Goal: Task Accomplishment & Management: Manage account settings

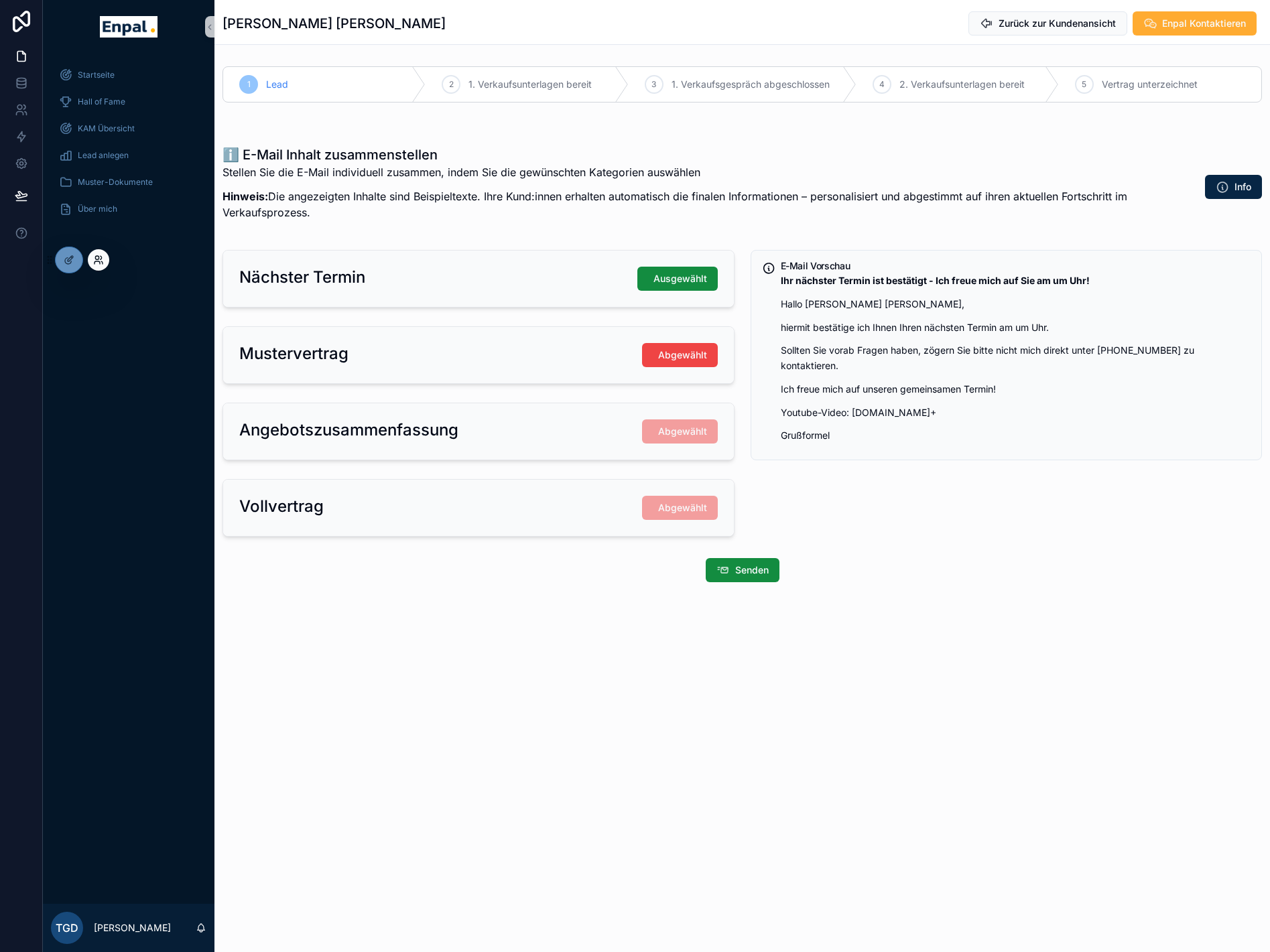
click at [100, 264] on icon at bounding box center [99, 260] width 11 height 11
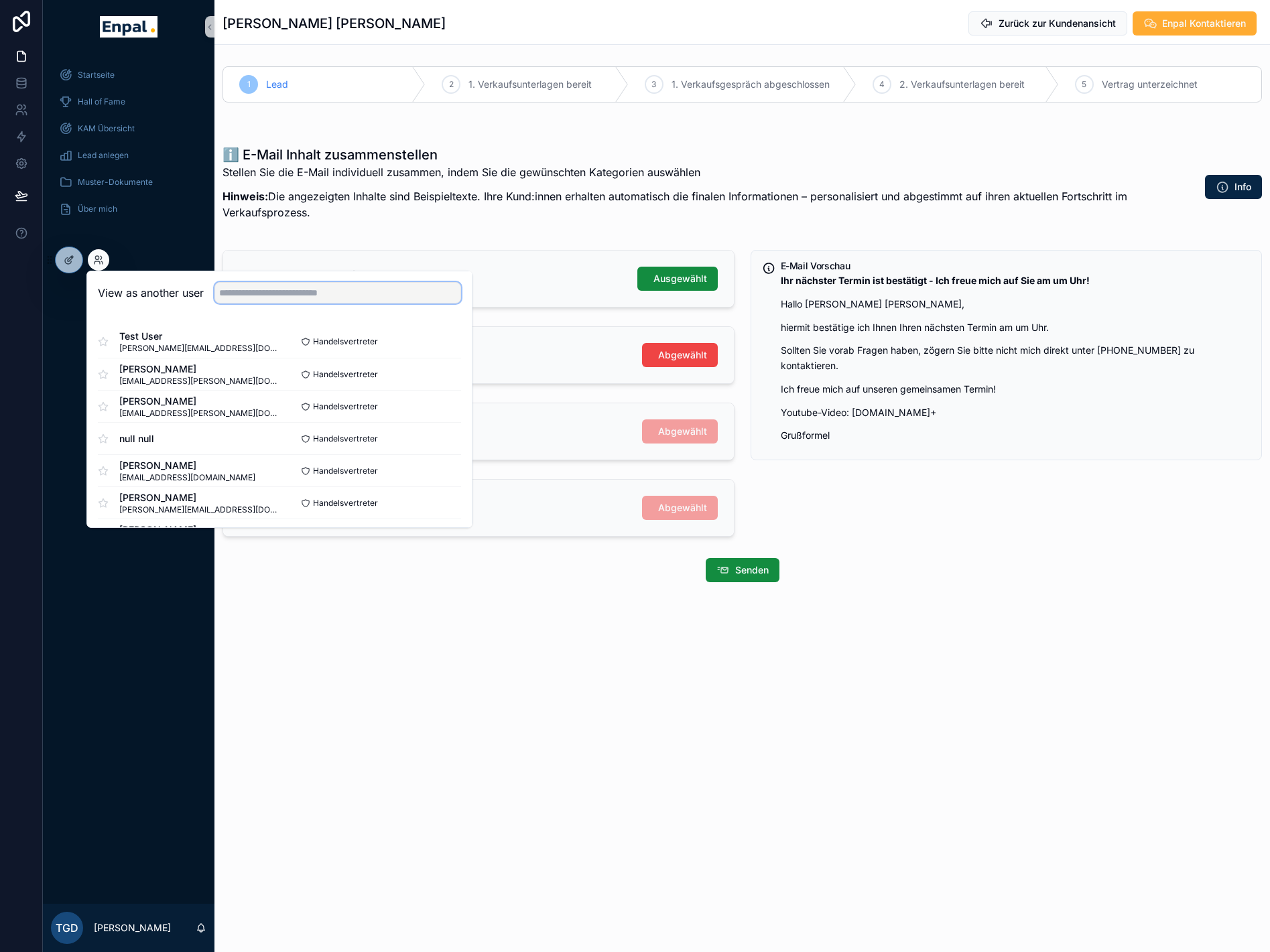
click at [251, 296] on input "text" at bounding box center [338, 293] width 247 height 22
click at [230, 290] on input "text" at bounding box center [338, 293] width 247 height 22
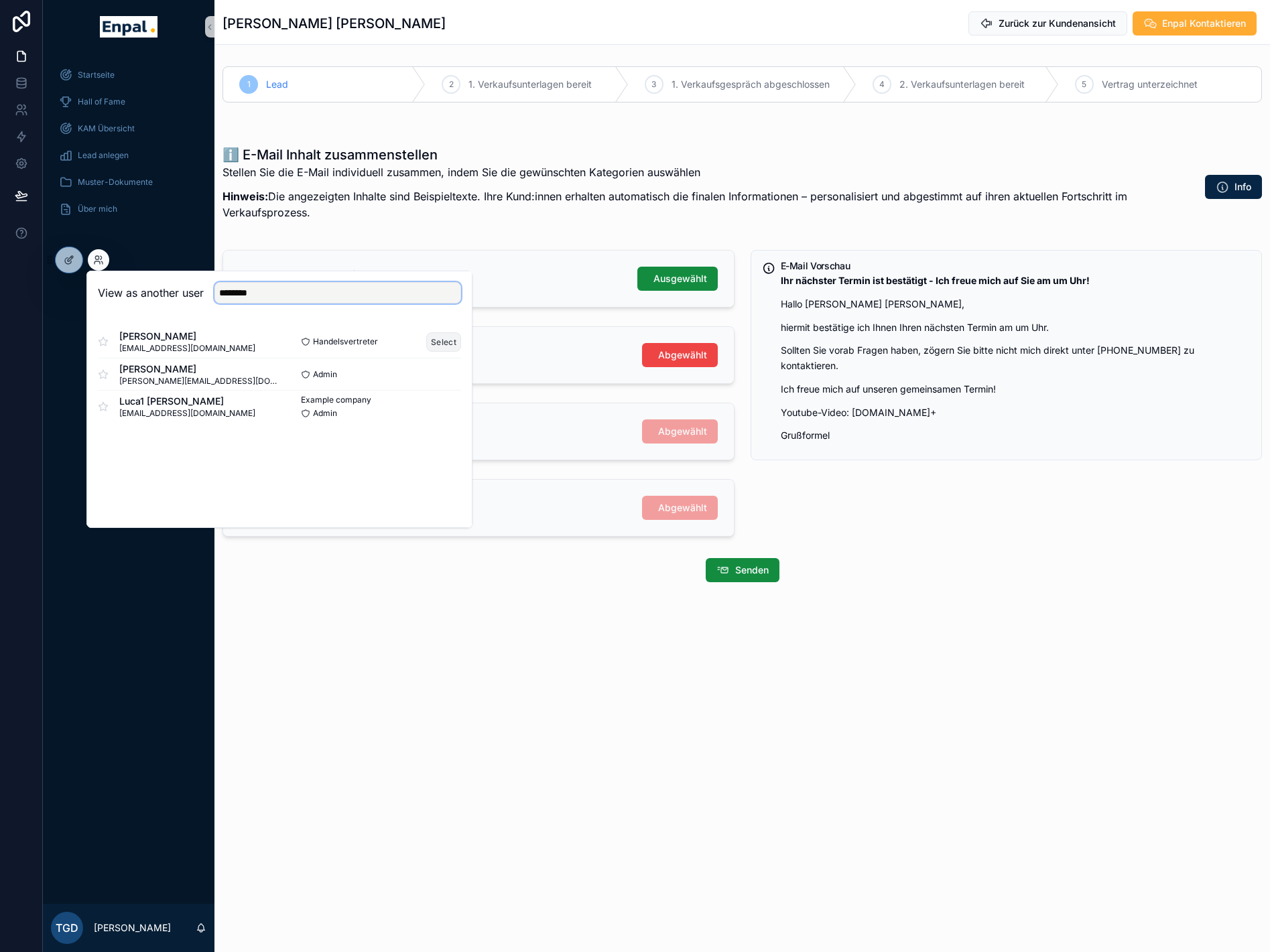
type input "********"
click at [444, 344] on button "Select" at bounding box center [443, 342] width 35 height 20
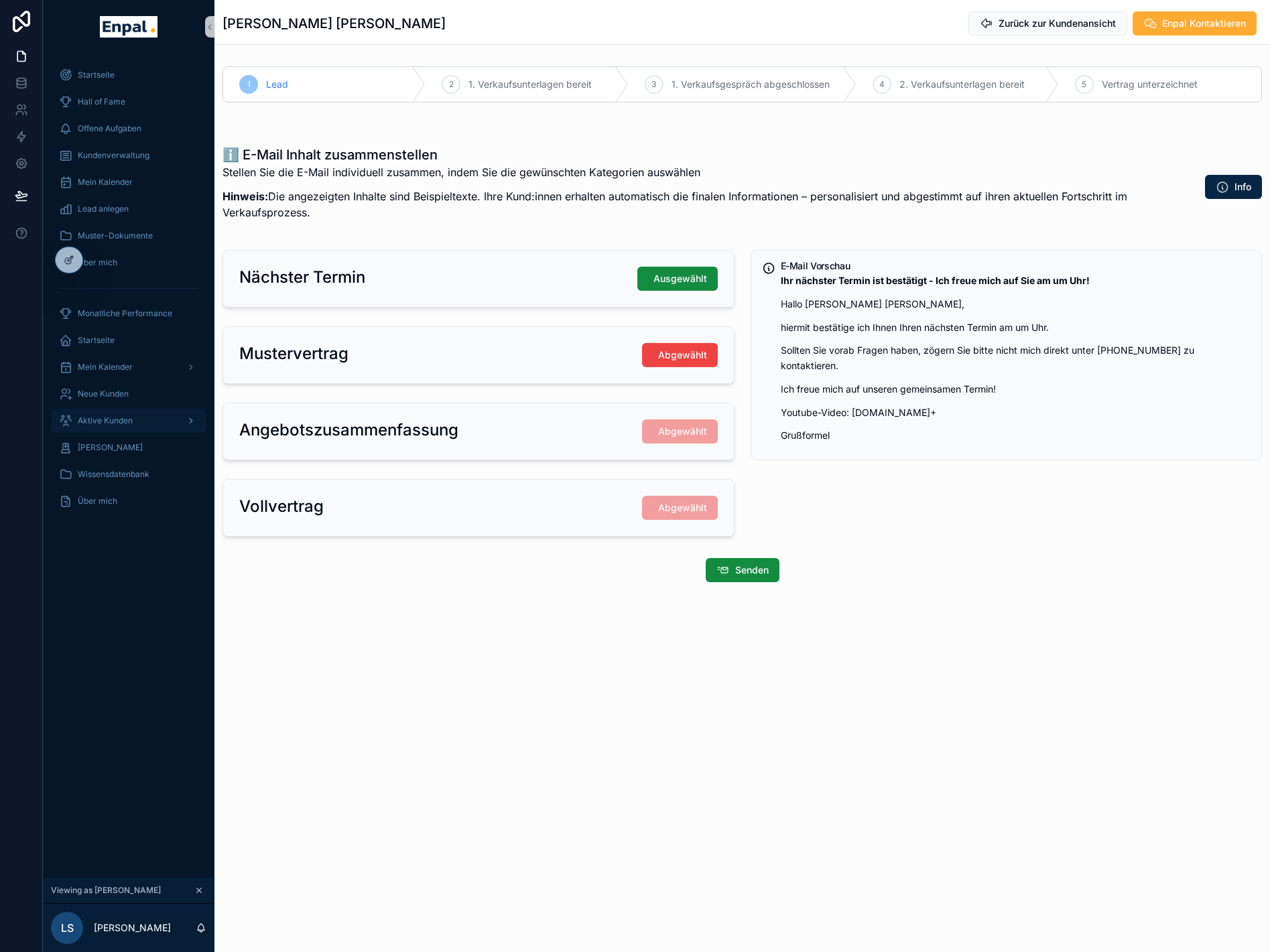
click at [119, 426] on span "Aktive Kunden" at bounding box center [105, 421] width 55 height 11
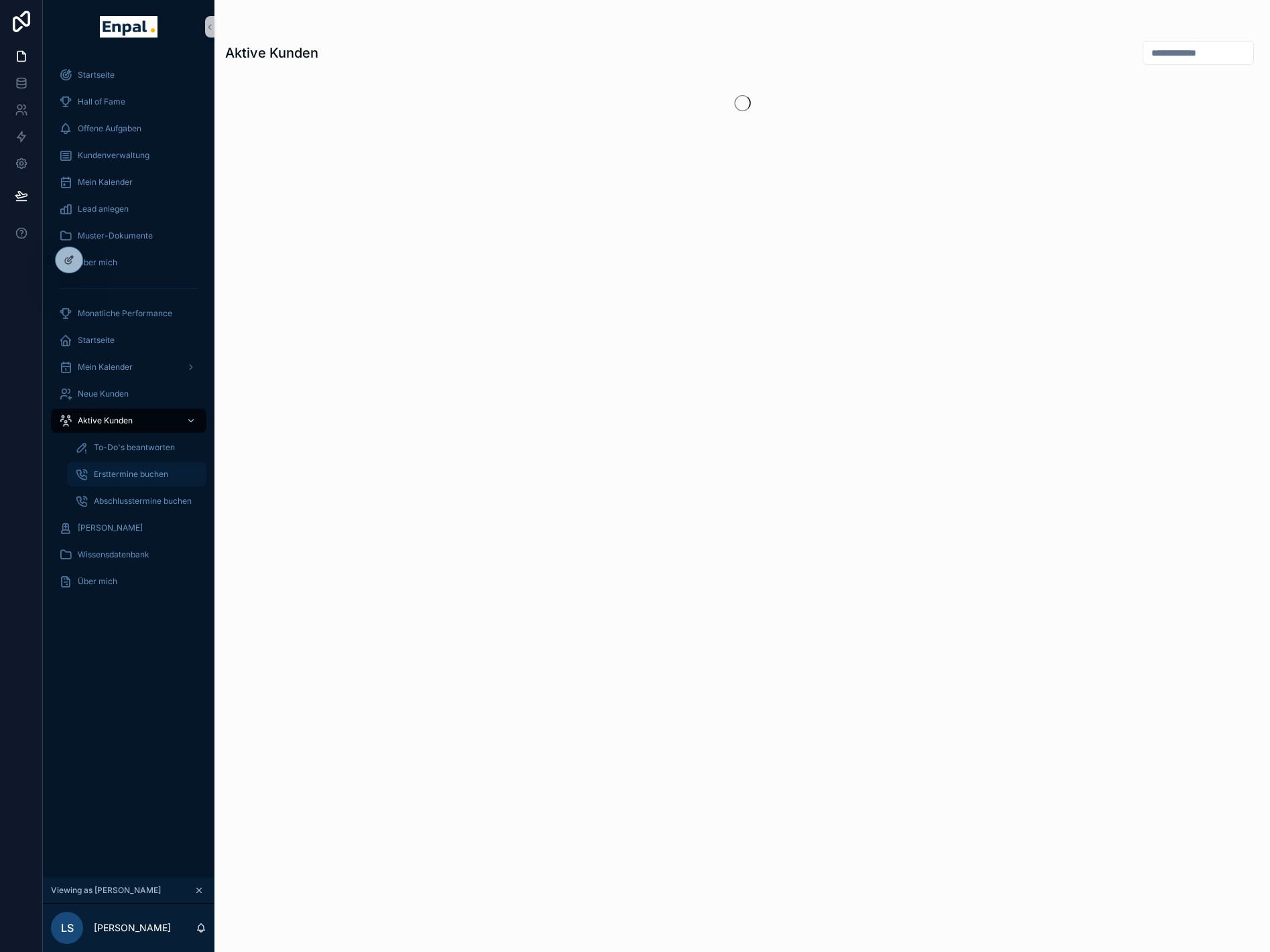
click at [127, 474] on span "Ersttermine buchen" at bounding box center [130, 475] width 75 height 11
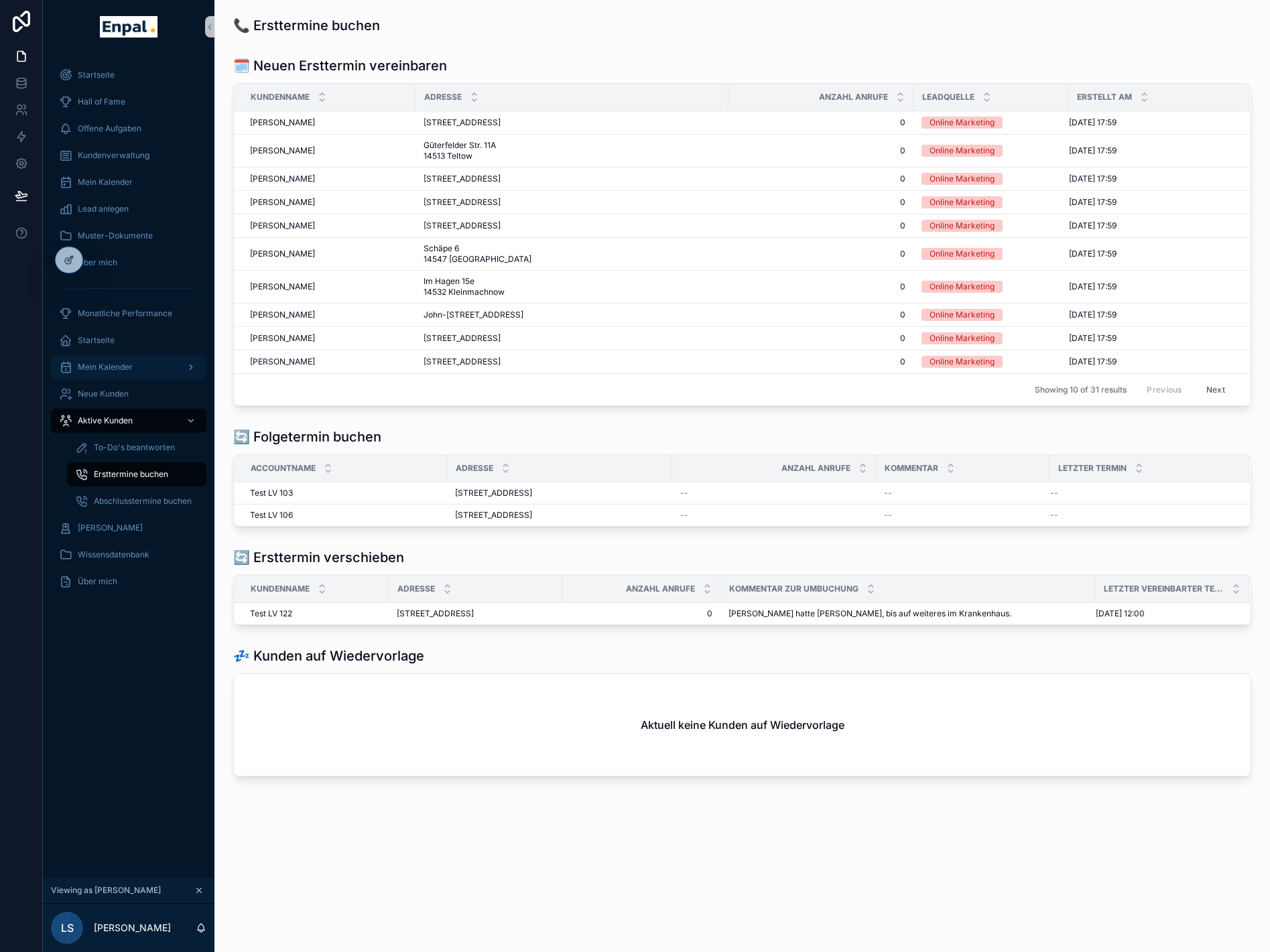
click at [107, 362] on span "Mein Kalender" at bounding box center [105, 367] width 55 height 11
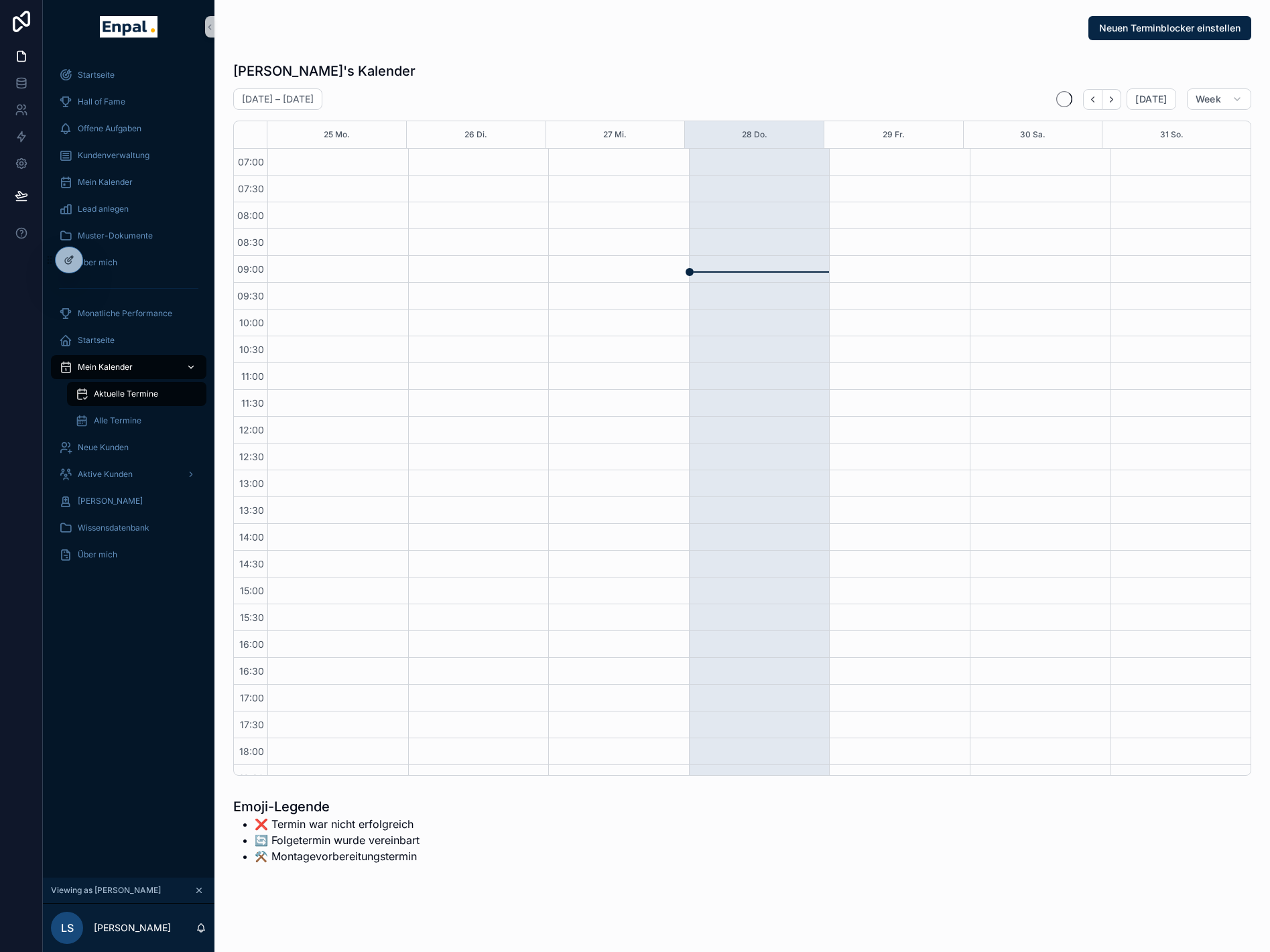
scroll to position [170, 0]
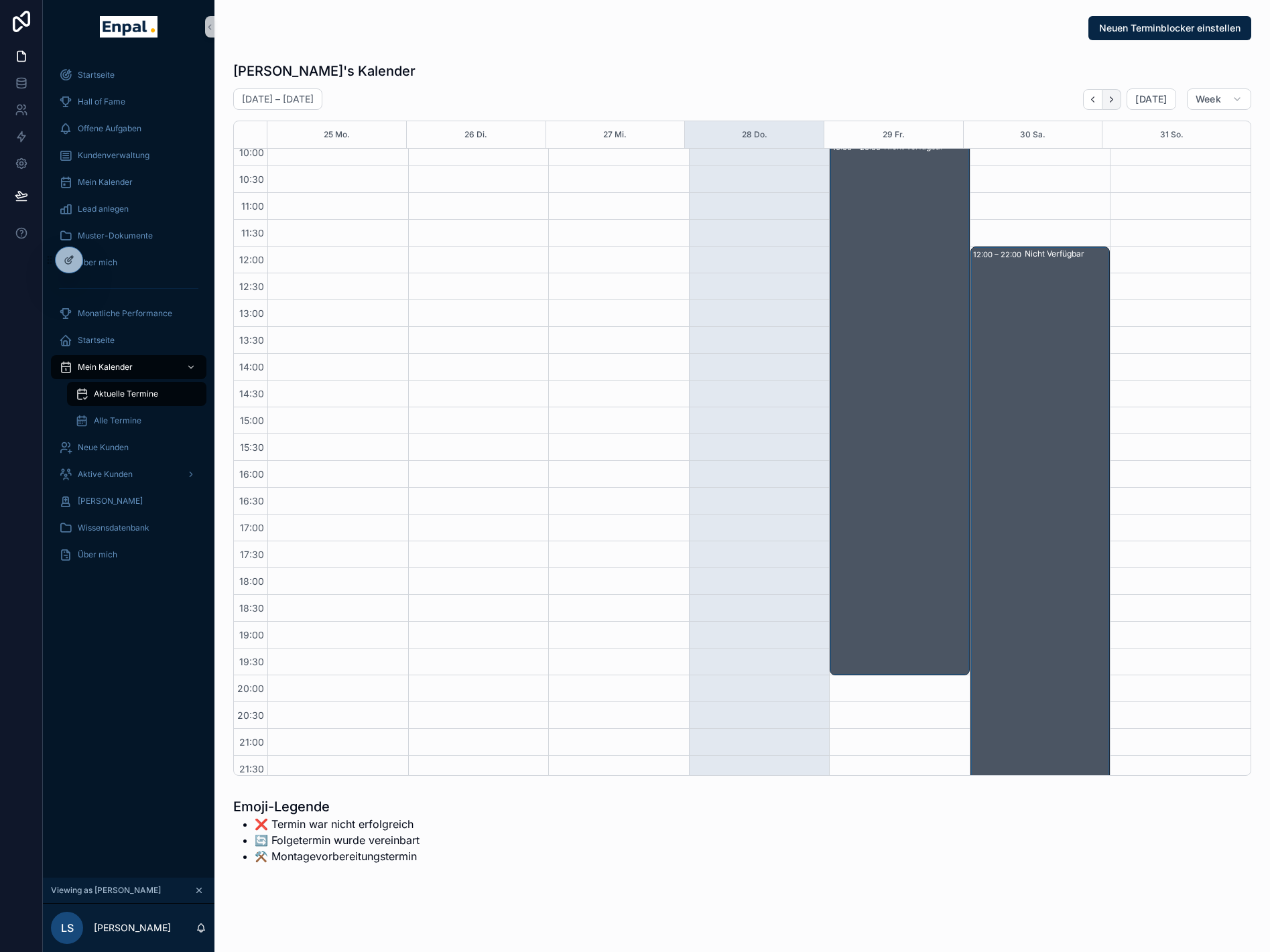
click at [1117, 99] on icon "Next" at bounding box center [1112, 99] width 10 height 10
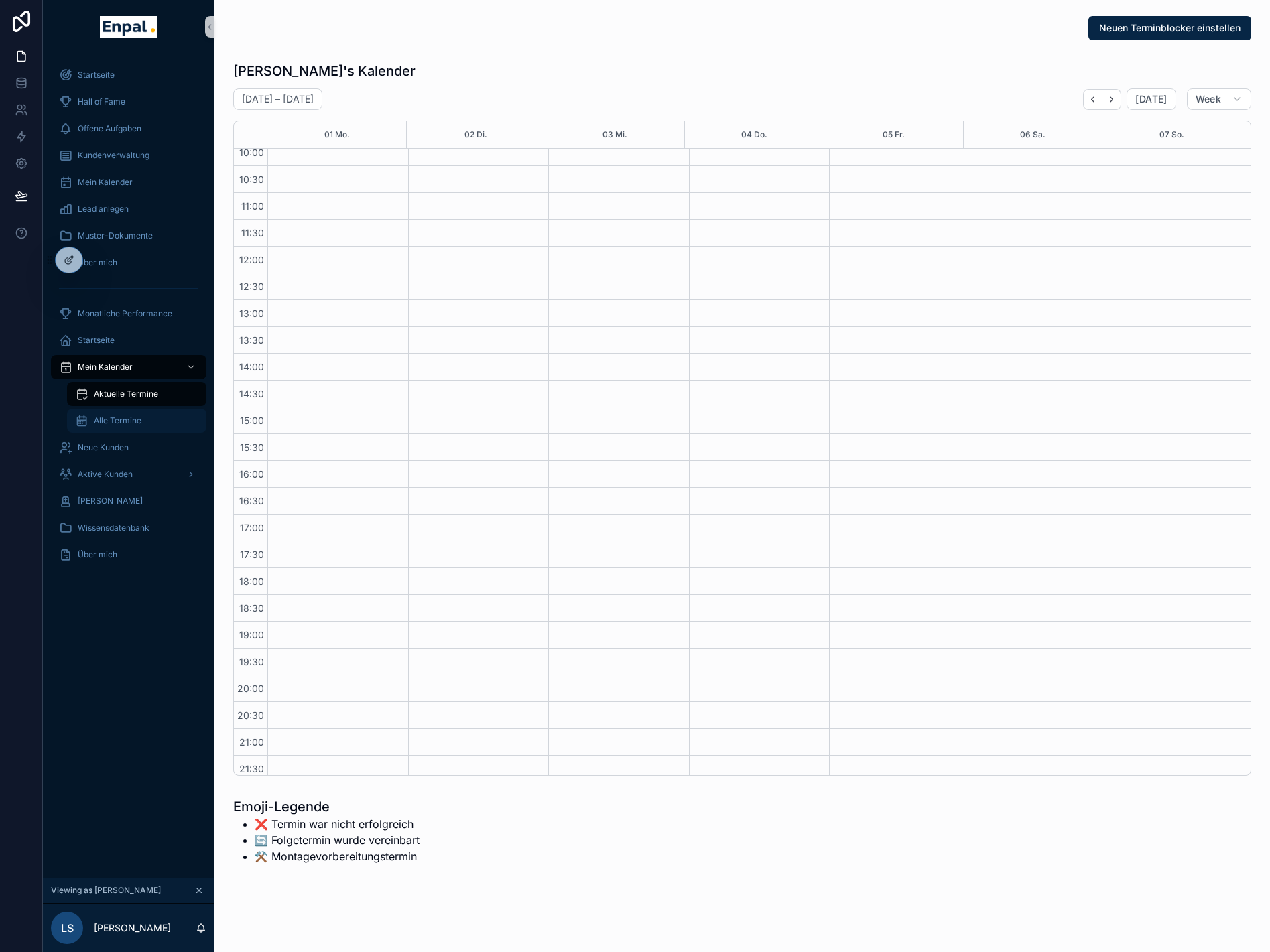
click at [118, 421] on span "Alle Termine" at bounding box center [117, 421] width 48 height 11
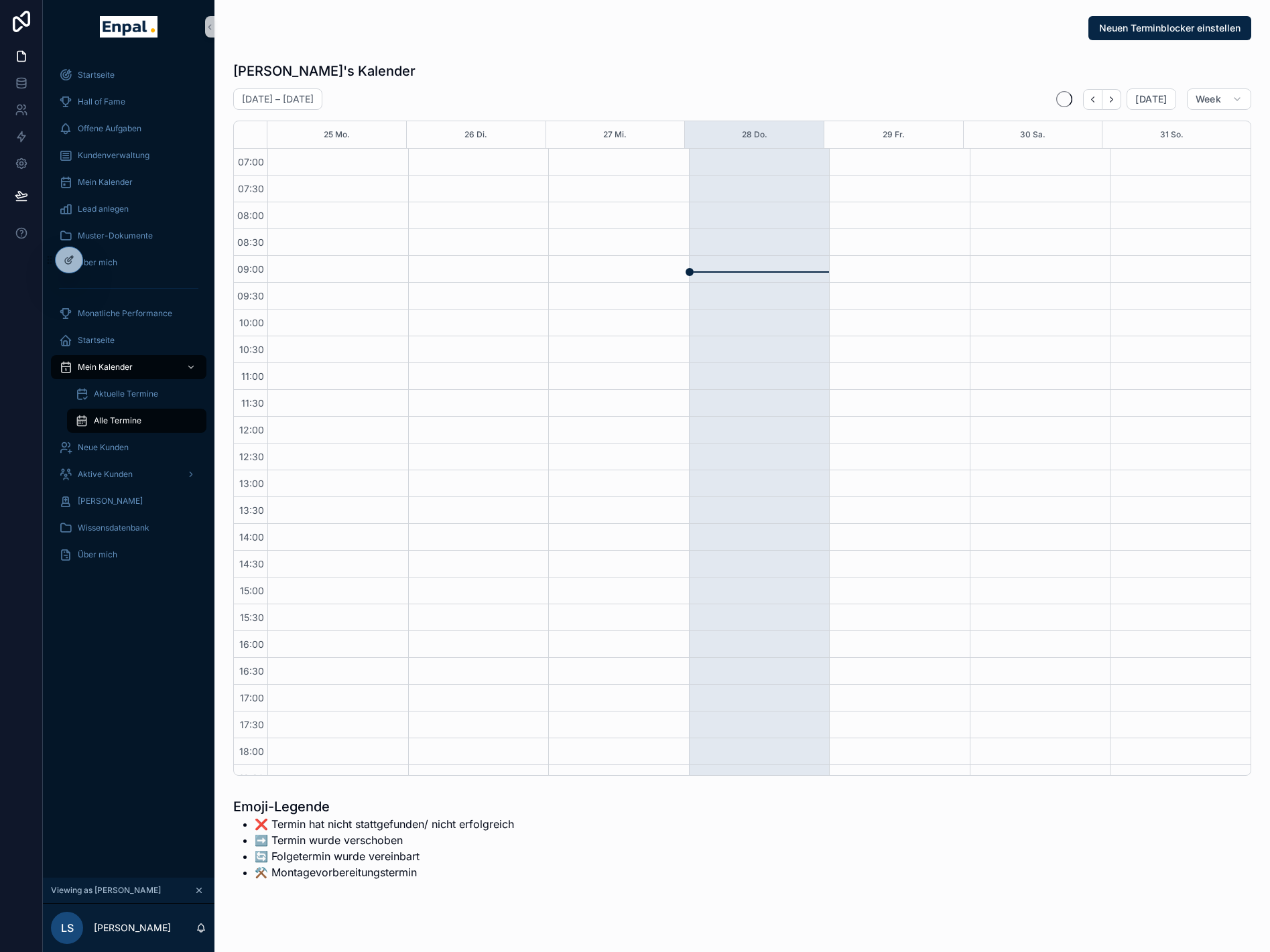
scroll to position [170, 0]
click at [1117, 100] on icon "Next" at bounding box center [1112, 99] width 10 height 10
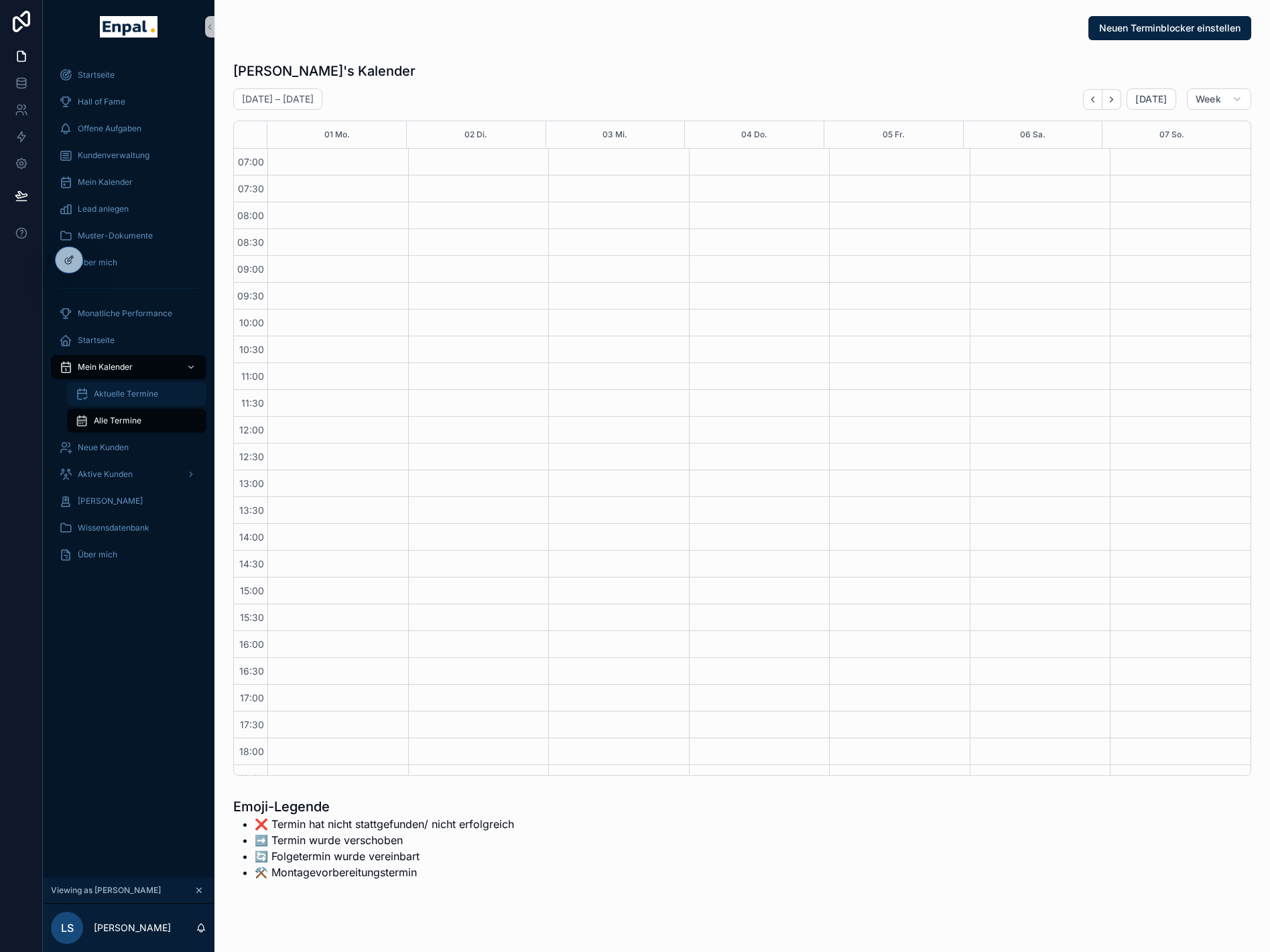
click at [106, 395] on span "Aktuelle Termine" at bounding box center [125, 394] width 65 height 11
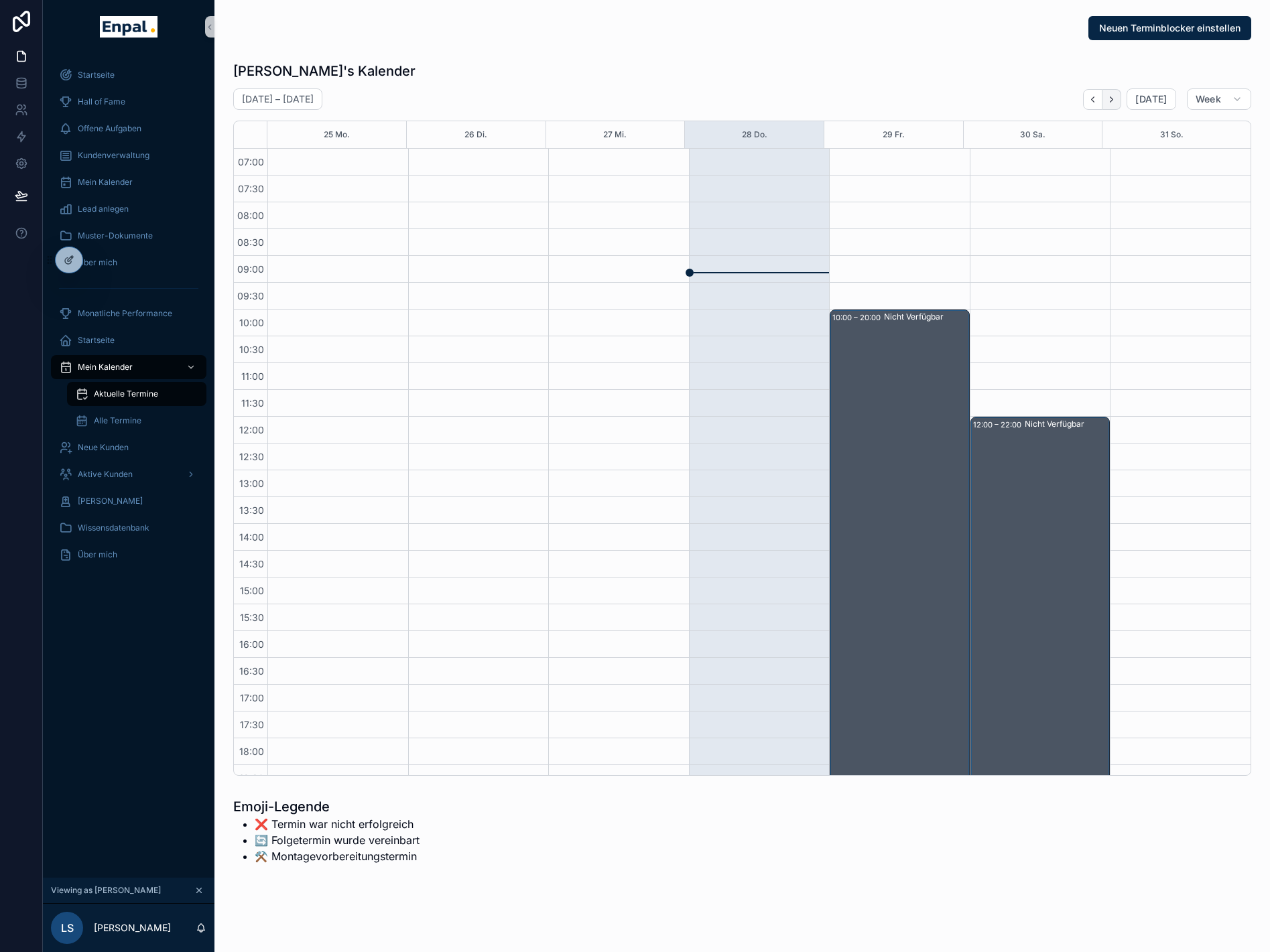
click at [1117, 101] on icon "Next" at bounding box center [1112, 99] width 10 height 10
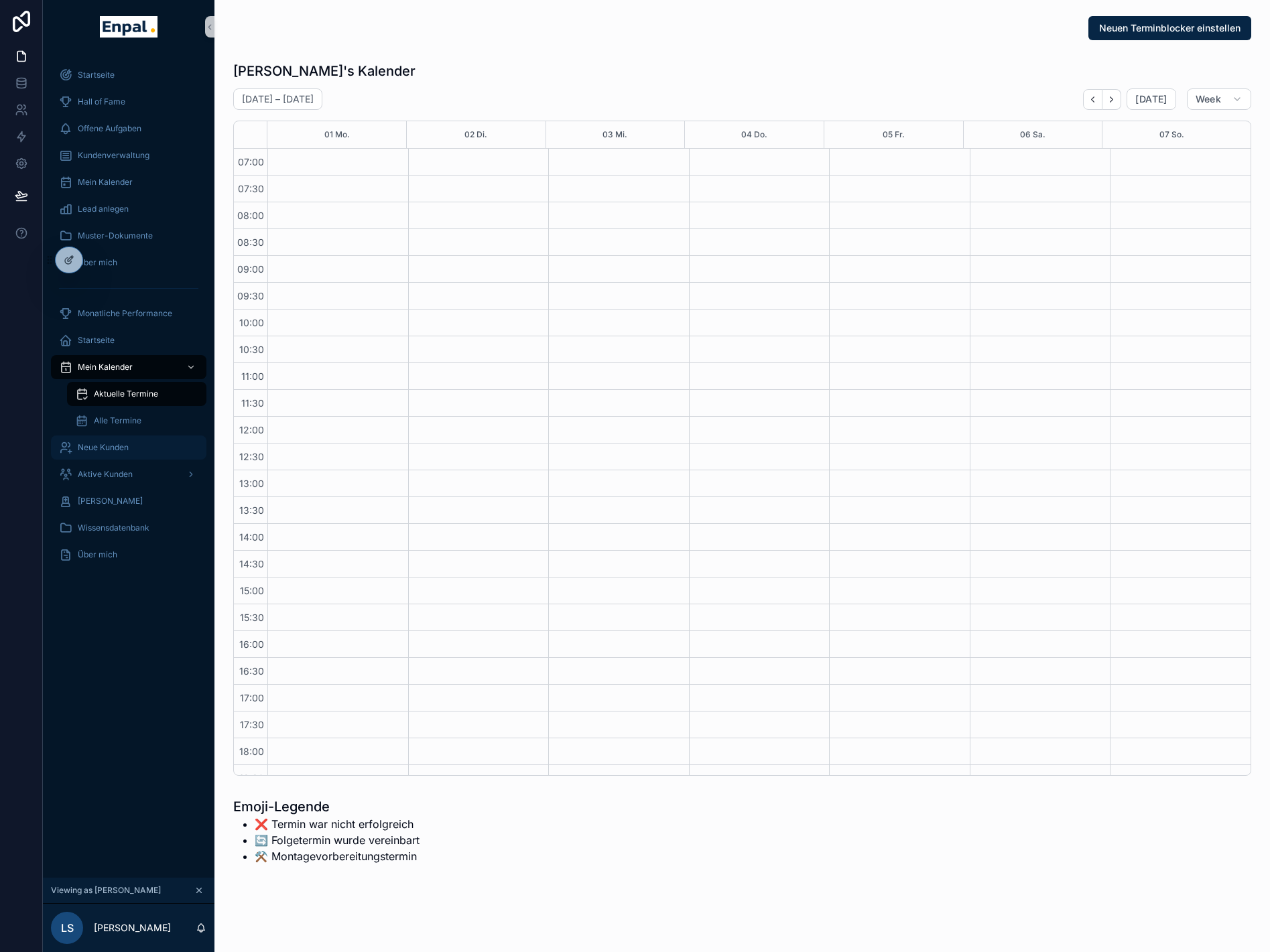
click at [124, 450] on span "Neue Kunden" at bounding box center [103, 448] width 51 height 11
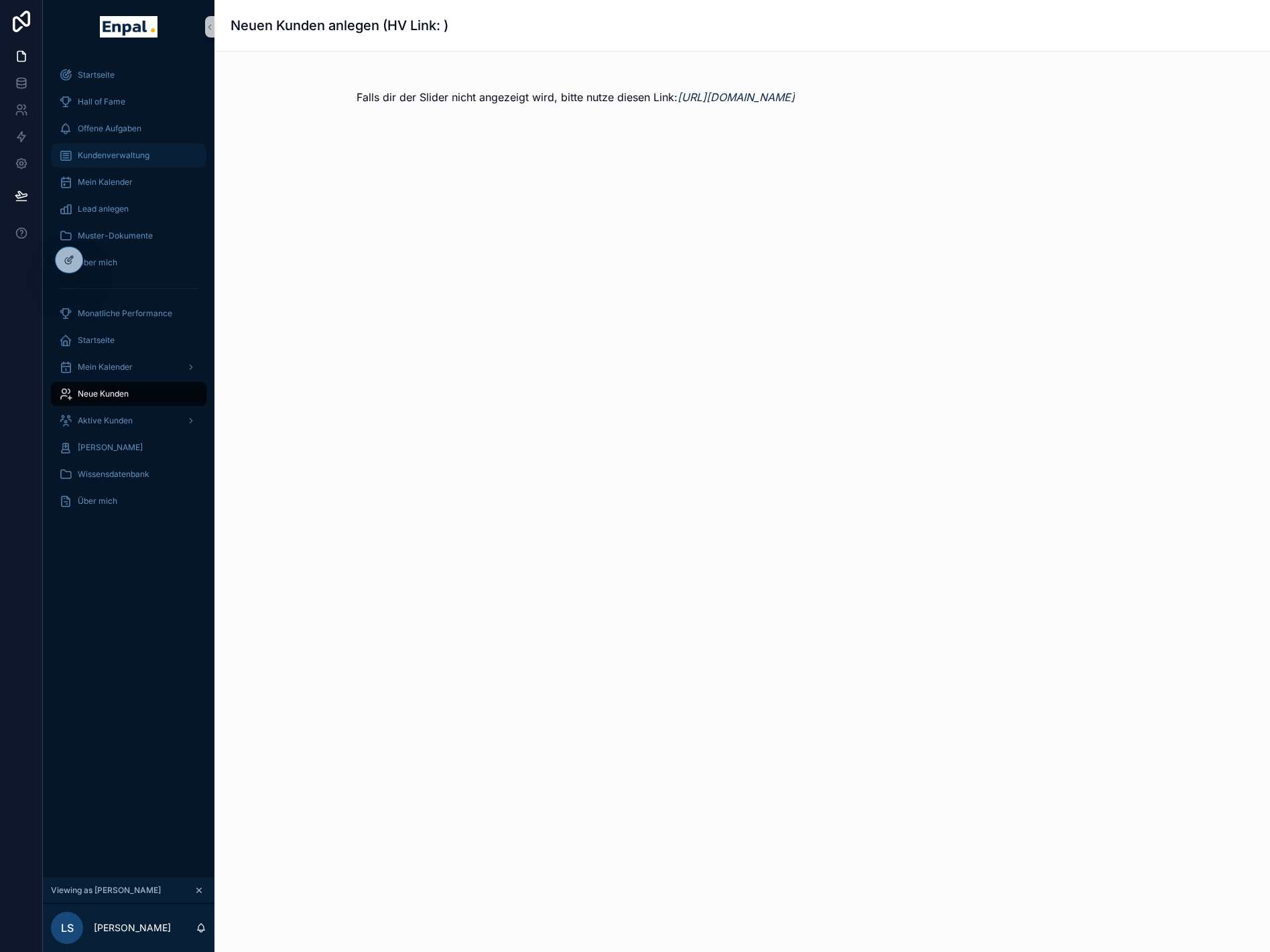
click at [147, 151] on span "Kundenverwaltung" at bounding box center [113, 155] width 72 height 11
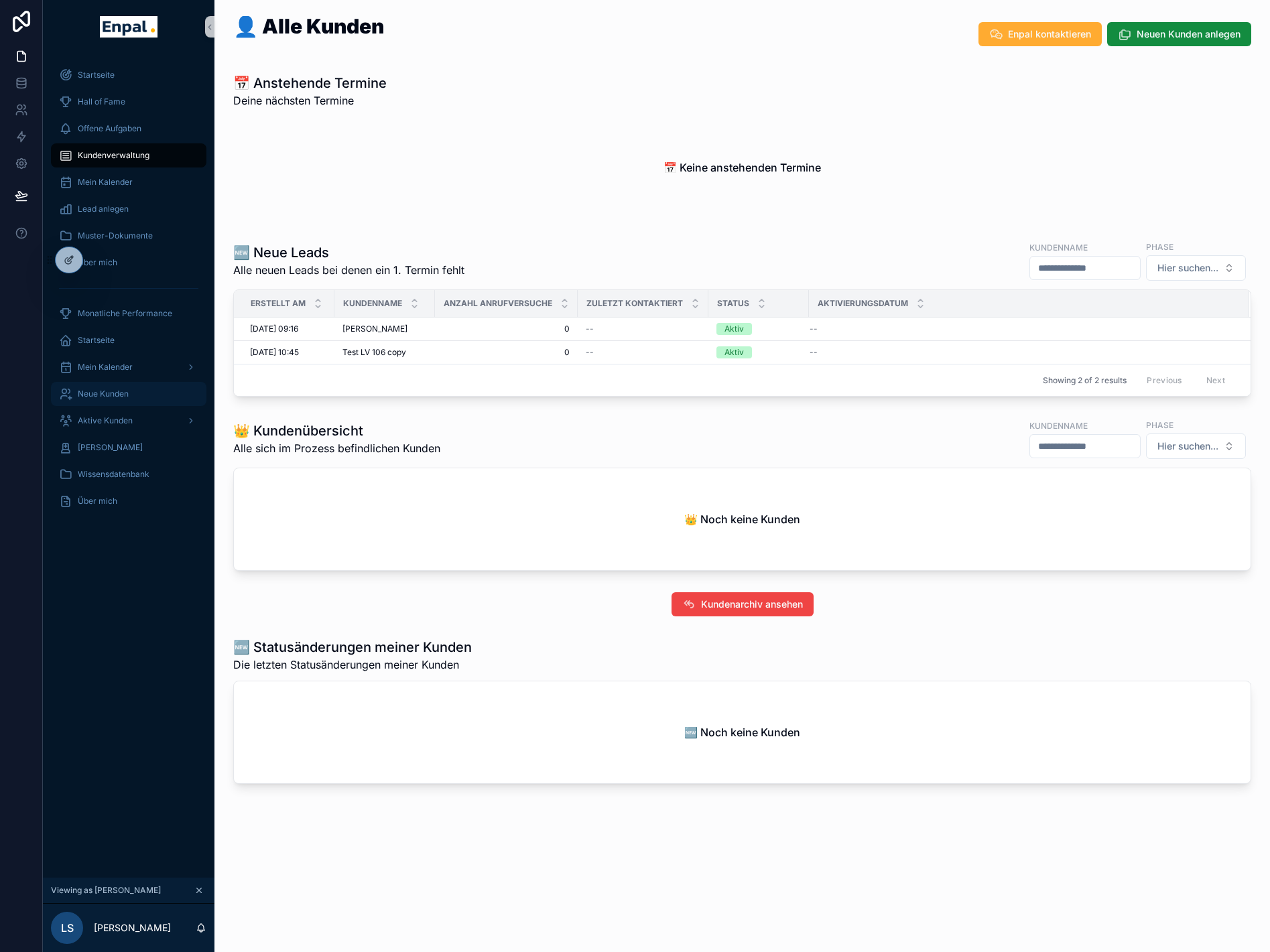
click at [106, 397] on span "Neue Kunden" at bounding box center [103, 394] width 51 height 11
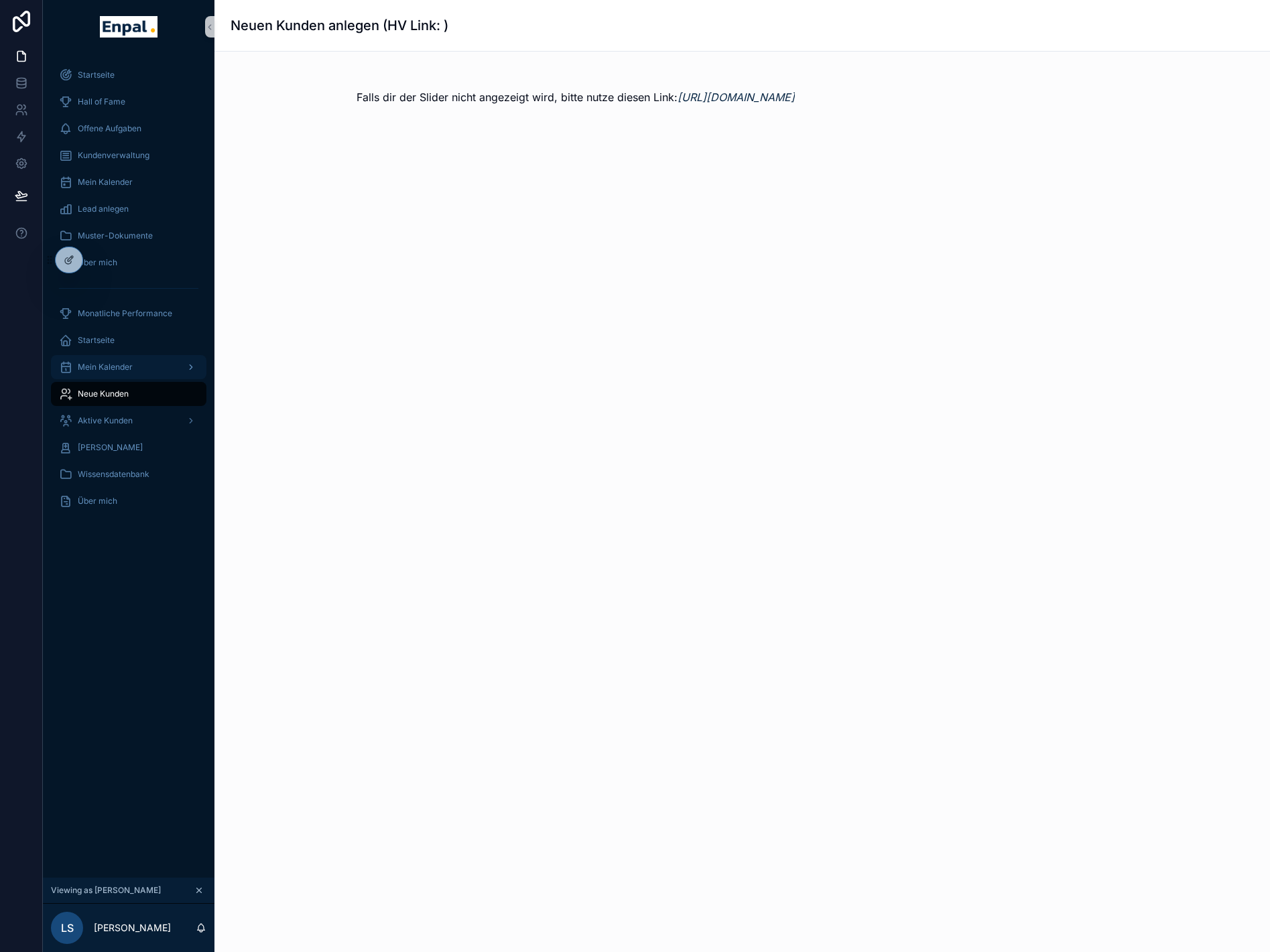
click at [106, 369] on span "Mein Kalender" at bounding box center [105, 367] width 55 height 11
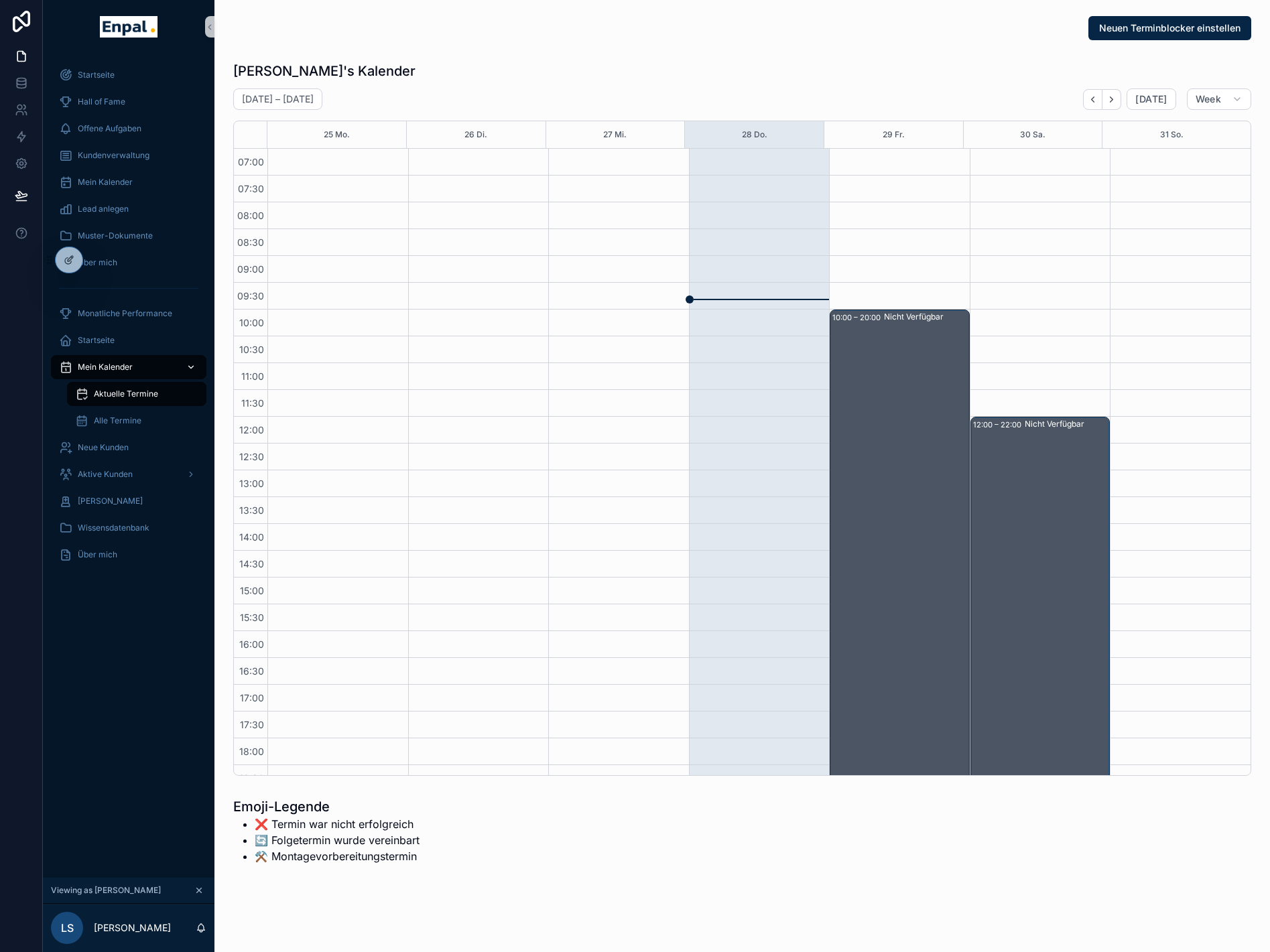
scroll to position [170, 0]
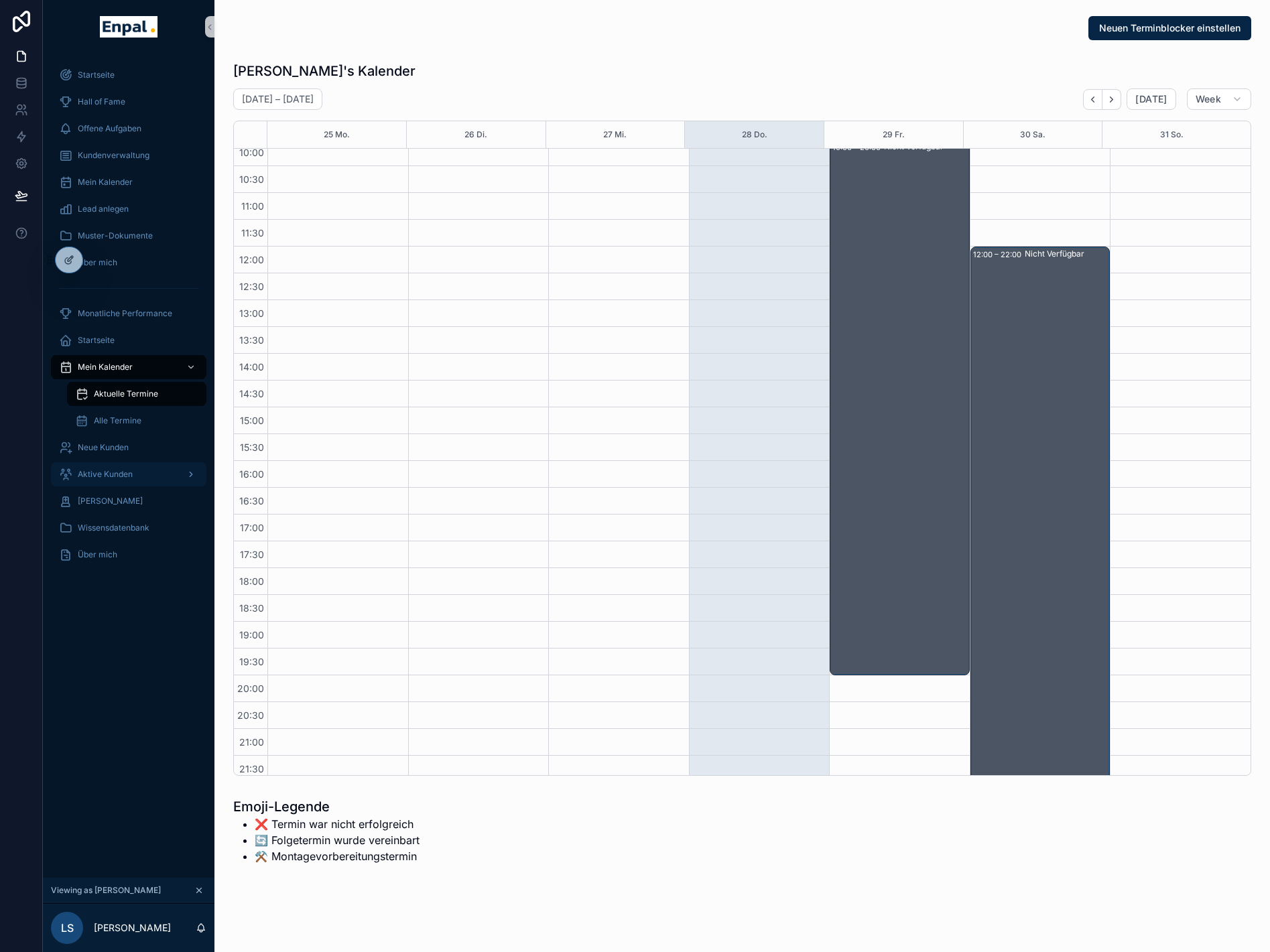
click at [97, 475] on span "Aktive Kunden" at bounding box center [105, 475] width 55 height 11
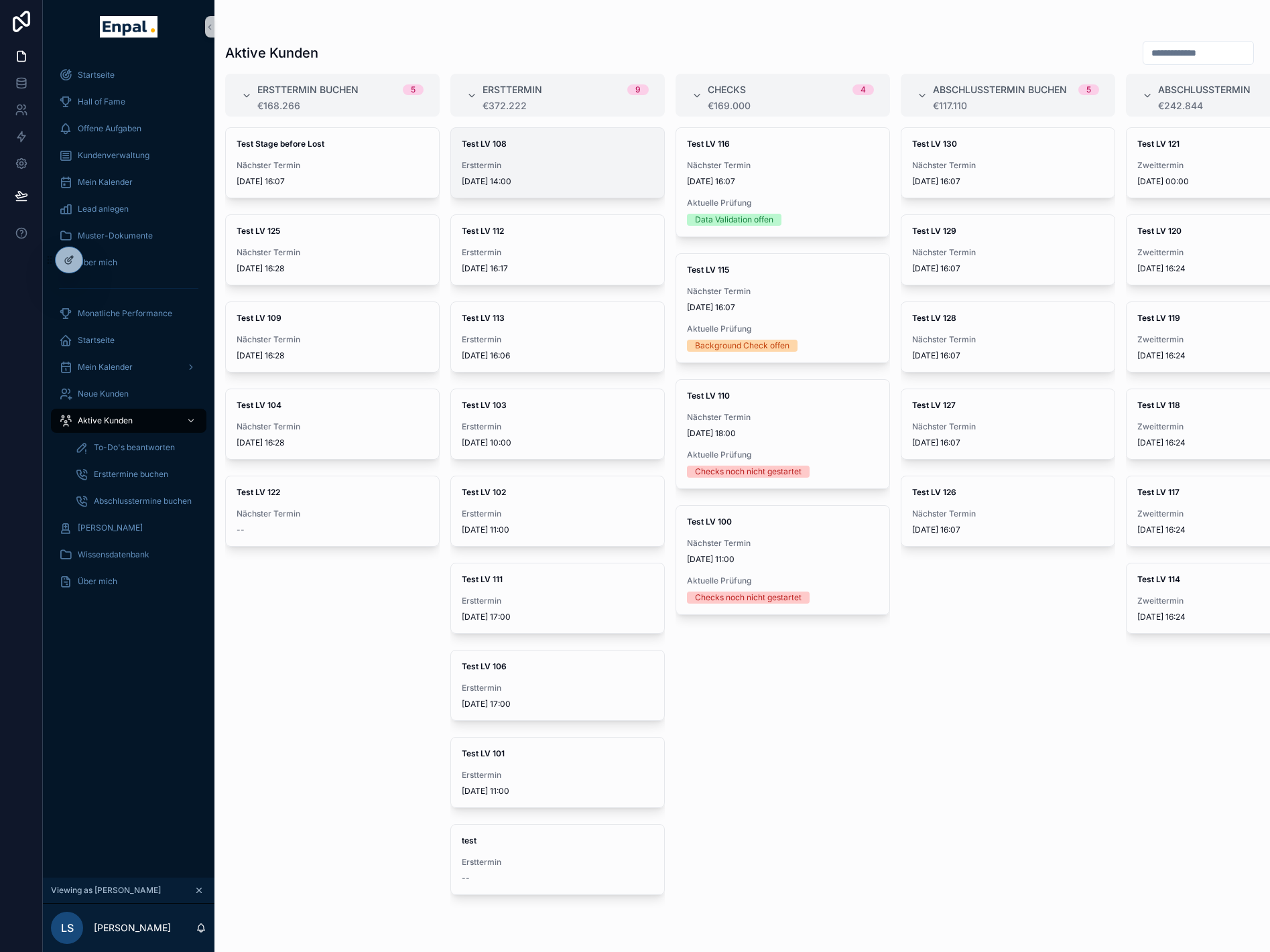
click at [535, 162] on span "Ersttermin" at bounding box center [557, 165] width 192 height 11
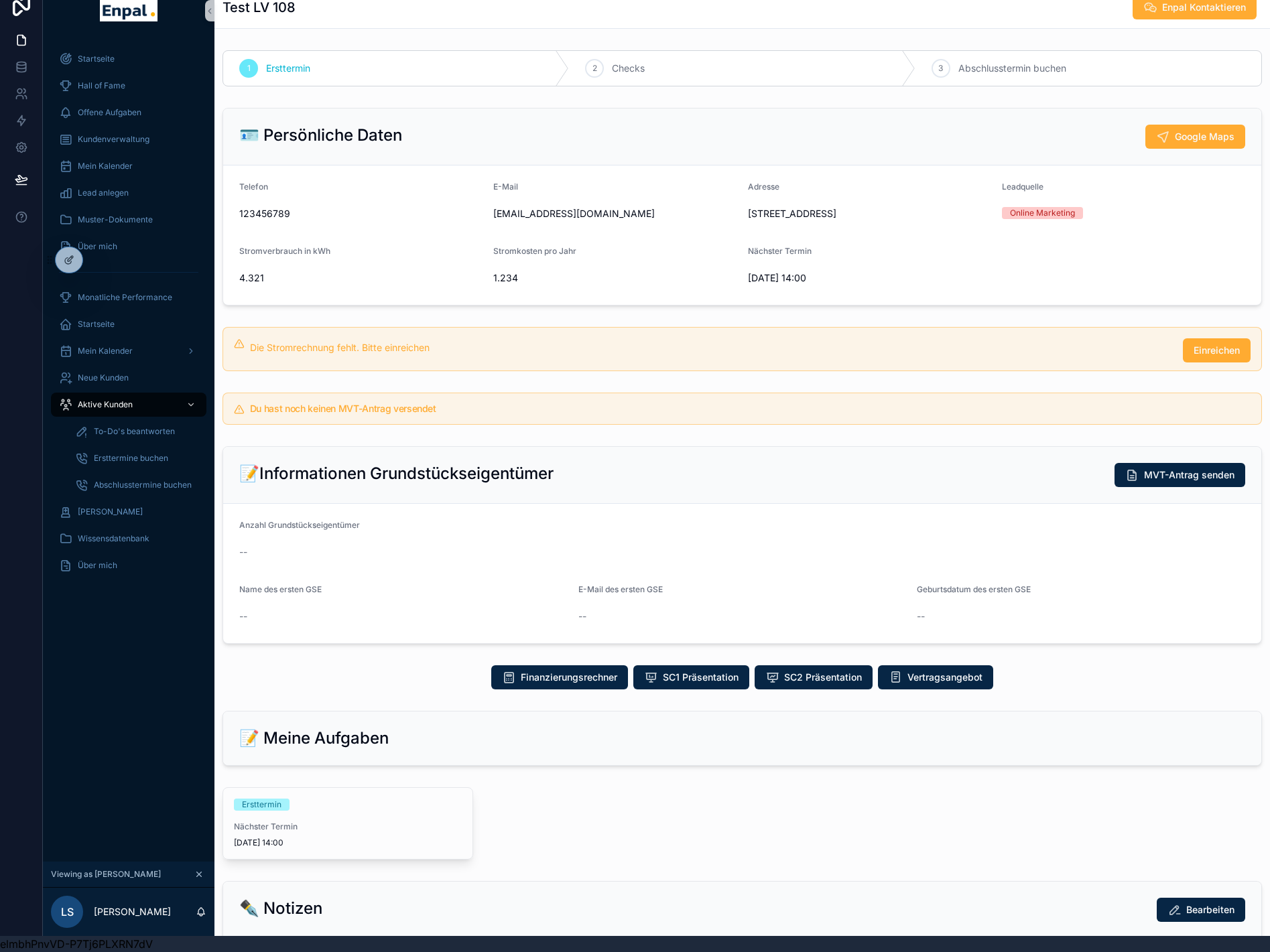
scroll to position [26, 0]
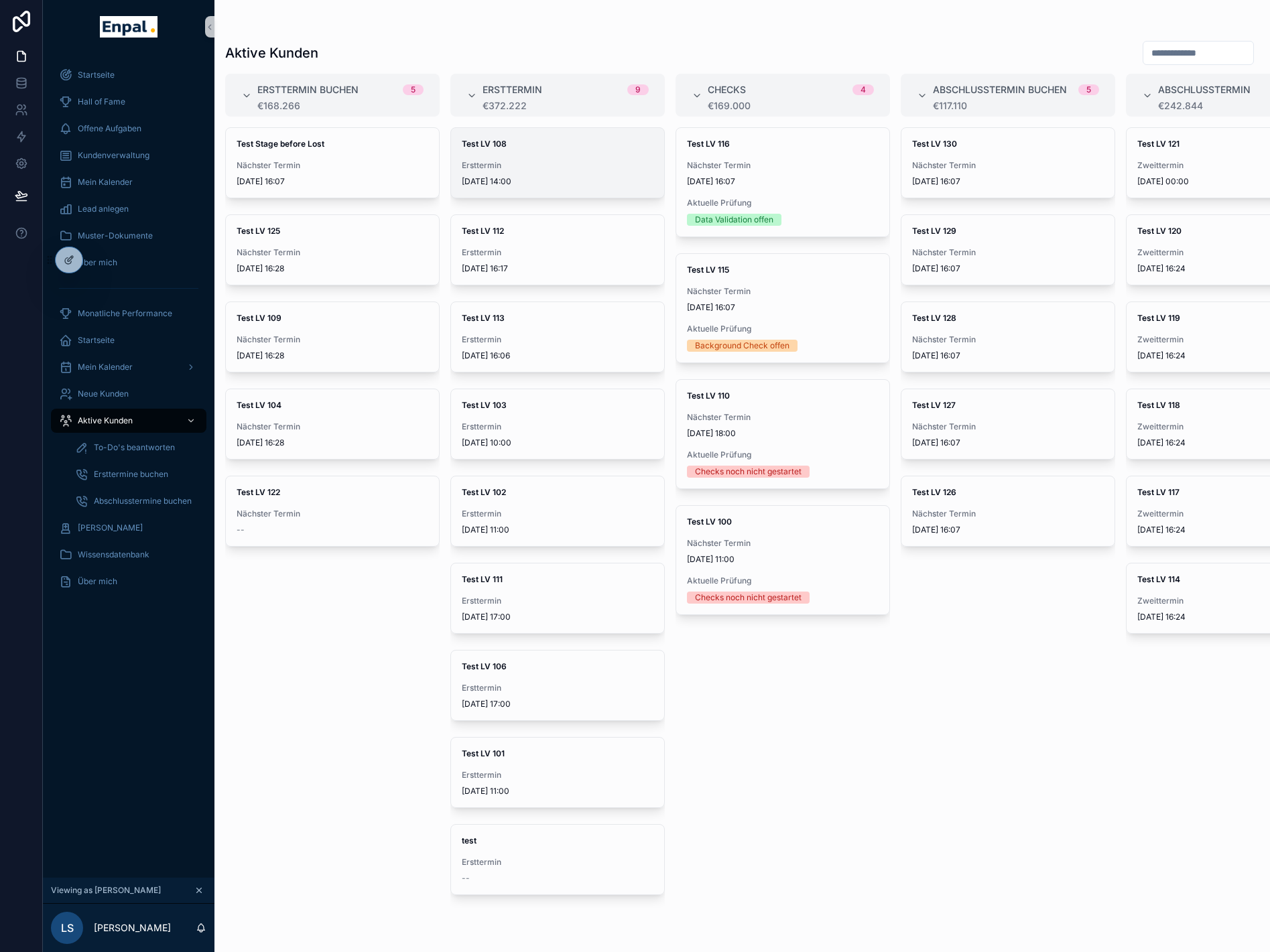
click at [615, 154] on div "Test LV 108 Ersttermin 28.8.2025 14:00" at bounding box center [557, 163] width 213 height 70
click at [614, 339] on span "Ersttermin" at bounding box center [557, 339] width 192 height 11
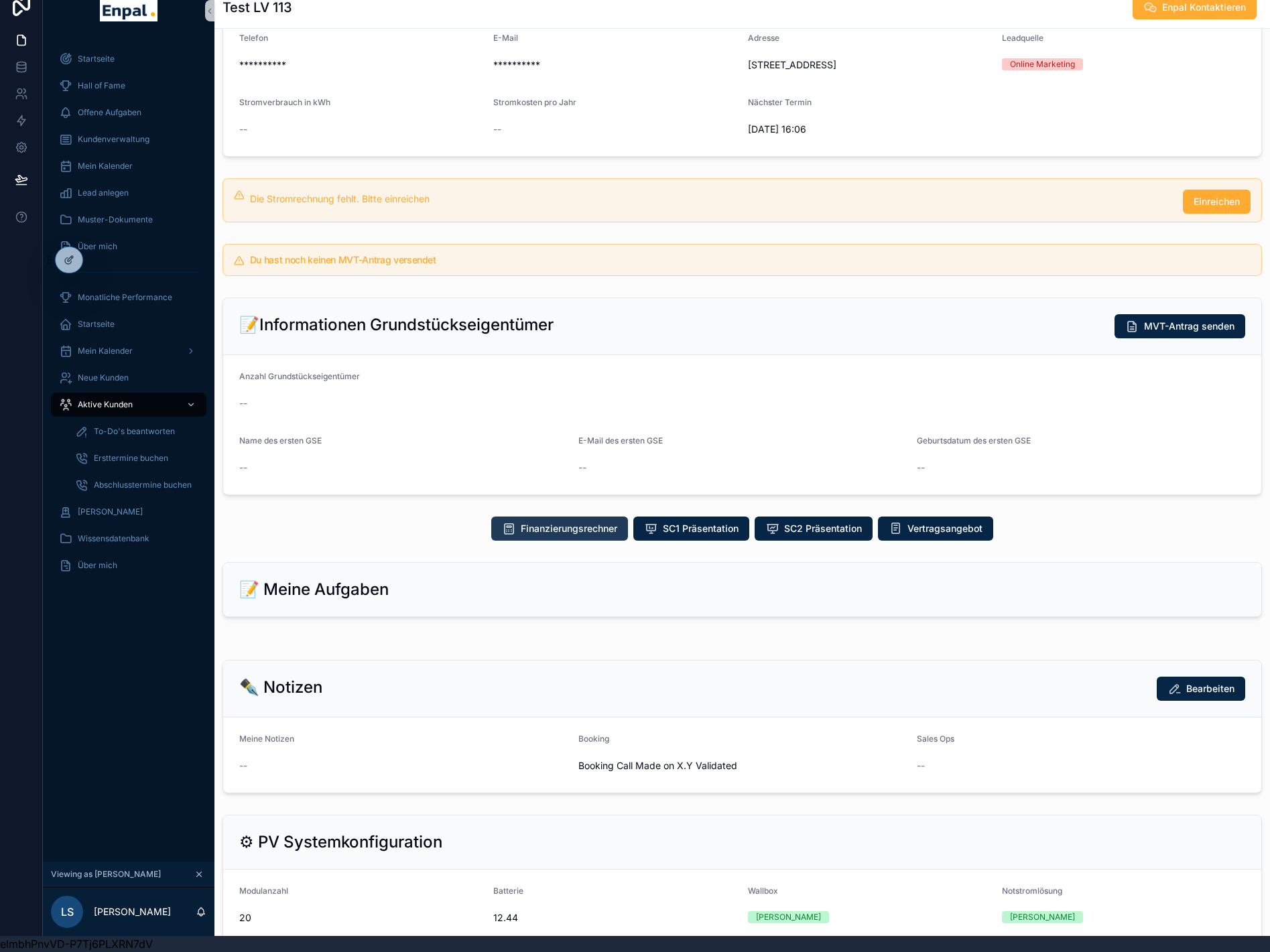
scroll to position [124, 0]
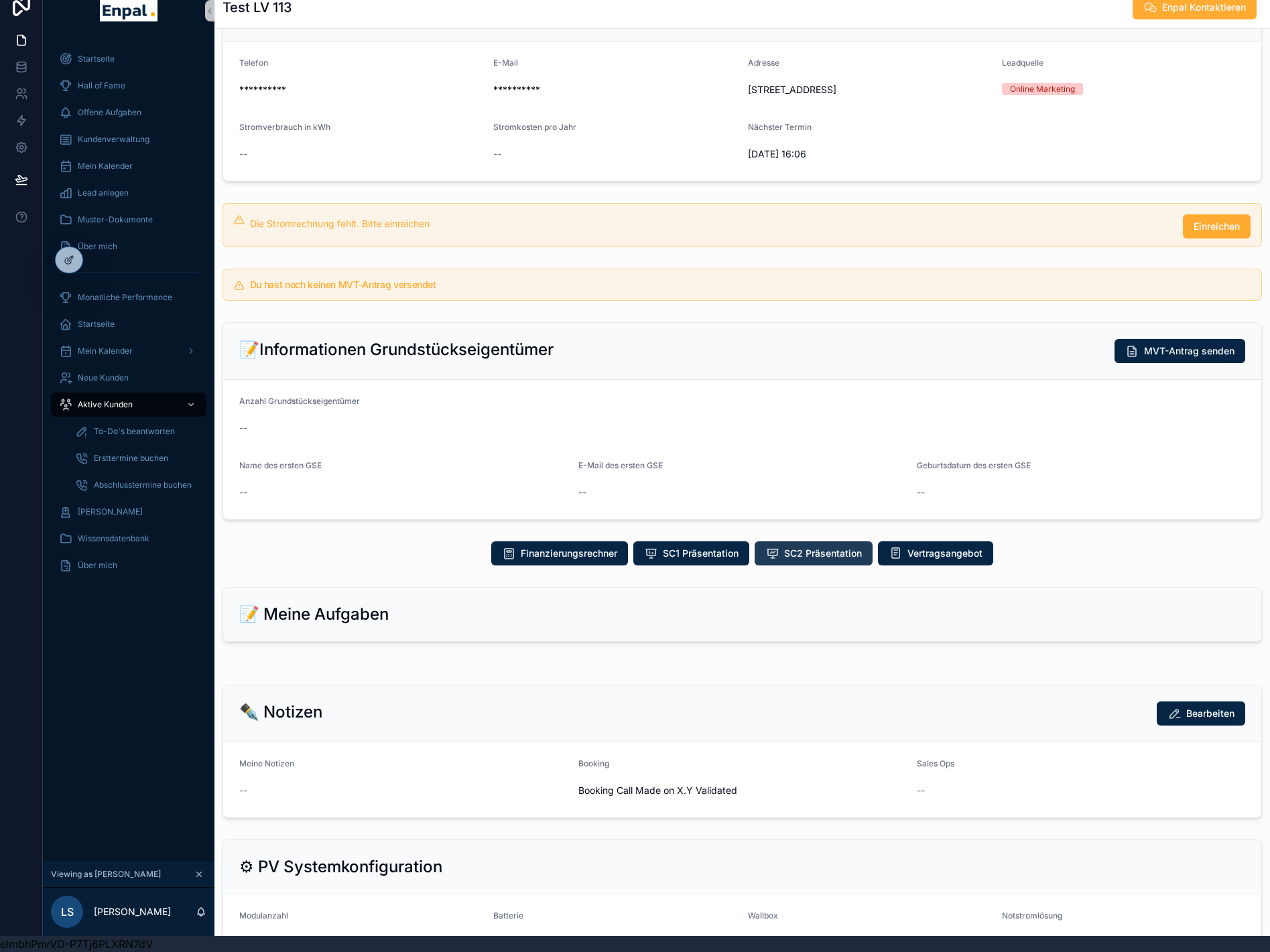
click at [795, 555] on span "SC2 Präsentation" at bounding box center [823, 553] width 78 height 13
click at [800, 558] on span "SC2 Präsentation" at bounding box center [823, 553] width 78 height 13
click at [926, 555] on span "Vertragsangebot" at bounding box center [945, 553] width 75 height 13
click at [695, 559] on span "SC1 Präsentation" at bounding box center [701, 553] width 76 height 13
click at [570, 557] on span "Finanzierungsrechner" at bounding box center [568, 553] width 97 height 13
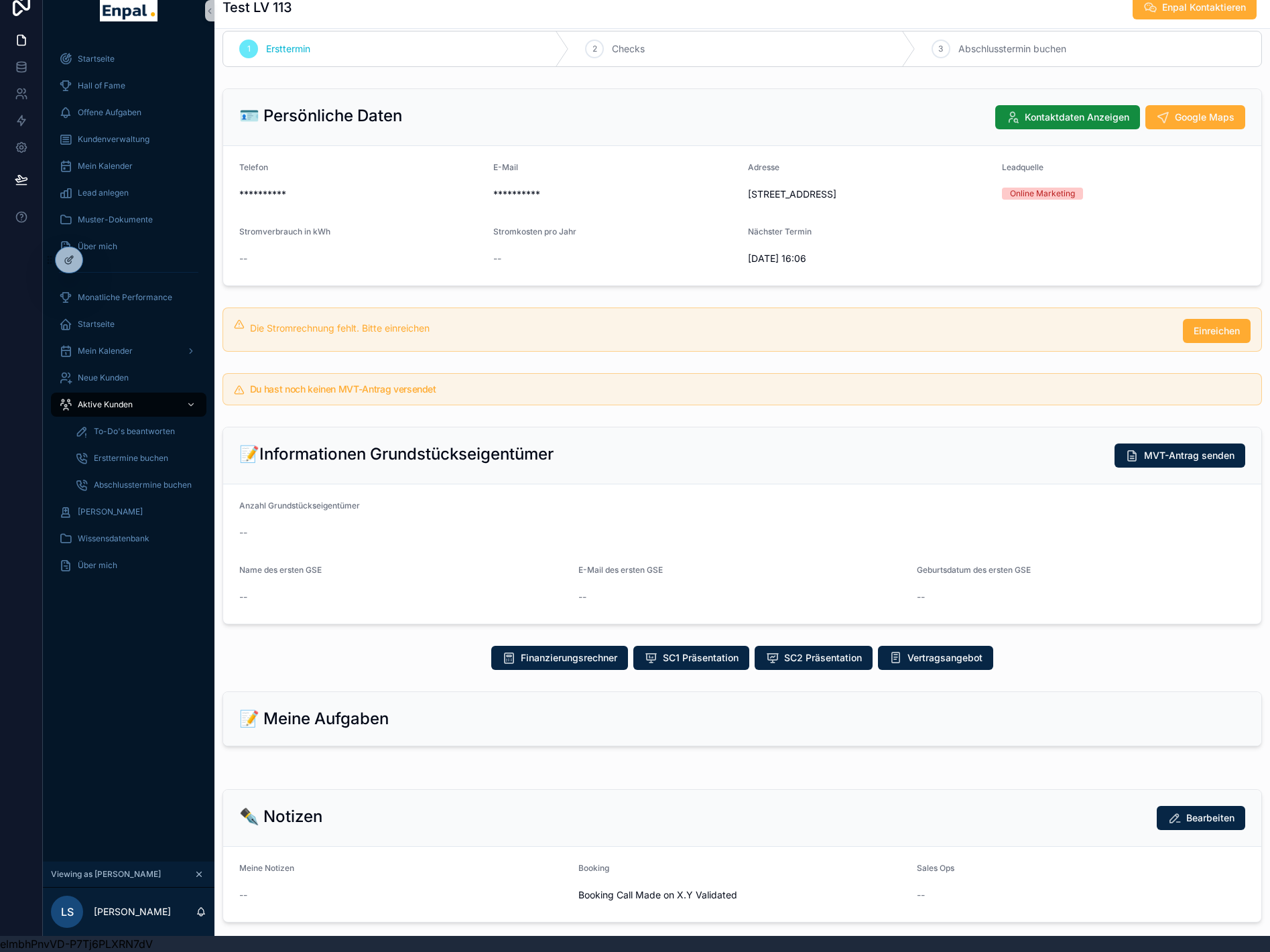
scroll to position [0, 0]
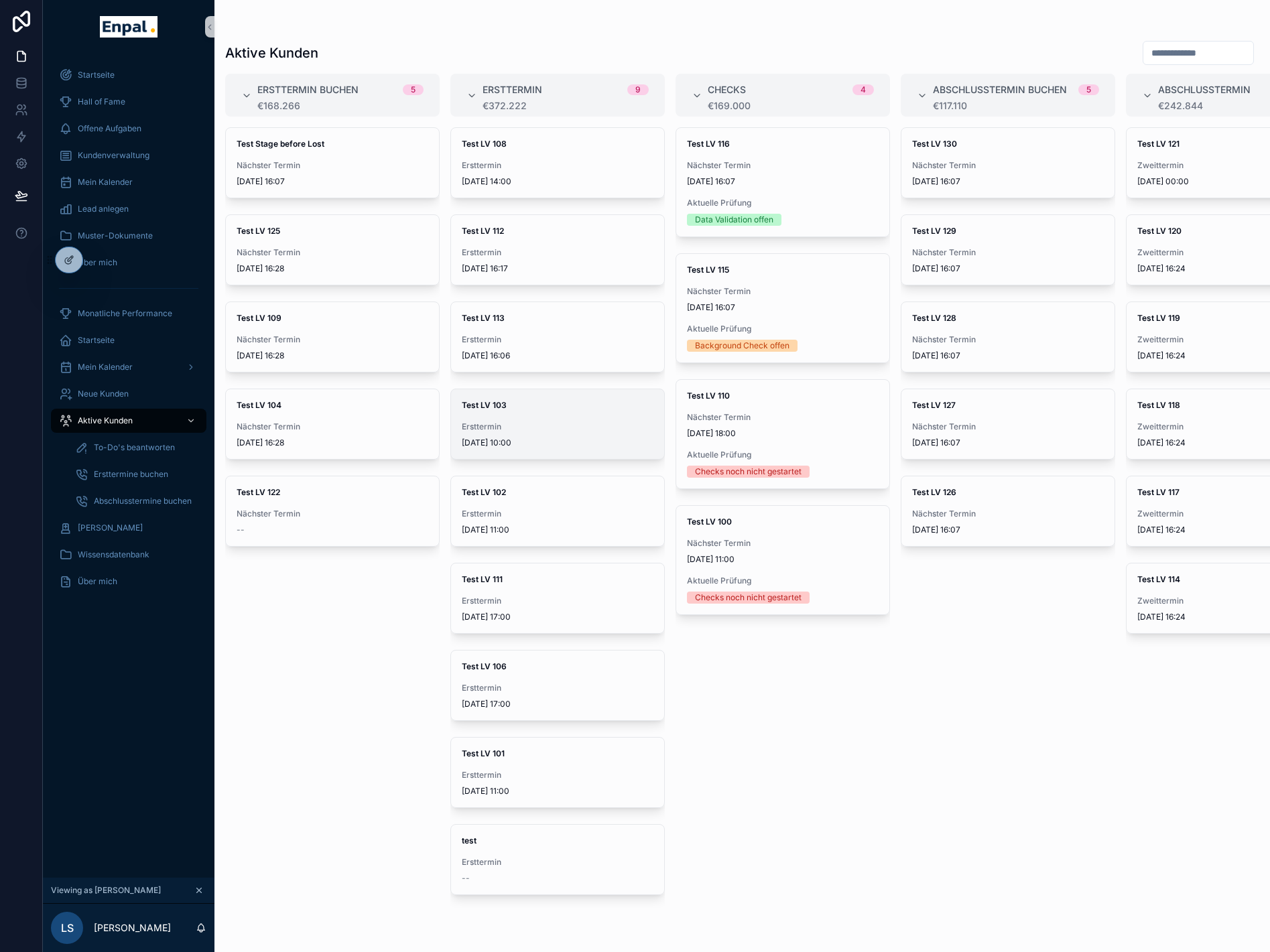
click at [522, 412] on div "Test LV 103 Ersttermin 3.8.2025 10:00" at bounding box center [557, 424] width 213 height 70
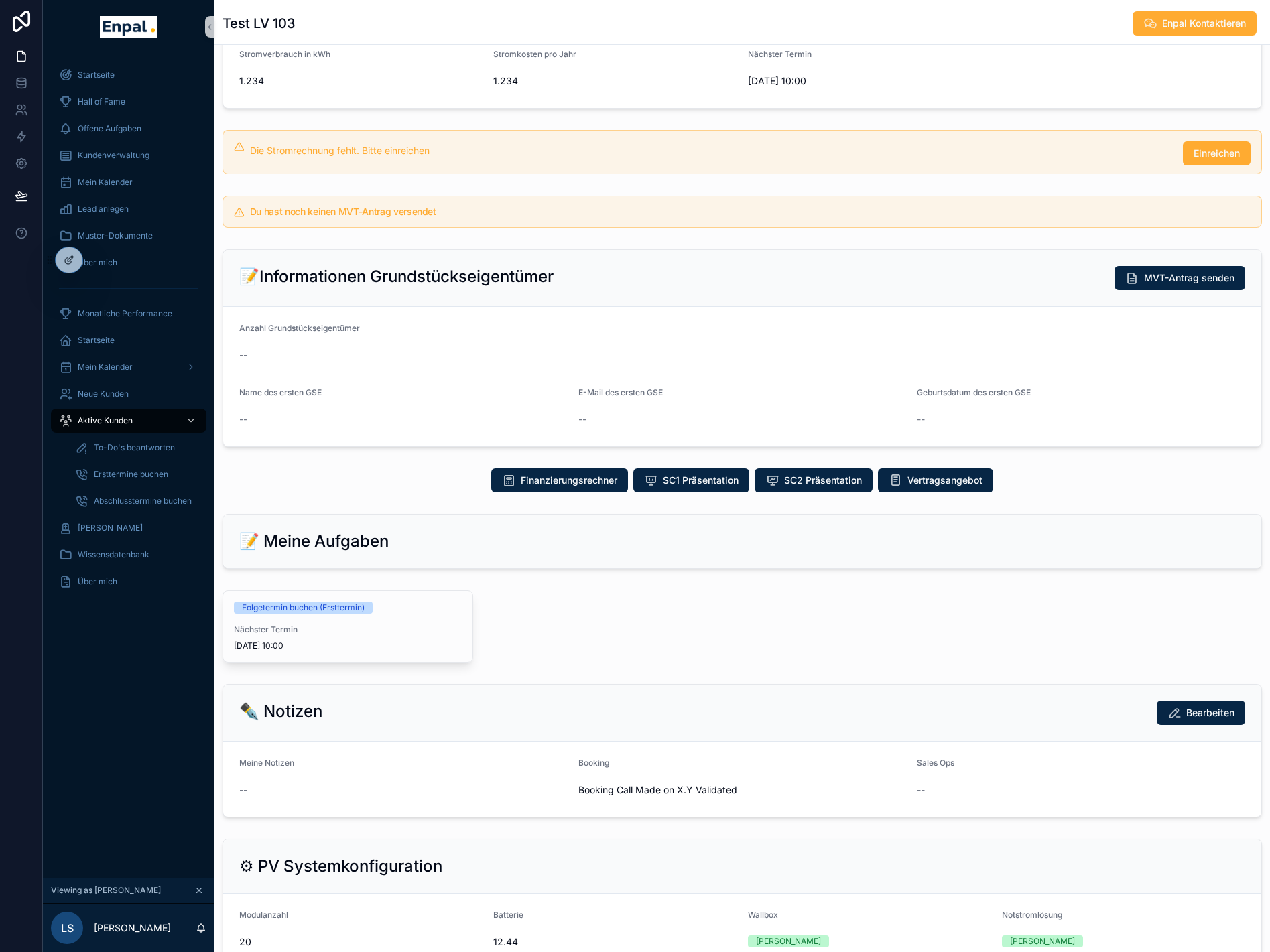
scroll to position [335, 0]
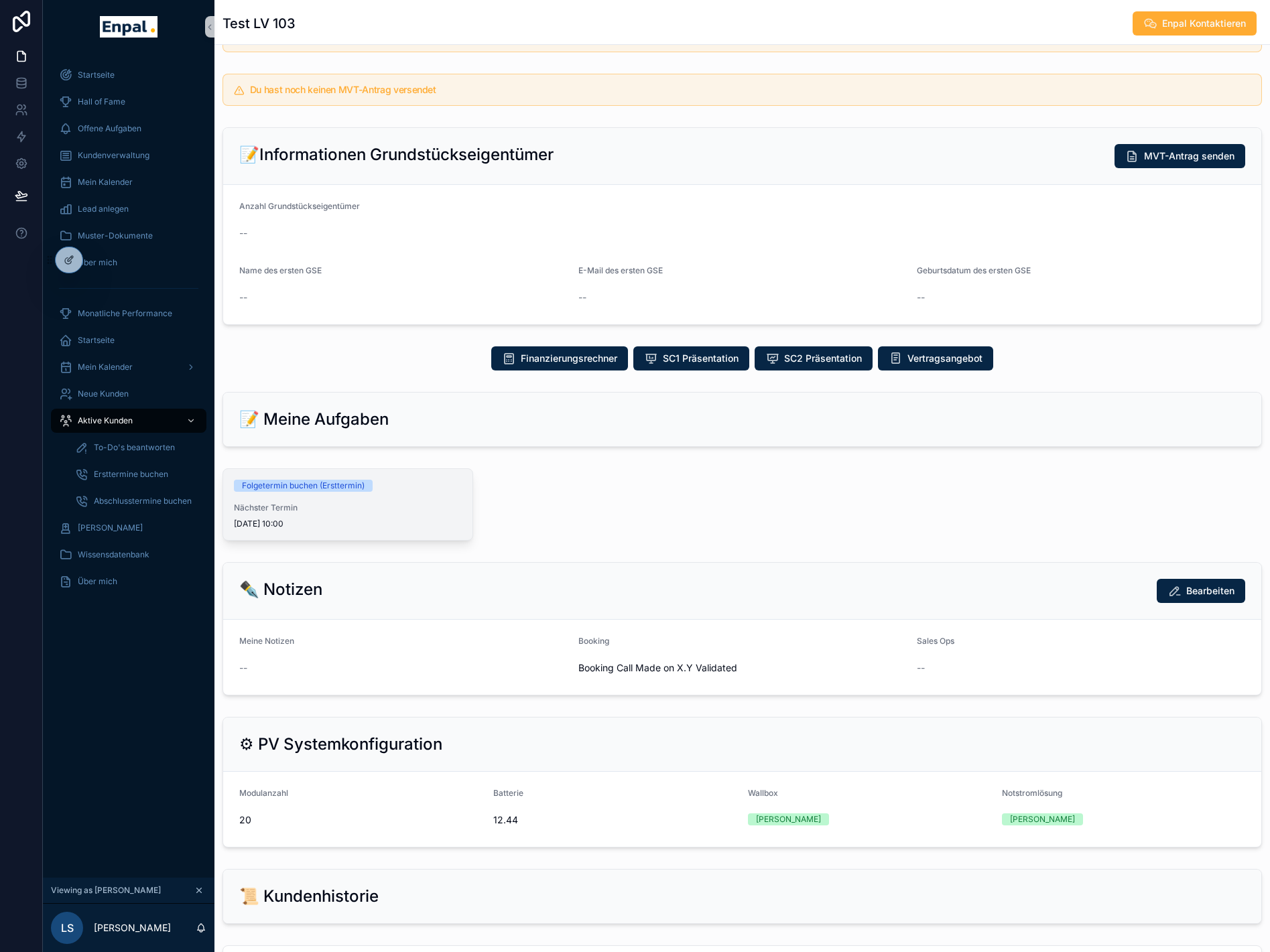
click at [356, 491] on div "Folgetermin buchen (Ersttermin)" at bounding box center [303, 485] width 122 height 12
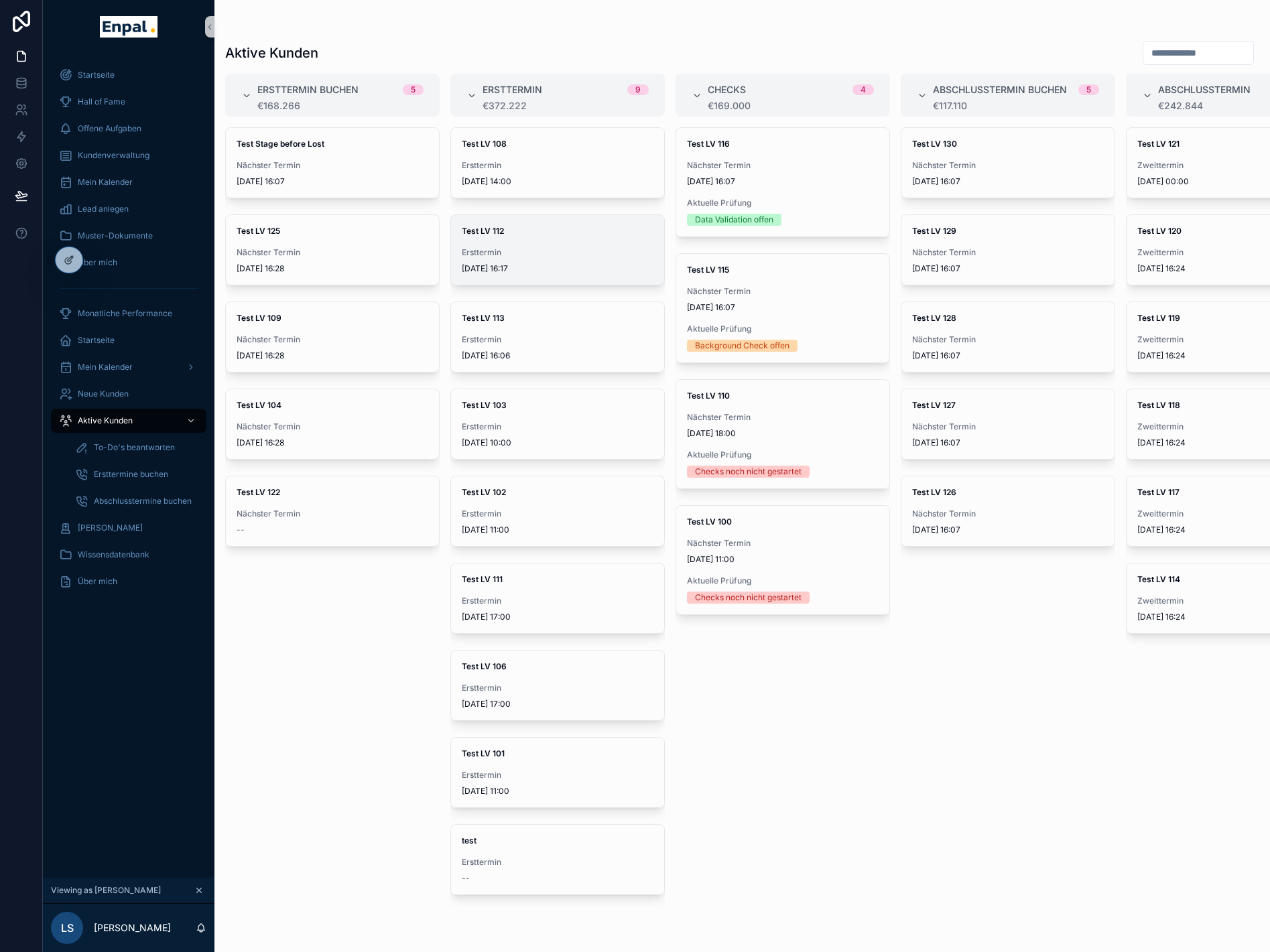
click at [538, 237] on div "Test LV 112 Ersttermin 13.8.2025 16:17" at bounding box center [557, 250] width 213 height 70
click at [525, 175] on div "Ersttermin 28.8.2025 14:00" at bounding box center [557, 173] width 192 height 27
click at [584, 258] on span "Ersttermin" at bounding box center [557, 253] width 192 height 11
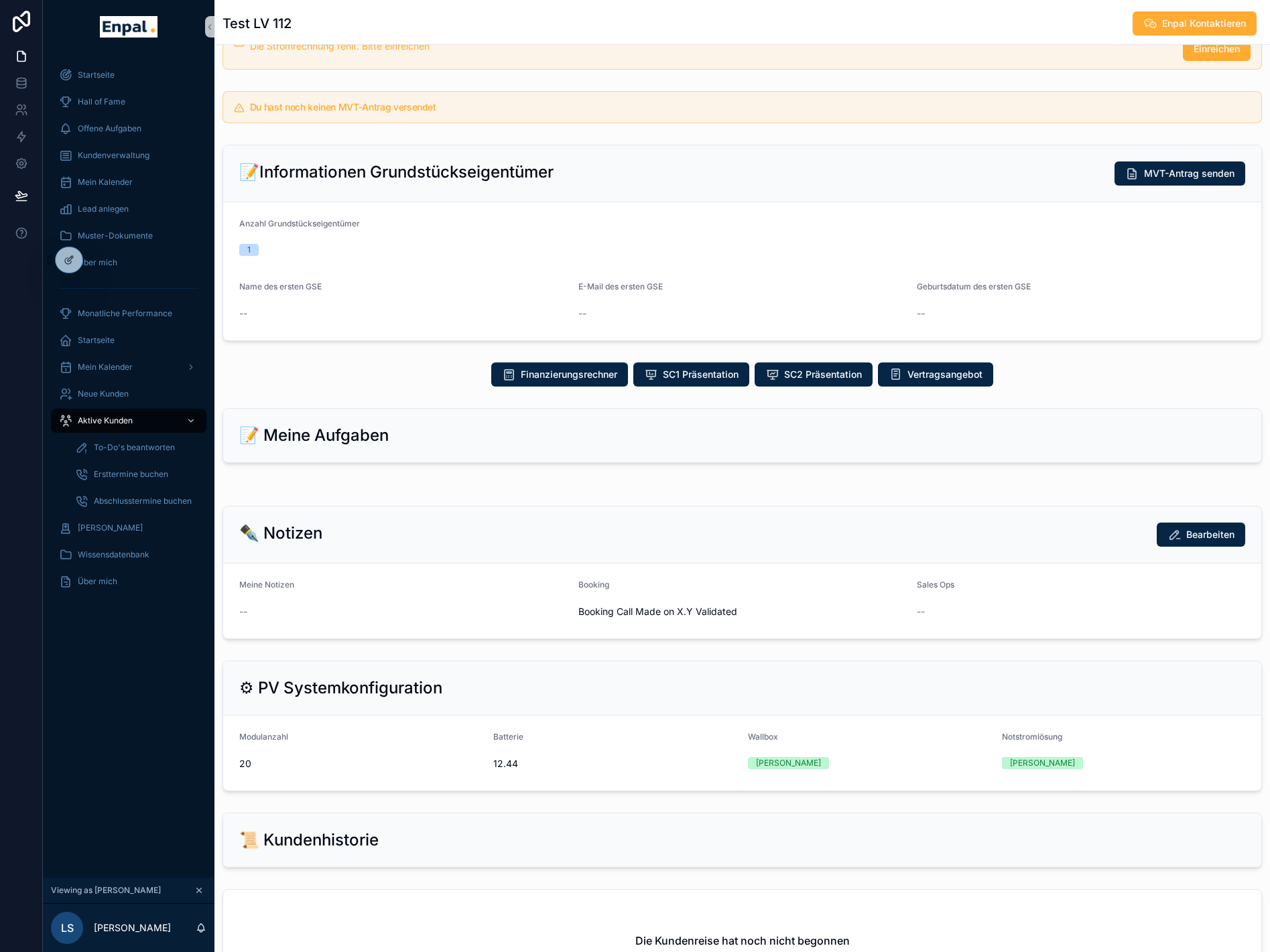
scroll to position [257, 0]
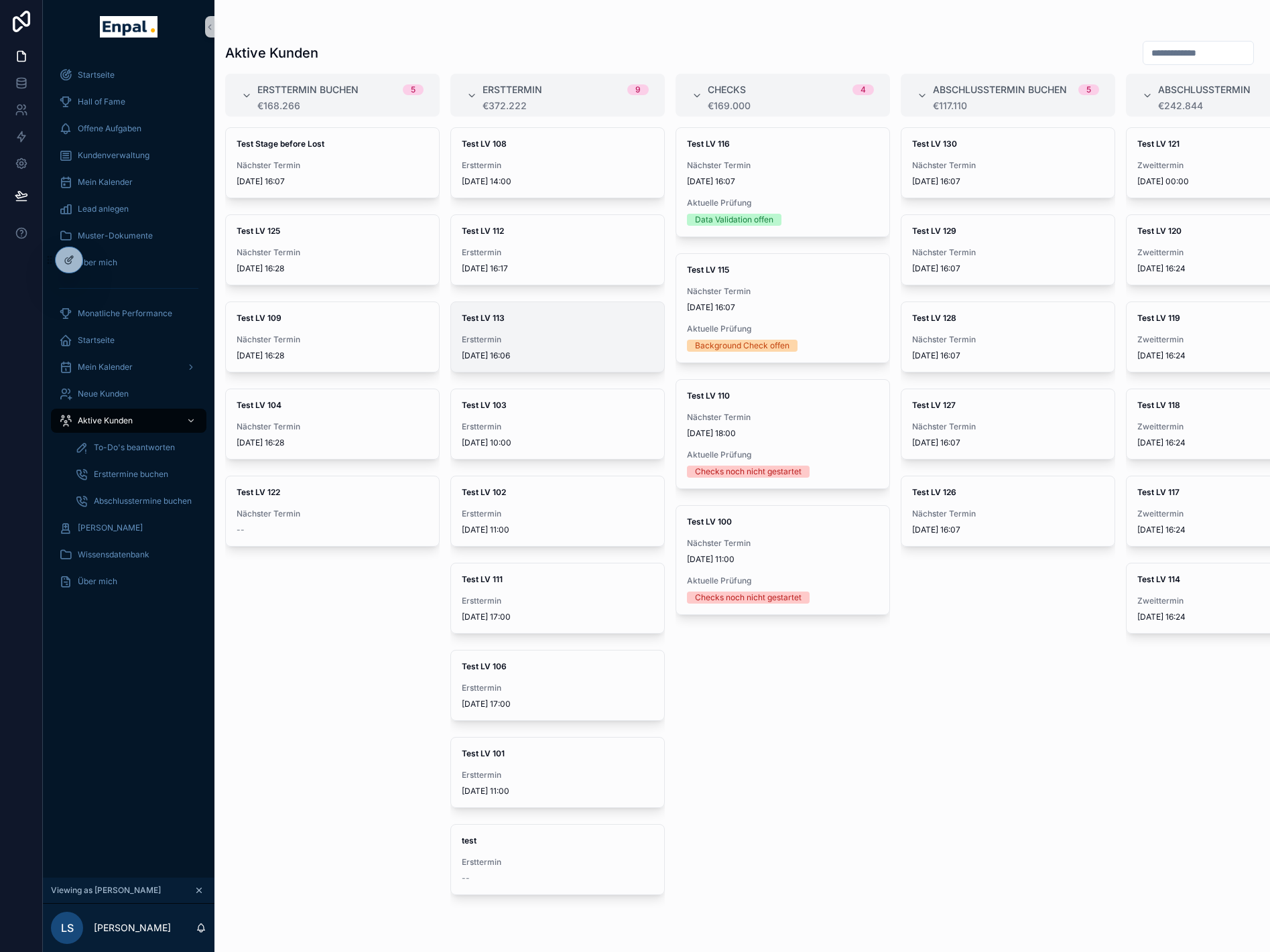
click at [535, 344] on span "Ersttermin" at bounding box center [557, 339] width 192 height 11
click at [519, 582] on span "Test LV 111" at bounding box center [557, 579] width 192 height 11
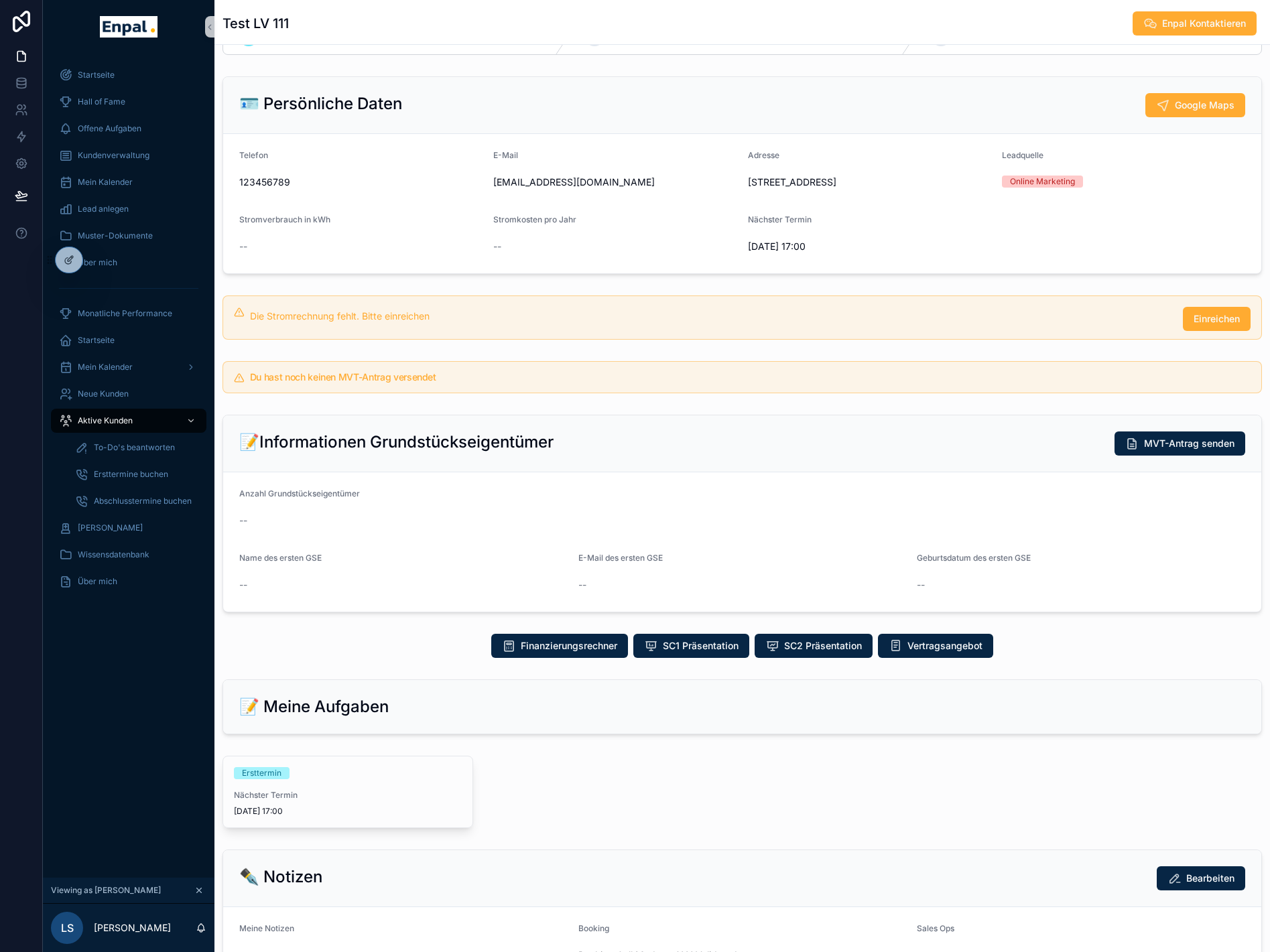
scroll to position [67, 0]
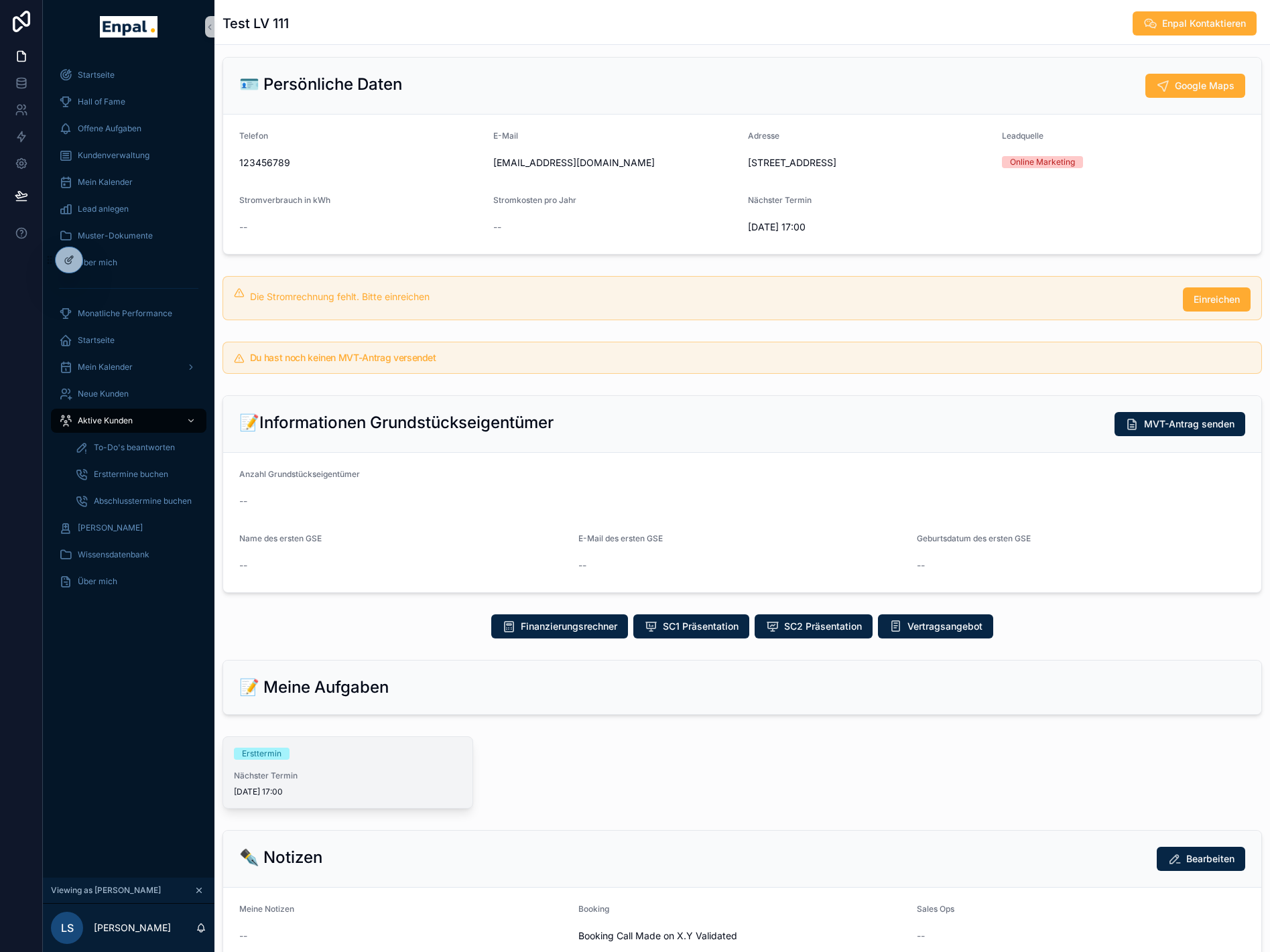
click at [313, 775] on div "Ersttermin Nächster Termin 30.7.2025 17:00" at bounding box center [347, 772] width 250 height 71
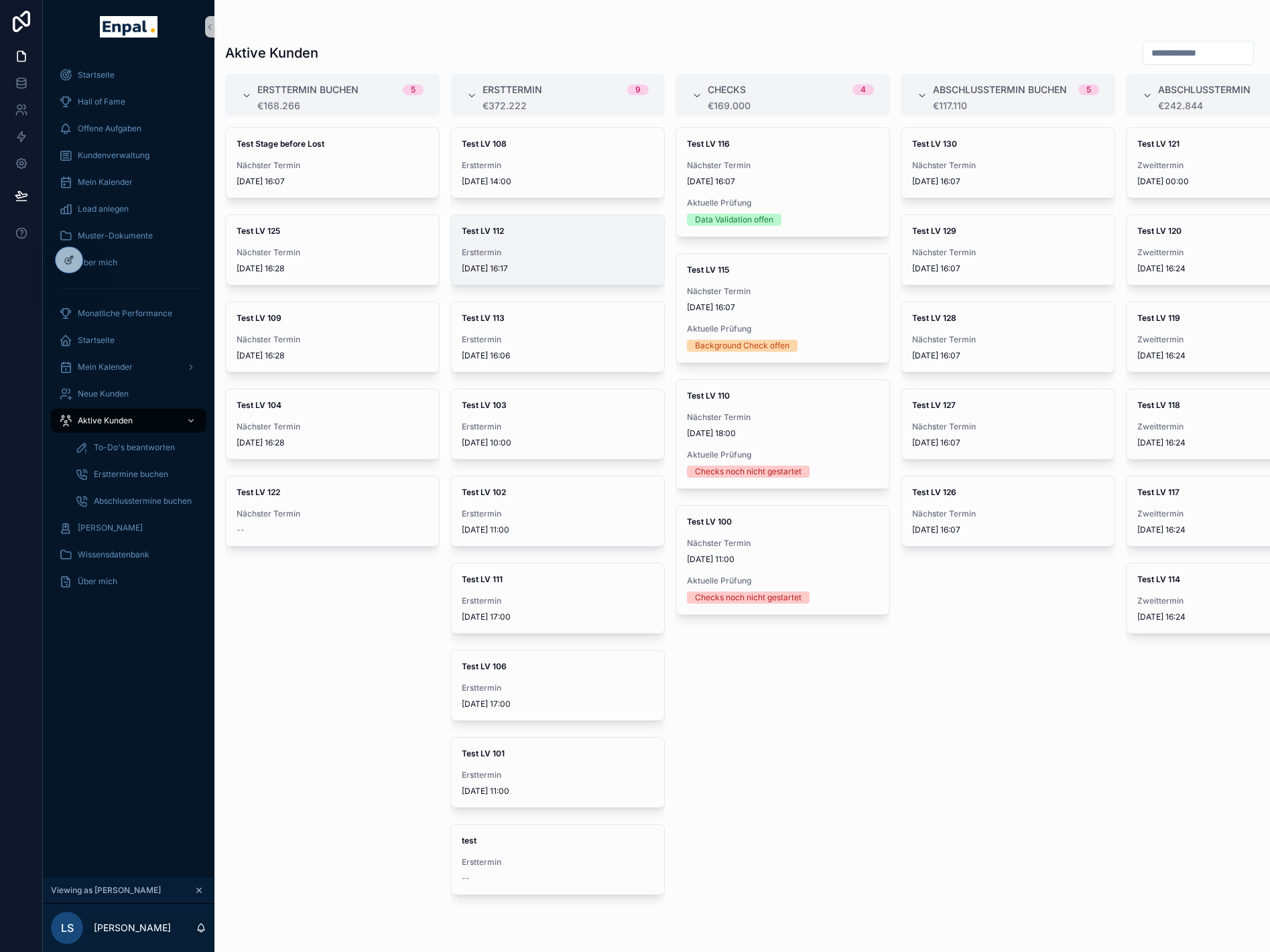
click at [502, 242] on div "Test LV 112 Ersttermin 13.8.2025 16:17" at bounding box center [557, 250] width 213 height 70
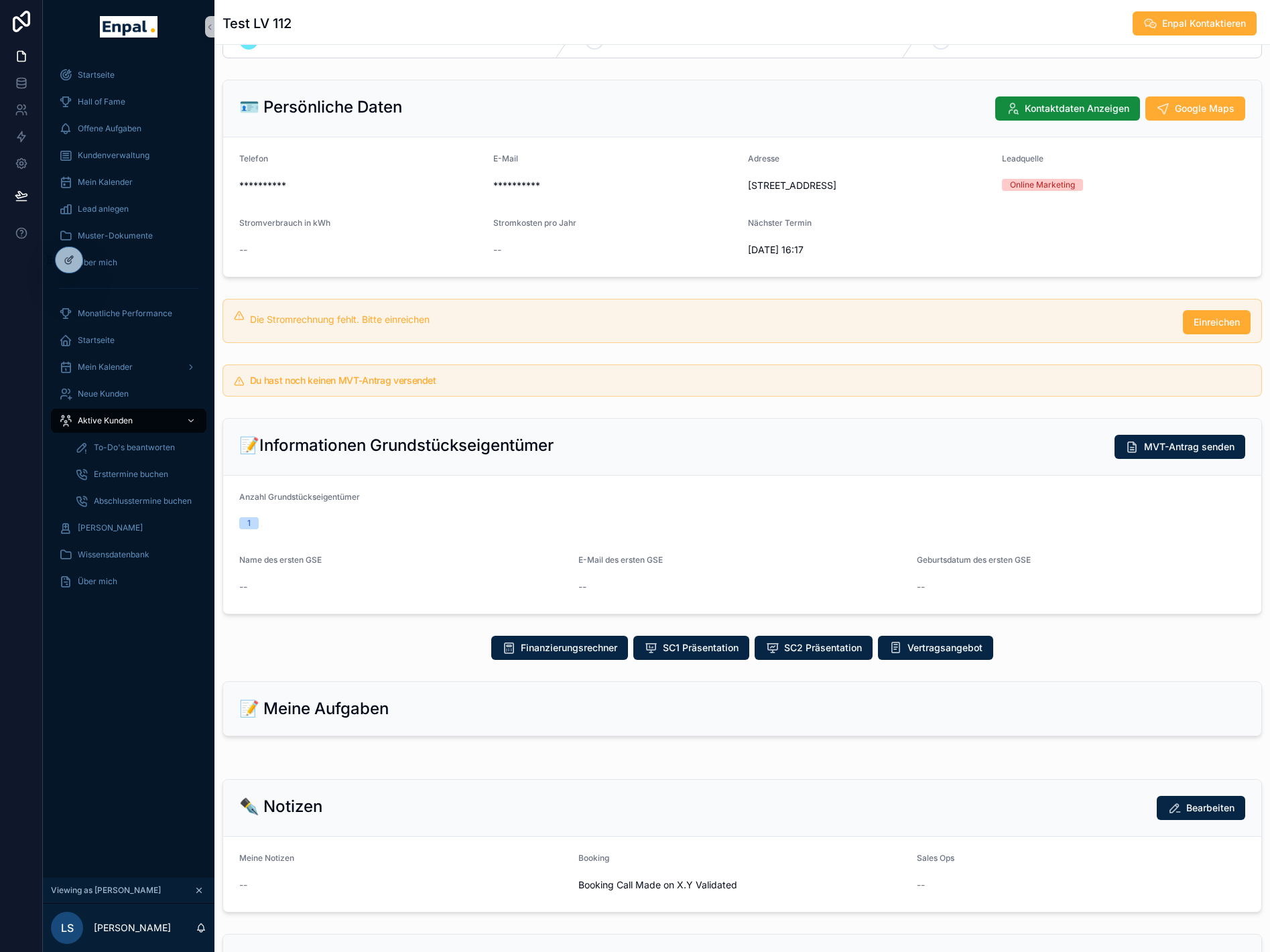
scroll to position [67, 0]
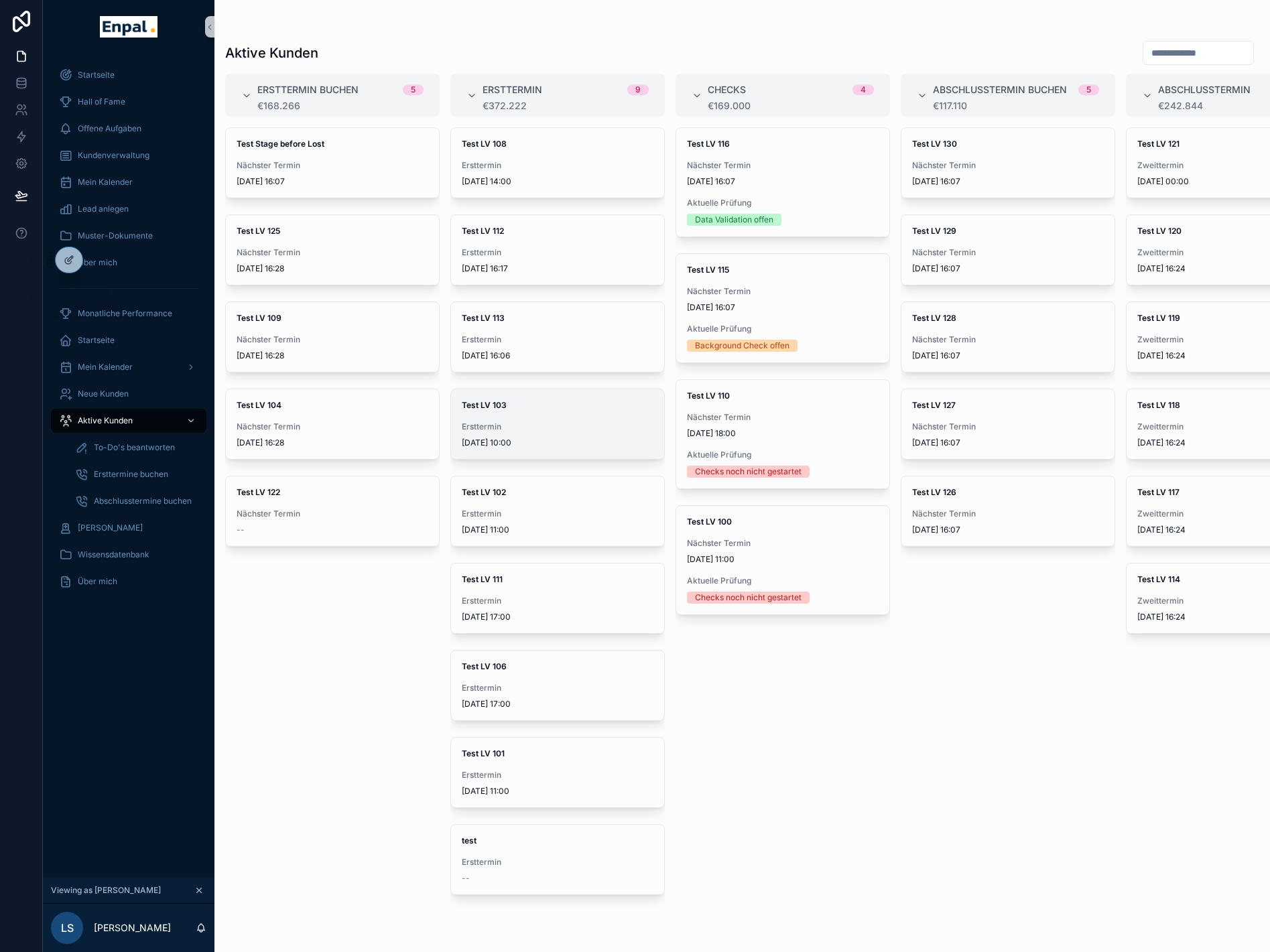
click at [564, 420] on div "Test LV 103 Ersttermin 3.8.2025 10:00" at bounding box center [557, 424] width 213 height 70
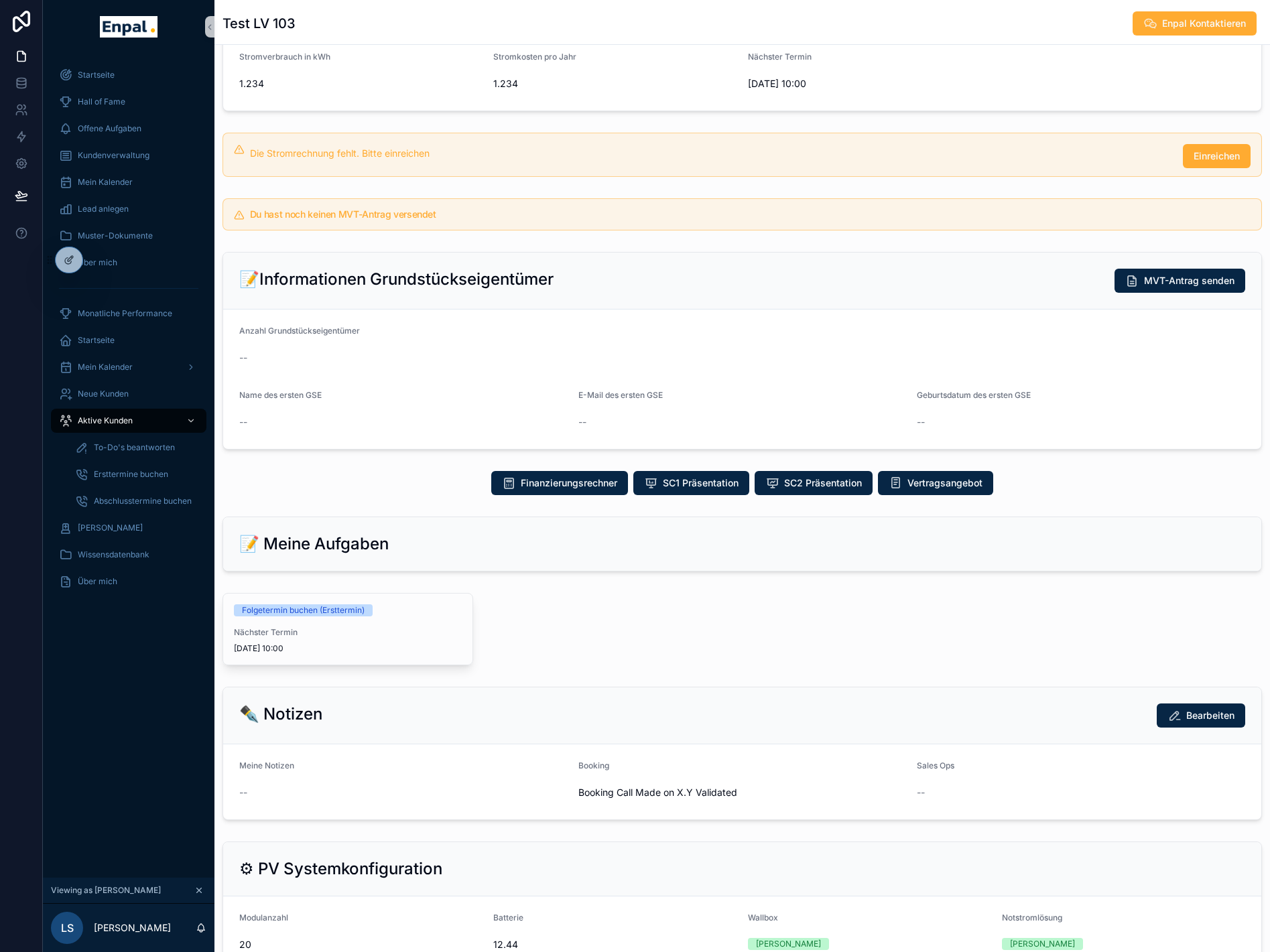
scroll to position [335, 0]
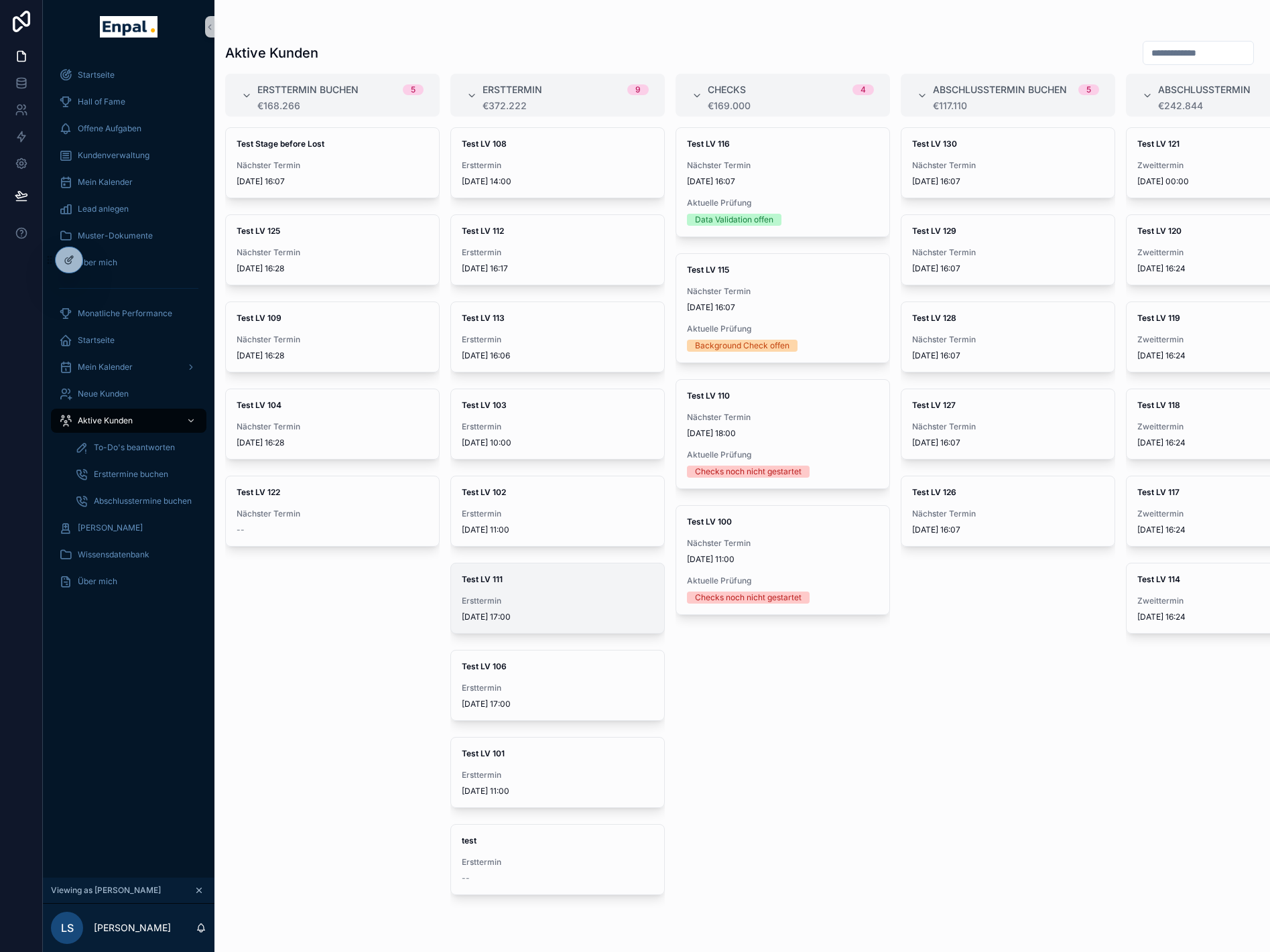
click at [501, 578] on strong "Test LV 111" at bounding box center [482, 579] width 41 height 10
click at [540, 254] on span "Ersttermin" at bounding box center [557, 253] width 192 height 11
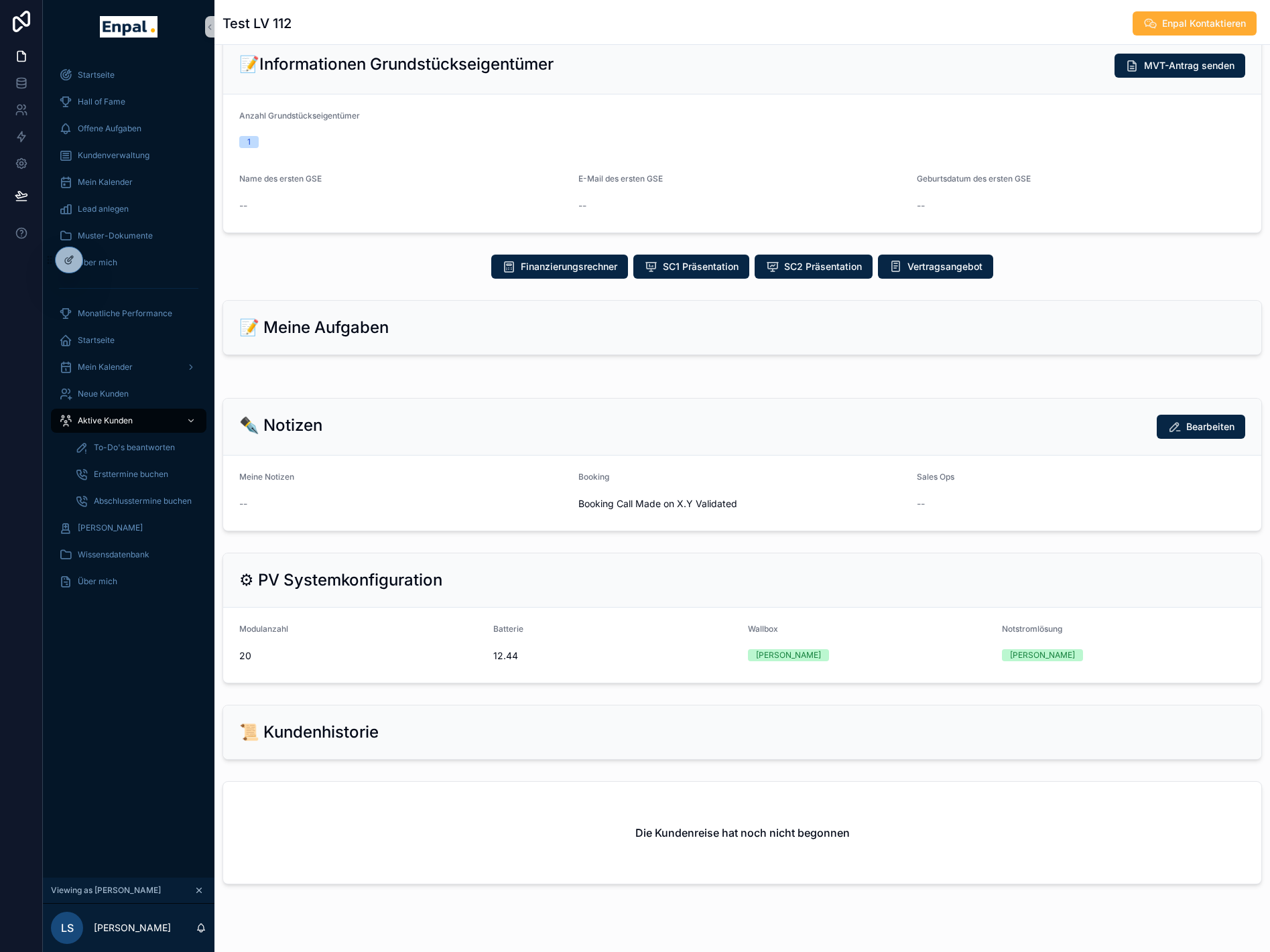
scroll to position [458, 0]
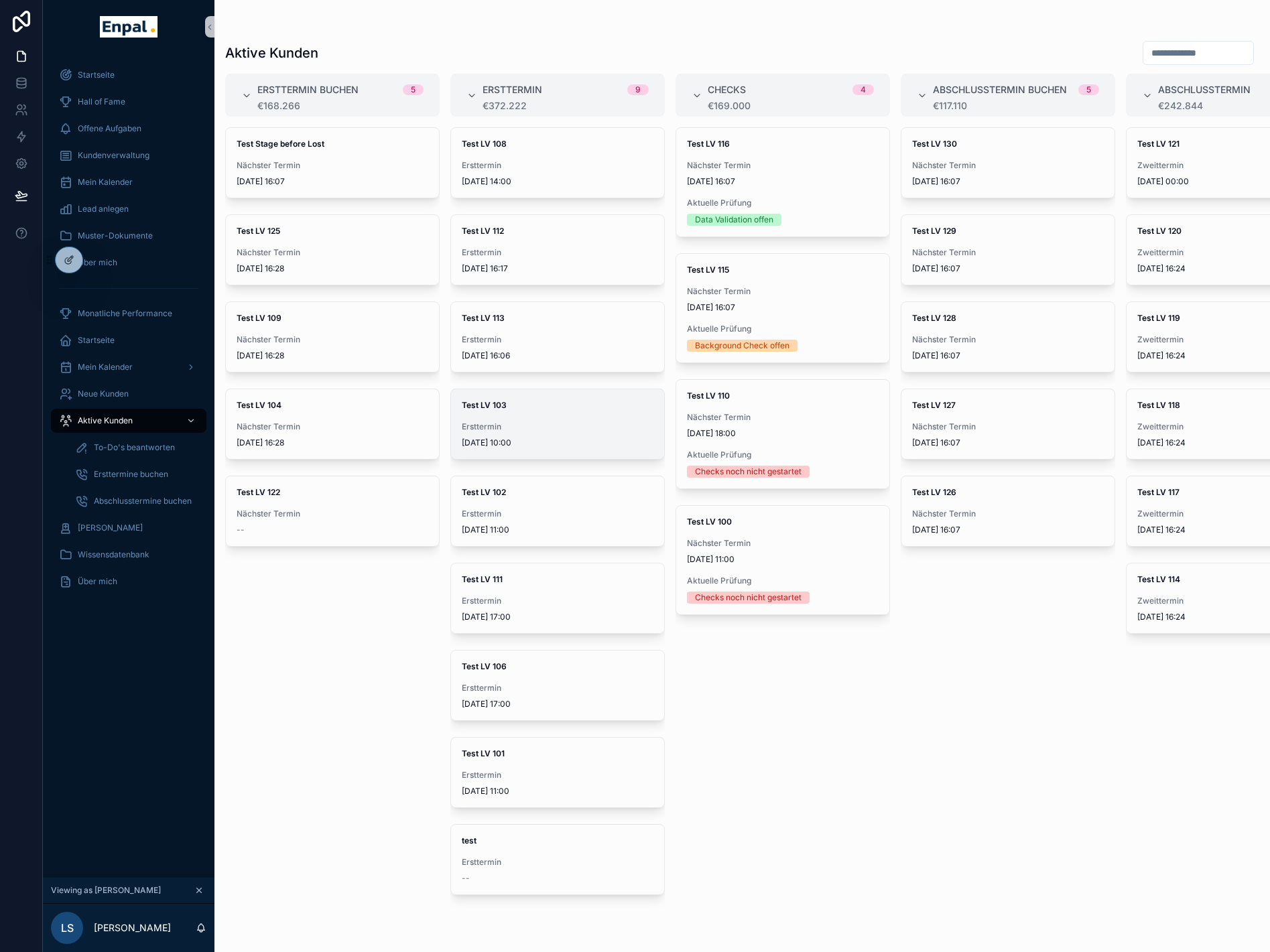
click at [520, 414] on div "Test LV 103 Ersttermin 3.8.2025 10:00" at bounding box center [557, 424] width 213 height 70
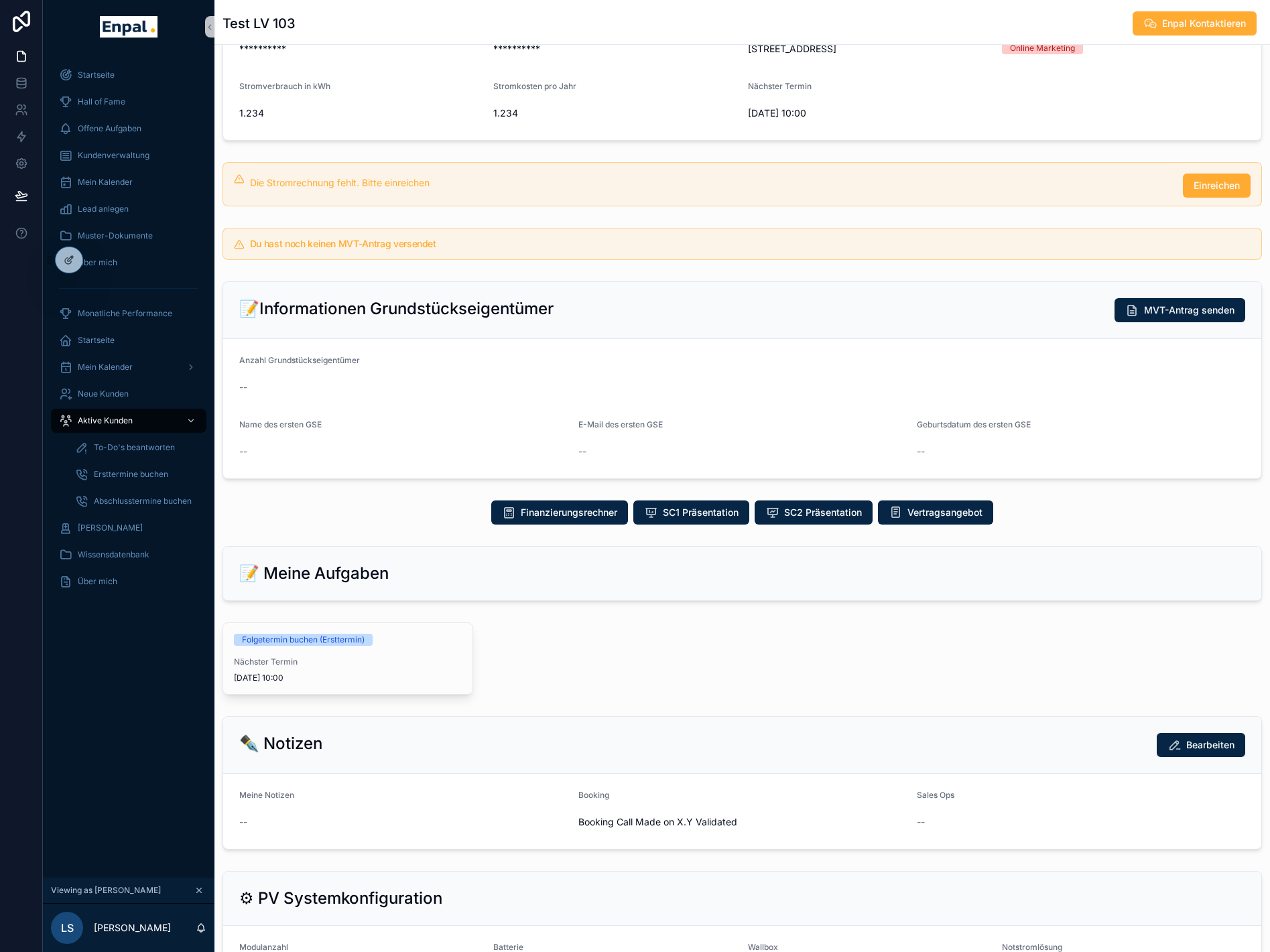
scroll to position [201, 0]
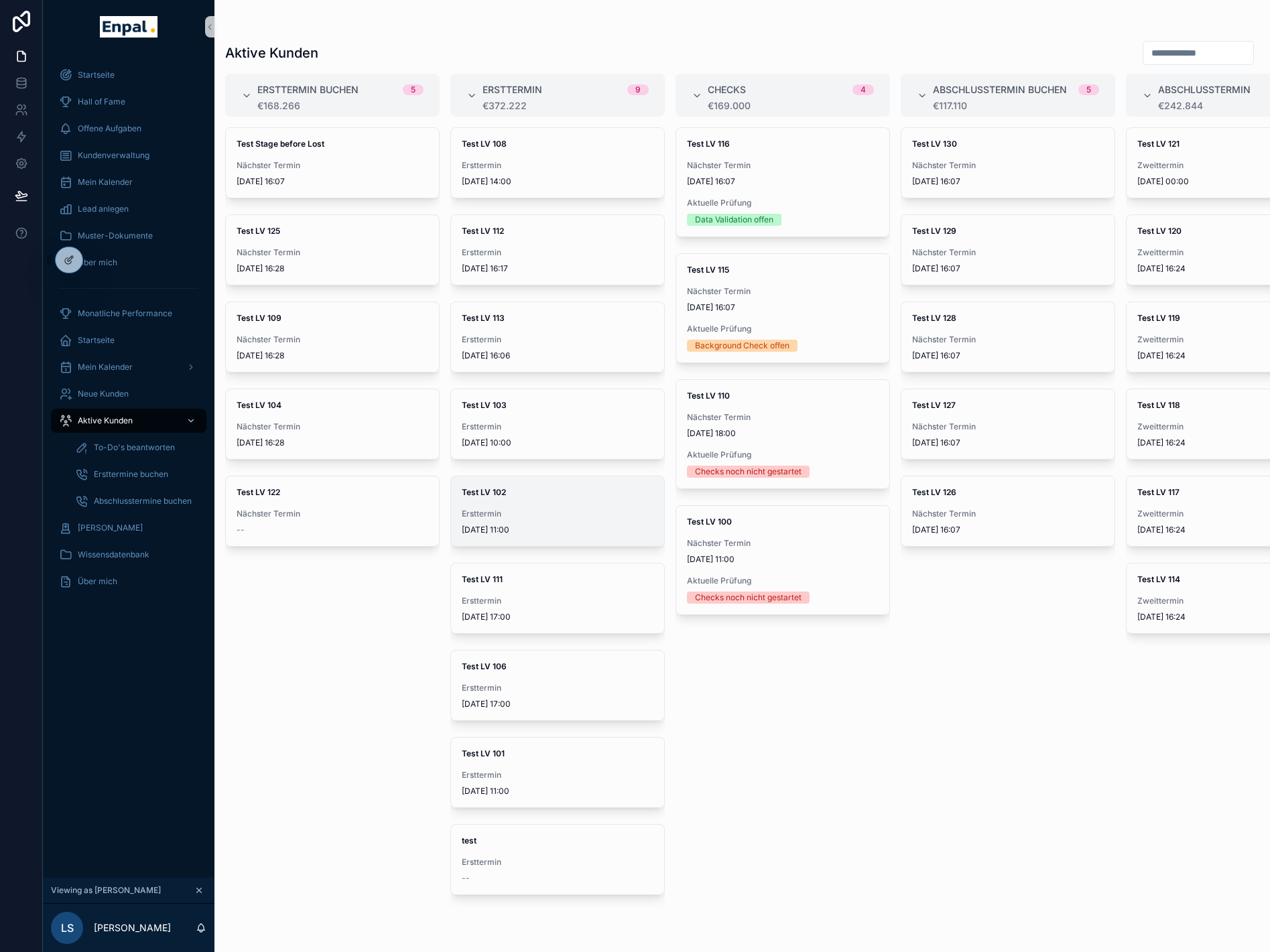
click at [537, 516] on span "Ersttermin" at bounding box center [557, 513] width 192 height 11
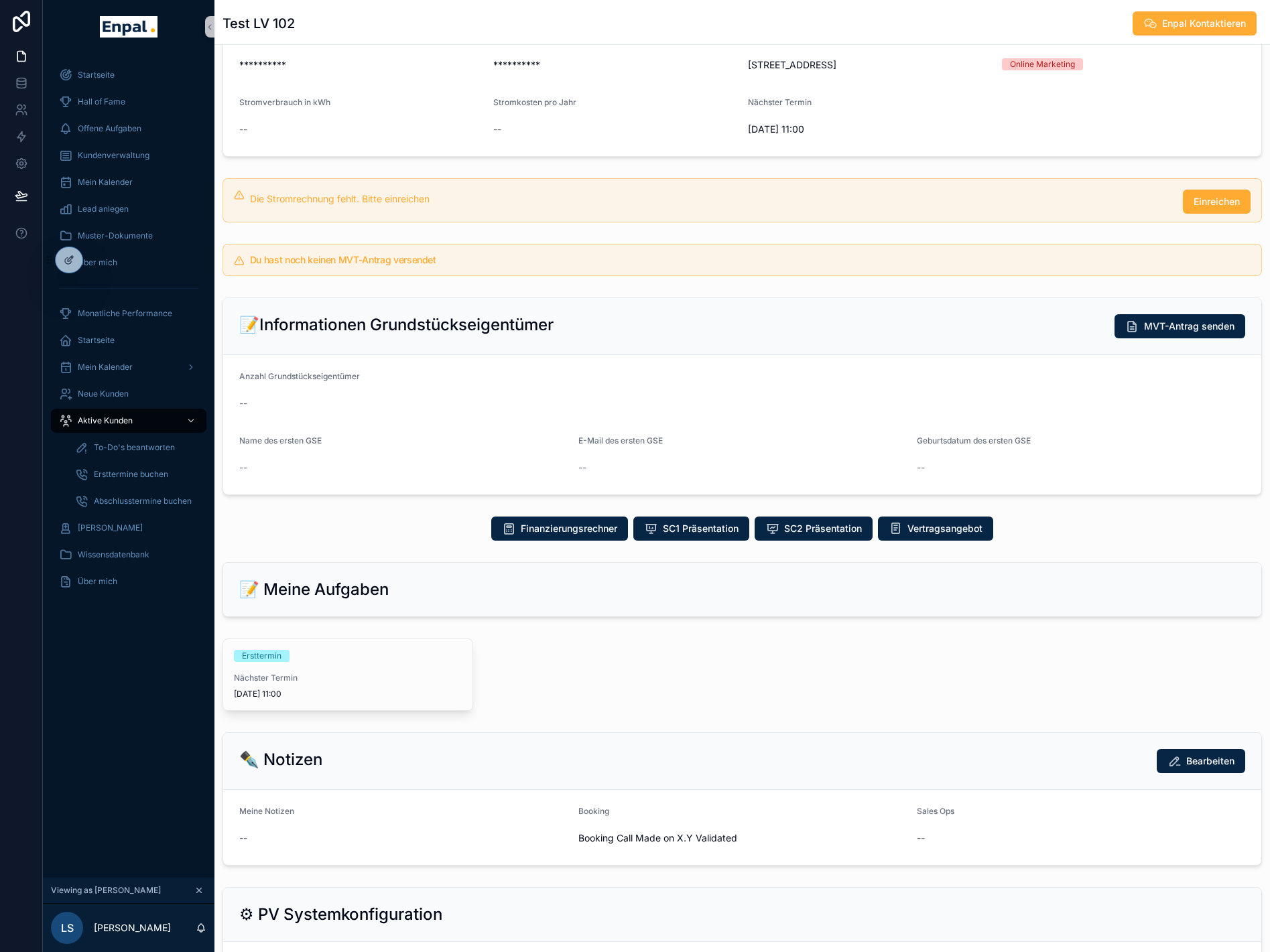
scroll to position [201, 0]
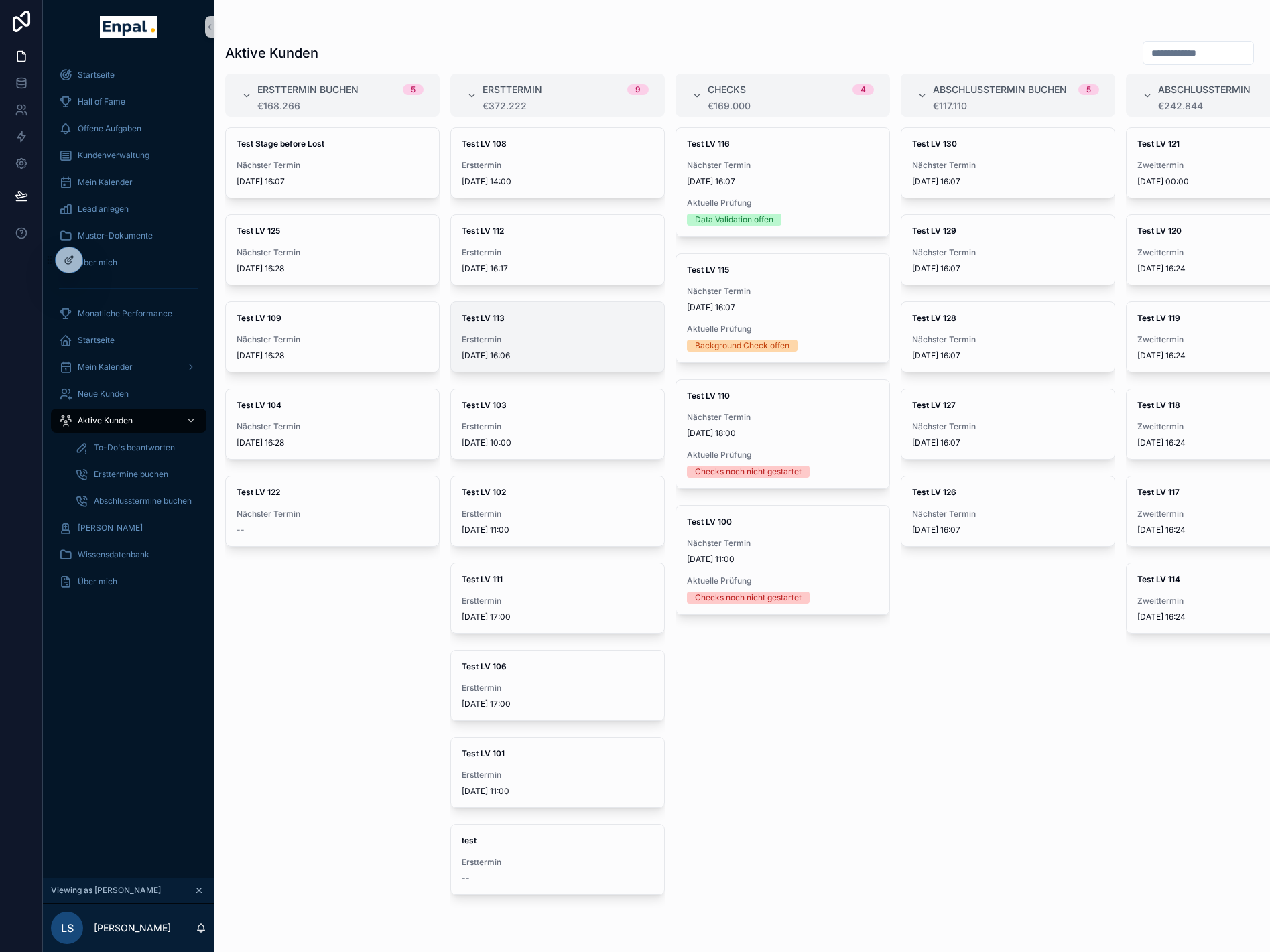
click at [527, 334] on span "Ersttermin" at bounding box center [557, 339] width 192 height 11
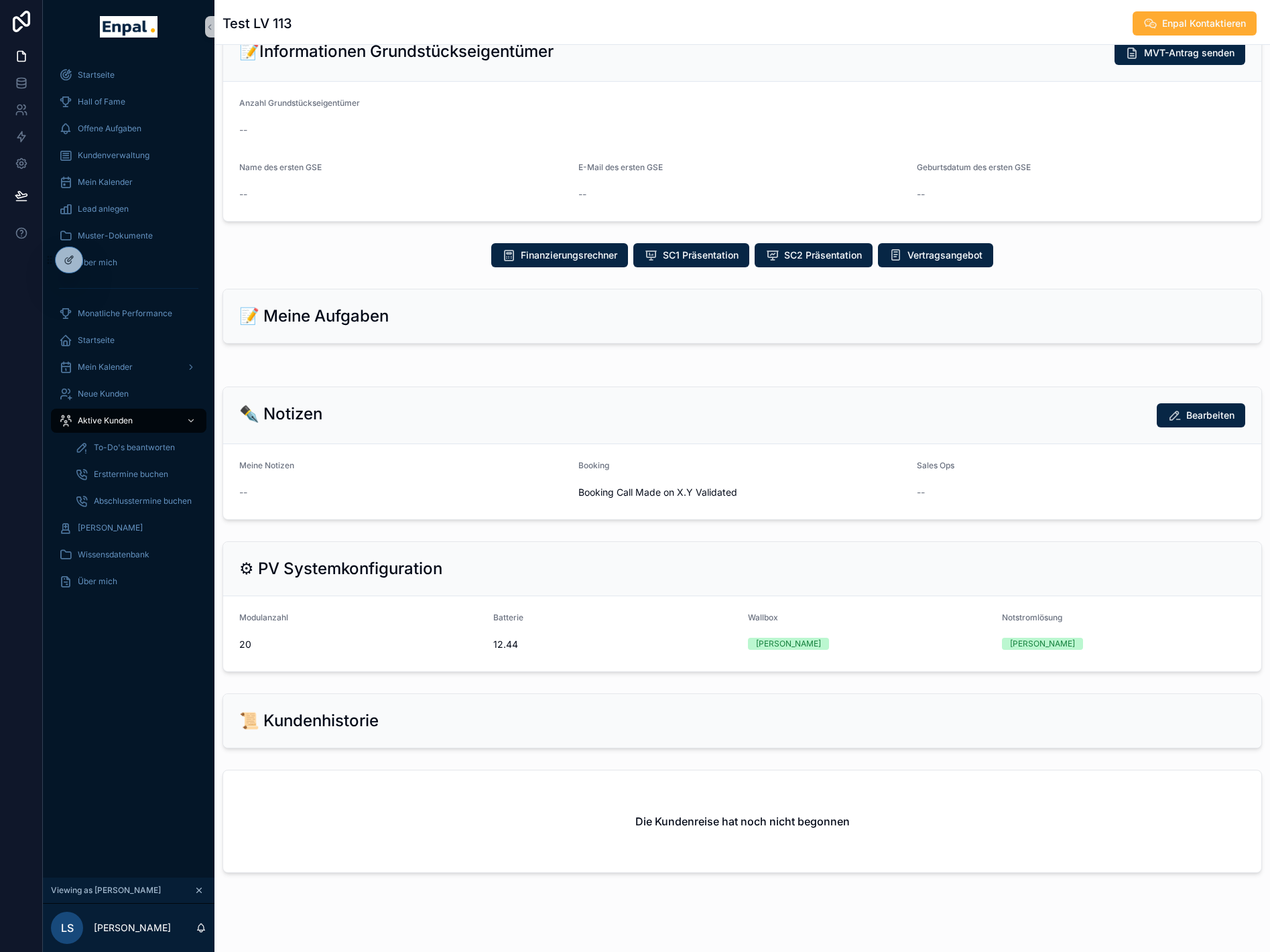
scroll to position [459, 0]
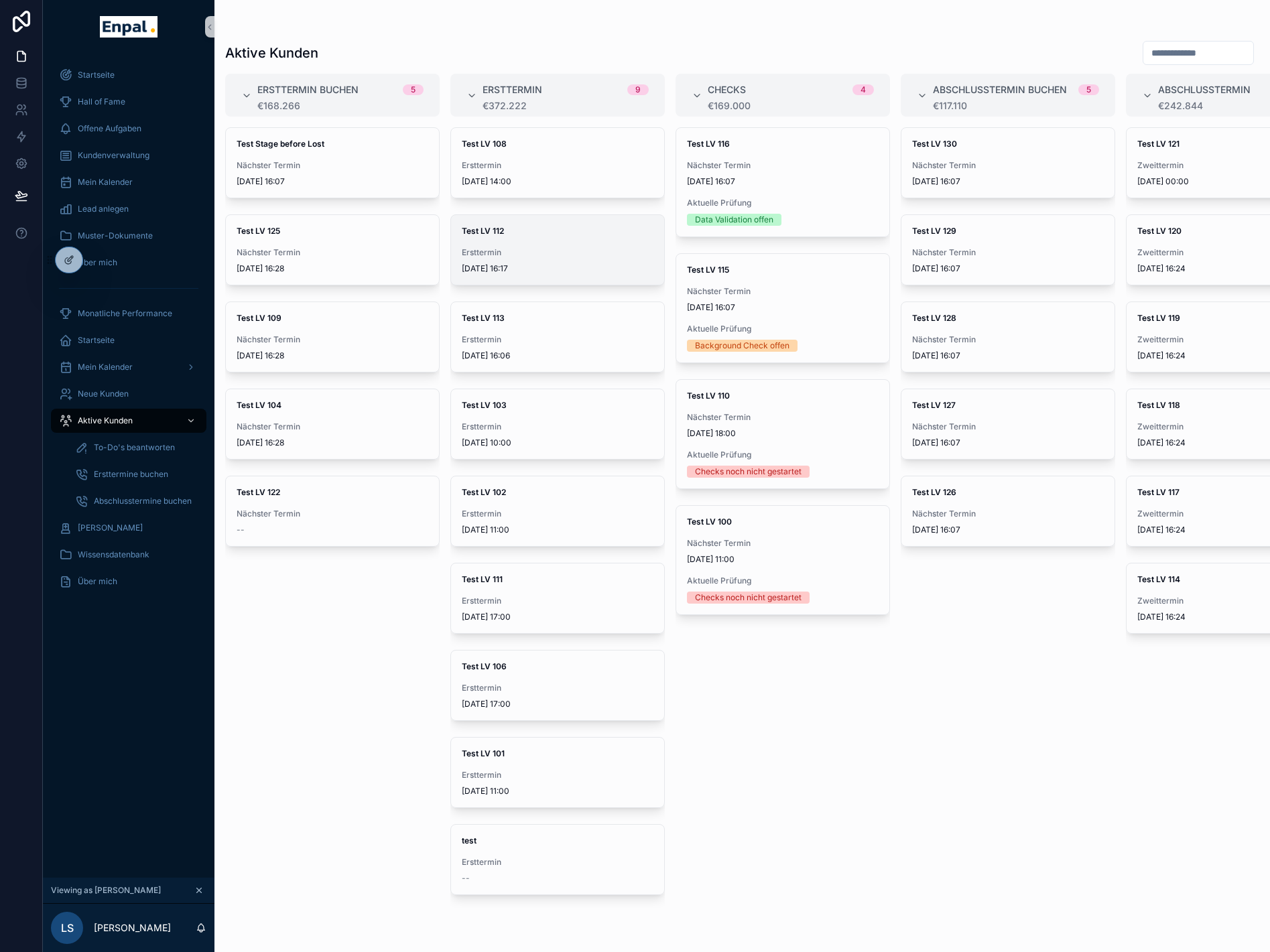
click at [543, 248] on span "Ersttermin" at bounding box center [557, 253] width 192 height 11
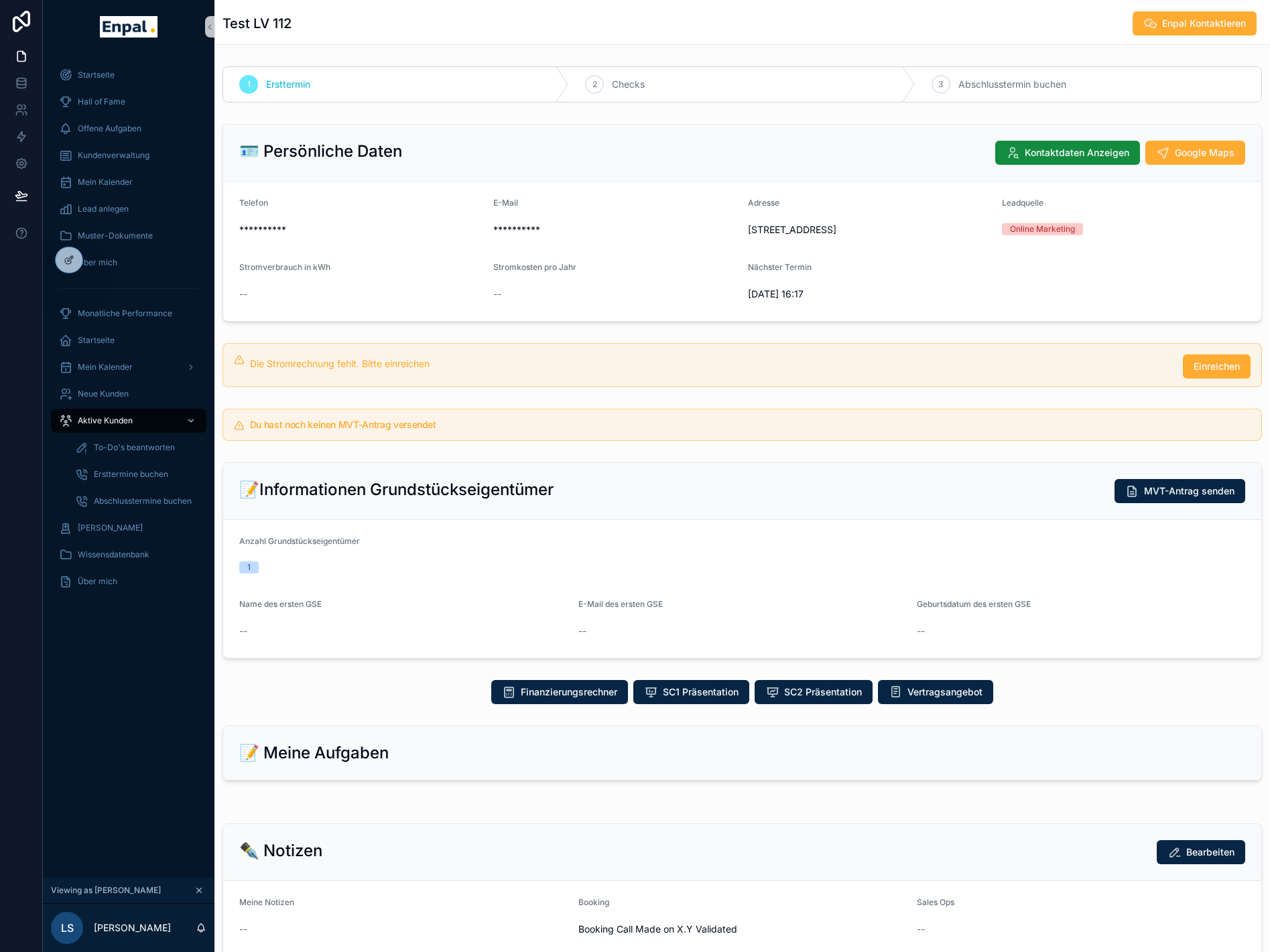
scroll to position [67, 0]
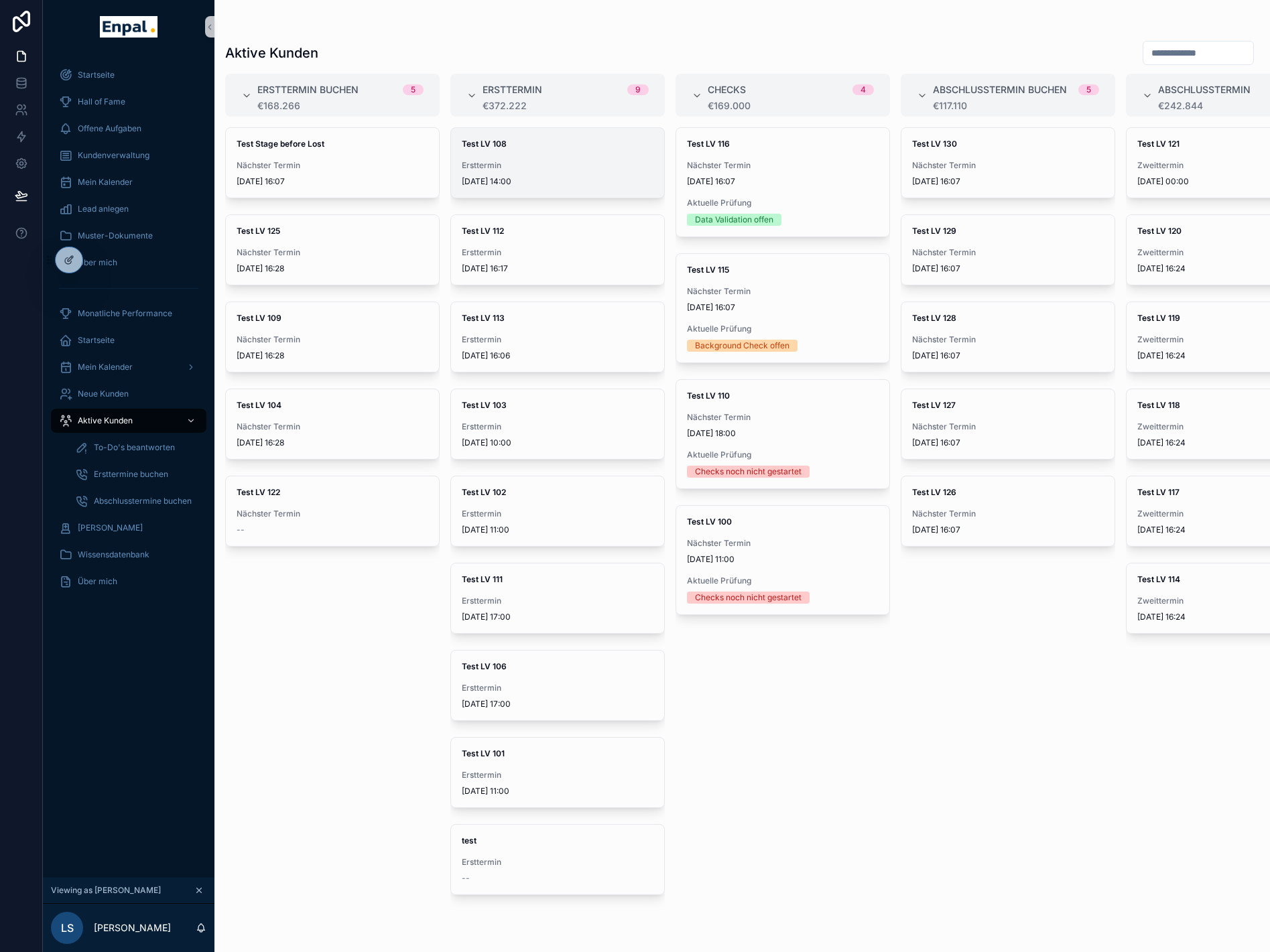
click at [519, 166] on span "Ersttermin" at bounding box center [557, 165] width 192 height 11
click at [575, 257] on span "Ersttermin" at bounding box center [557, 253] width 192 height 11
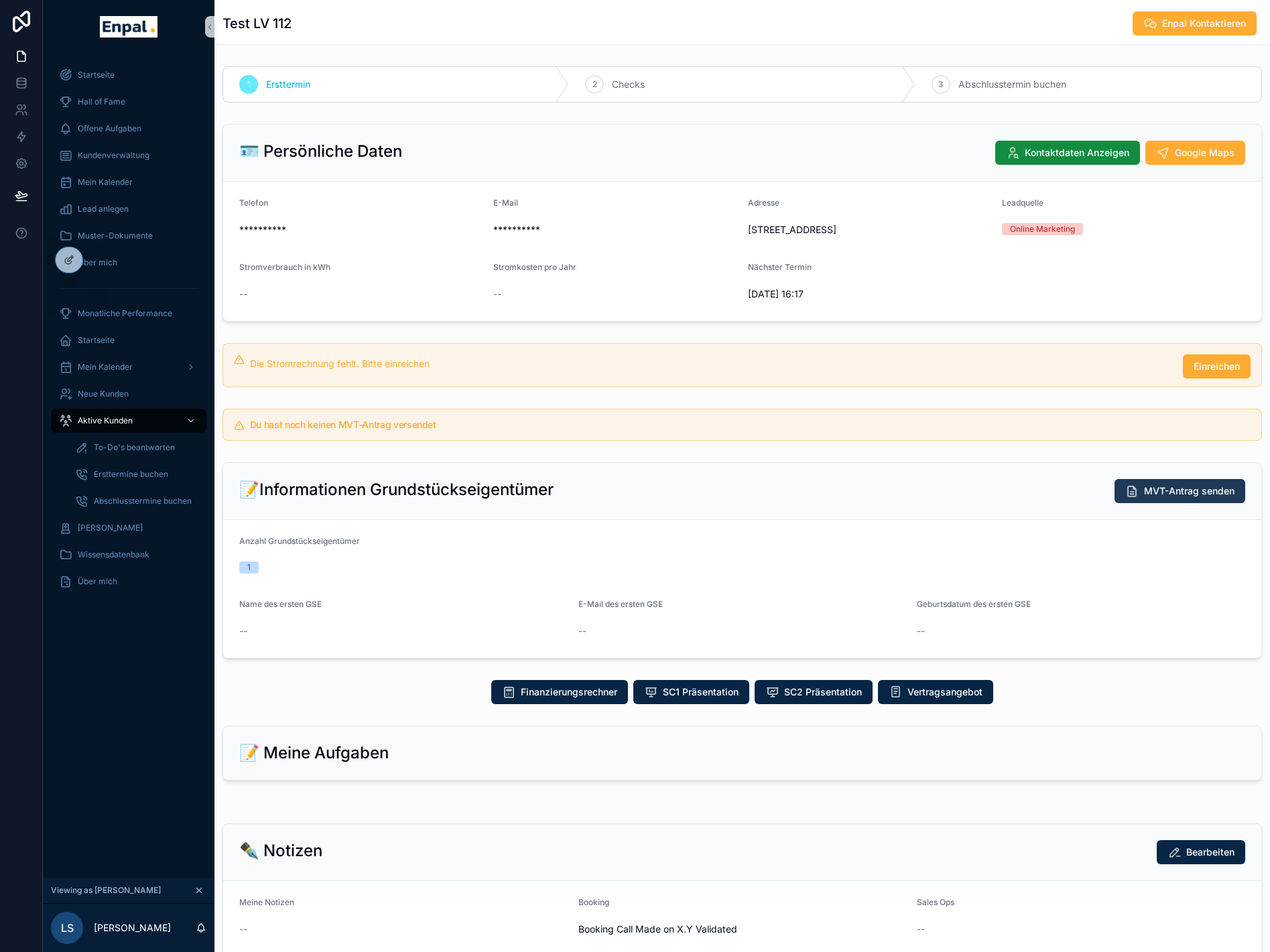
click at [1173, 497] on span "MVT-Antrag senden" at bounding box center [1189, 490] width 91 height 13
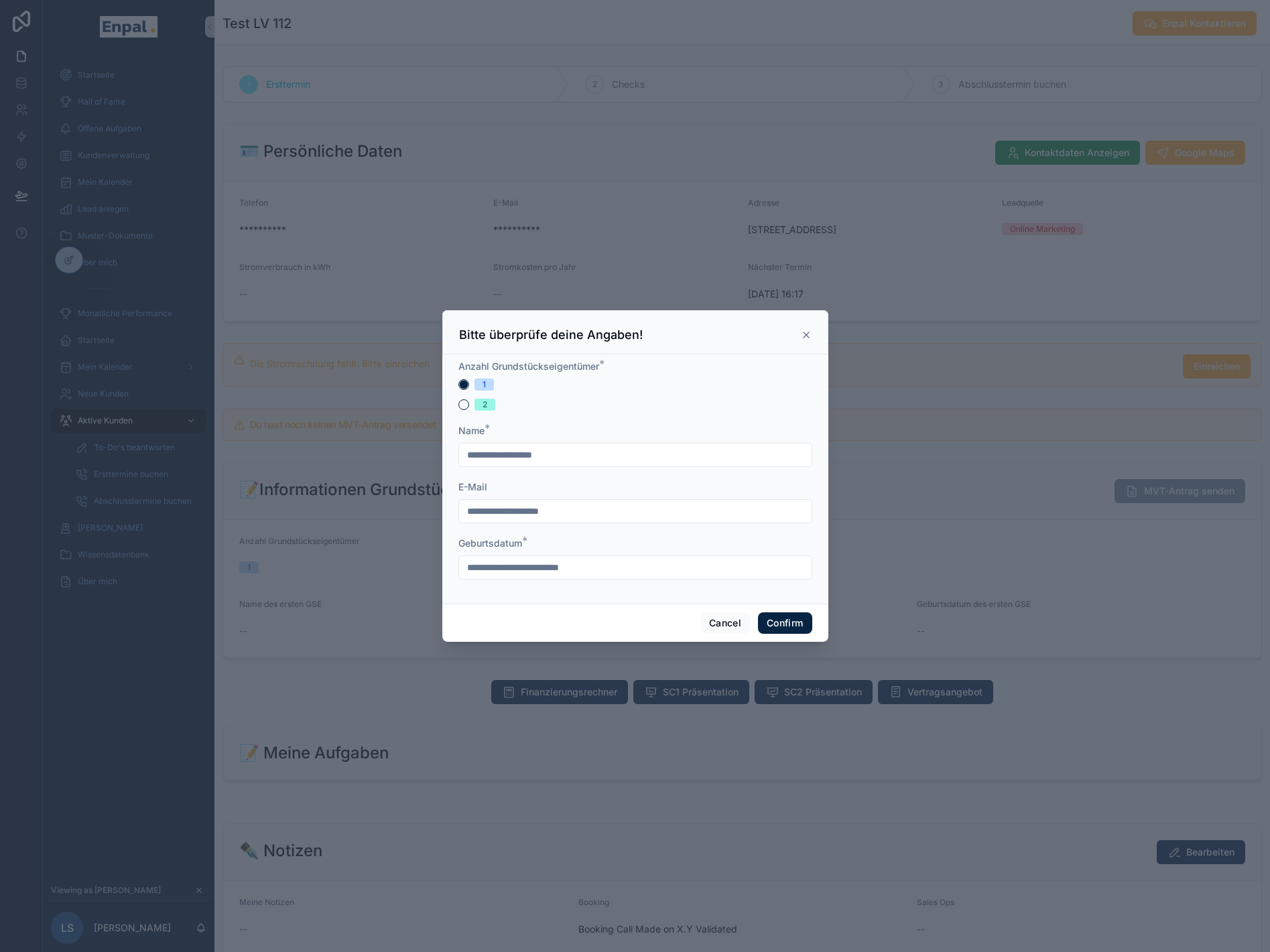
click at [803, 340] on icon at bounding box center [806, 334] width 11 height 11
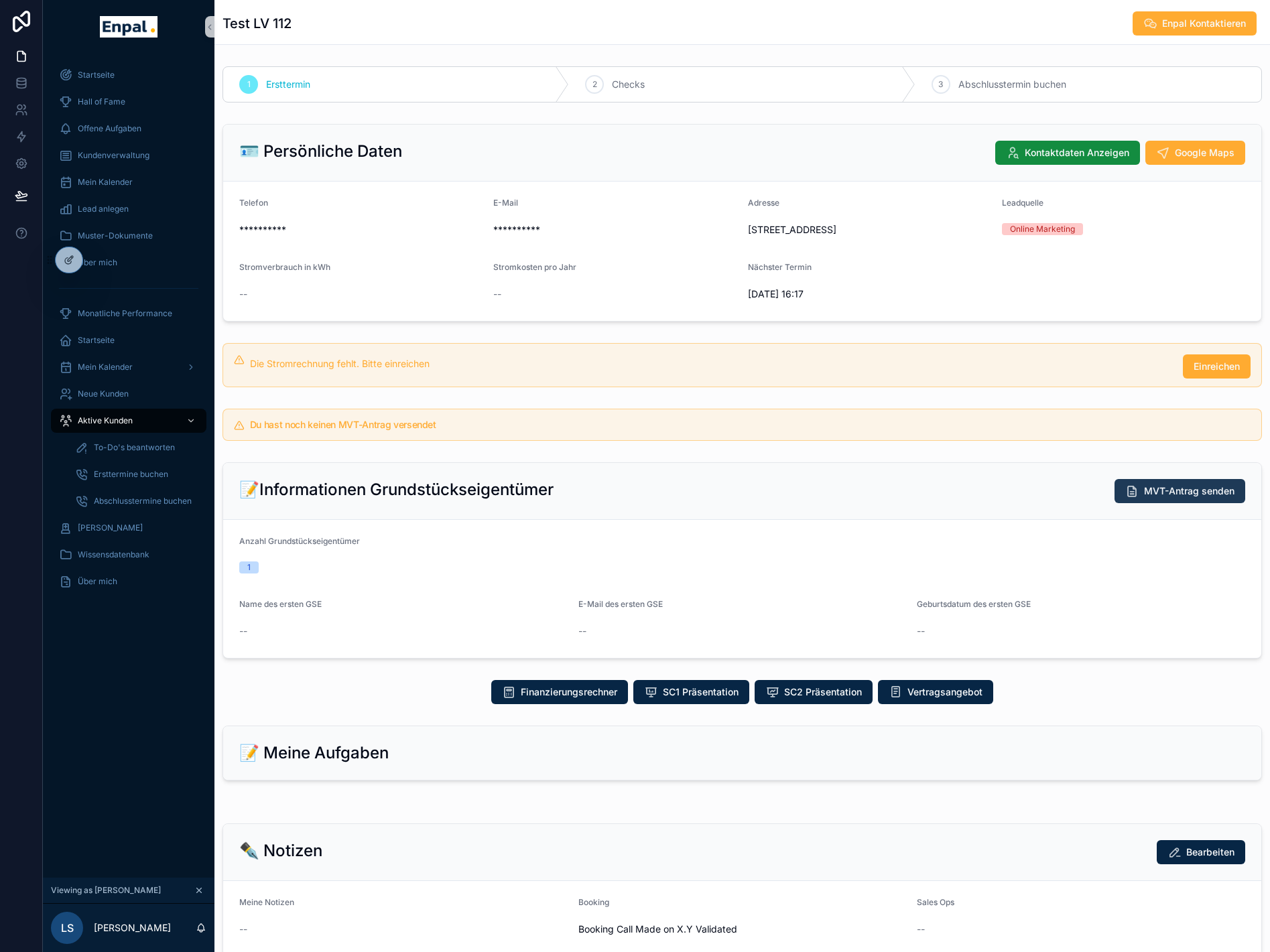
click at [1206, 497] on span "MVT-Antrag senden" at bounding box center [1189, 490] width 91 height 13
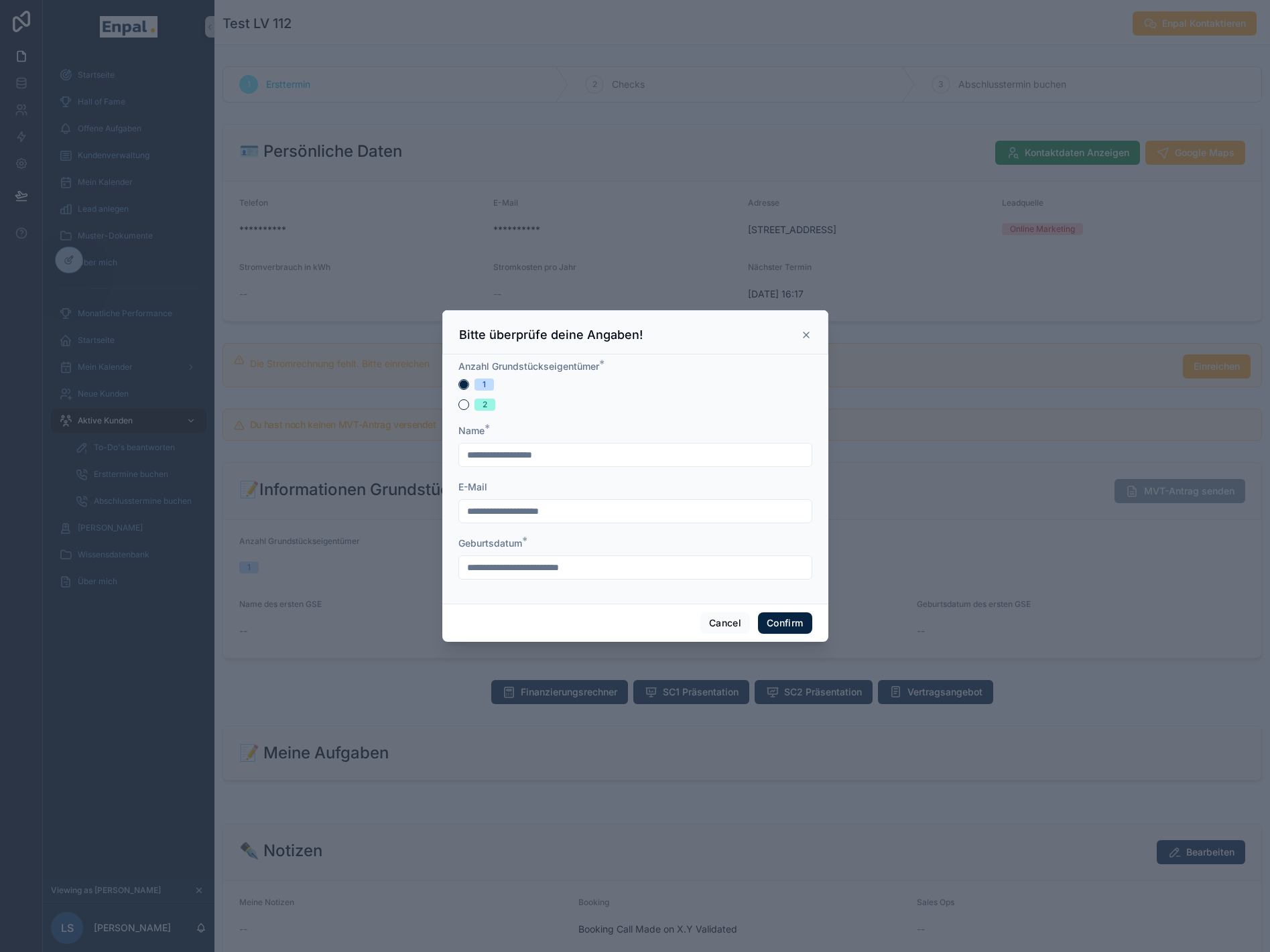
click at [611, 451] on input "text" at bounding box center [635, 455] width 352 height 19
type input "**********"
click at [525, 512] on input "text" at bounding box center [635, 511] width 352 height 19
type input "**********"
click at [539, 586] on form "**********" at bounding box center [636, 476] width 354 height 233
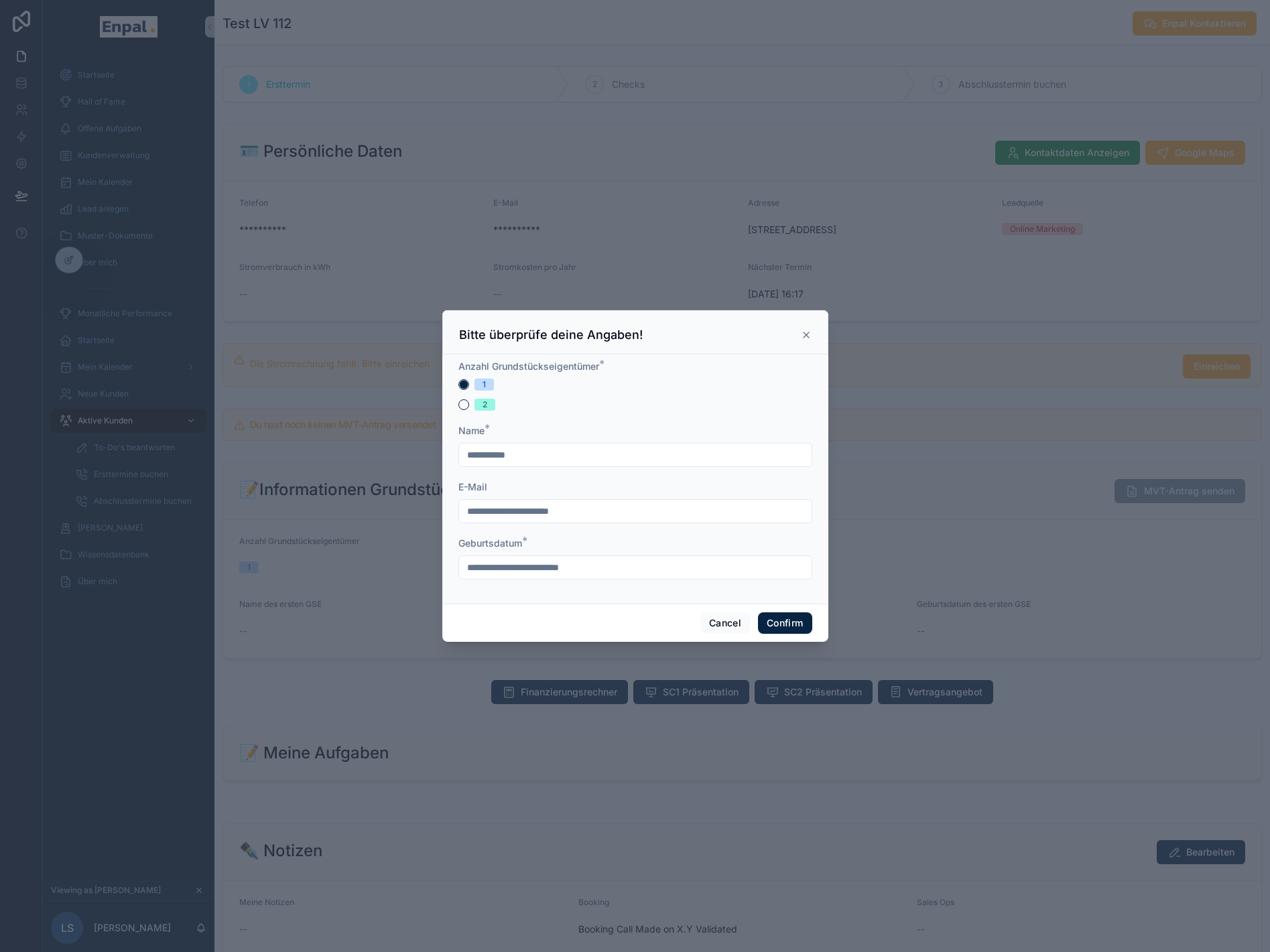
click at [539, 575] on input "text" at bounding box center [635, 567] width 352 height 19
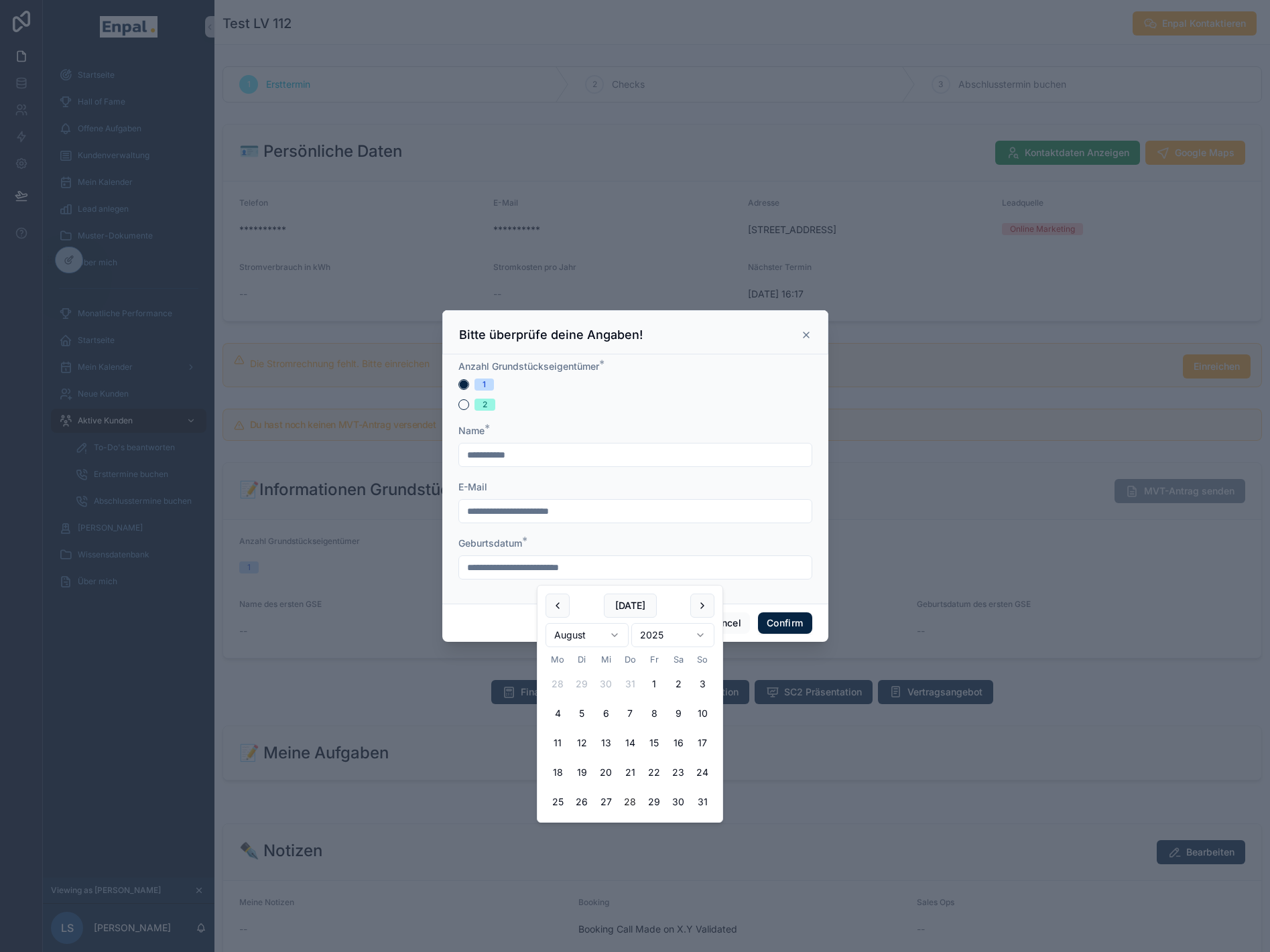
click at [650, 641] on html "**********" at bounding box center [635, 483] width 1270 height 968
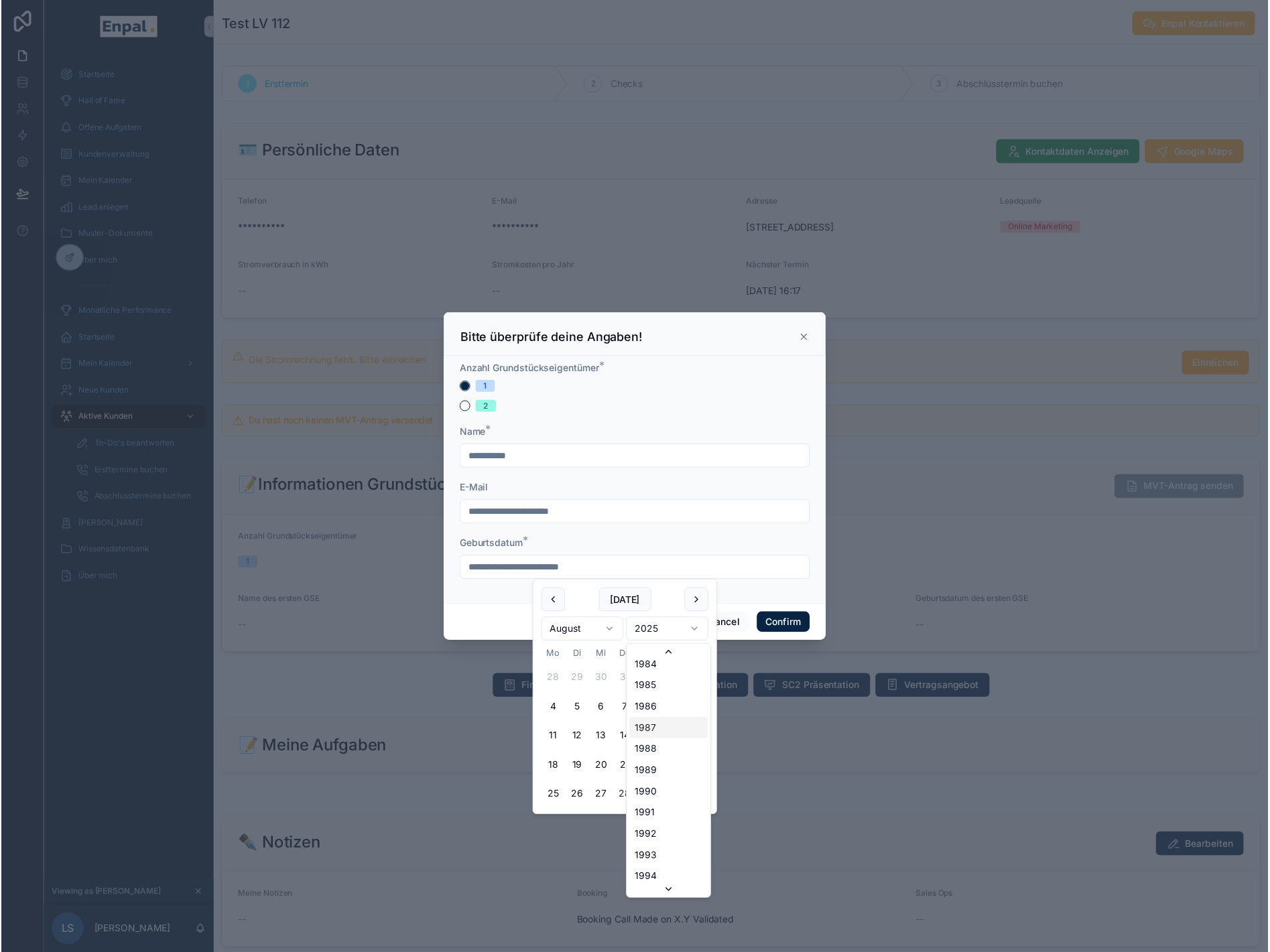
scroll to position [1610, 0]
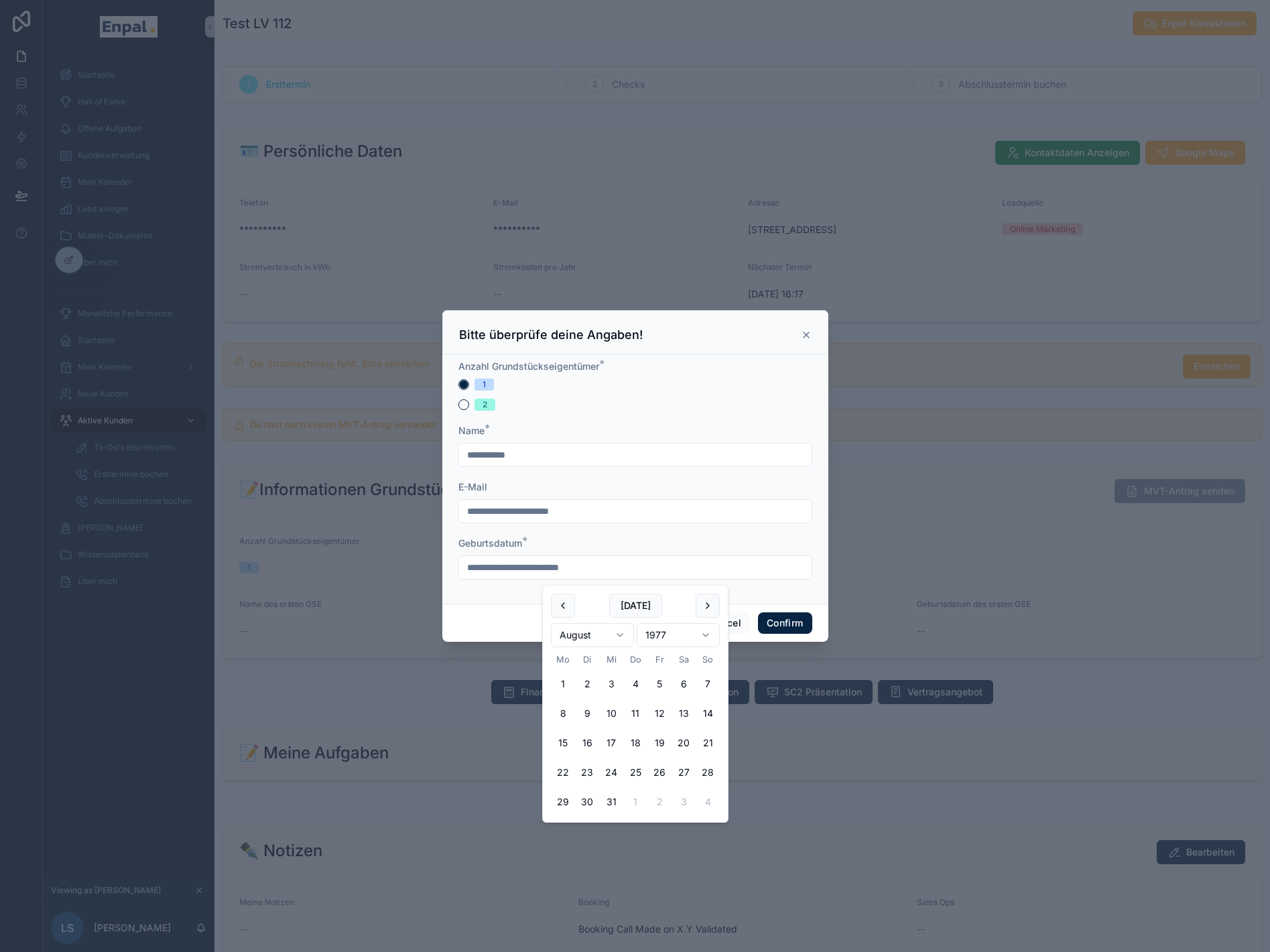
click at [607, 683] on button "3" at bounding box center [611, 684] width 24 height 24
type input "********"
click at [756, 593] on form "**********" at bounding box center [636, 476] width 354 height 233
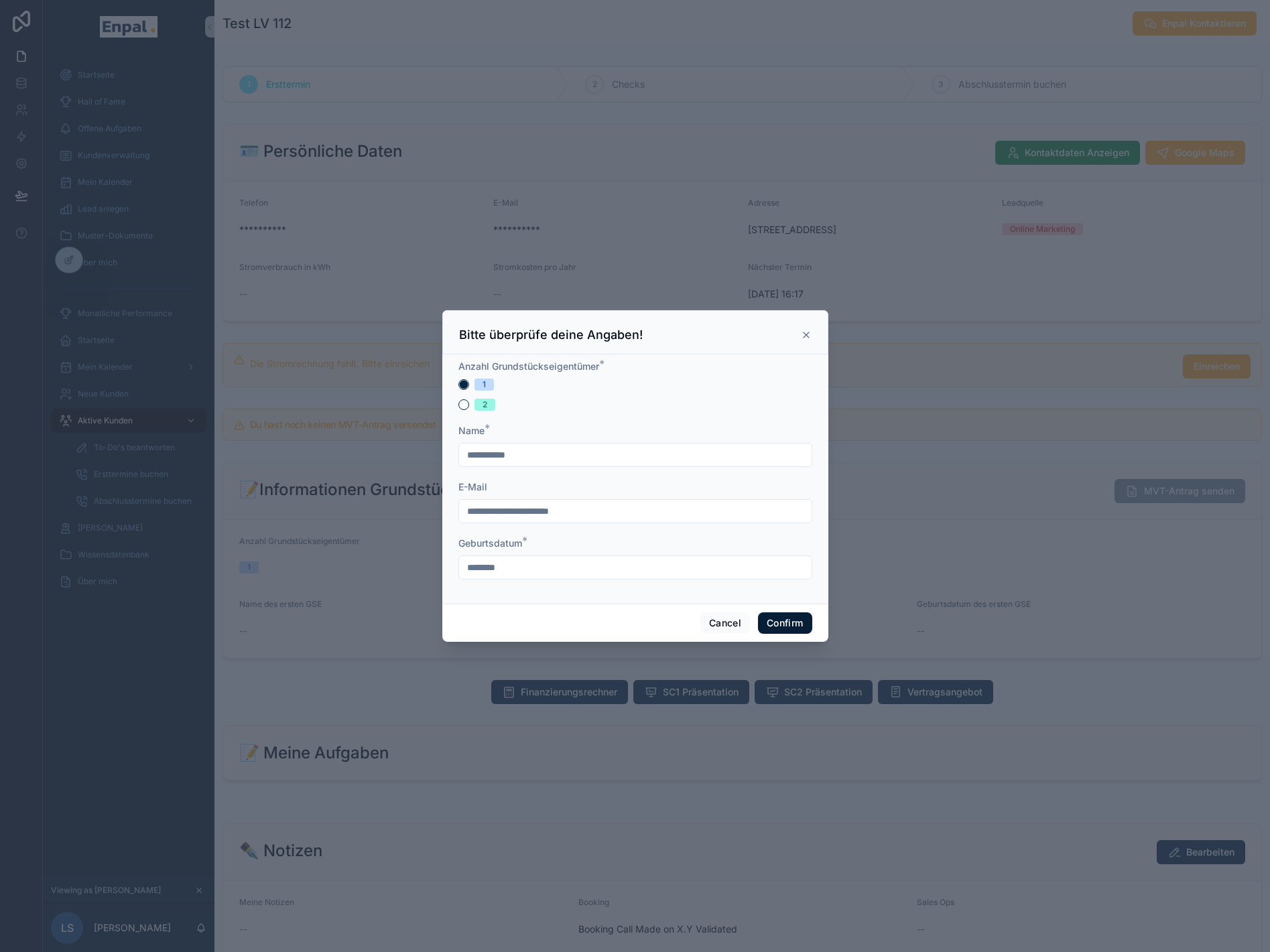
click at [783, 627] on button "Confirm" at bounding box center [785, 624] width 54 height 22
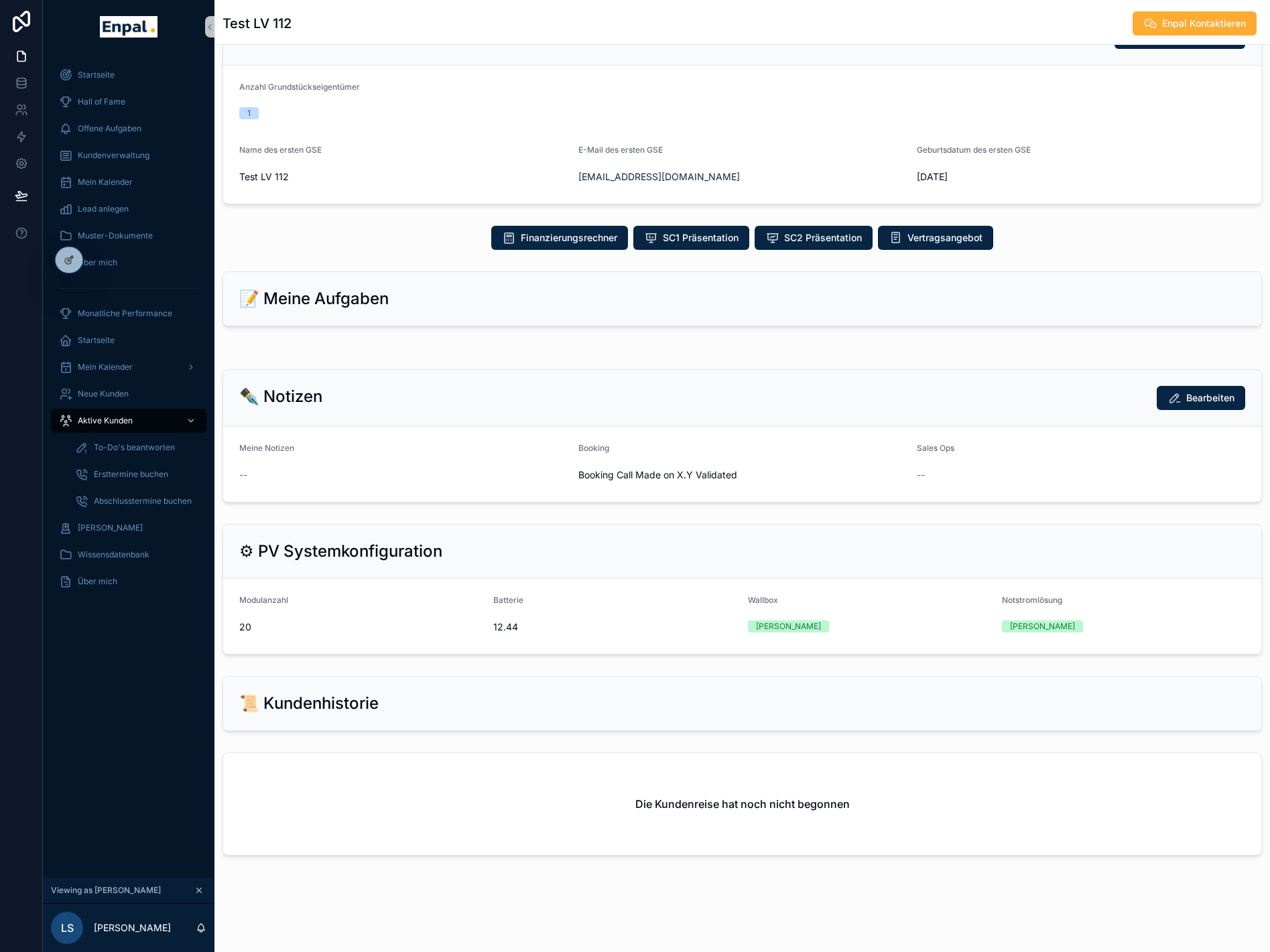
scroll to position [0, 0]
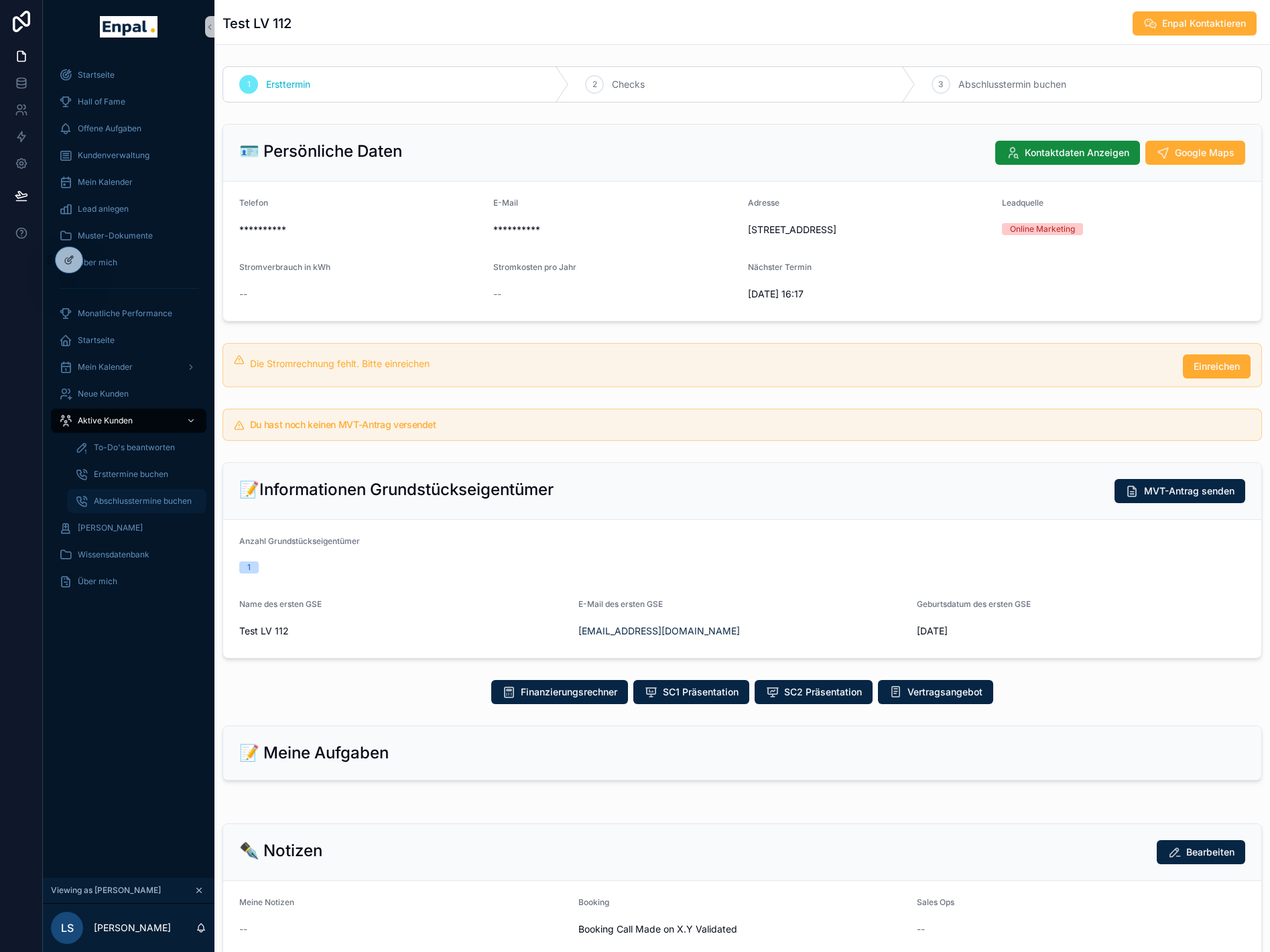
click at [140, 502] on span "Abschlusstermine buchen" at bounding box center [142, 500] width 98 height 11
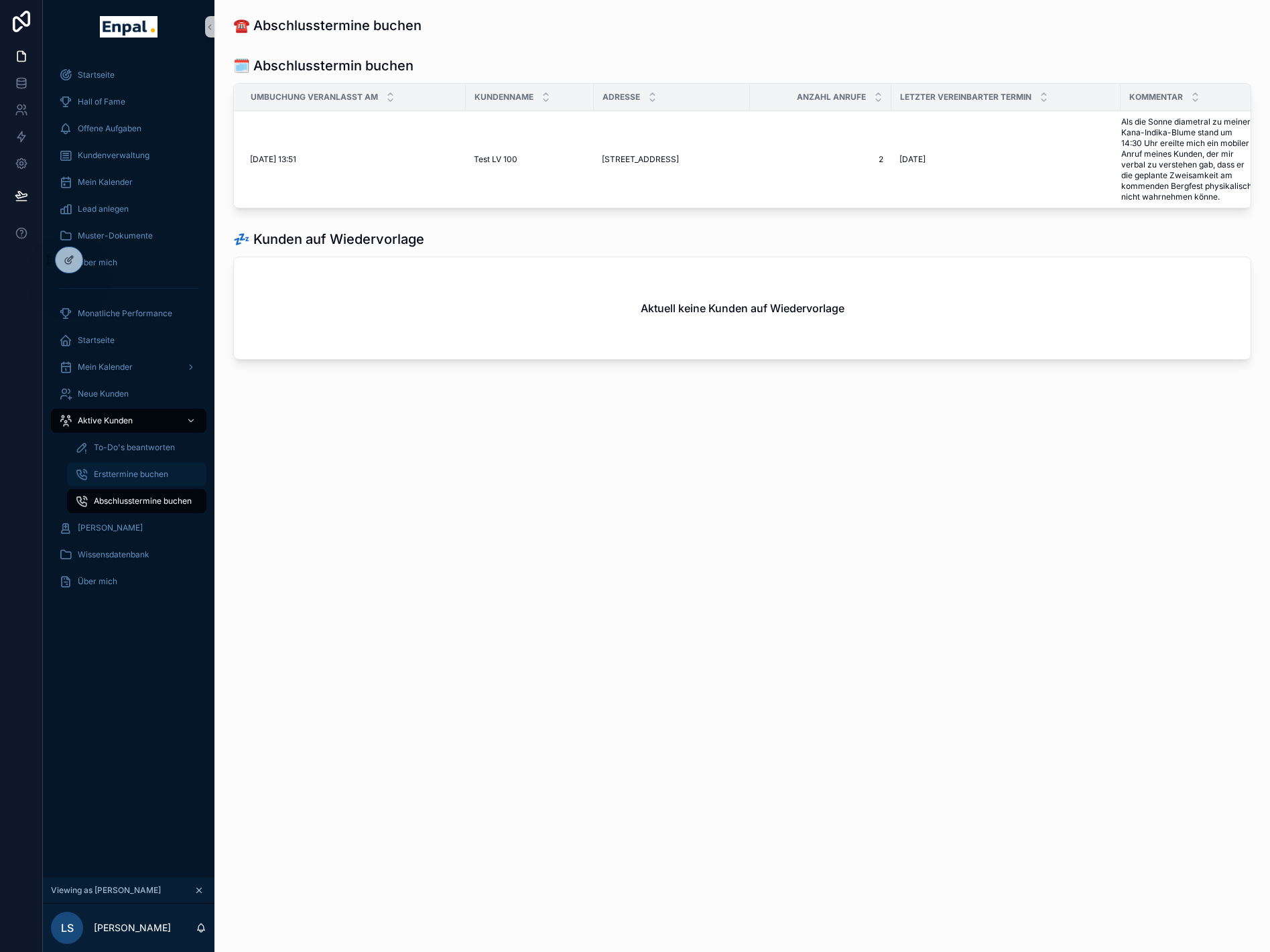
click at [144, 473] on span "Ersttermine buchen" at bounding box center [130, 475] width 75 height 11
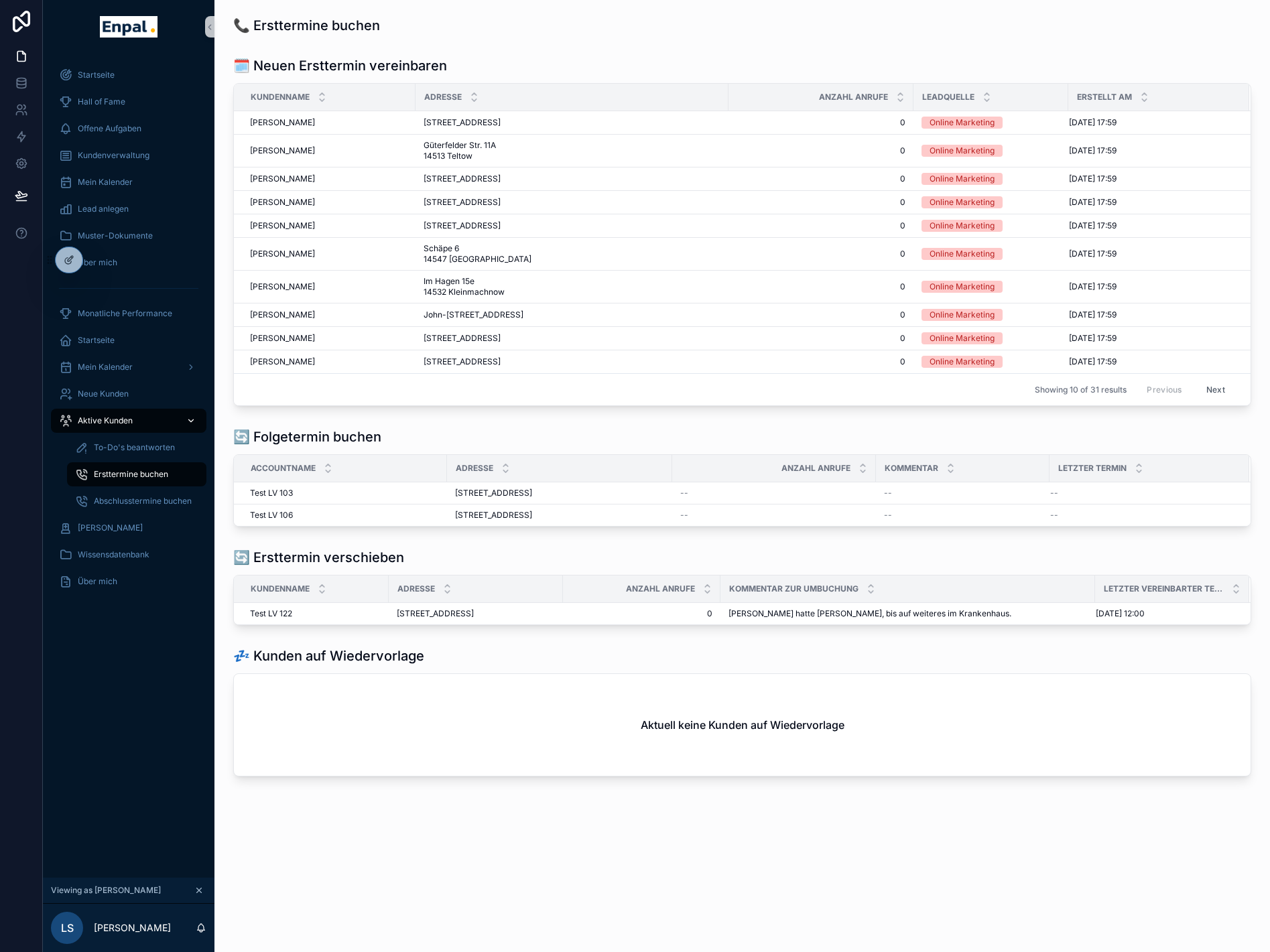
click at [134, 424] on div "Aktive Kunden" at bounding box center [128, 421] width 139 height 22
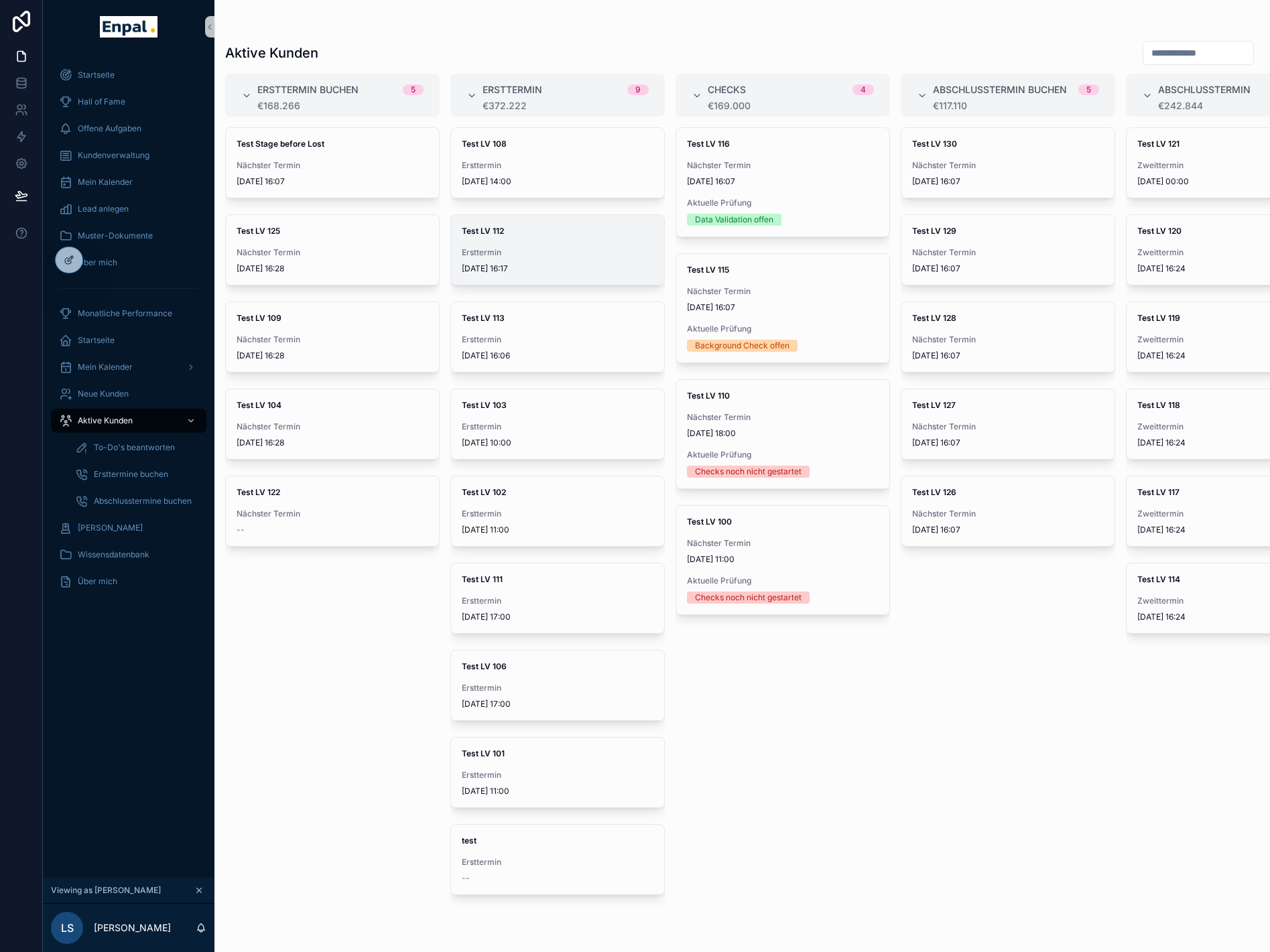
click at [607, 244] on div "Test LV 112 Ersttermin 13.8.2025 16:17" at bounding box center [557, 250] width 213 height 70
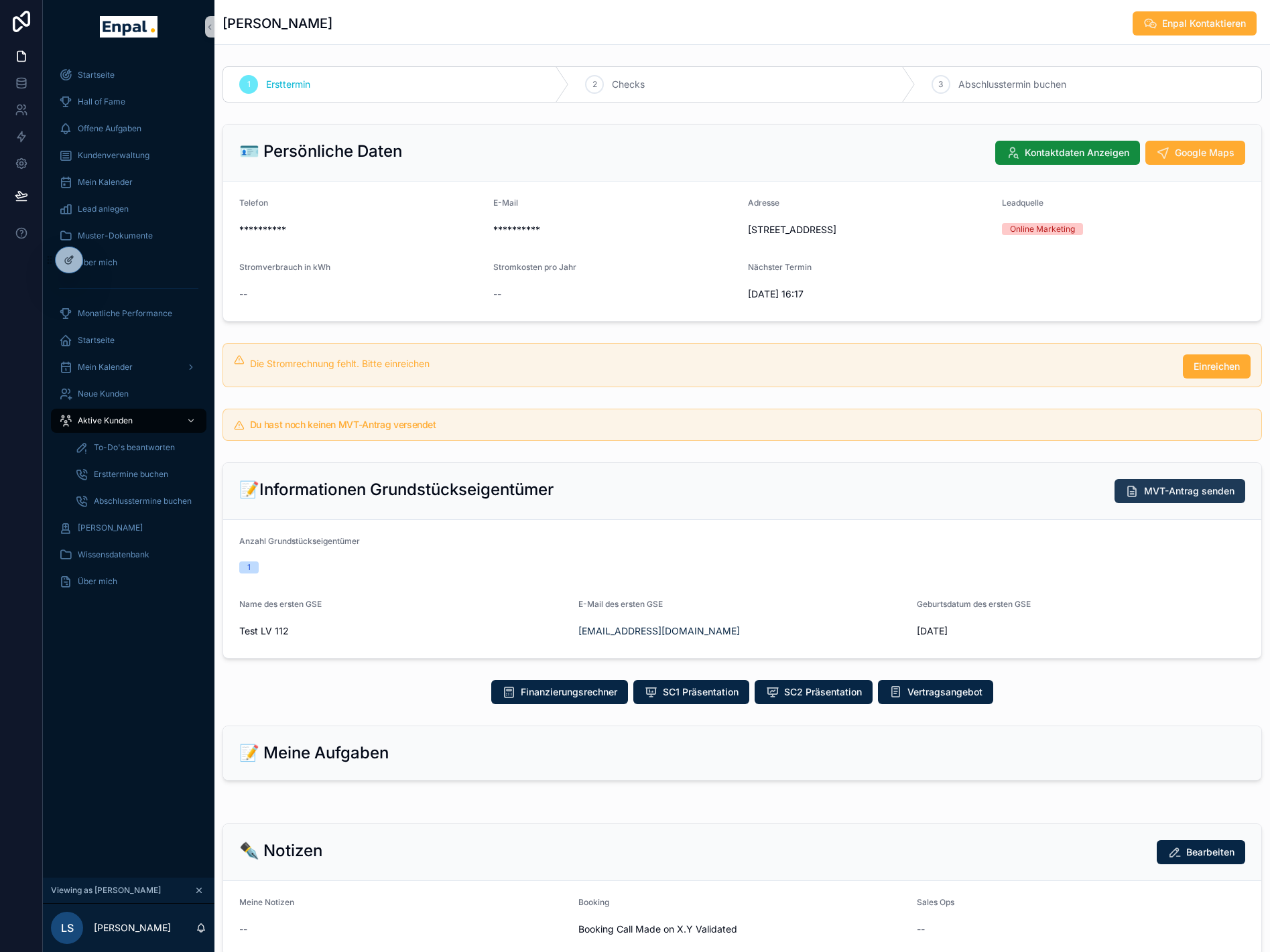
click at [1200, 497] on span "MVT-Antrag senden" at bounding box center [1189, 490] width 91 height 13
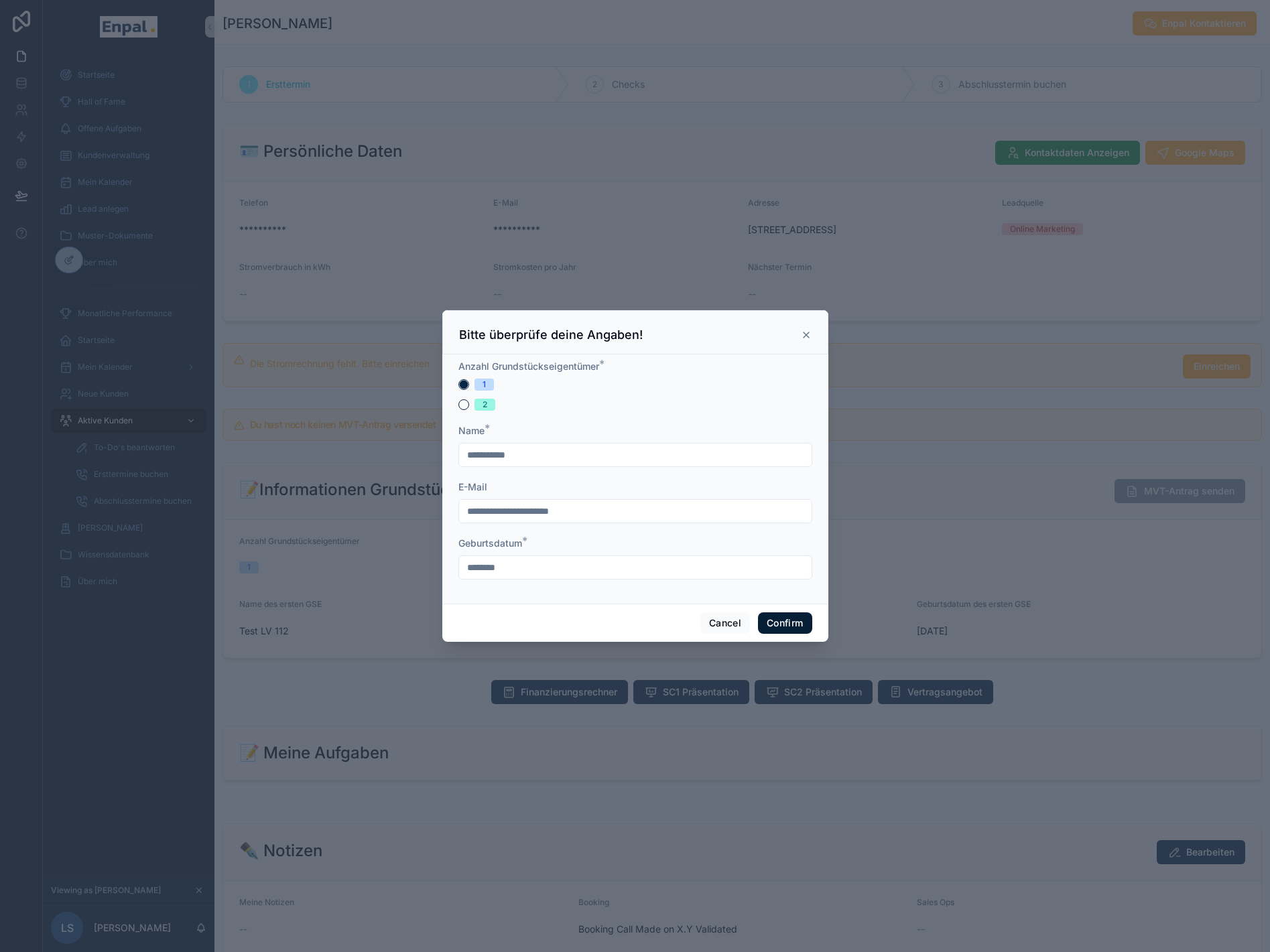
click at [783, 623] on button "Confirm" at bounding box center [785, 624] width 54 height 22
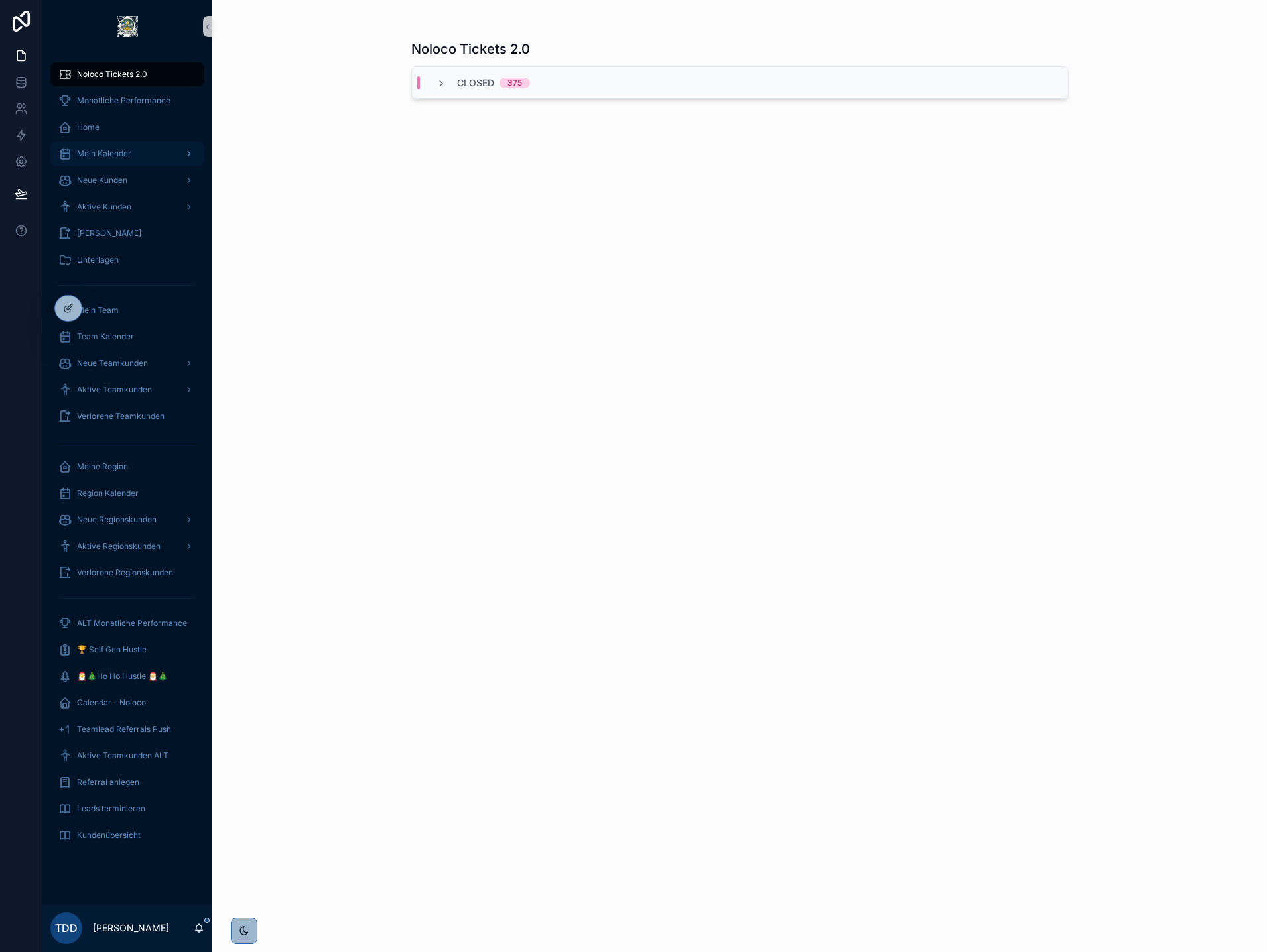
click at [190, 154] on icon "scrollable content" at bounding box center [189, 154] width 3 height 5
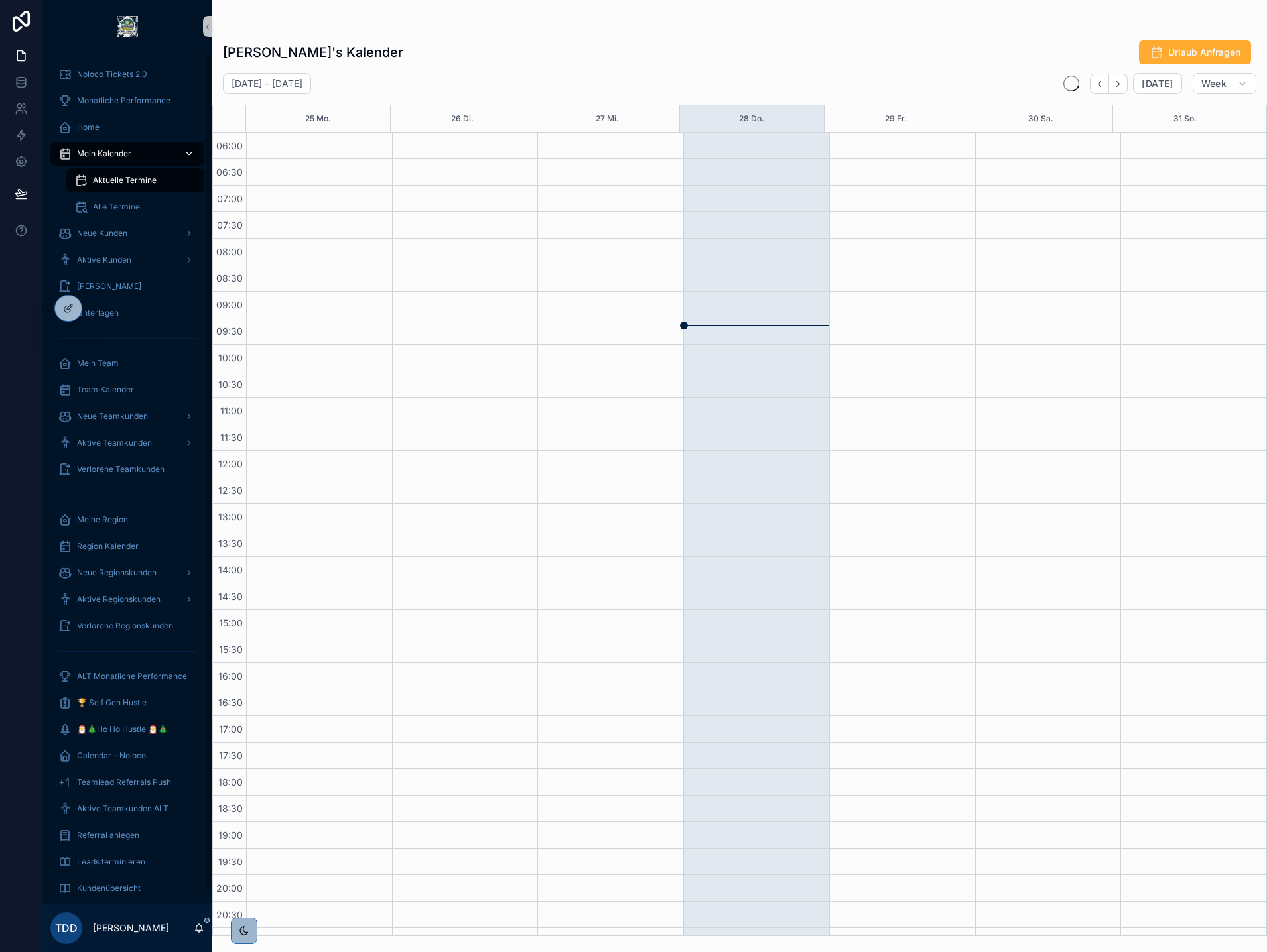
scroll to position [45, 0]
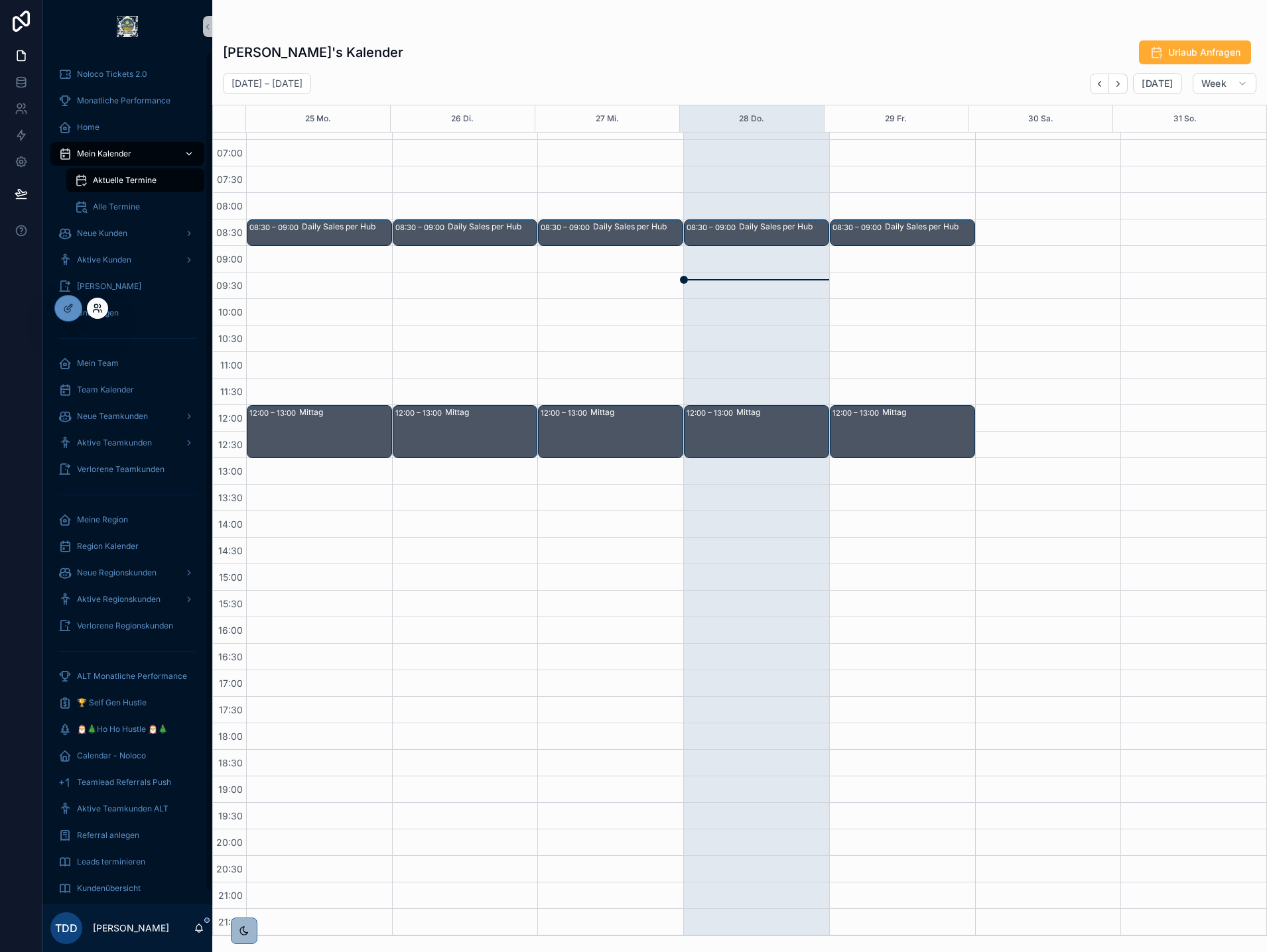
click at [95, 306] on icon at bounding box center [95, 305] width 3 height 3
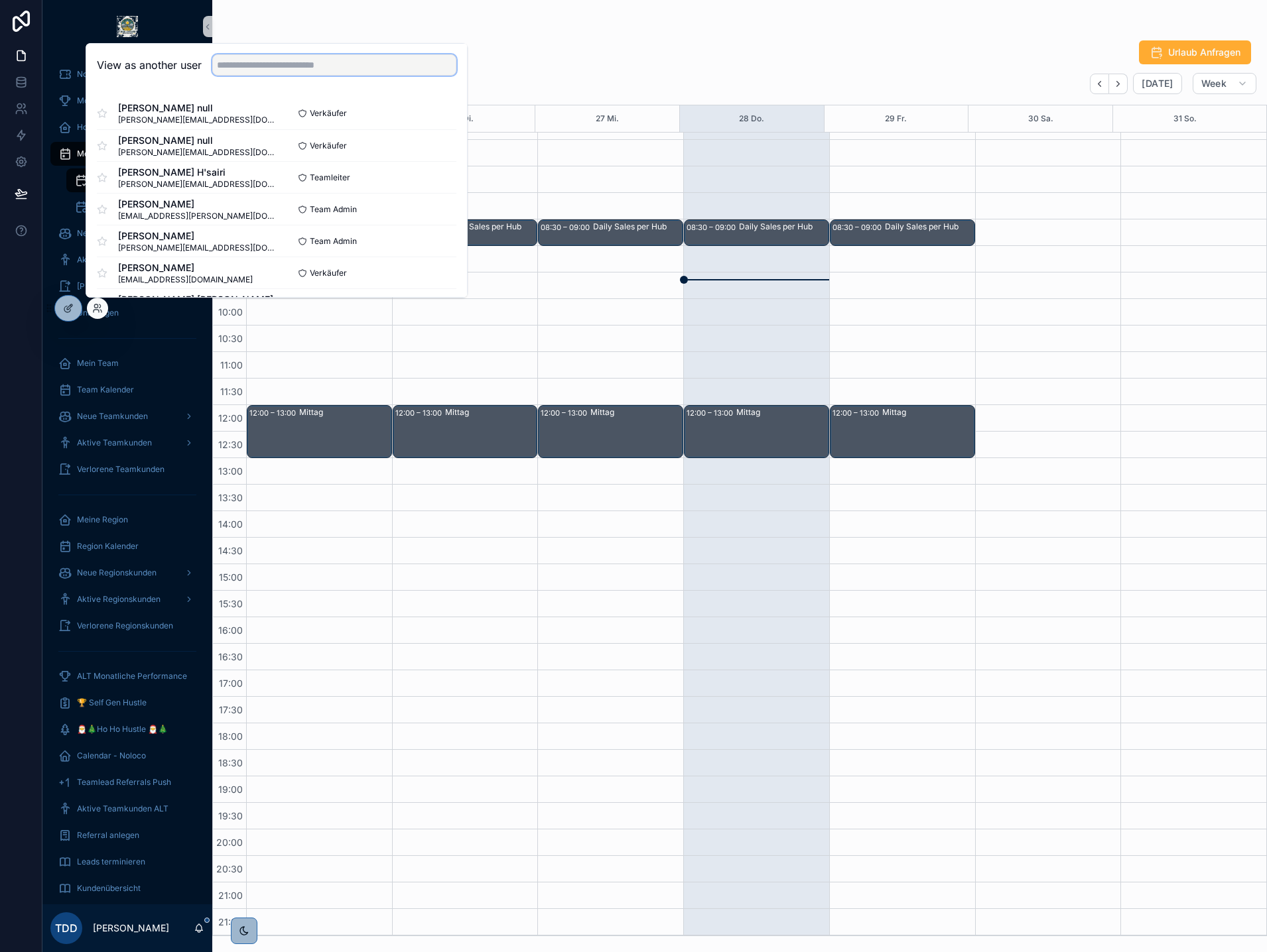
click at [309, 75] on input "text" at bounding box center [335, 65] width 244 height 22
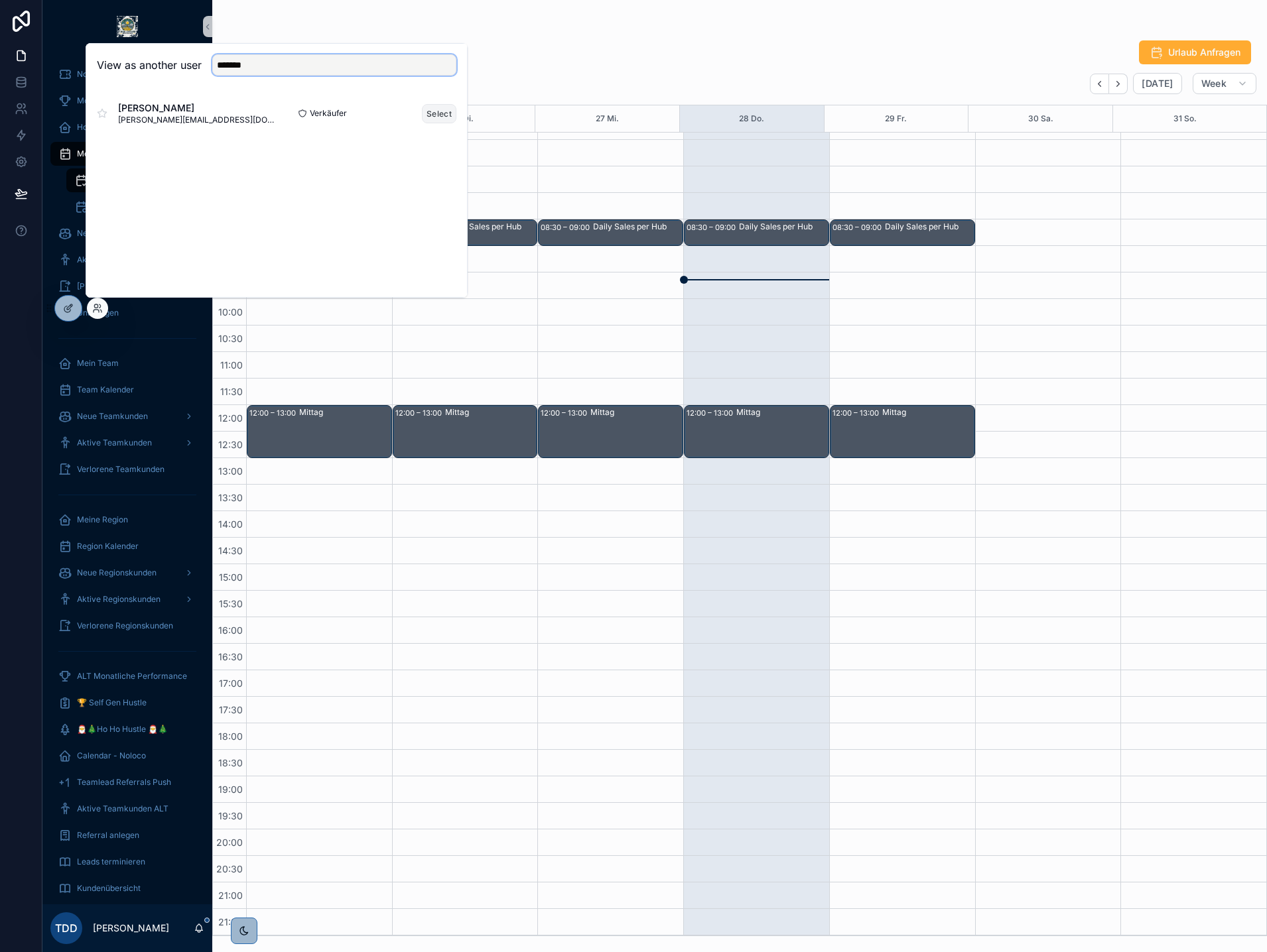
type input "*******"
click at [441, 120] on button "Select" at bounding box center [438, 114] width 34 height 20
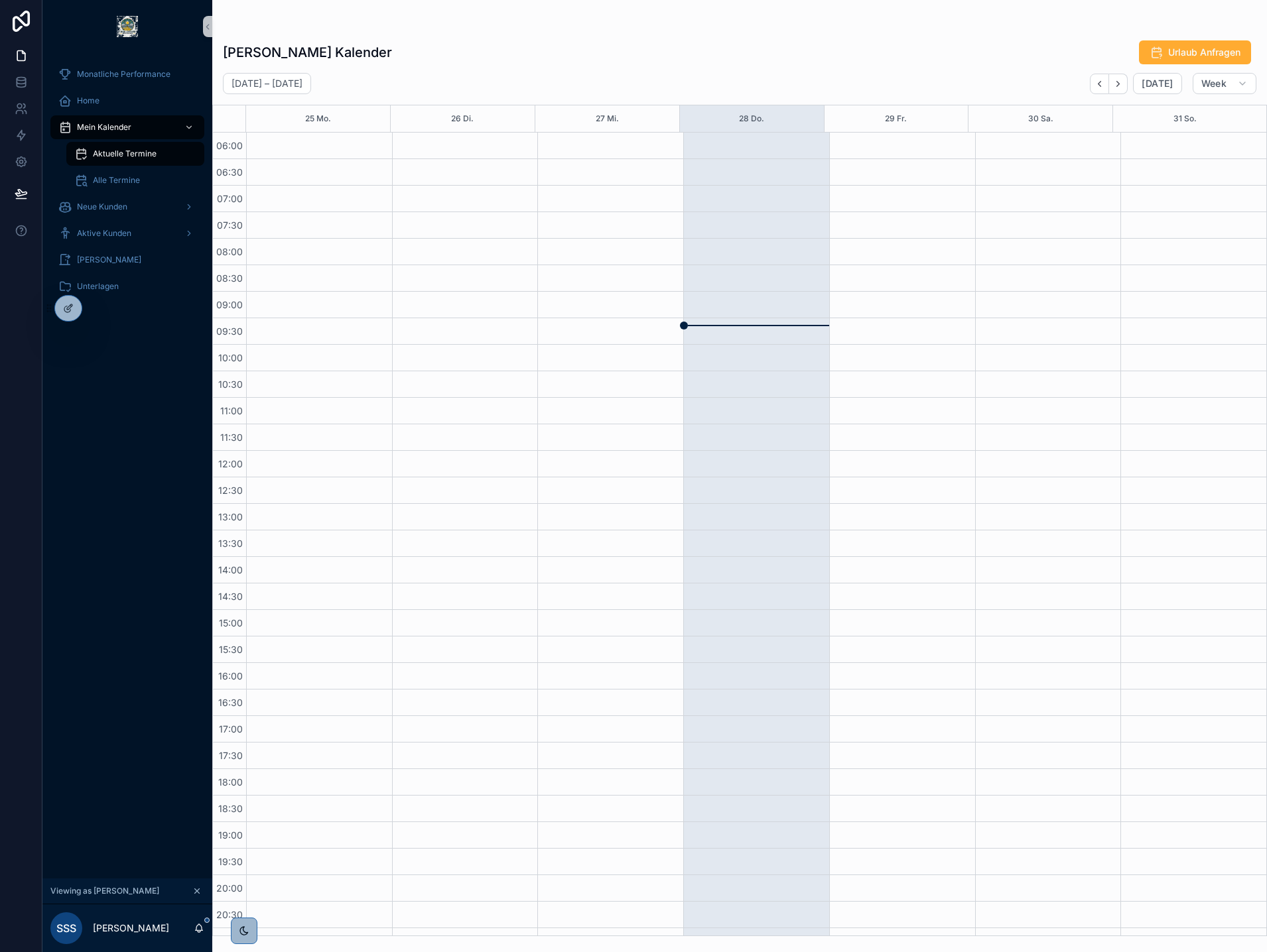
scroll to position [45, 0]
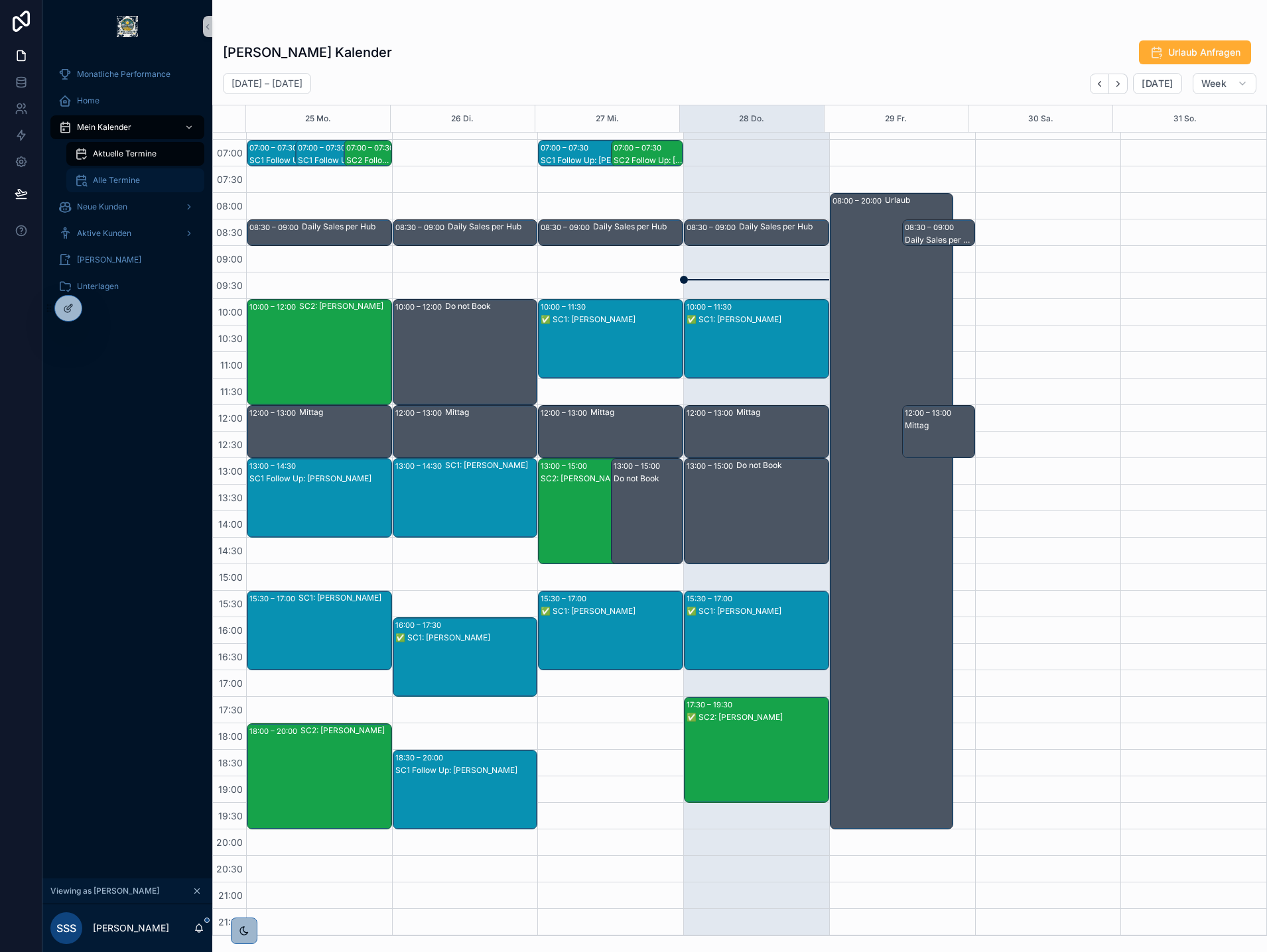
click at [108, 174] on div "Alle Termine" at bounding box center [135, 180] width 122 height 22
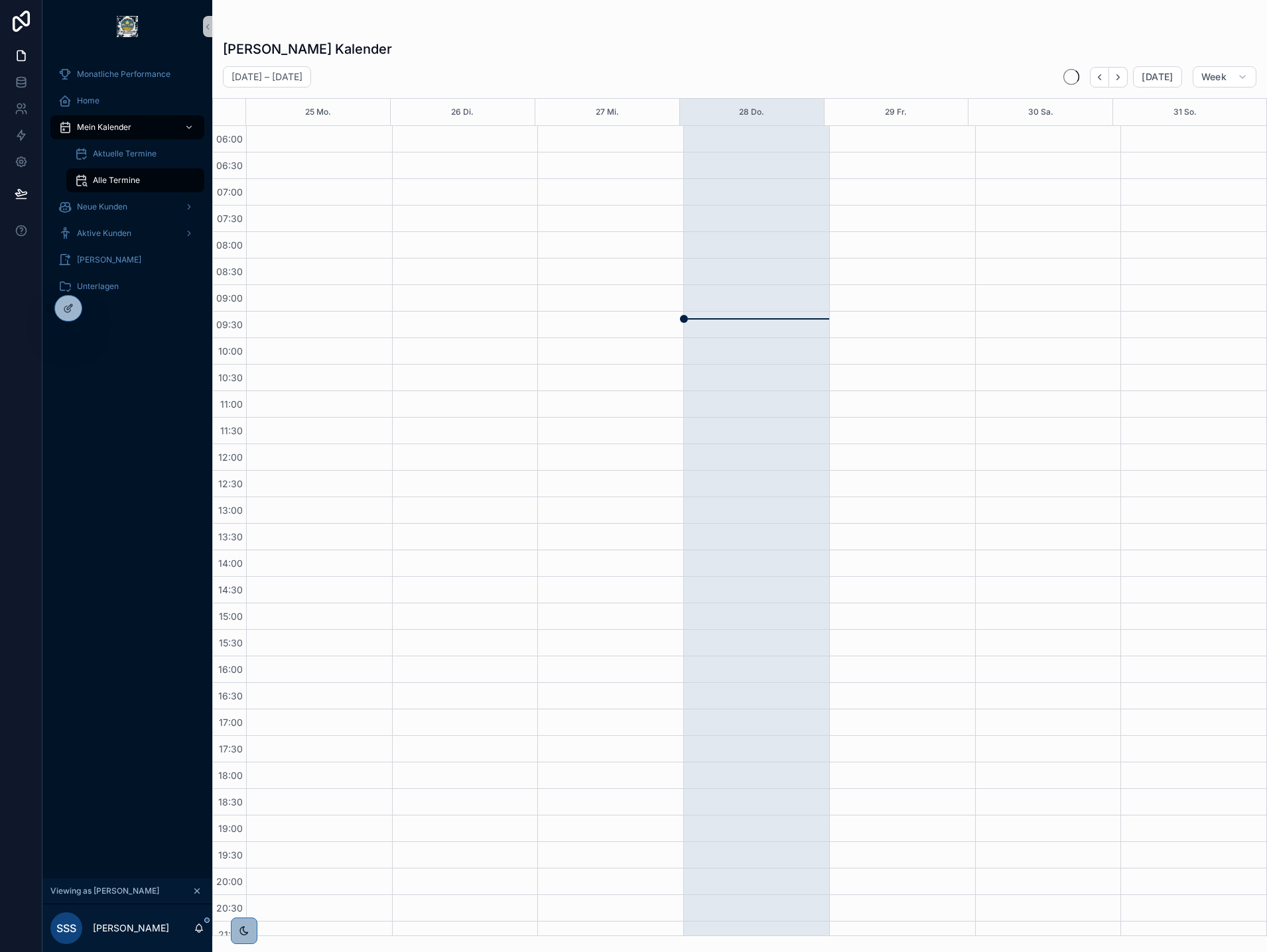
scroll to position [39, 0]
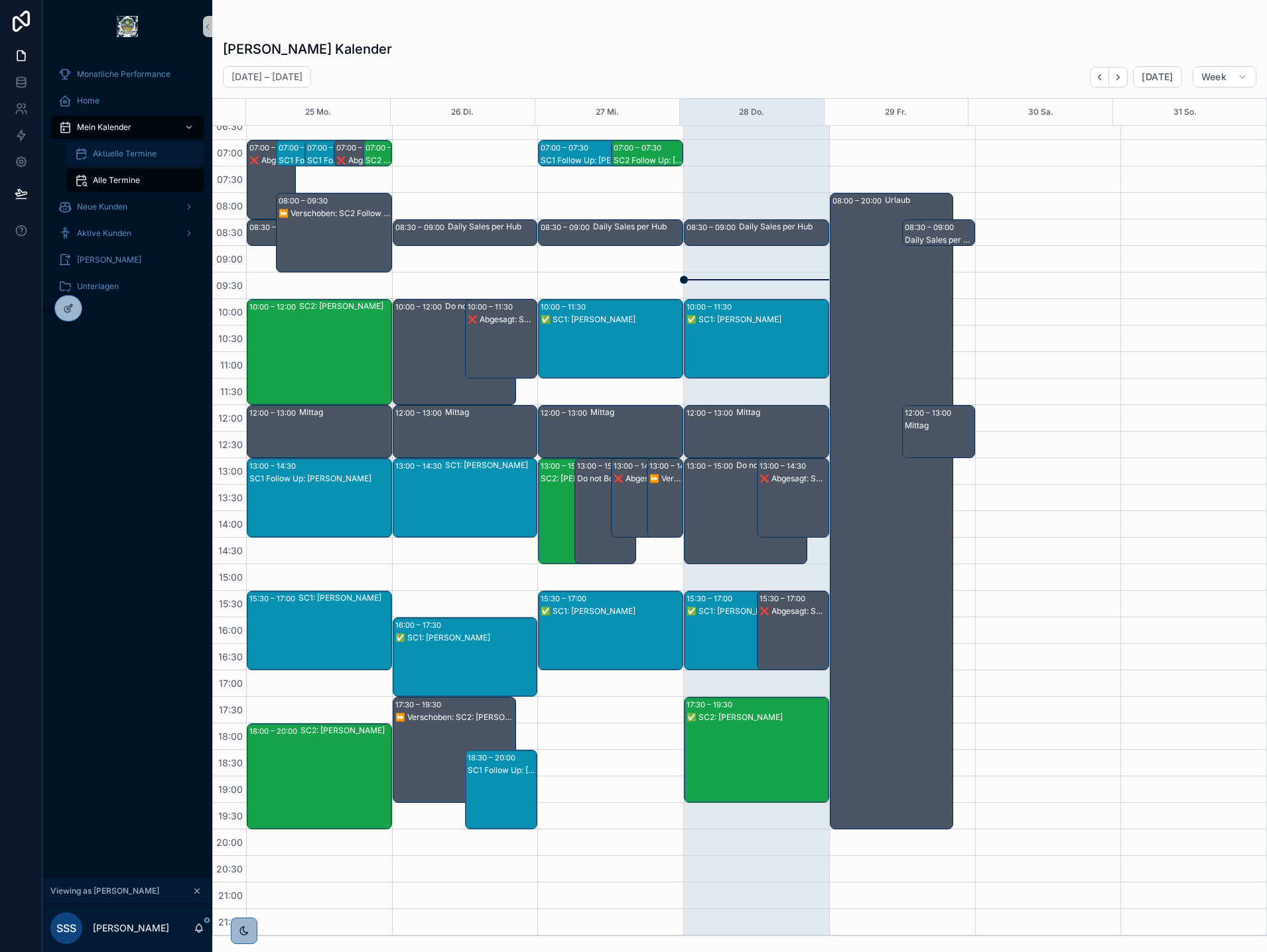
click at [117, 156] on span "Aktuelle Termine" at bounding box center [124, 154] width 64 height 11
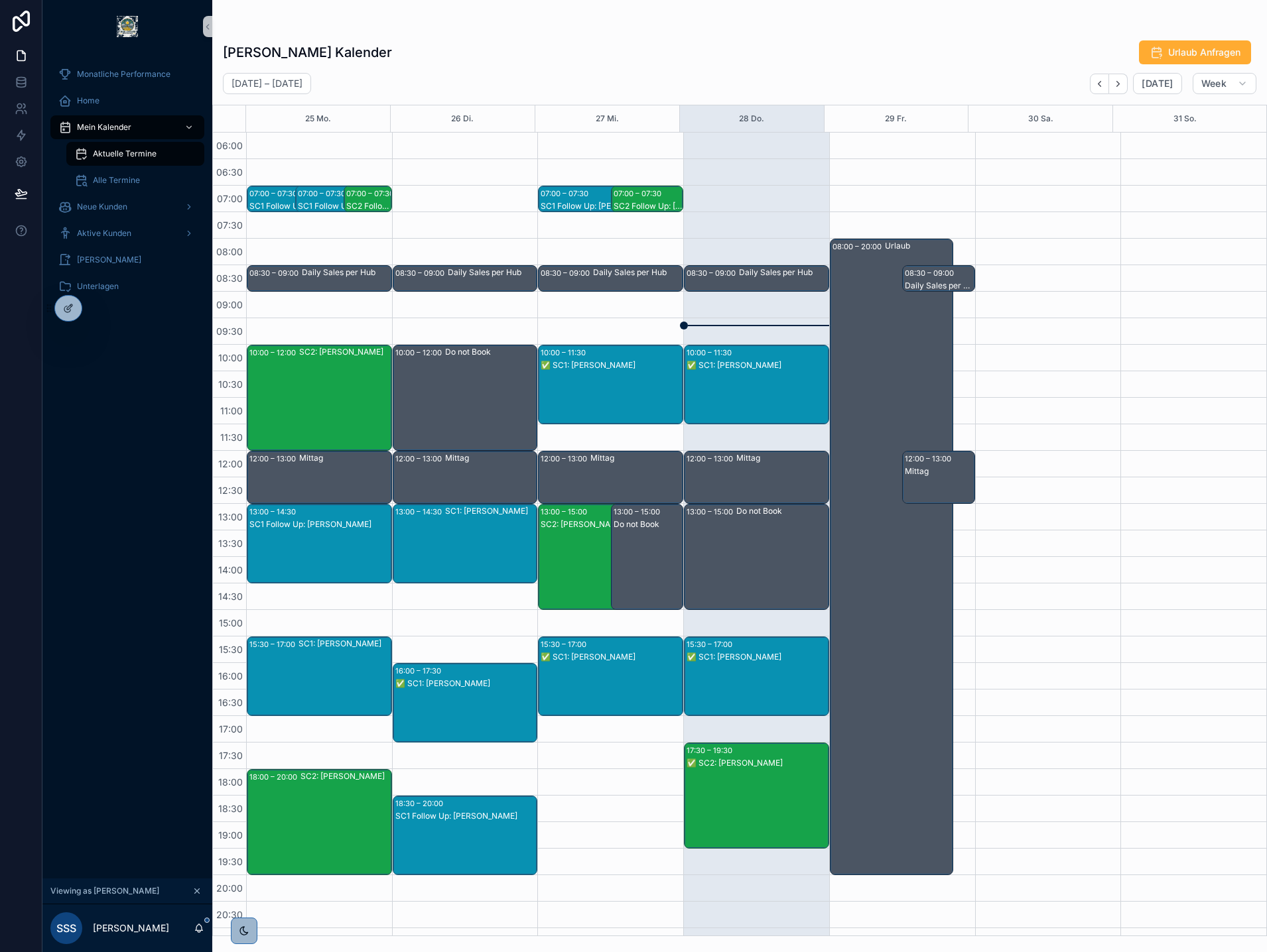
scroll to position [45, 0]
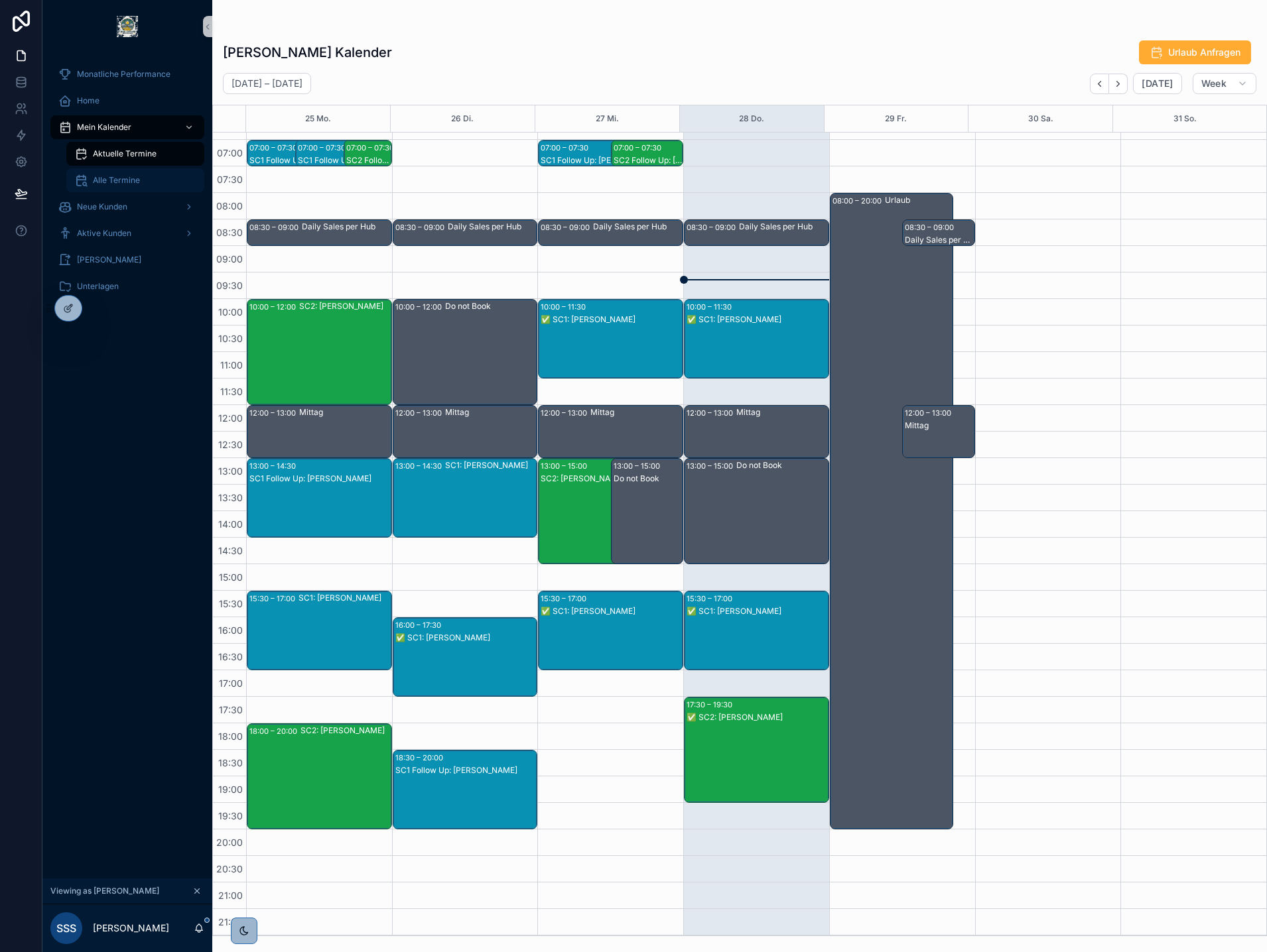
click at [117, 177] on span "Alle Termine" at bounding box center [116, 180] width 47 height 11
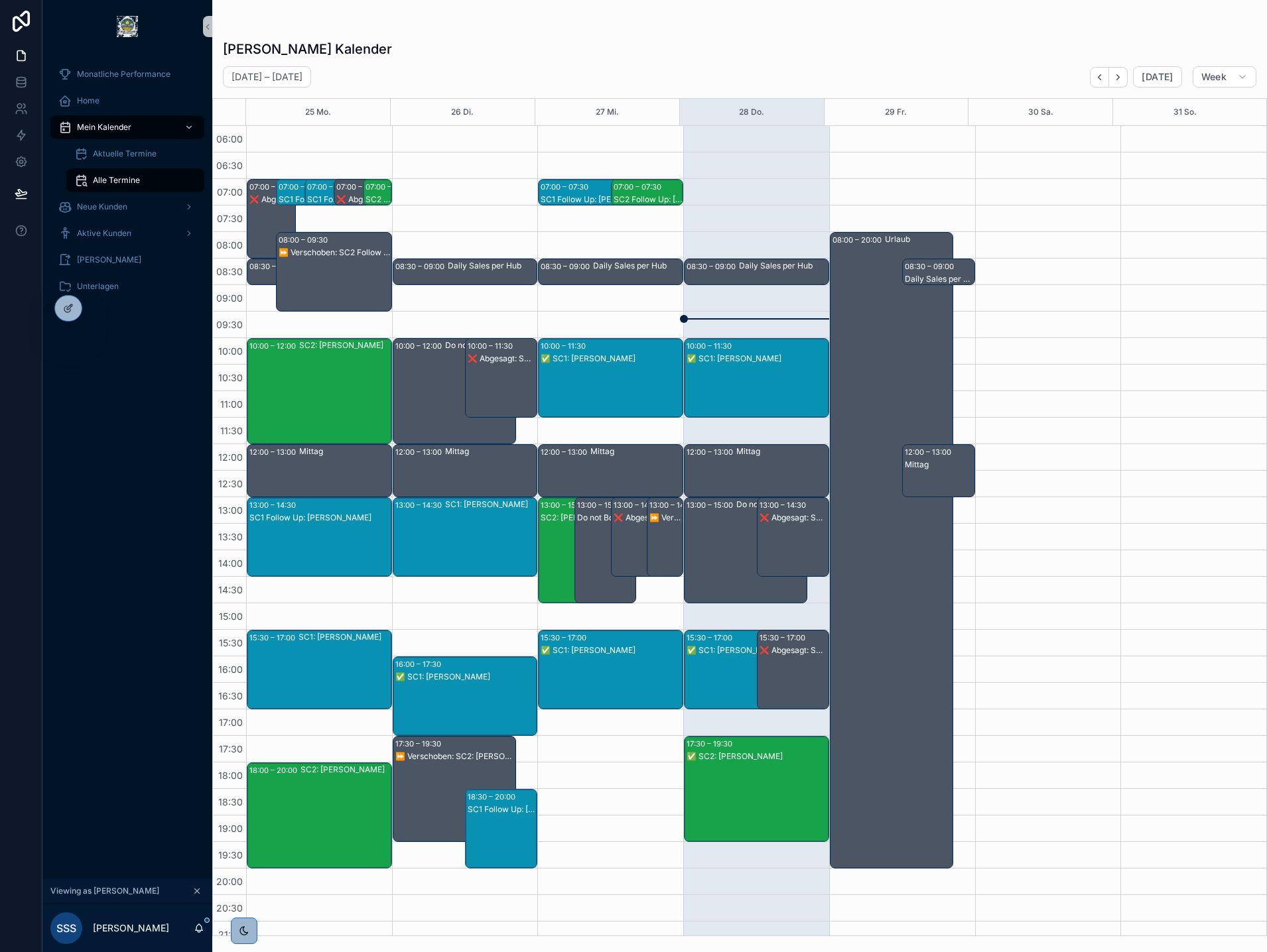
scroll to position [39, 0]
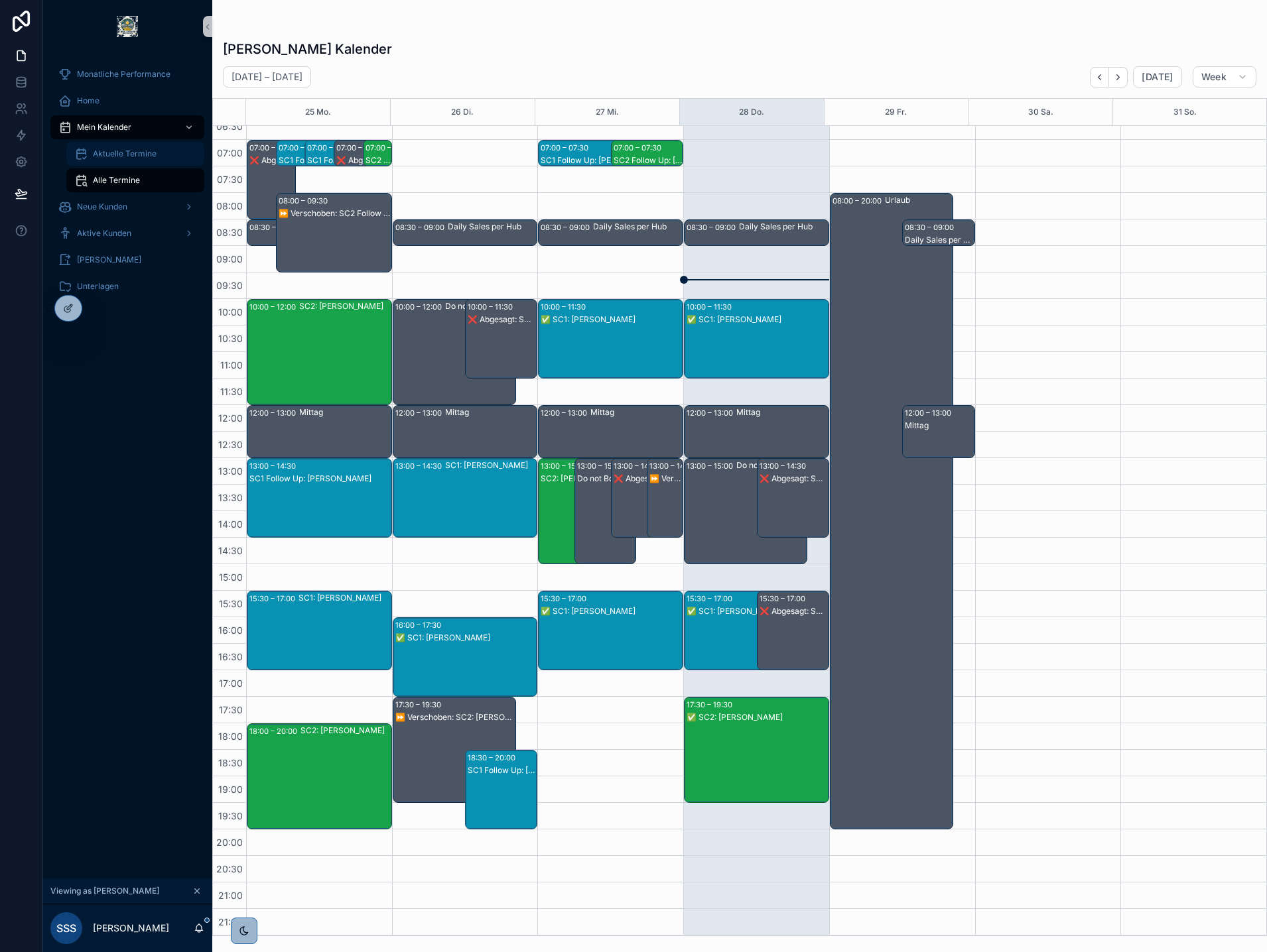
click at [133, 154] on span "Aktuelle Termine" at bounding box center [124, 154] width 64 height 11
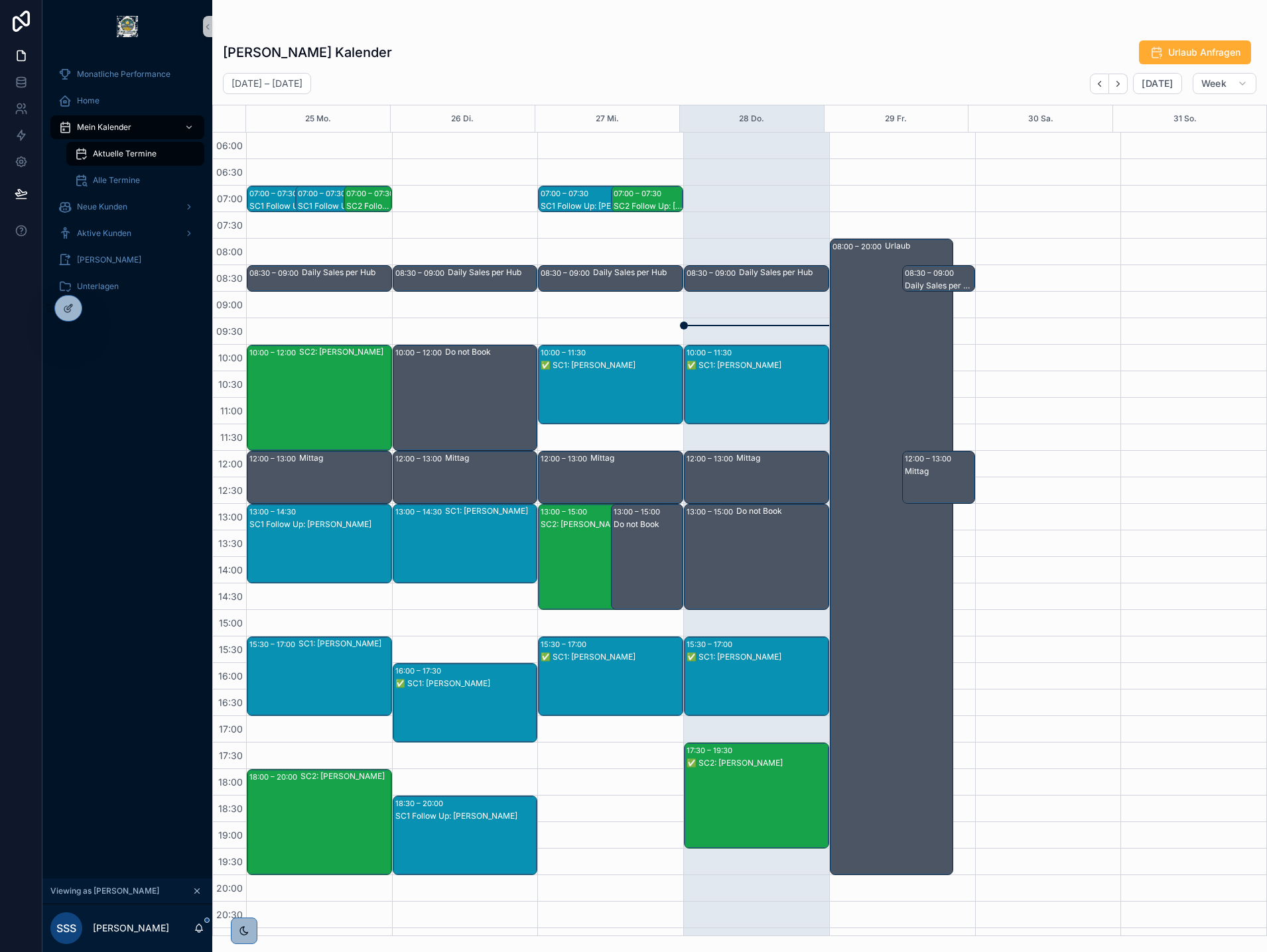
scroll to position [45, 0]
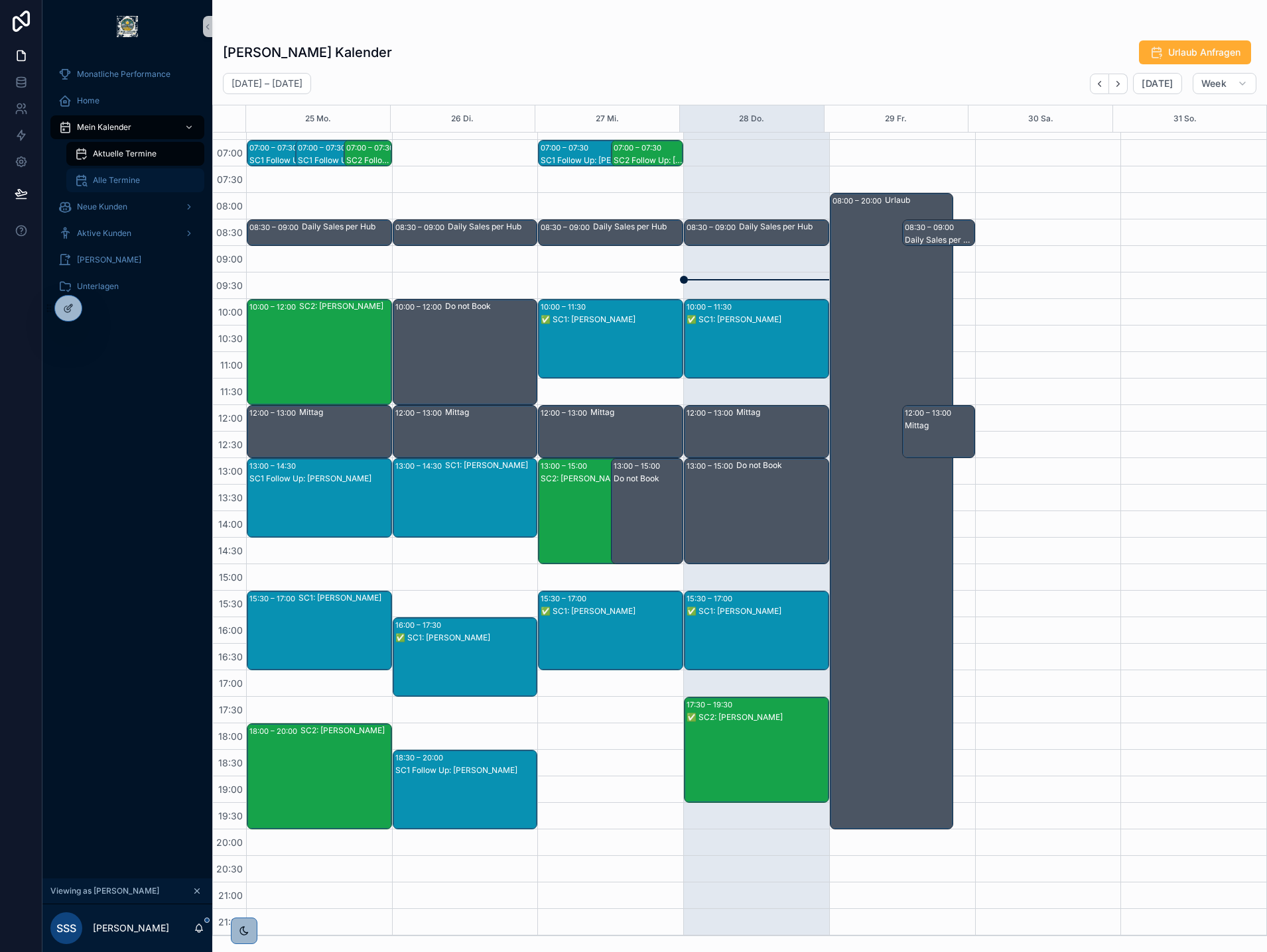
click at [118, 179] on span "Alle Termine" at bounding box center [116, 180] width 47 height 11
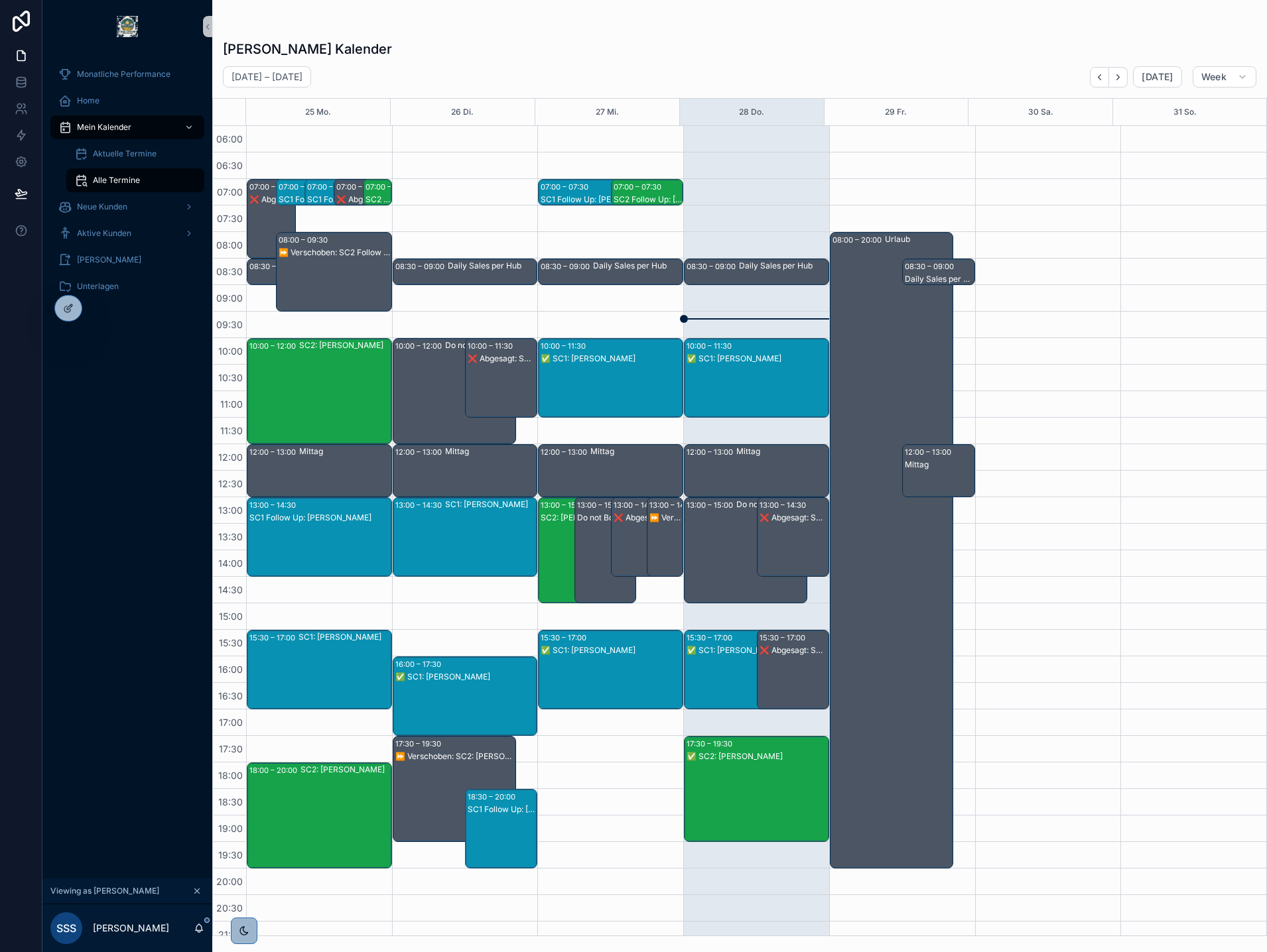
scroll to position [39, 0]
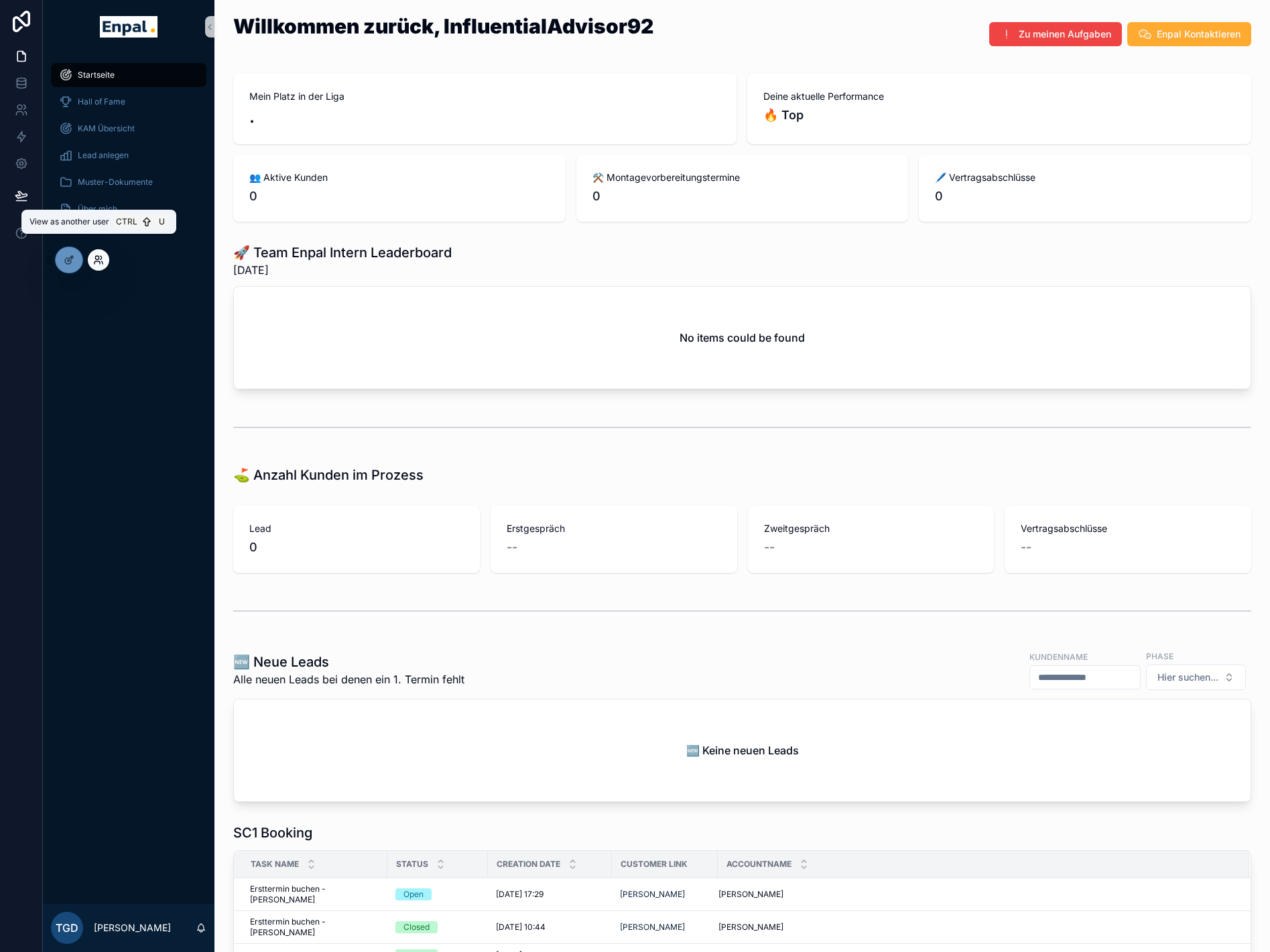
click at [99, 258] on icon at bounding box center [97, 257] width 3 height 3
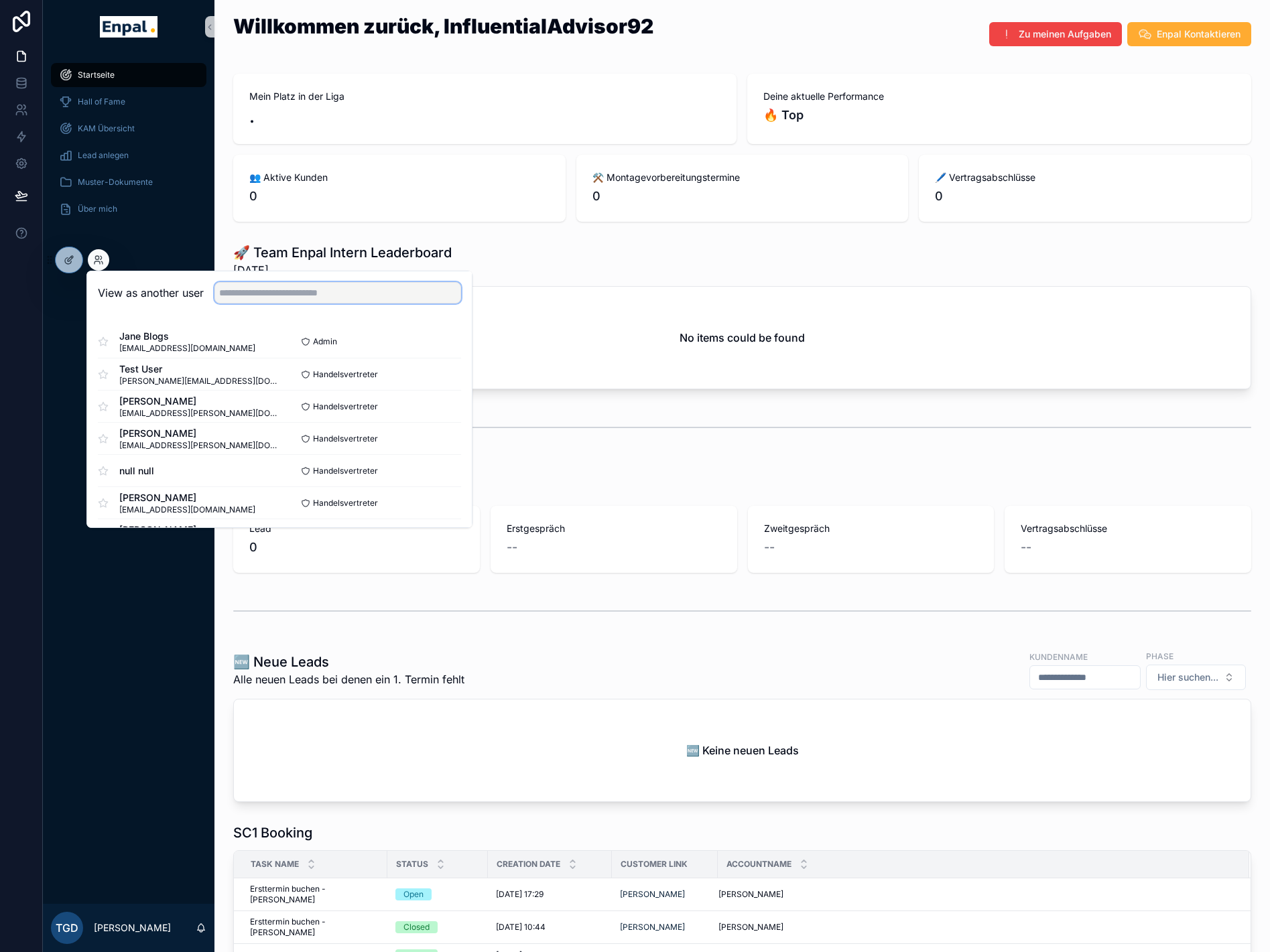
click at [260, 289] on input "text" at bounding box center [338, 293] width 247 height 22
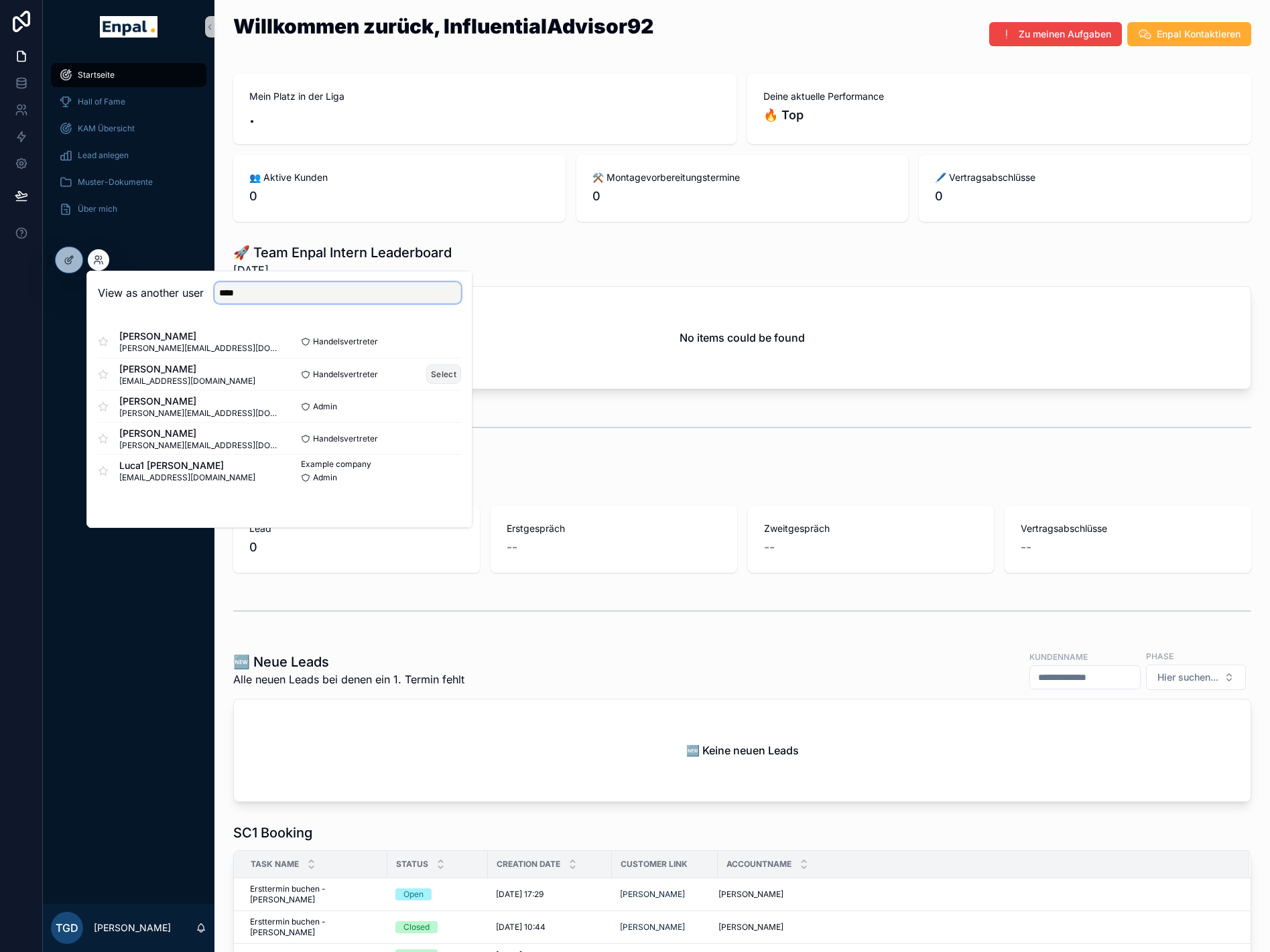
type input "****"
click at [452, 370] on button "Select" at bounding box center [443, 374] width 35 height 20
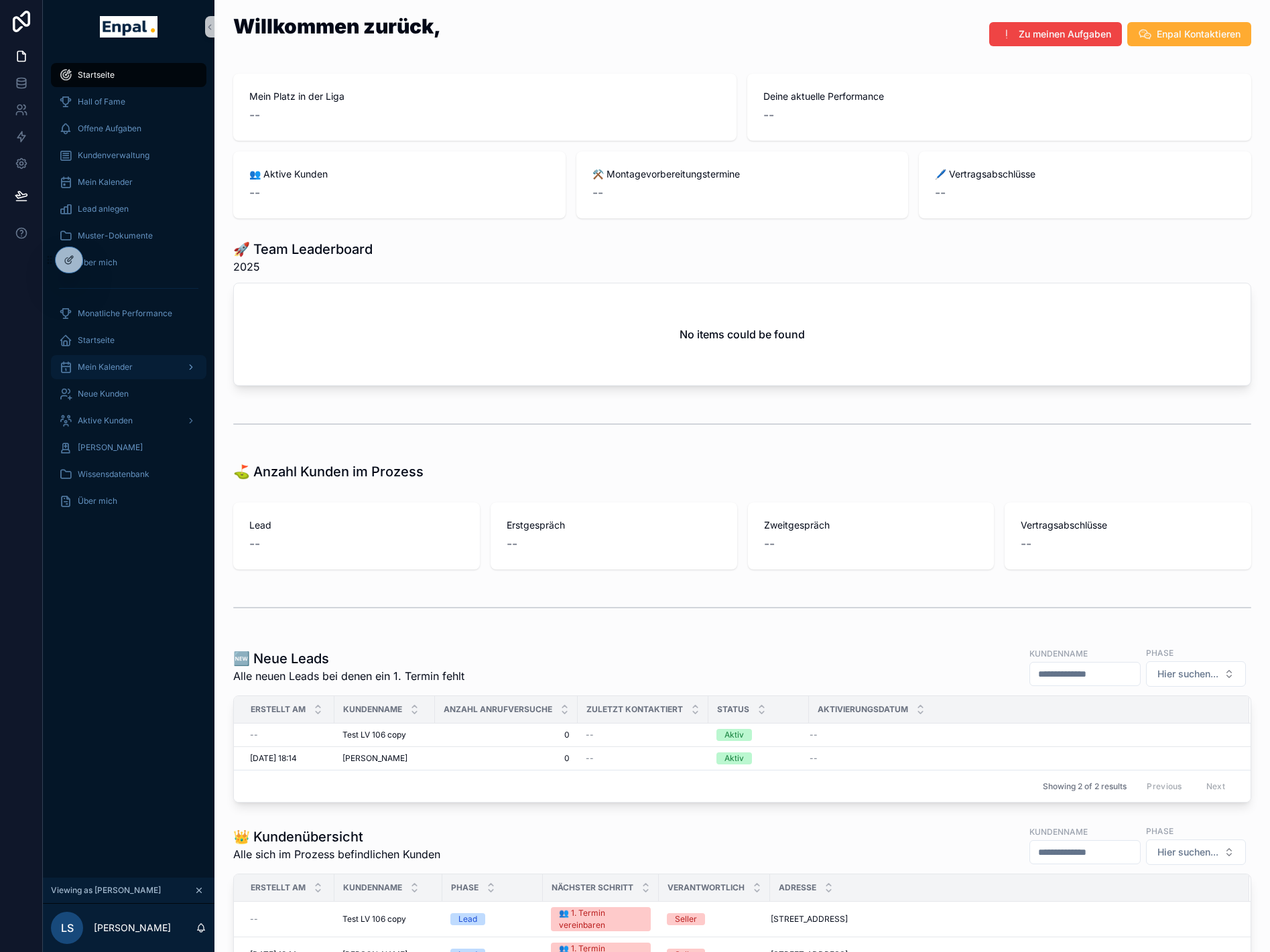
click at [112, 368] on span "Mein Kalender" at bounding box center [105, 367] width 55 height 11
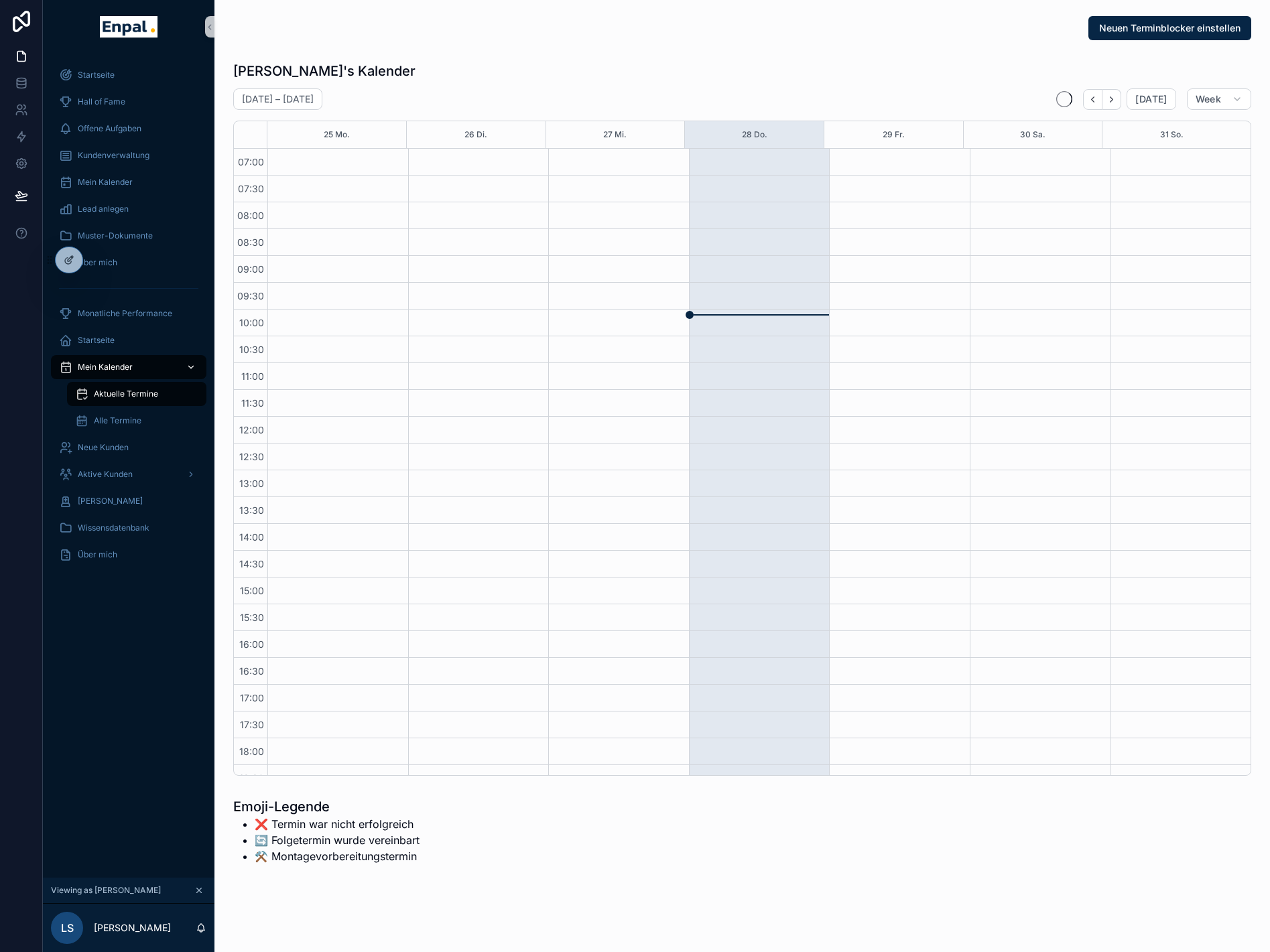
scroll to position [170, 0]
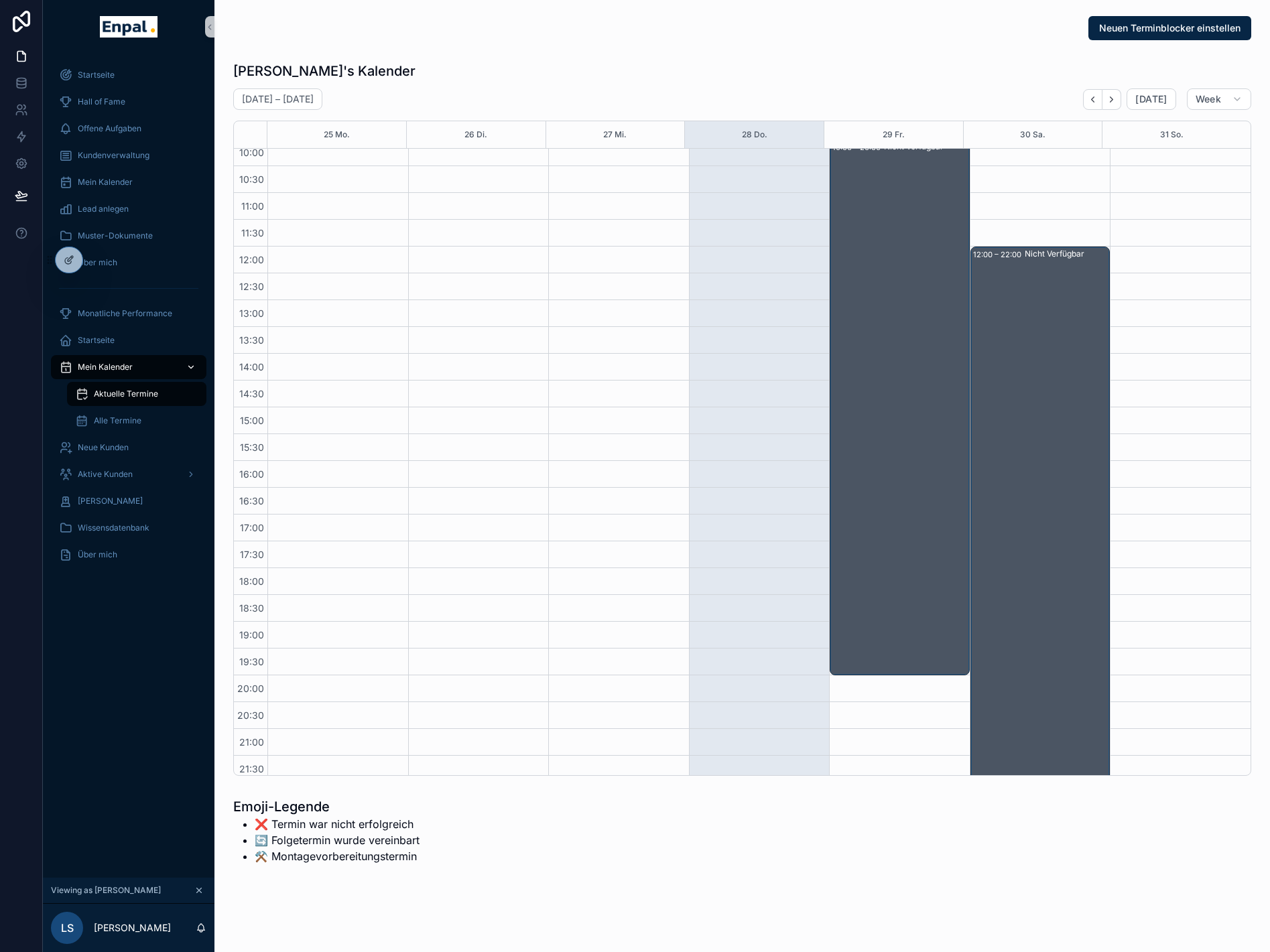
click at [111, 365] on span "Mein Kalender" at bounding box center [105, 367] width 55 height 11
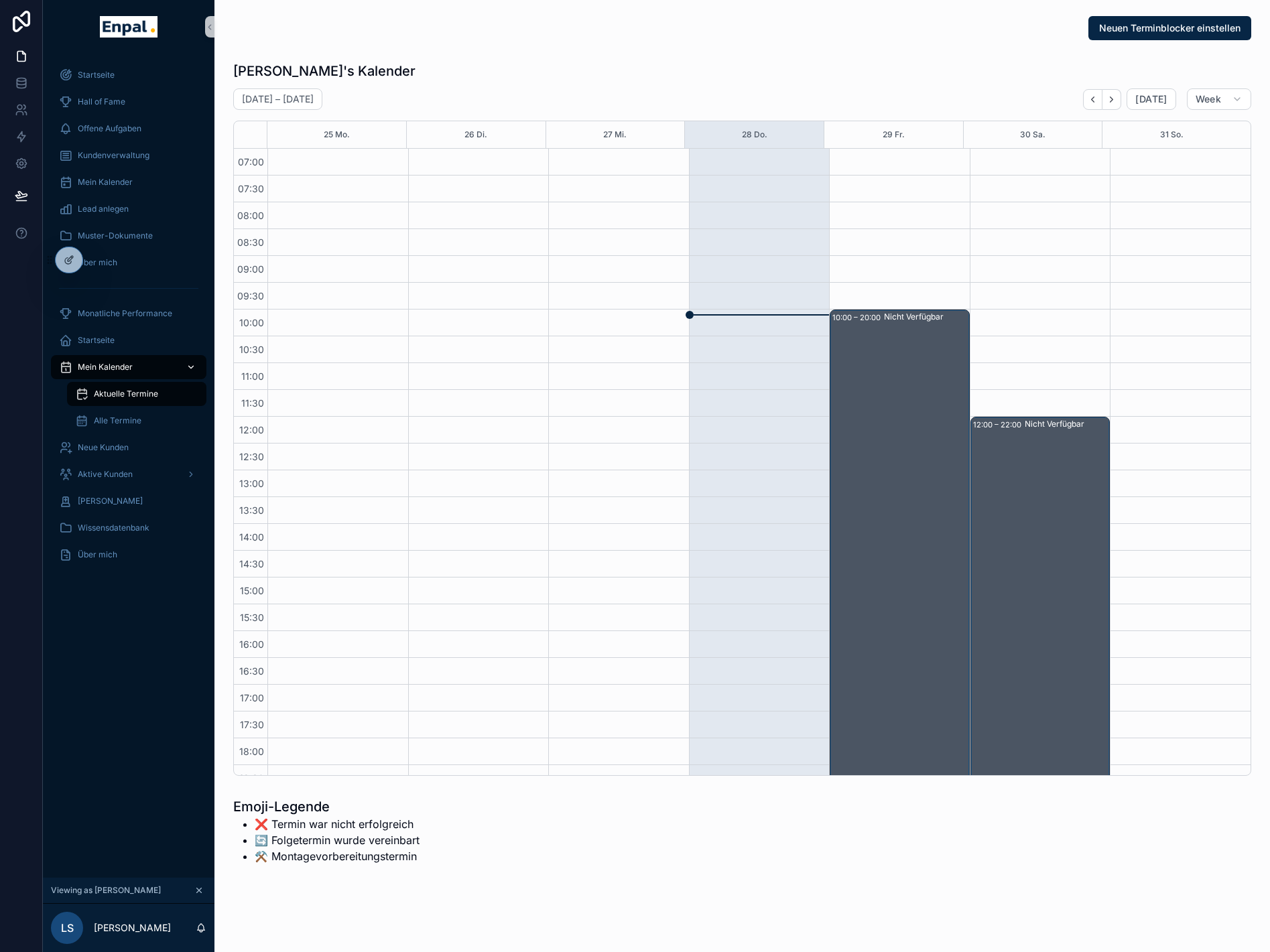
scroll to position [170, 0]
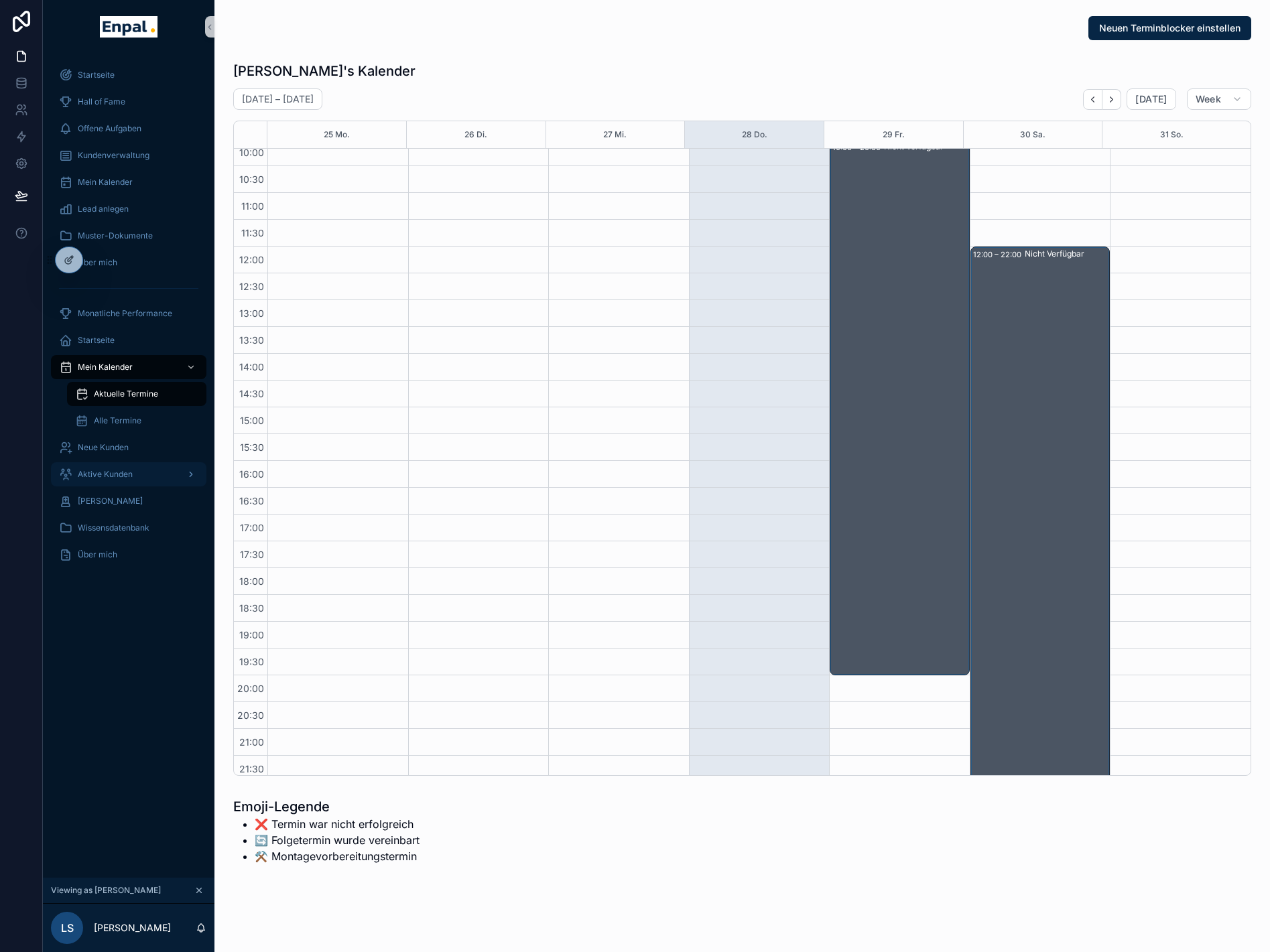
click at [127, 476] on span "Aktive Kunden" at bounding box center [105, 475] width 55 height 11
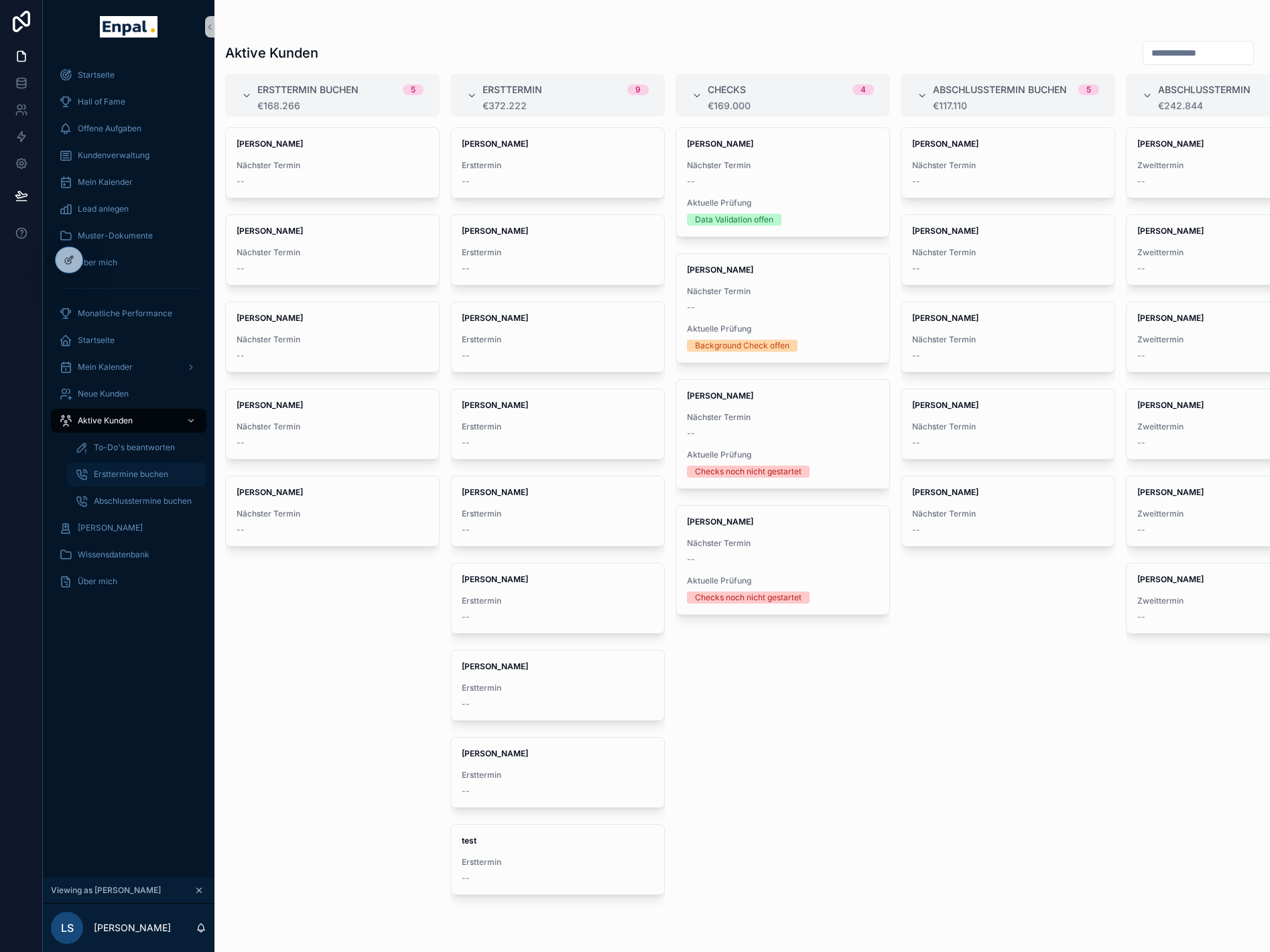
click at [134, 473] on span "Ersttermine buchen" at bounding box center [130, 475] width 75 height 11
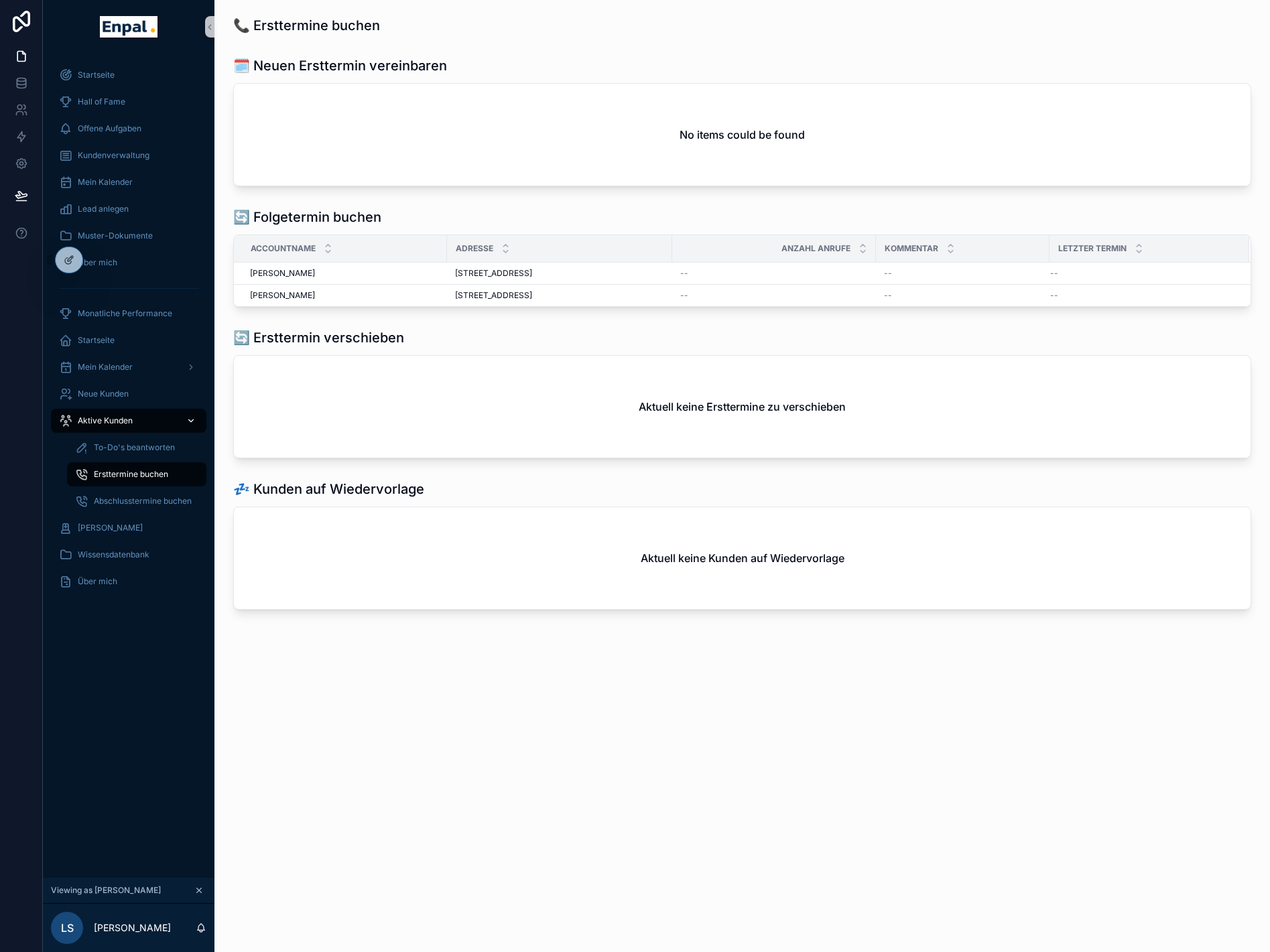
click at [127, 422] on span "Aktive Kunden" at bounding box center [105, 421] width 55 height 11
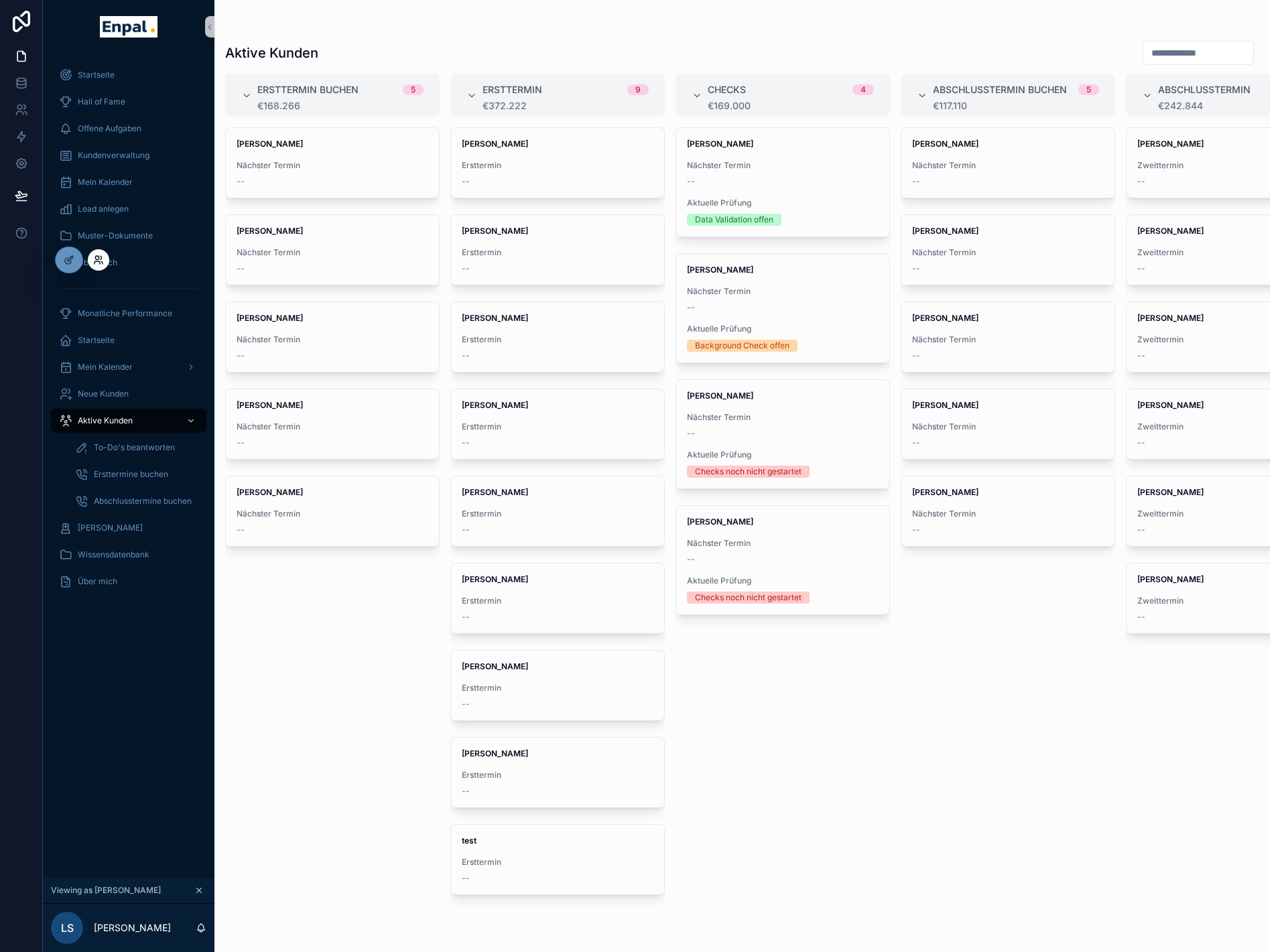
click at [102, 257] on icon at bounding box center [99, 260] width 11 height 11
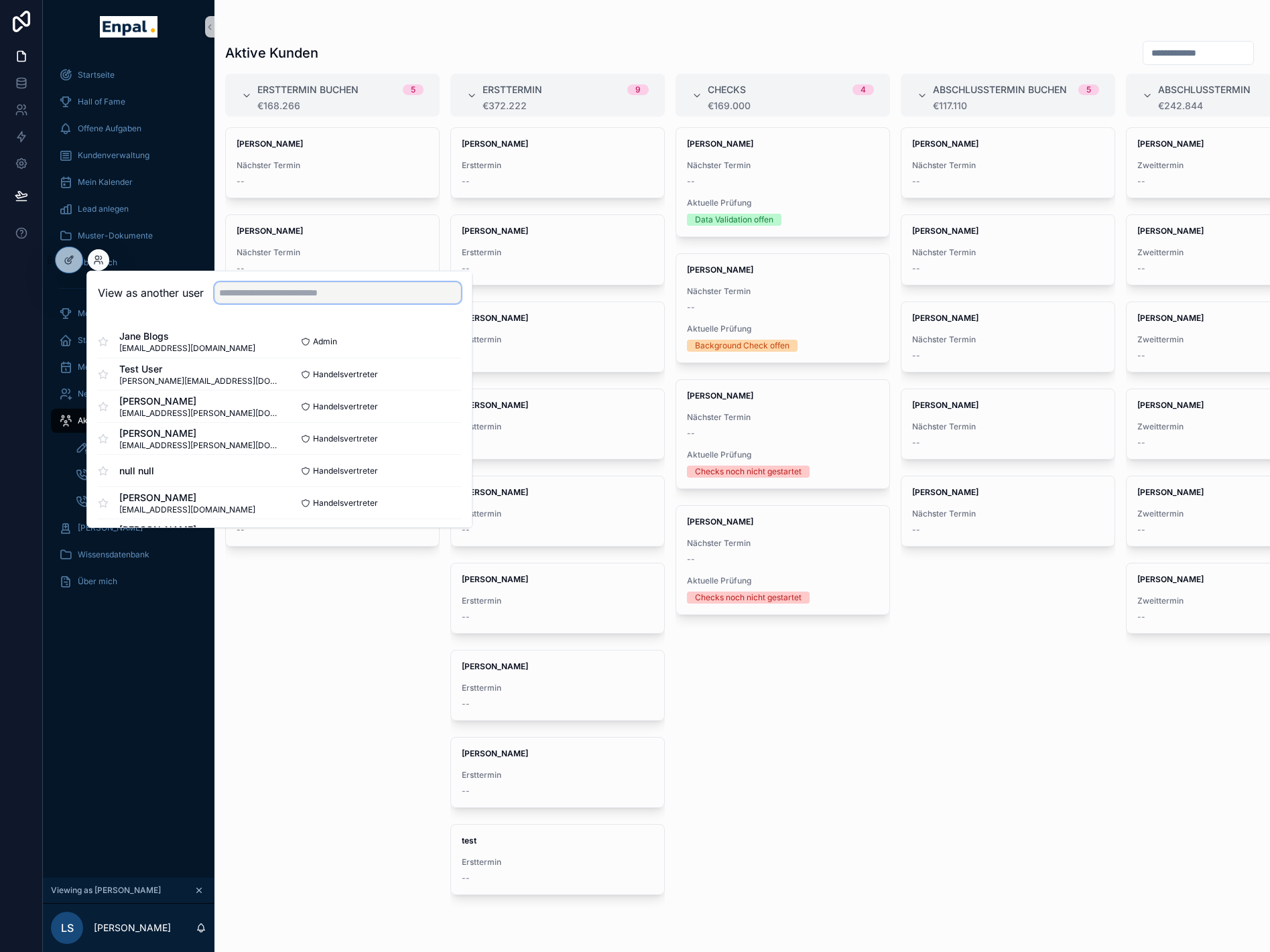
click at [241, 294] on input "text" at bounding box center [338, 293] width 247 height 22
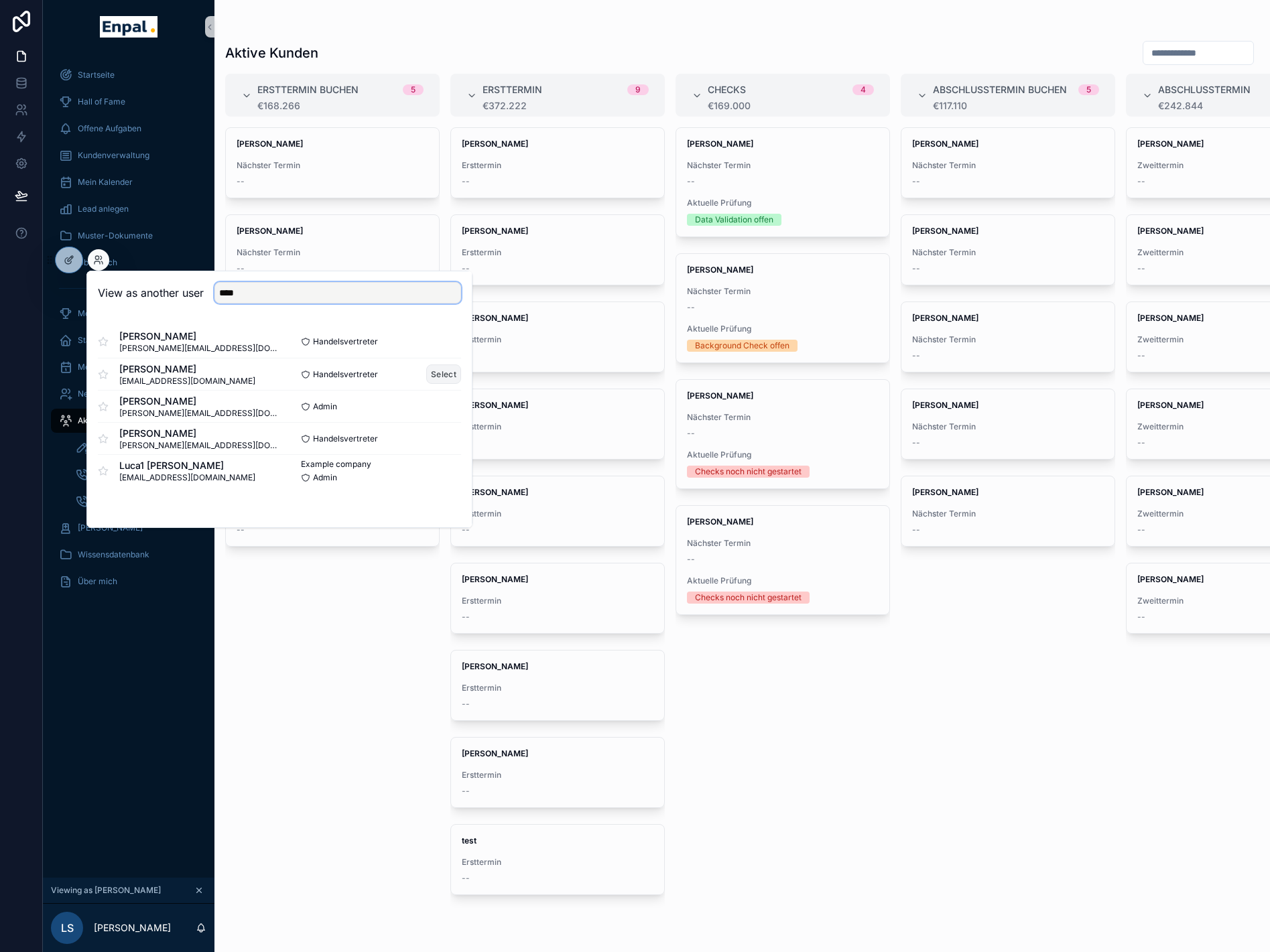
type input "****"
click at [449, 373] on button "Select" at bounding box center [443, 374] width 35 height 20
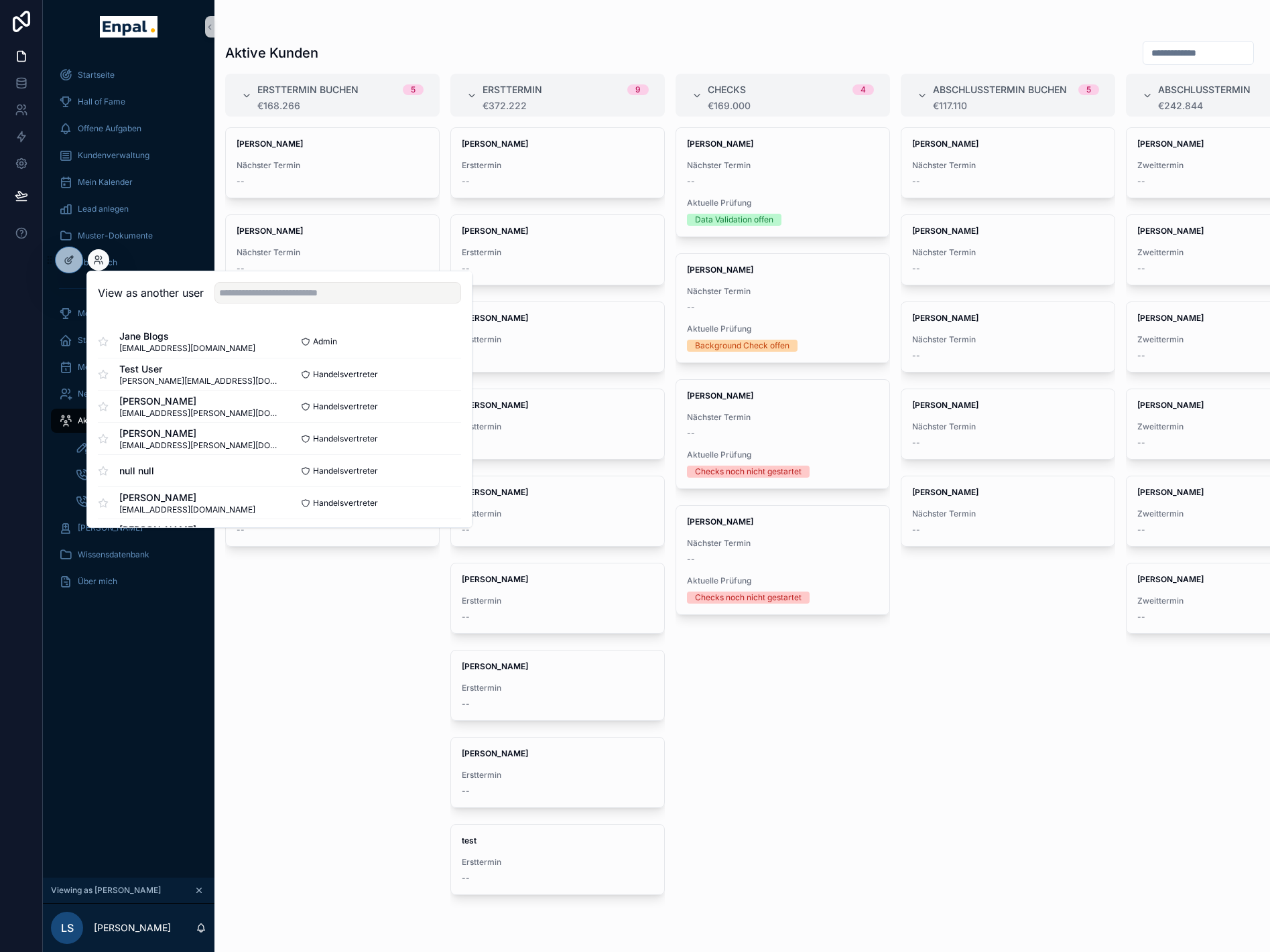
click at [295, 715] on div "Jonas Weber Nächster Termin -- Laura Schmitt Nächster Termin -- Tim Hoffmann Nä…" at bounding box center [332, 531] width 215 height 809
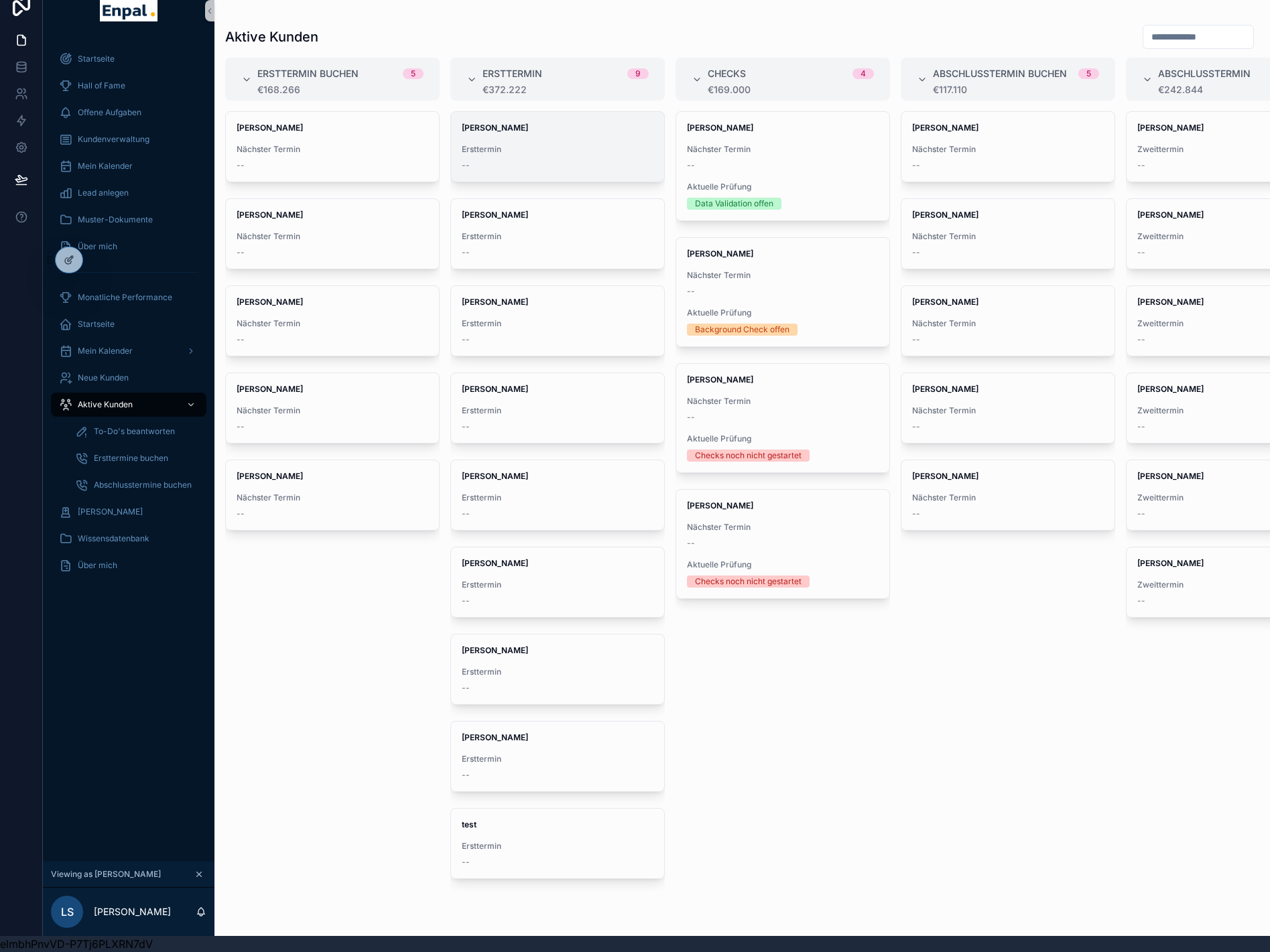
scroll to position [26, 0]
click at [555, 144] on span "Ersttermin" at bounding box center [557, 149] width 192 height 11
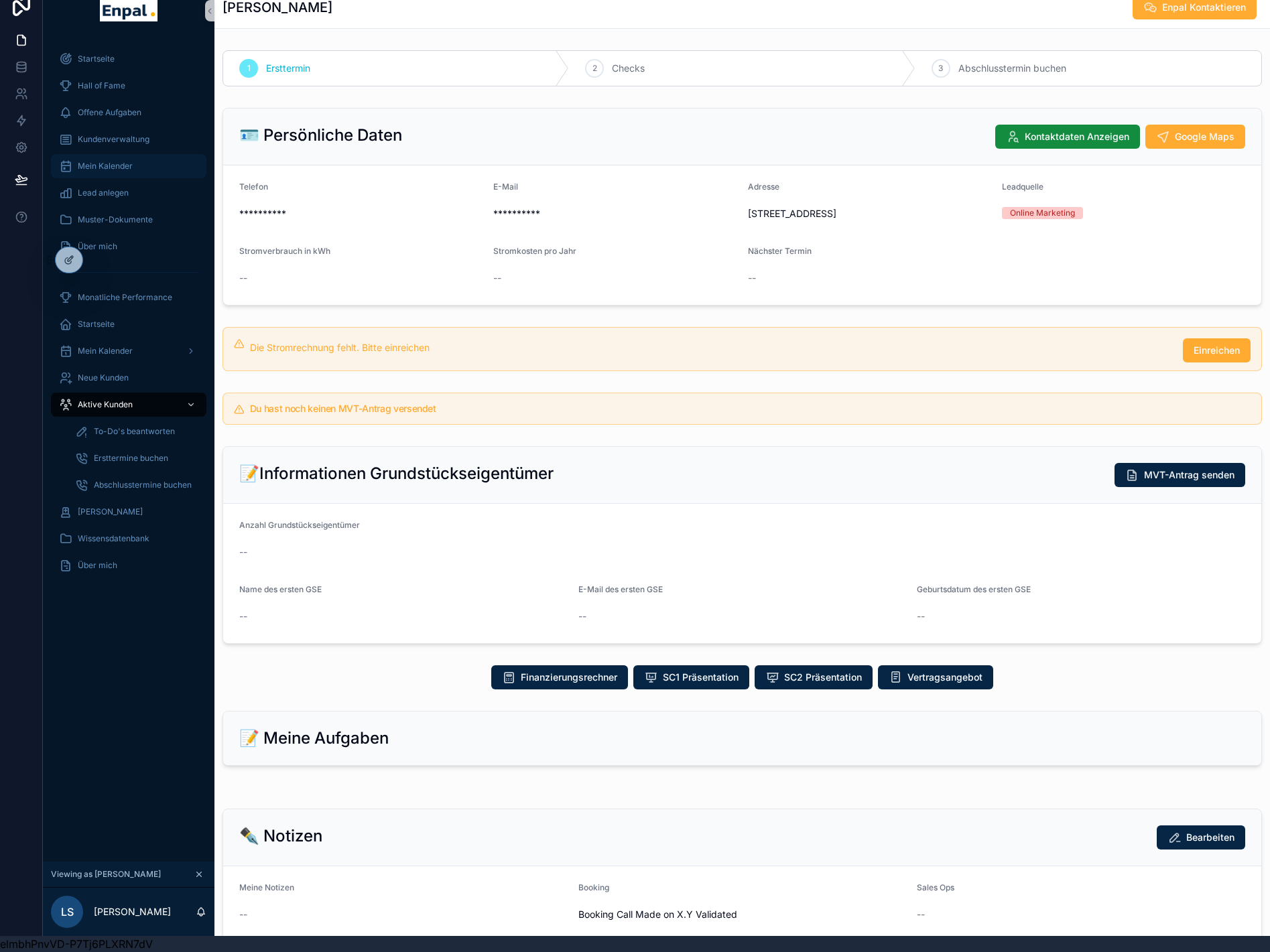
click at [122, 161] on span "Mein Kalender" at bounding box center [105, 166] width 55 height 11
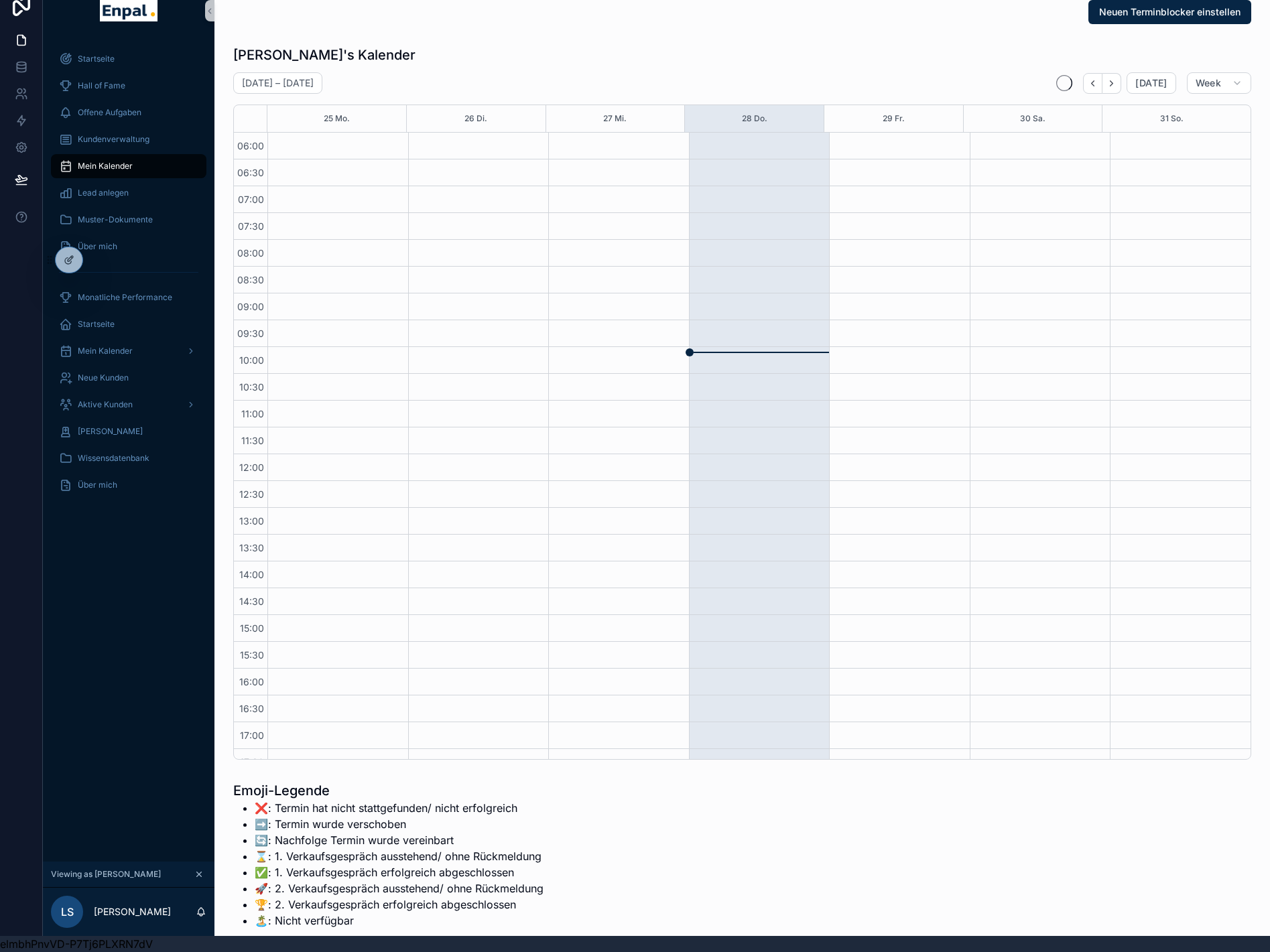
scroll to position [224, 0]
click at [114, 134] on span "Kundenverwaltung" at bounding box center [113, 139] width 72 height 11
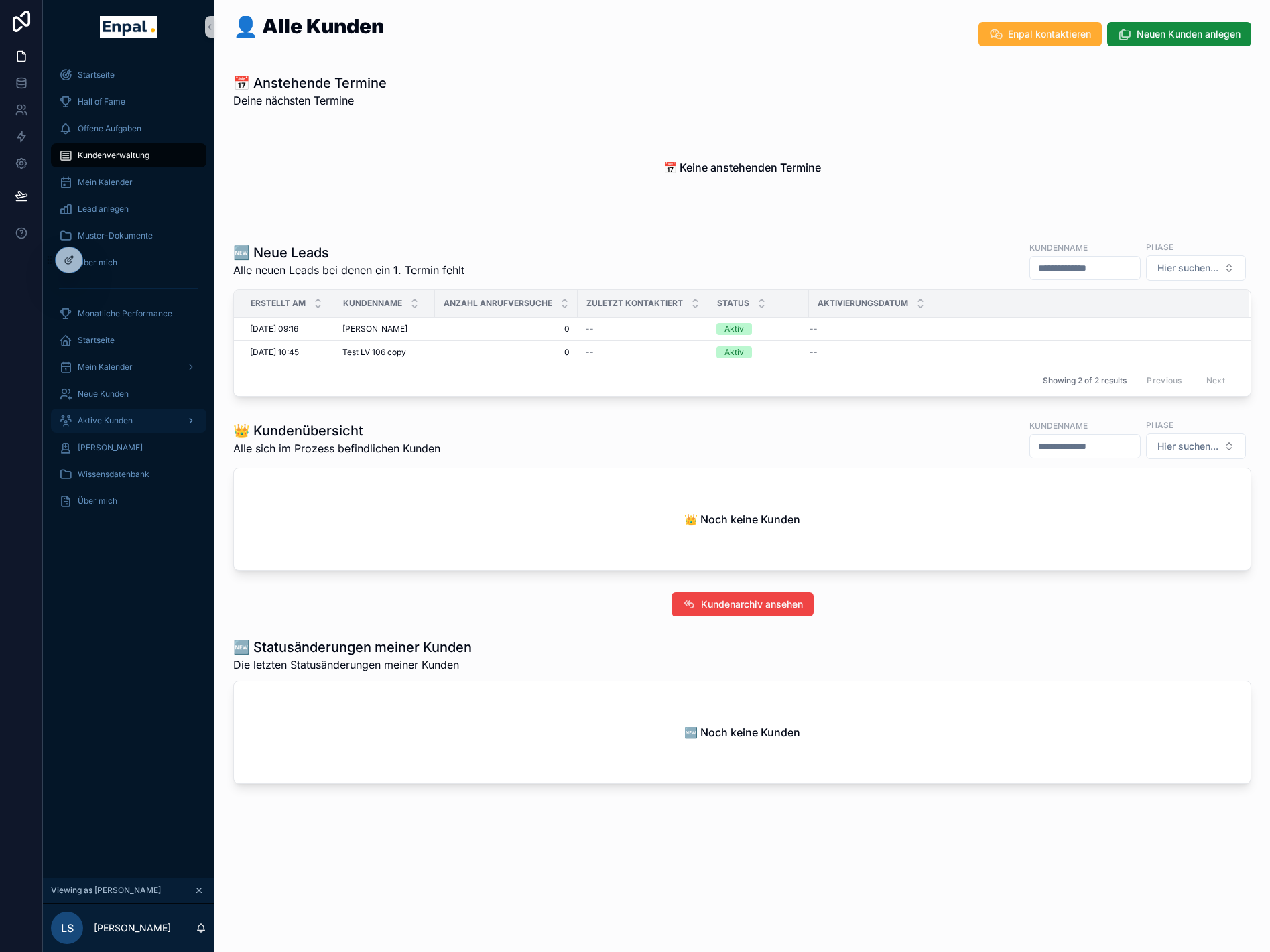
click at [119, 426] on span "Aktive Kunden" at bounding box center [105, 421] width 55 height 11
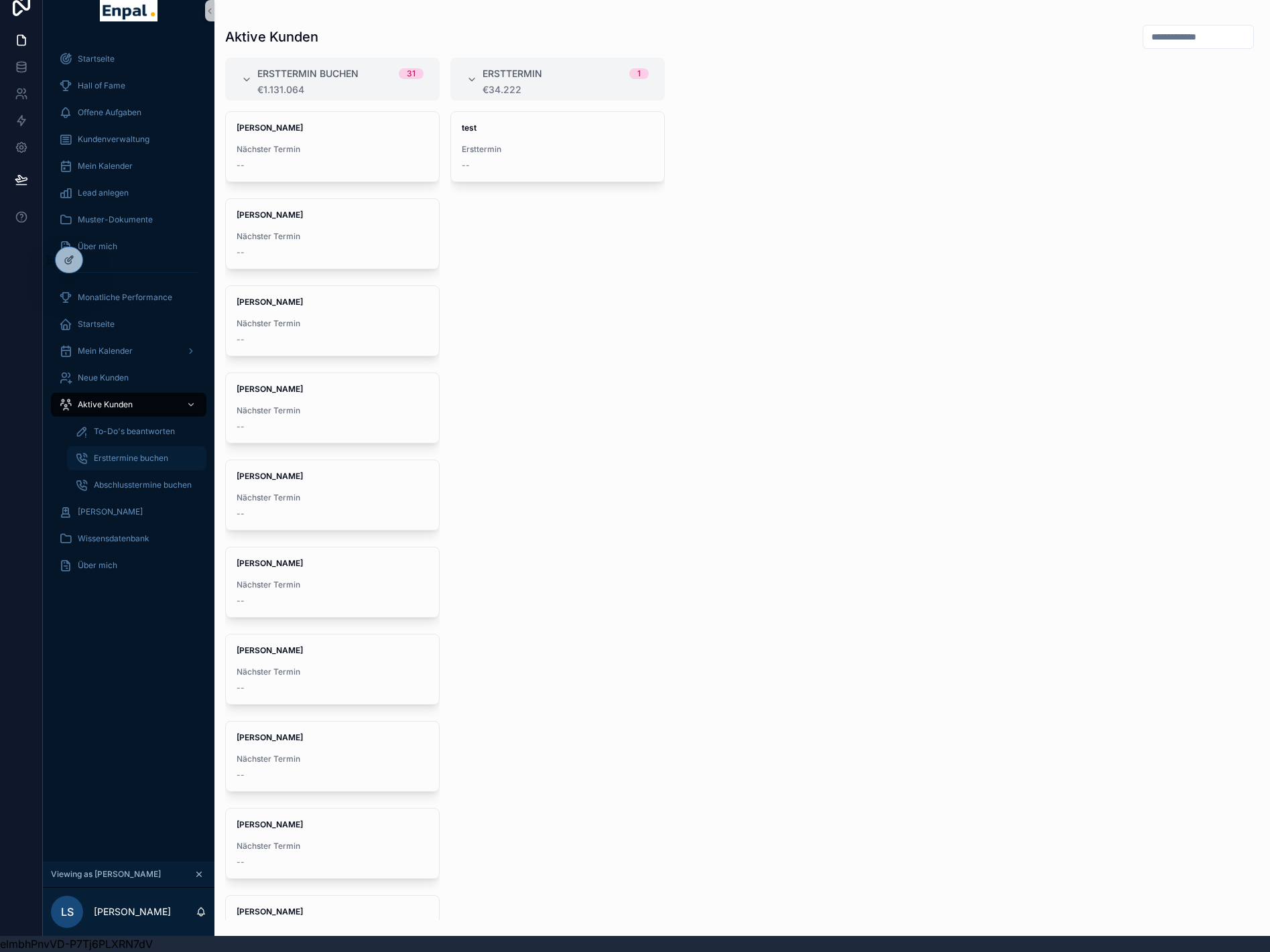
click at [150, 453] on span "Ersttermine buchen" at bounding box center [130, 458] width 75 height 11
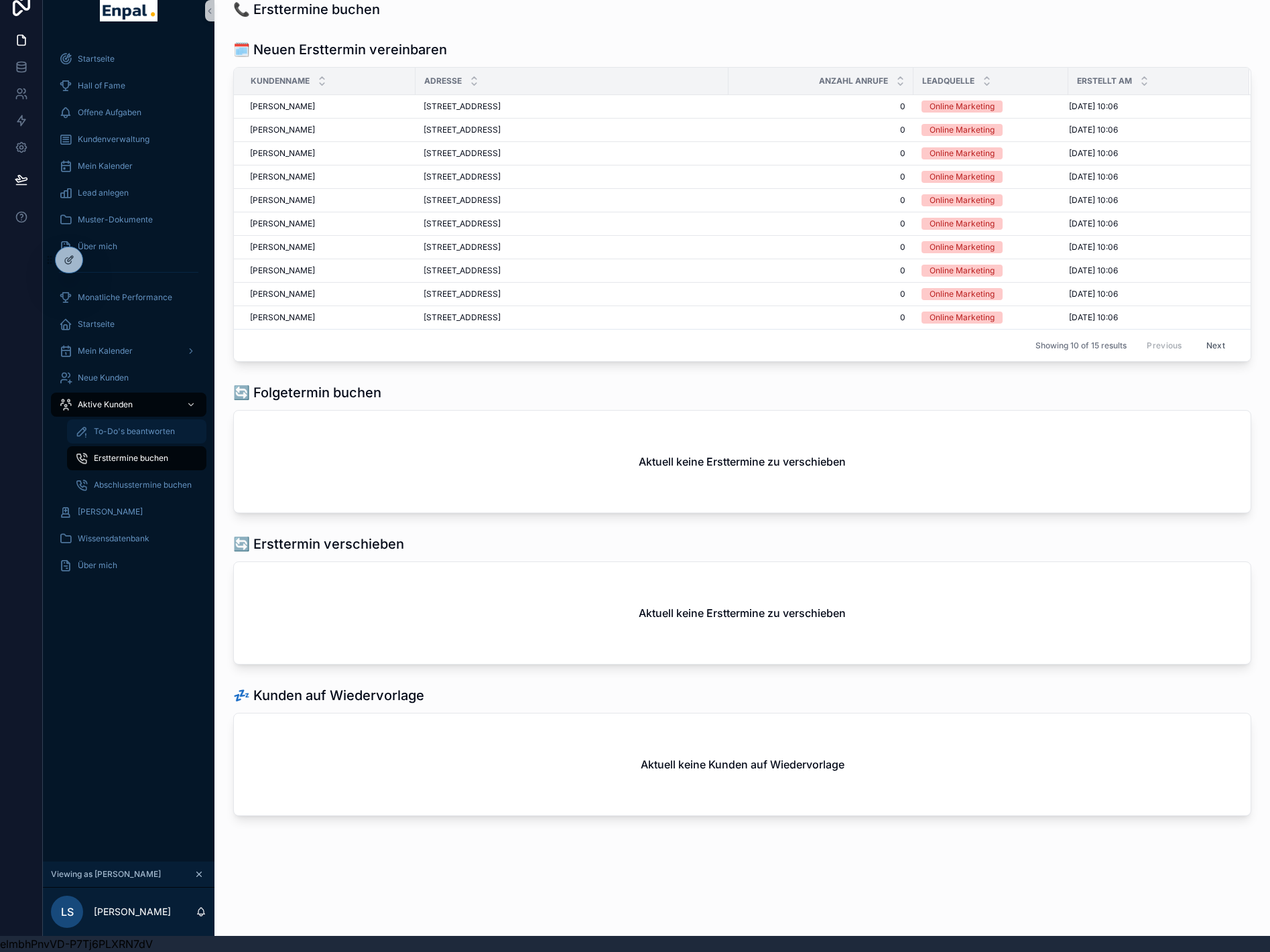
click at [142, 426] on span "To-Do's beantworten" at bounding box center [134, 431] width 82 height 11
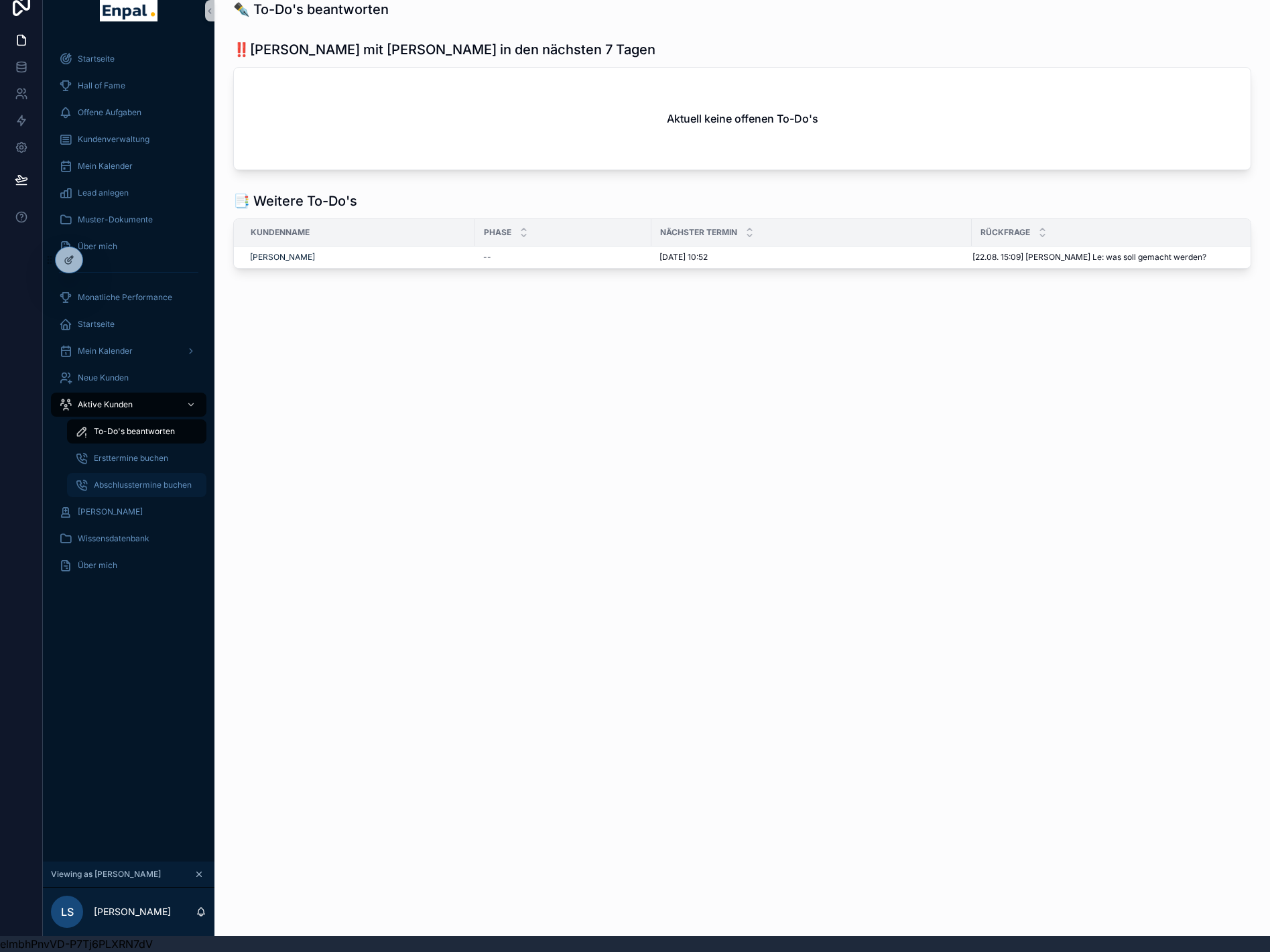
click at [156, 479] on span "Abschlusstermine buchen" at bounding box center [142, 484] width 98 height 11
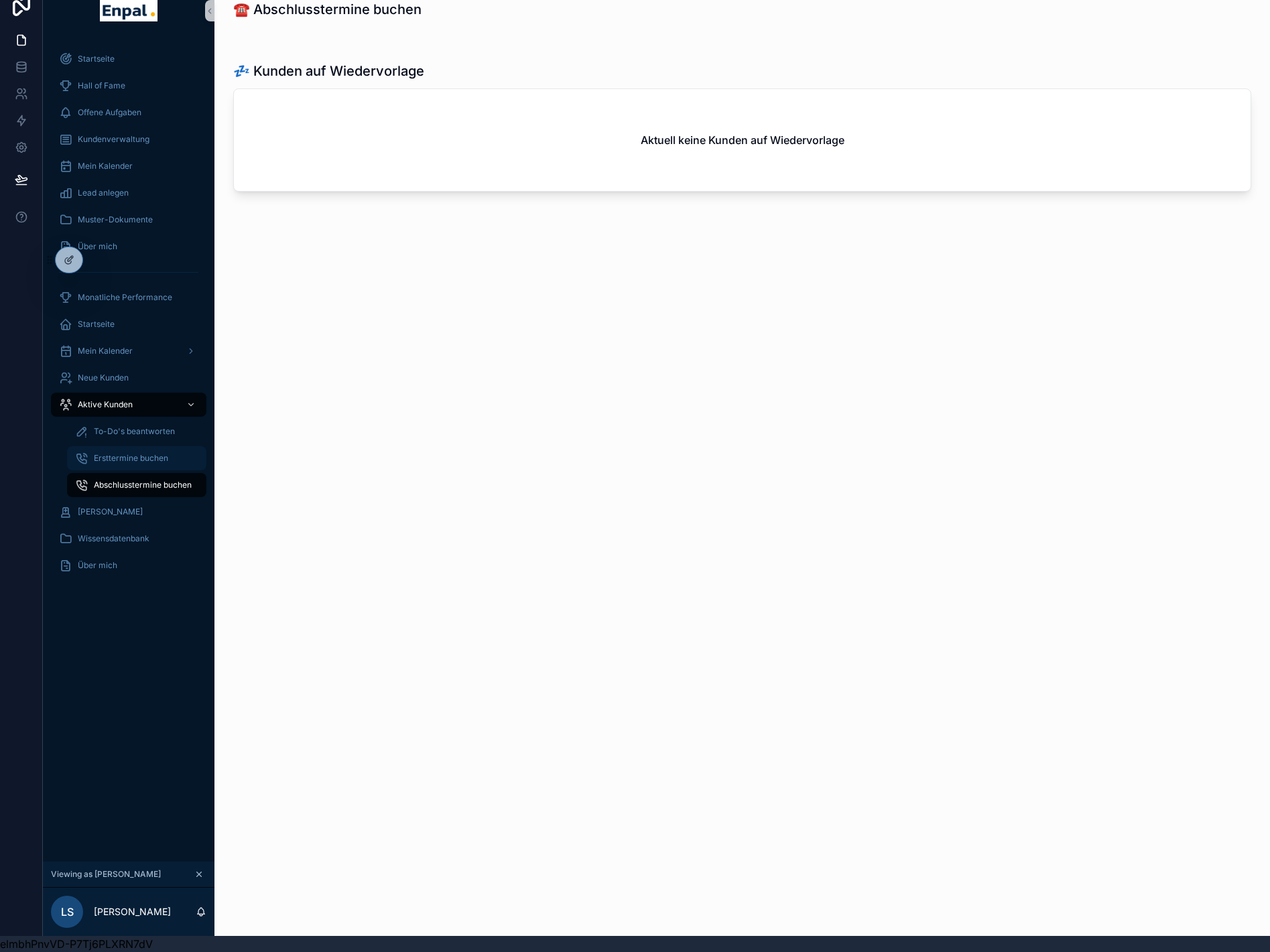
click at [143, 453] on span "Ersttermine buchen" at bounding box center [130, 458] width 75 height 11
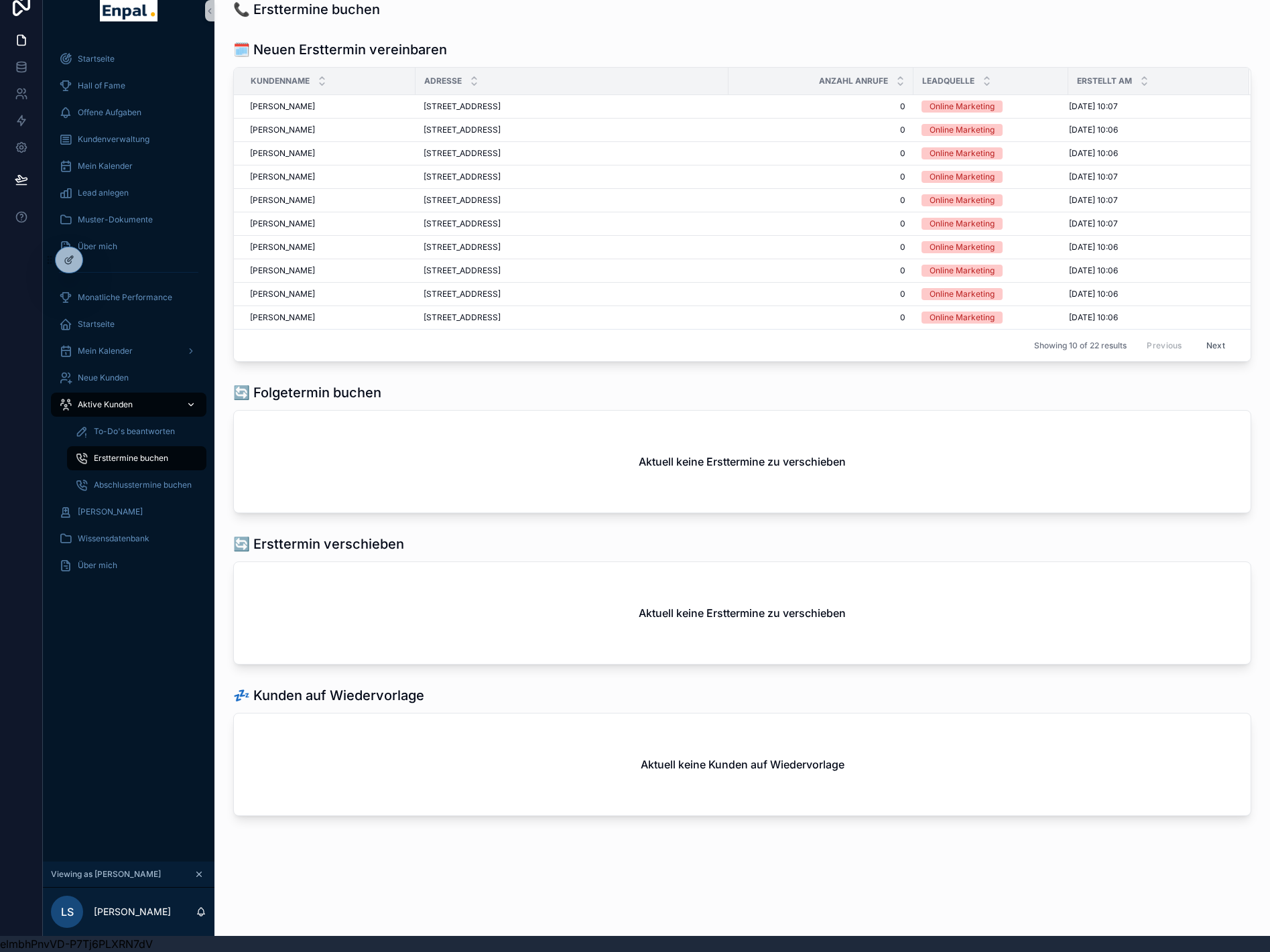
click at [120, 399] on span "Aktive Kunden" at bounding box center [105, 404] width 55 height 11
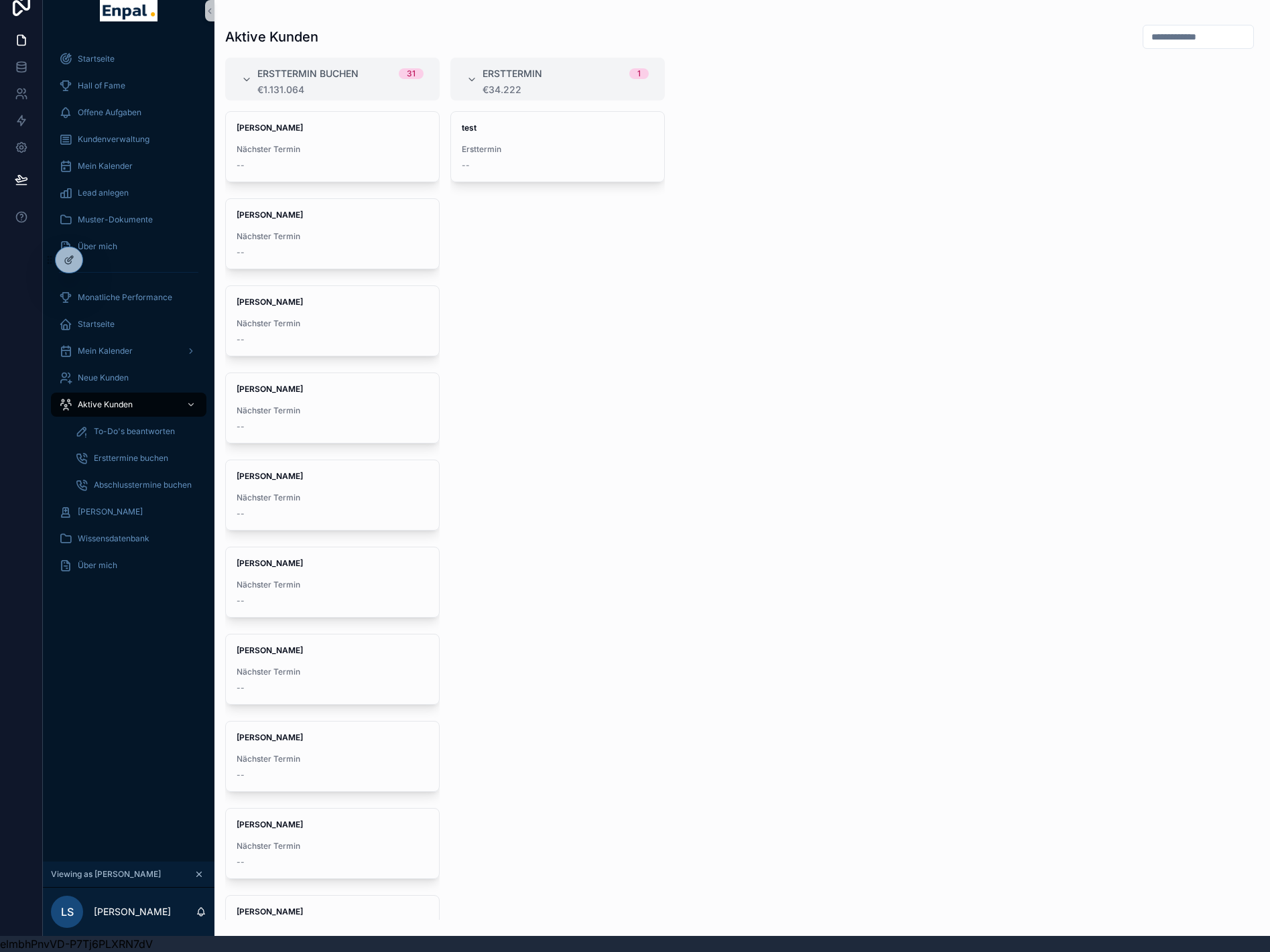
click at [547, 434] on div "test Ersttermin --" at bounding box center [558, 515] width 215 height 809
click at [298, 124] on div "Jonas Weber Nächster Termin --" at bounding box center [332, 146] width 213 height 70
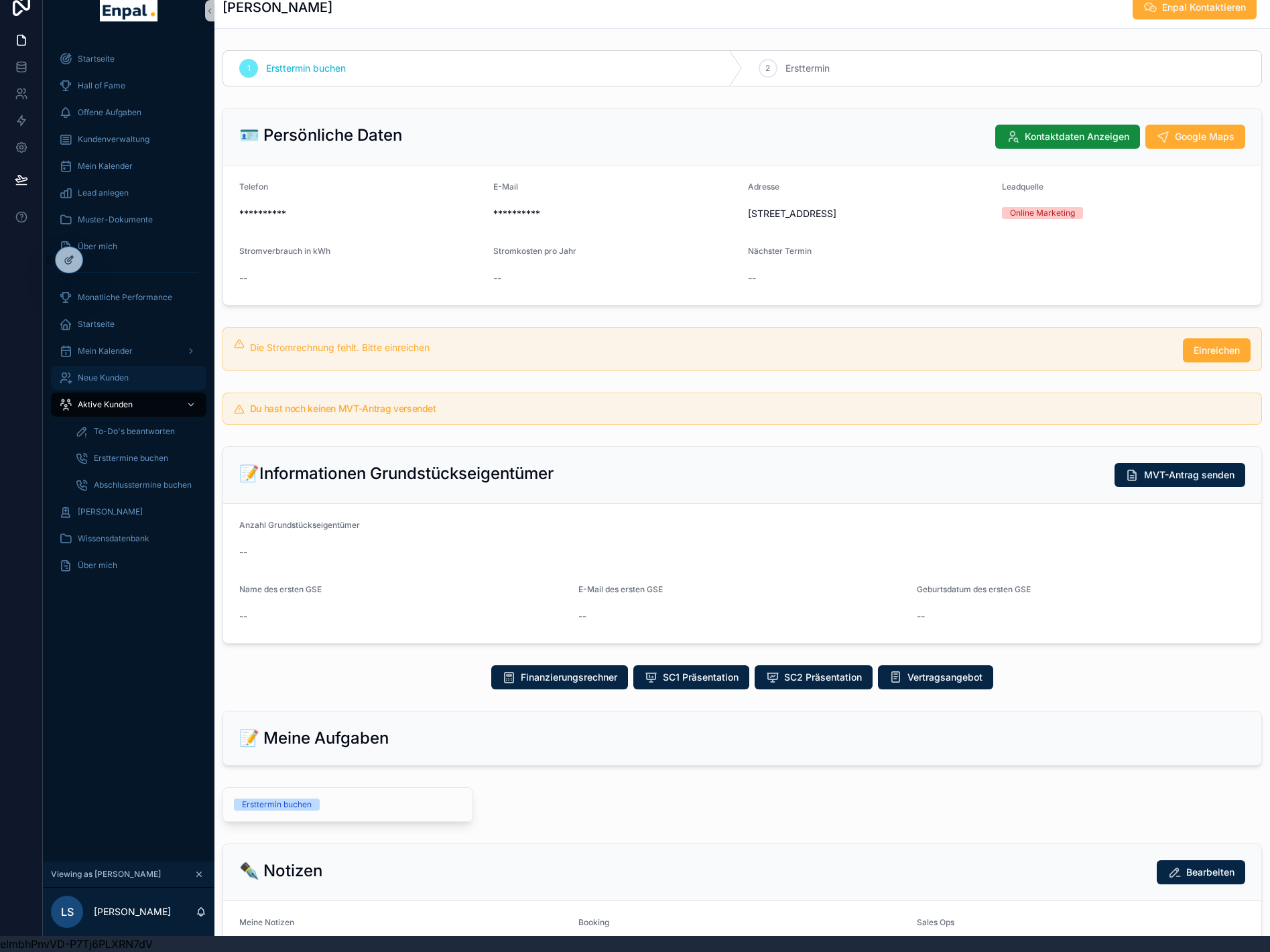
click at [102, 367] on div "Neue Kunden" at bounding box center [128, 378] width 139 height 22
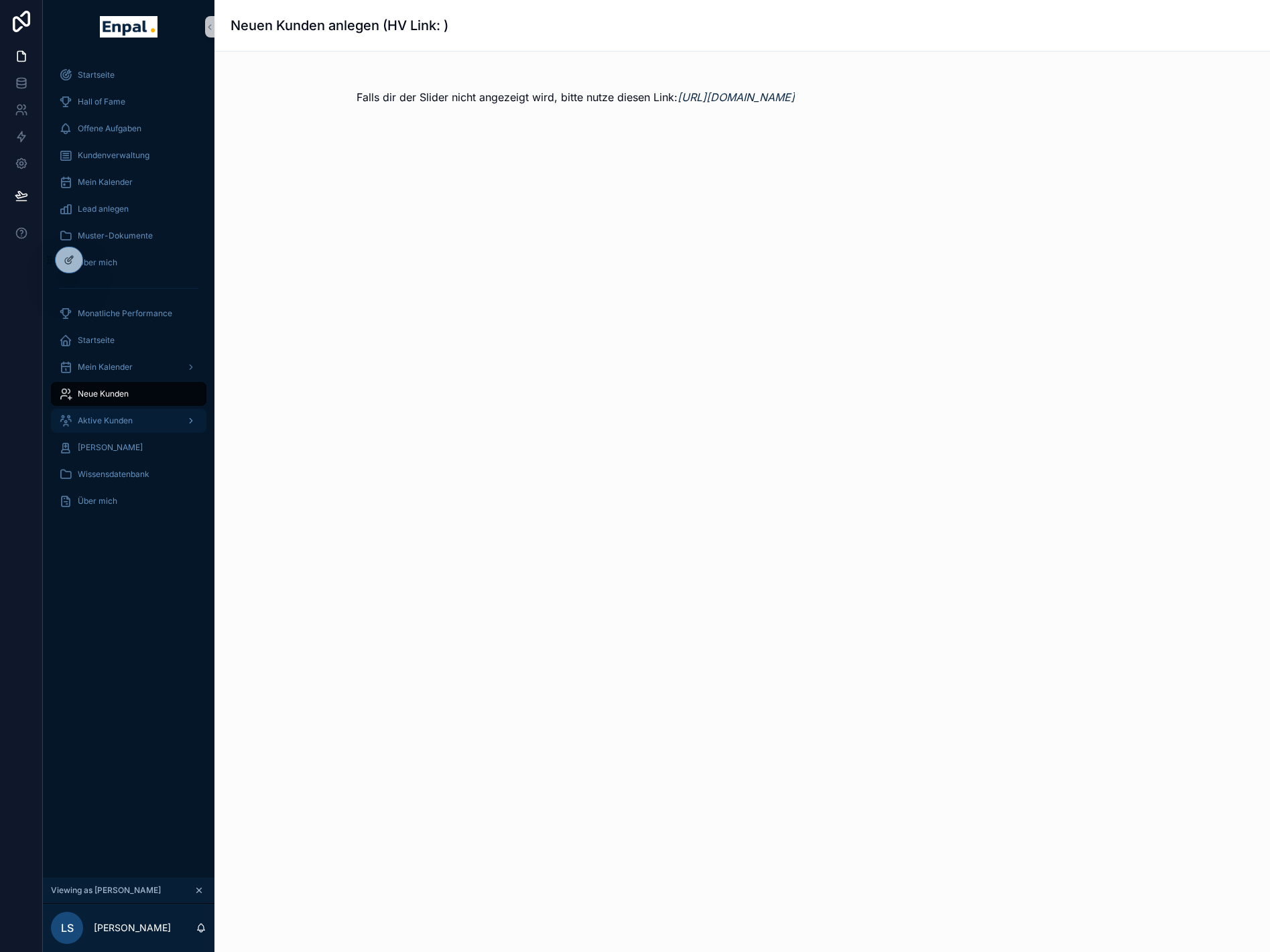
click at [118, 422] on span "Aktive Kunden" at bounding box center [105, 421] width 55 height 11
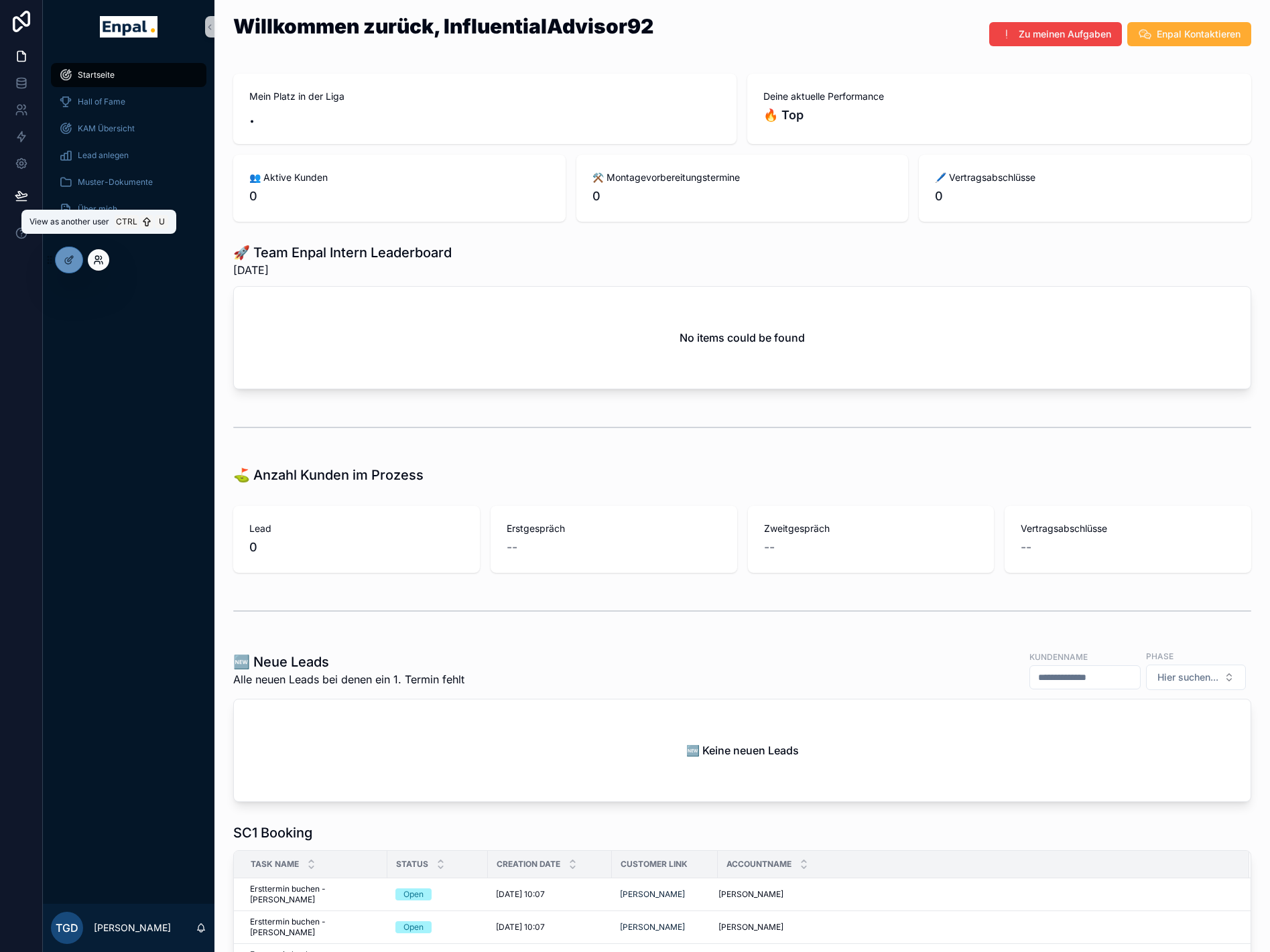
click at [99, 260] on icon at bounding box center [99, 260] width 11 height 11
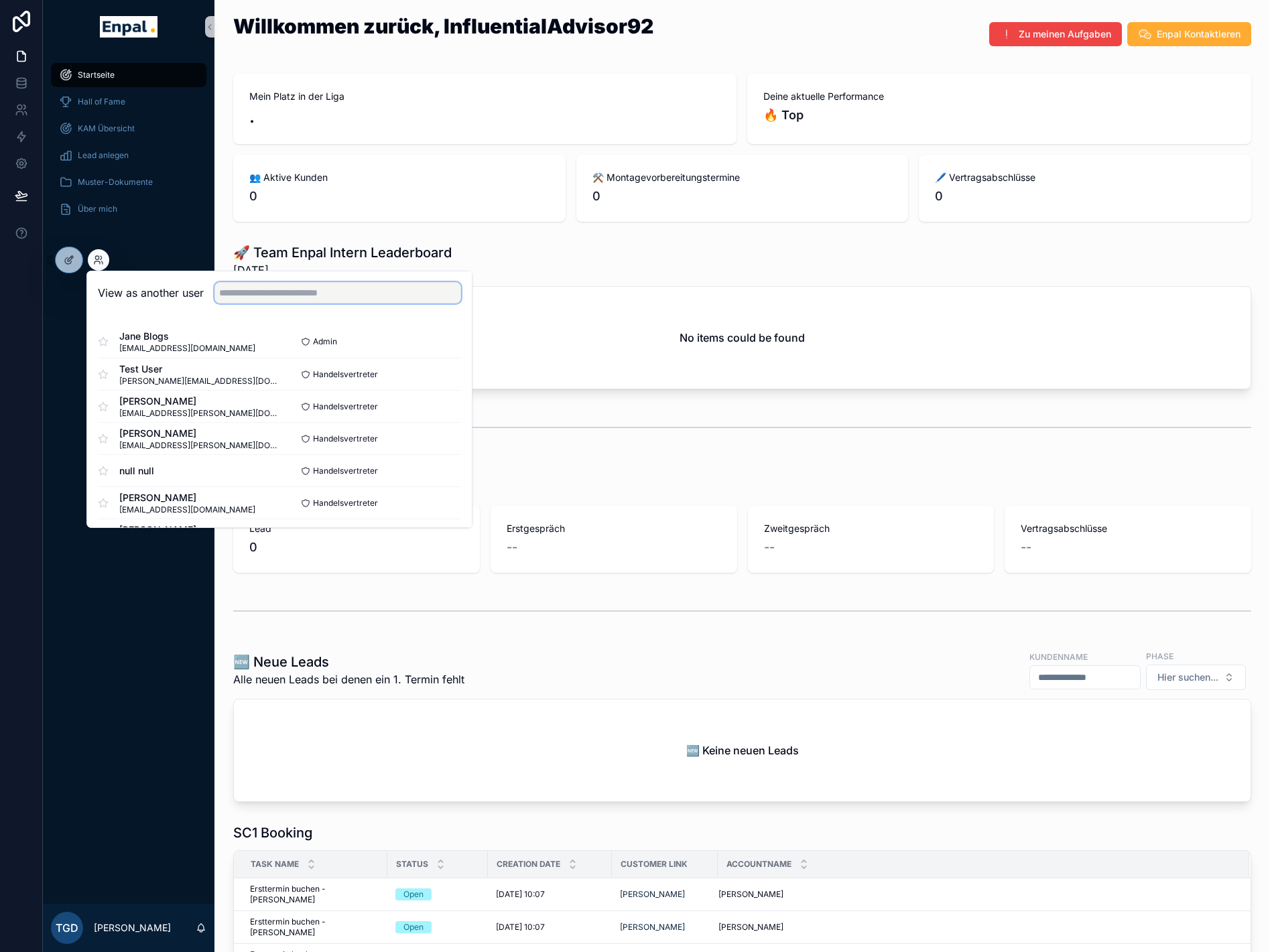
click at [280, 293] on input "text" at bounding box center [338, 293] width 247 height 22
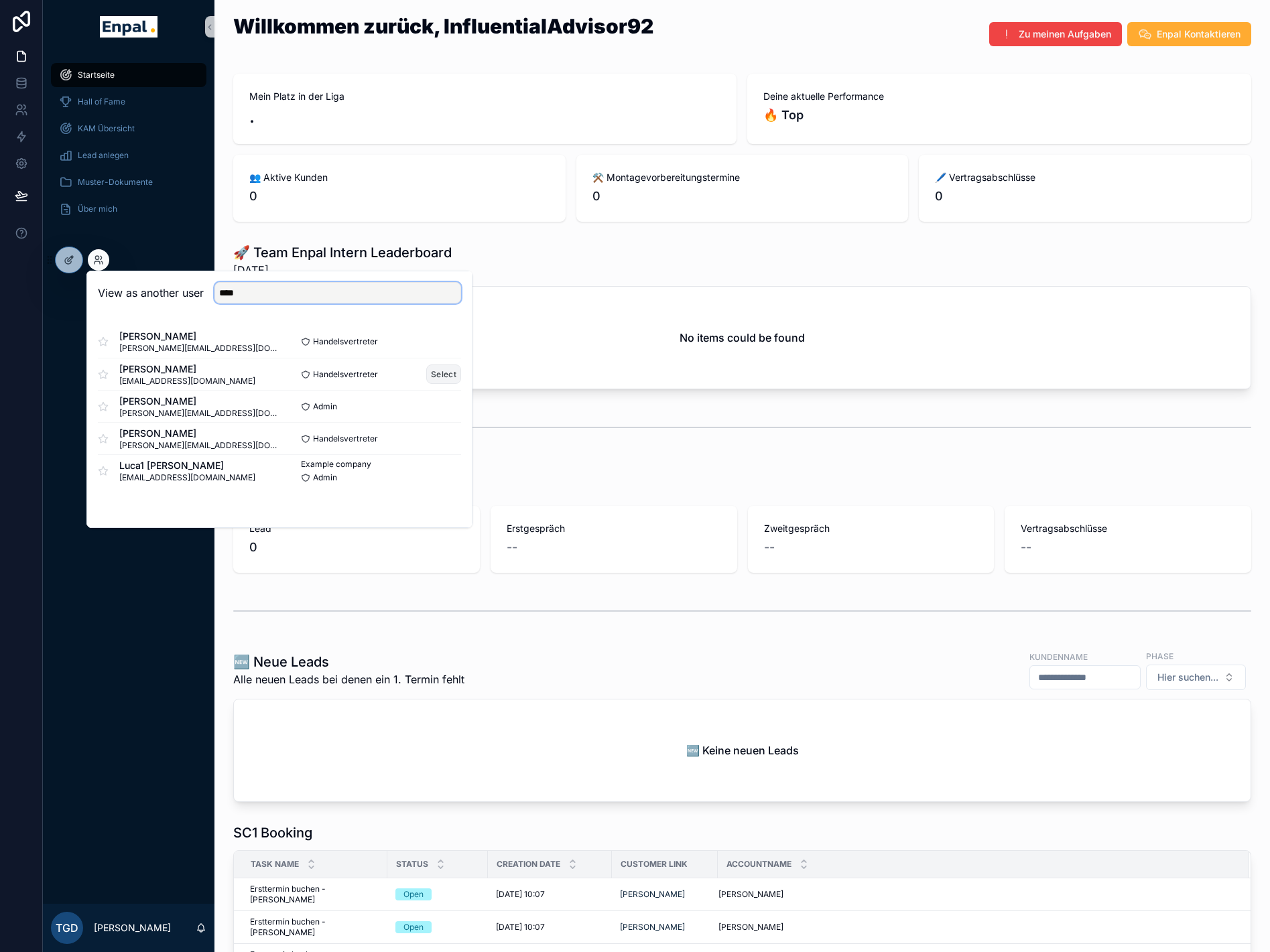
type input "****"
click at [439, 370] on button "Select" at bounding box center [443, 374] width 35 height 20
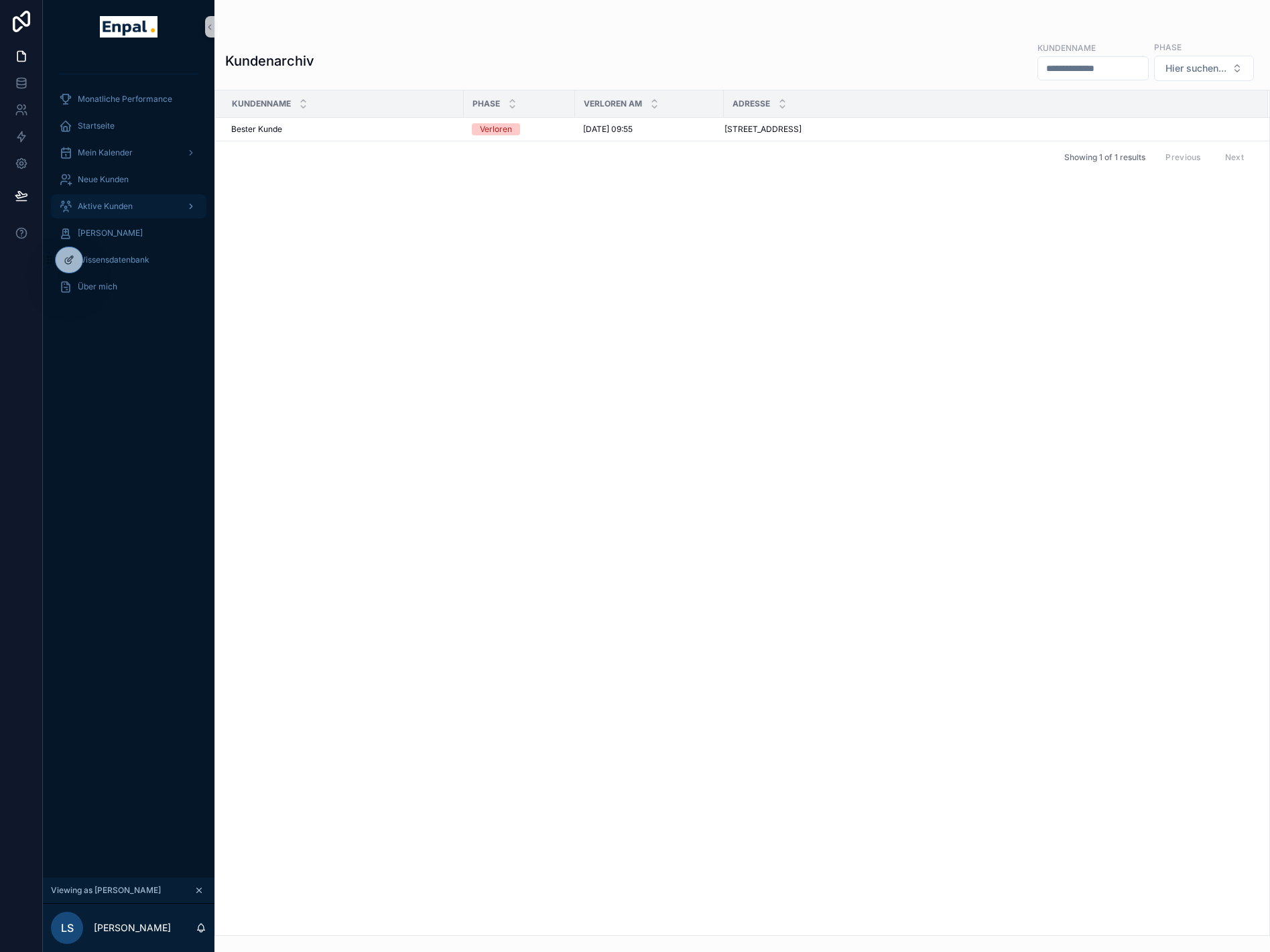
click at [128, 206] on span "Aktive Kunden" at bounding box center [105, 206] width 55 height 11
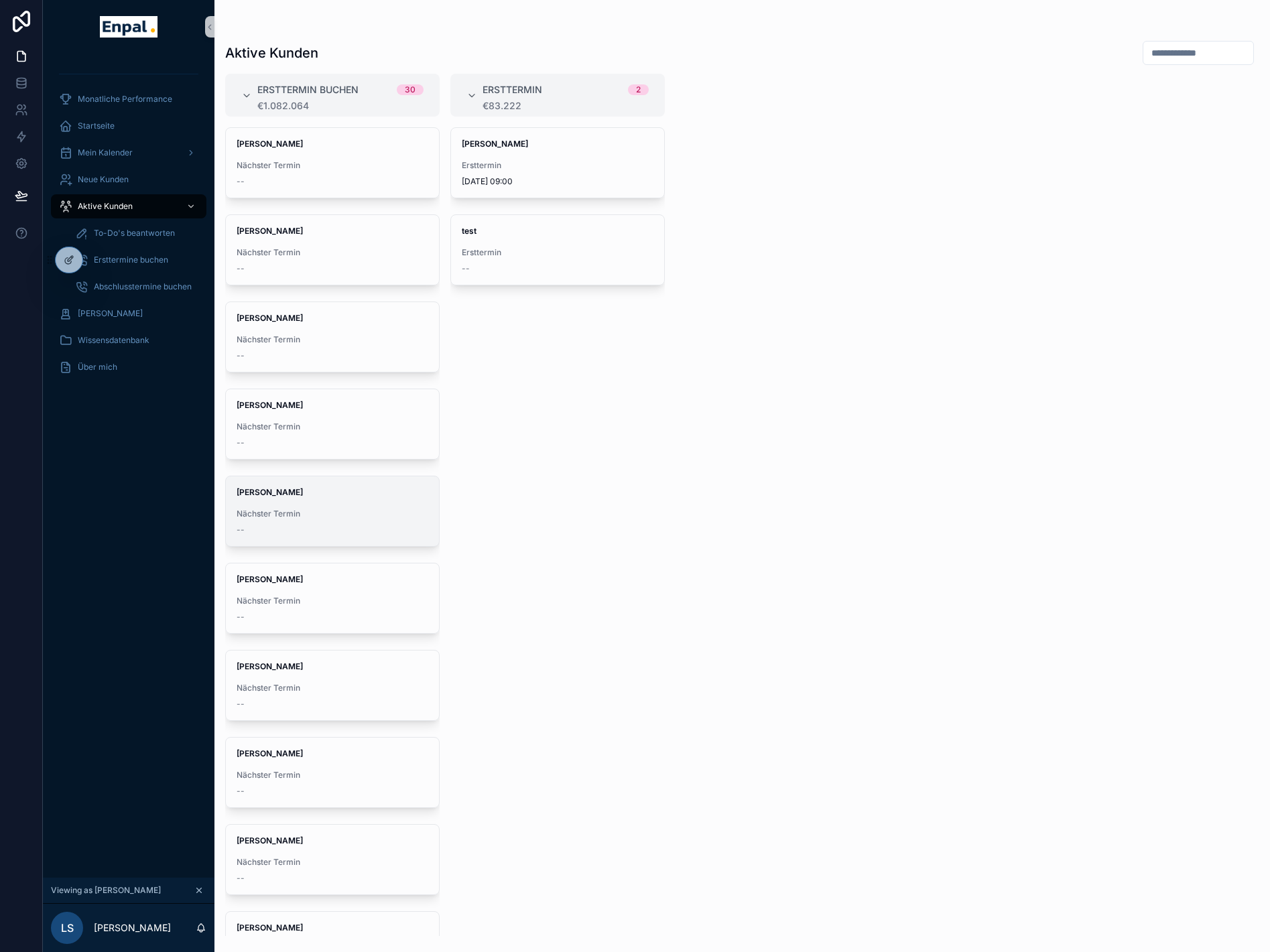
click at [272, 487] on strong "David Seidel" at bounding box center [270, 492] width 67 height 10
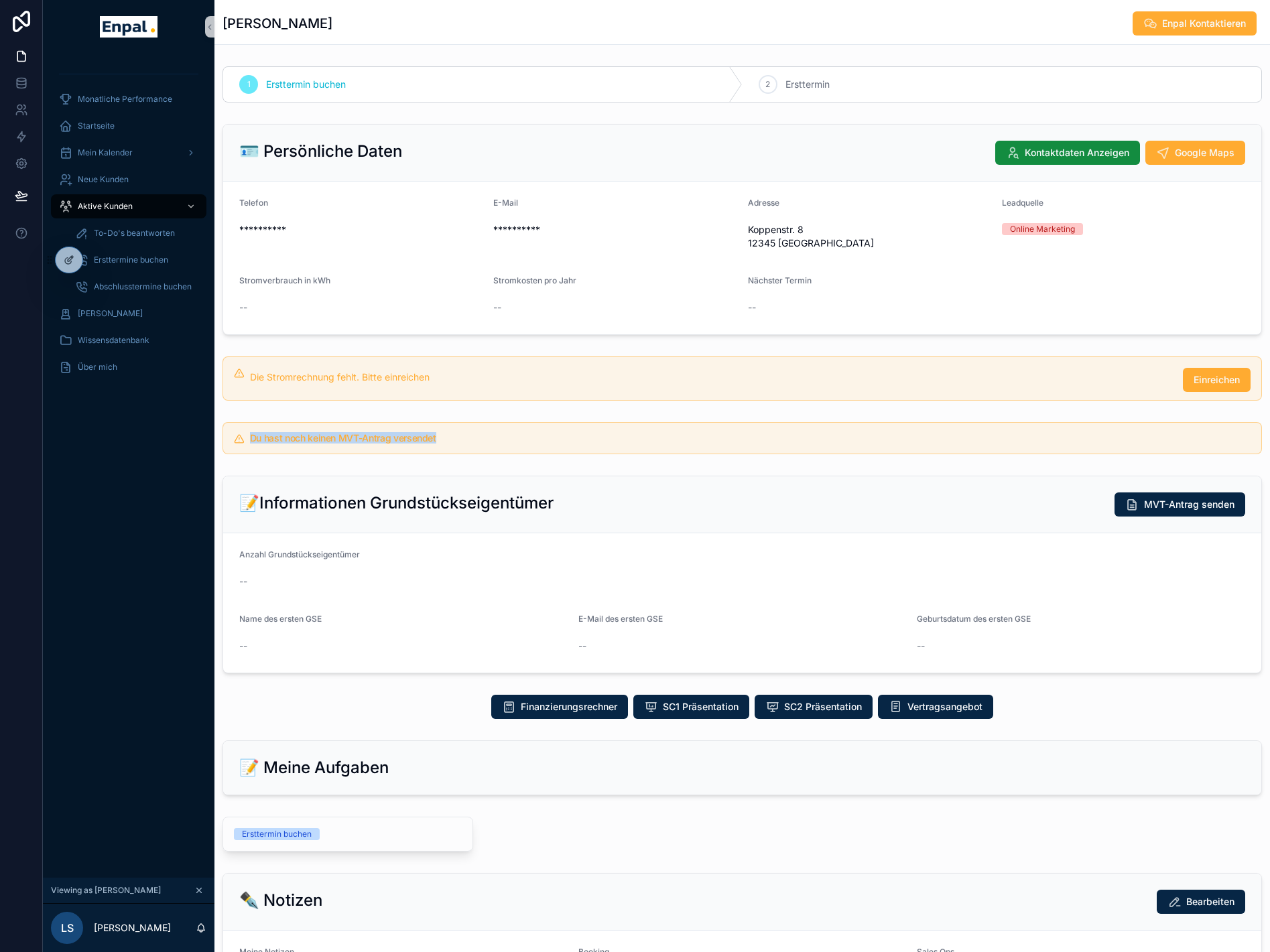
drag, startPoint x: 443, startPoint y: 441, endPoint x: 250, endPoint y: 446, distance: 193.1
click at [250, 446] on div "Du hast noch keinen MVT-Antrag versendet" at bounding box center [742, 438] width 1040 height 32
copy h5 "Du hast noch keinen MVT-Antrag versendet"
click at [683, 475] on div "📝Informationen Grundstückseigentümer MVT-Antrag senden Anzahl Grundstückseigent…" at bounding box center [742, 574] width 1056 height 208
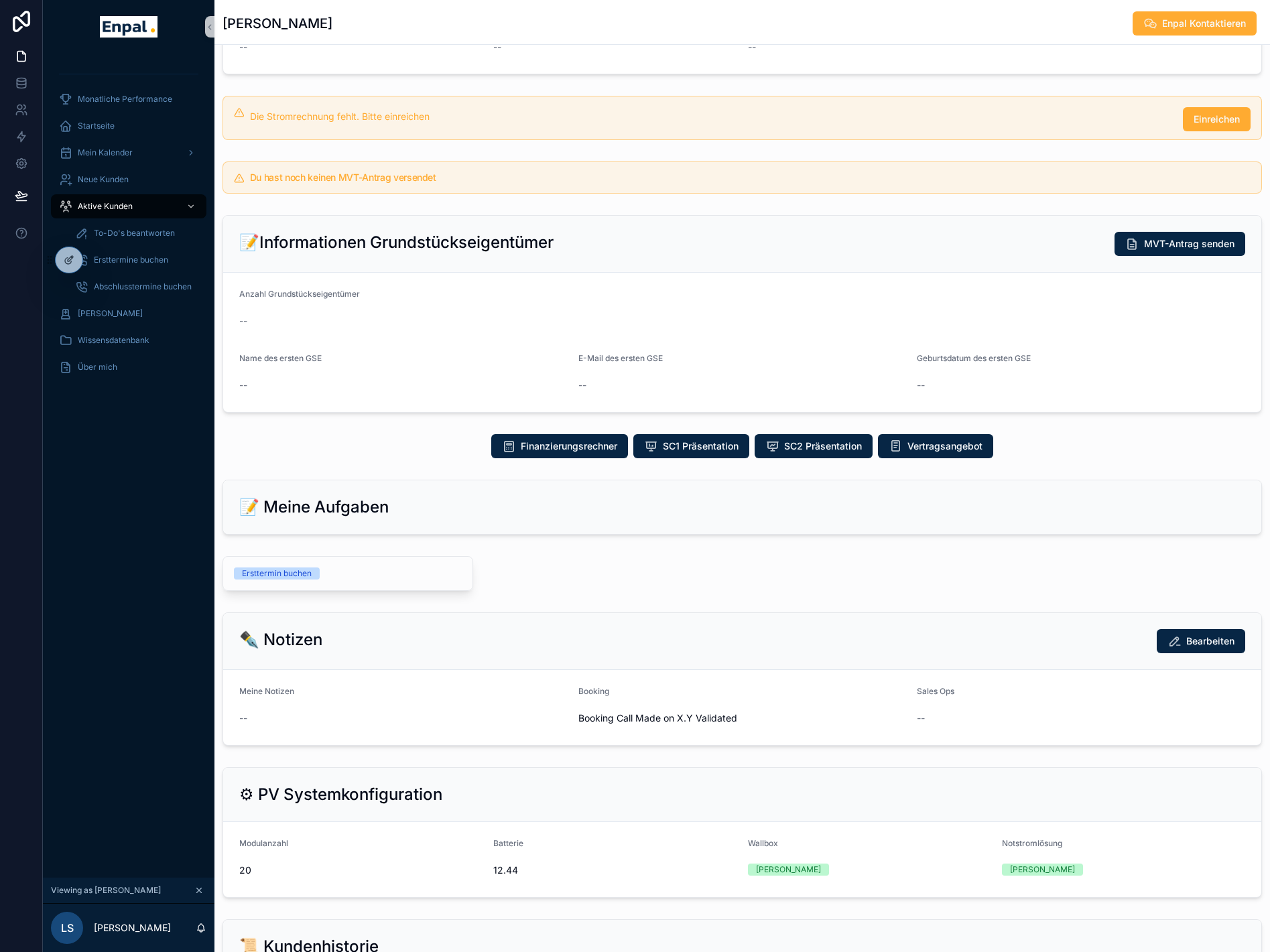
scroll to position [258, 0]
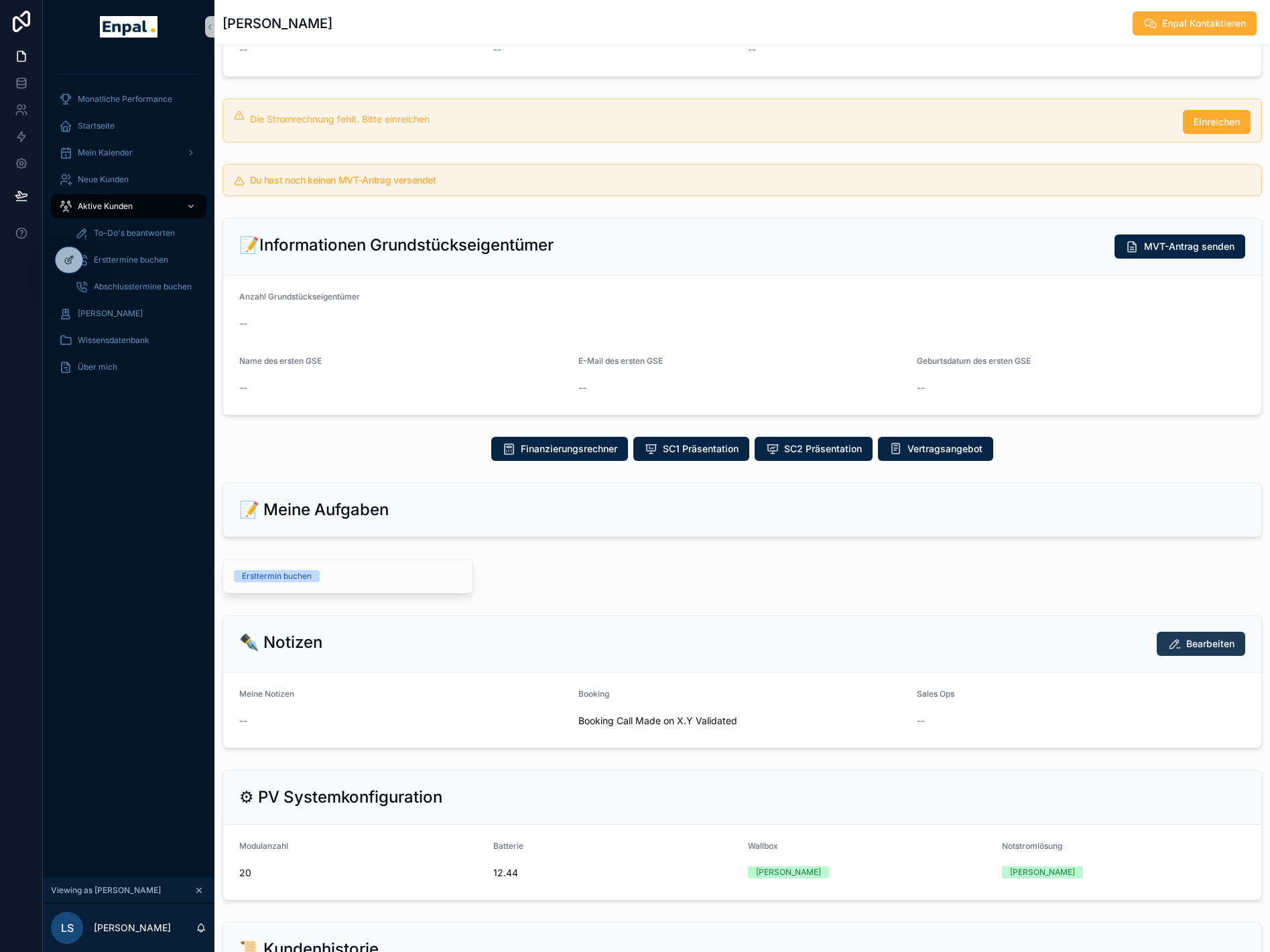
click at [1192, 642] on span "Bearbeiten" at bounding box center [1210, 644] width 48 height 13
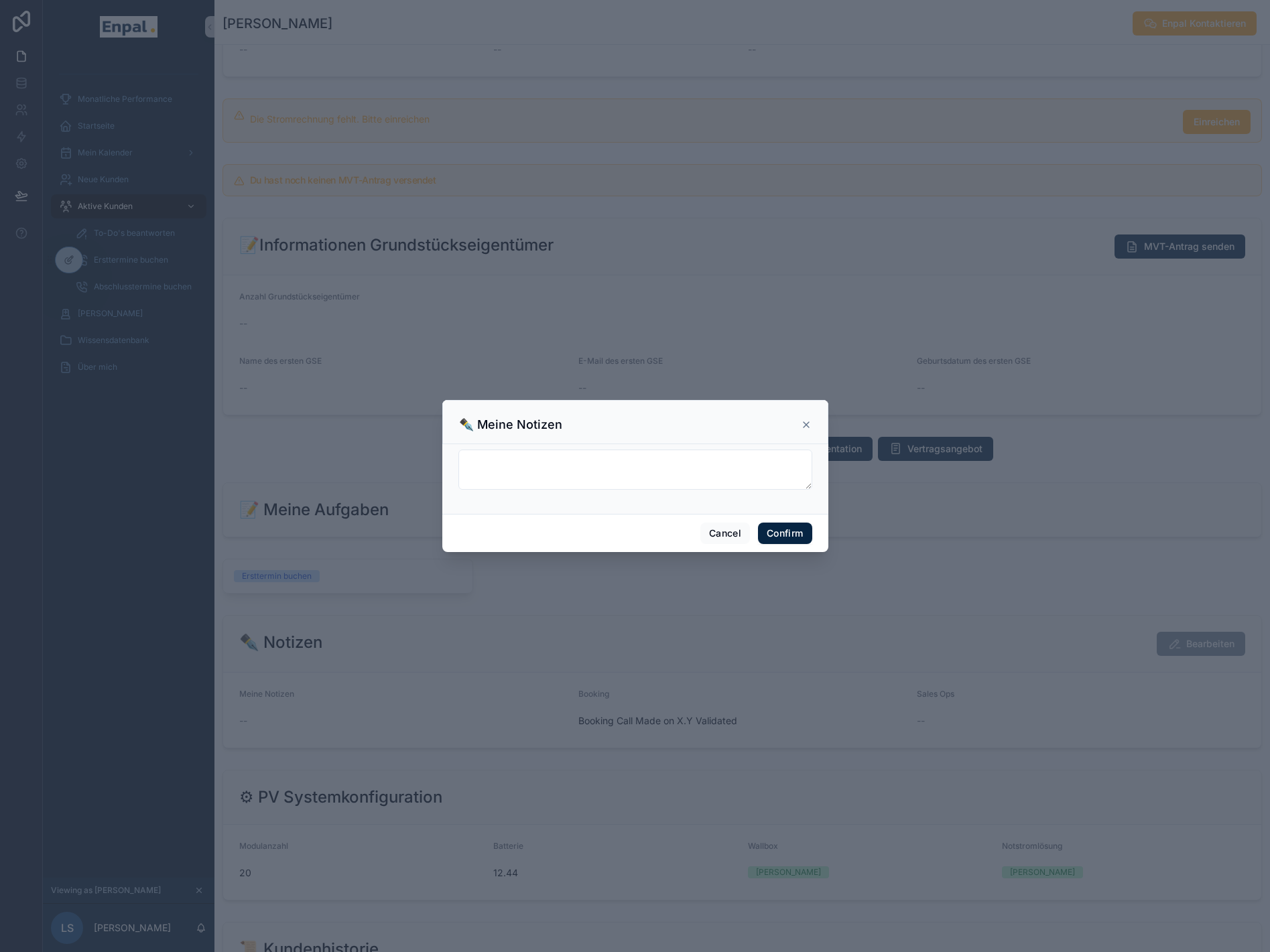
click at [795, 430] on div "✒️ Meine Notizen" at bounding box center [635, 425] width 352 height 16
click at [804, 428] on icon at bounding box center [806, 424] width 5 height 5
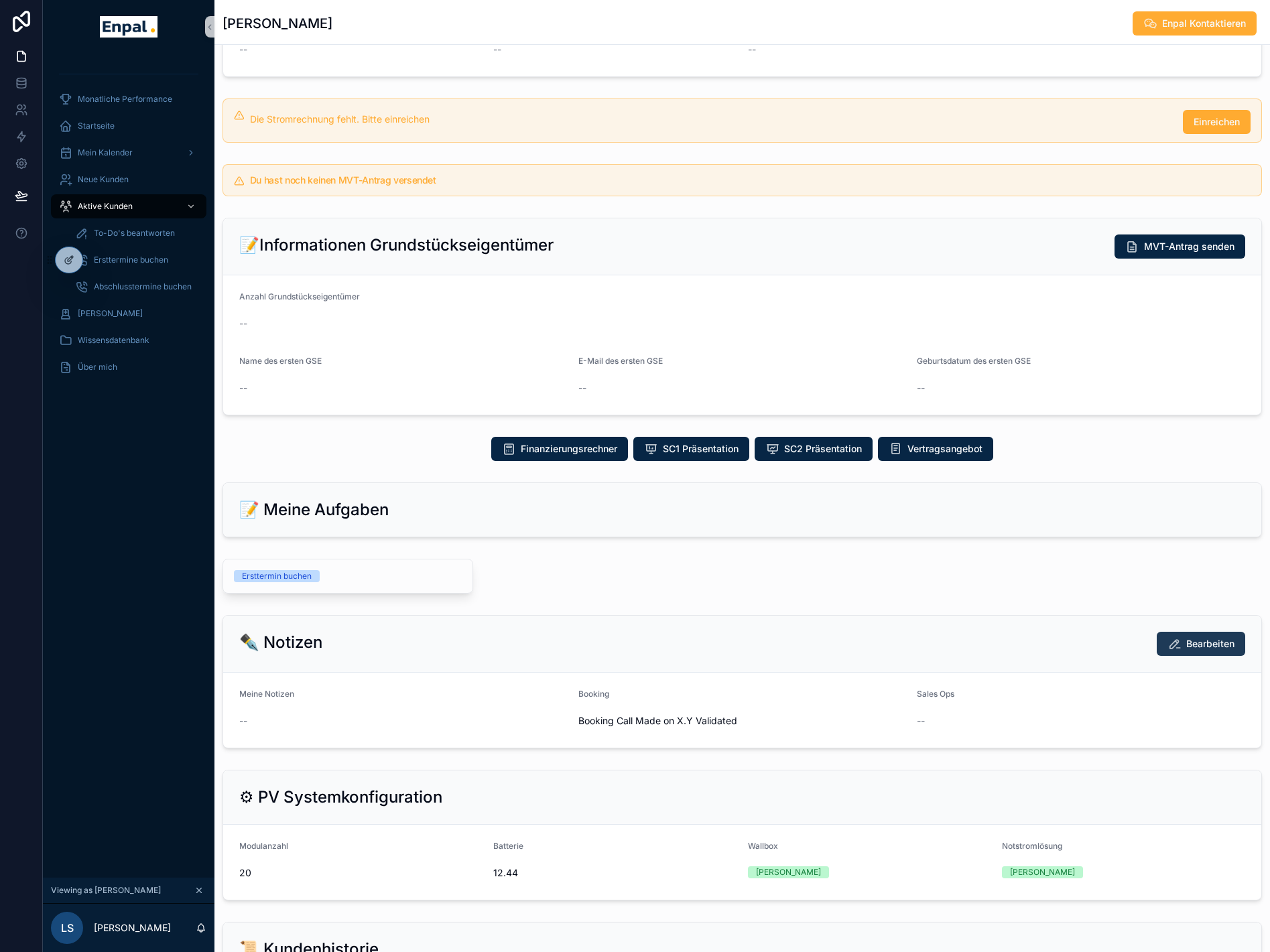
click at [1197, 640] on span "Bearbeiten" at bounding box center [1210, 644] width 48 height 13
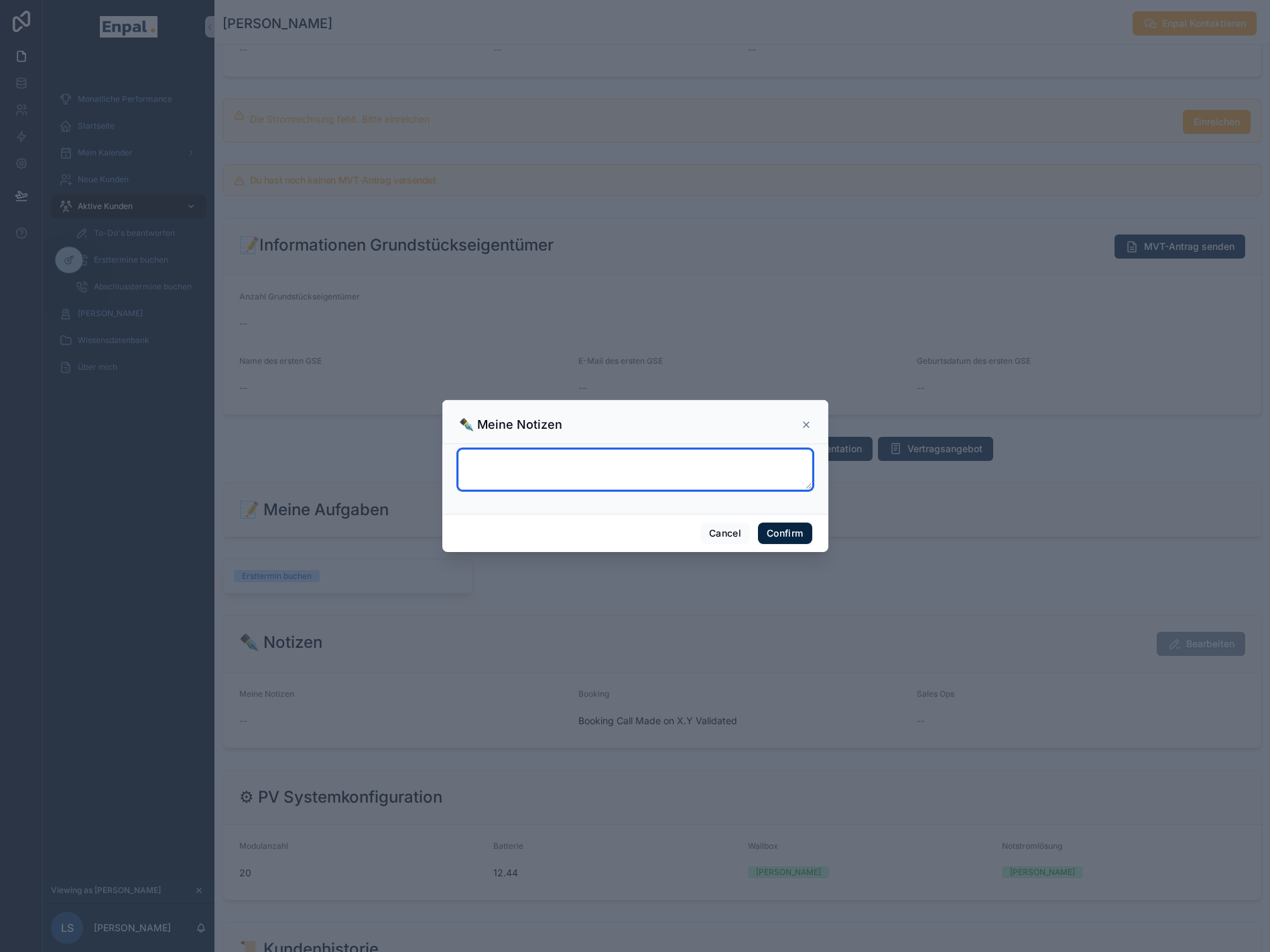
click at [613, 456] on textarea at bounding box center [636, 470] width 354 height 40
type textarea "****"
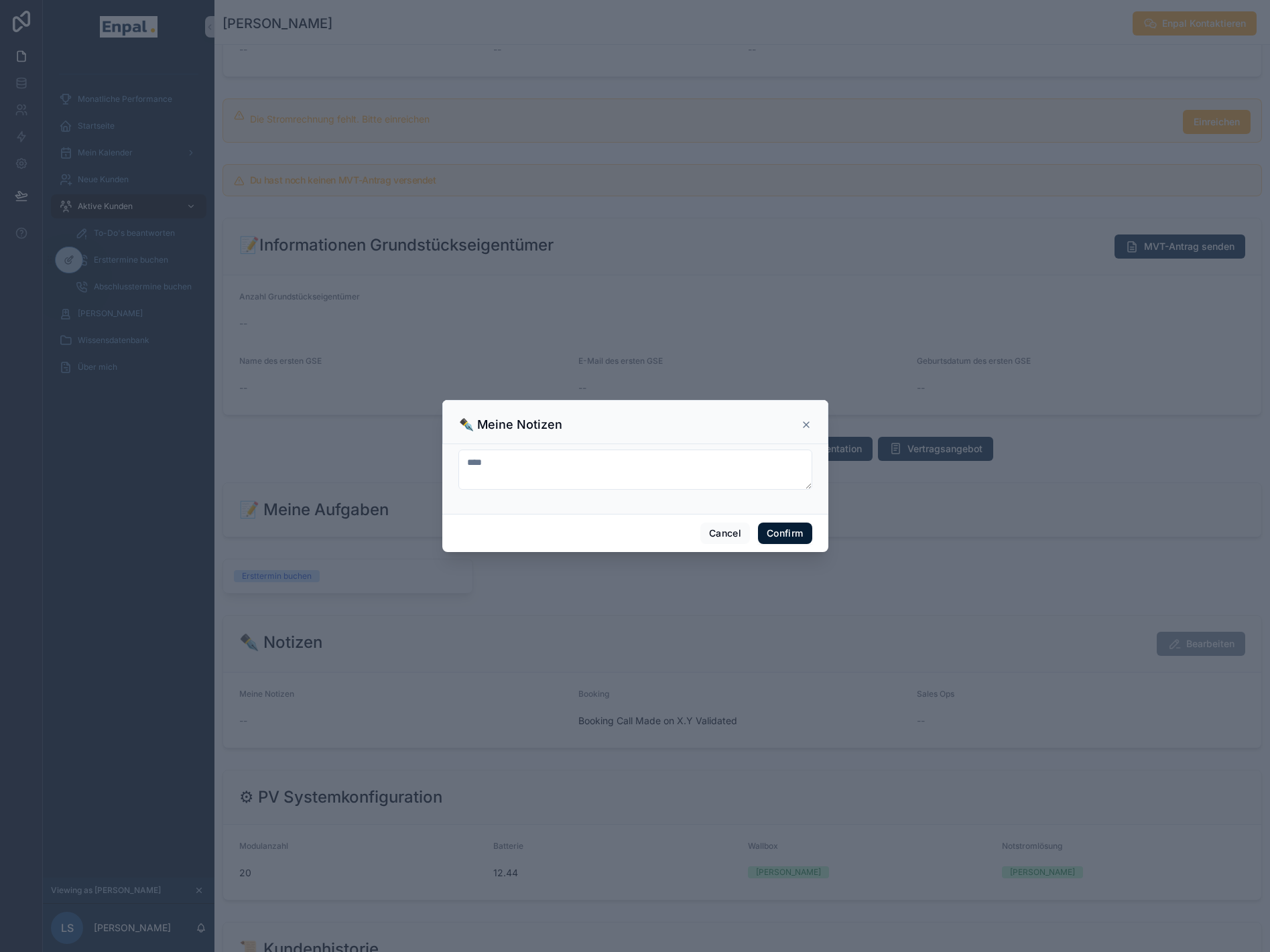
click at [786, 535] on button "Confirm" at bounding box center [785, 533] width 54 height 22
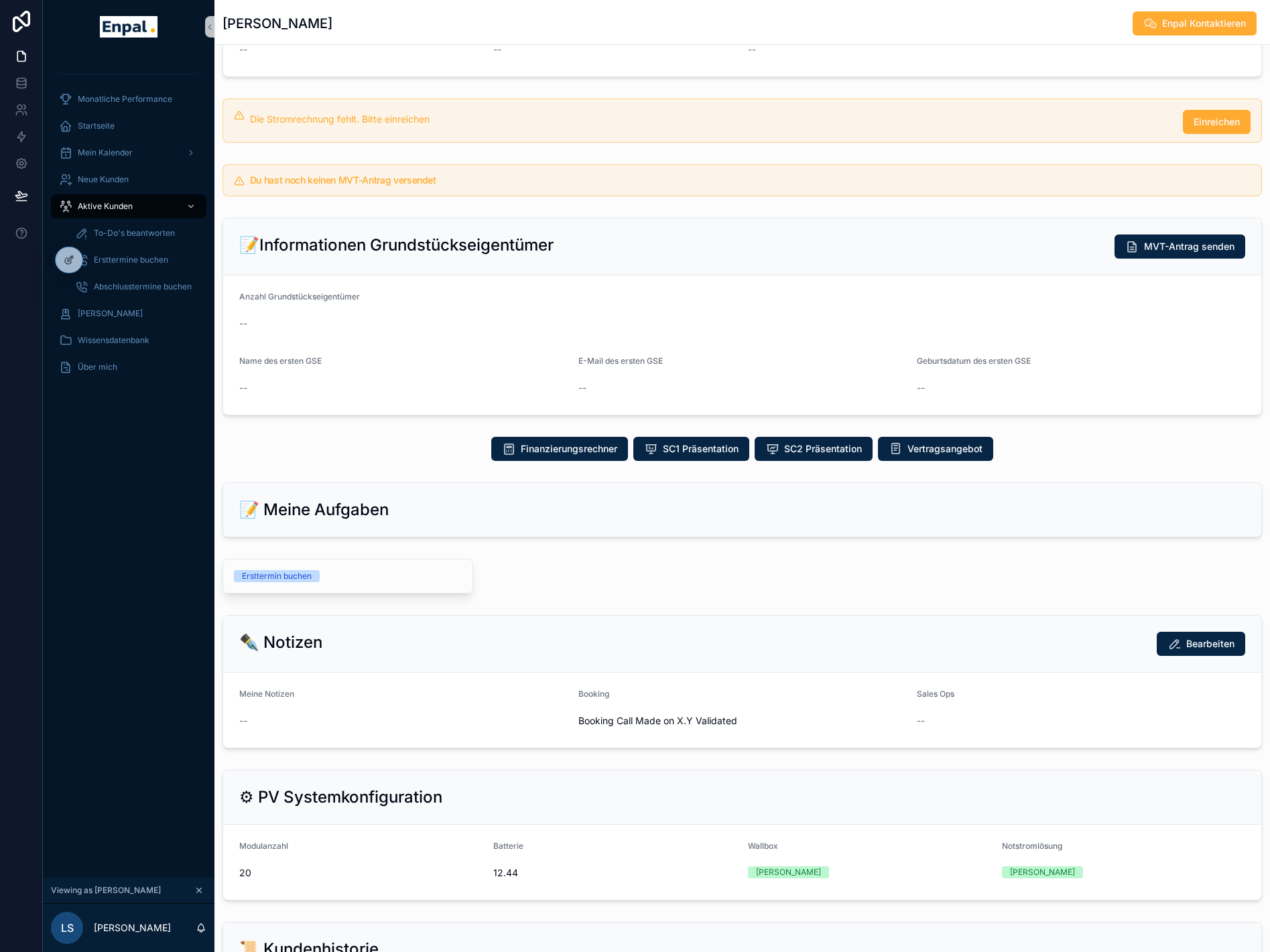
click at [597, 605] on div "**********" at bounding box center [742, 440] width 1056 height 1274
click at [1201, 640] on span "Bearbeiten" at bounding box center [1210, 644] width 48 height 13
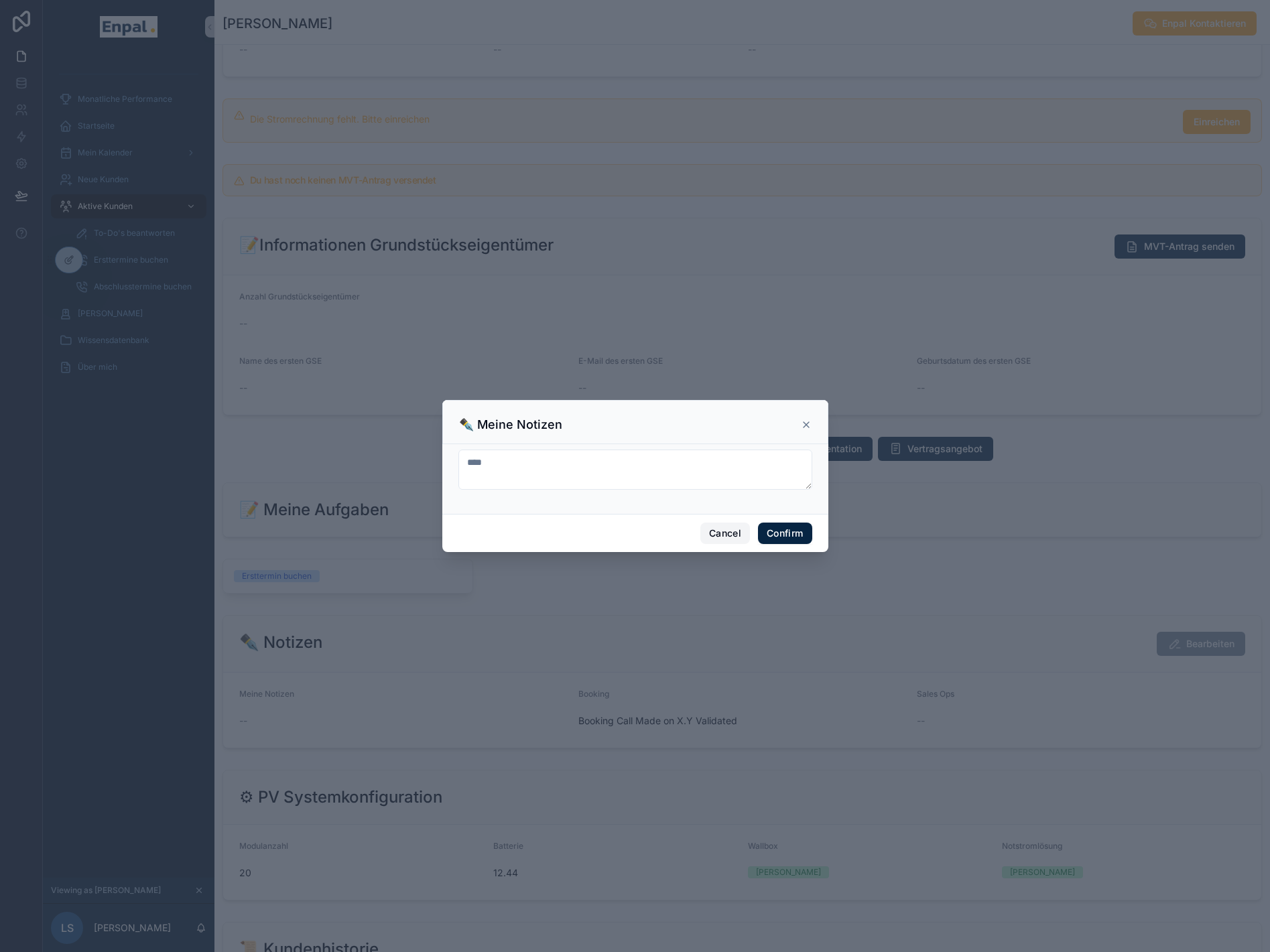
click at [711, 537] on button "Cancel" at bounding box center [726, 533] width 50 height 22
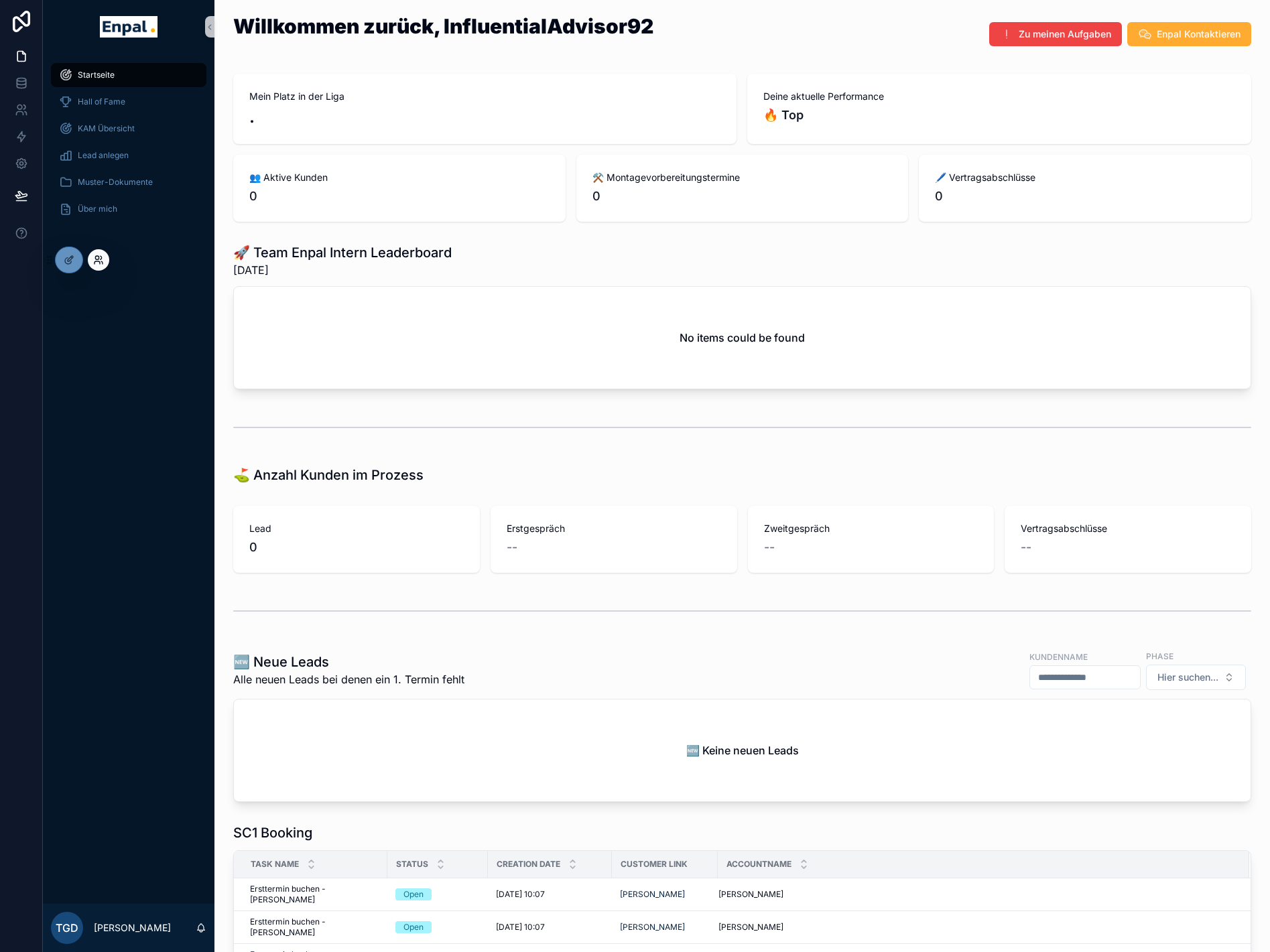
click at [98, 260] on icon at bounding box center [97, 257] width 3 height 3
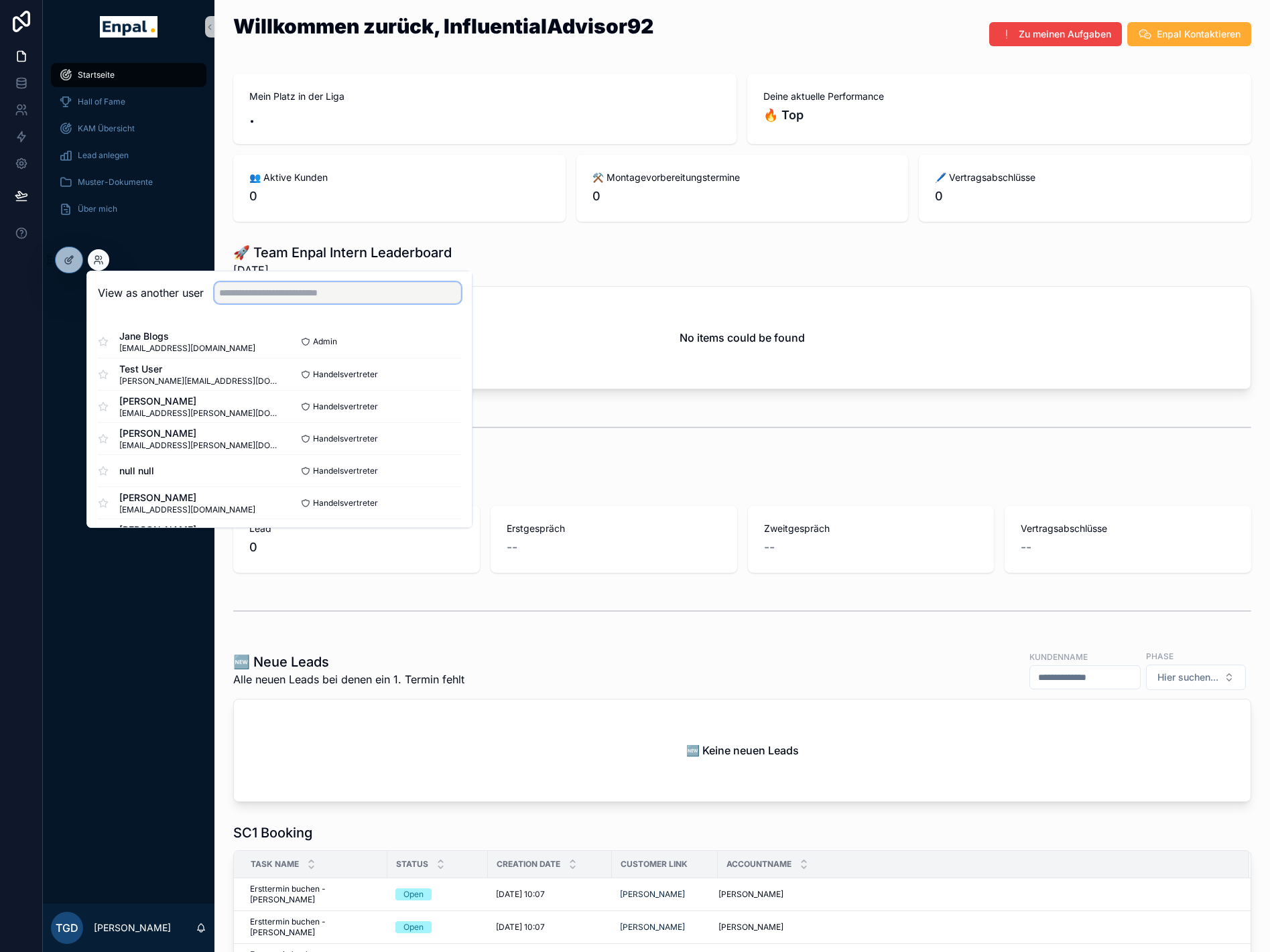
click at [262, 292] on input "text" at bounding box center [338, 293] width 247 height 22
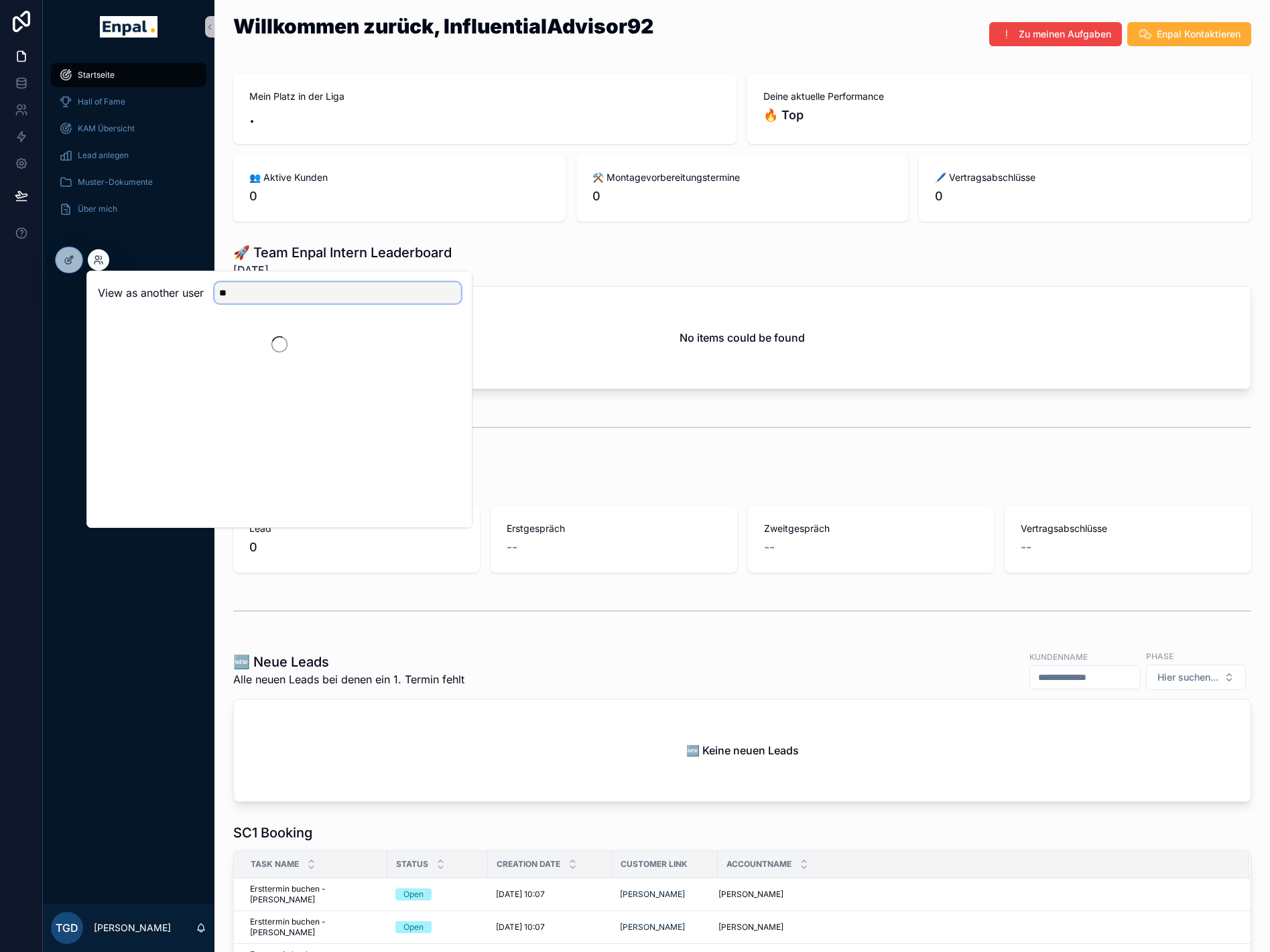
type input "*"
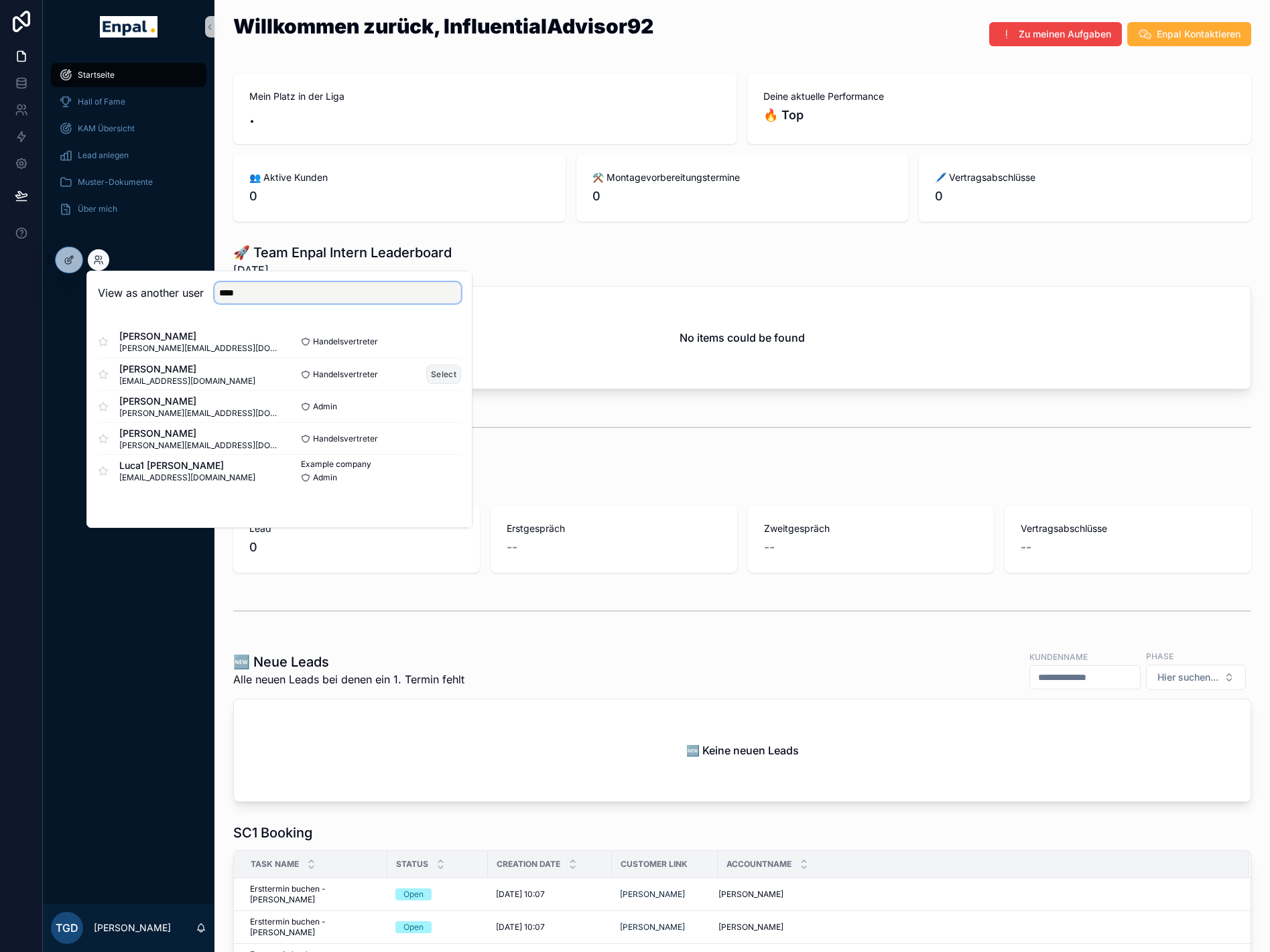
type input "****"
click at [444, 374] on button "Select" at bounding box center [443, 374] width 35 height 20
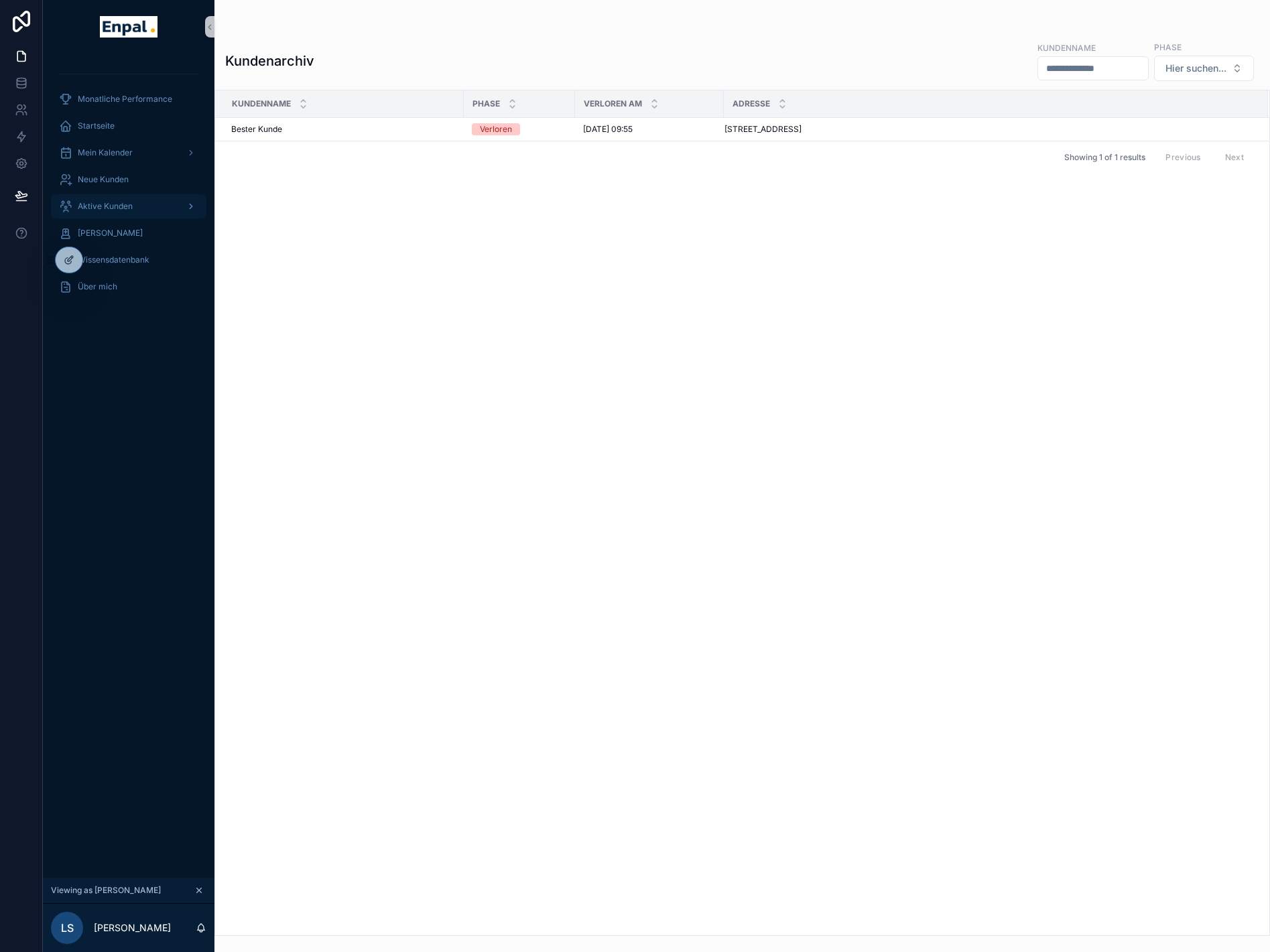
click at [110, 202] on span "Aktive Kunden" at bounding box center [105, 206] width 55 height 11
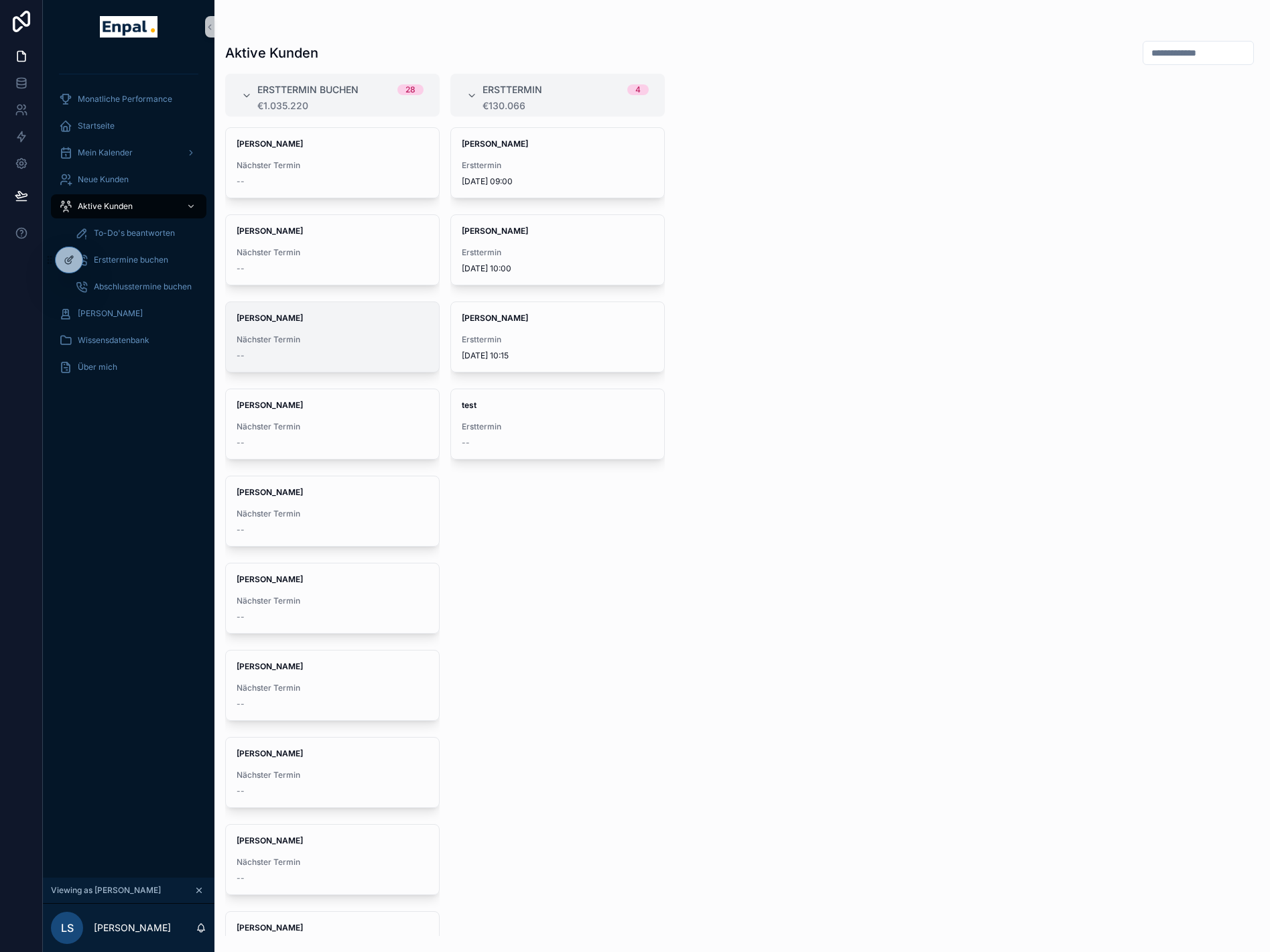
click at [256, 324] on div "[PERSON_NAME] Nächster Termin --" at bounding box center [332, 337] width 213 height 70
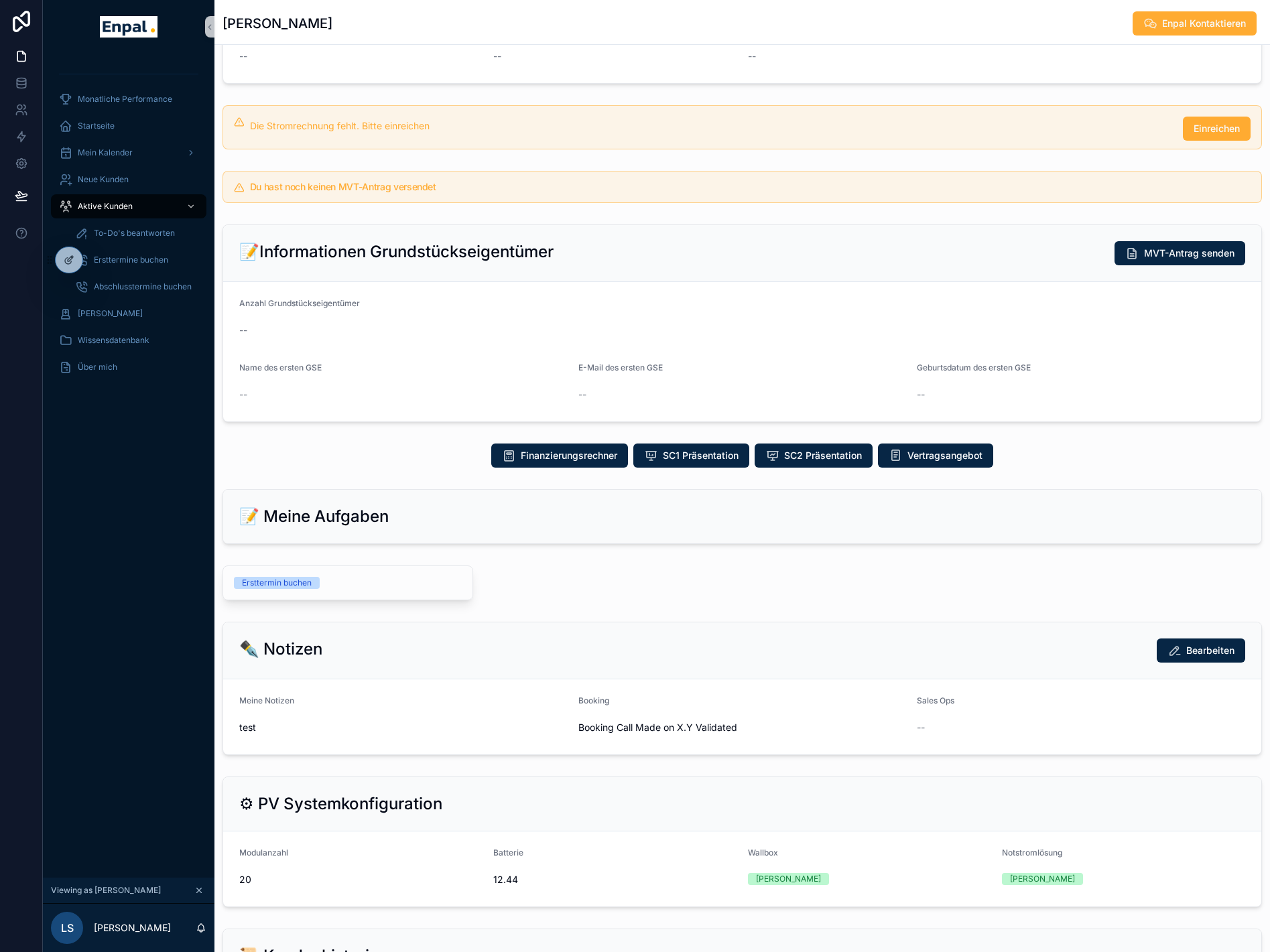
scroll to position [268, 0]
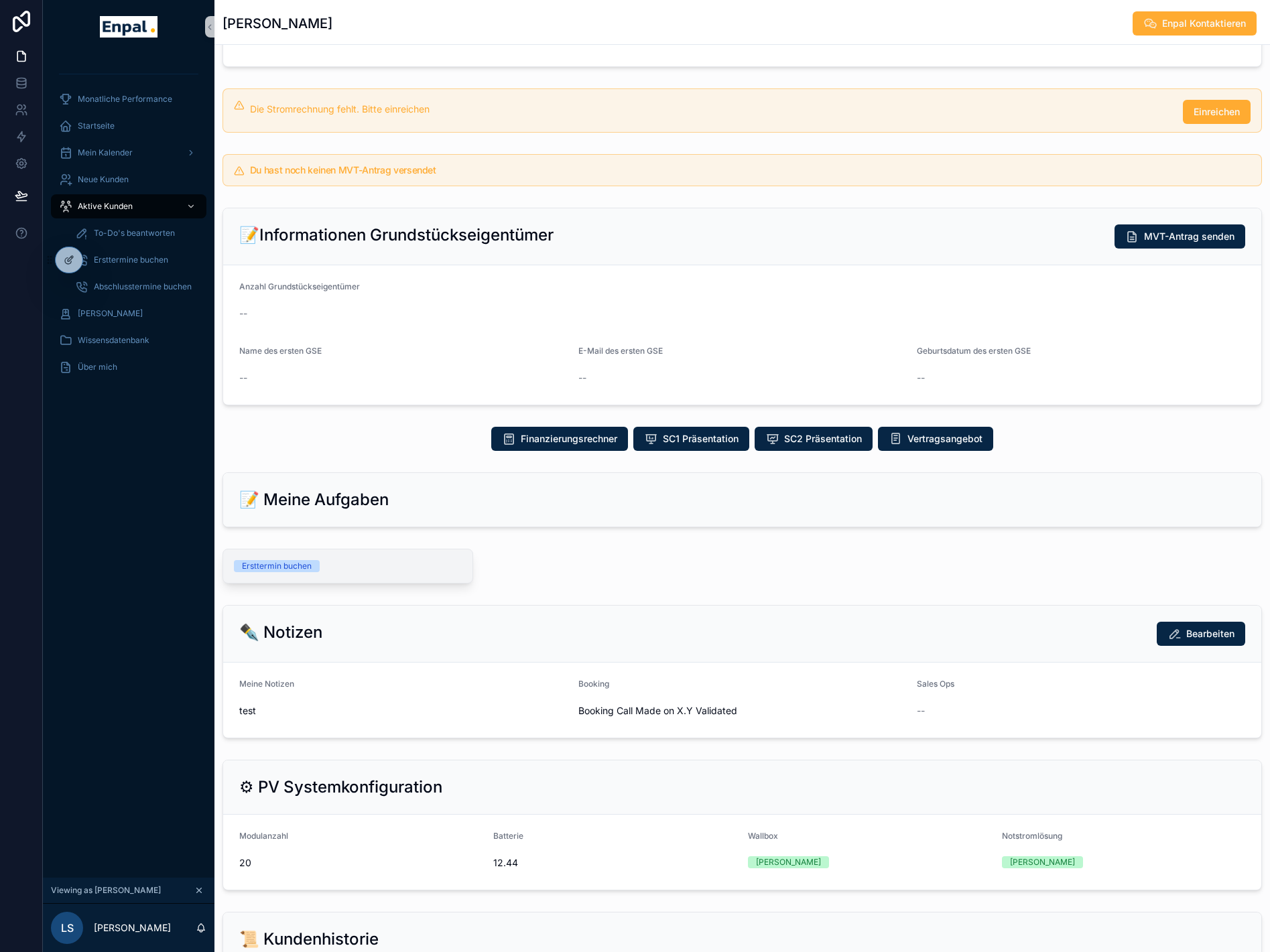
click at [299, 559] on div "Ersttermin buchen" at bounding box center [347, 566] width 250 height 34
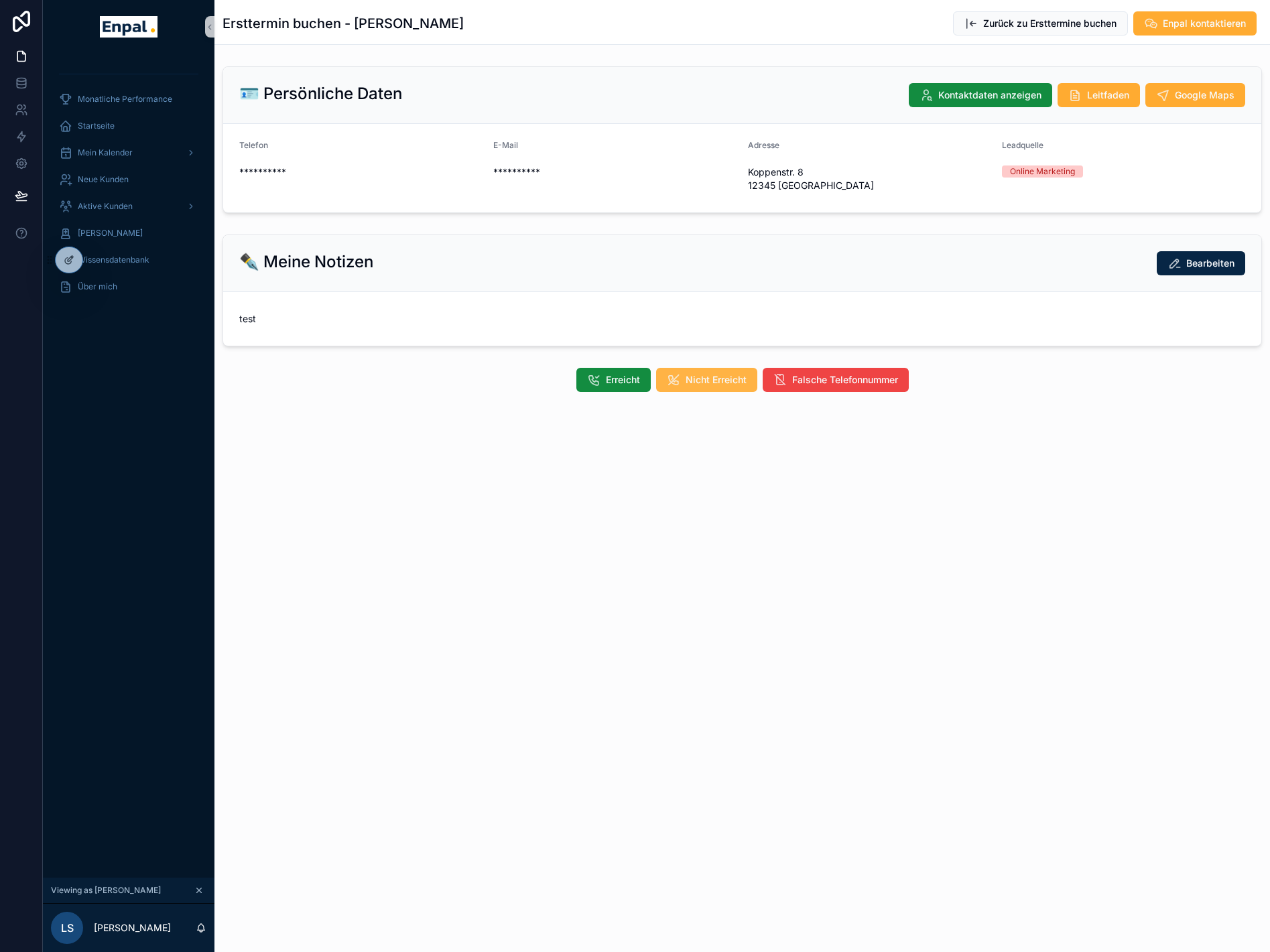
click at [740, 381] on span "Nicht Erreicht" at bounding box center [716, 379] width 61 height 13
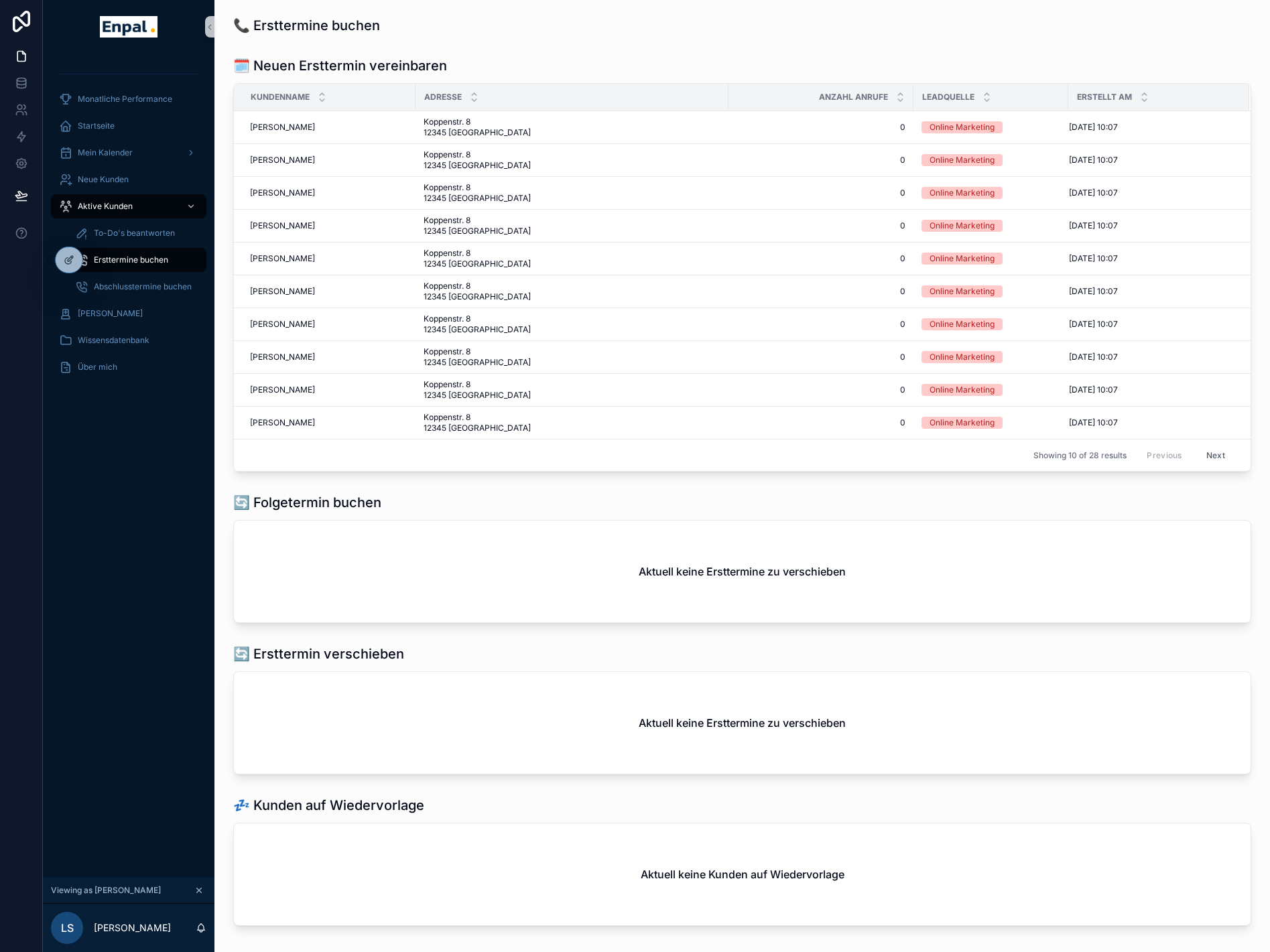
click at [132, 260] on span "Ersttermine buchen" at bounding box center [130, 260] width 75 height 11
click at [123, 230] on span "To-Do's beantworten" at bounding box center [134, 233] width 82 height 11
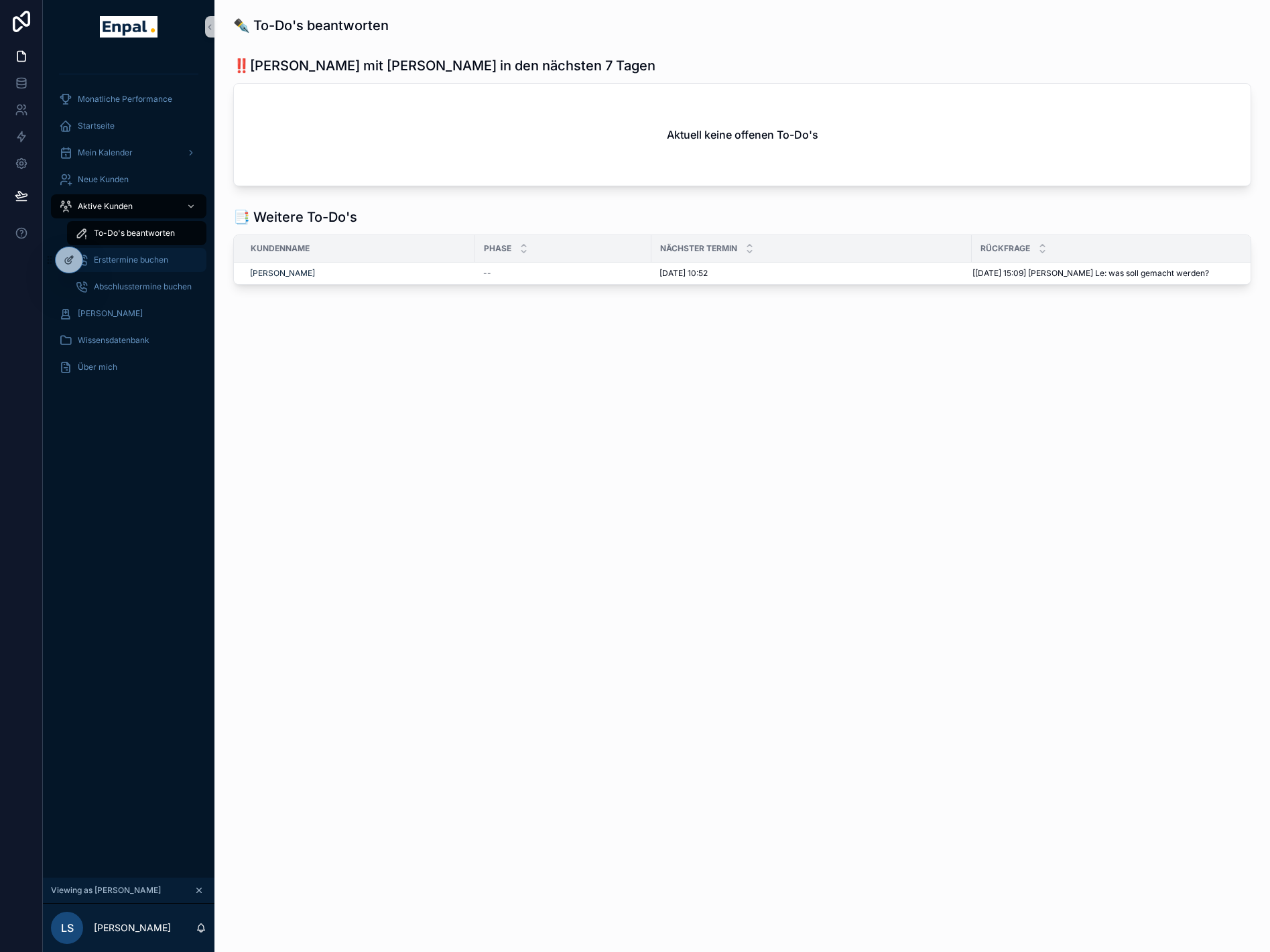
click at [120, 254] on div "Ersttermine buchen" at bounding box center [136, 261] width 123 height 22
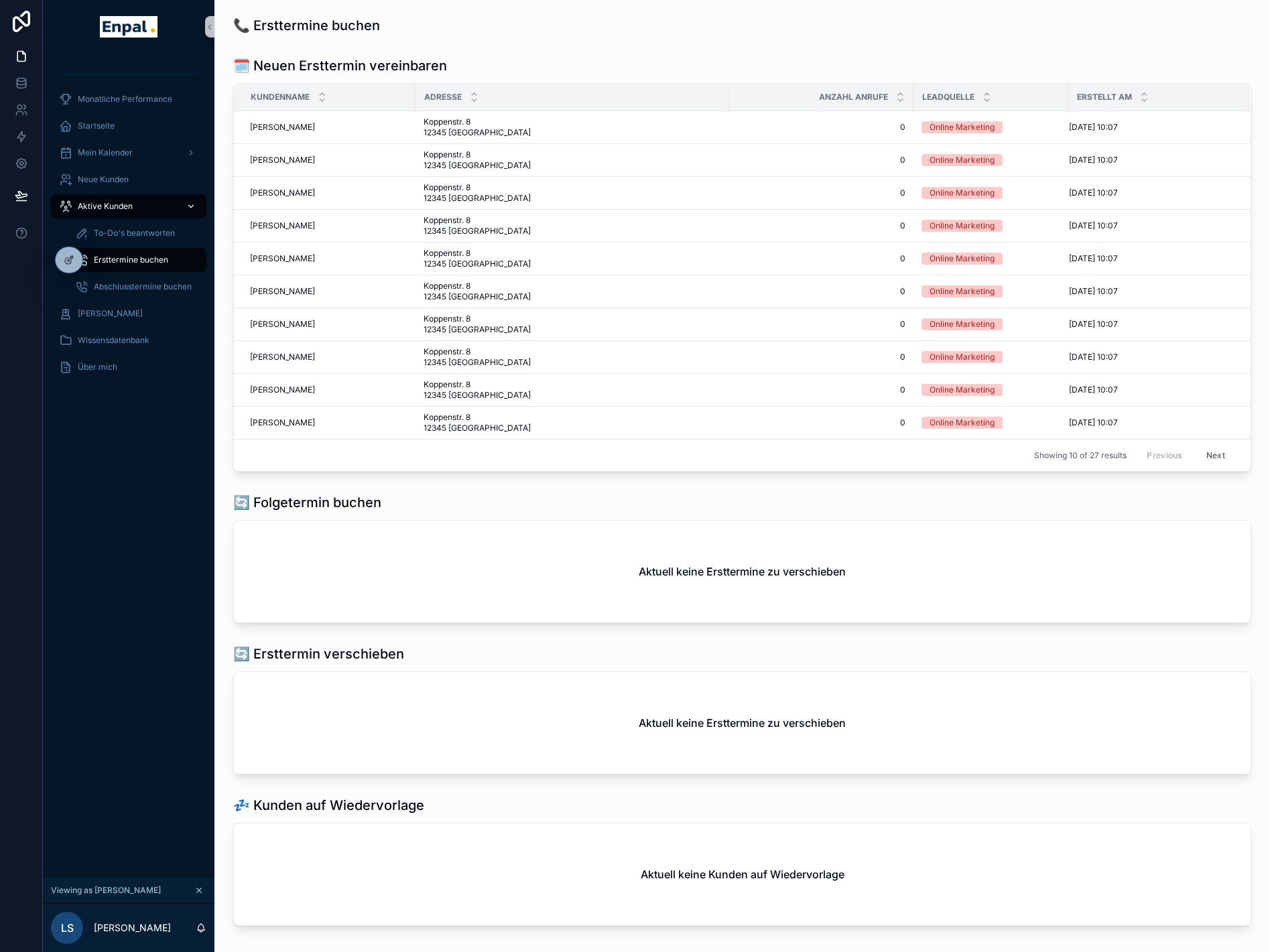
click at [121, 208] on span "Aktive Kunden" at bounding box center [105, 206] width 55 height 11
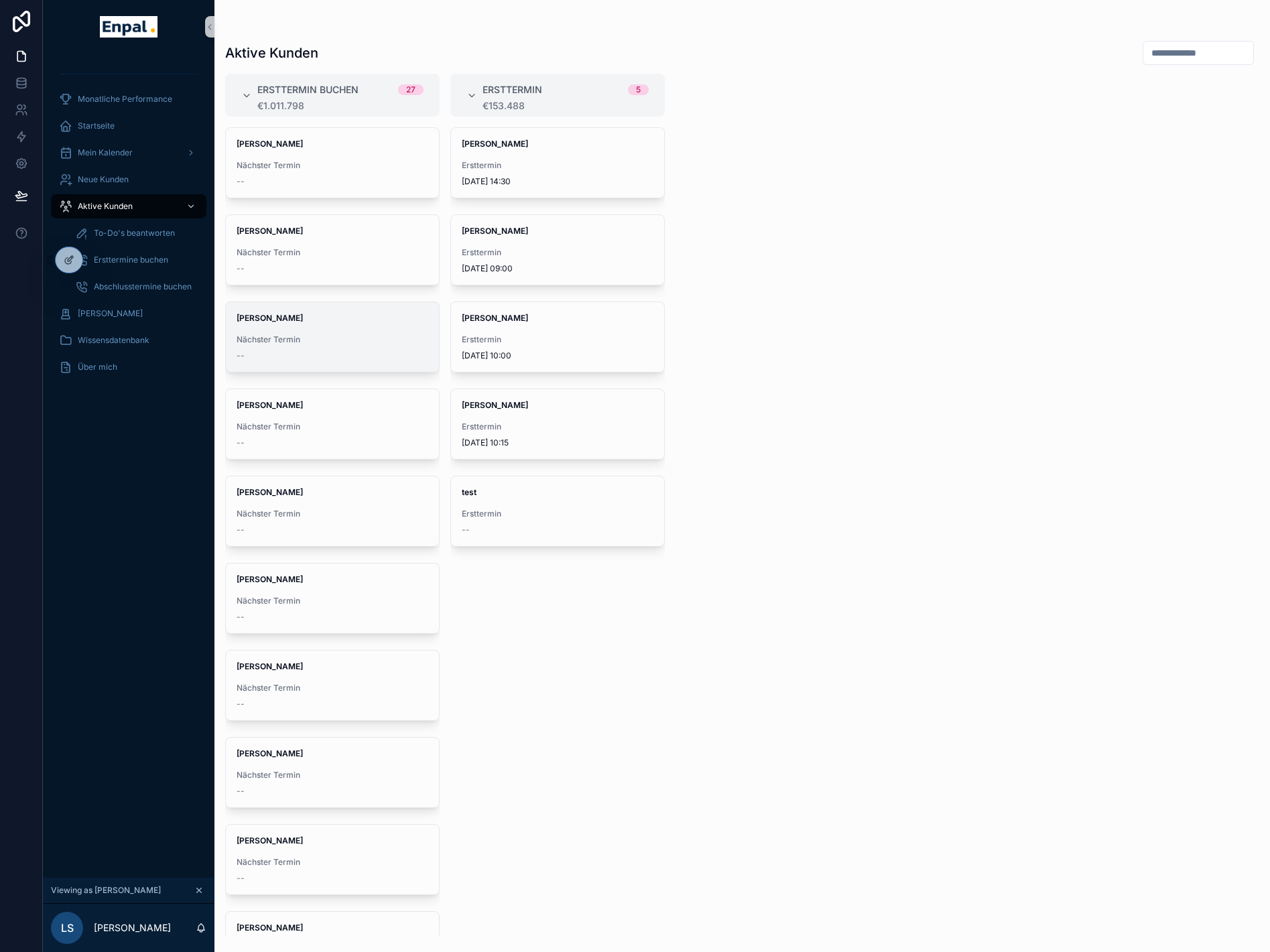
click at [272, 321] on strong "David Seidel" at bounding box center [270, 318] width 67 height 10
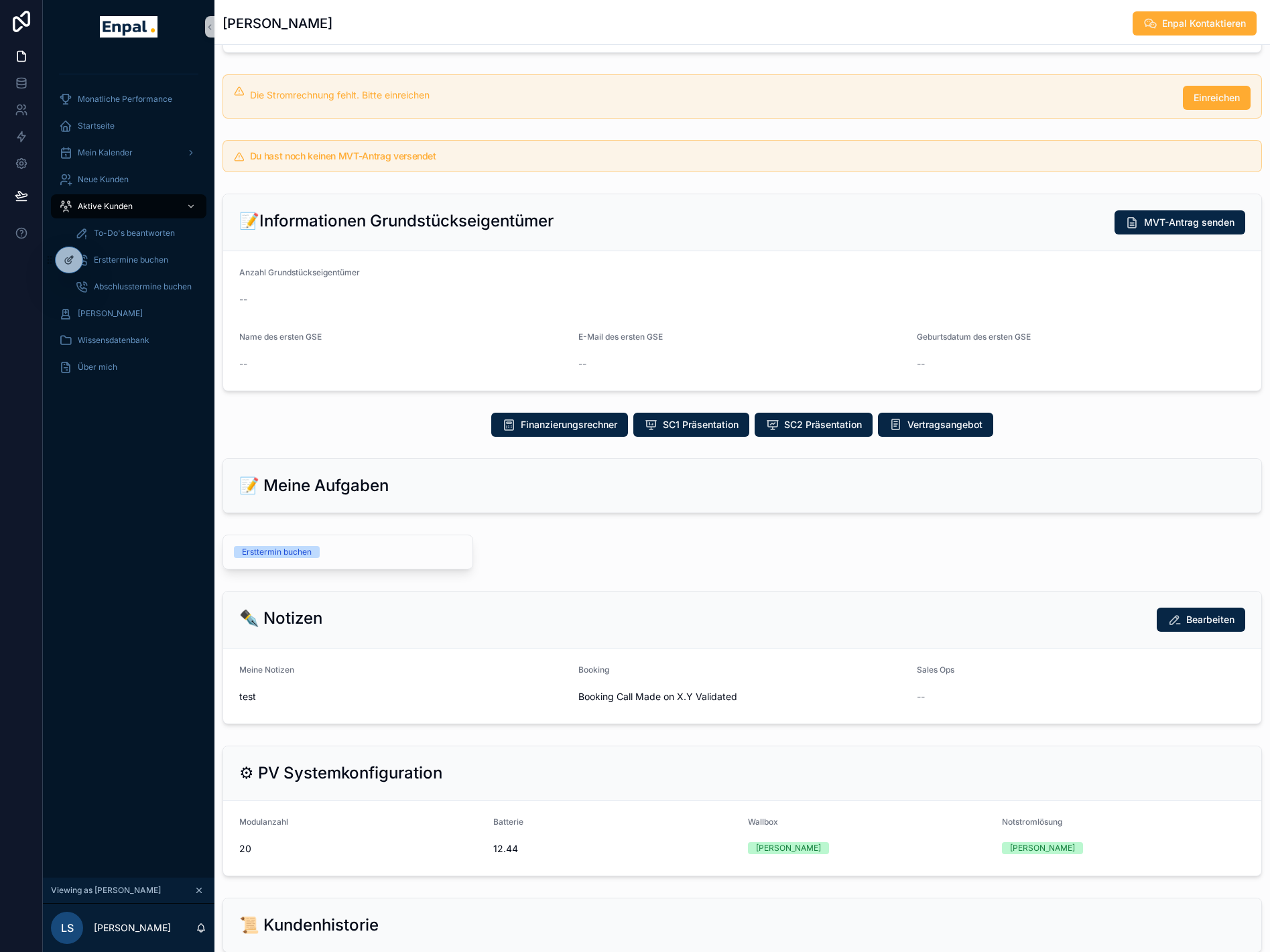
scroll to position [335, 0]
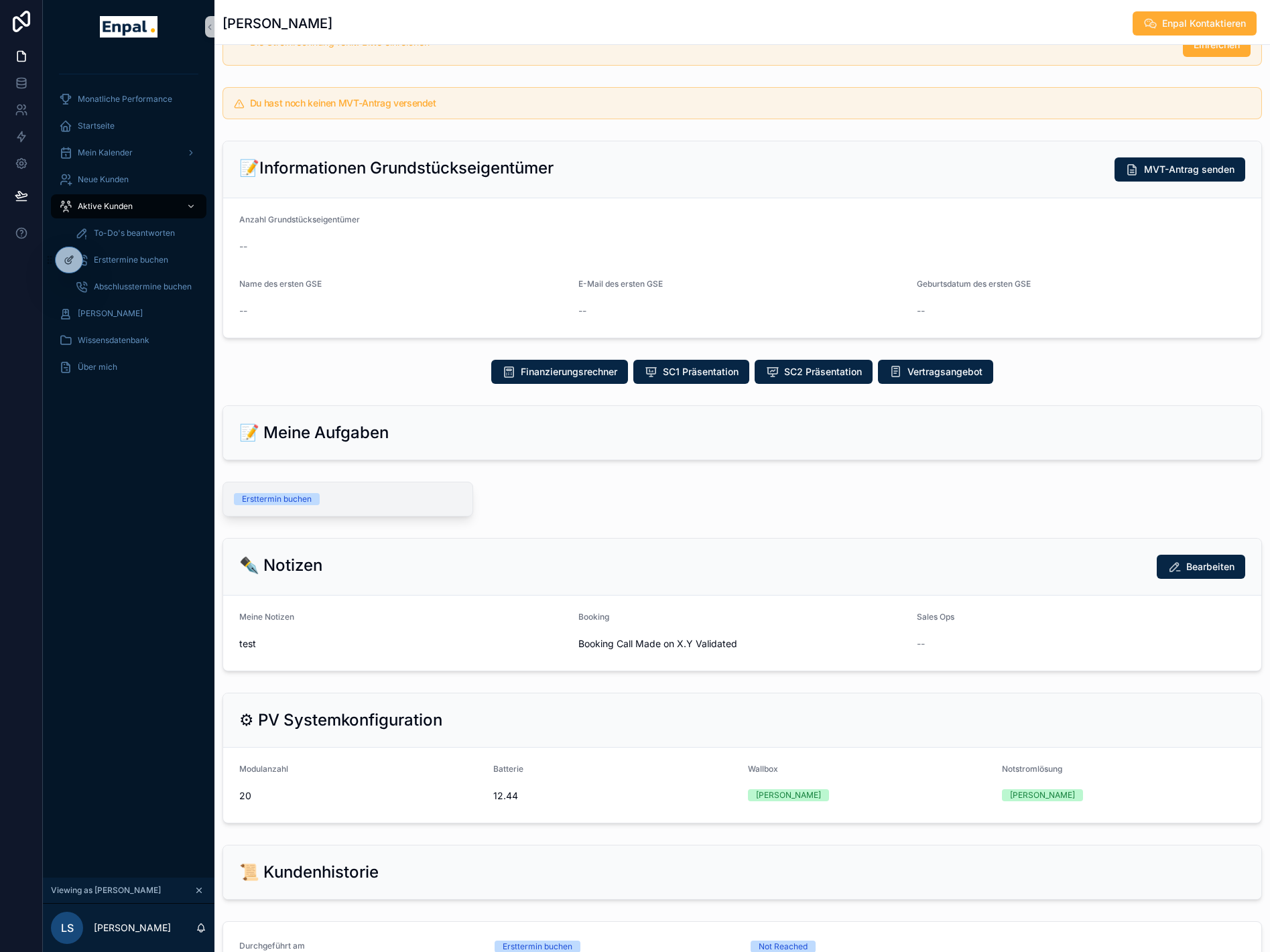
click at [299, 502] on div "Ersttermin buchen" at bounding box center [277, 499] width 70 height 12
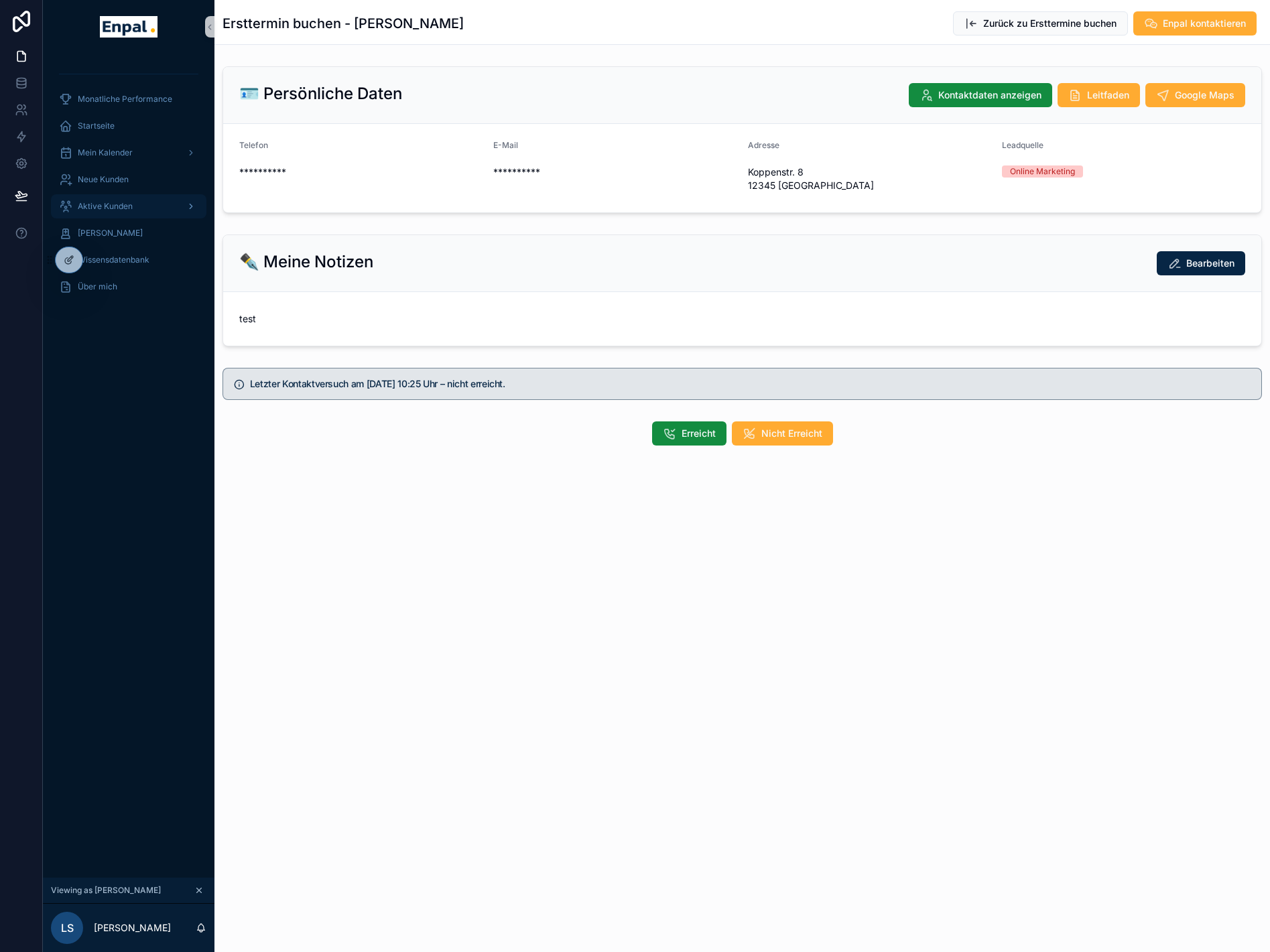
click at [186, 200] on div "scrollable content" at bounding box center [190, 207] width 18 height 22
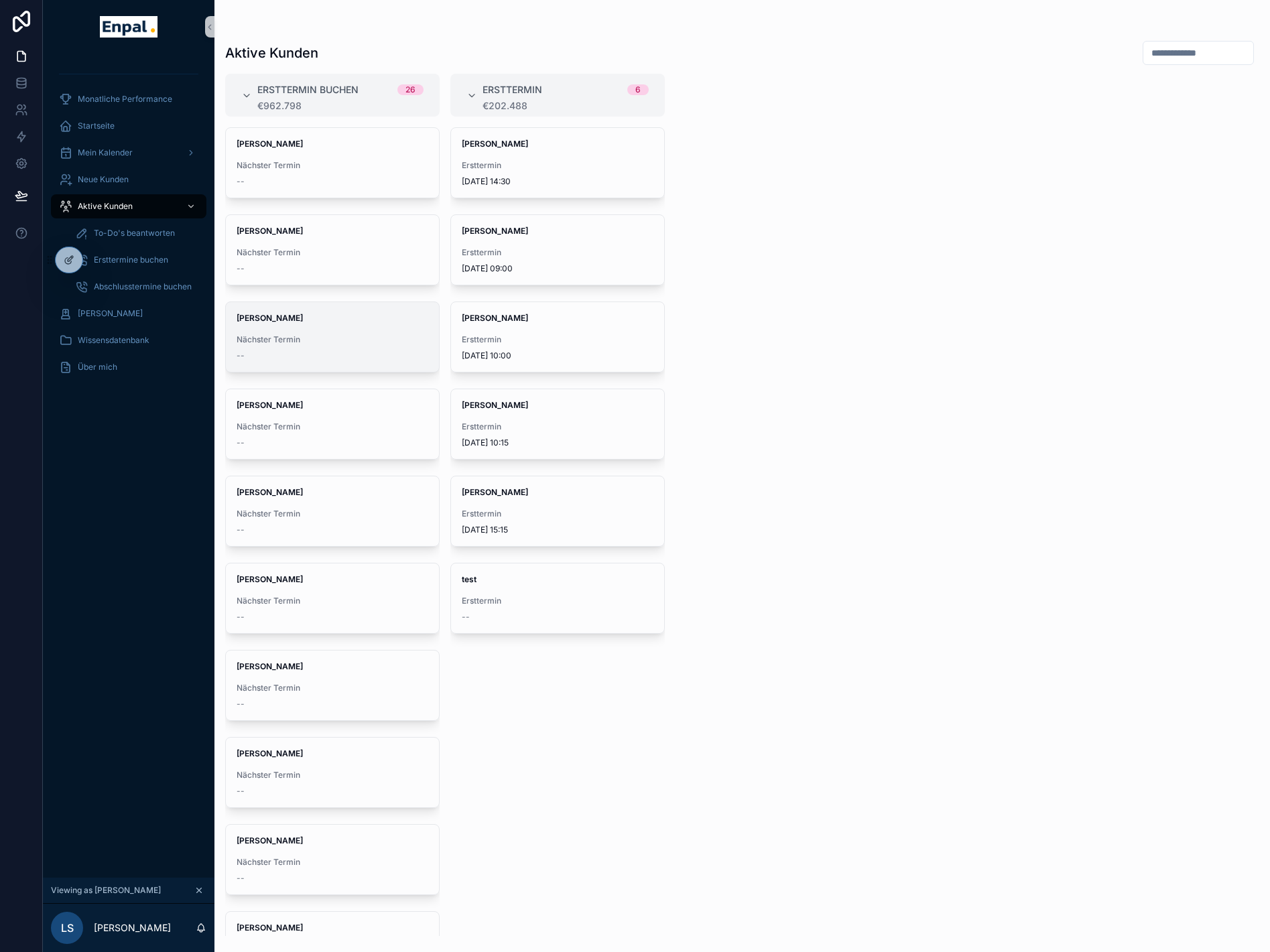
click at [306, 331] on div "David Seidel Nächster Termin --" at bounding box center [332, 337] width 213 height 70
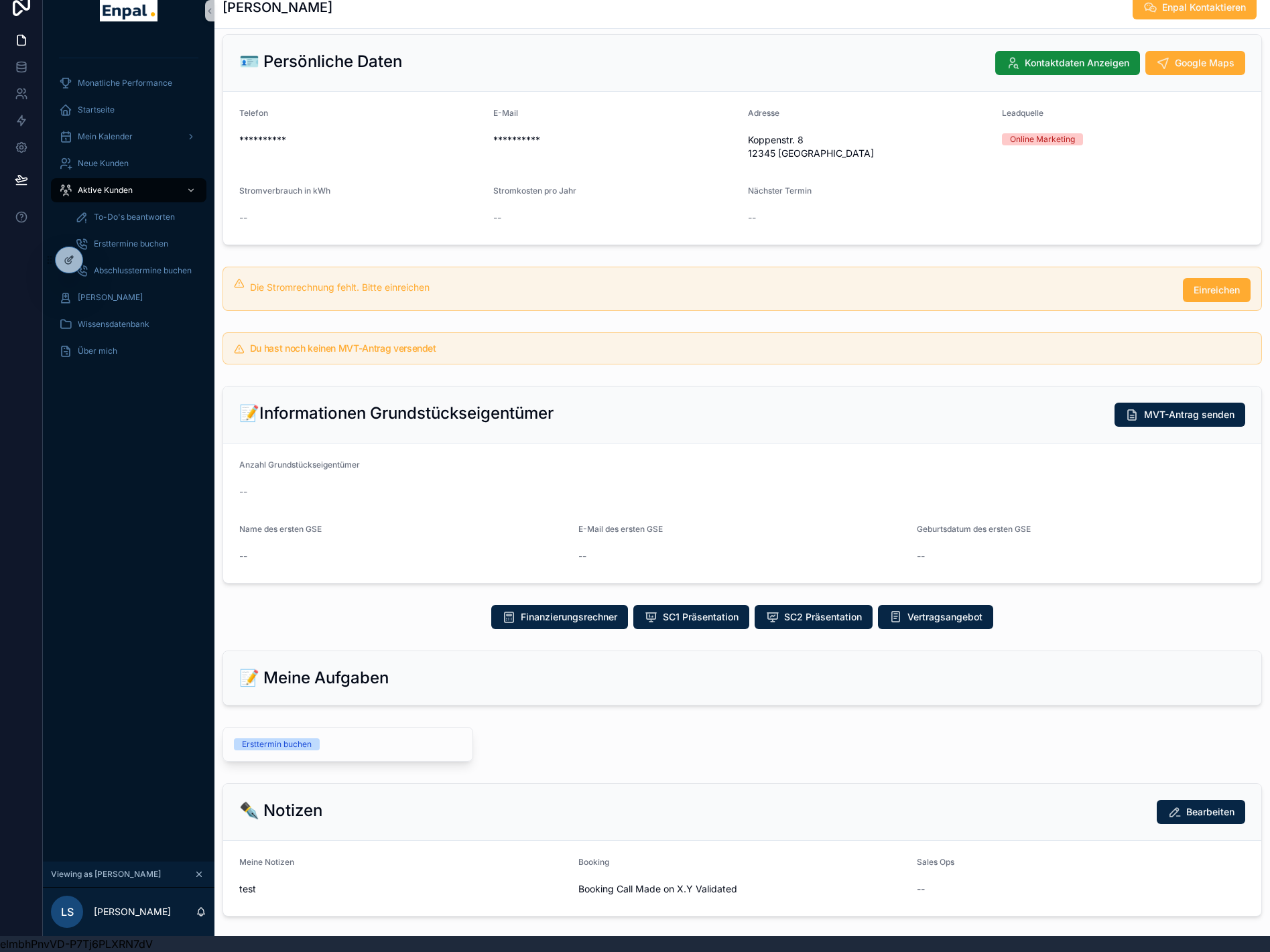
scroll to position [57, 0]
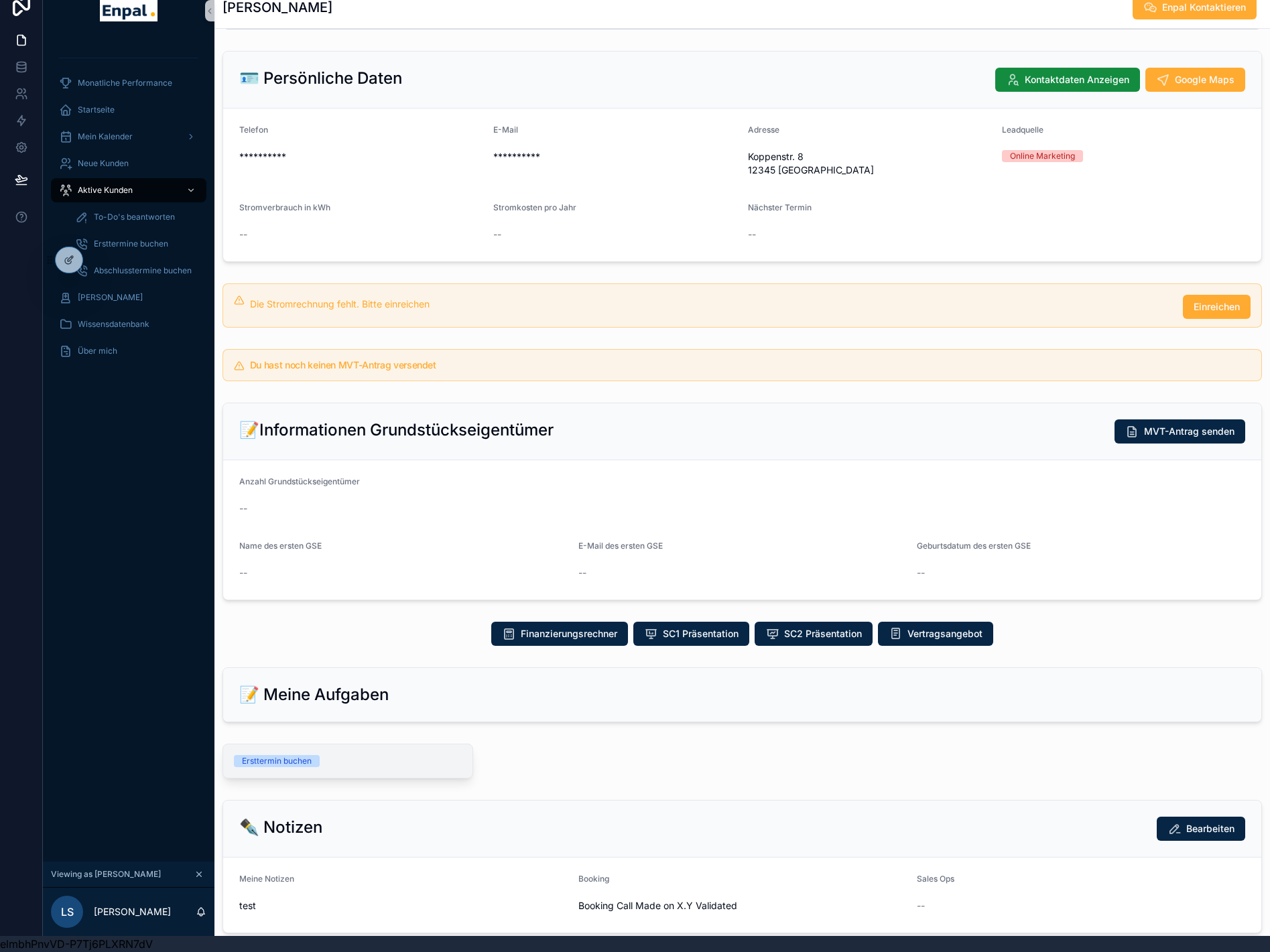
click at [290, 755] on div "Ersttermin buchen" at bounding box center [277, 761] width 70 height 12
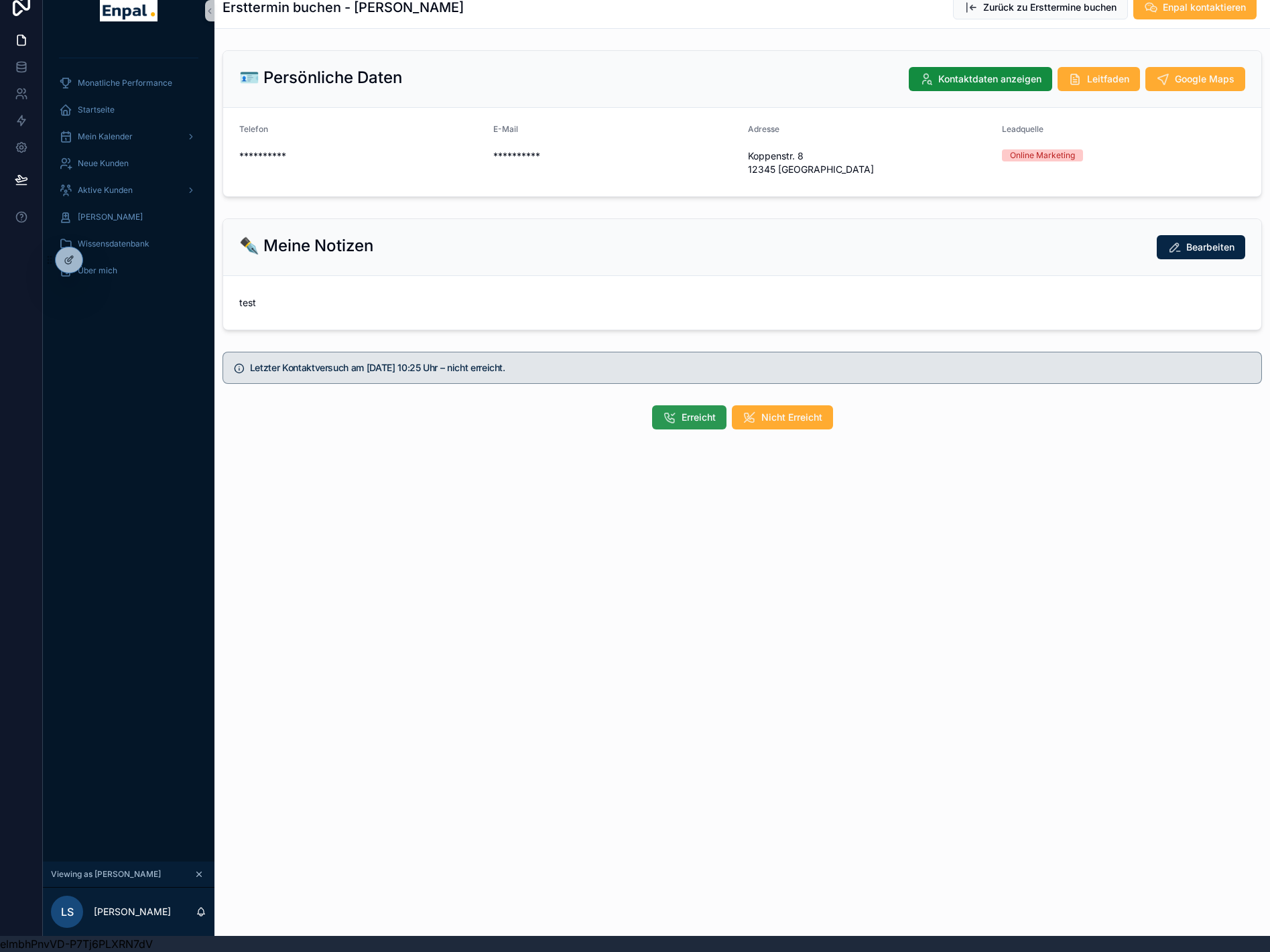
click at [698, 411] on span "Erreicht" at bounding box center [699, 417] width 34 height 13
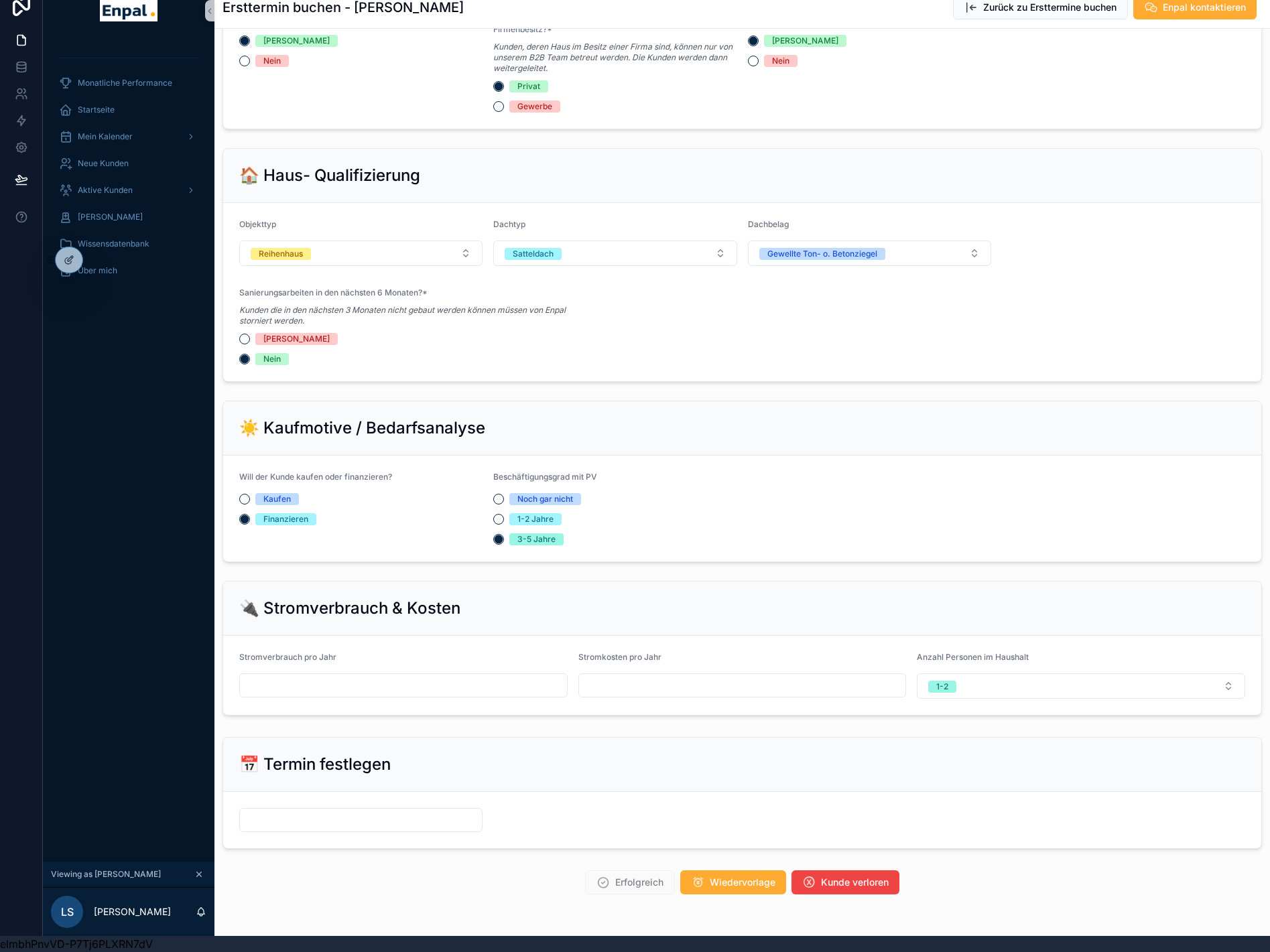
scroll to position [548, 0]
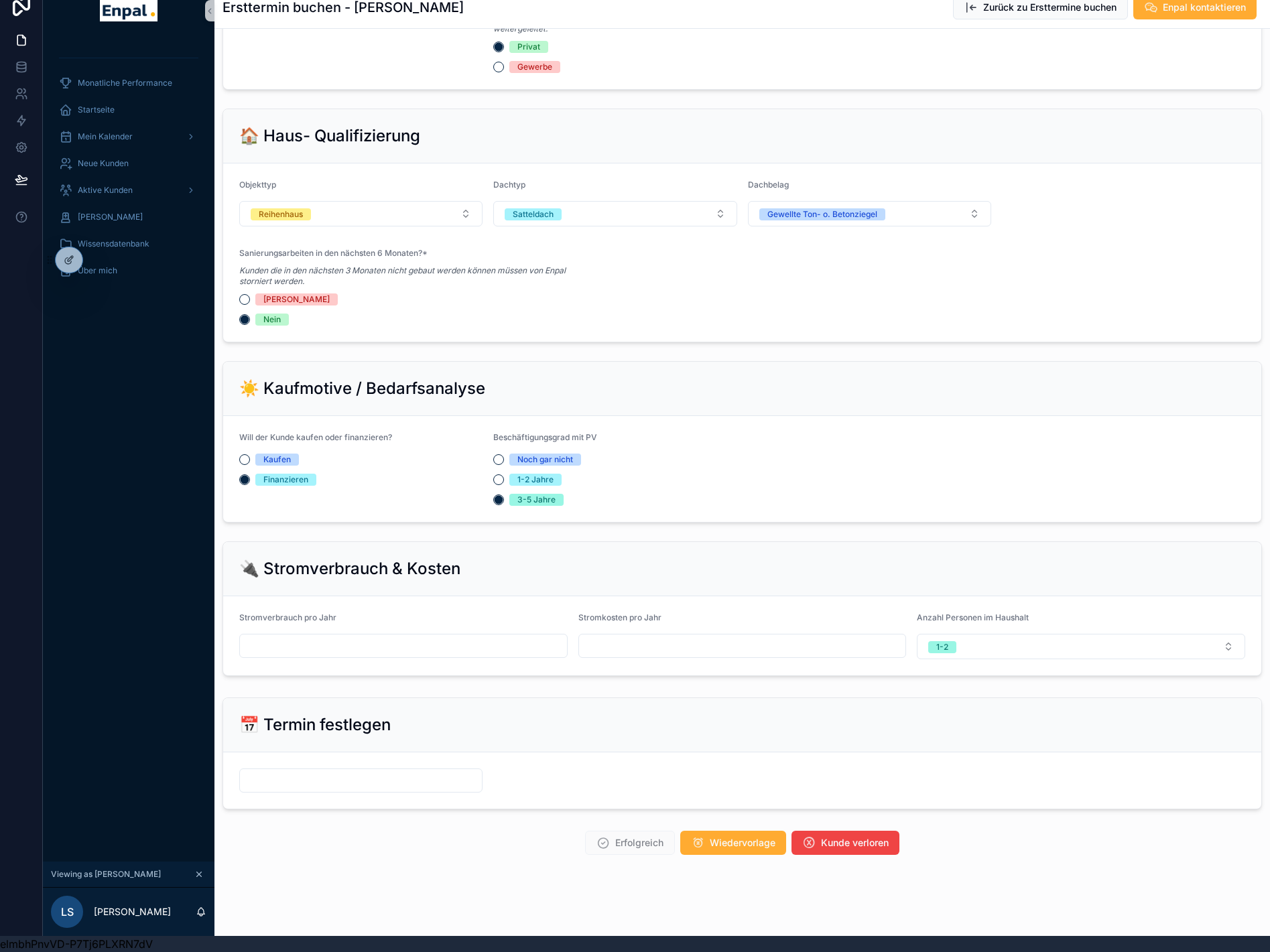
click at [410, 644] on input "scrollable content" at bounding box center [403, 646] width 327 height 19
type input "*****"
click at [416, 771] on input "scrollable content" at bounding box center [360, 780] width 242 height 19
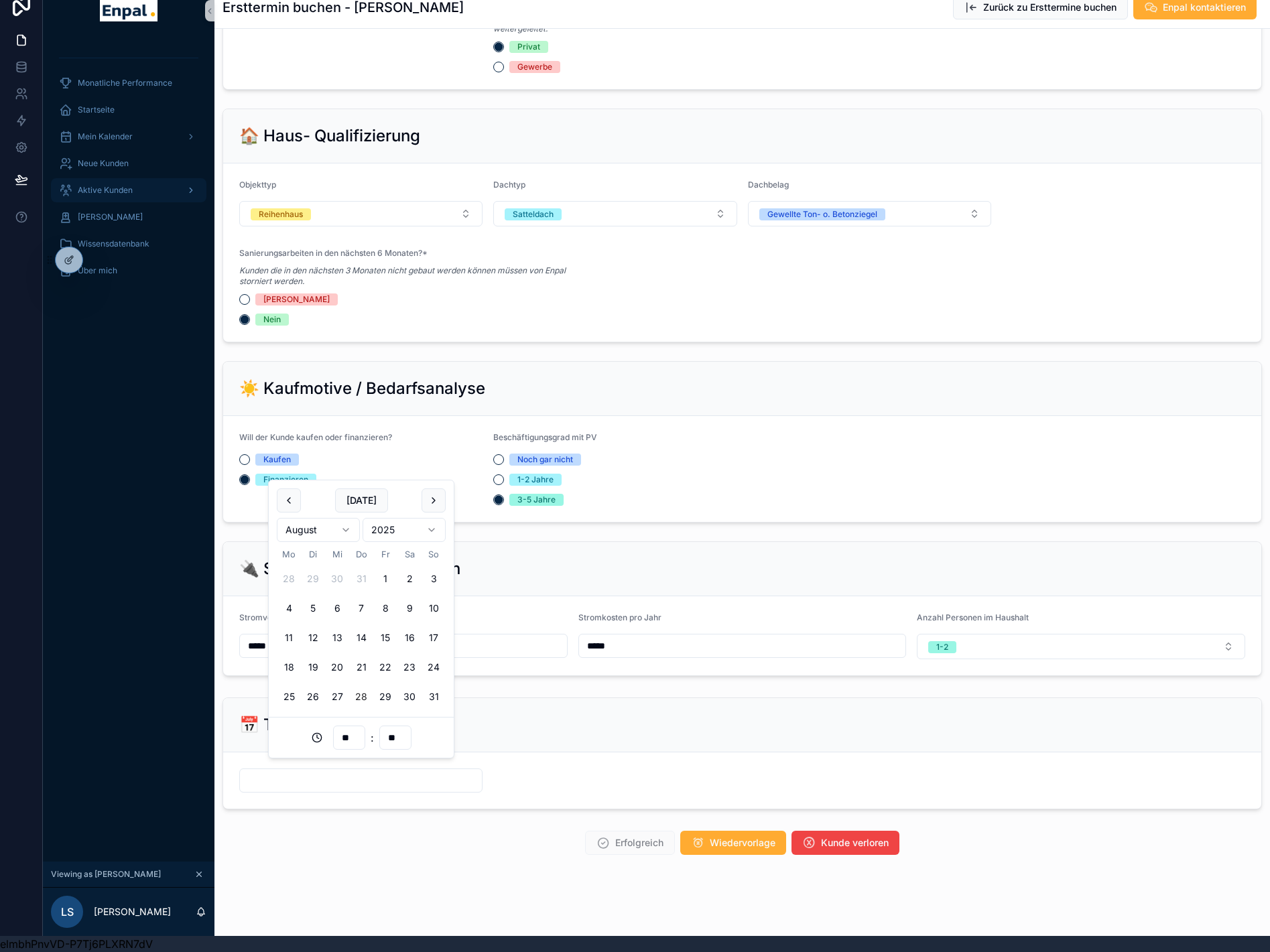
click at [115, 185] on span "Aktive Kunden" at bounding box center [105, 190] width 55 height 11
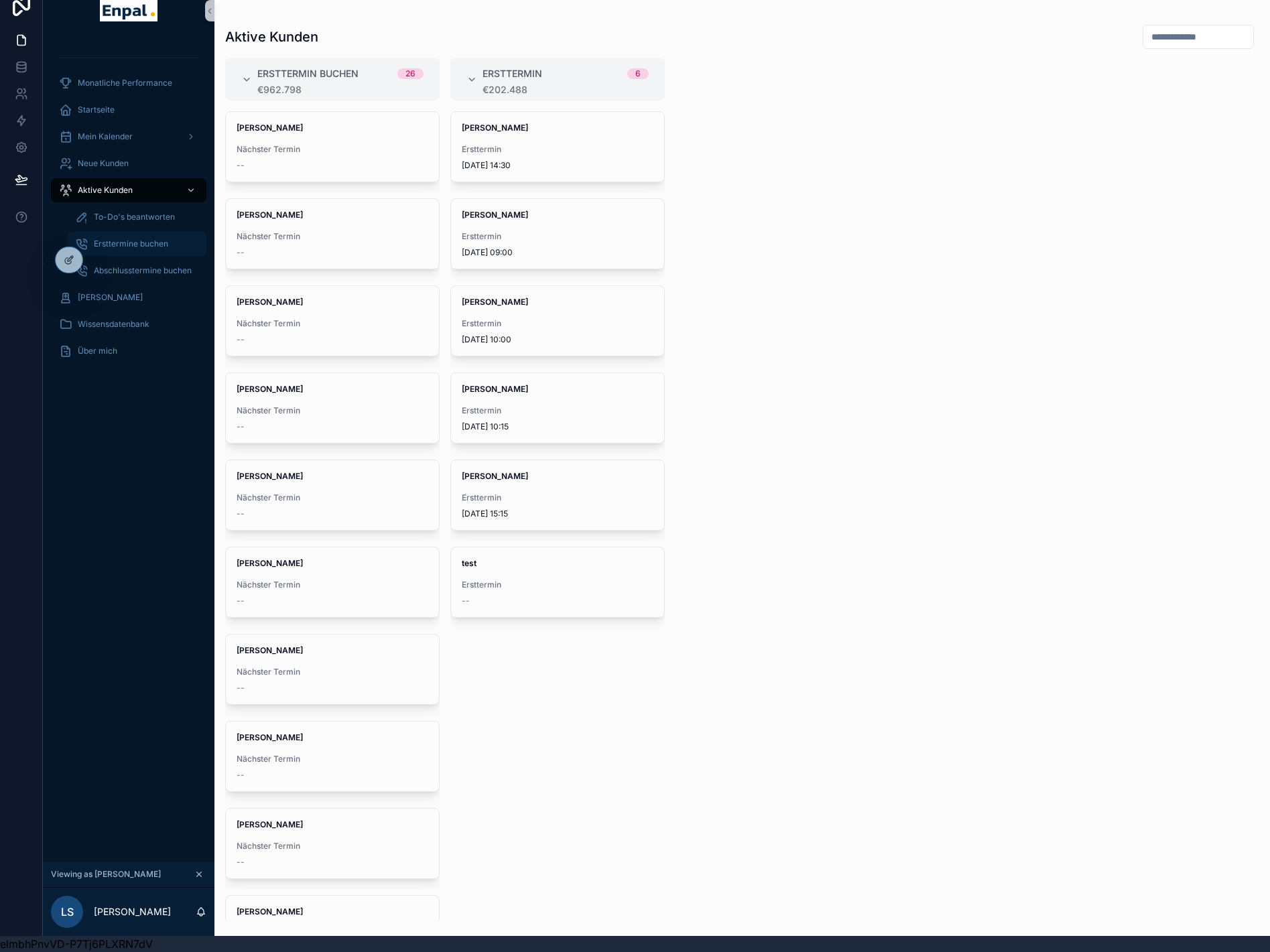
click at [132, 239] on span "Ersttermine buchen" at bounding box center [130, 244] width 75 height 11
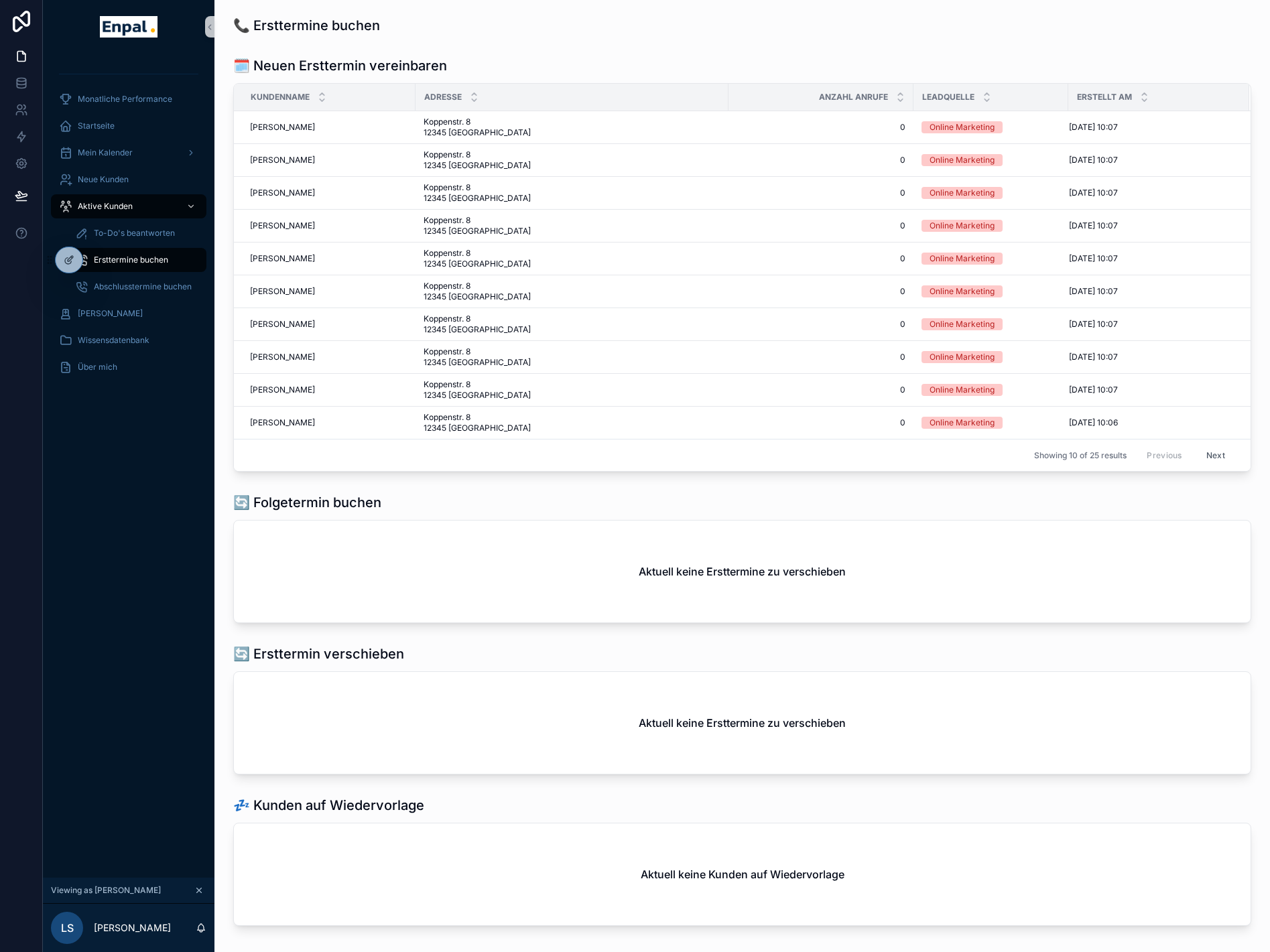
click at [1212, 459] on button "Next" at bounding box center [1216, 455] width 38 height 21
click at [1164, 455] on button "Previous" at bounding box center [1164, 455] width 54 height 21
click at [122, 210] on span "Aktive Kunden" at bounding box center [105, 206] width 55 height 11
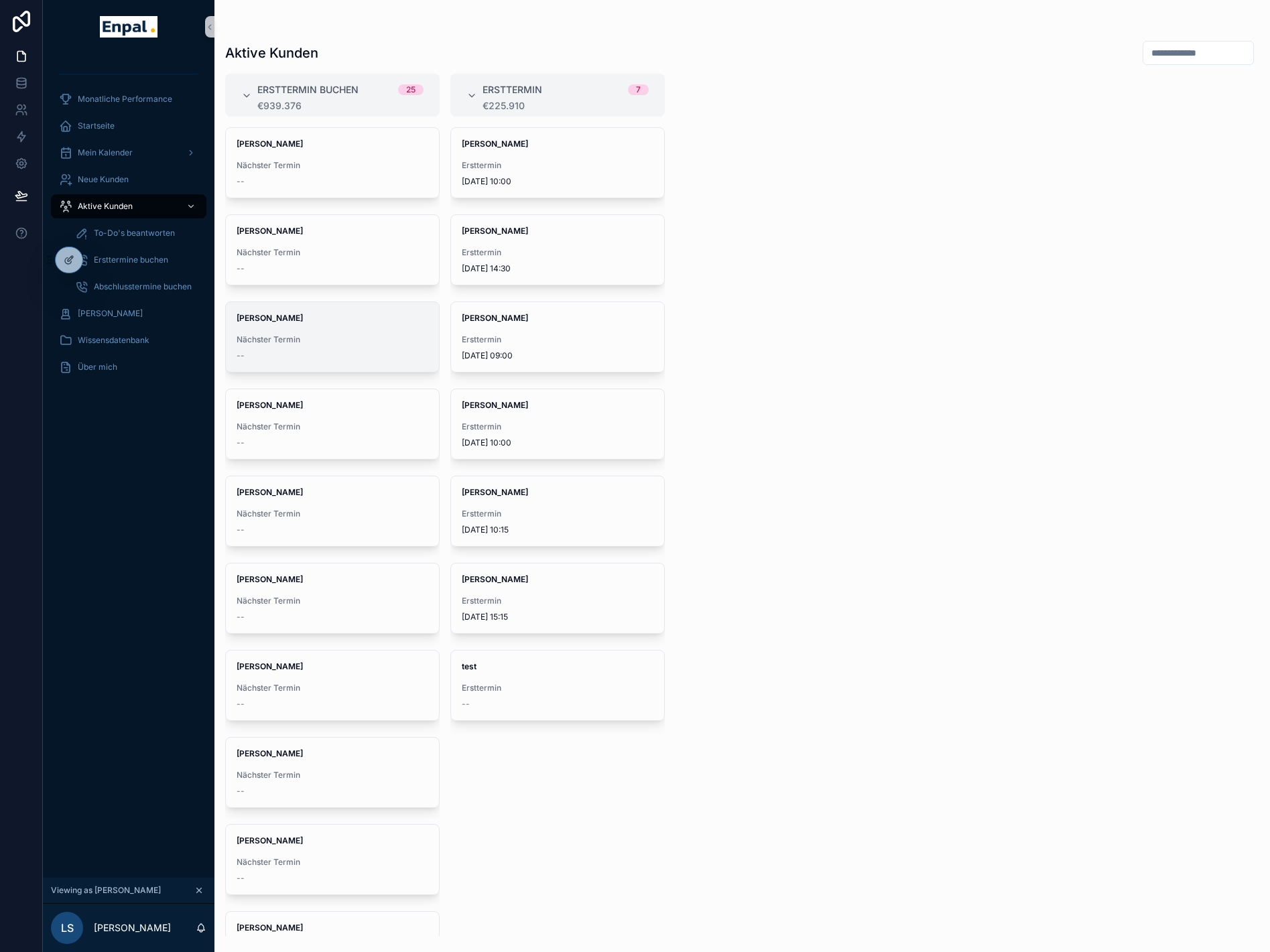
click at [319, 327] on div "David Seidel Nächster Termin --" at bounding box center [332, 337] width 213 height 70
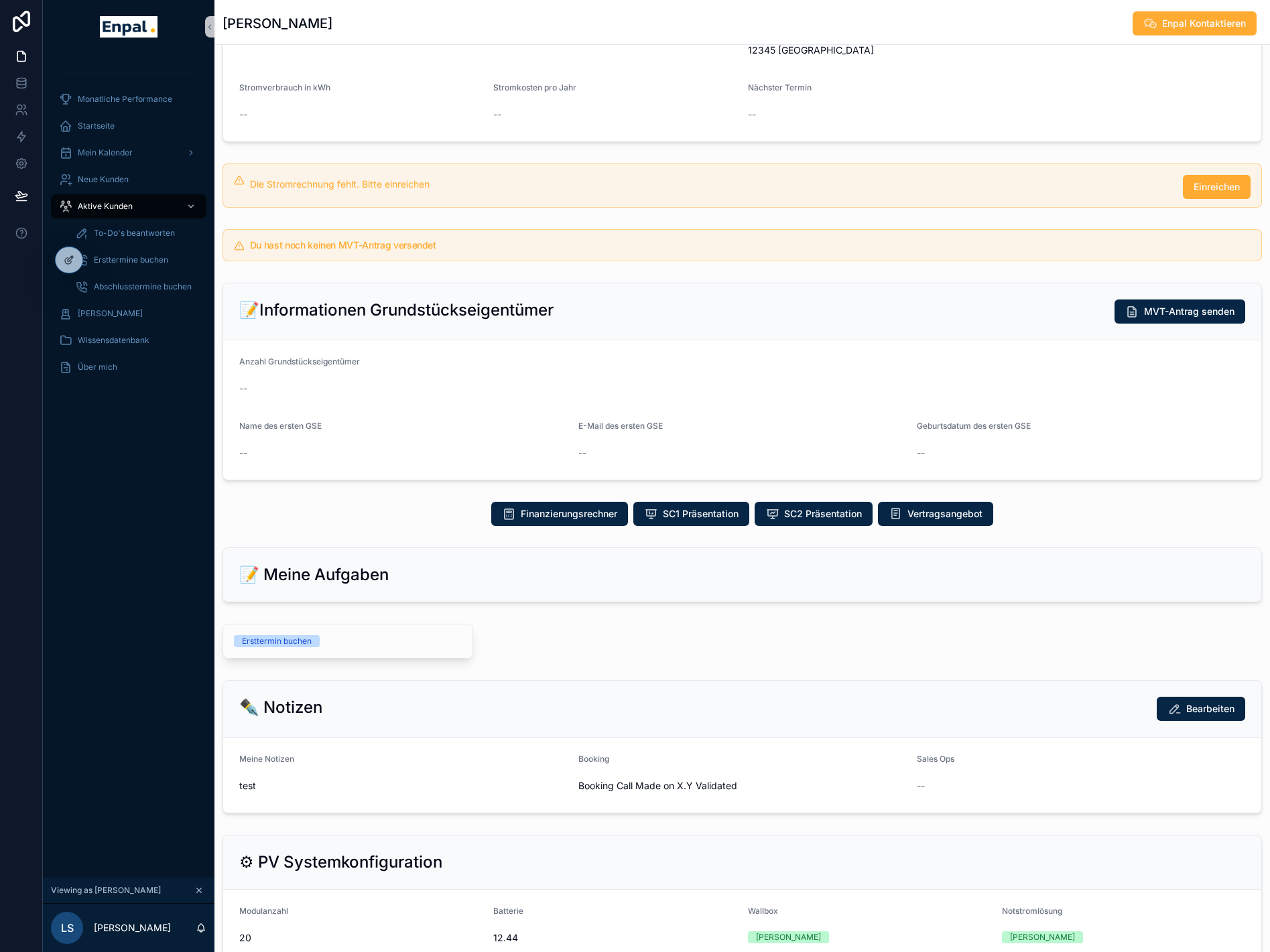
scroll to position [191, 0]
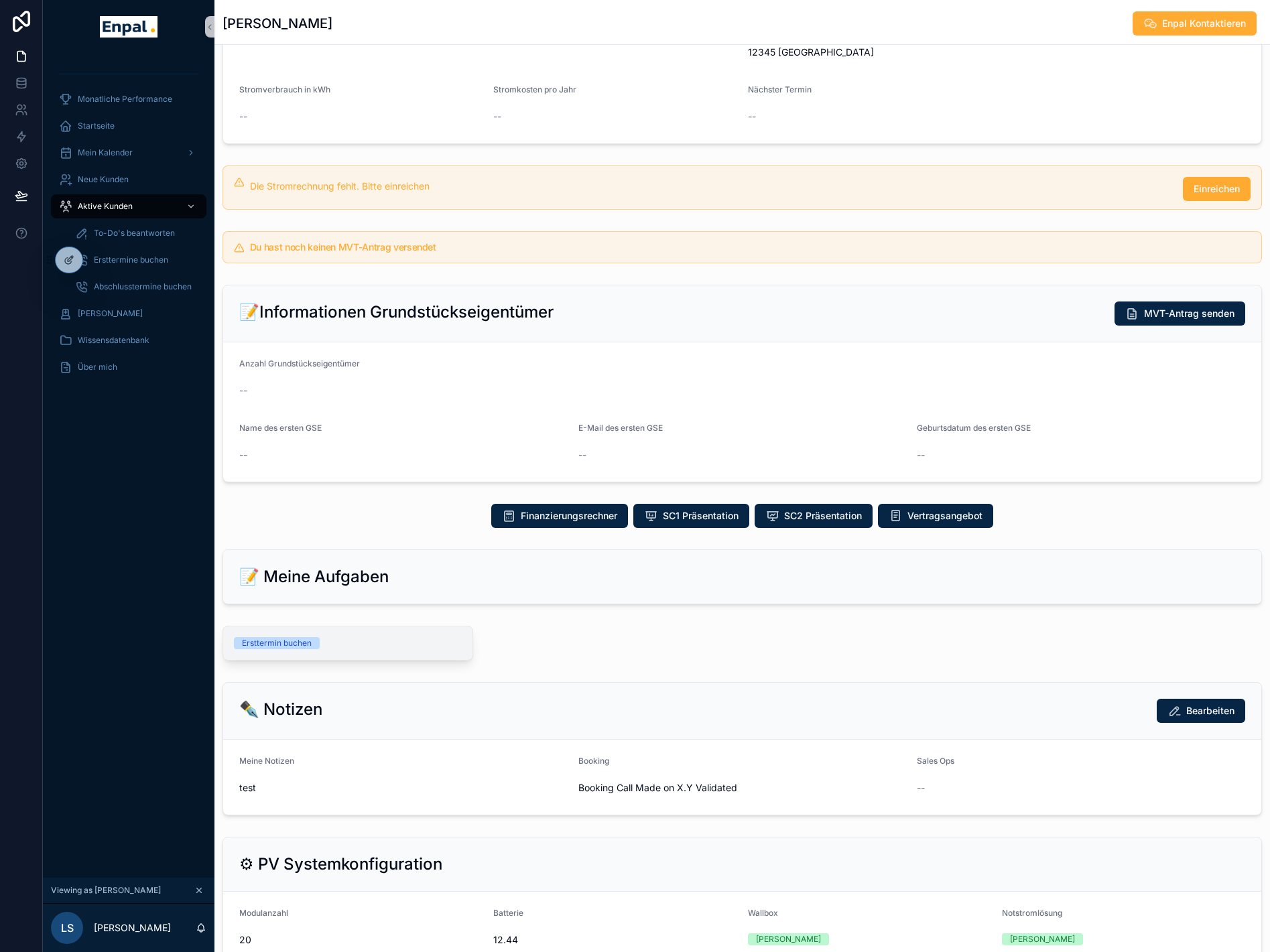
click at [342, 644] on div "Ersttermin buchen" at bounding box center [347, 644] width 228 height 12
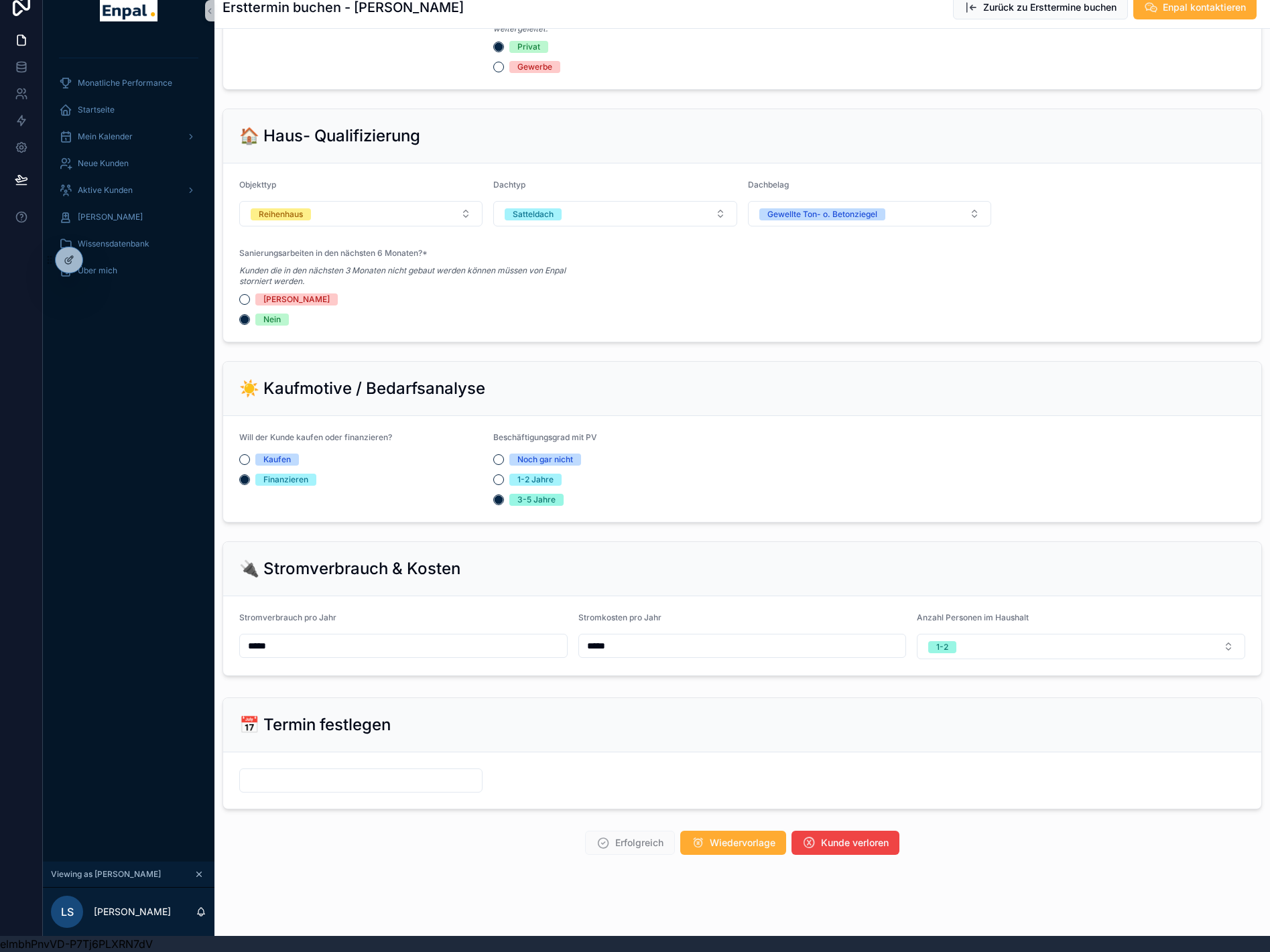
scroll to position [26, 0]
click at [379, 778] on input "scrollable content" at bounding box center [360, 780] width 242 height 19
click at [548, 839] on div "Erfolgreich Wiedervorlage Kunde verloren" at bounding box center [742, 843] width 772 height 24
click at [734, 837] on span "Wiedervorlage" at bounding box center [742, 843] width 66 height 13
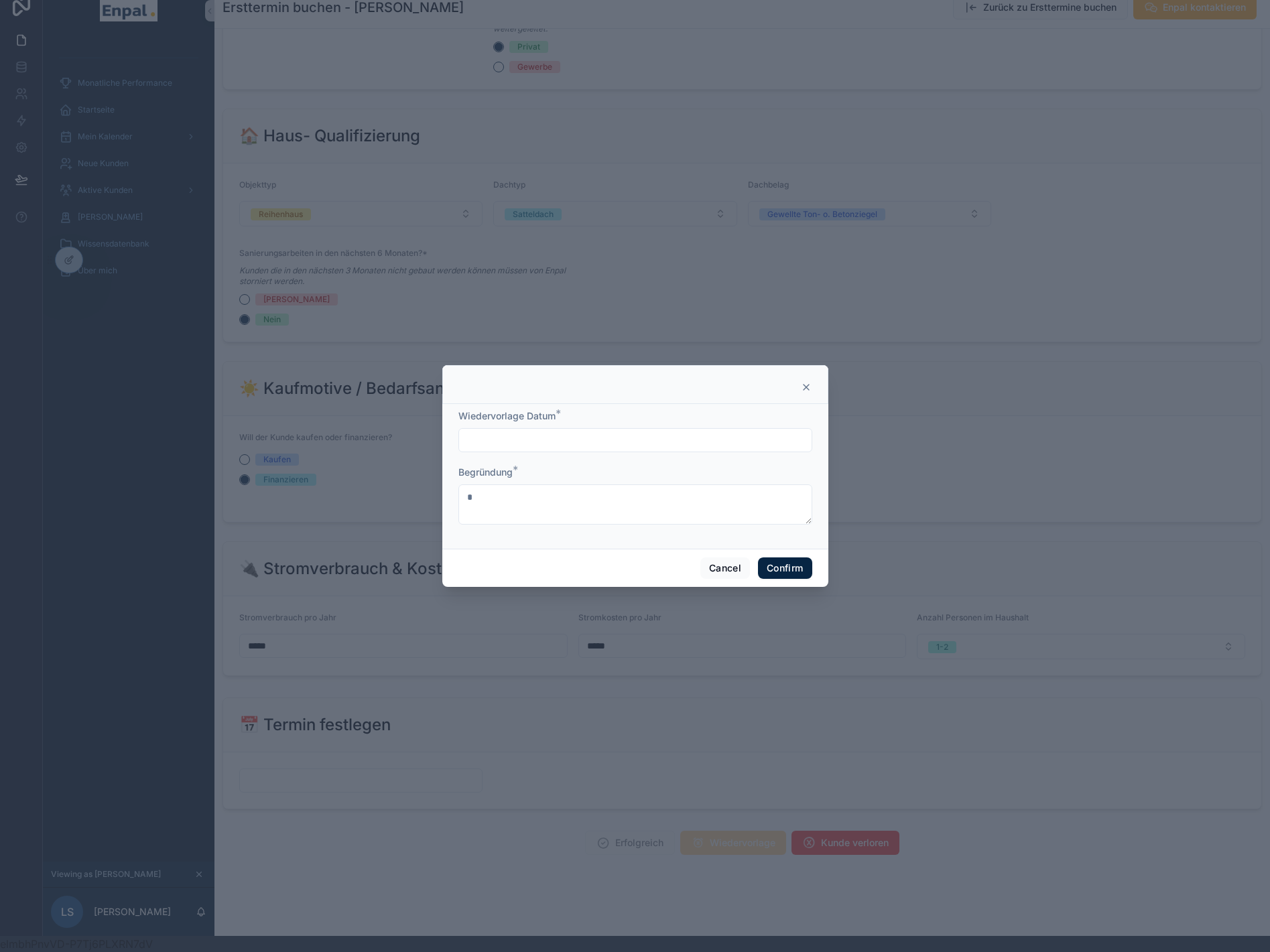
click at [574, 453] on div at bounding box center [636, 440] width 354 height 24
click at [574, 440] on input "text" at bounding box center [635, 440] width 352 height 19
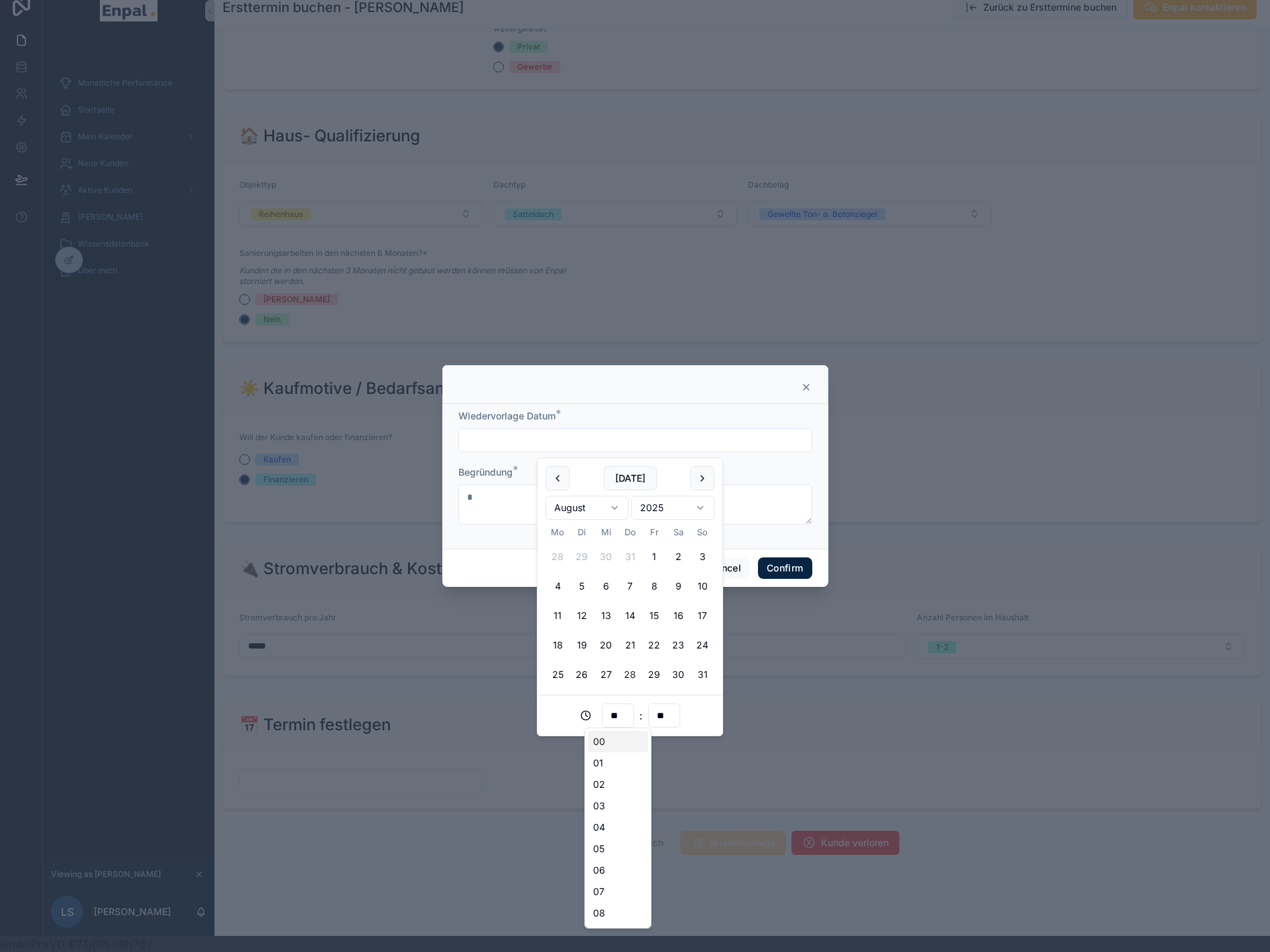
click at [617, 718] on input "**" at bounding box center [618, 715] width 31 height 19
click at [609, 820] on div "16" at bounding box center [618, 817] width 61 height 22
click at [617, 710] on input "**" at bounding box center [618, 715] width 31 height 19
click at [614, 719] on input "**" at bounding box center [618, 715] width 31 height 19
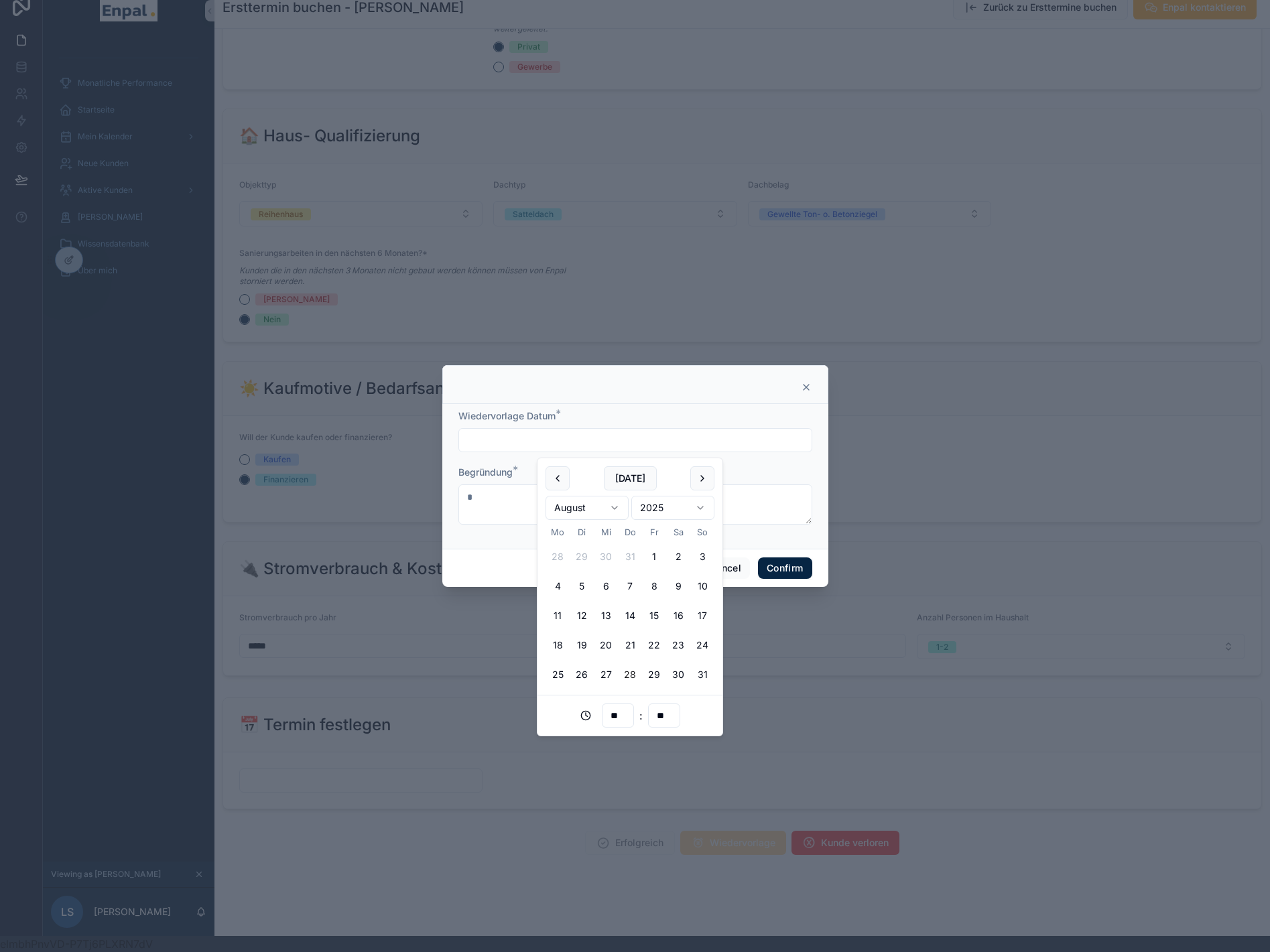
click at [489, 557] on div "Cancel Confirm" at bounding box center [636, 568] width 386 height 38
click at [570, 449] on input "text" at bounding box center [635, 440] width 352 height 19
click at [612, 721] on input "**" at bounding box center [618, 715] width 31 height 19
click at [608, 859] on div "15" at bounding box center [618, 862] width 61 height 22
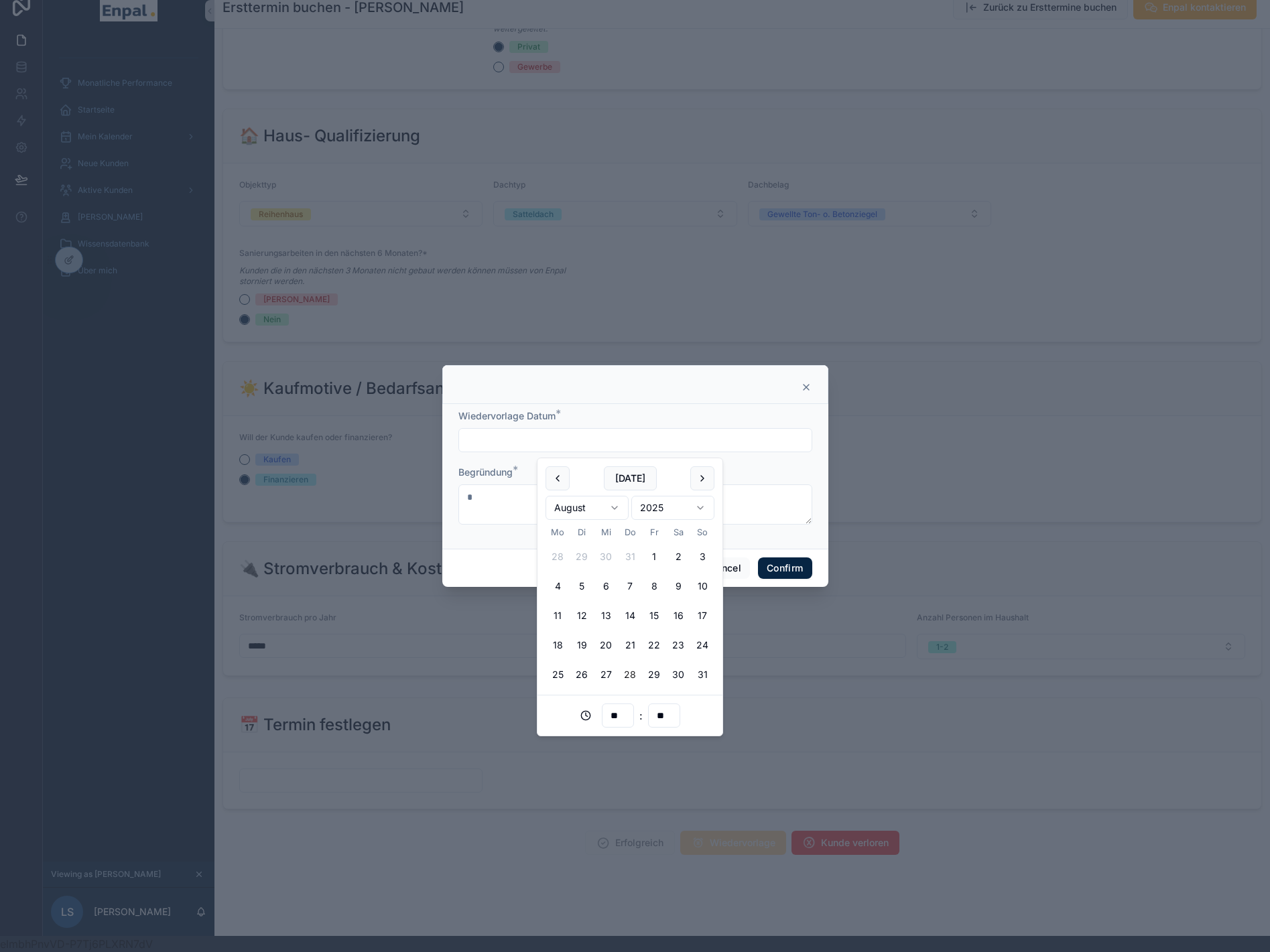
click at [620, 713] on input "**" at bounding box center [618, 715] width 31 height 19
click at [614, 715] on input "**" at bounding box center [618, 715] width 31 height 19
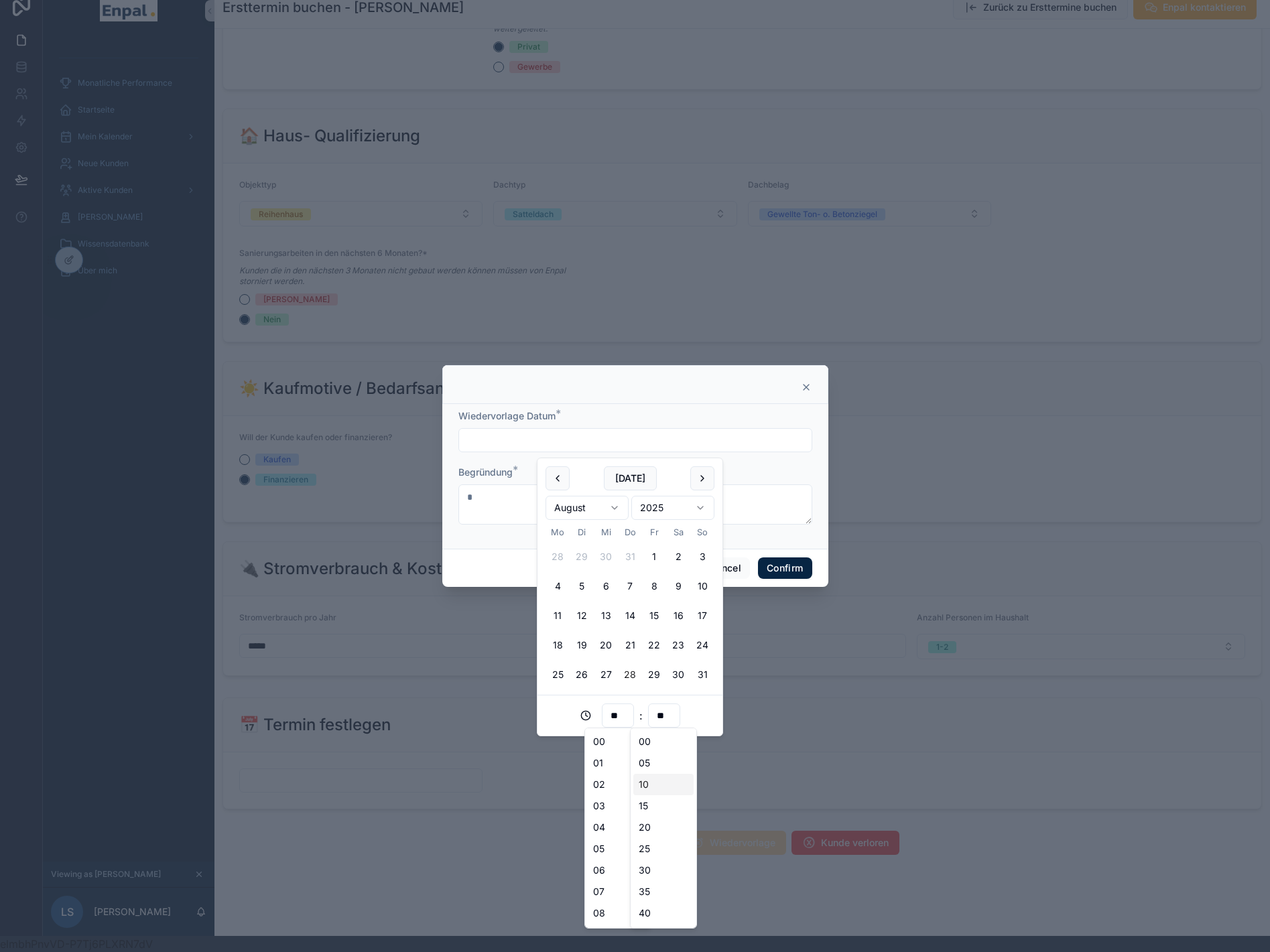
click at [642, 779] on div "10" at bounding box center [664, 785] width 61 height 22
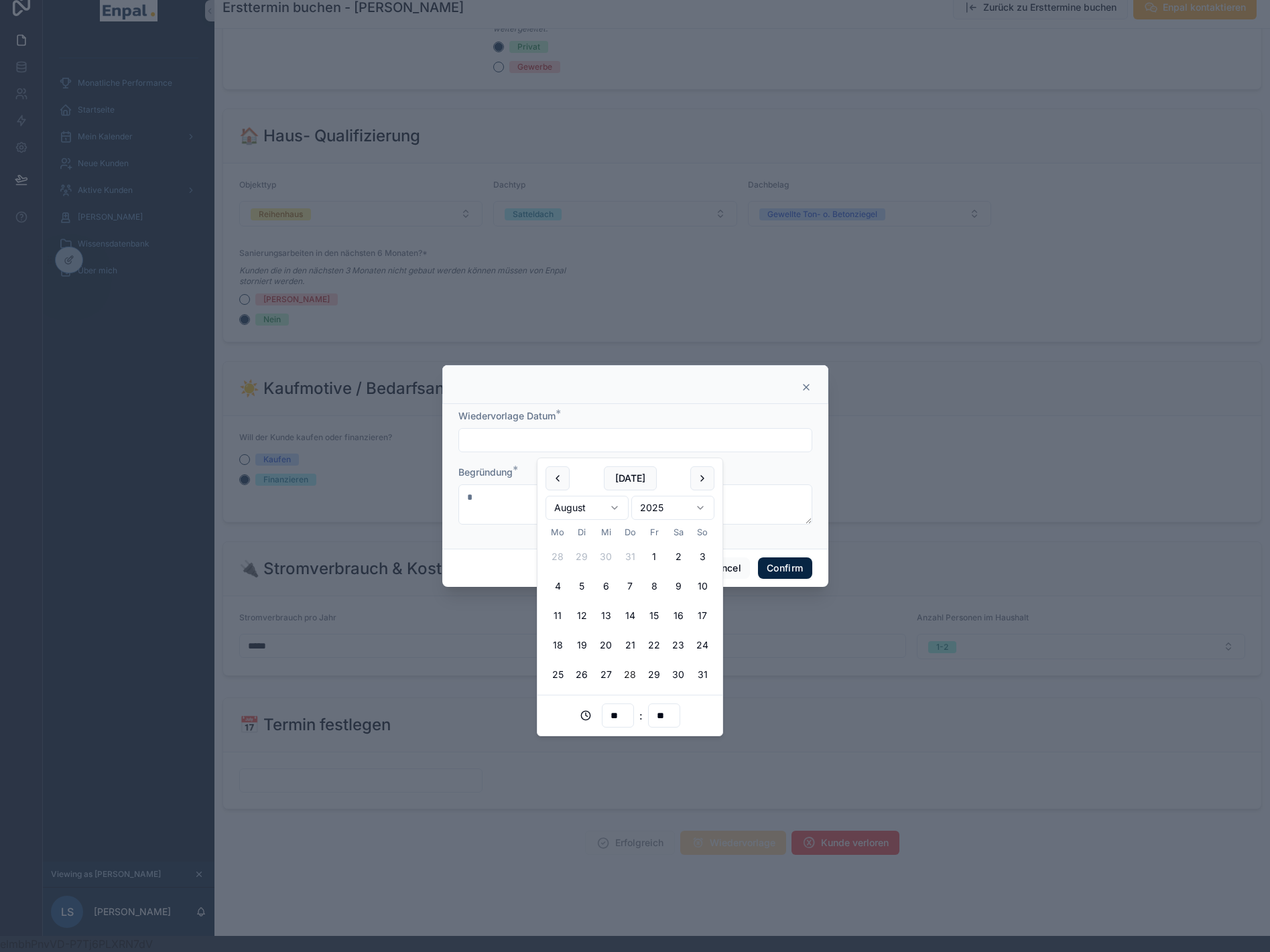
click at [615, 714] on input "**" at bounding box center [618, 715] width 31 height 19
click at [600, 862] on div "06" at bounding box center [618, 870] width 61 height 22
click at [710, 713] on div "** : **" at bounding box center [630, 715] width 169 height 24
click at [492, 556] on div "Cancel Confirm" at bounding box center [636, 568] width 386 height 38
click at [517, 449] on input "text" at bounding box center [635, 440] width 352 height 19
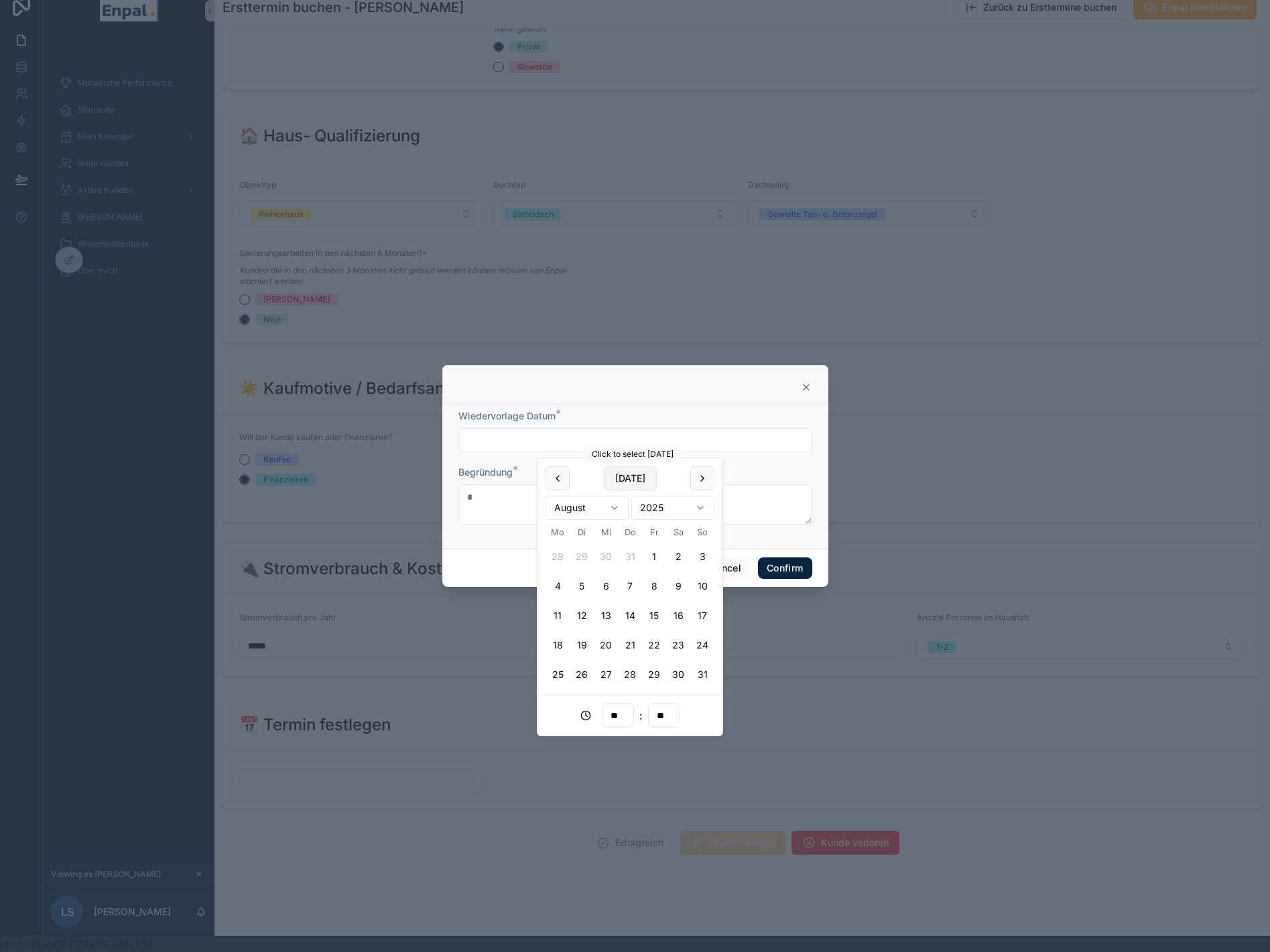
click at [632, 474] on button "[DATE]" at bounding box center [630, 478] width 53 height 24
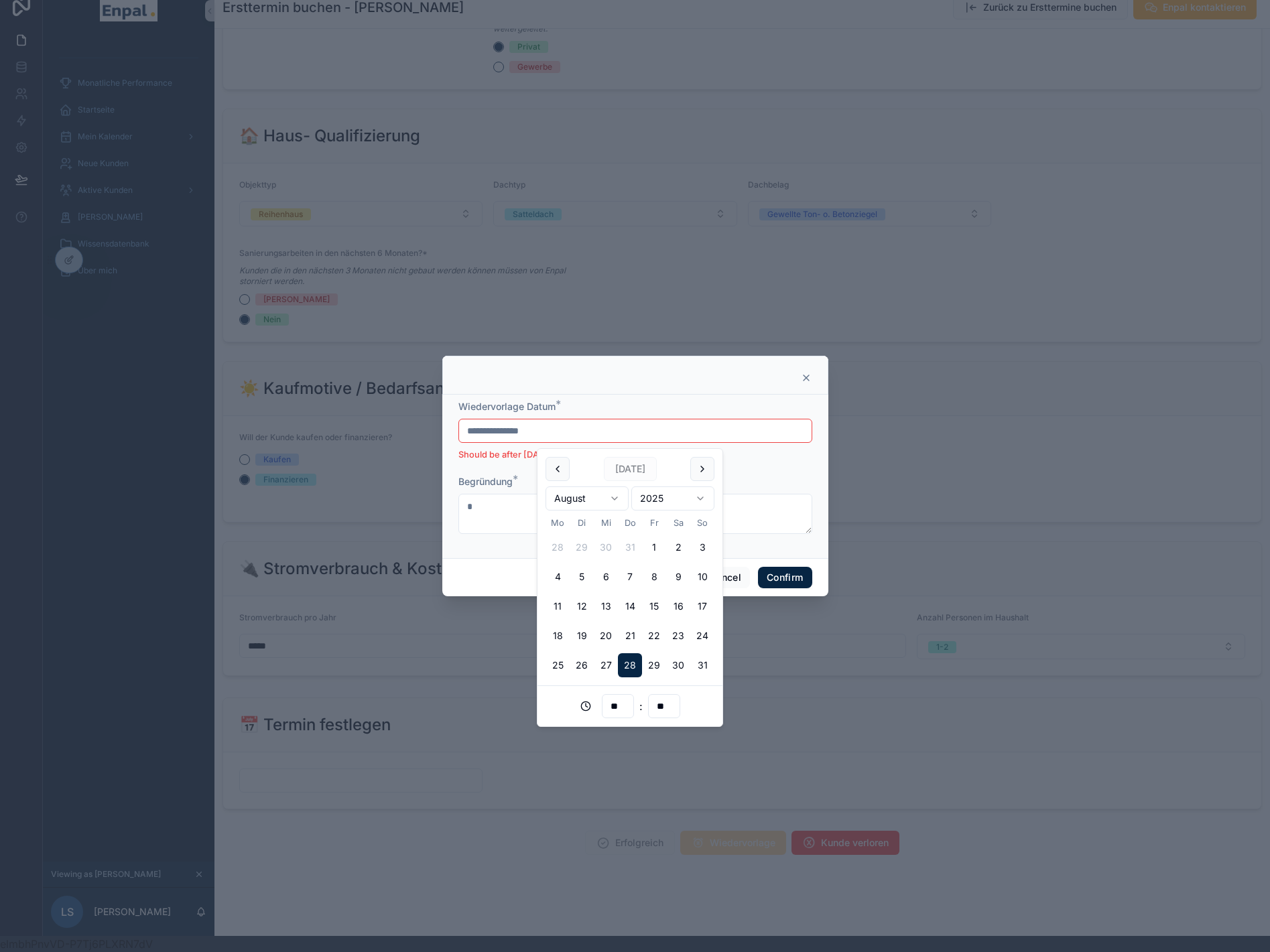
click at [619, 695] on div "**" at bounding box center [618, 706] width 32 height 24
click at [616, 705] on input "**" at bounding box center [618, 706] width 31 height 19
click at [592, 874] on div "07" at bounding box center [618, 882] width 61 height 22
type input "**********"
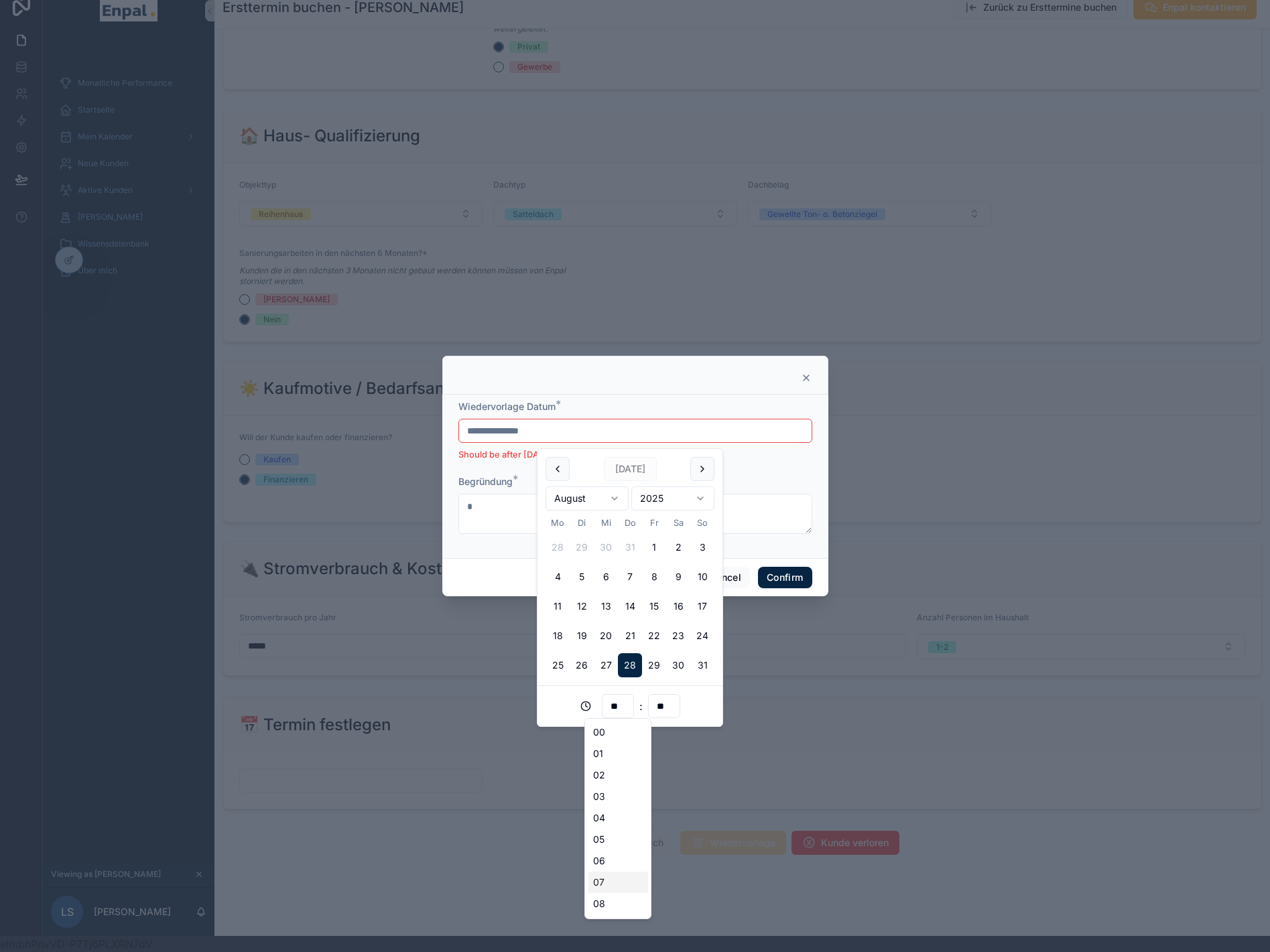
type input "**"
click at [614, 711] on input "**" at bounding box center [618, 706] width 31 height 19
click at [617, 704] on input "**" at bounding box center [618, 706] width 31 height 19
click at [616, 704] on input "**" at bounding box center [618, 706] width 31 height 19
drag, startPoint x: 616, startPoint y: 704, endPoint x: 589, endPoint y: 682, distance: 34.8
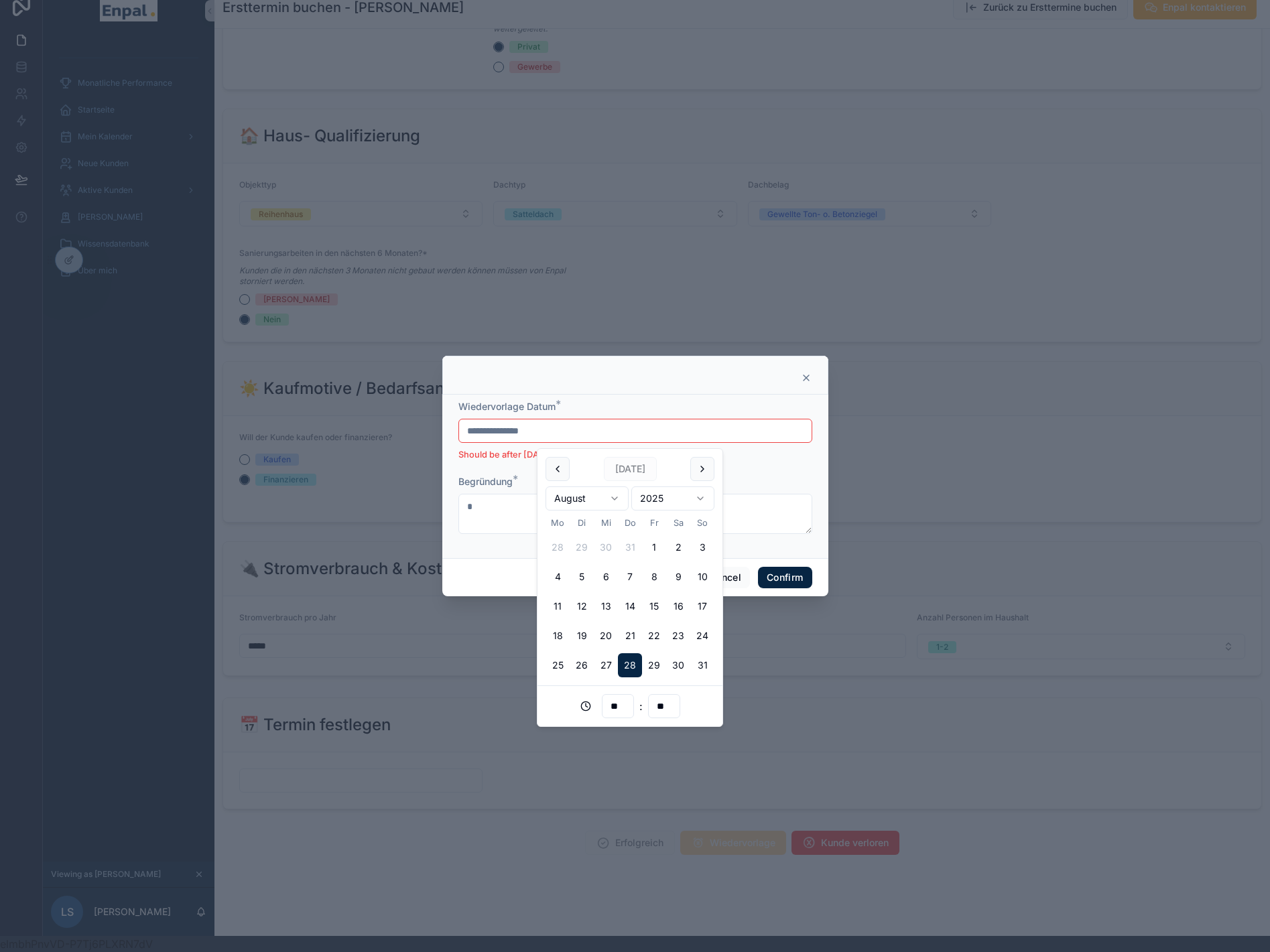
click at [615, 704] on input "**" at bounding box center [618, 706] width 31 height 19
type input "**********"
type input "**"
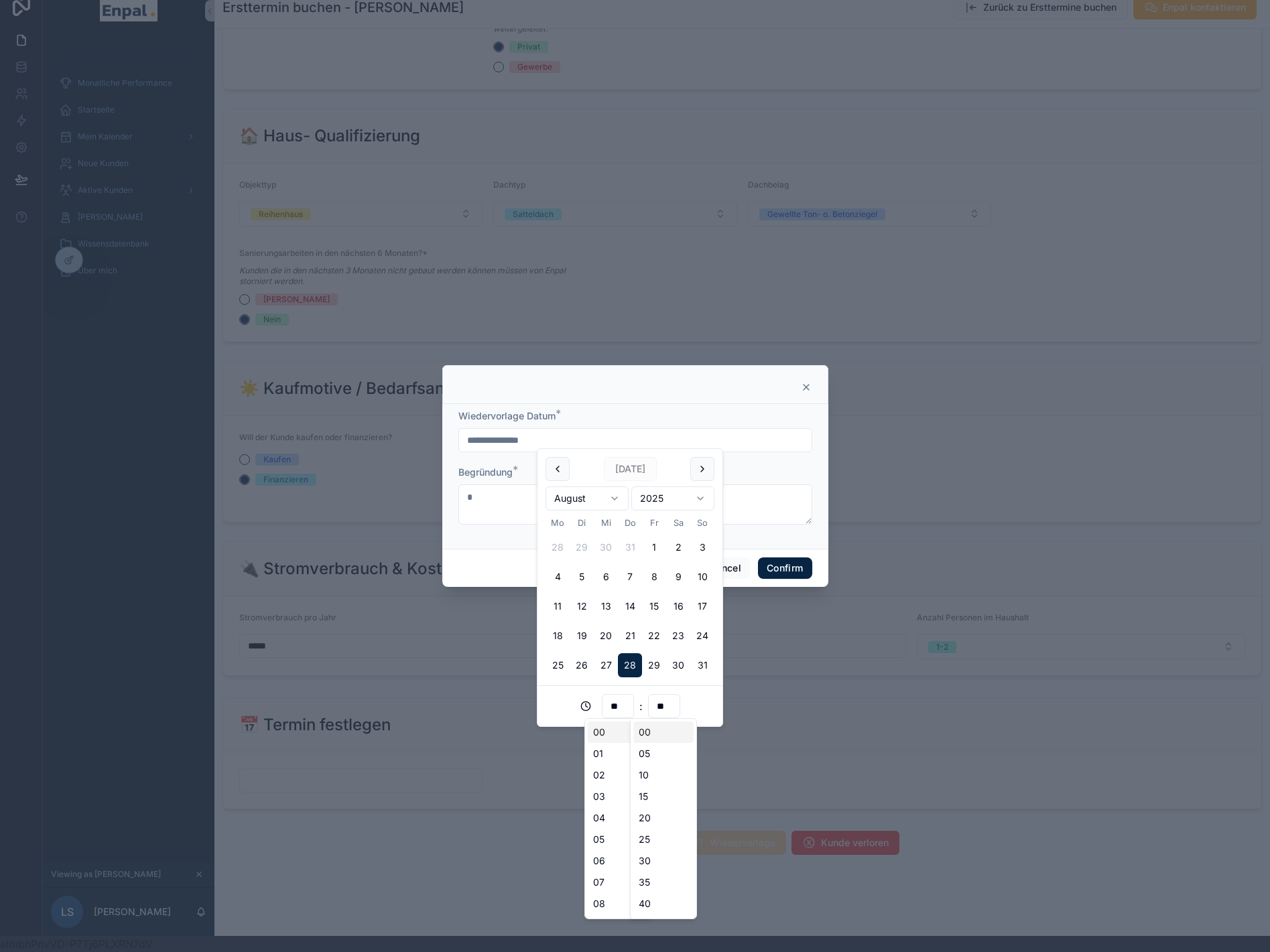
type input "**********"
type input "**"
type input "**********"
type input "**"
type input "**********"
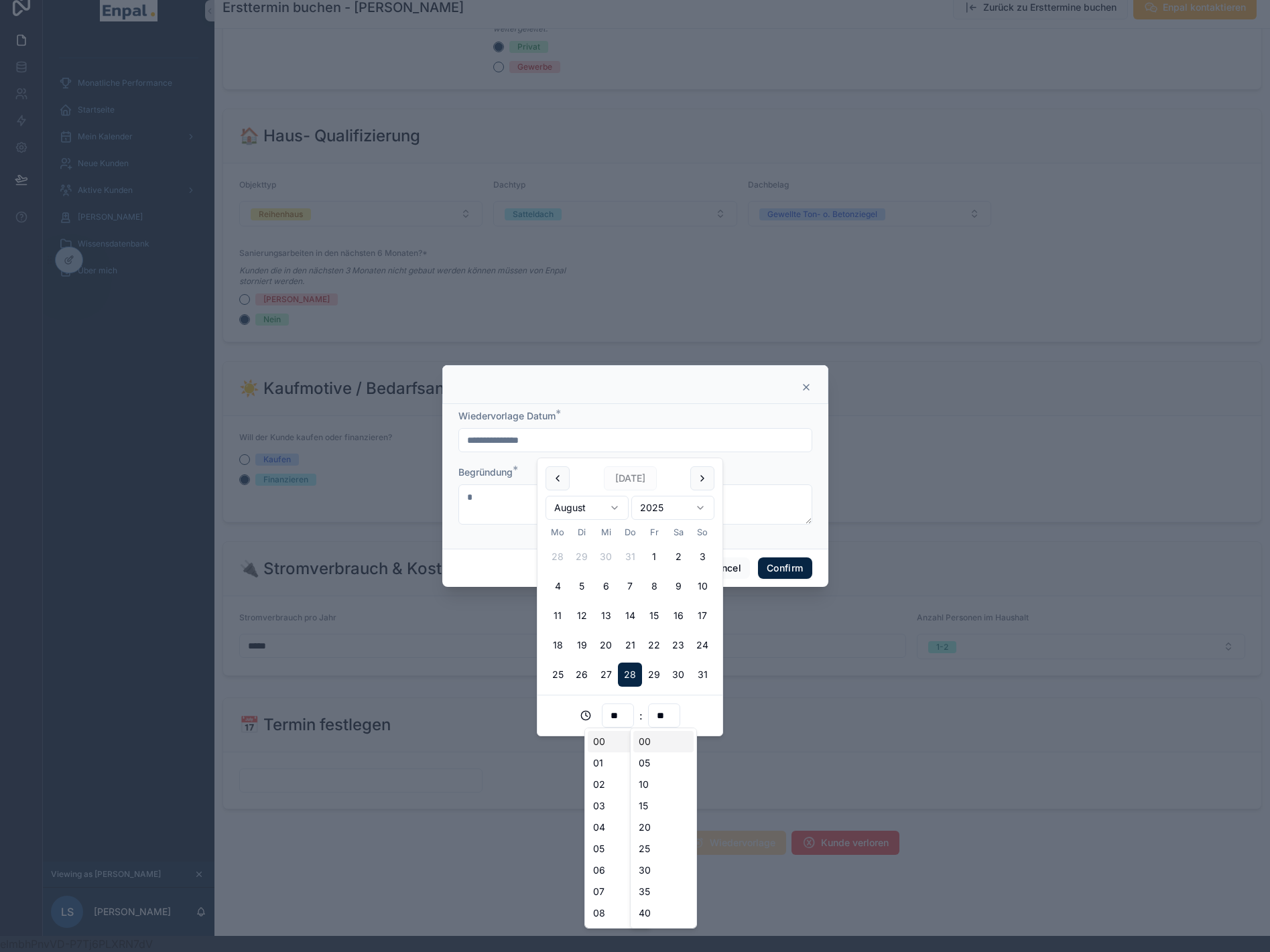
type input "**"
click at [621, 713] on input "**" at bounding box center [618, 715] width 31 height 19
click at [617, 863] on div "15" at bounding box center [618, 862] width 61 height 22
type input "**********"
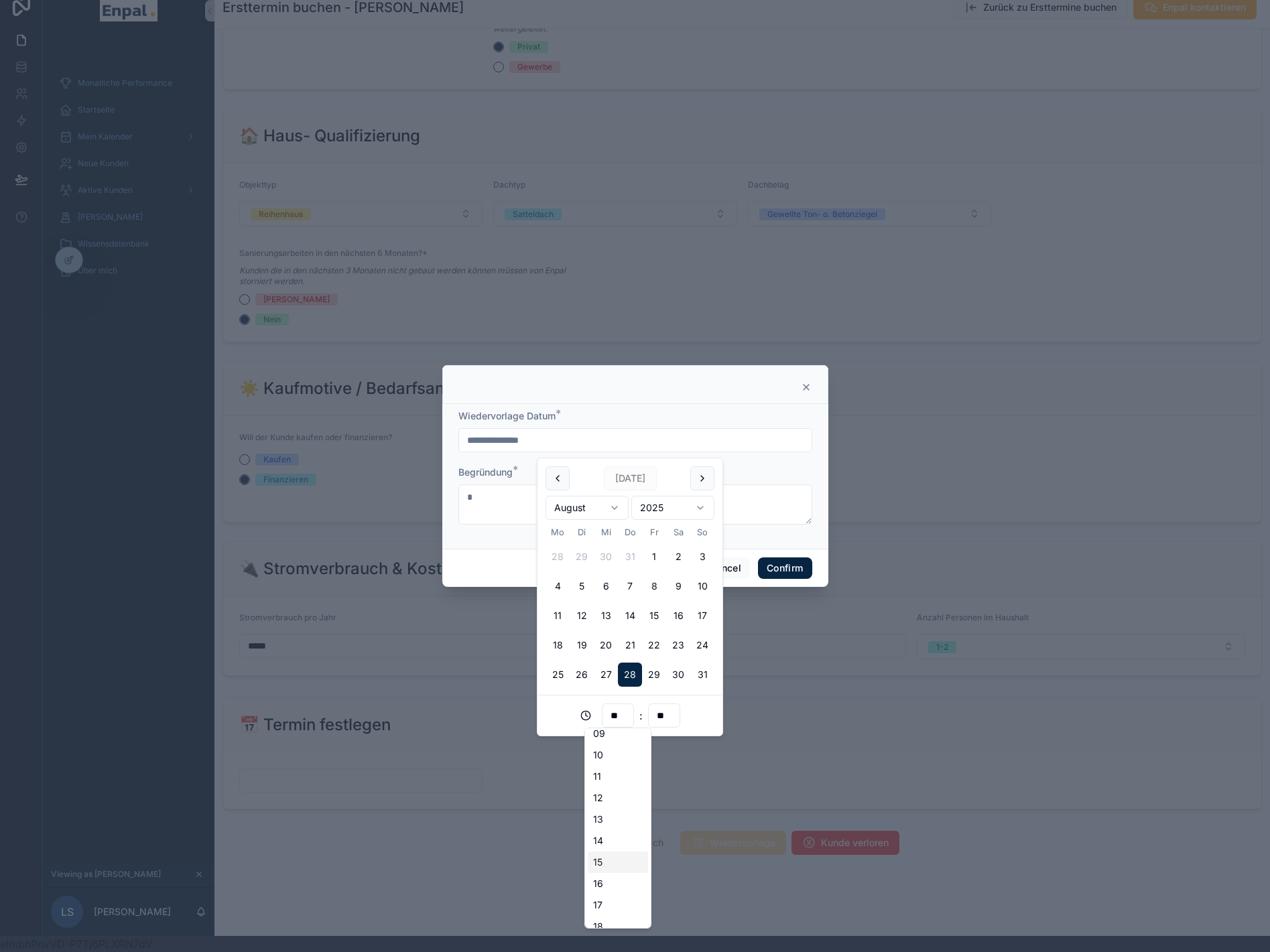
type input "**"
click at [803, 469] on form "**********" at bounding box center [636, 474] width 354 height 128
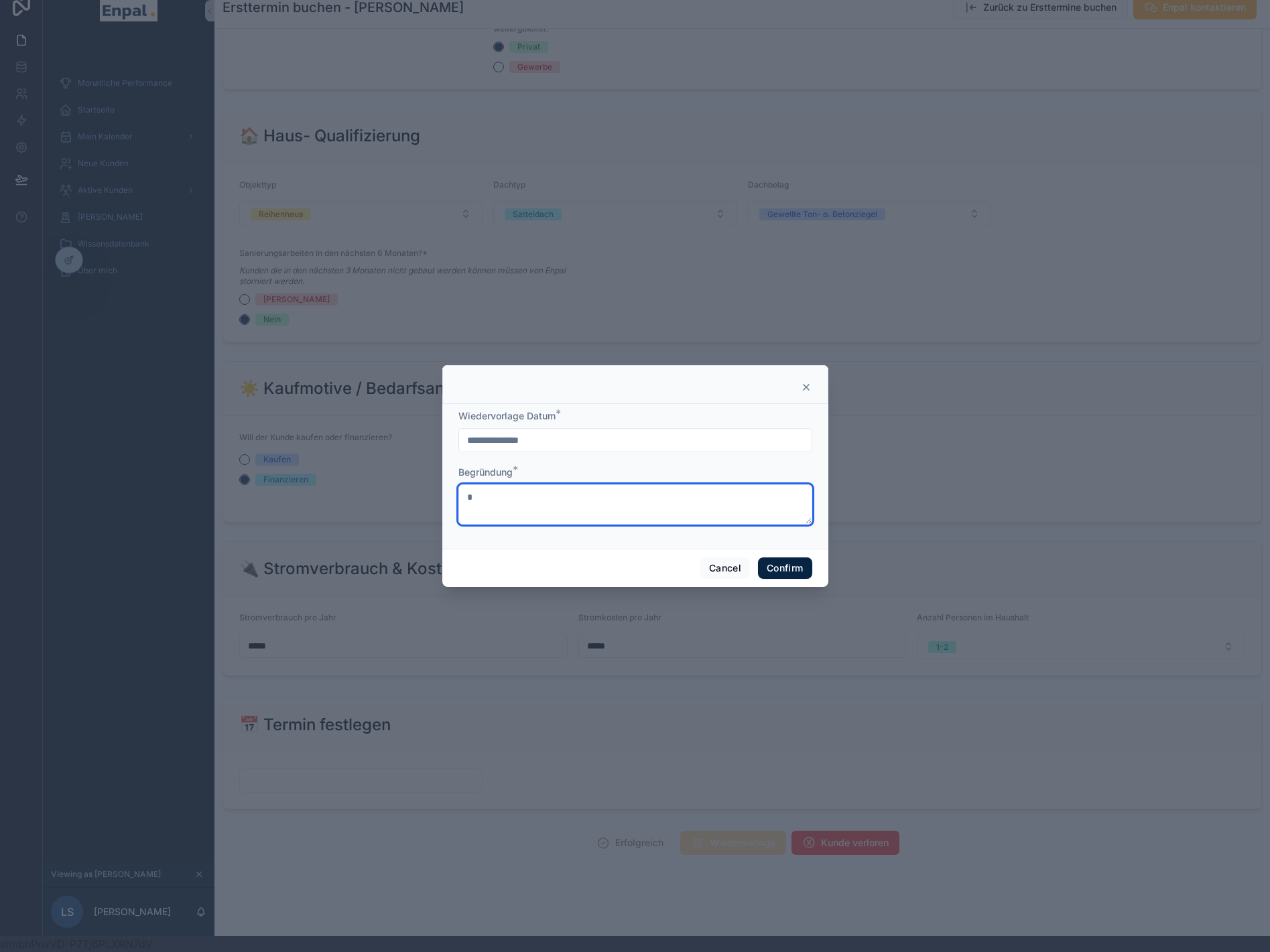
click at [679, 510] on textarea at bounding box center [636, 504] width 354 height 40
click at [595, 503] on textarea "**********" at bounding box center [636, 504] width 354 height 40
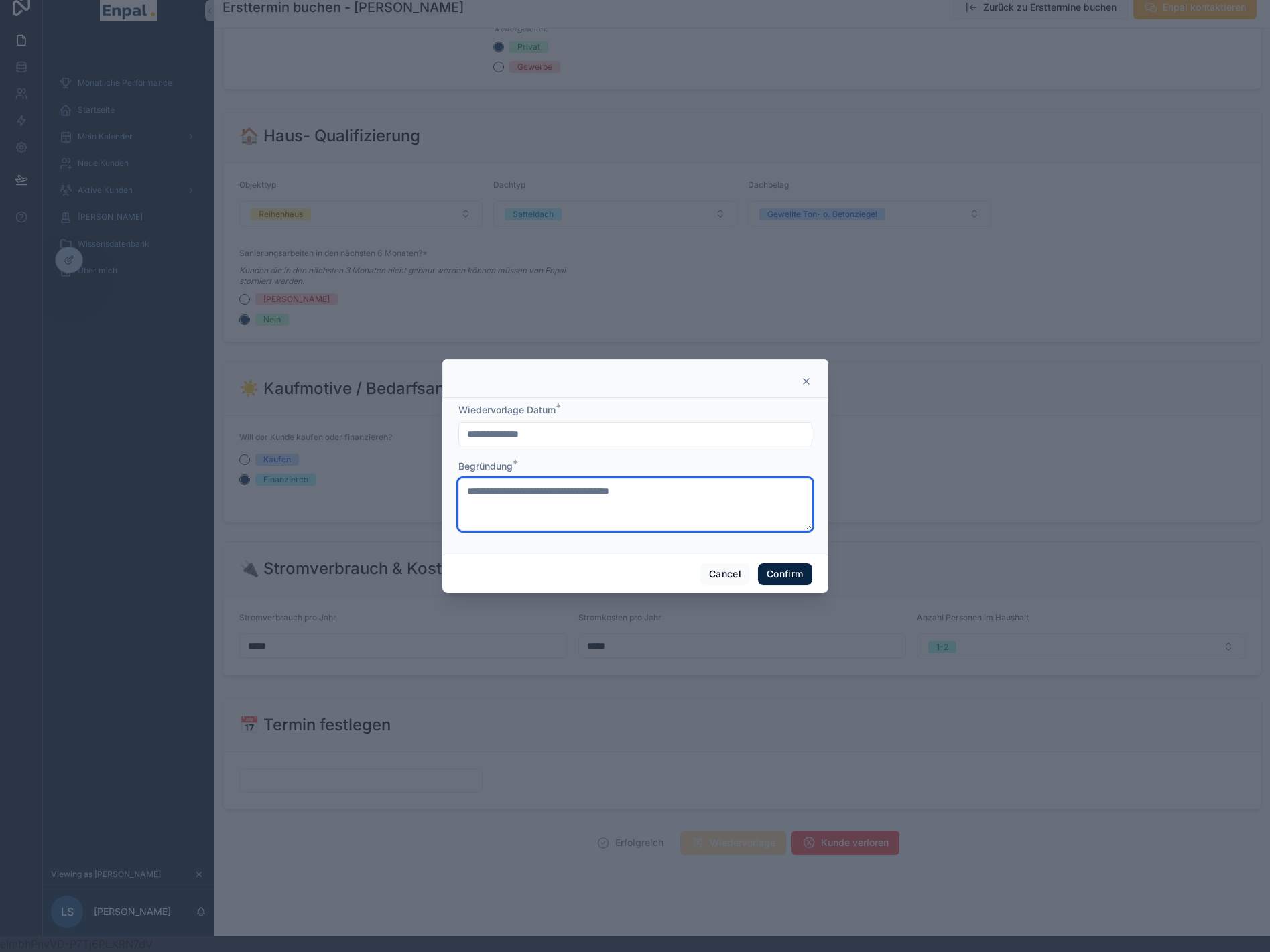
click at [483, 494] on textarea "**********" at bounding box center [636, 504] width 354 height 53
type textarea "**********"
click at [771, 580] on button "Confirm" at bounding box center [785, 574] width 54 height 22
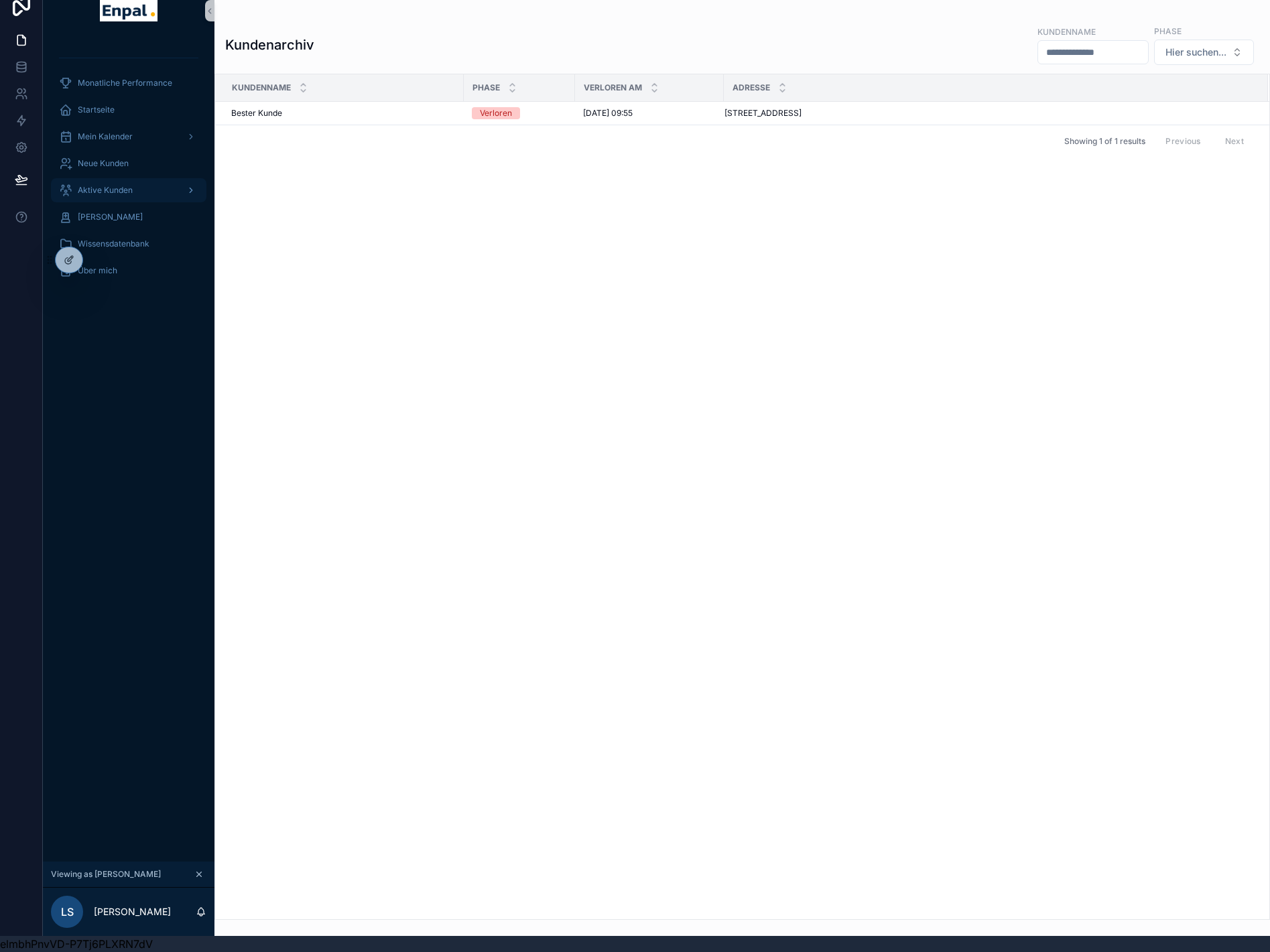
click at [102, 180] on div "Aktive Kunden" at bounding box center [128, 191] width 139 height 22
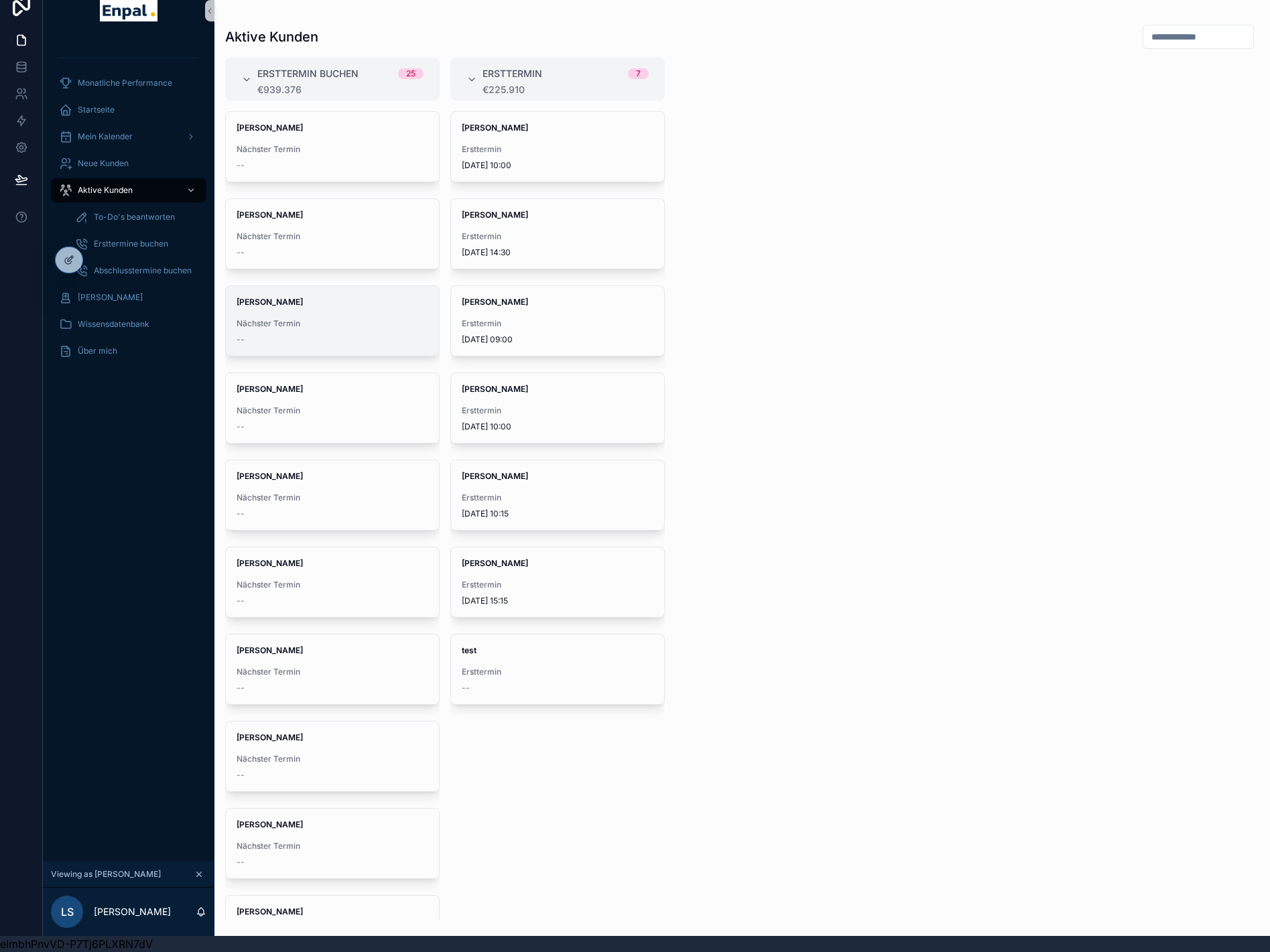
click at [257, 296] on strong "David Seidel" at bounding box center [270, 301] width 67 height 10
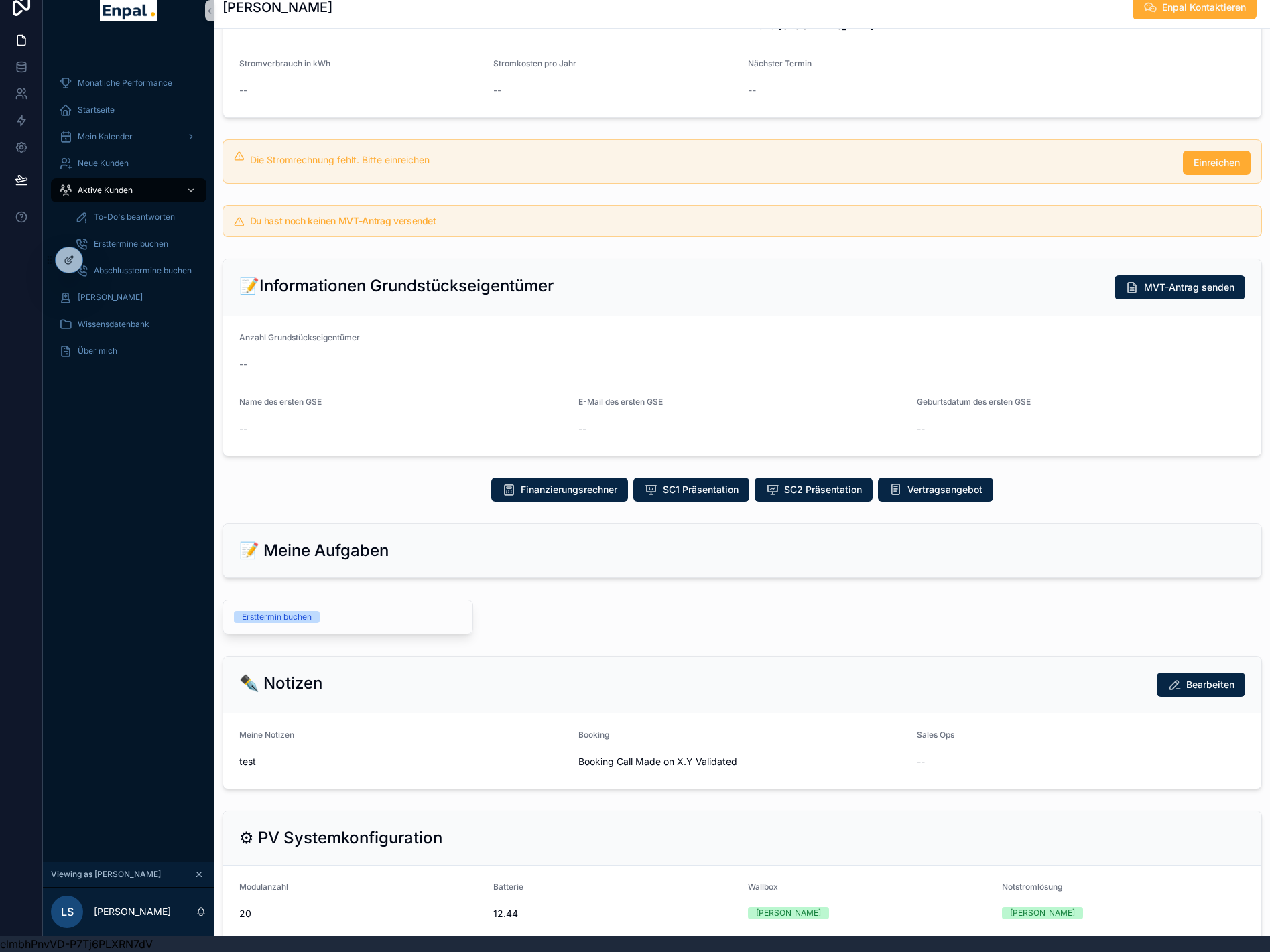
scroll to position [134, 0]
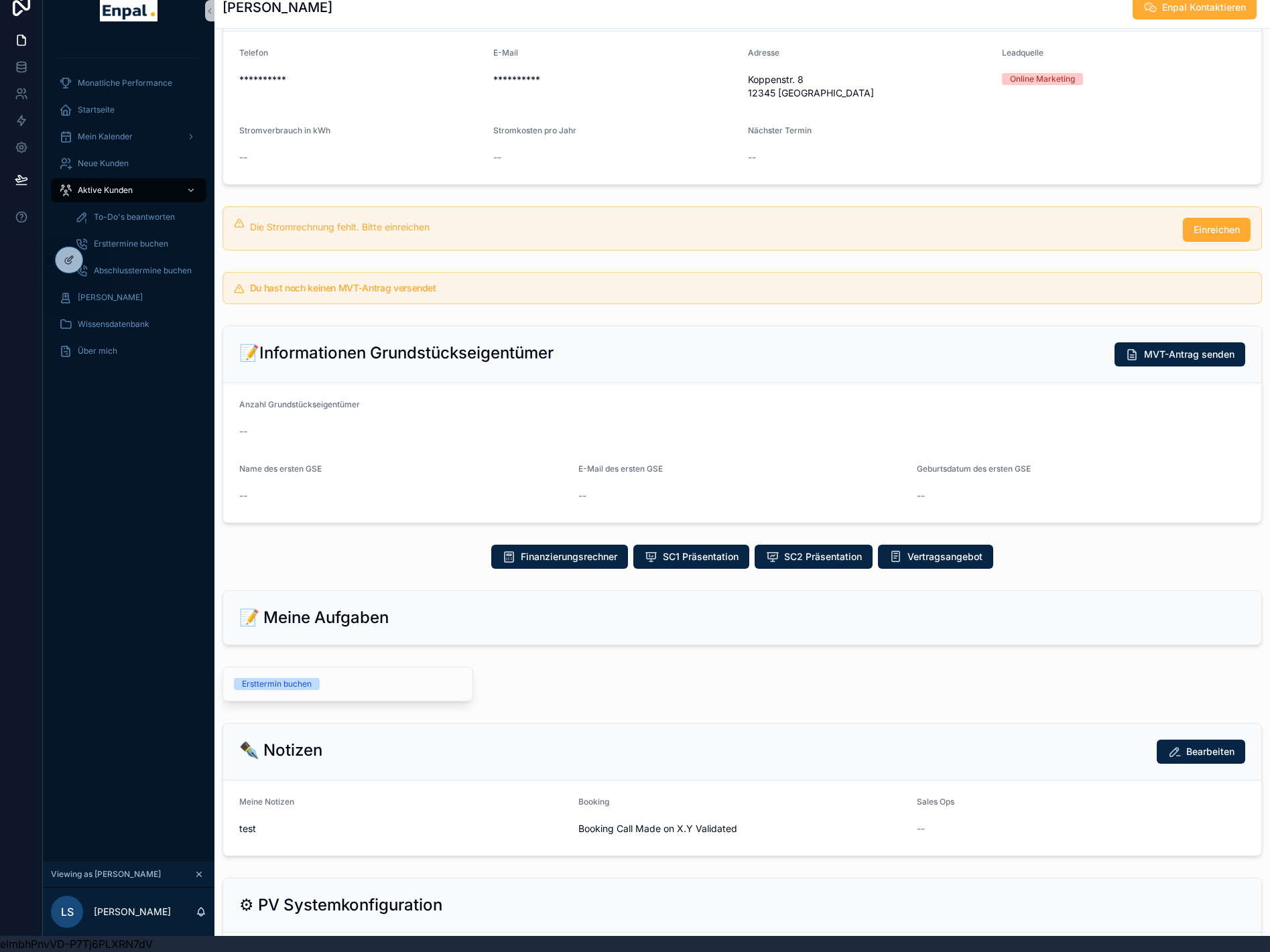
click at [366, 678] on div "Ersttermin buchen" at bounding box center [347, 684] width 228 height 12
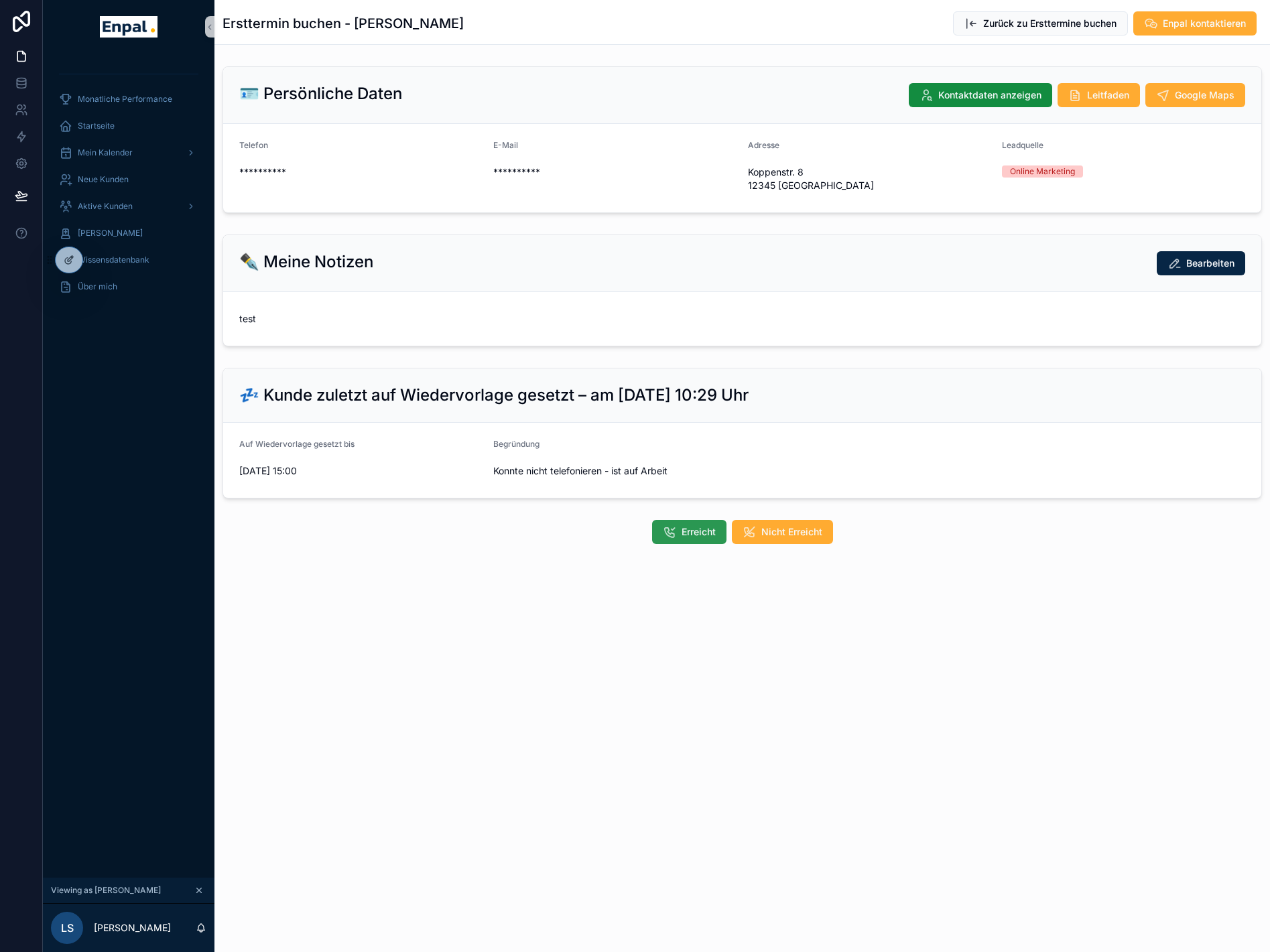
click at [683, 533] on button "Erreicht" at bounding box center [689, 532] width 75 height 24
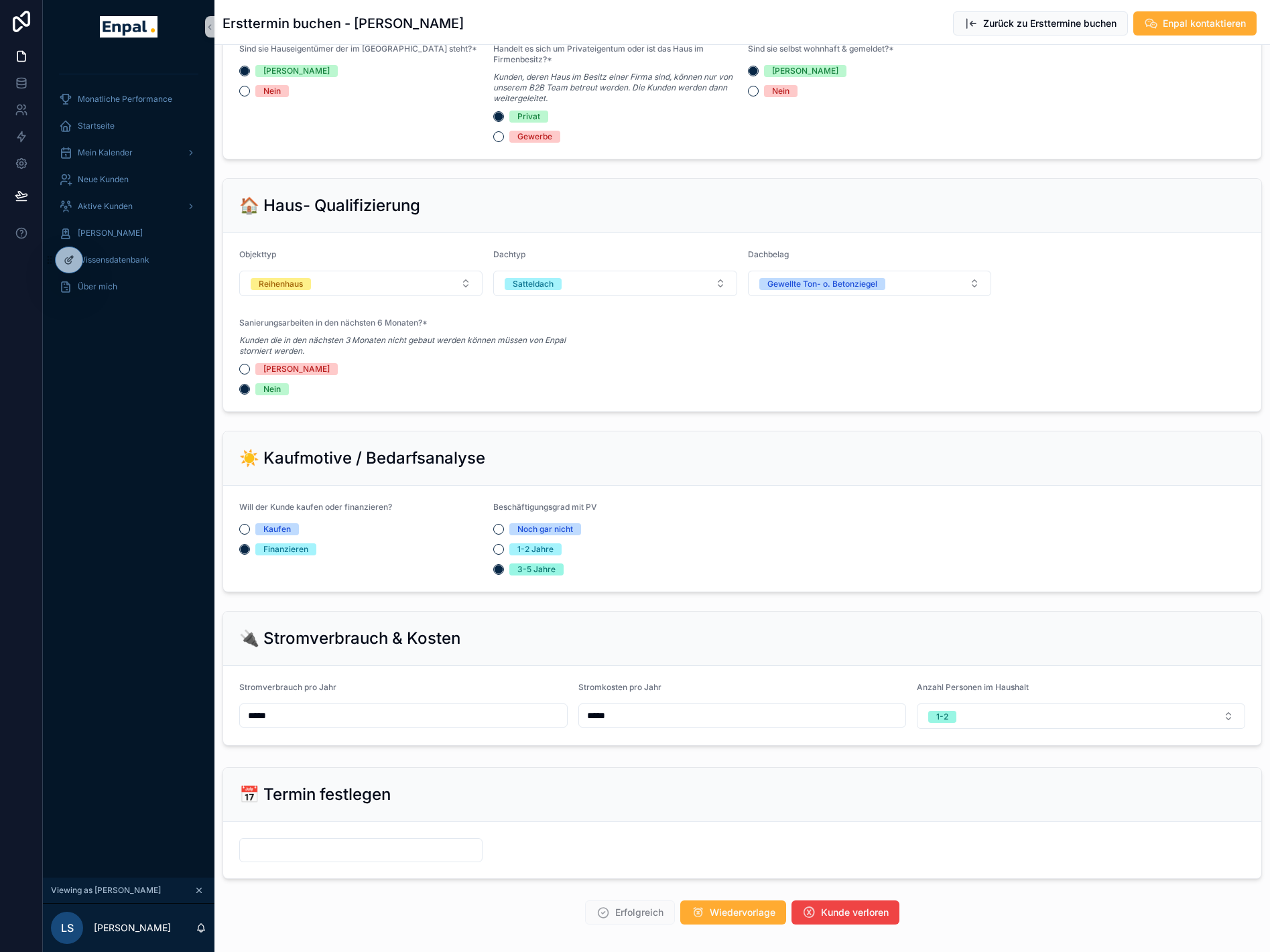
scroll to position [647, 0]
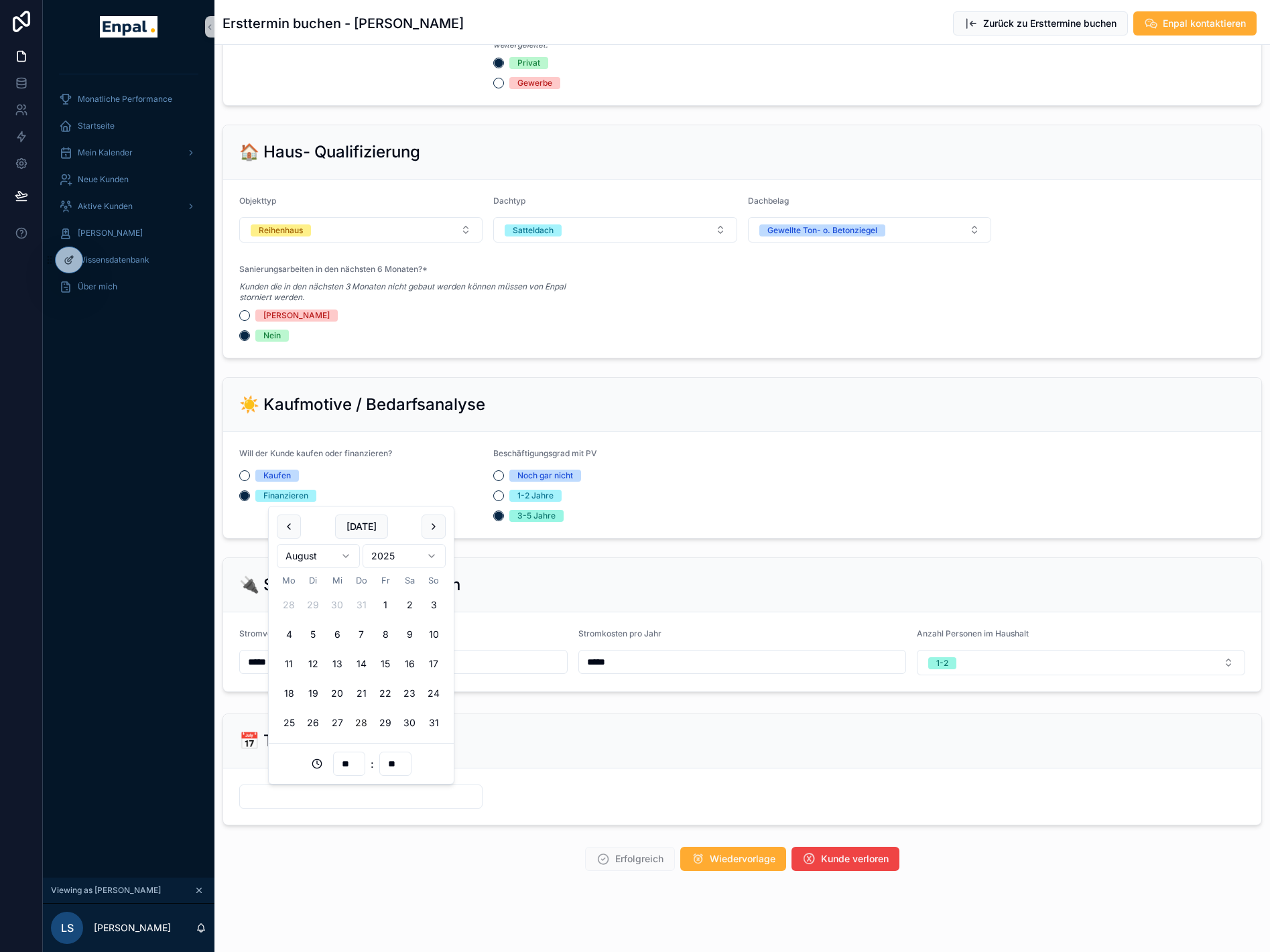
click at [427, 794] on input "scrollable content" at bounding box center [360, 796] width 242 height 19
click at [424, 532] on button "scrollable content" at bounding box center [434, 526] width 24 height 24
click at [335, 606] on button "3" at bounding box center [337, 605] width 24 height 24
click at [357, 761] on input "**" at bounding box center [348, 763] width 31 height 19
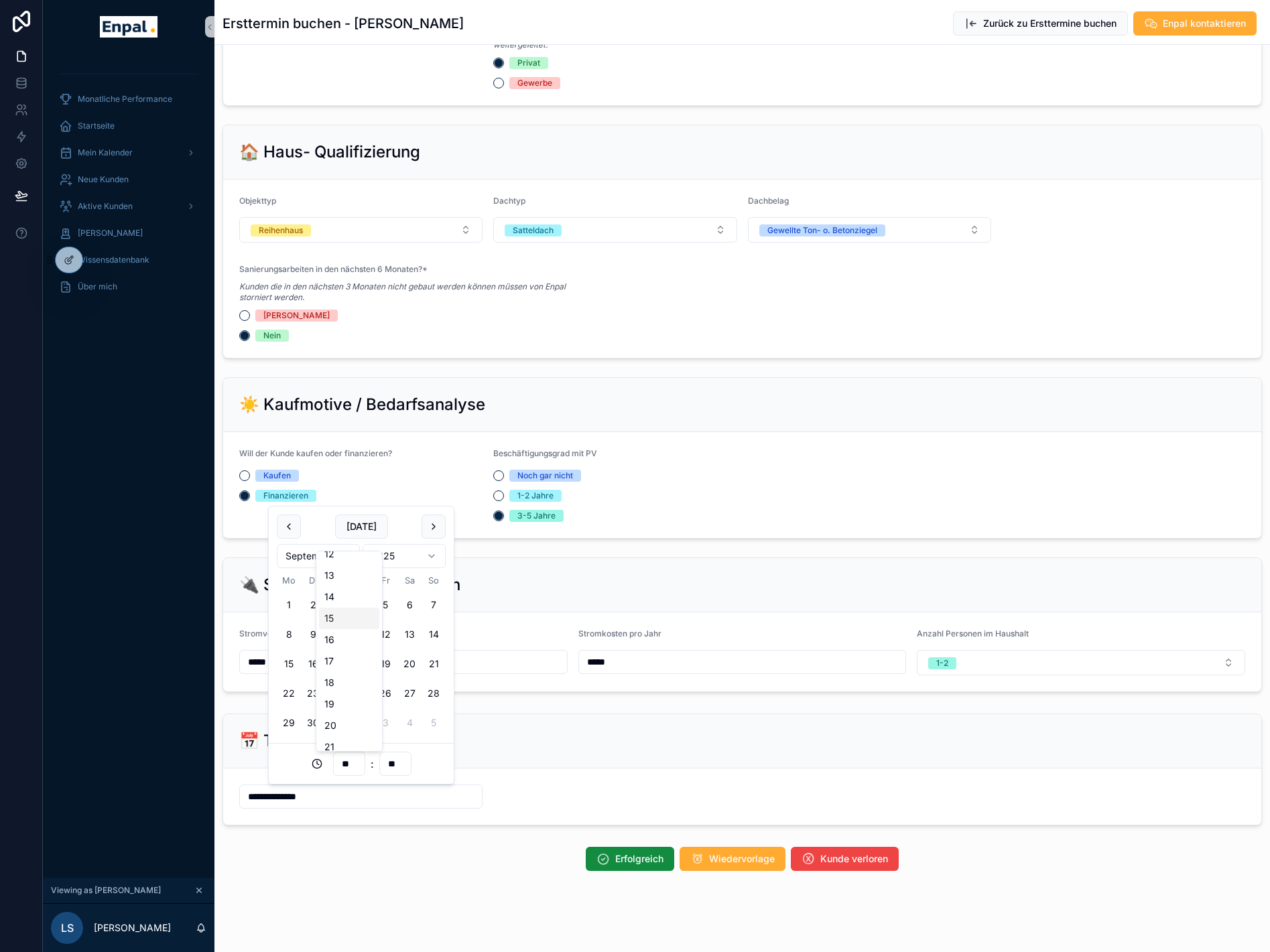
click at [340, 620] on div "15" at bounding box center [349, 619] width 61 height 22
type input "**********"
type input "**"
click at [510, 765] on div "📅 Termin festlegen" at bounding box center [741, 741] width 1038 height 55
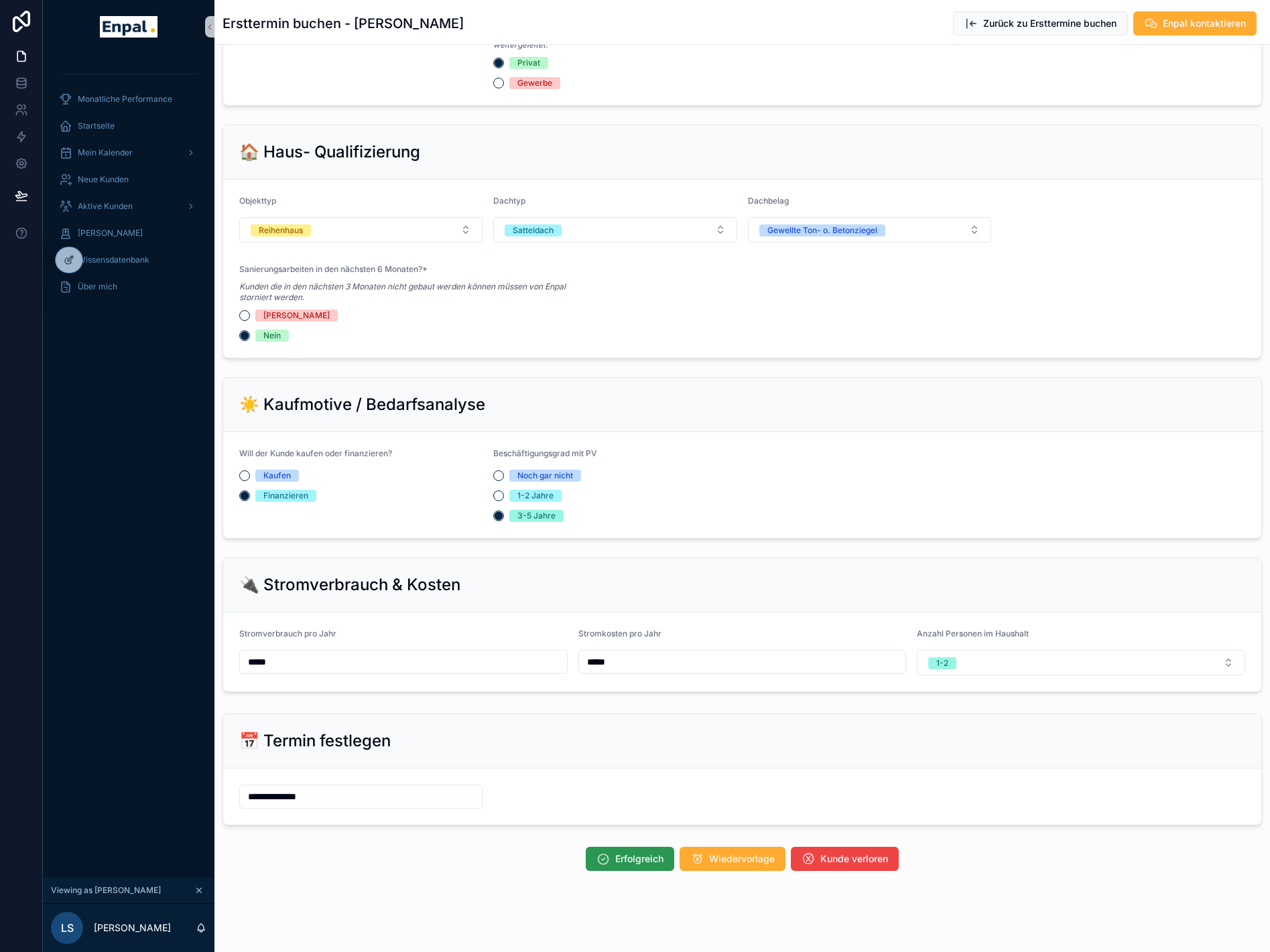
click at [625, 861] on span "Erfolgreich" at bounding box center [639, 858] width 48 height 13
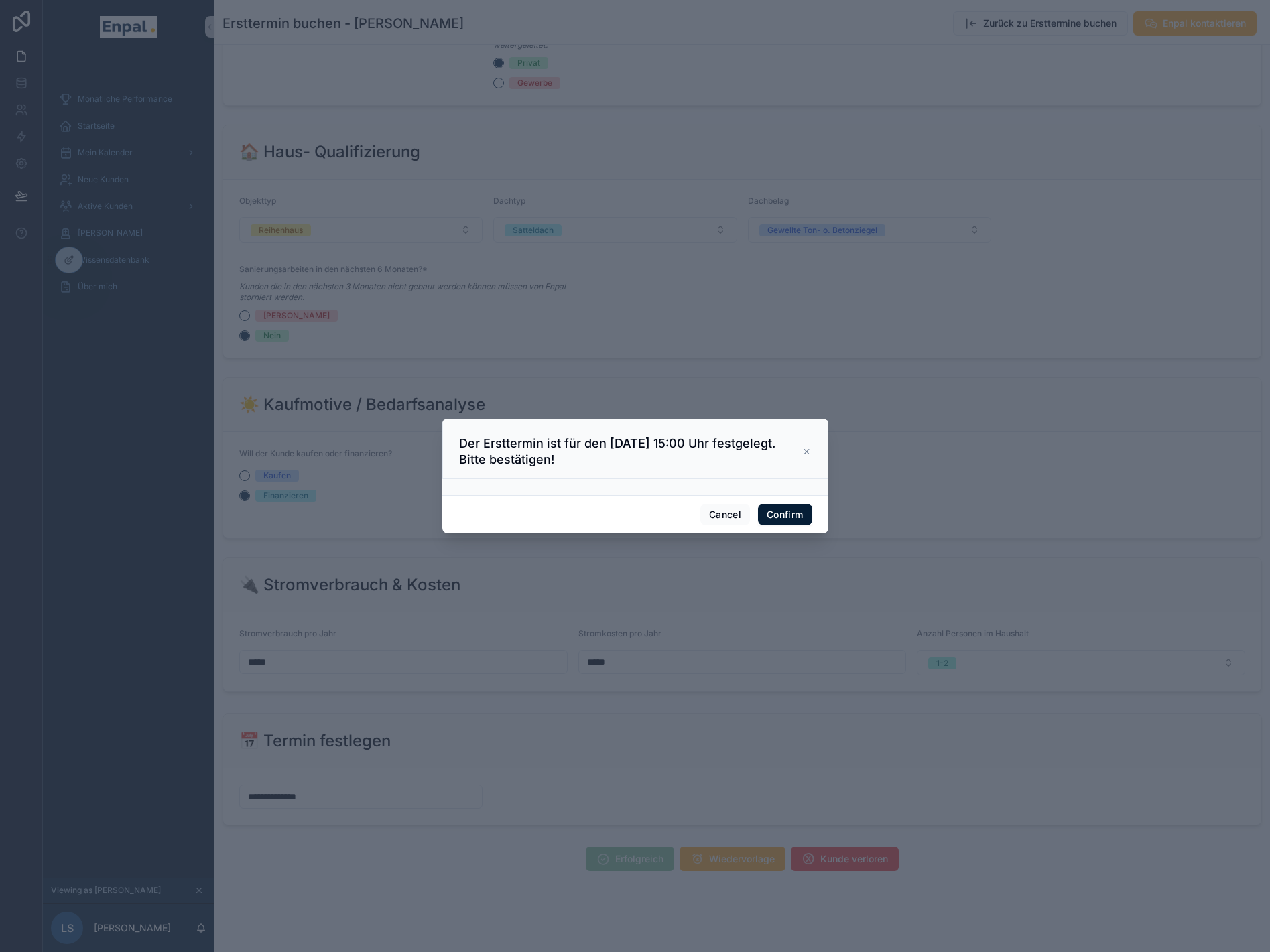
click at [770, 516] on button "Confirm" at bounding box center [785, 515] width 54 height 22
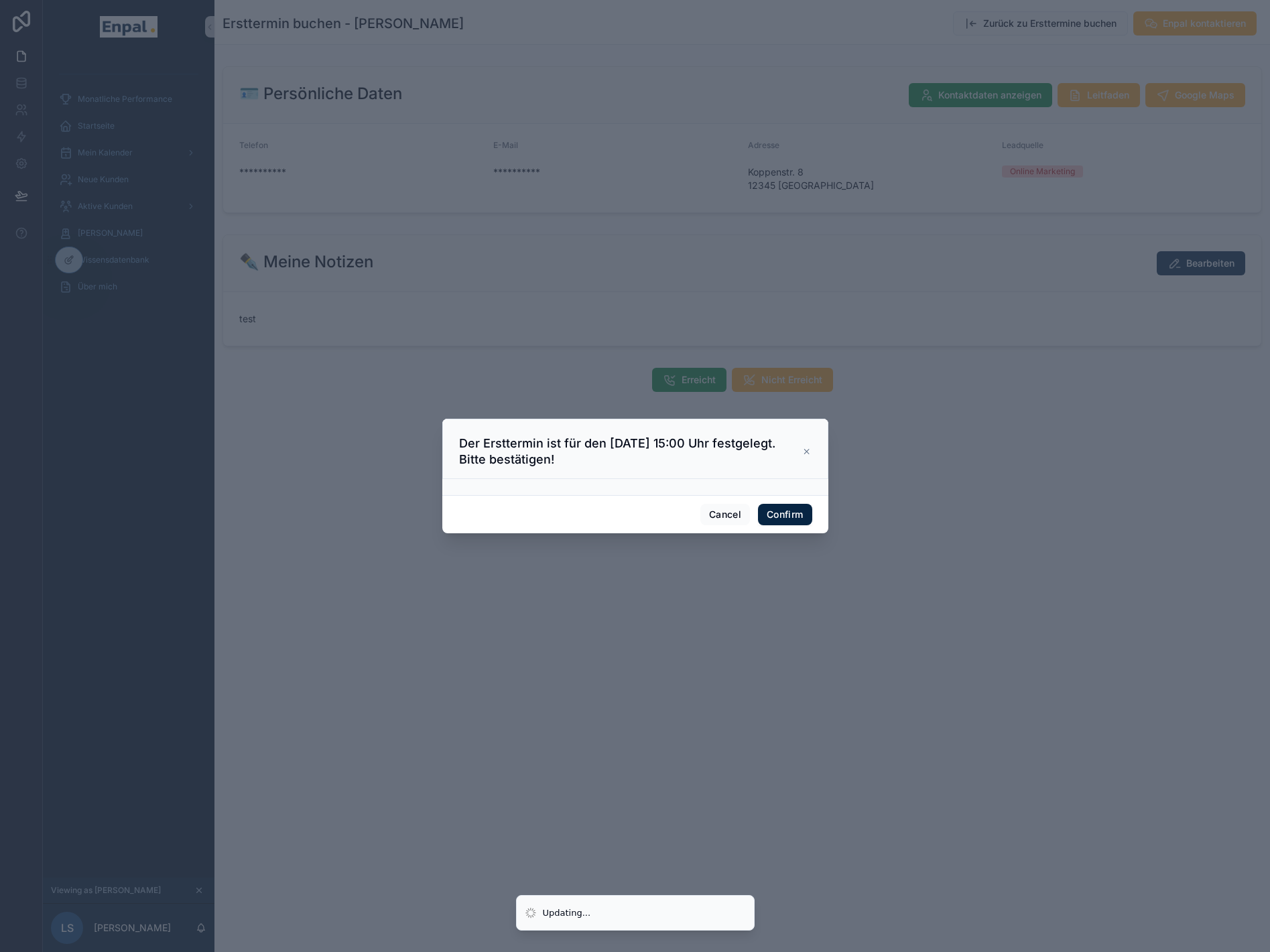
scroll to position [0, 0]
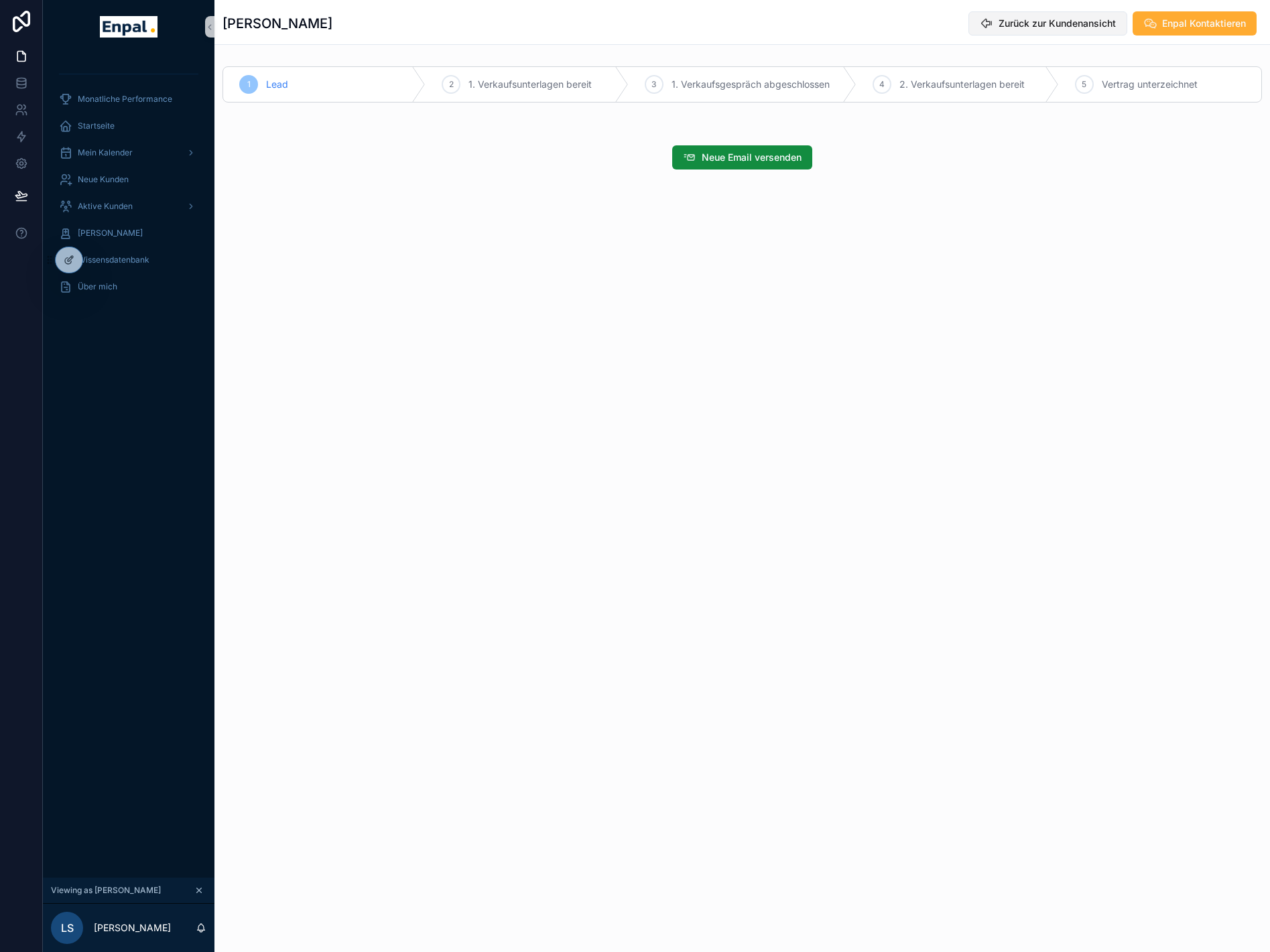
click at [1032, 26] on span "Zurück zur Kundenansicht" at bounding box center [1058, 23] width 117 height 13
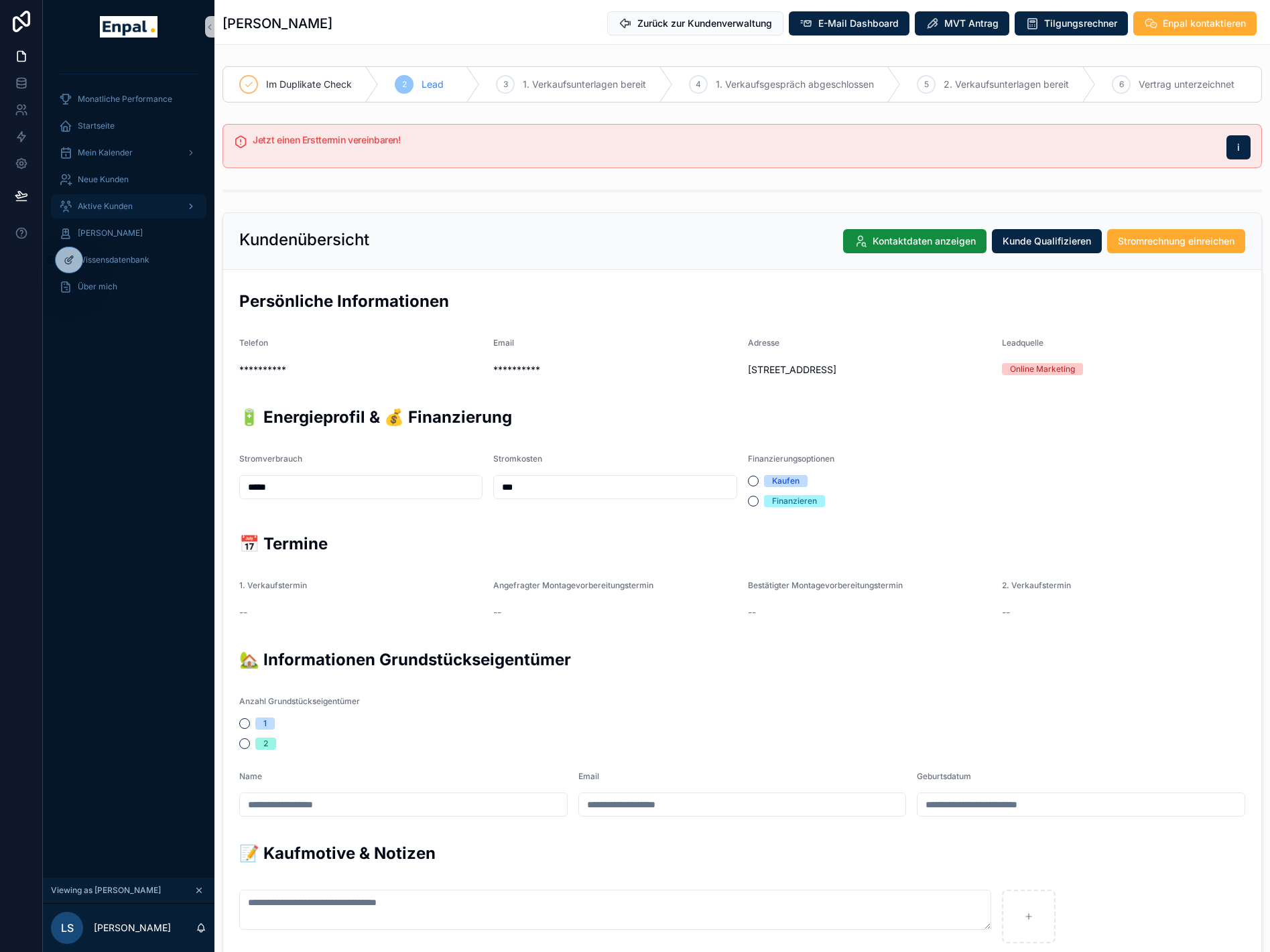
click at [119, 202] on span "Aktive Kunden" at bounding box center [105, 206] width 55 height 11
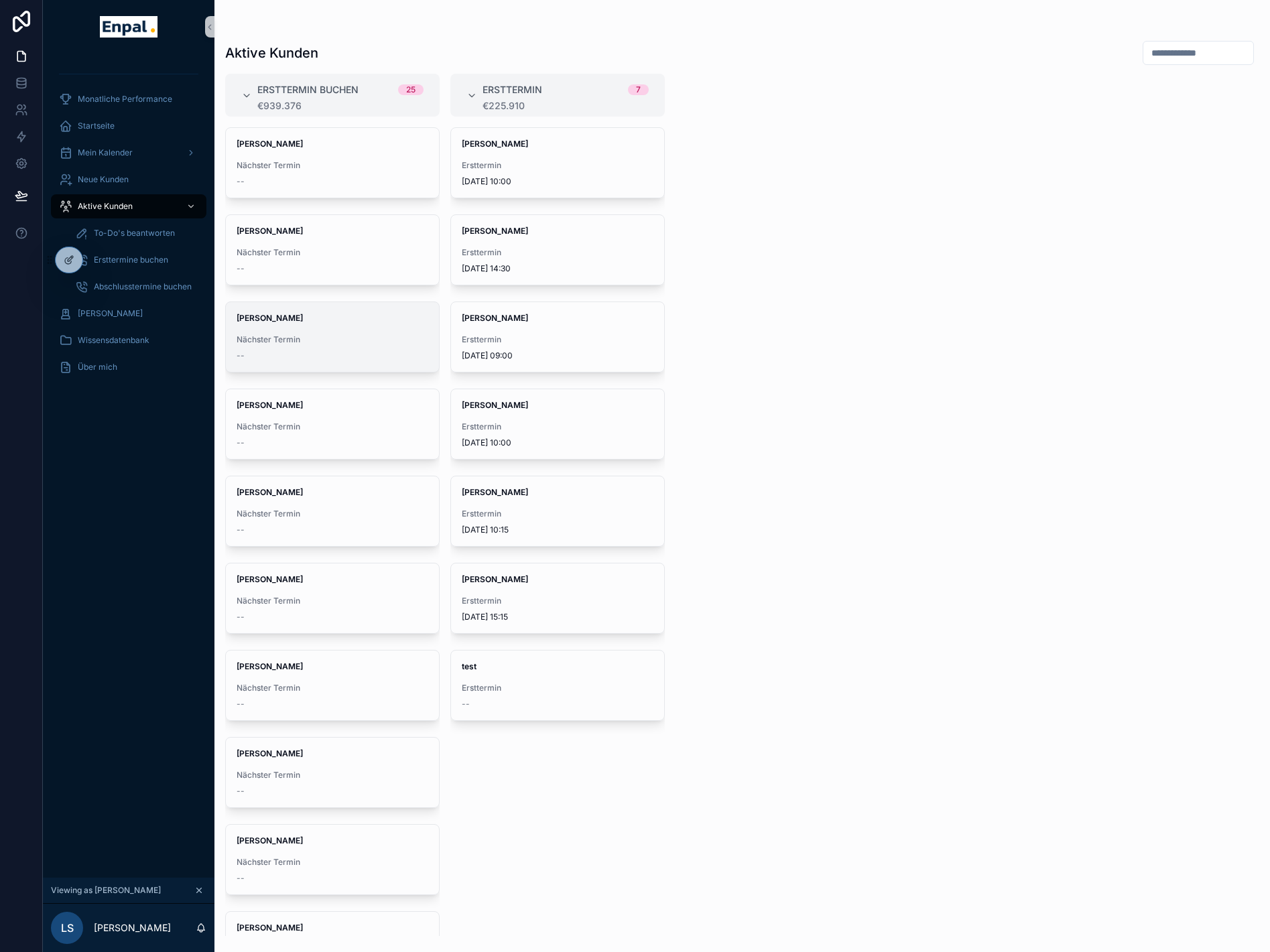
click at [364, 326] on div "David Seidel Nächster Termin --" at bounding box center [332, 337] width 213 height 70
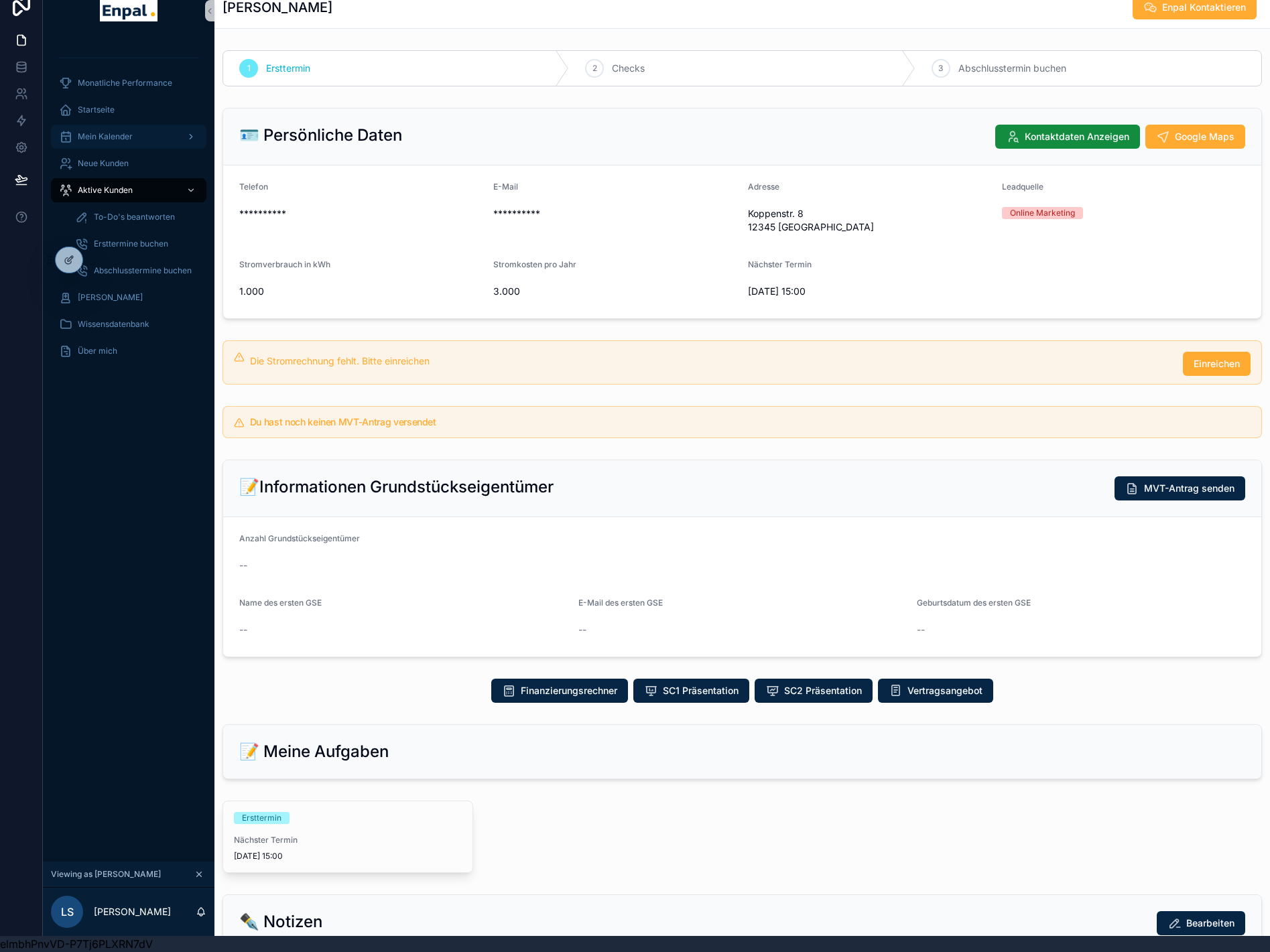
click at [121, 131] on span "Mein Kalender" at bounding box center [105, 136] width 55 height 11
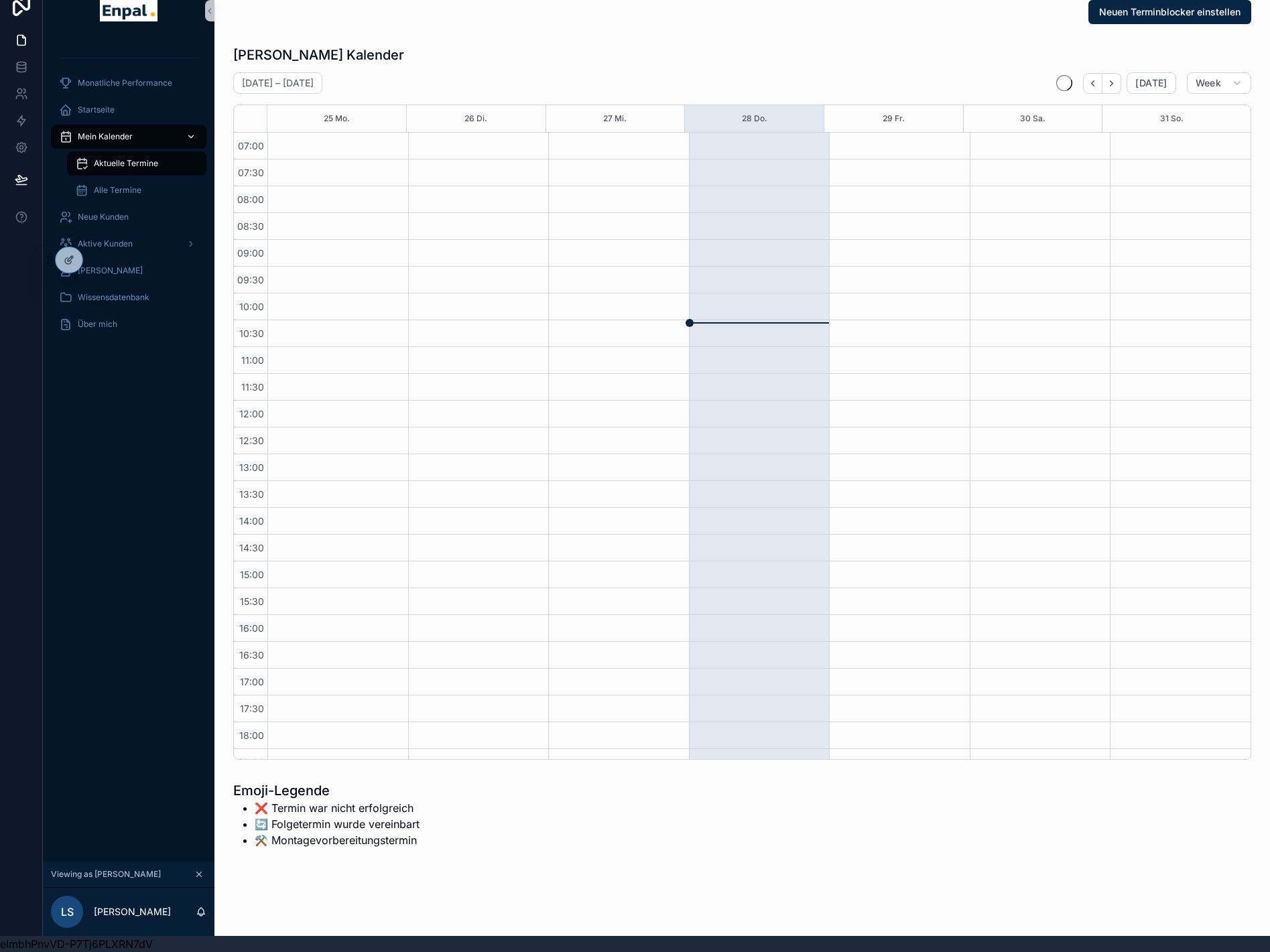
scroll to position [170, 0]
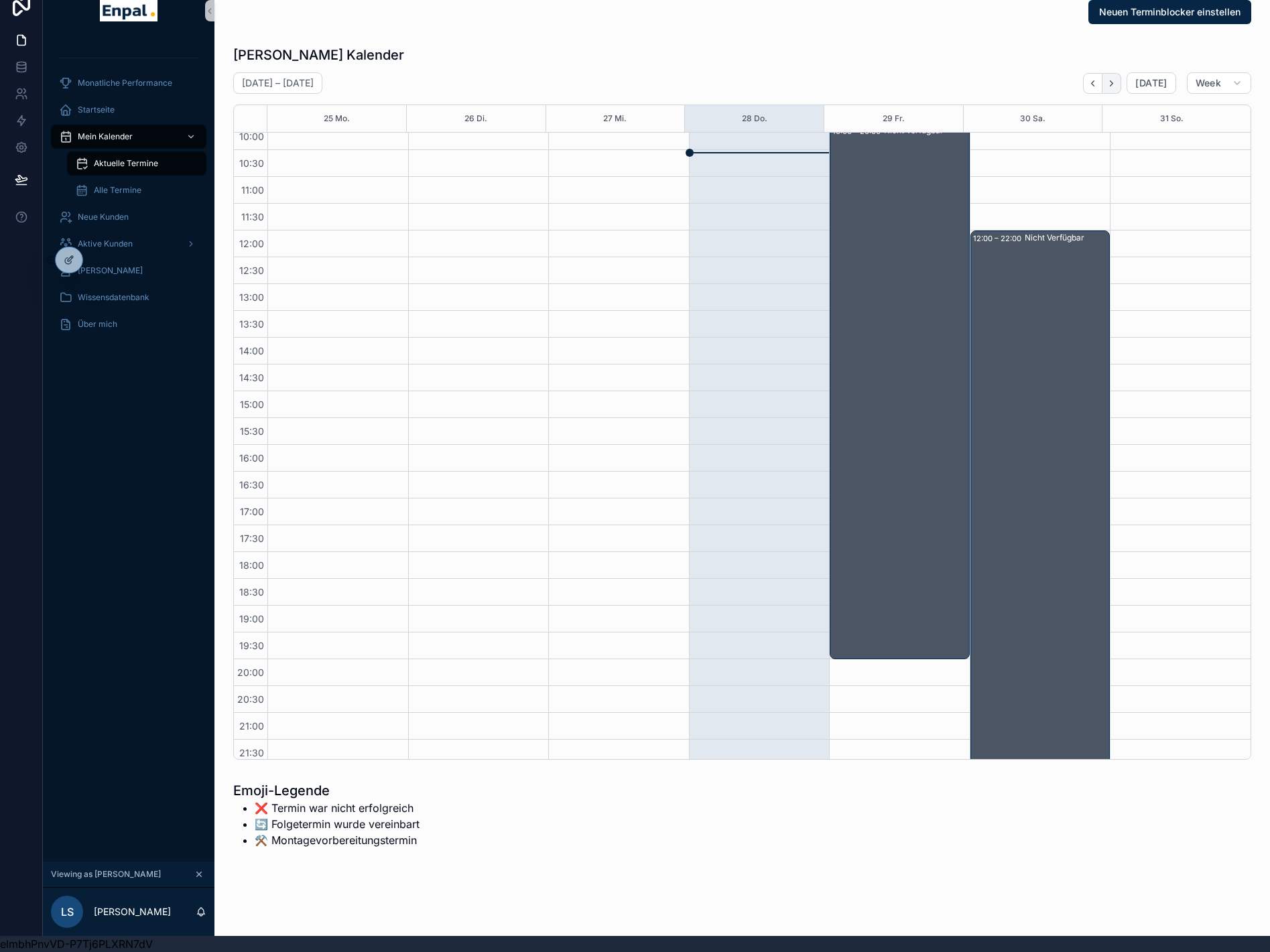
click at [1116, 80] on button "Next" at bounding box center [1112, 83] width 19 height 21
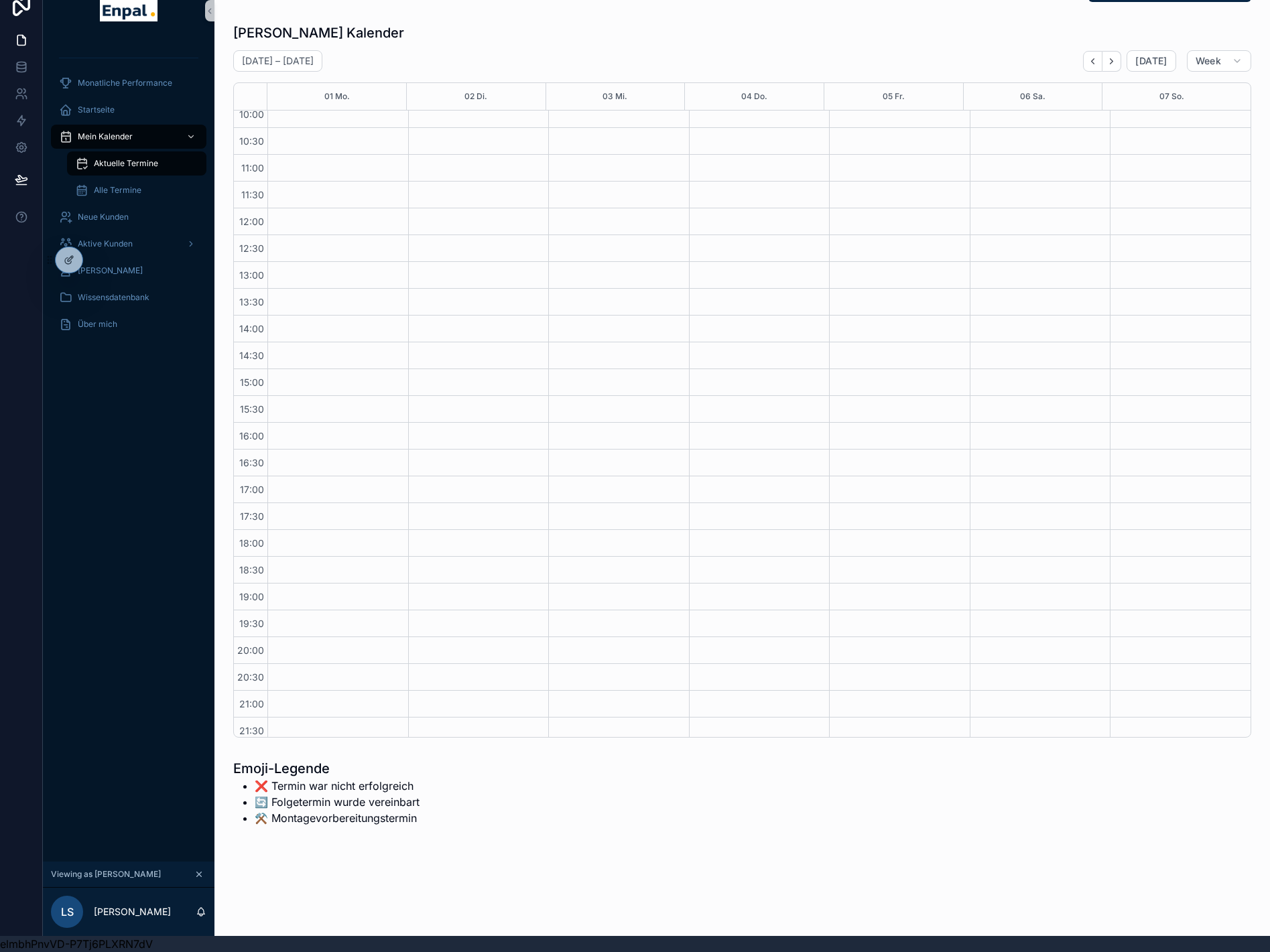
scroll to position [26, 0]
click at [114, 233] on div "Aktive Kunden" at bounding box center [128, 244] width 139 height 22
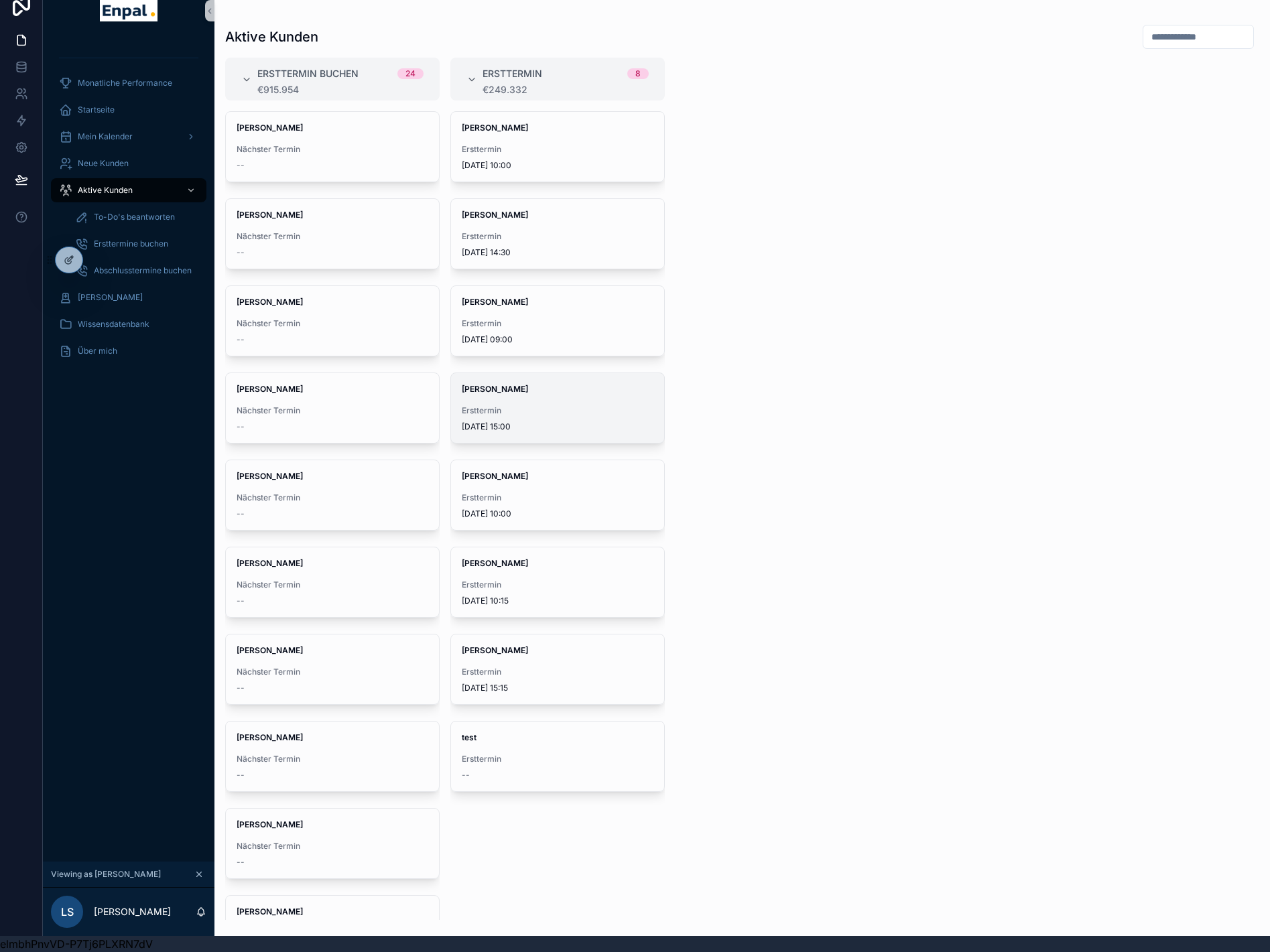
click at [531, 422] on span "3.9.2025 15:00" at bounding box center [557, 427] width 192 height 11
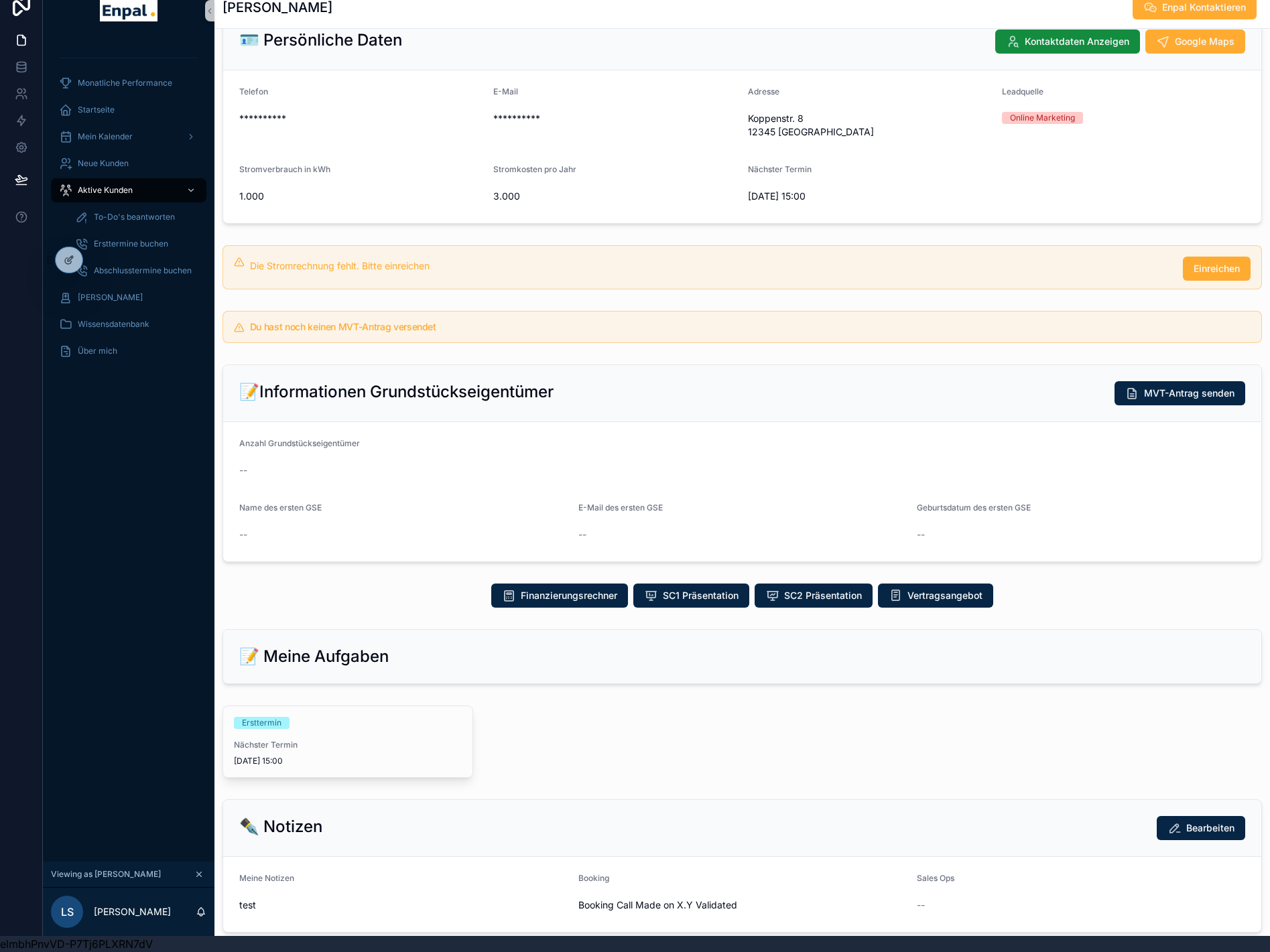
scroll to position [95, 0]
click at [113, 131] on span "Mein Kalender" at bounding box center [105, 136] width 55 height 11
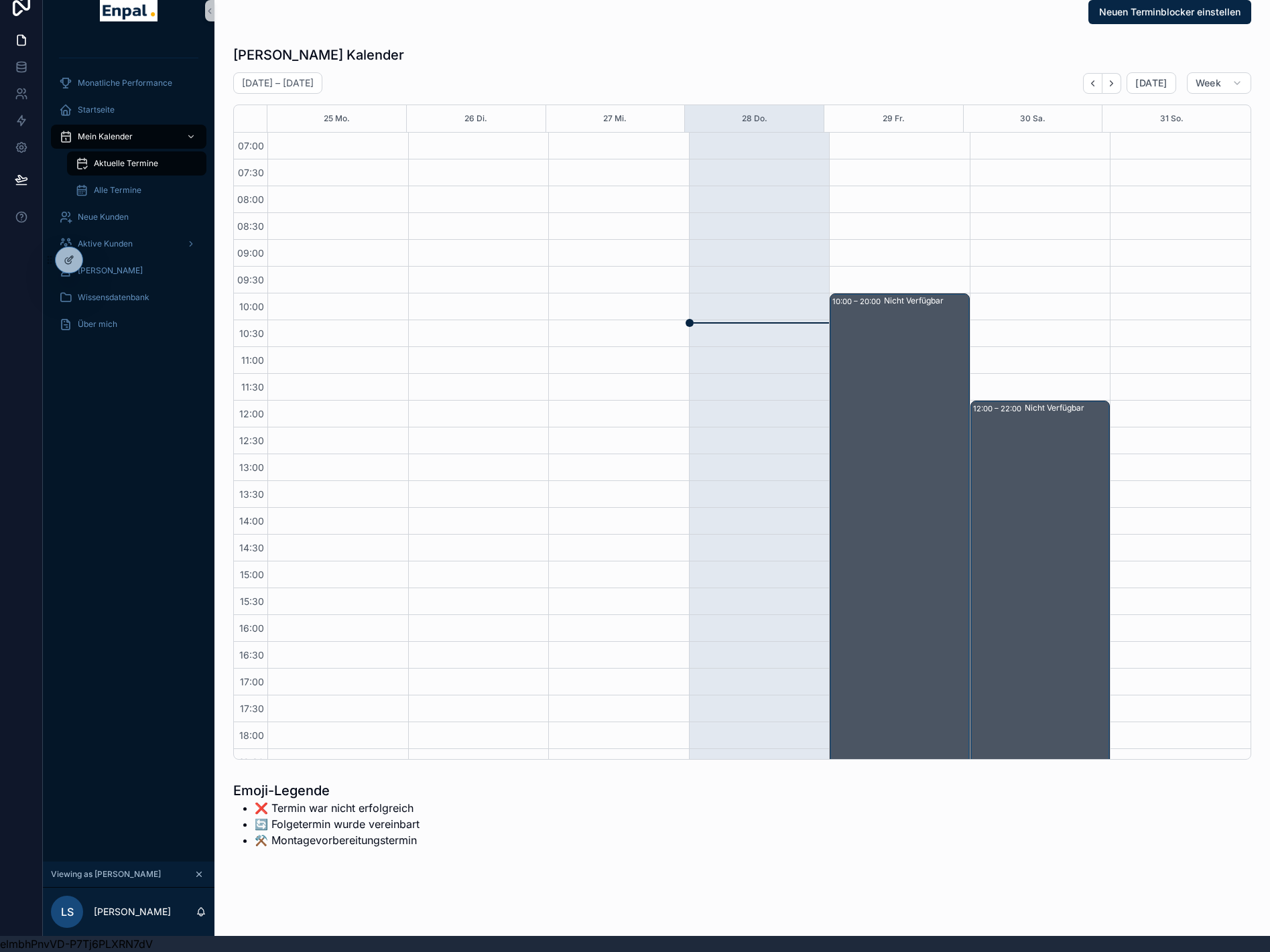
scroll to position [170, 0]
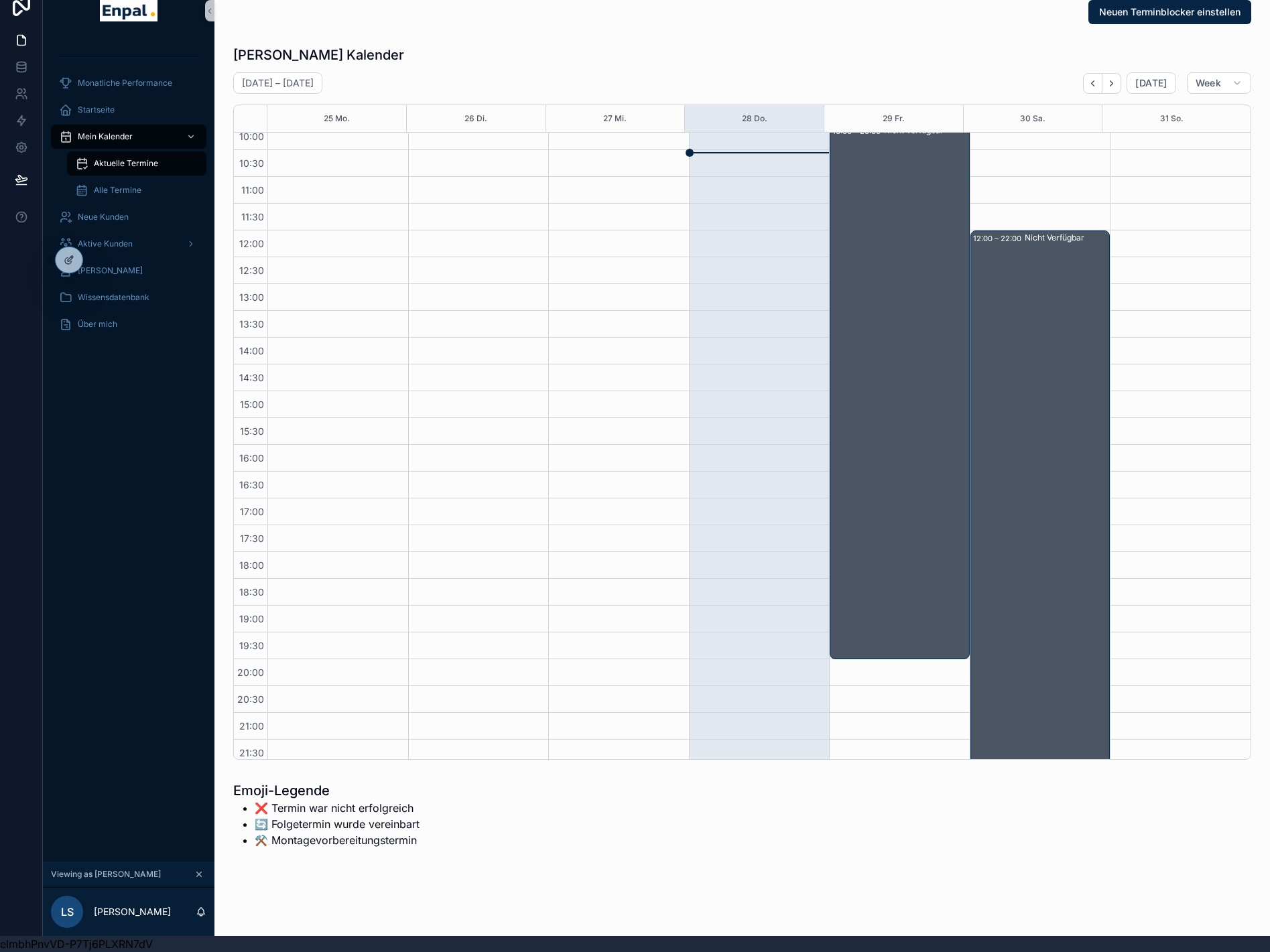
click at [126, 158] on span "Aktuelle Termine" at bounding box center [125, 163] width 65 height 11
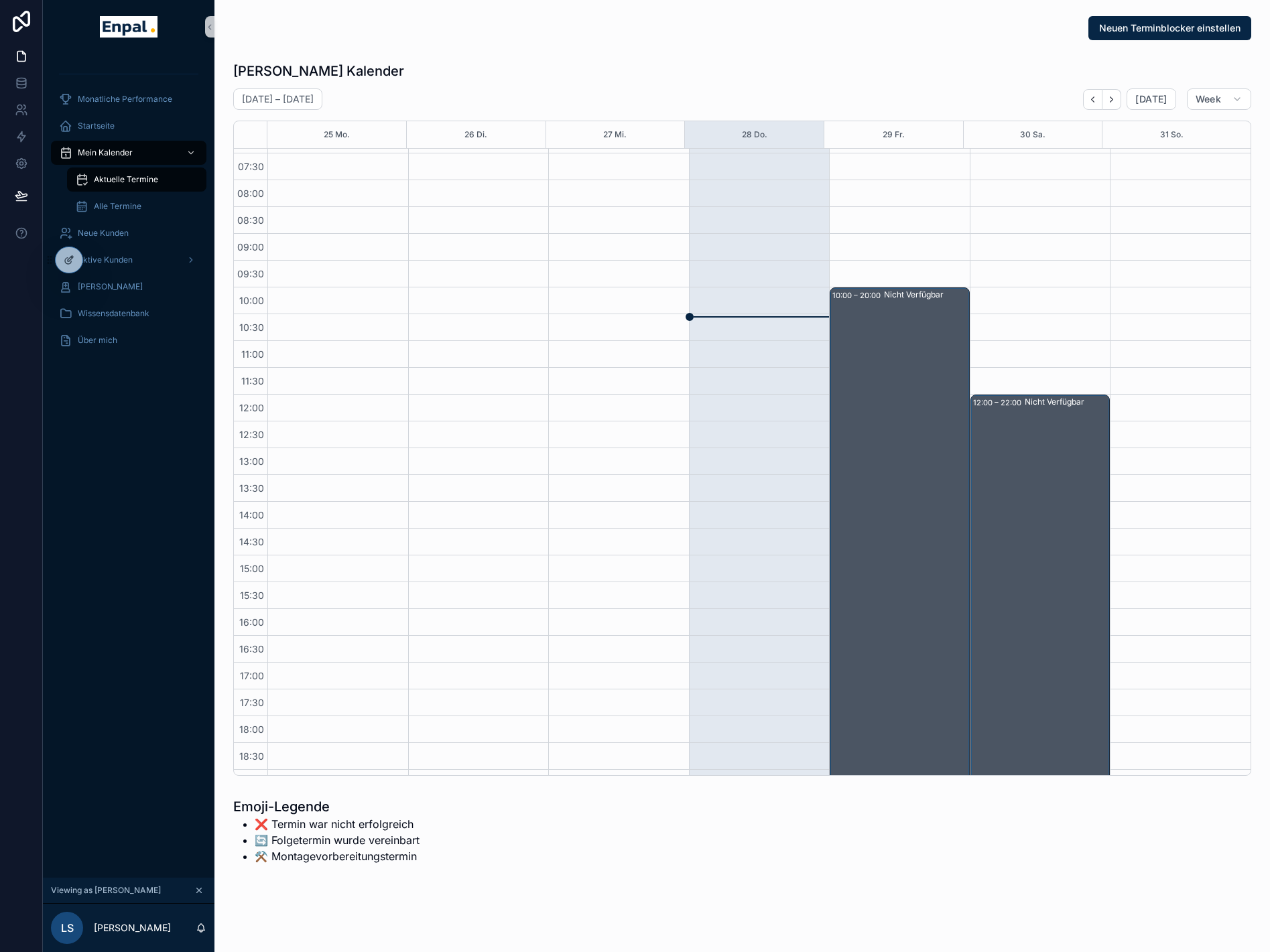
scroll to position [0, 0]
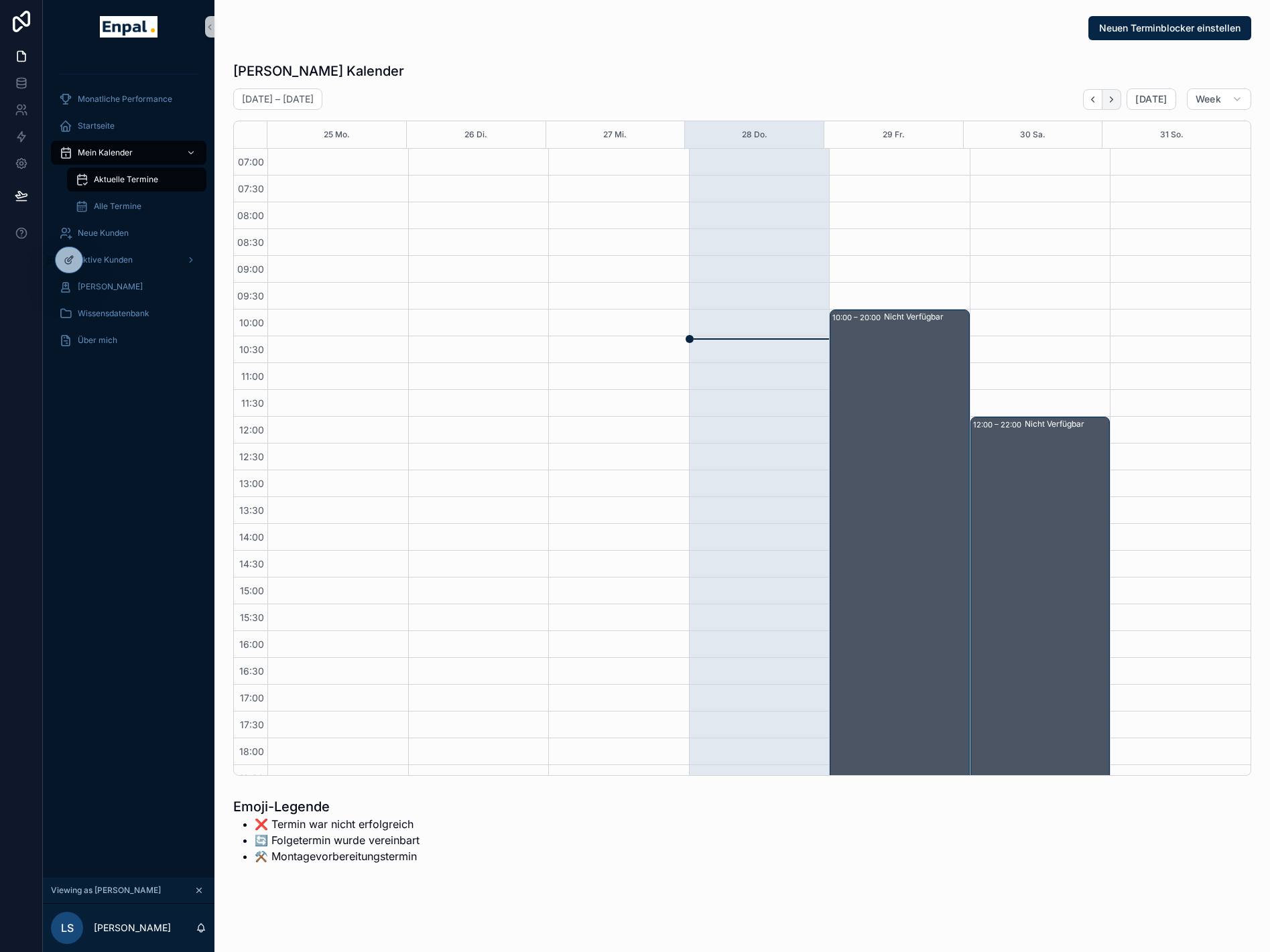
click at [1115, 98] on icon "Next" at bounding box center [1112, 99] width 10 height 10
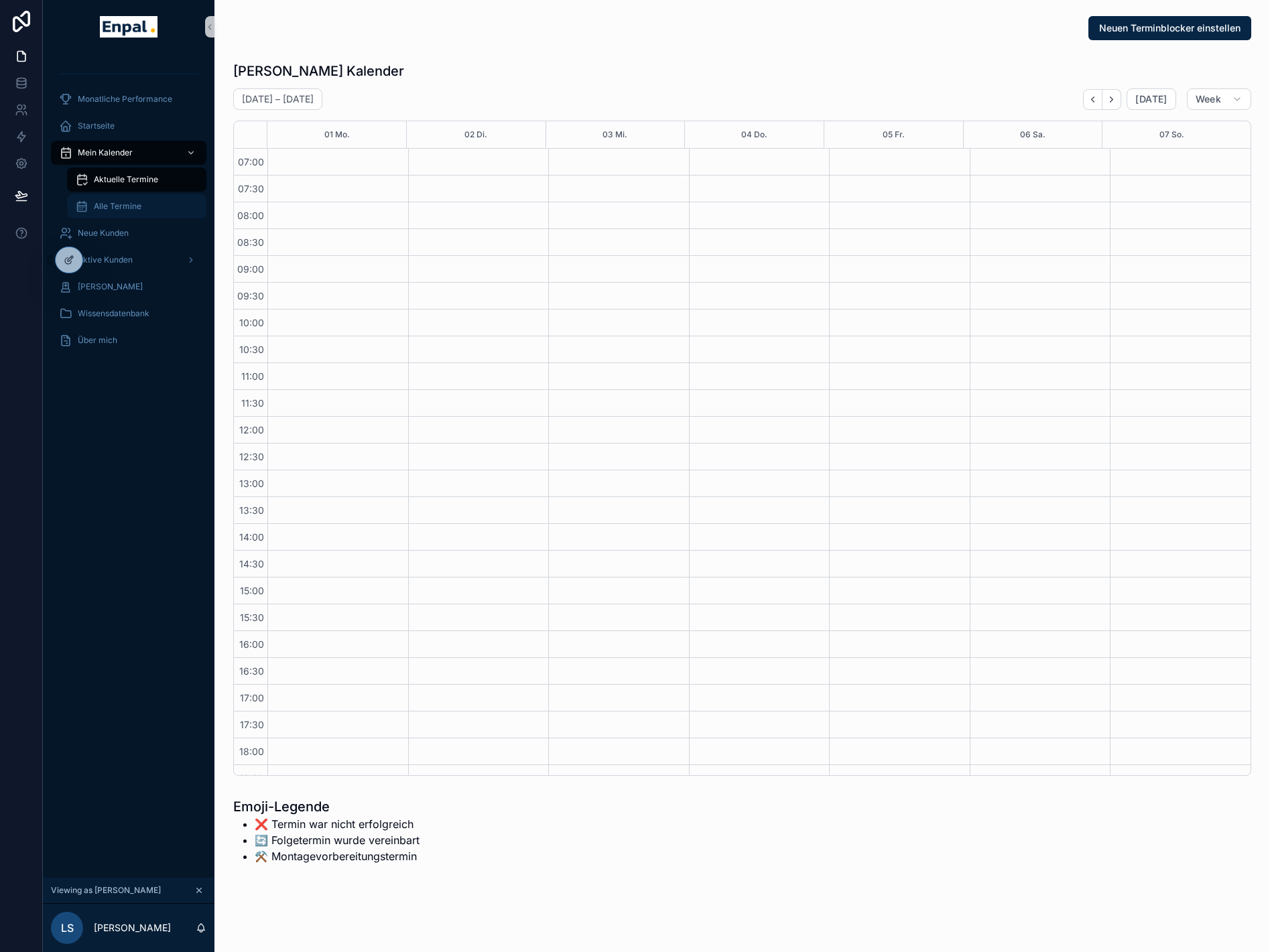
click at [120, 206] on span "Alle Termine" at bounding box center [117, 206] width 48 height 11
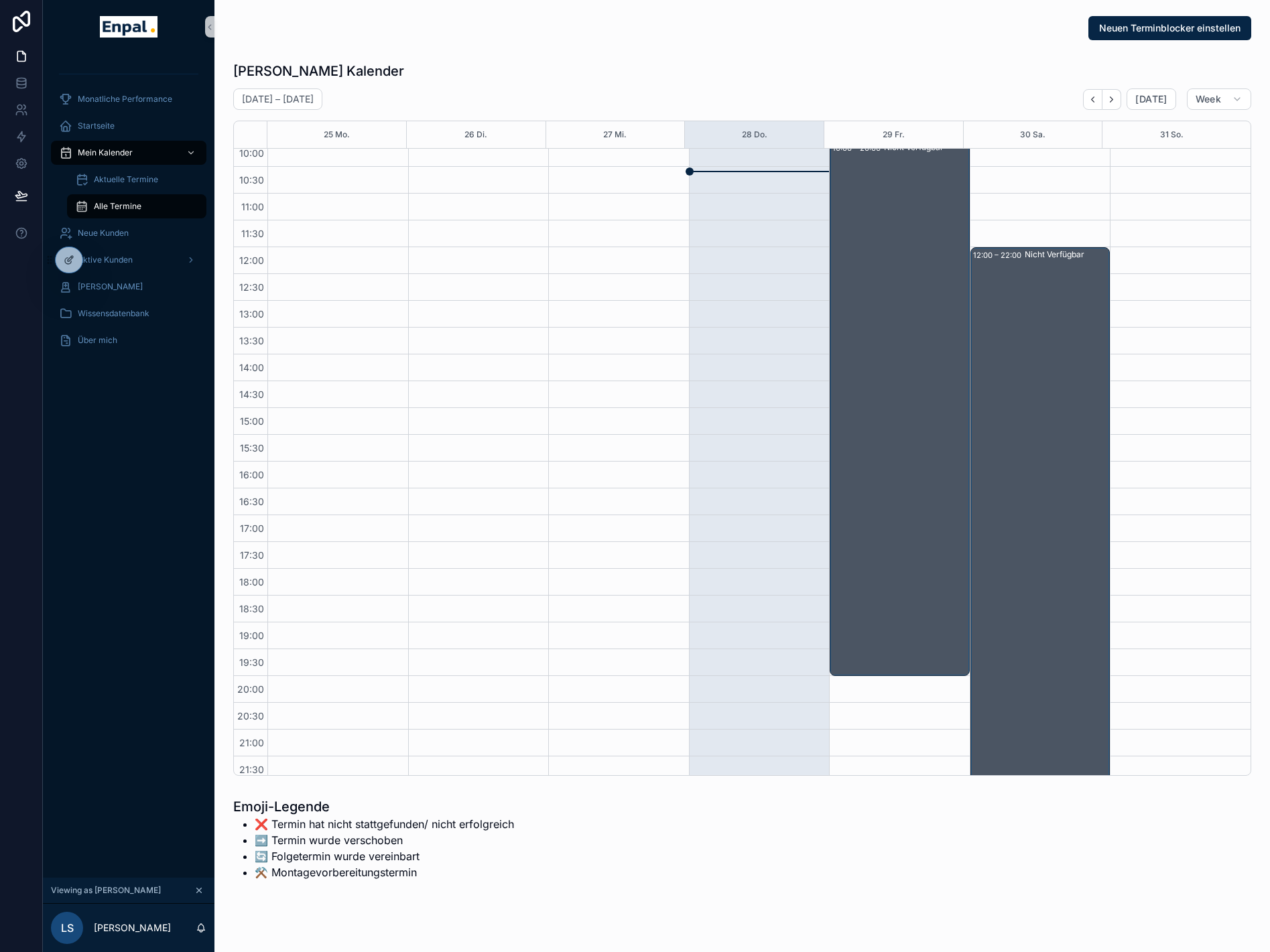
scroll to position [170, 0]
click at [131, 259] on span "Aktive Kunden" at bounding box center [105, 260] width 55 height 11
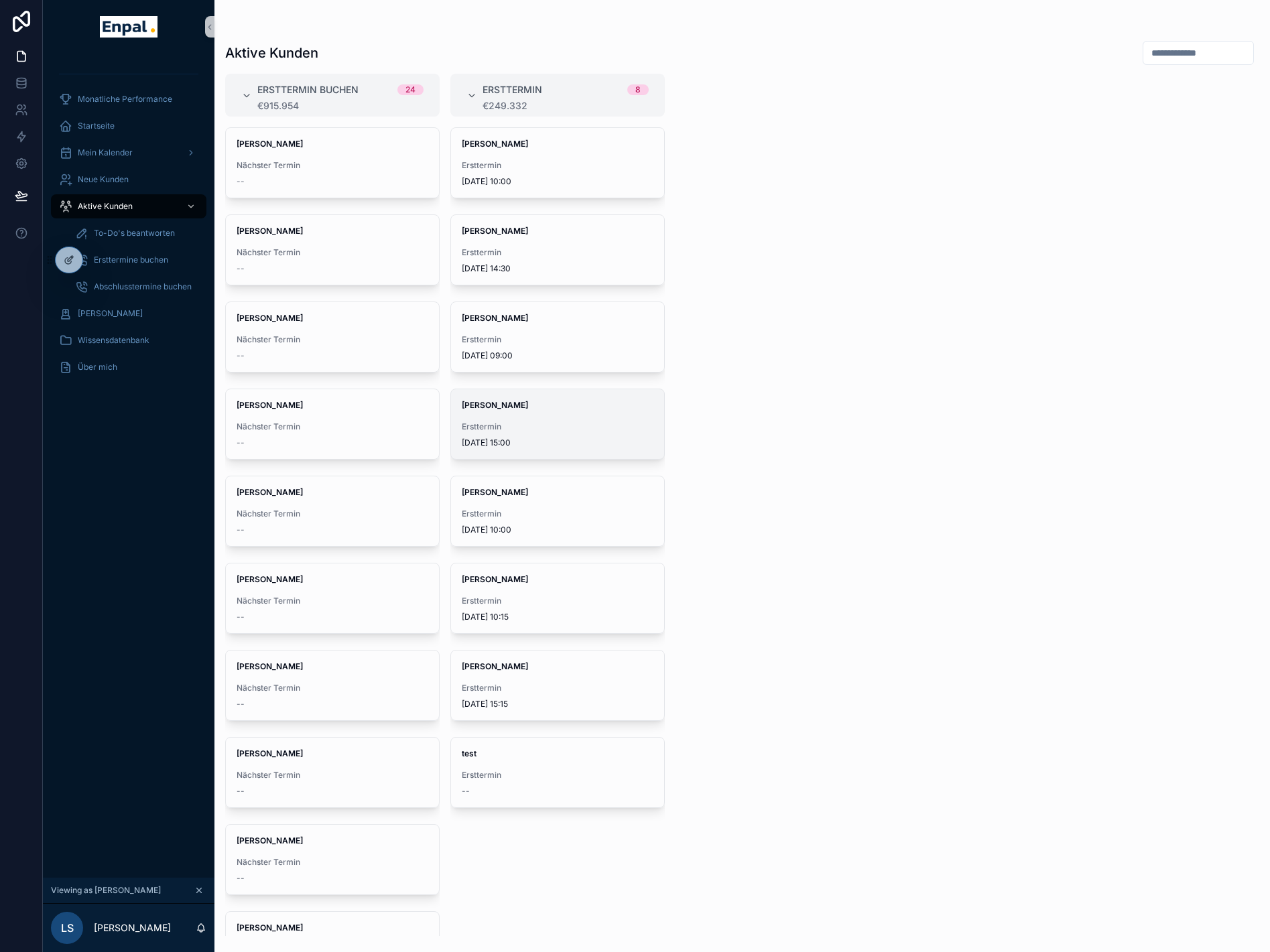
click at [545, 412] on div "David Seidel Ersttermin 3.9.2025 15:00" at bounding box center [557, 424] width 213 height 70
click at [119, 154] on span "Mein Kalender" at bounding box center [105, 152] width 55 height 11
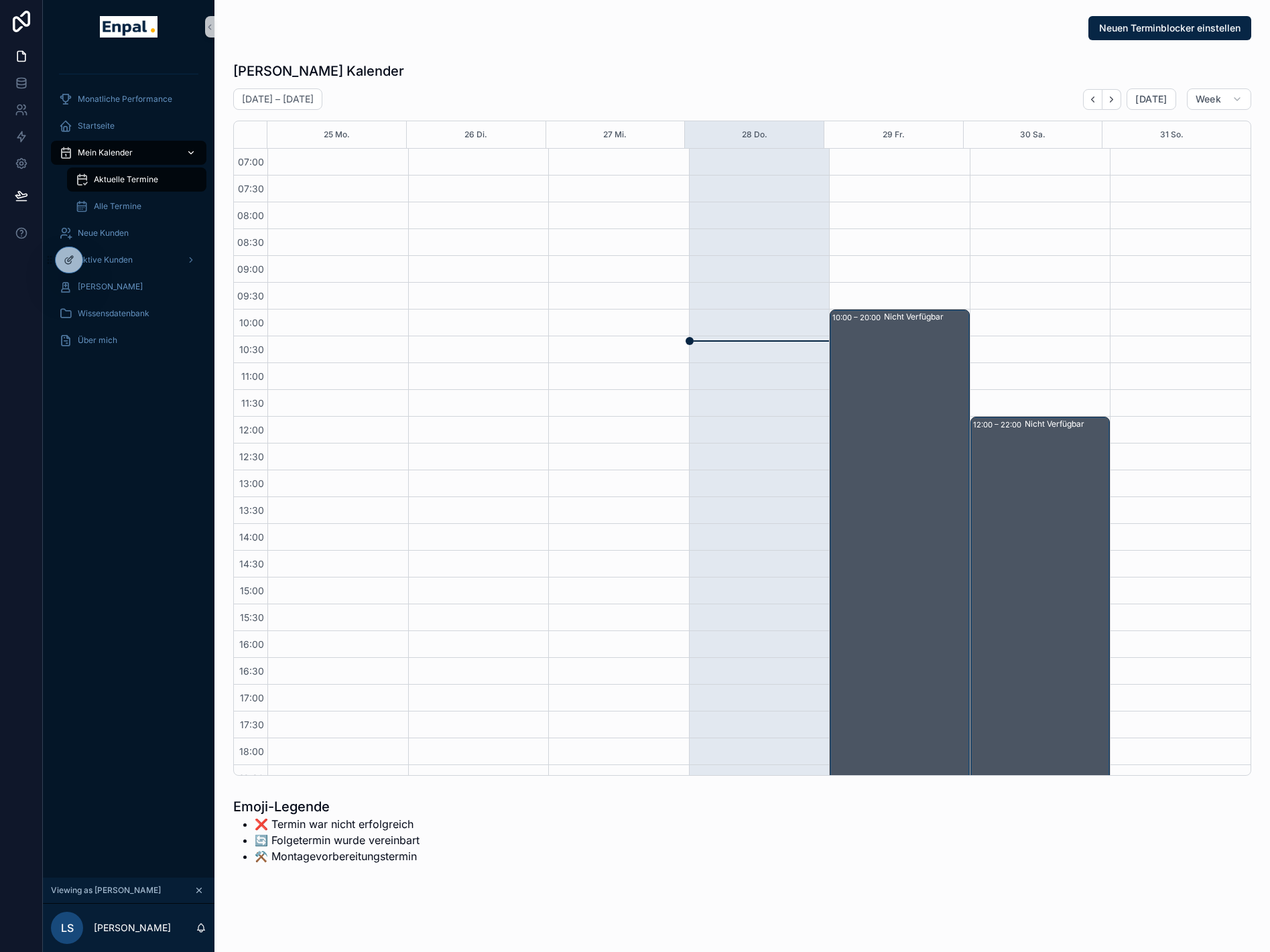
scroll to position [170, 0]
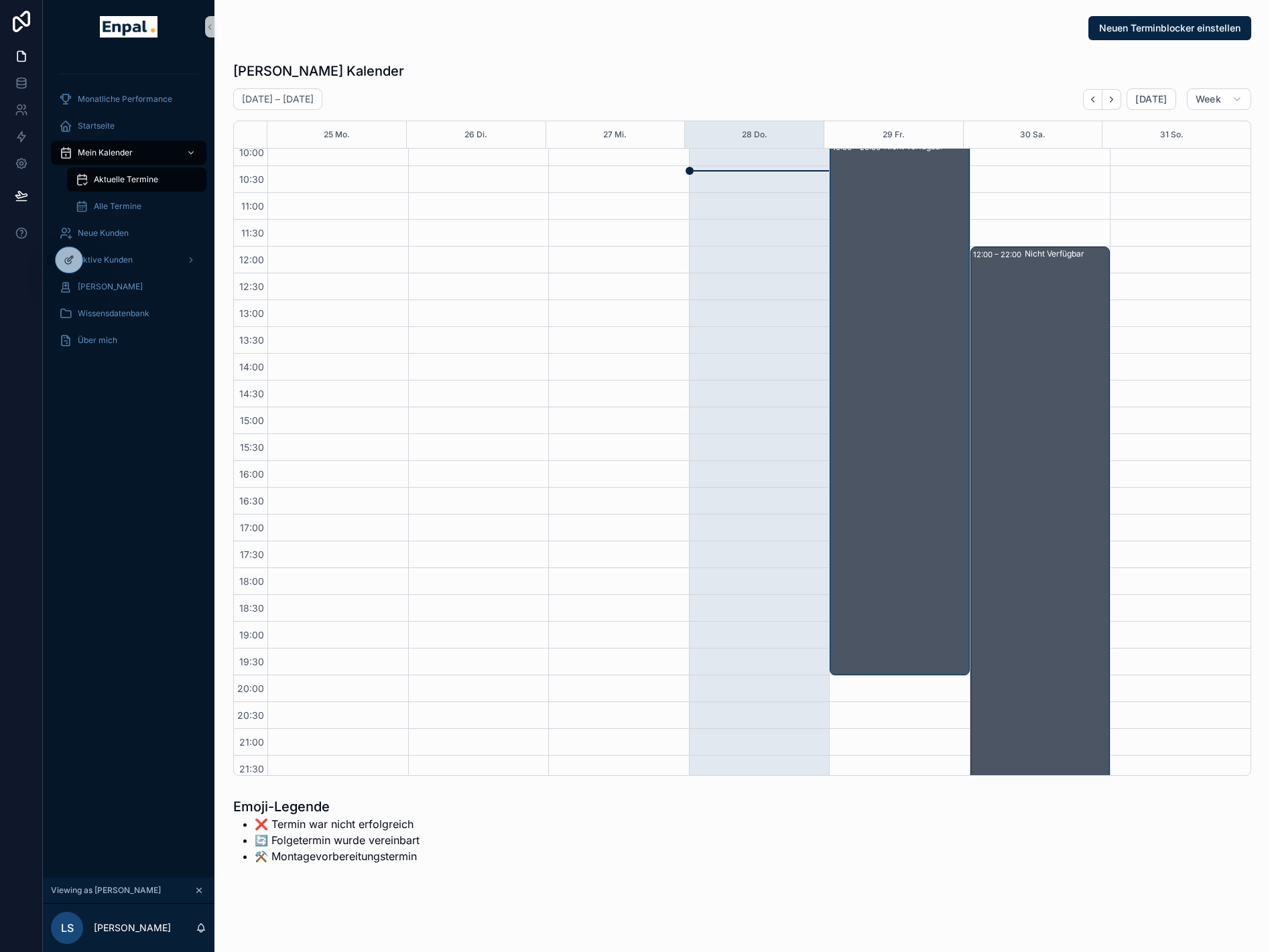
click at [130, 181] on span "Aktuelle Termine" at bounding box center [125, 179] width 65 height 11
click at [1112, 97] on icon "Next" at bounding box center [1112, 99] width 10 height 10
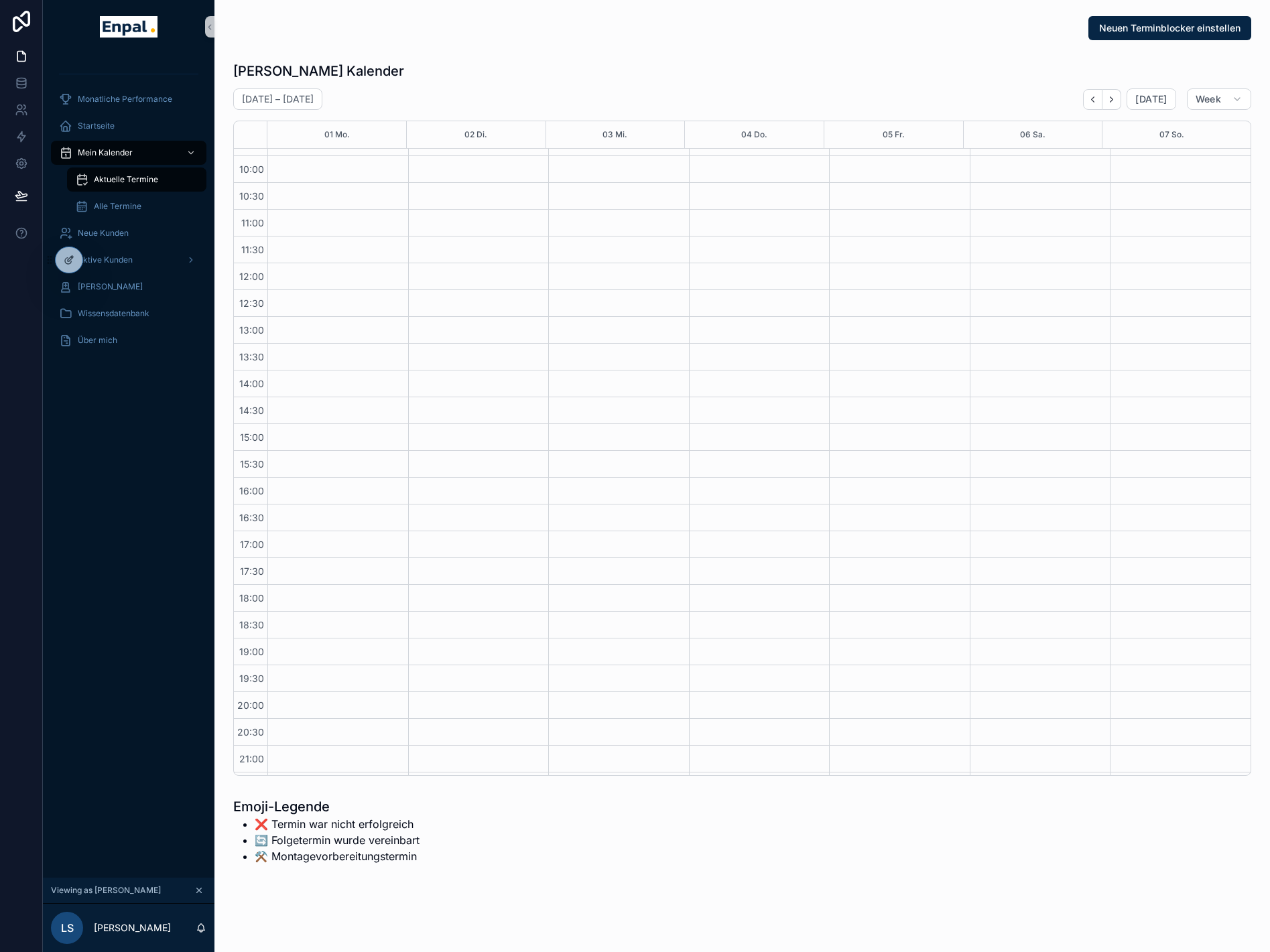
scroll to position [170, 0]
click at [110, 209] on span "Alle Termine" at bounding box center [117, 206] width 48 height 11
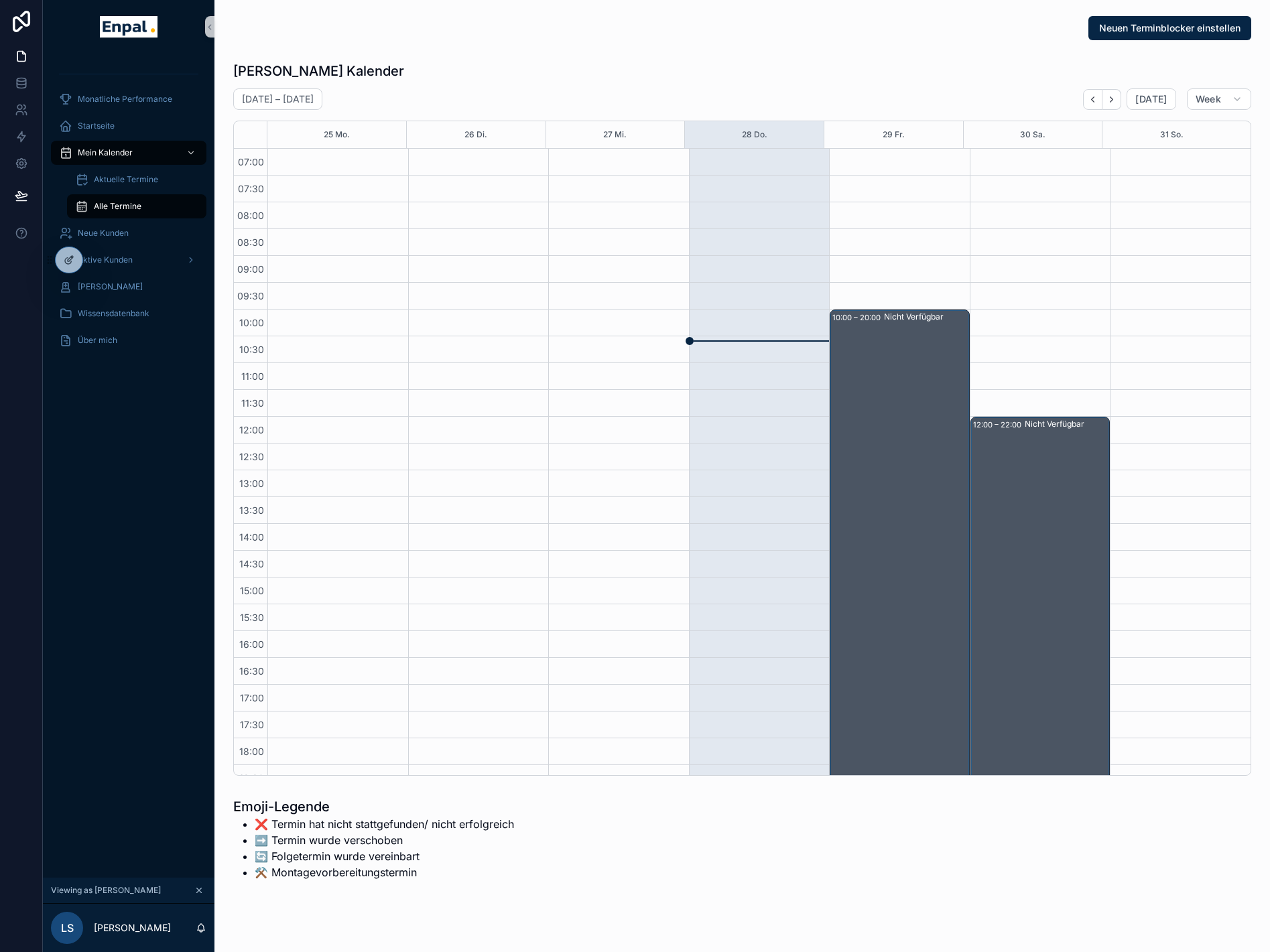
scroll to position [170, 0]
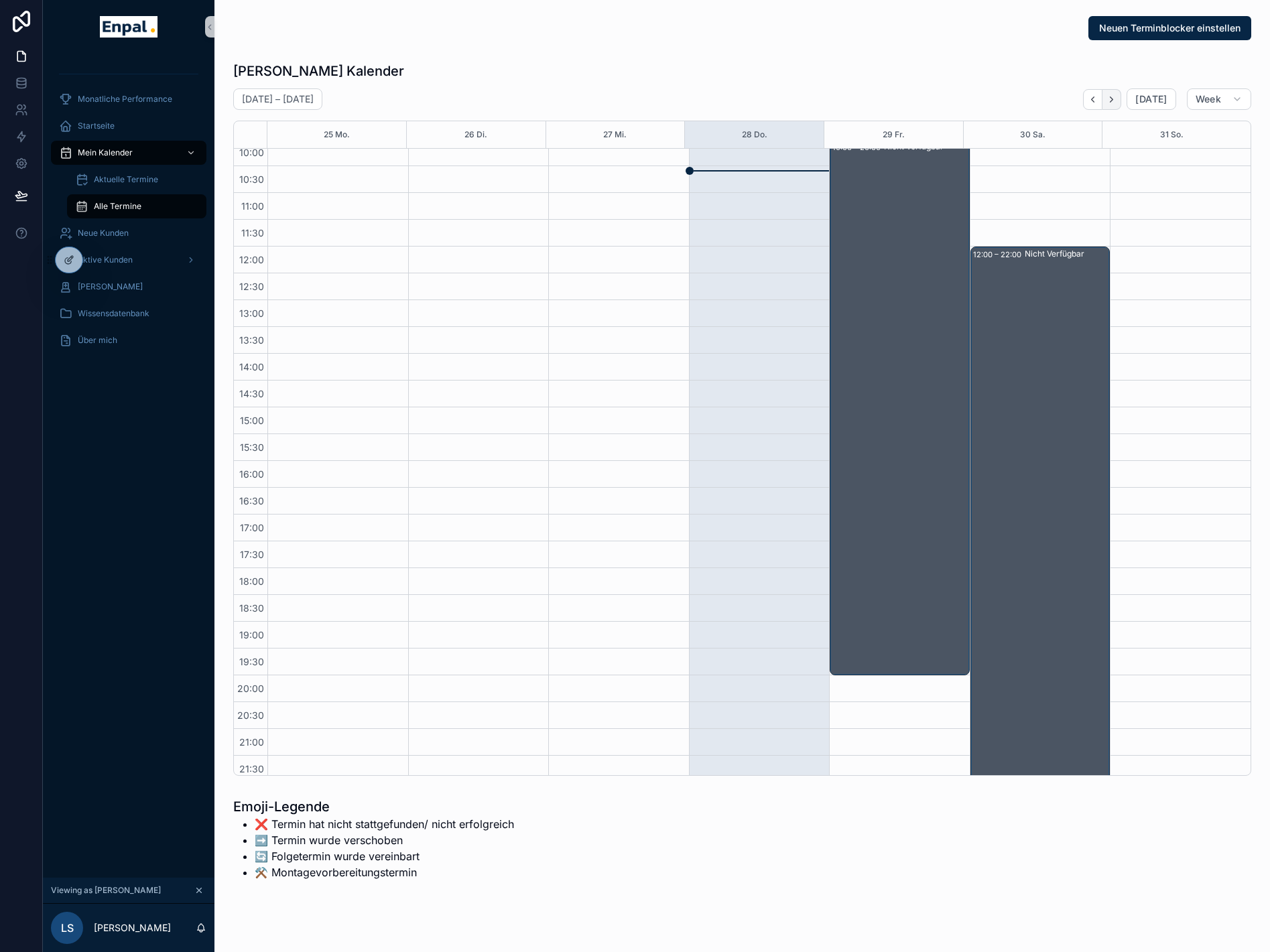
click at [1113, 99] on icon "Next" at bounding box center [1112, 99] width 10 height 10
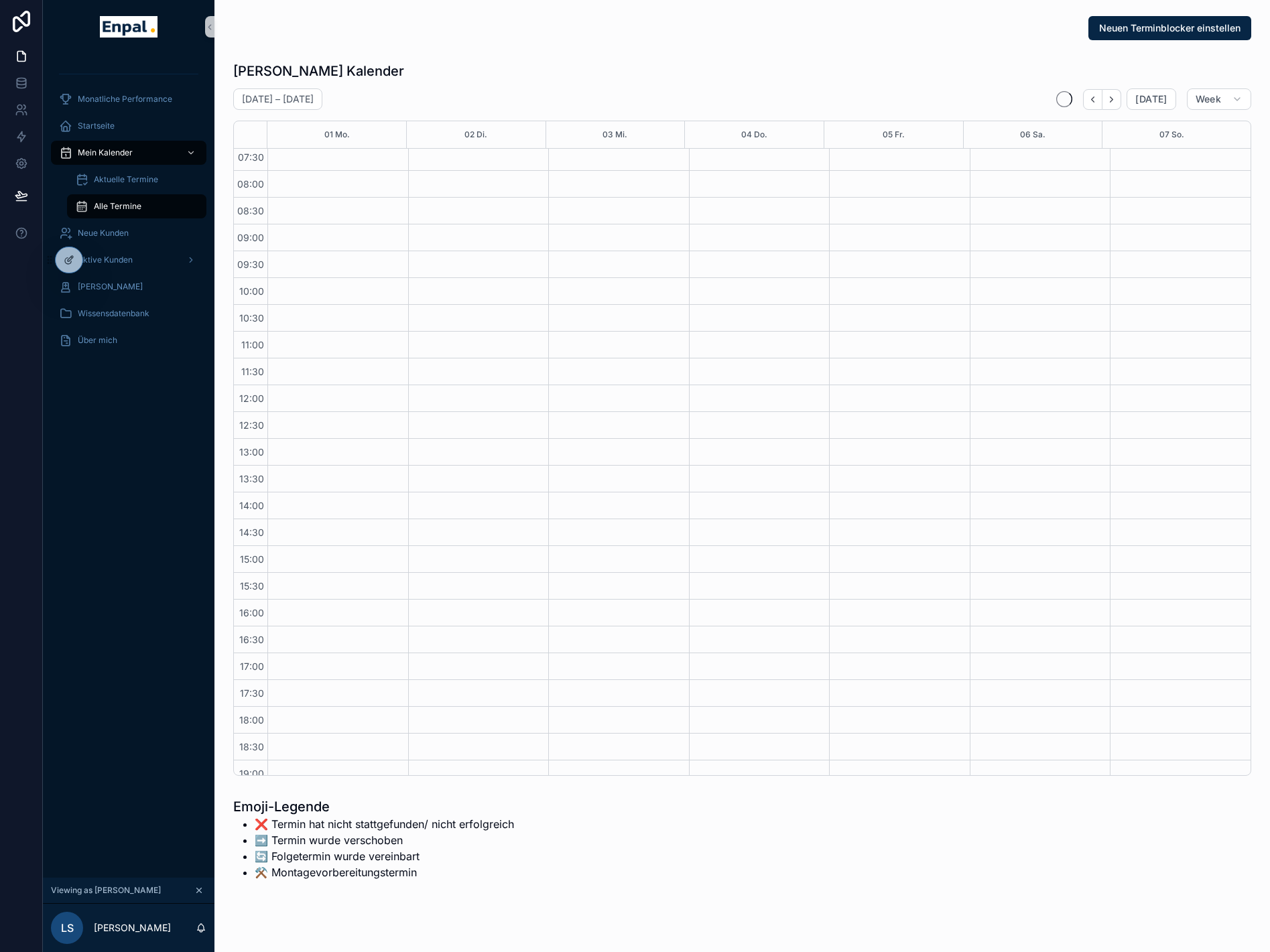
scroll to position [134, 0]
click at [109, 264] on span "Aktive Kunden" at bounding box center [105, 260] width 55 height 11
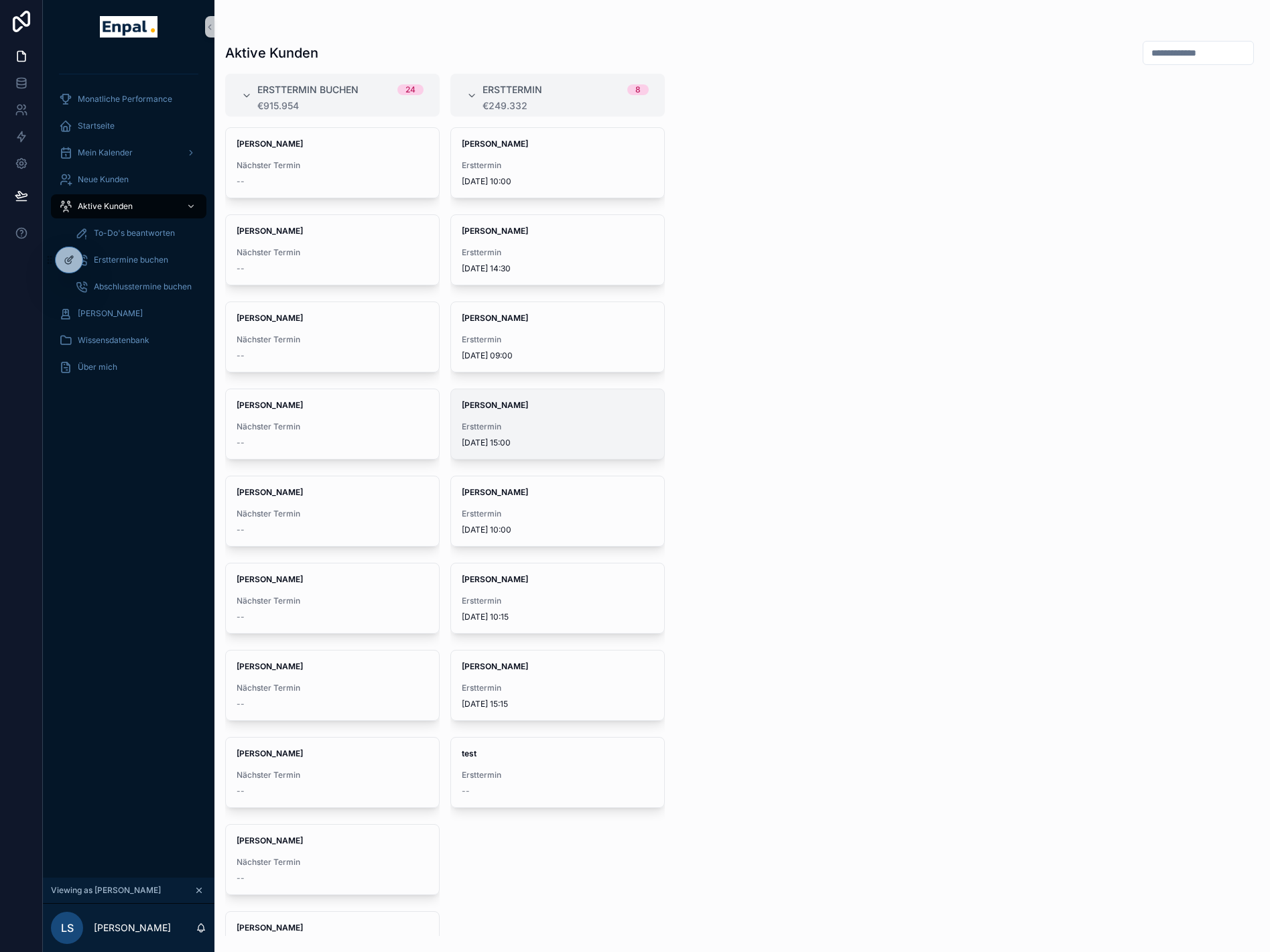
click at [592, 401] on span "[PERSON_NAME]" at bounding box center [557, 405] width 192 height 11
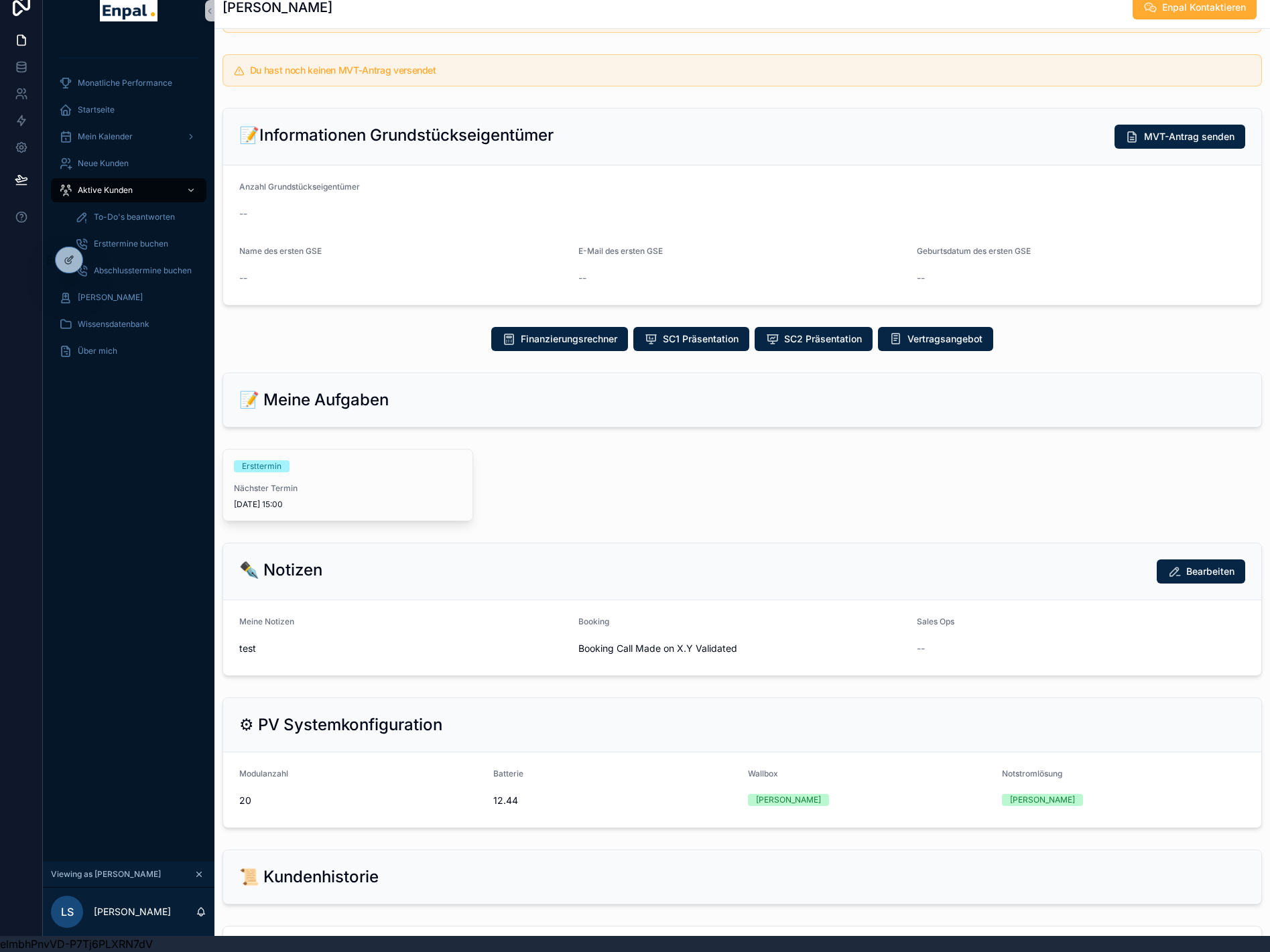
scroll to position [229, 0]
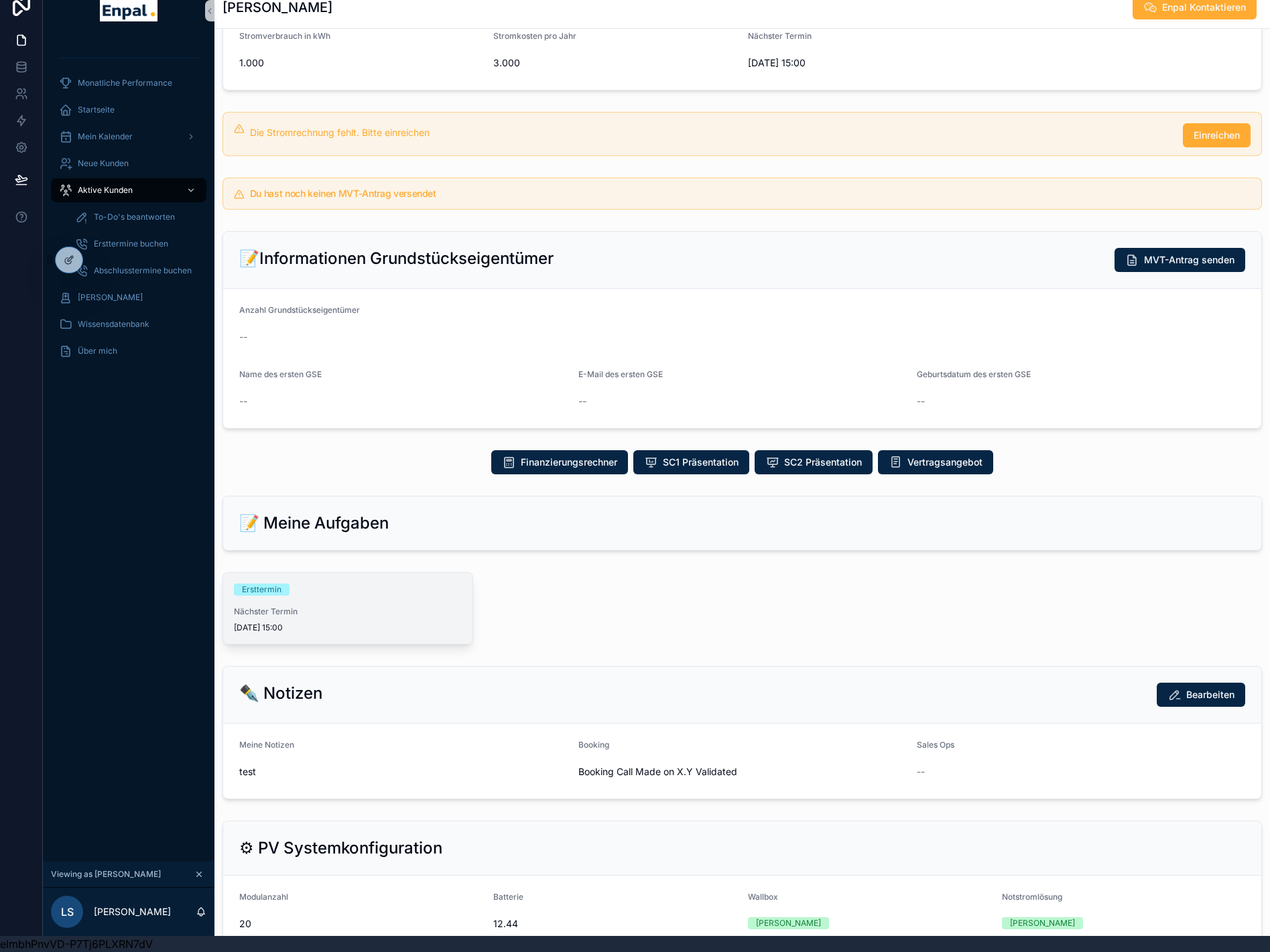
click at [439, 607] on span "Nächster Termin" at bounding box center [347, 612] width 228 height 11
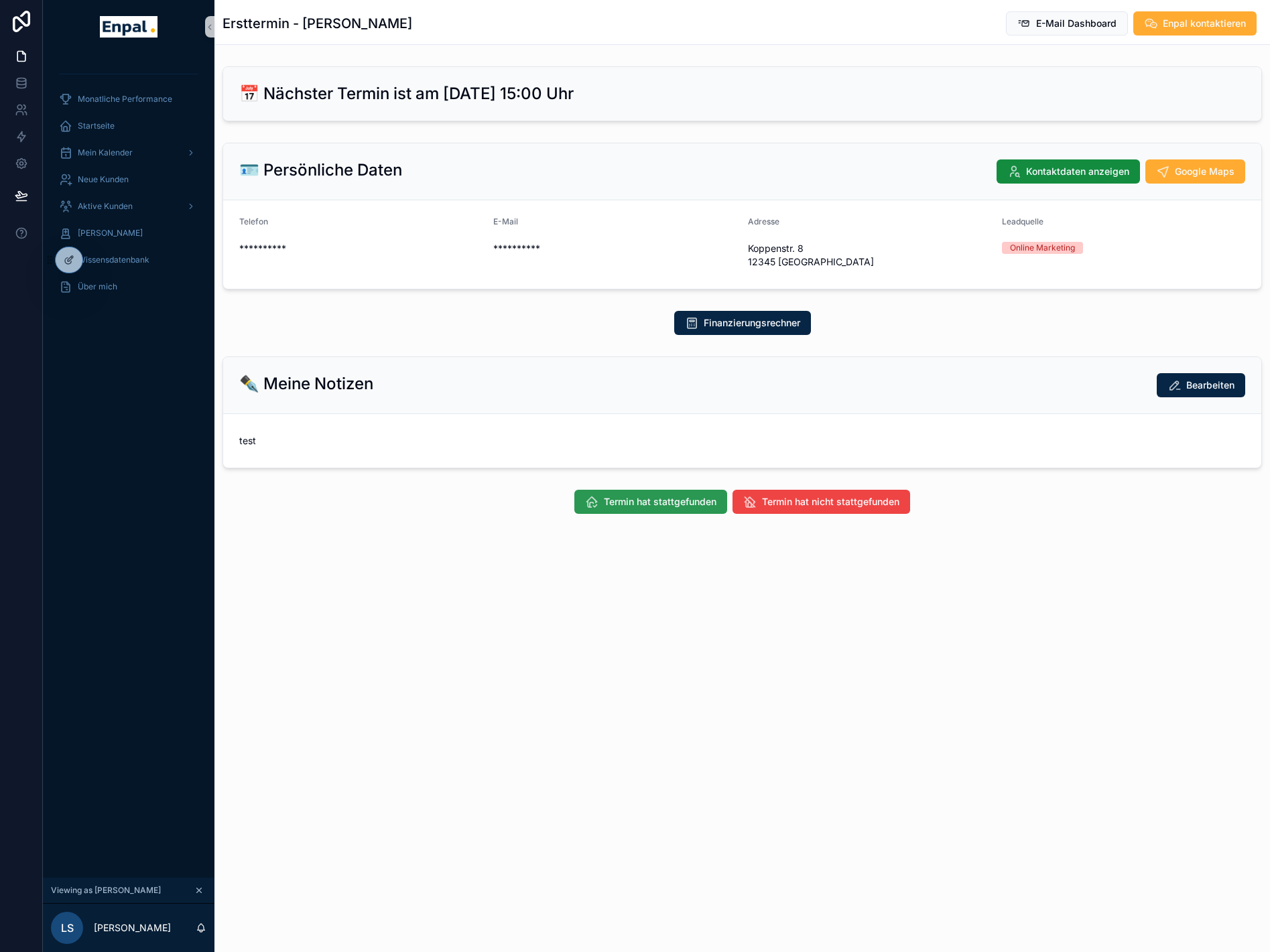
click at [636, 495] on span "Termin hat stattgefunden" at bounding box center [660, 501] width 112 height 13
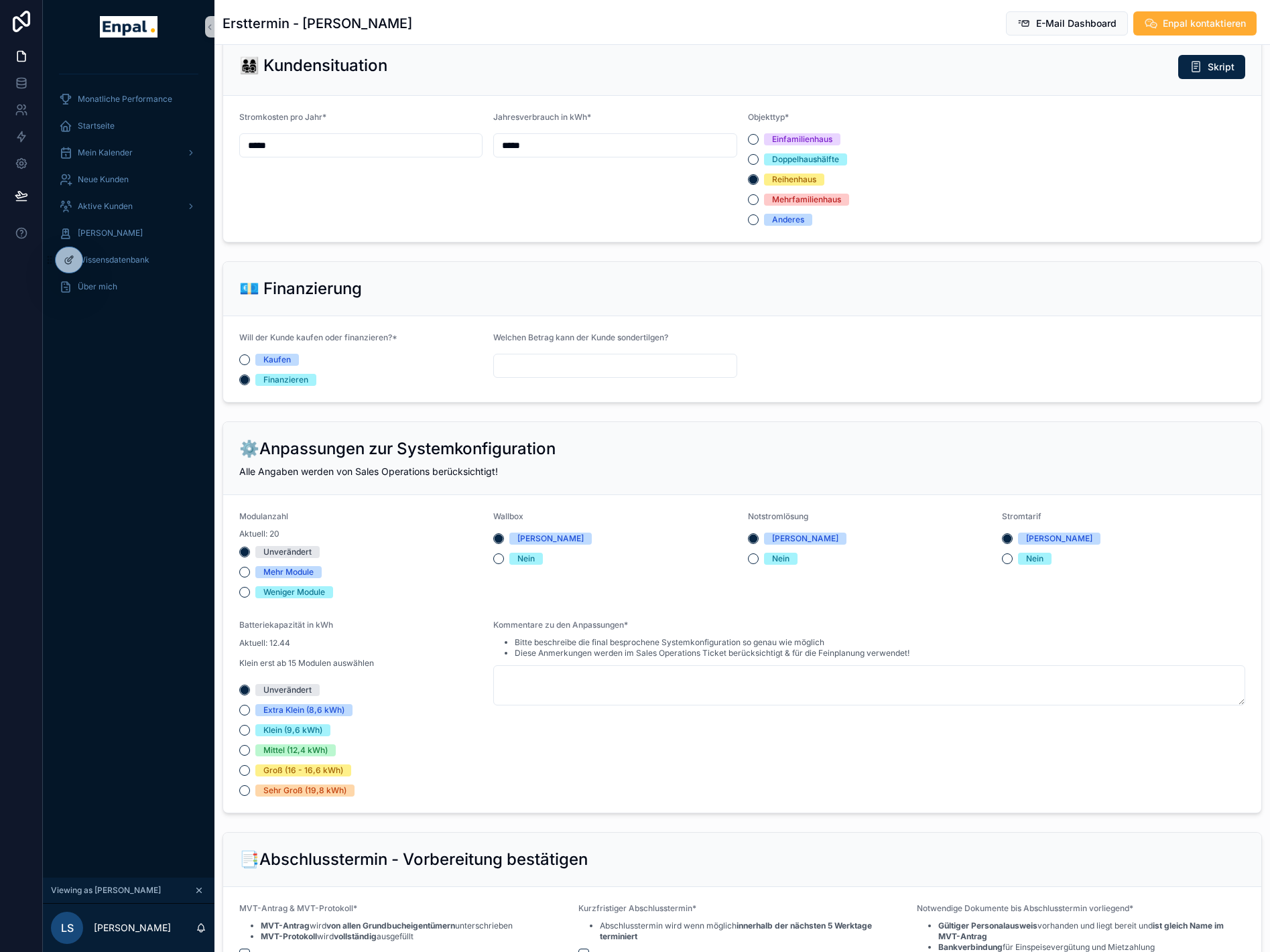
scroll to position [737, 0]
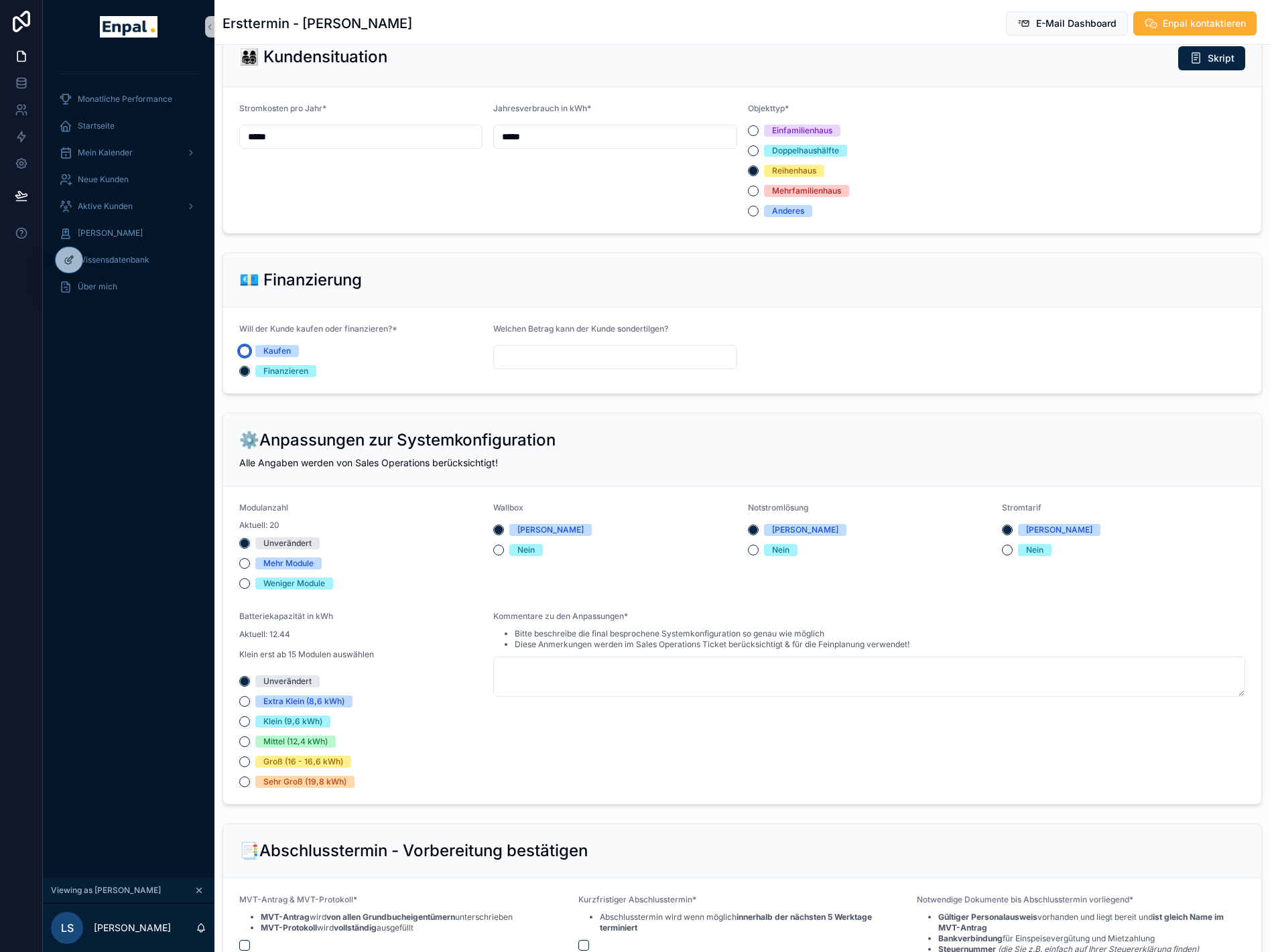
click at [246, 355] on button "Kaufen" at bounding box center [244, 351] width 11 height 11
click at [245, 375] on button "Finanzieren" at bounding box center [244, 371] width 11 height 11
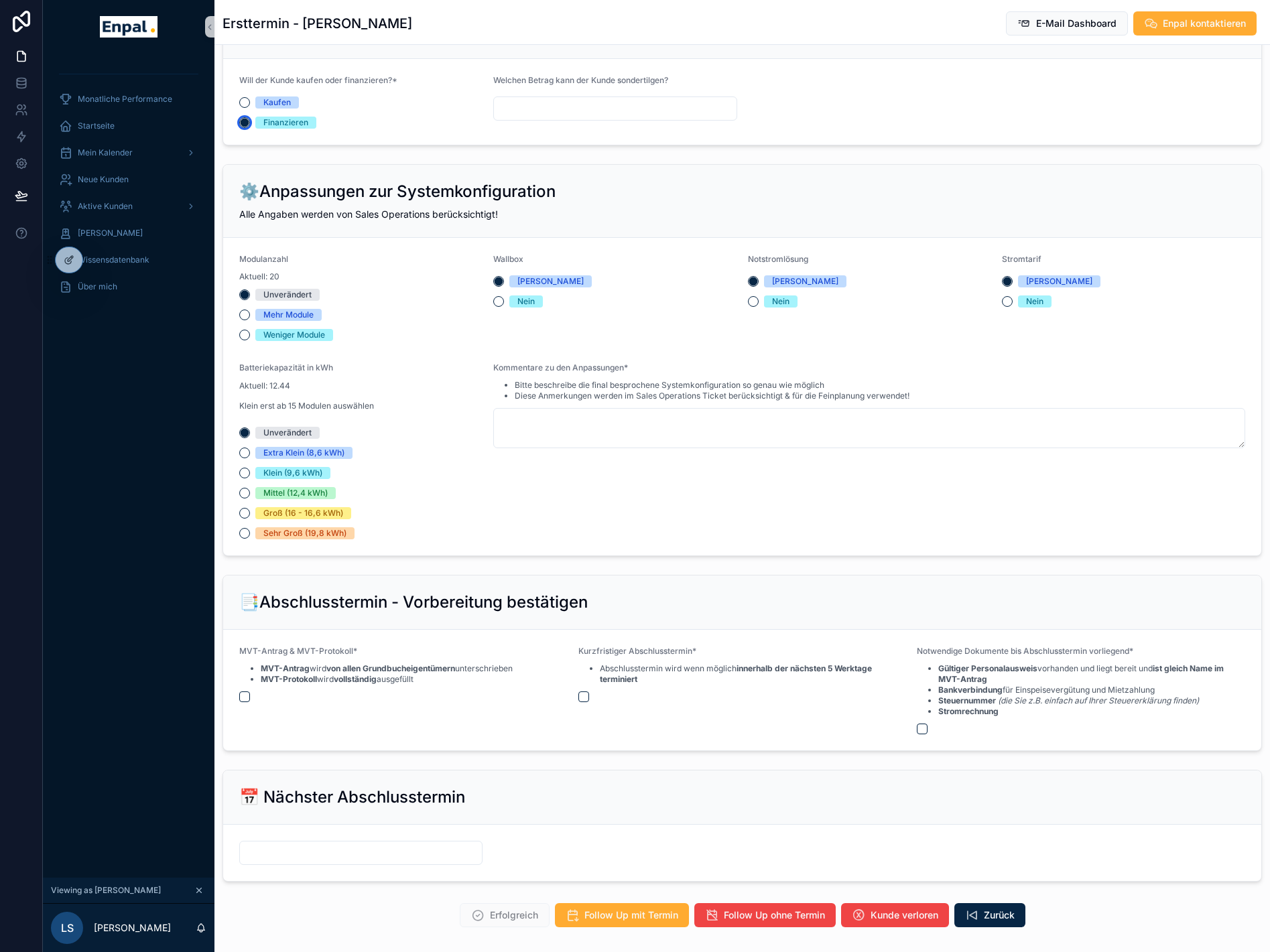
scroll to position [1005, 0]
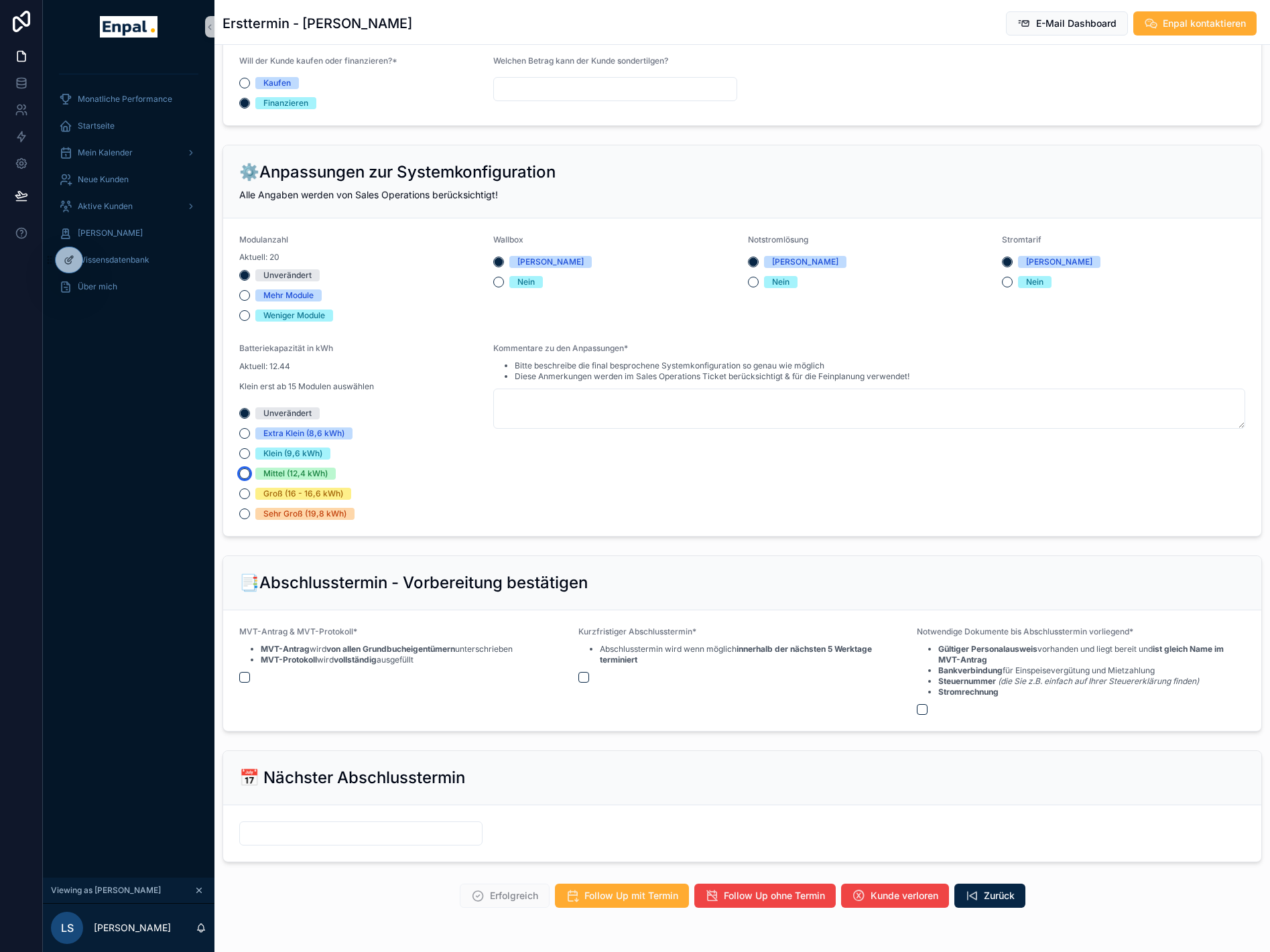
click at [244, 471] on button "Mittel (12,4 kWh)" at bounding box center [244, 474] width 11 height 11
click at [242, 493] on button "Groß (16 - 16,6 kWh)" at bounding box center [244, 493] width 11 height 11
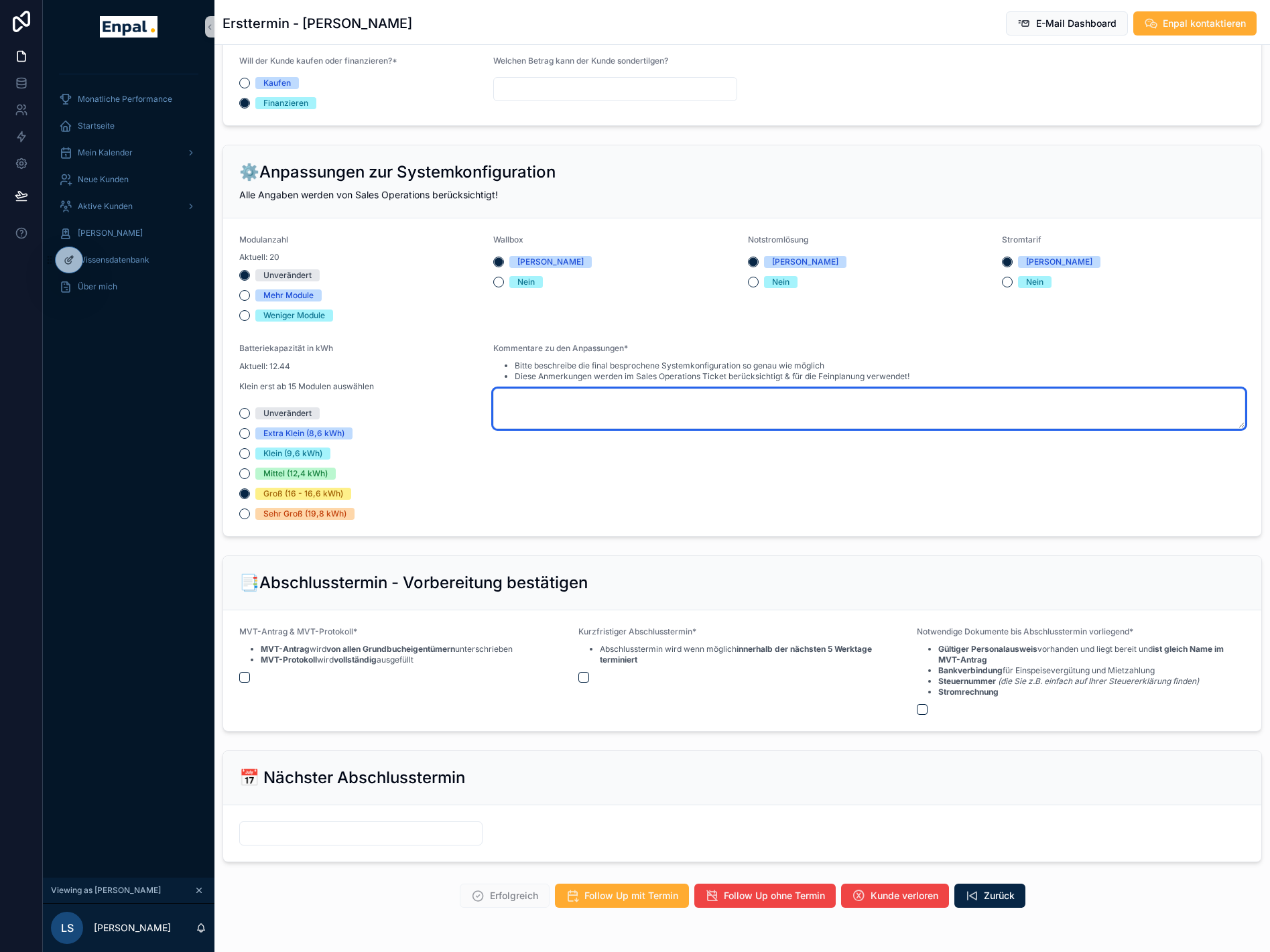
click at [530, 403] on textarea "scrollable content" at bounding box center [870, 409] width 752 height 40
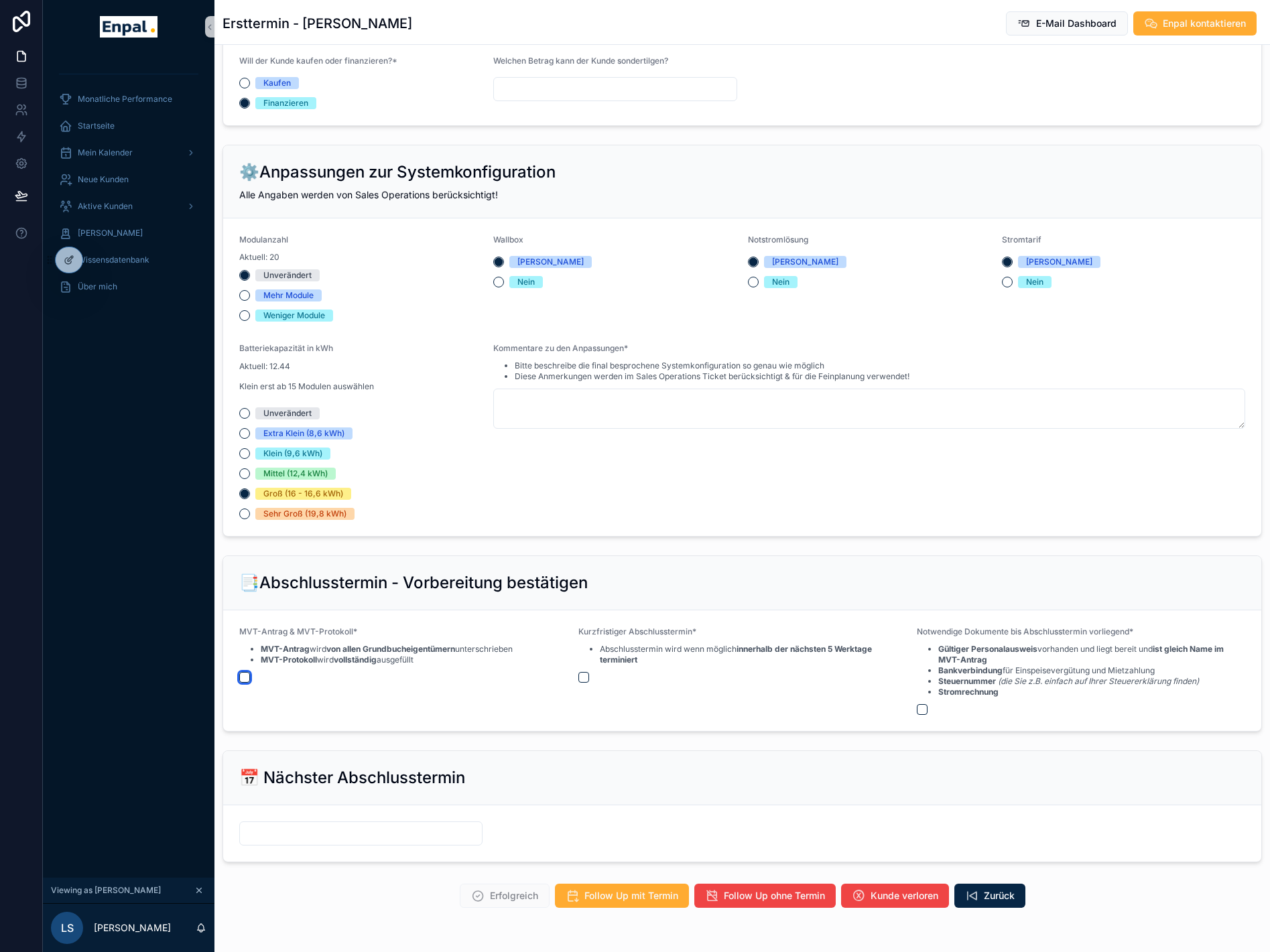
click at [246, 674] on button "scrollable content" at bounding box center [244, 677] width 11 height 11
click at [580, 678] on button "scrollable content" at bounding box center [583, 677] width 11 height 11
click at [126, 157] on span "Mein Kalender" at bounding box center [105, 152] width 55 height 11
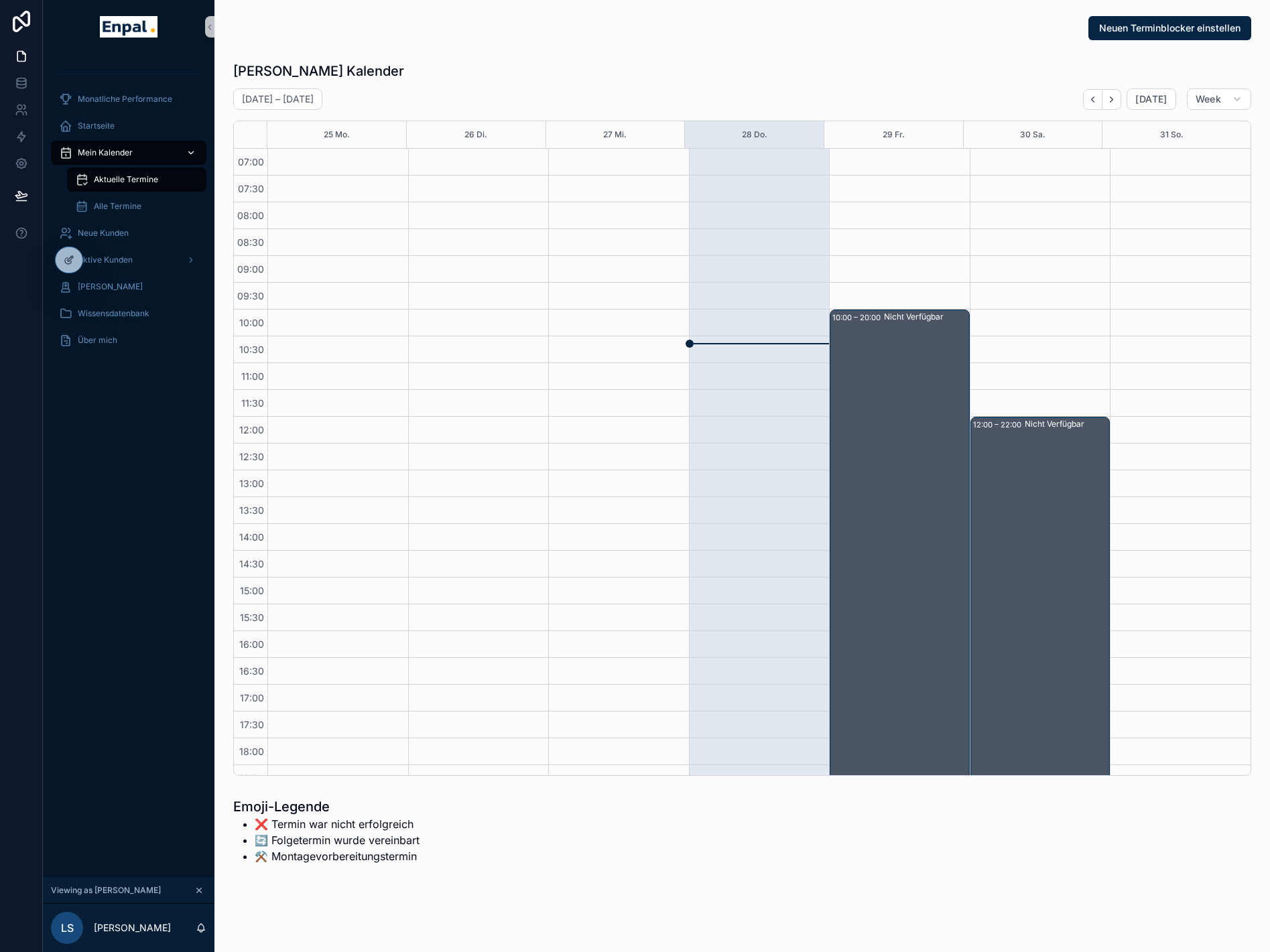
scroll to position [170, 0]
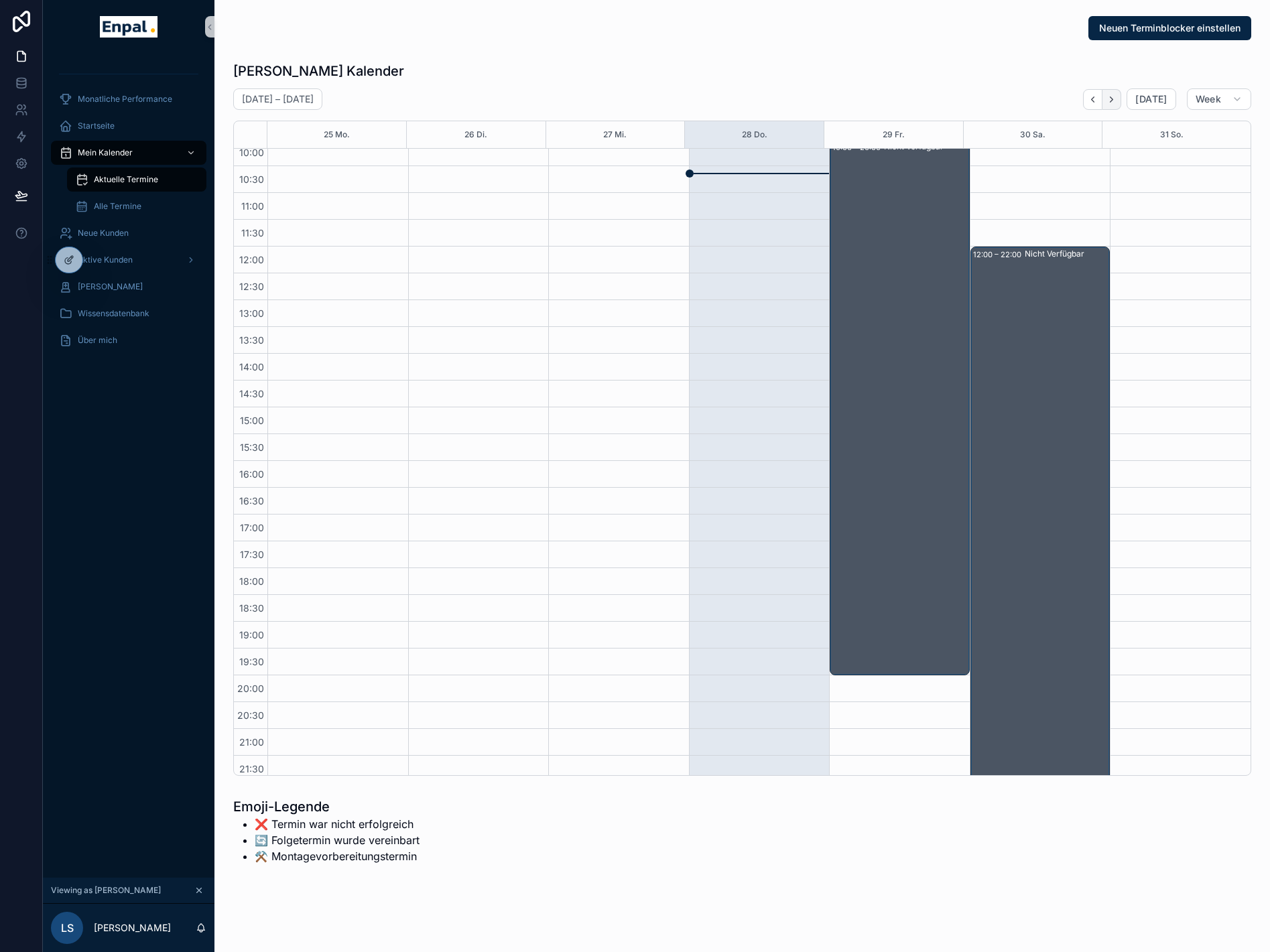
click at [1113, 95] on icon "Next" at bounding box center [1112, 99] width 10 height 10
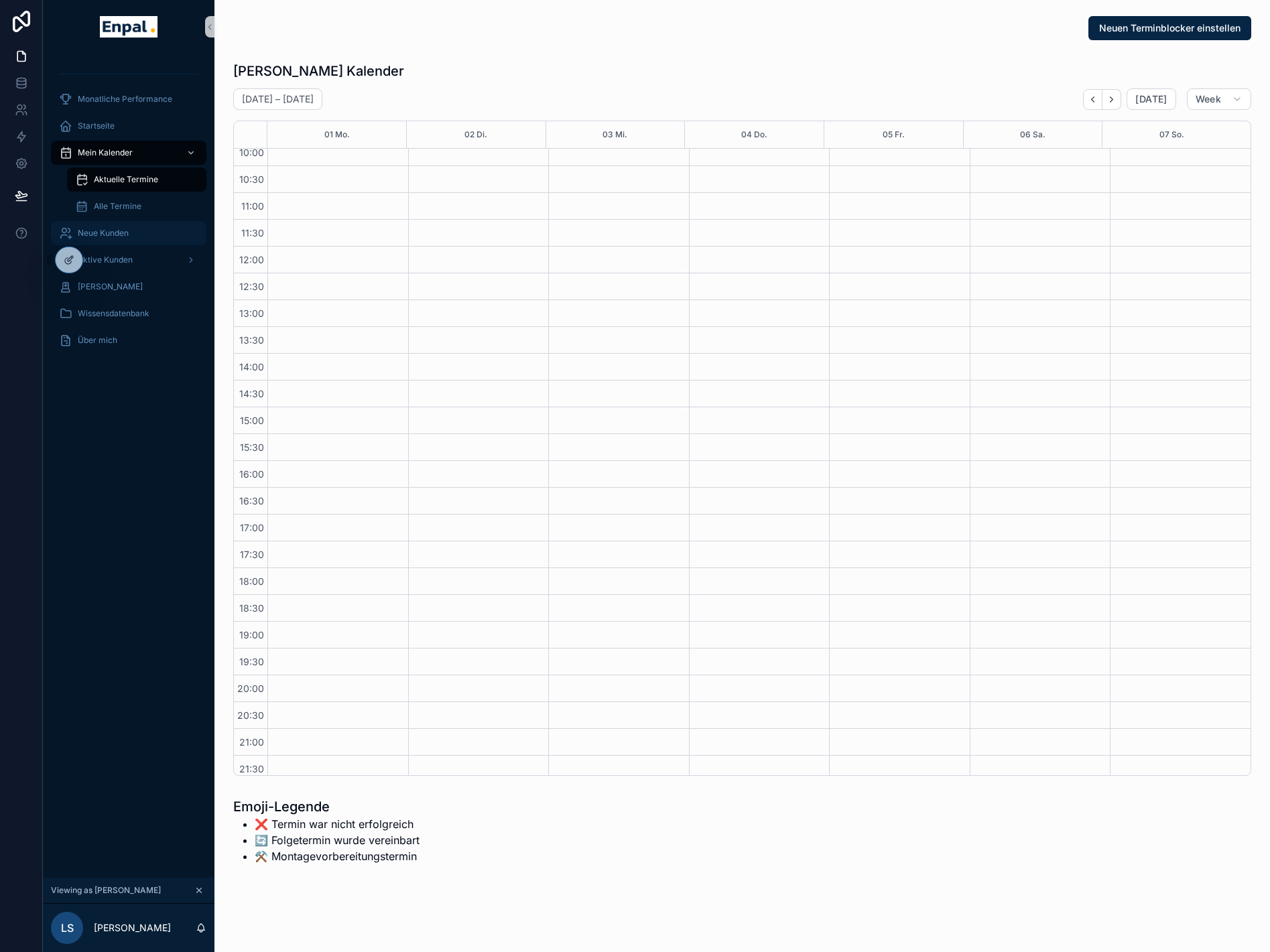
click at [115, 227] on div "Neue Kunden" at bounding box center [128, 234] width 139 height 22
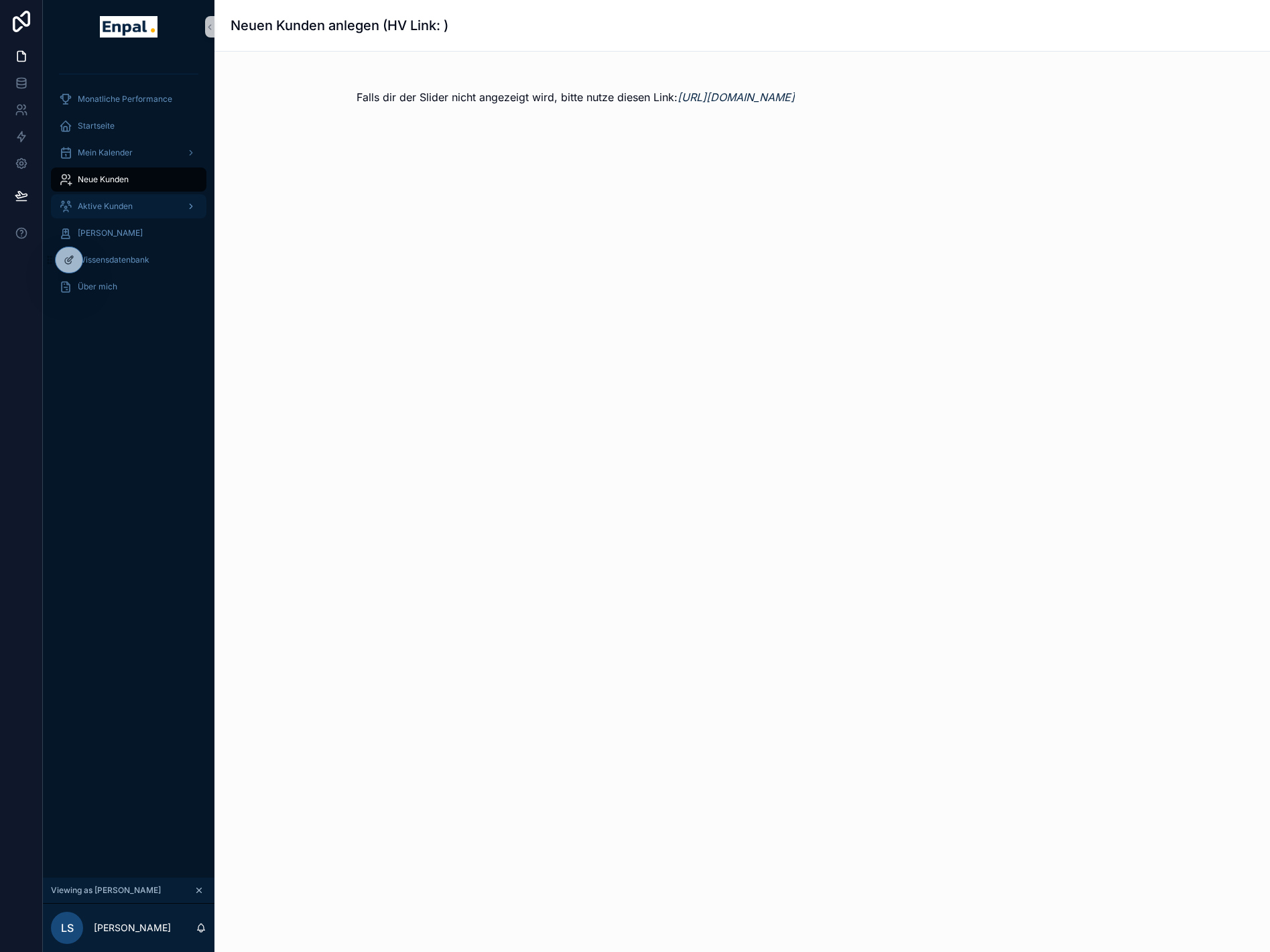
click at [118, 204] on span "Aktive Kunden" at bounding box center [105, 206] width 55 height 11
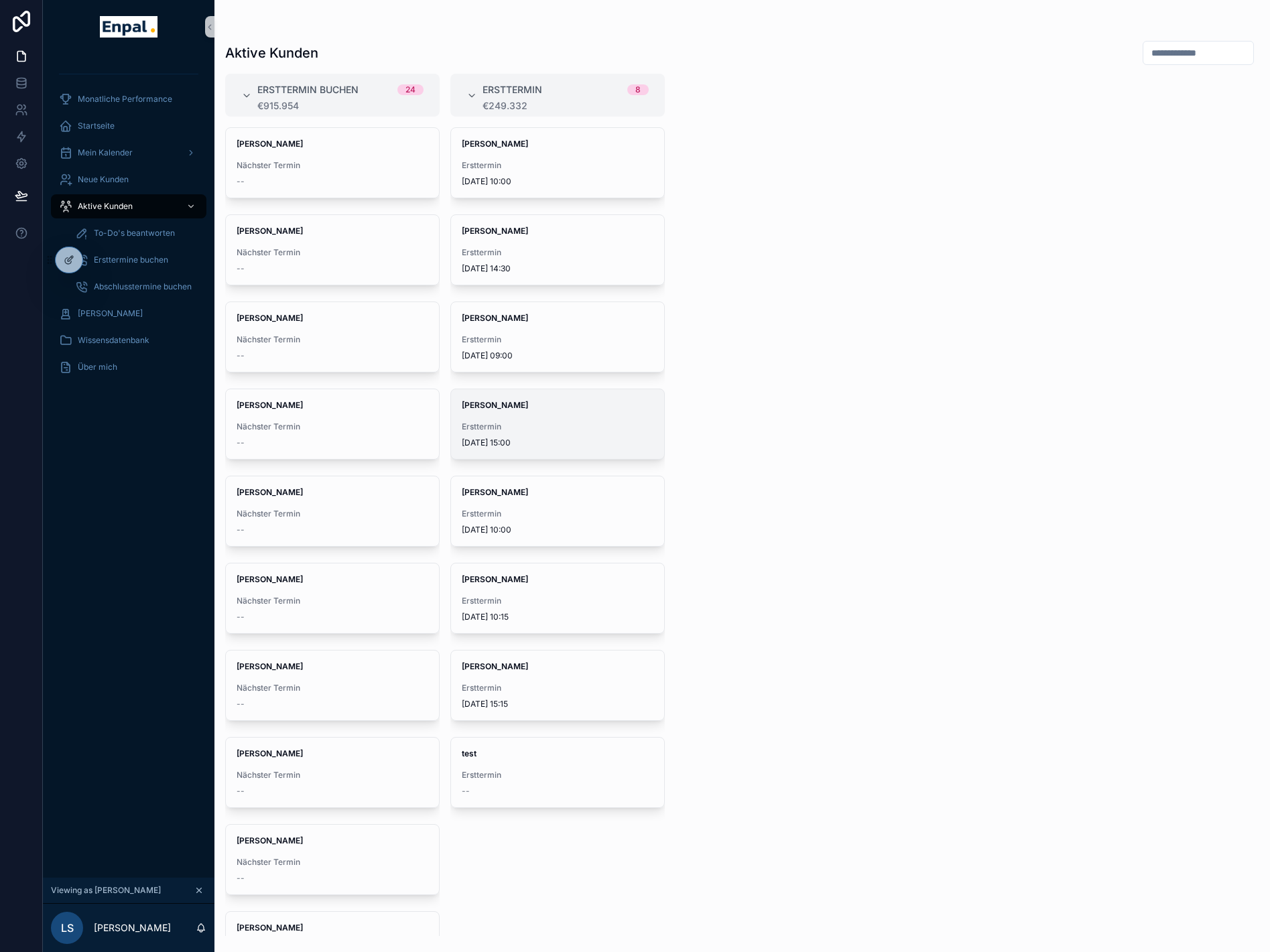
click at [526, 430] on span "Ersttermin" at bounding box center [557, 427] width 192 height 11
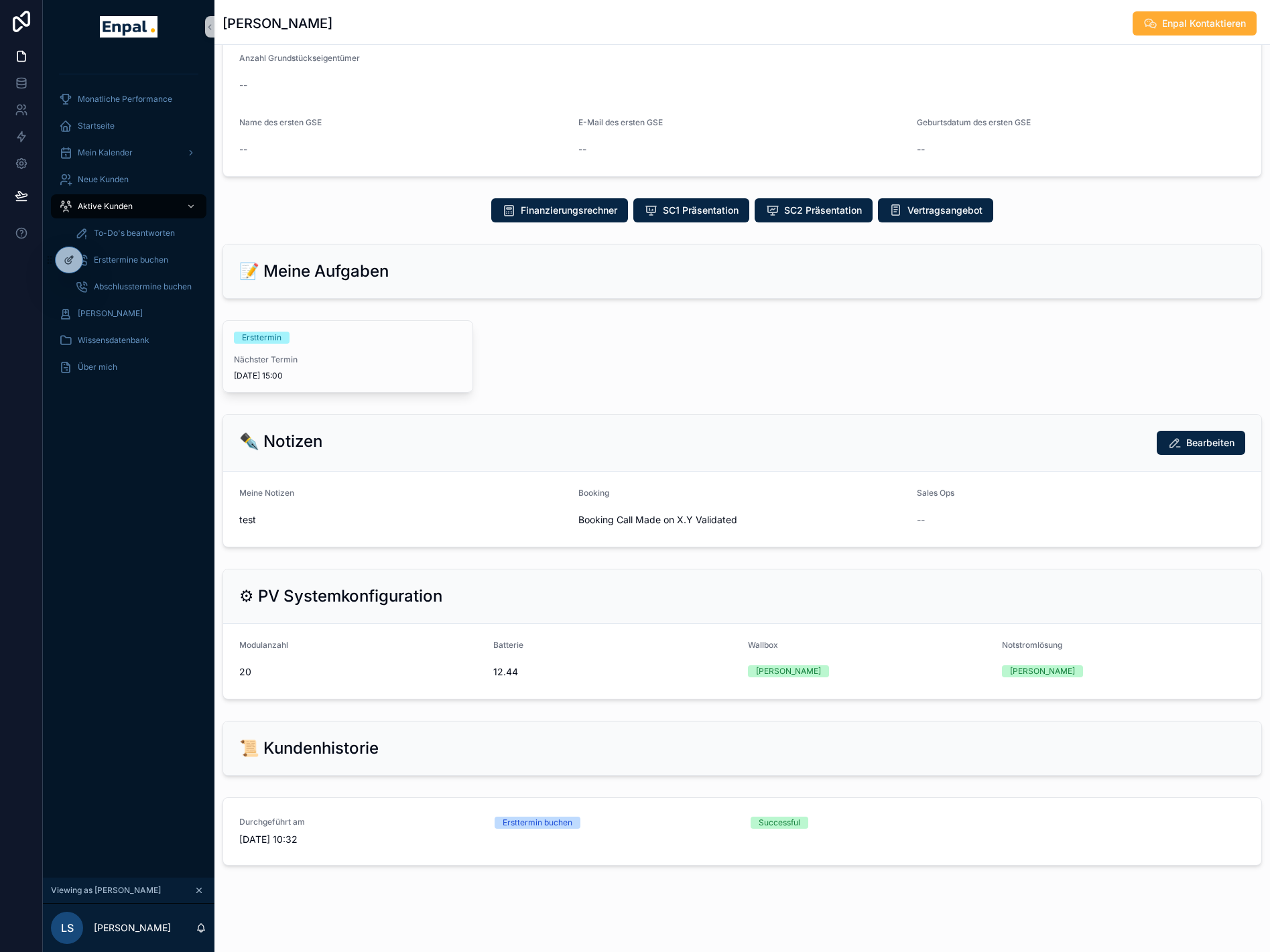
scroll to position [496, 0]
click at [391, 358] on span "Nächster Termin" at bounding box center [347, 359] width 228 height 11
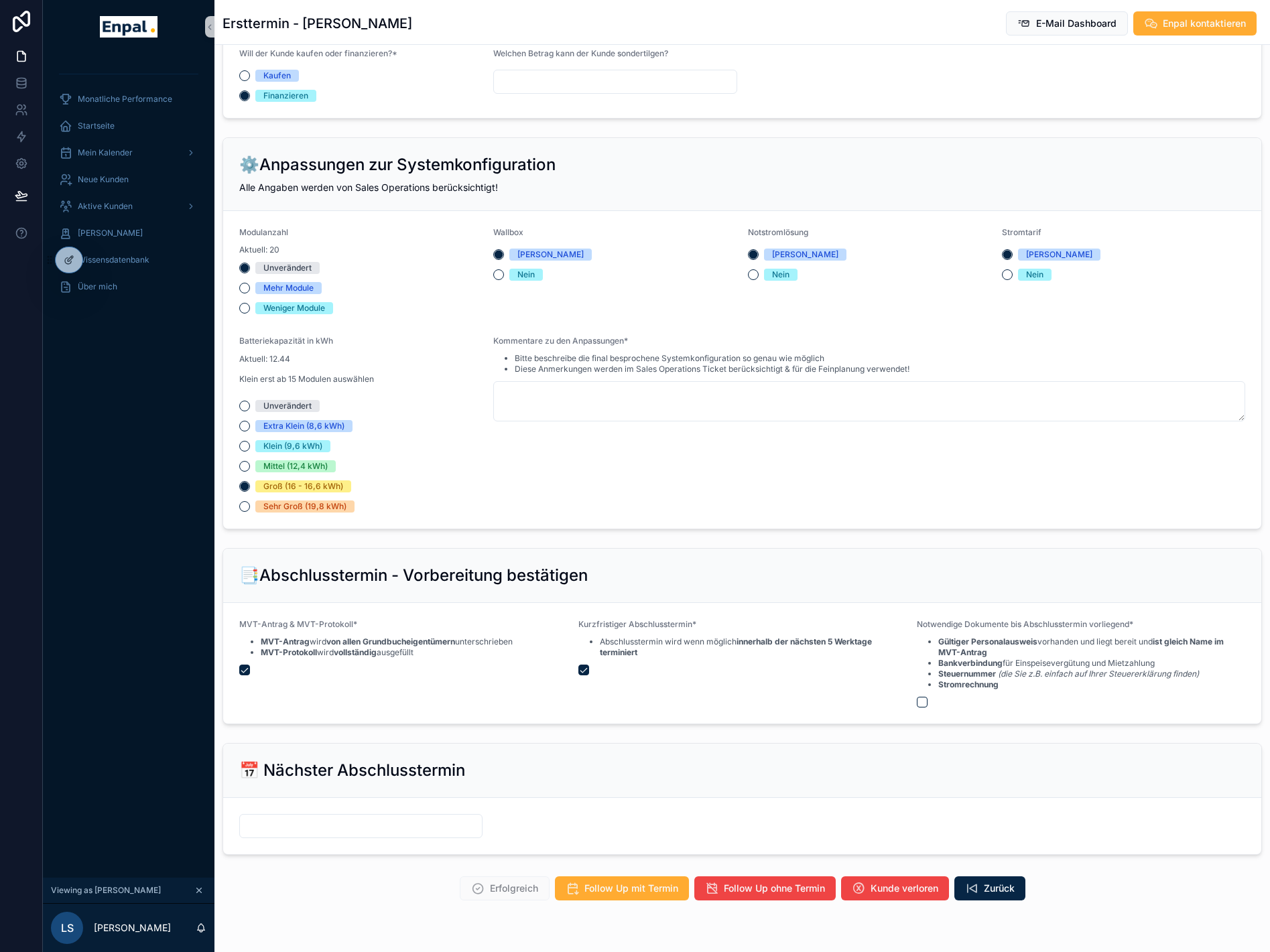
scroll to position [1042, 0]
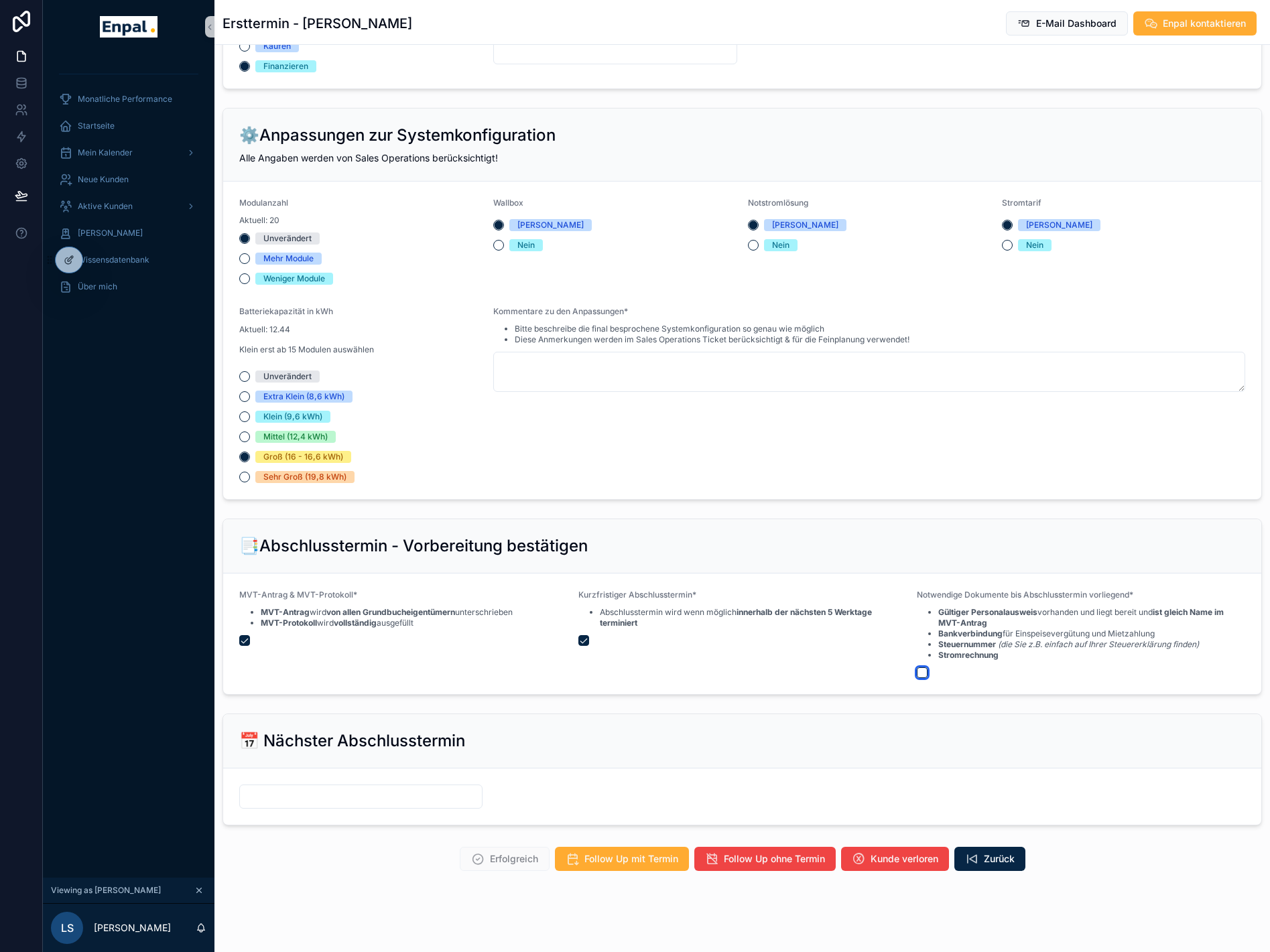
click at [925, 672] on button "scrollable content" at bounding box center [922, 672] width 11 height 11
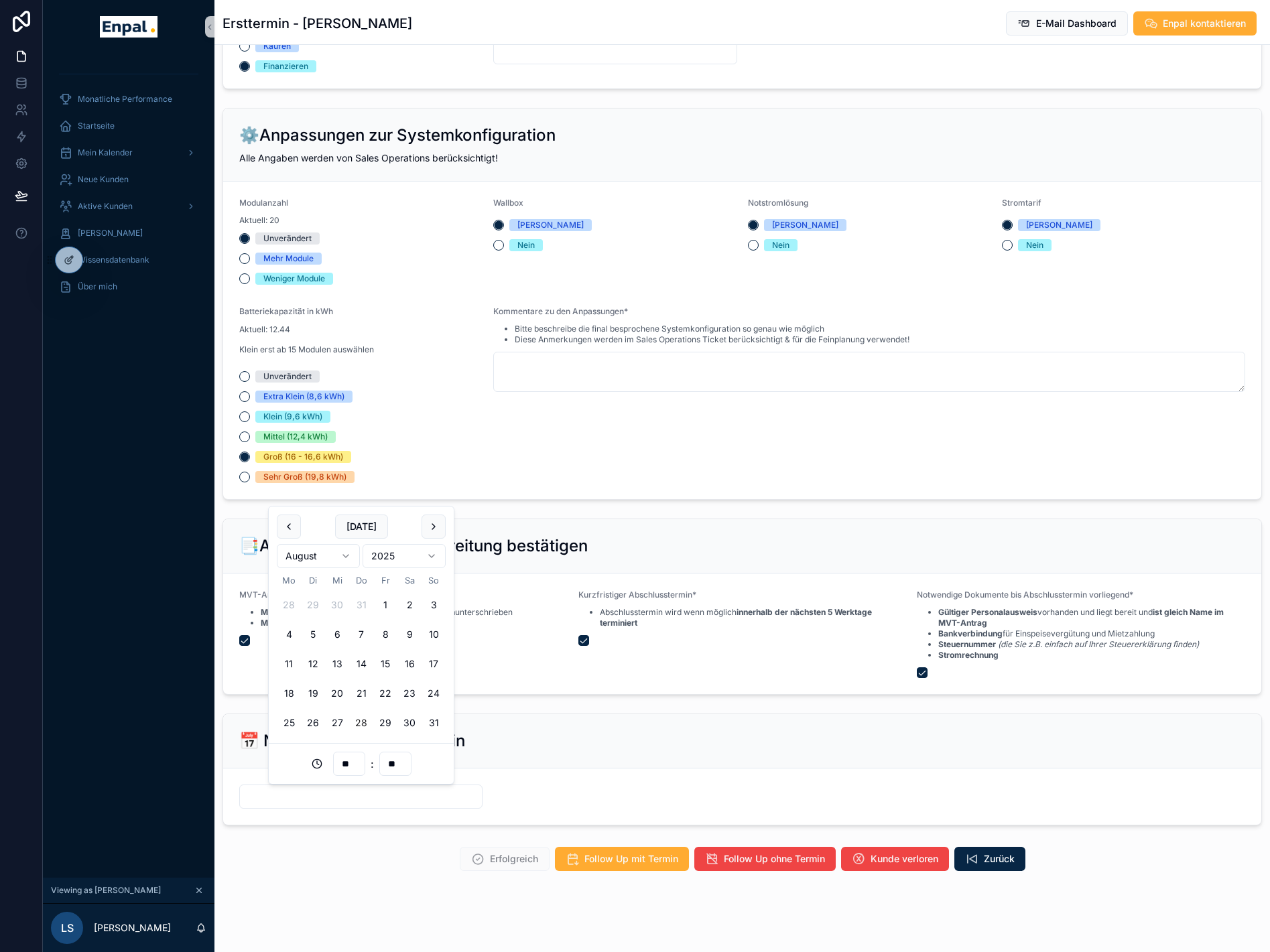
click at [372, 792] on input "scrollable content" at bounding box center [360, 796] width 242 height 19
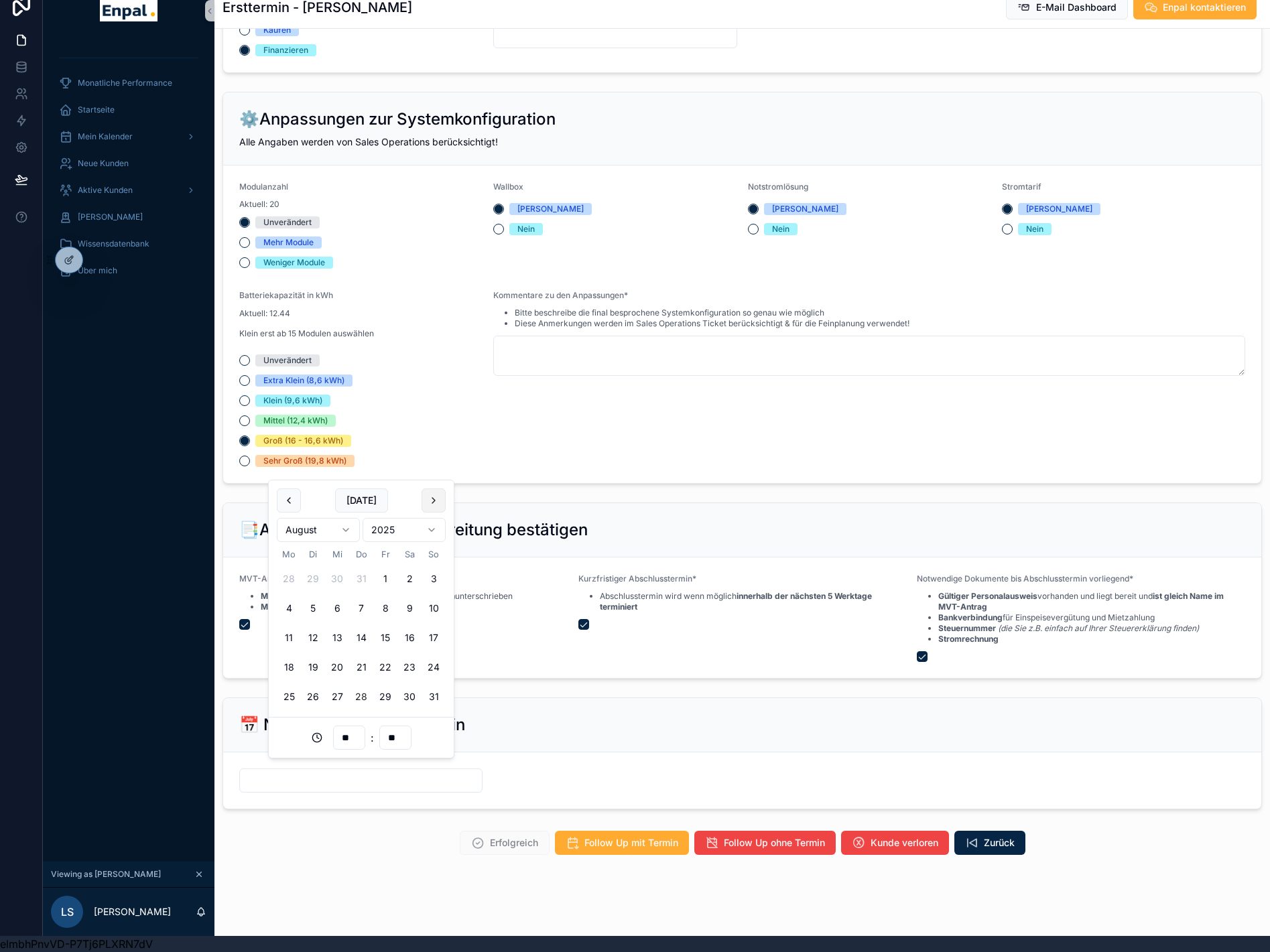
click at [434, 508] on button "scrollable content" at bounding box center [434, 500] width 24 height 24
click at [295, 605] on button "8" at bounding box center [289, 609] width 24 height 24
click at [352, 740] on input "**" at bounding box center [348, 737] width 31 height 19
click at [331, 781] on div "10" at bounding box center [349, 778] width 61 height 22
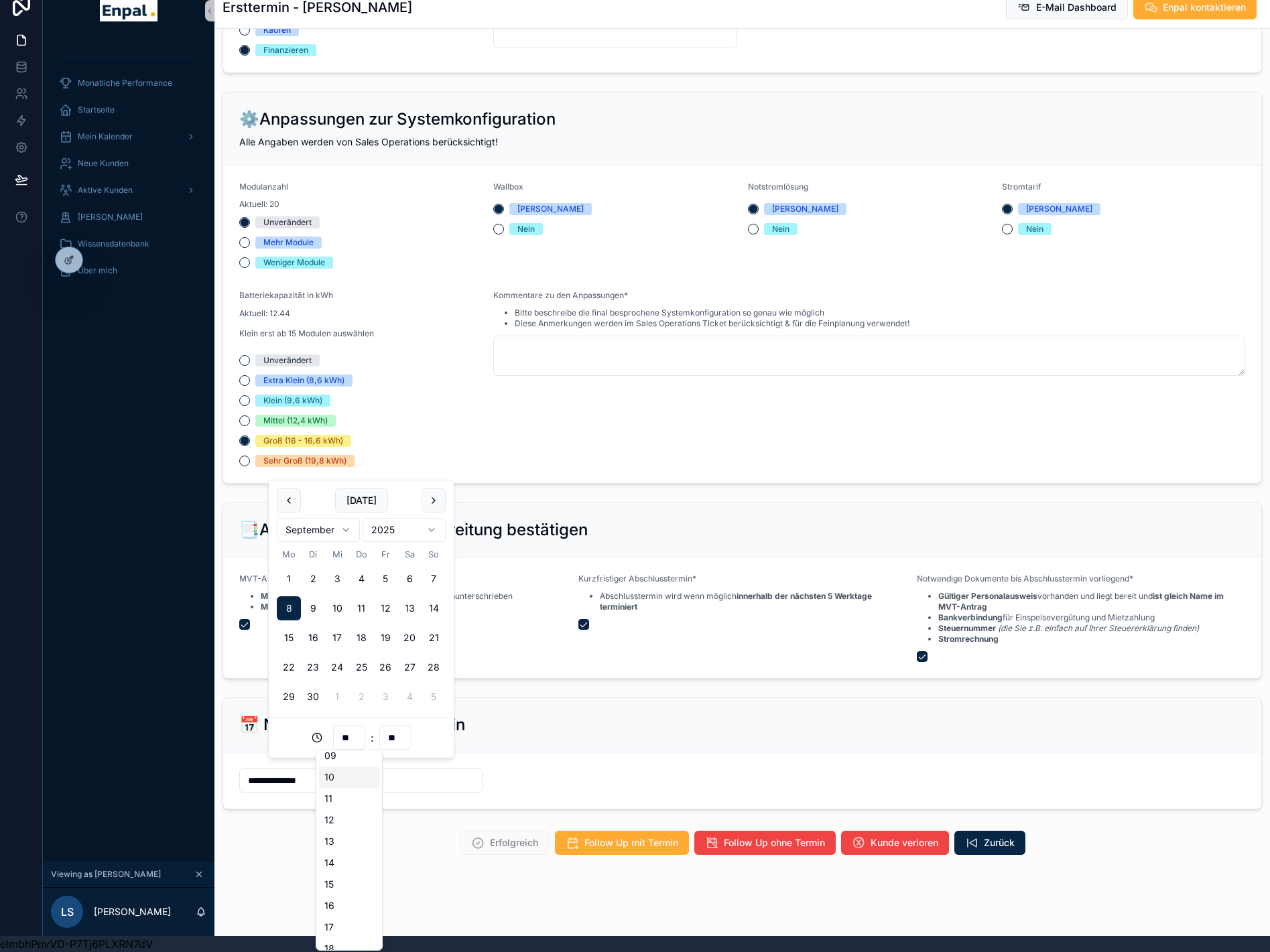
type input "**********"
type input "**"
click at [639, 714] on div "📅 Nächster Abschlusstermin" at bounding box center [741, 725] width 1006 height 22
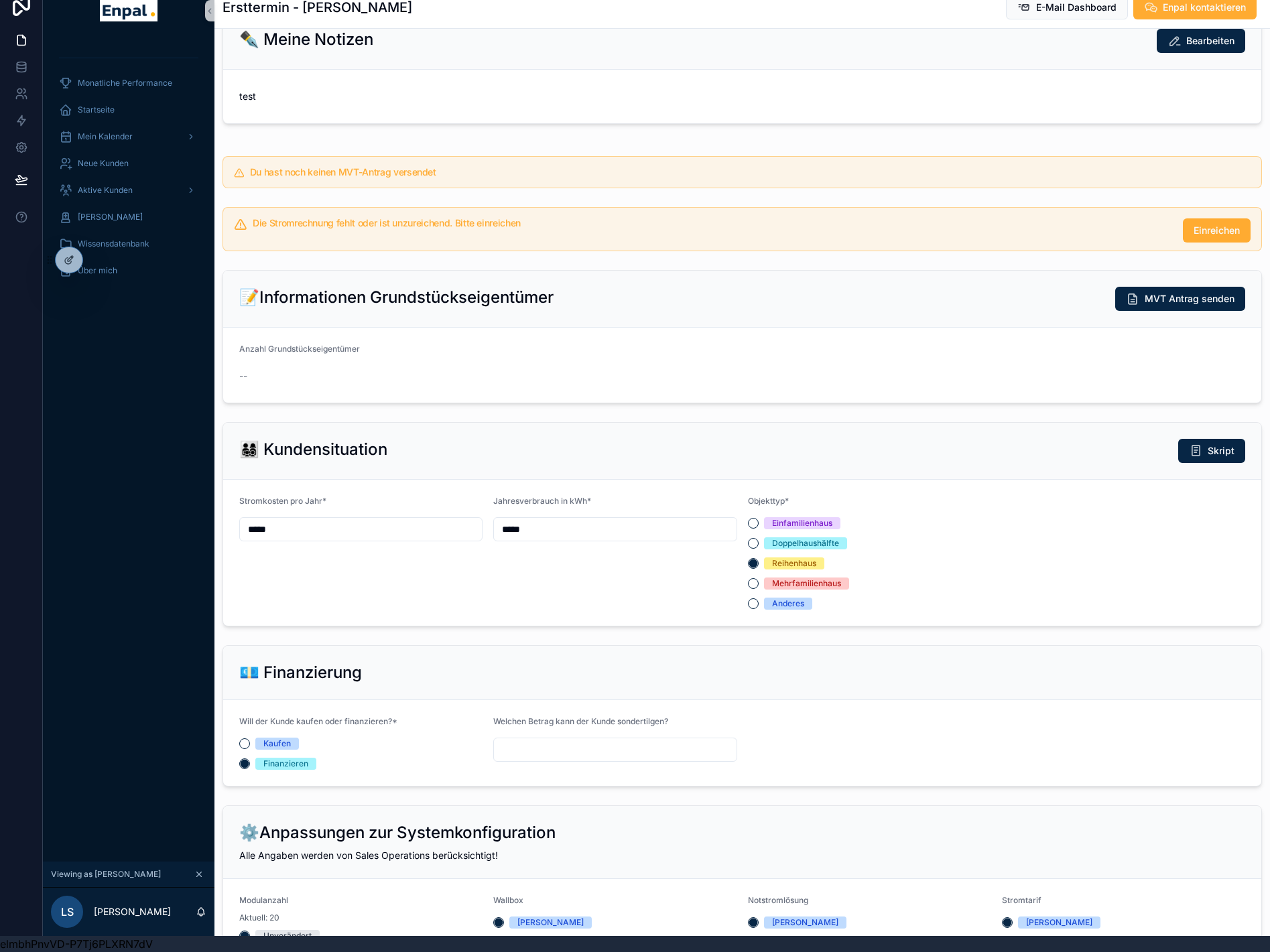
scroll to position [304, 0]
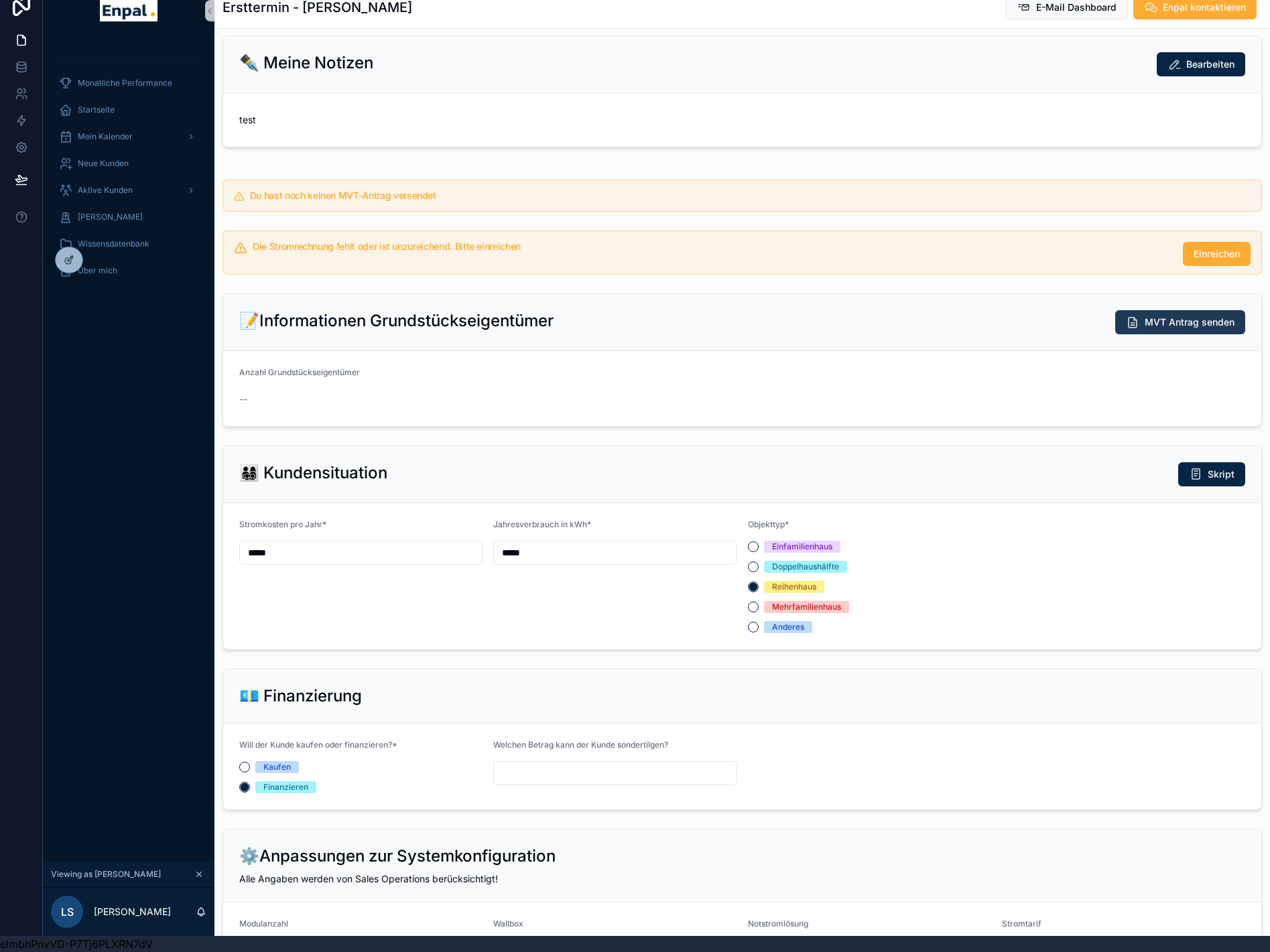
click at [1162, 317] on span "MVT Antrag senden" at bounding box center [1190, 321] width 90 height 13
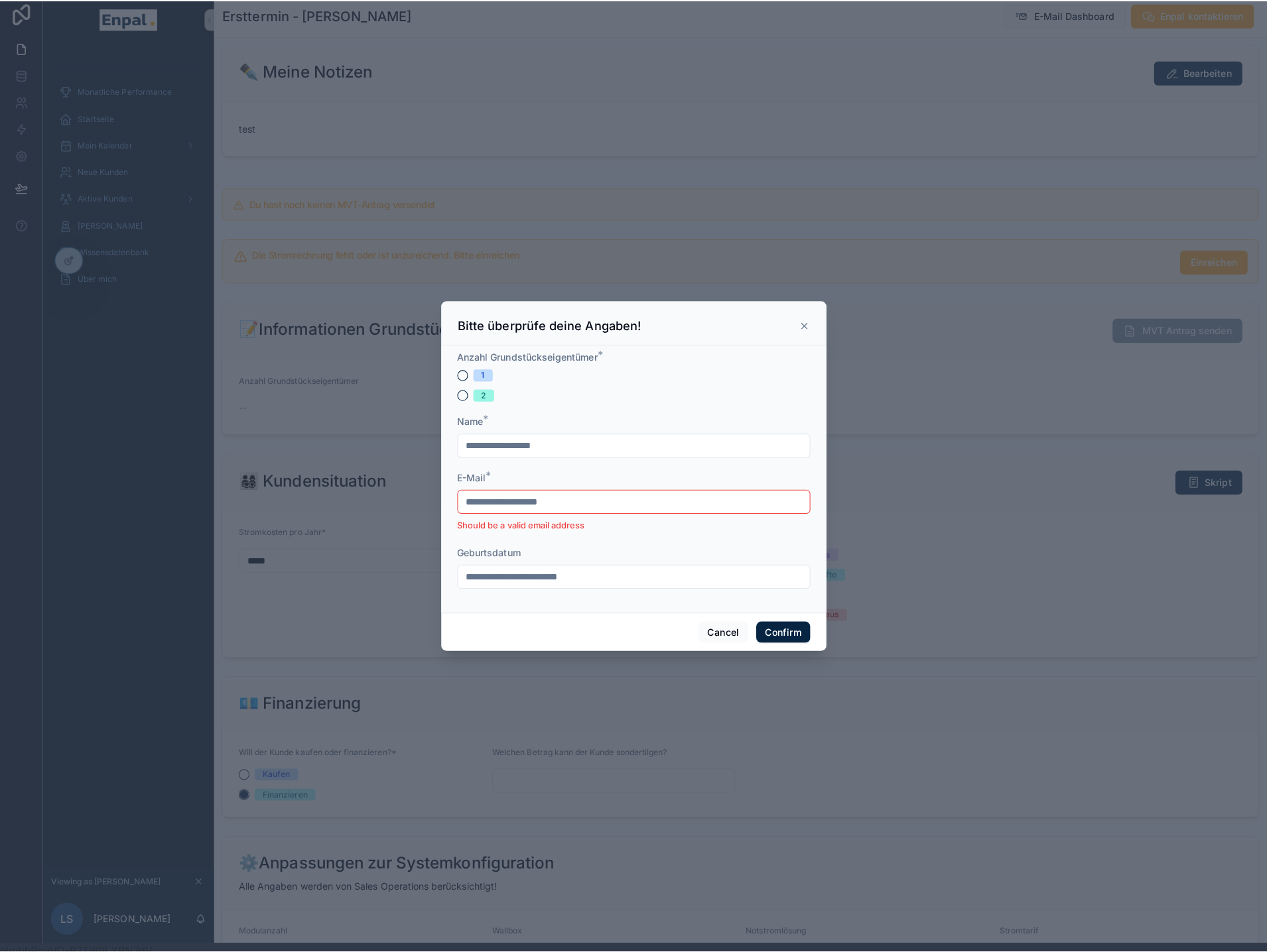
scroll to position [0, 0]
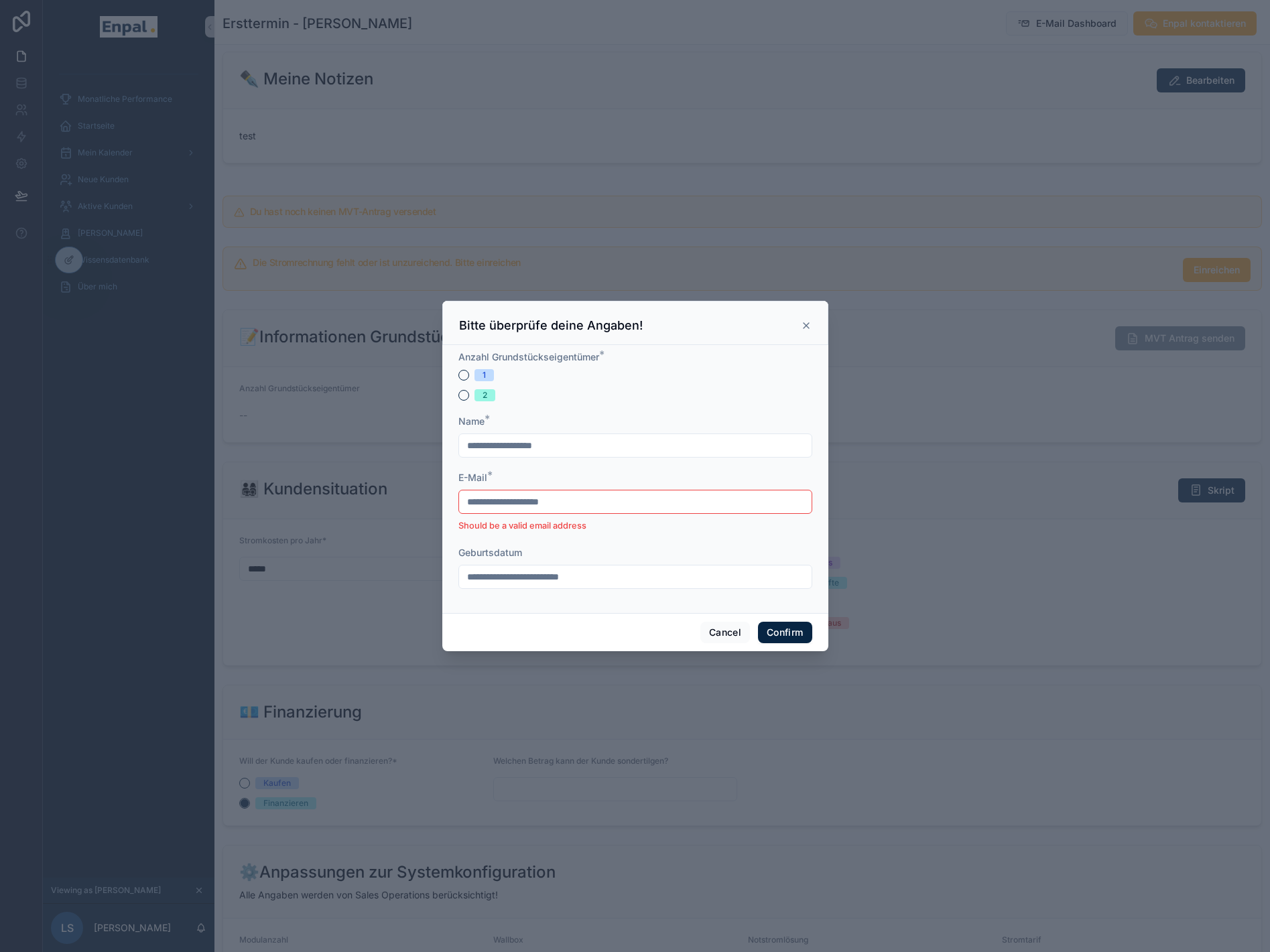
click at [560, 455] on input "text" at bounding box center [635, 446] width 352 height 19
click at [537, 453] on input "text" at bounding box center [635, 446] width 352 height 19
type input "**********"
click at [690, 511] on input "**********" at bounding box center [635, 501] width 352 height 19
click at [541, 510] on input "**********" at bounding box center [635, 501] width 352 height 19
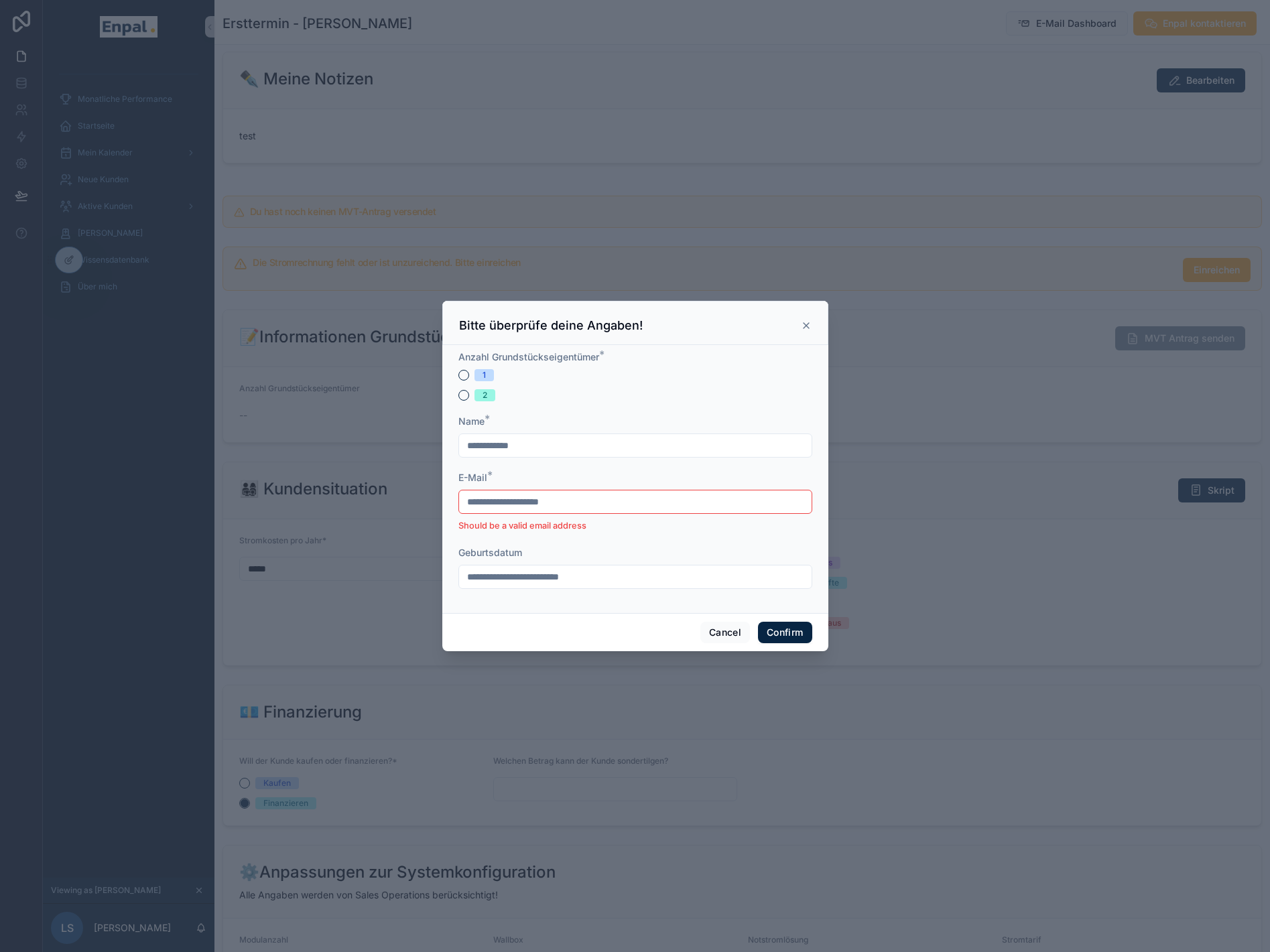
click at [541, 510] on input "**********" at bounding box center [635, 501] width 352 height 19
type input "**********"
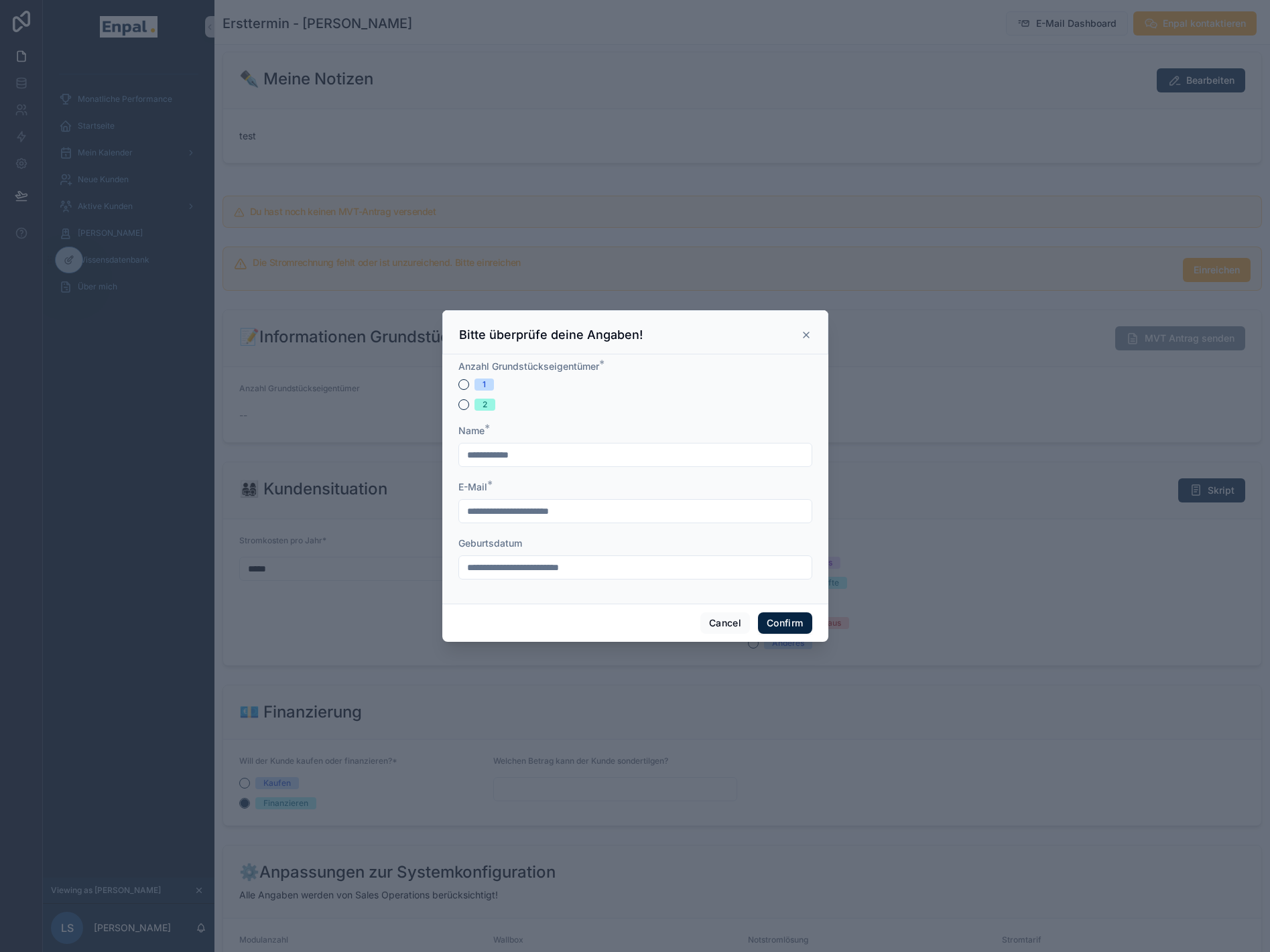
click at [543, 577] on input "text" at bounding box center [635, 567] width 352 height 19
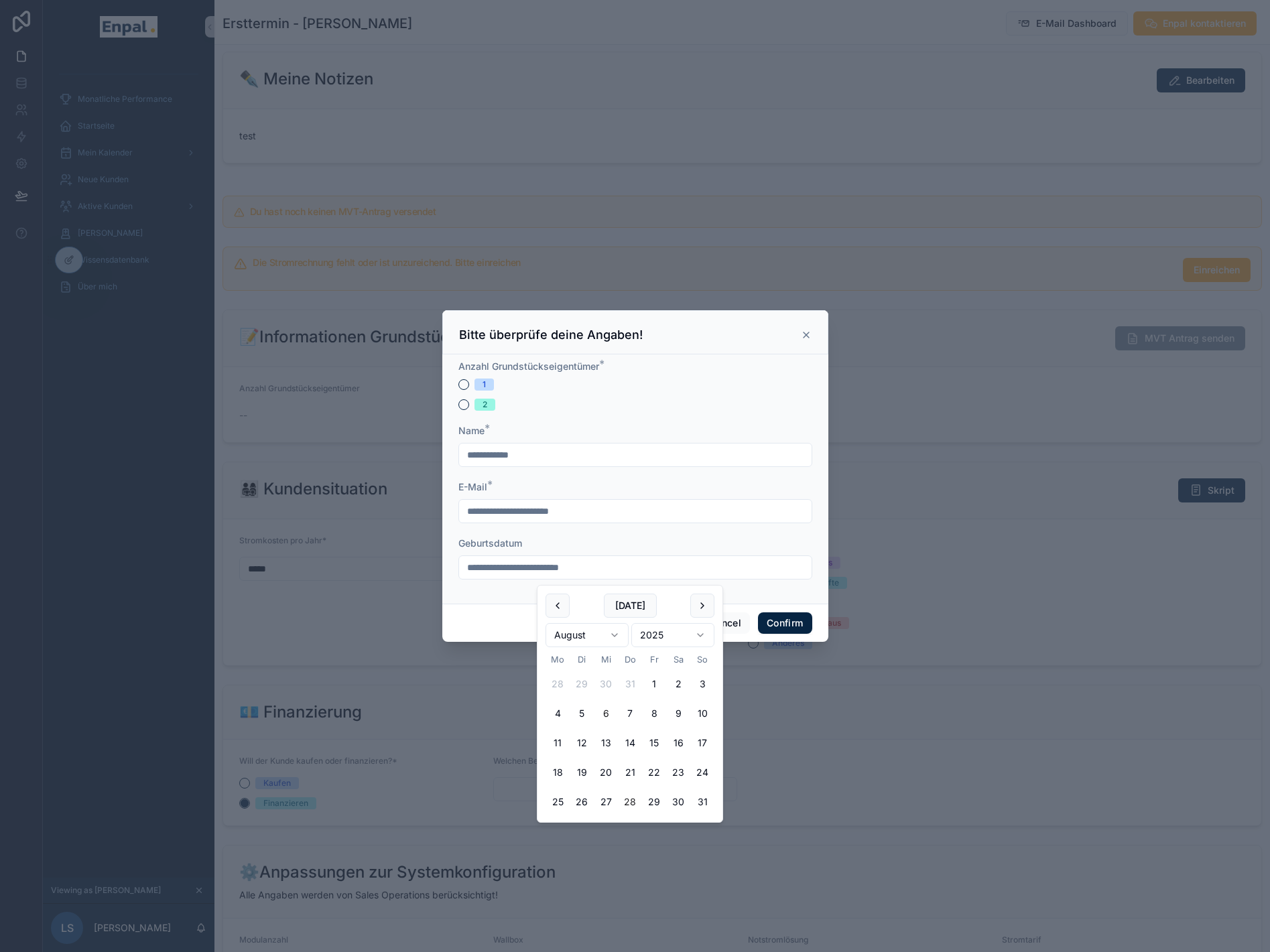
click at [607, 719] on button "6" at bounding box center [606, 713] width 24 height 24
click at [657, 640] on html "**********" at bounding box center [635, 483] width 1270 height 968
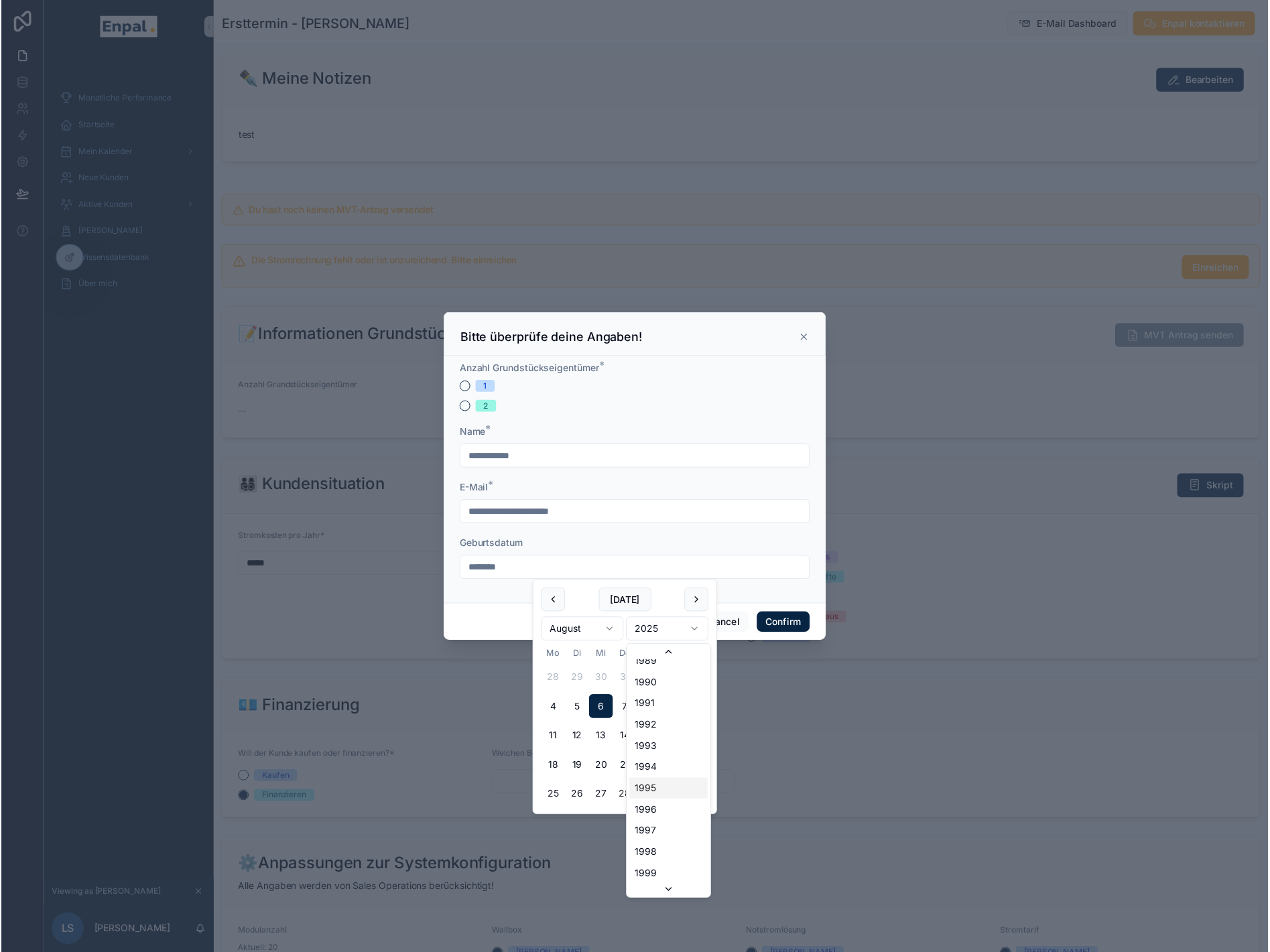
scroll to position [1790, 0]
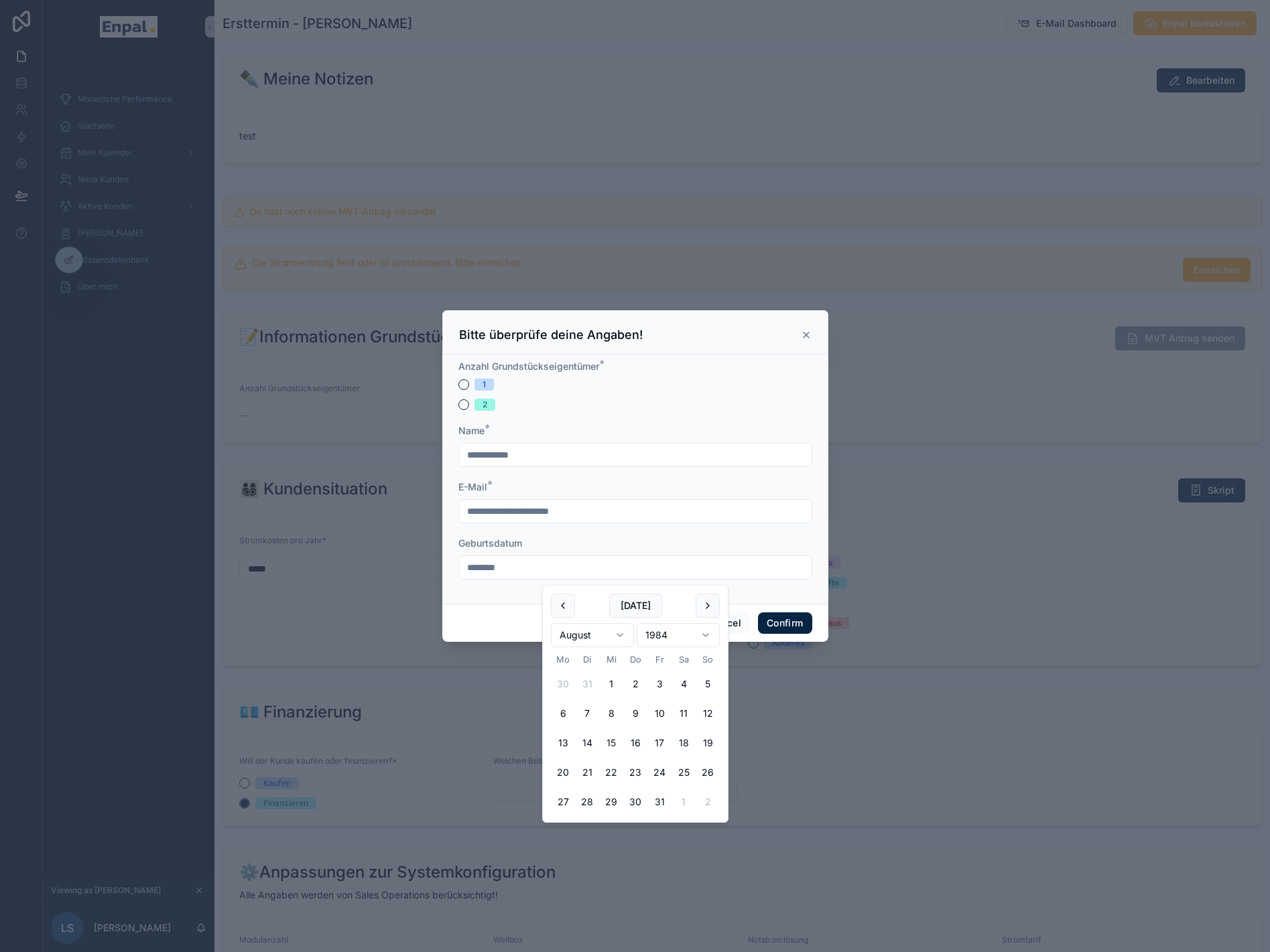
click at [610, 740] on button "15" at bounding box center [611, 743] width 24 height 24
type input "*********"
click at [603, 550] on div "Geburtsdatum" at bounding box center [636, 543] width 354 height 13
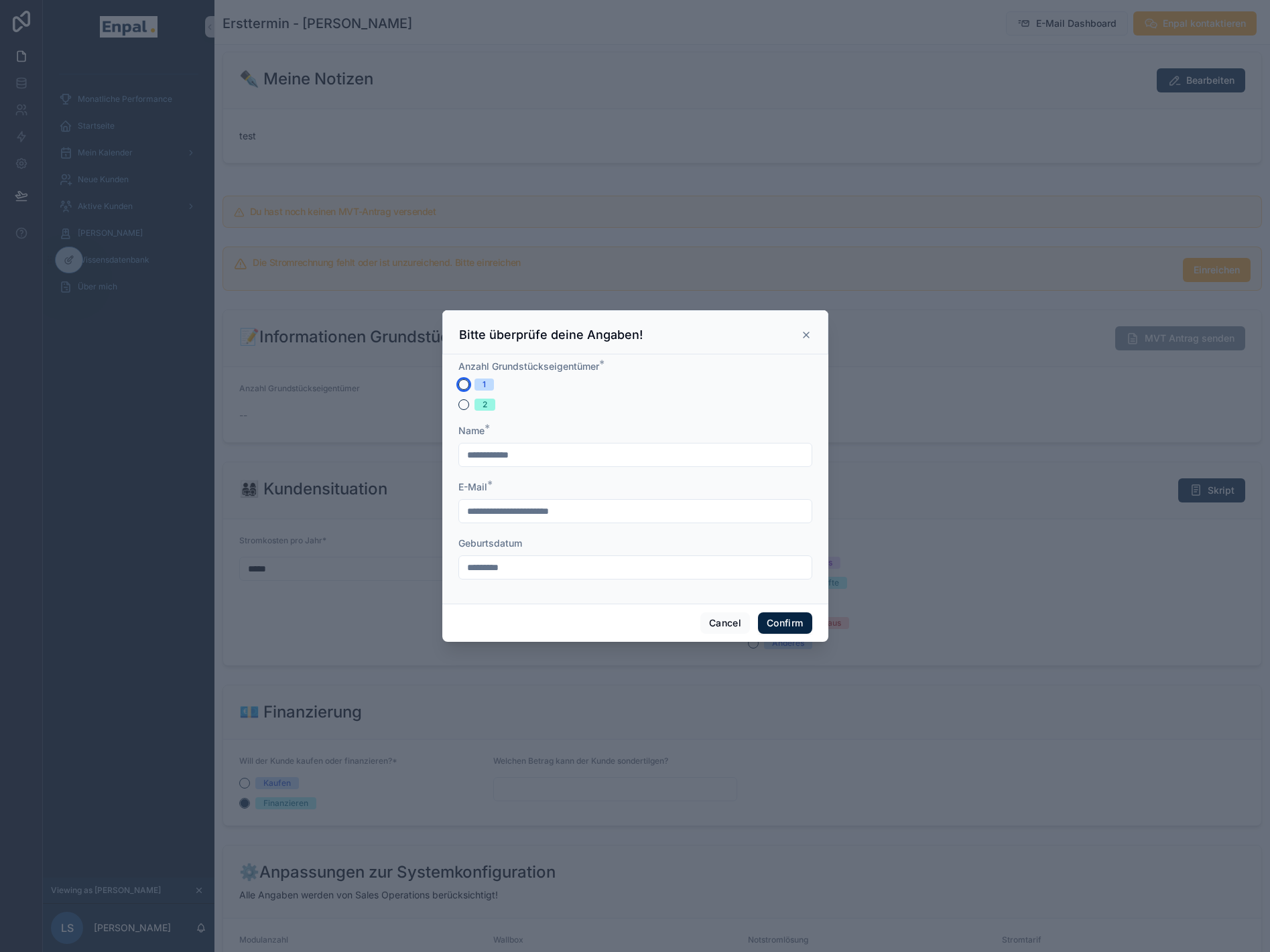
click at [459, 390] on button "1" at bounding box center [464, 384] width 11 height 11
click at [769, 634] on button "Confirm" at bounding box center [785, 624] width 54 height 22
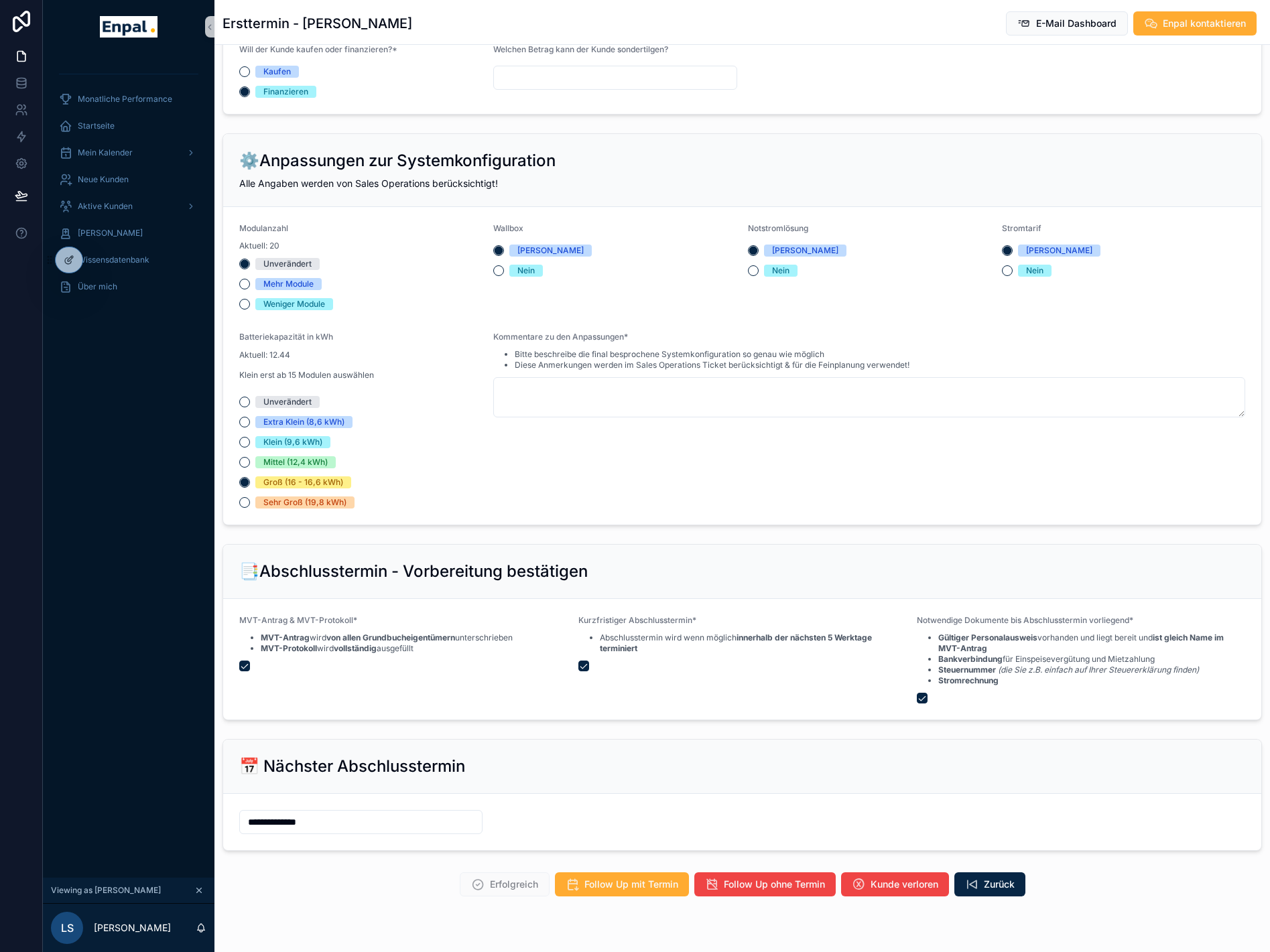
scroll to position [1105, 0]
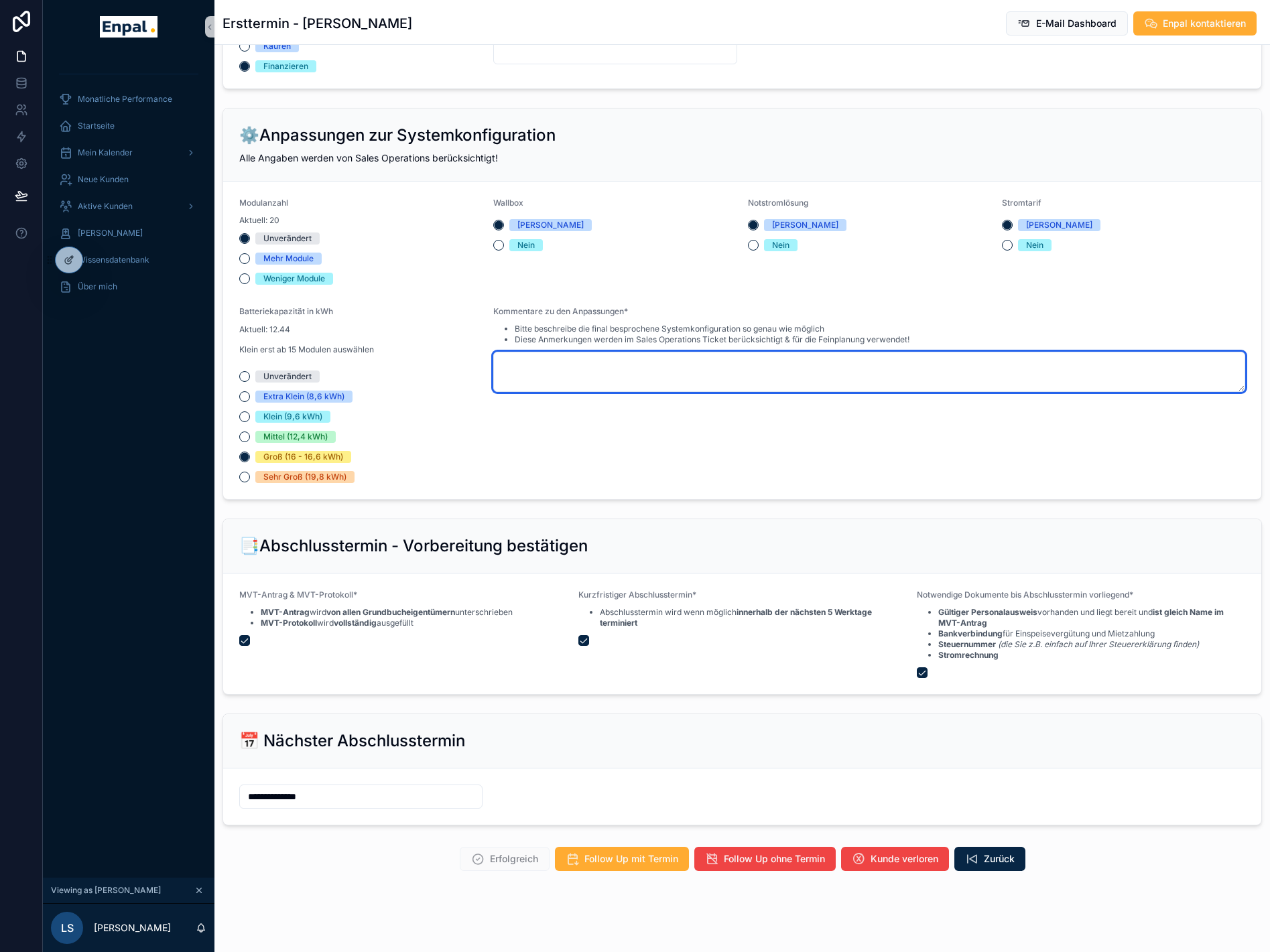
click at [563, 373] on textarea "scrollable content" at bounding box center [870, 372] width 752 height 40
type textarea "**********"
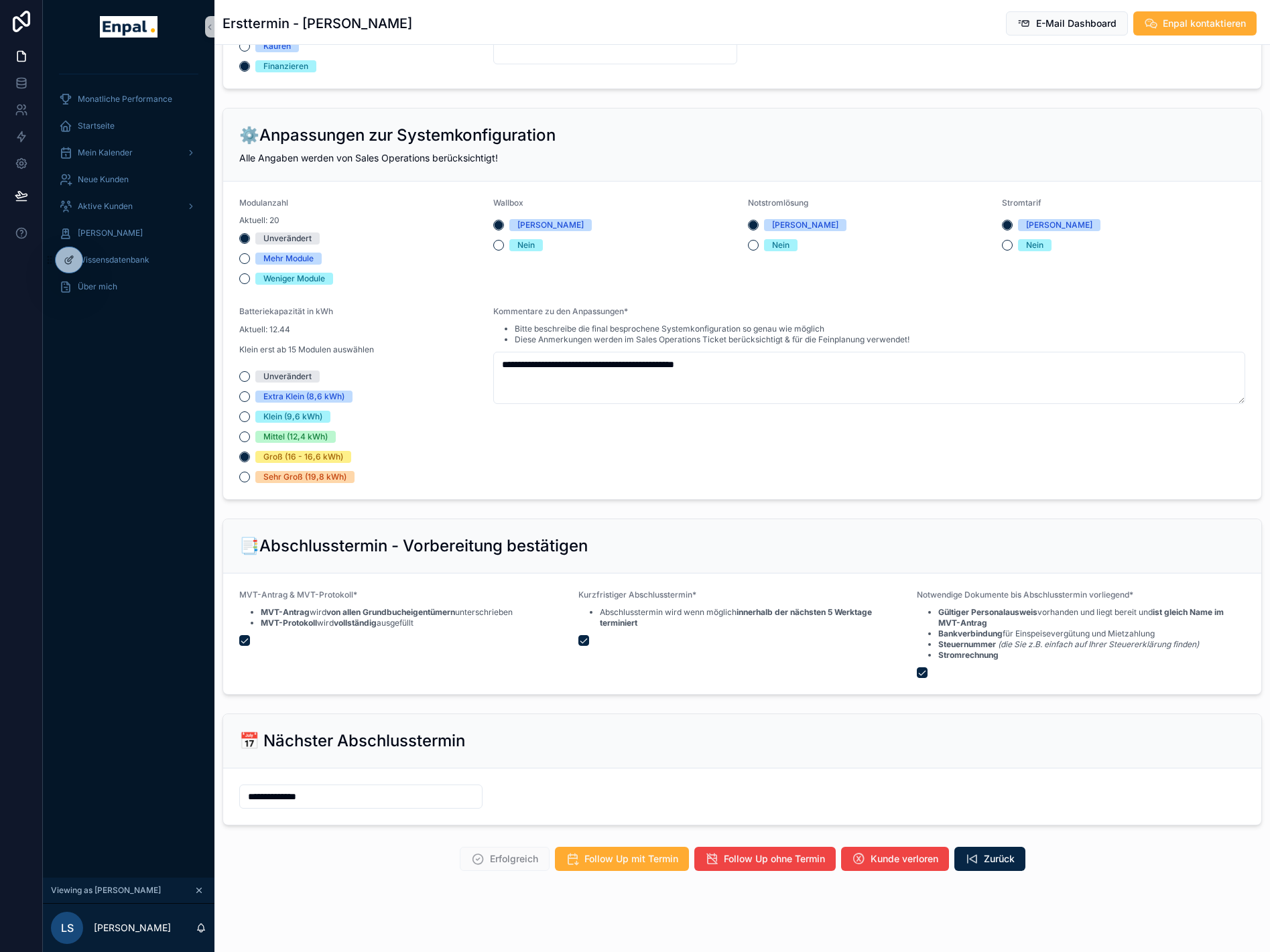
click at [556, 435] on div "**********" at bounding box center [870, 395] width 752 height 177
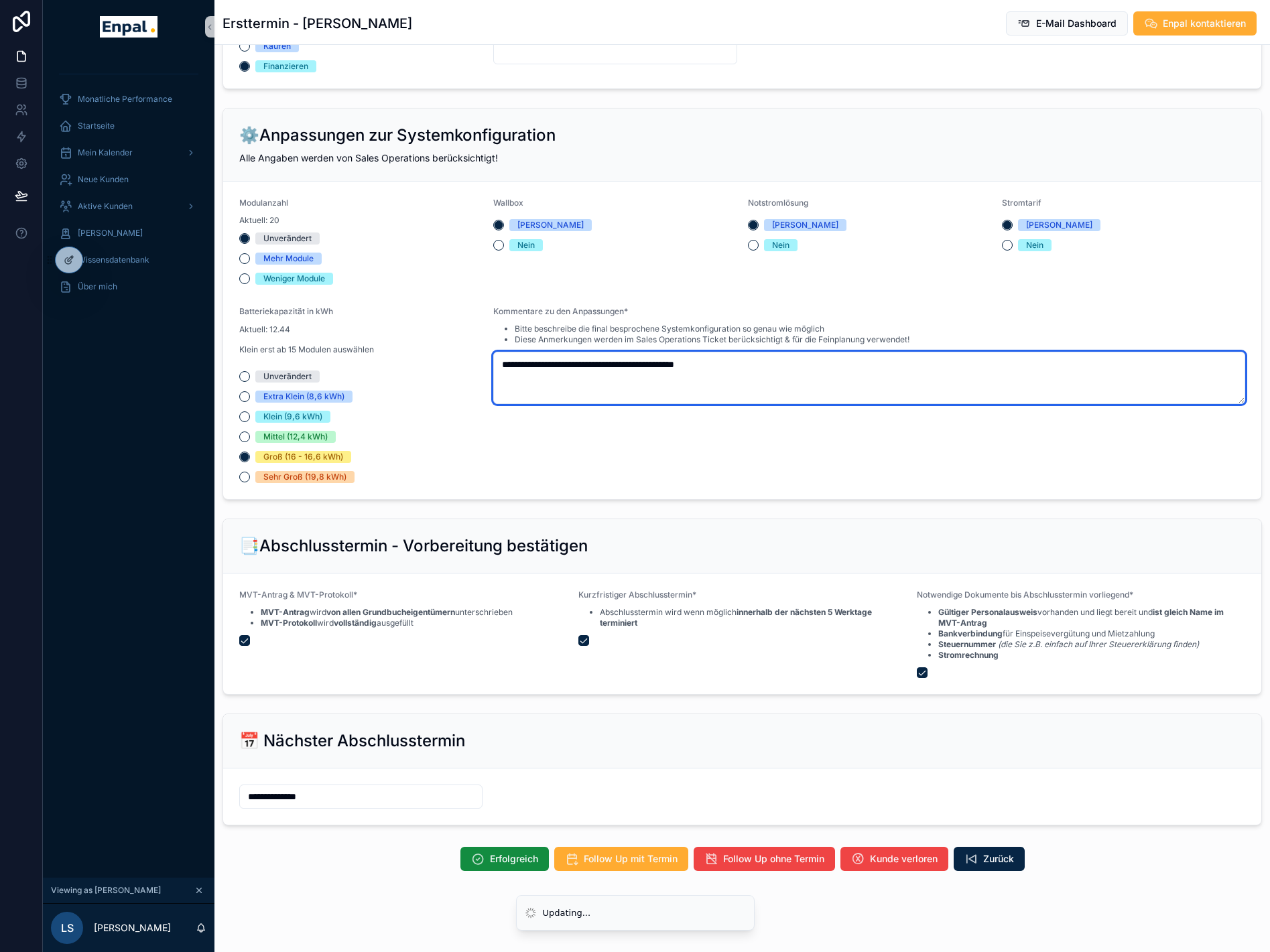
click at [621, 371] on textarea "**********" at bounding box center [870, 378] width 752 height 53
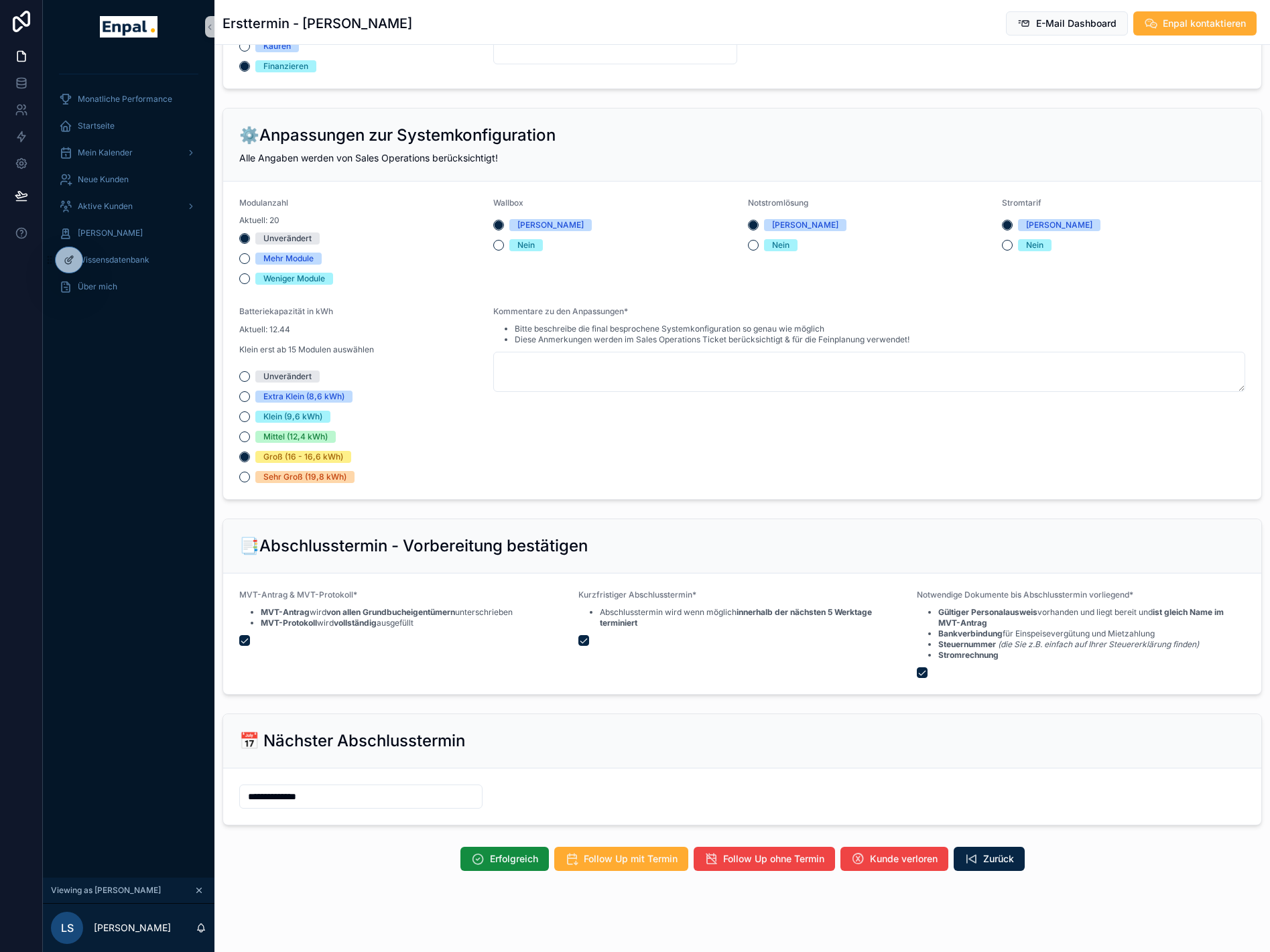
click at [605, 461] on div "Kommentare zu den Anpassungen* Bitte beschreibe die final besprochene Systemkon…" at bounding box center [870, 395] width 752 height 177
drag, startPoint x: 605, startPoint y: 461, endPoint x: 569, endPoint y: 445, distance: 39.4
click at [569, 445] on div "Kommentare zu den Anpassungen* Bitte beschreibe die final besprochene Systemkon…" at bounding box center [870, 395] width 752 height 177
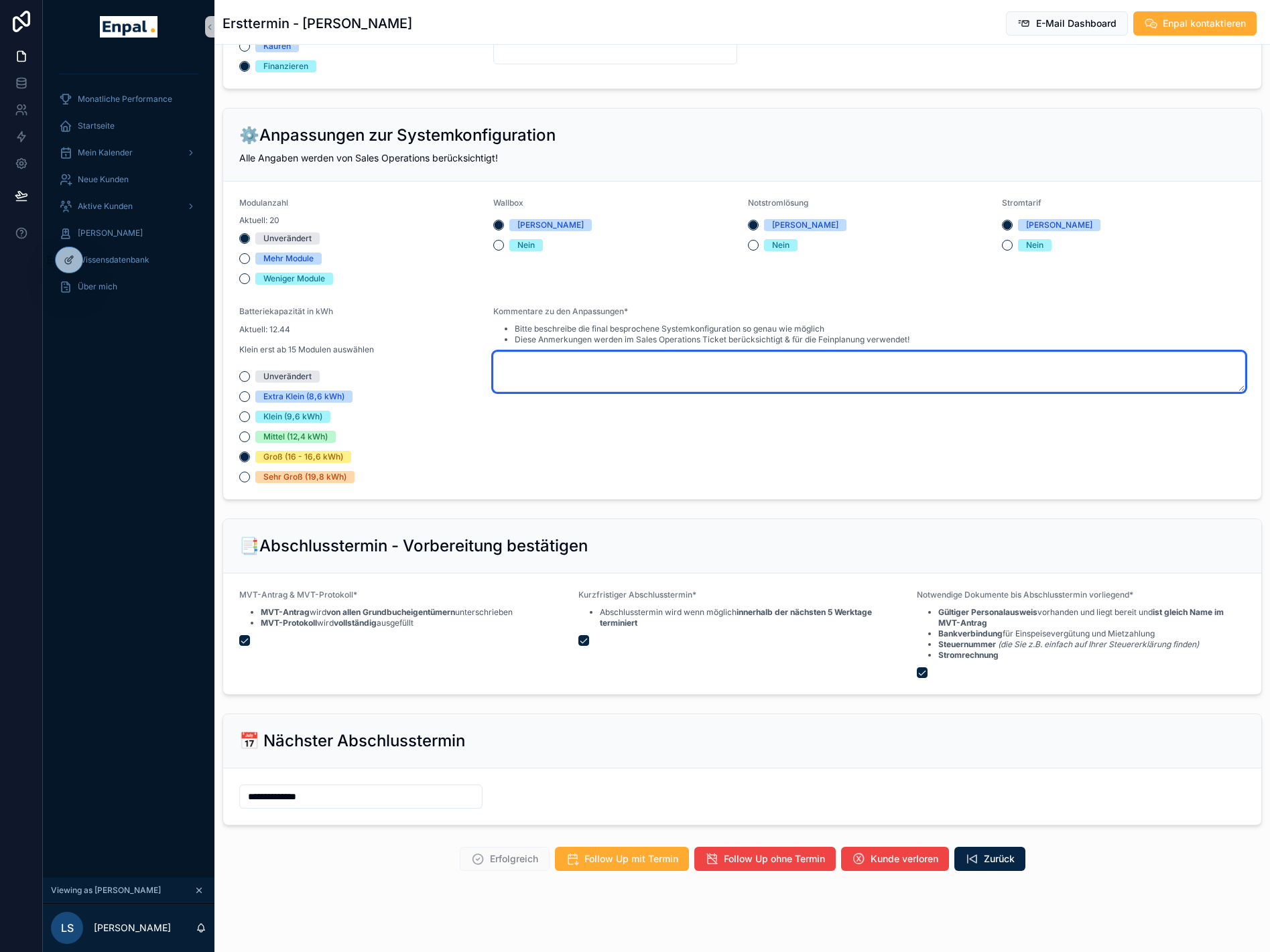
click at [545, 371] on textarea "scrollable content" at bounding box center [870, 372] width 752 height 40
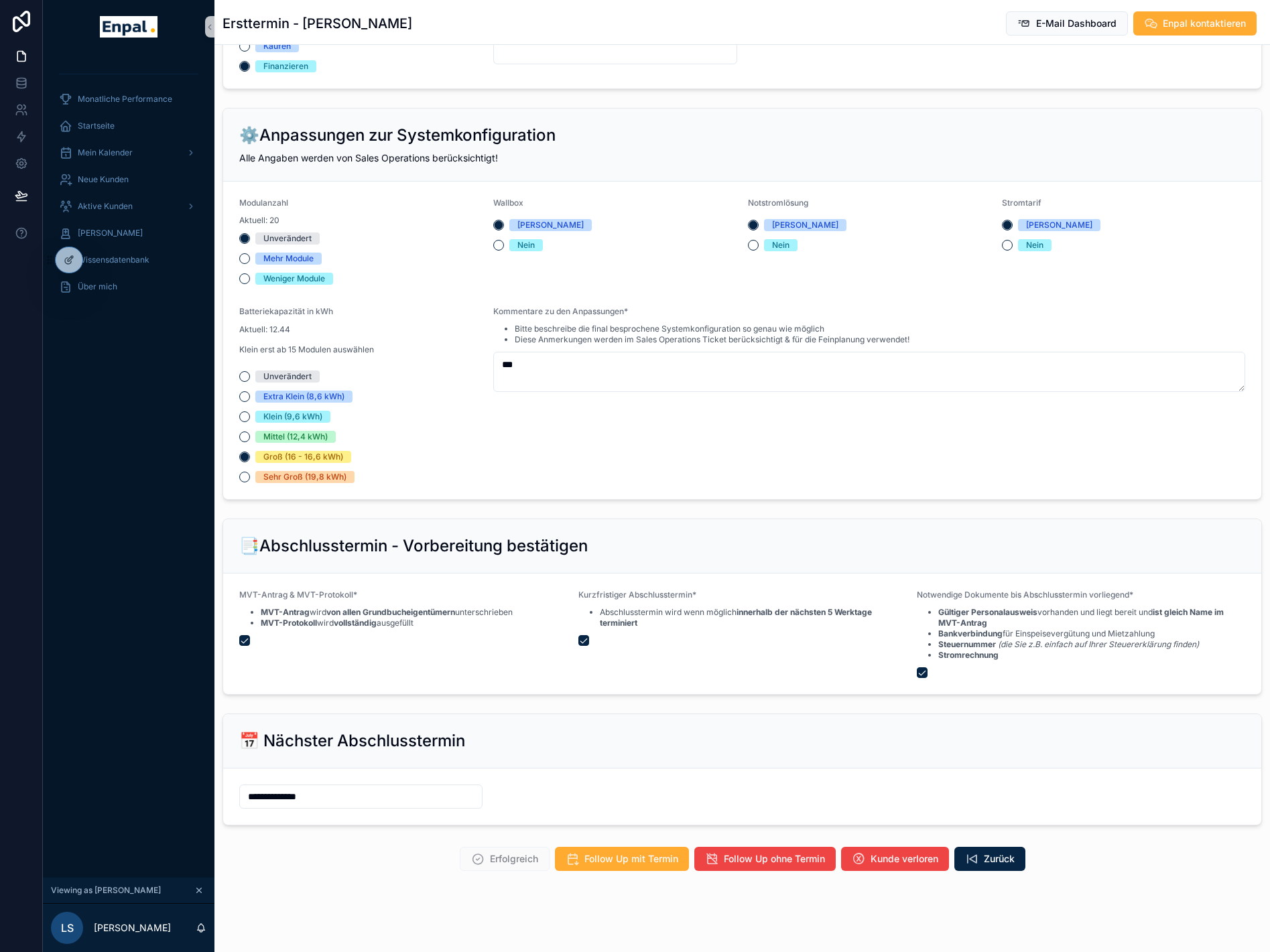
click at [479, 481] on div "Sehr Groß (19,8 kWh)" at bounding box center [360, 477] width 244 height 12
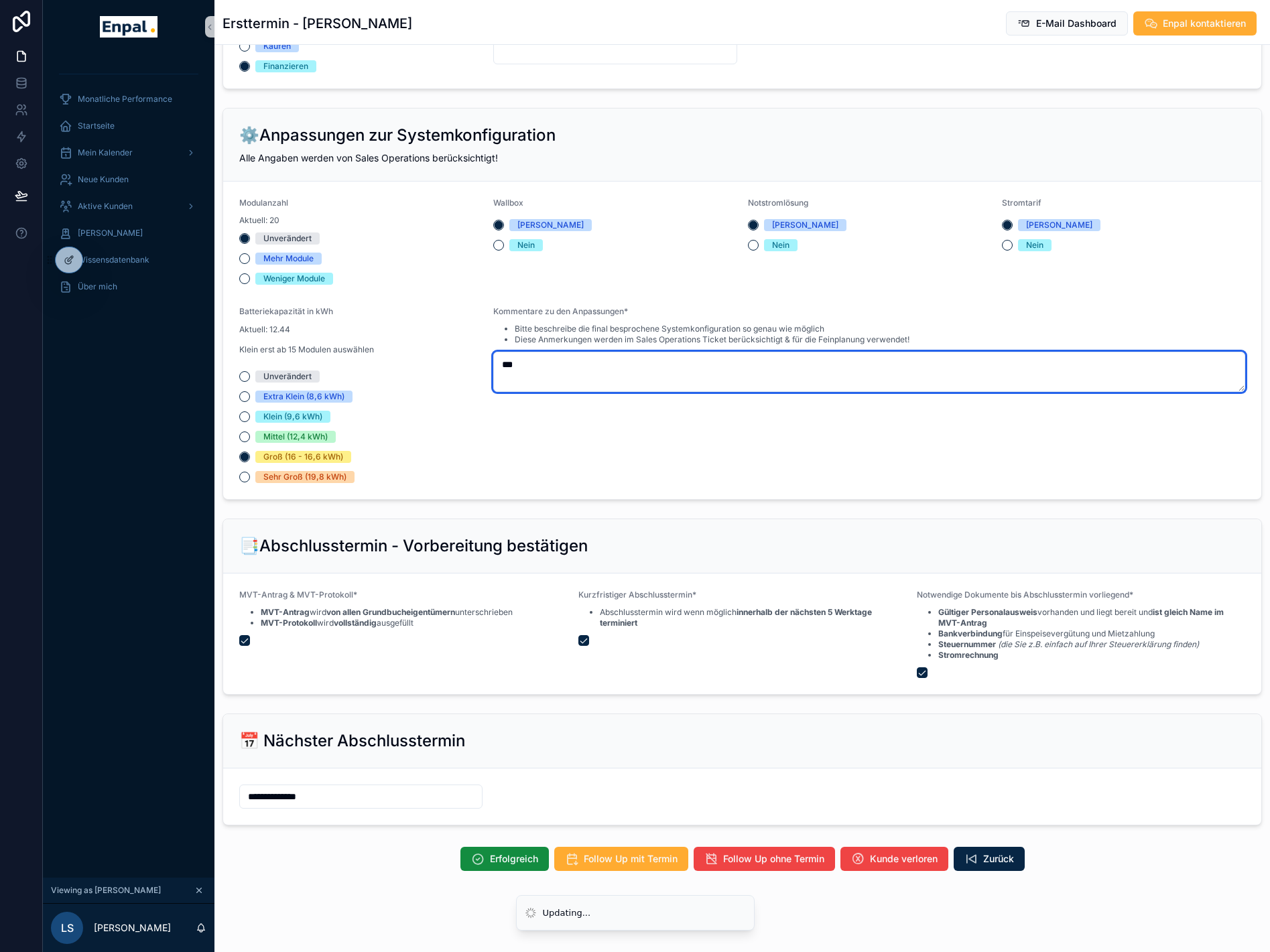
click at [533, 368] on textarea "***" at bounding box center [870, 372] width 752 height 40
type textarea "*"
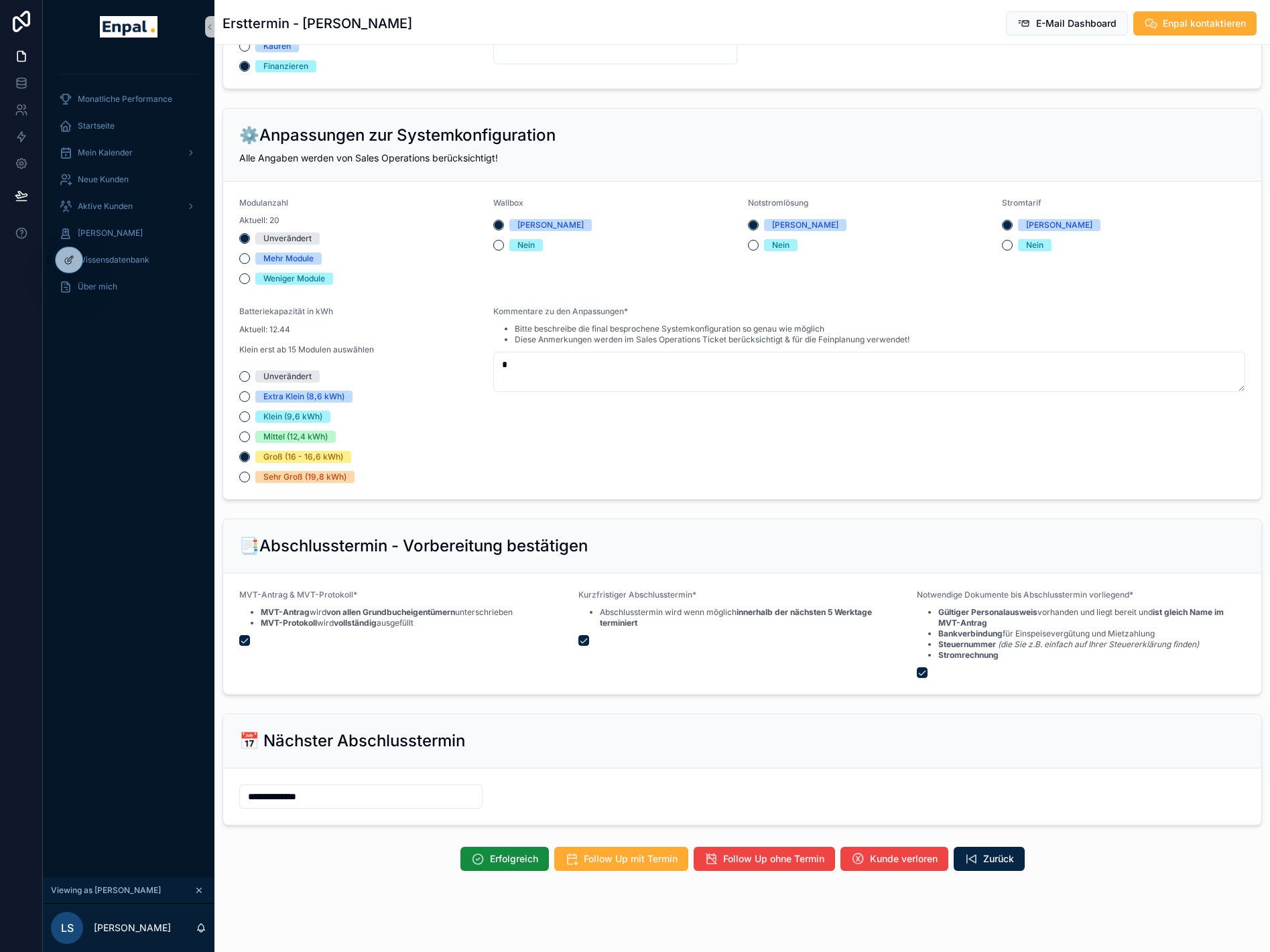
click at [954, 431] on div "Kommentare zu den Anpassungen* Bitte beschreibe die final besprochene Systemkon…" at bounding box center [870, 395] width 752 height 177
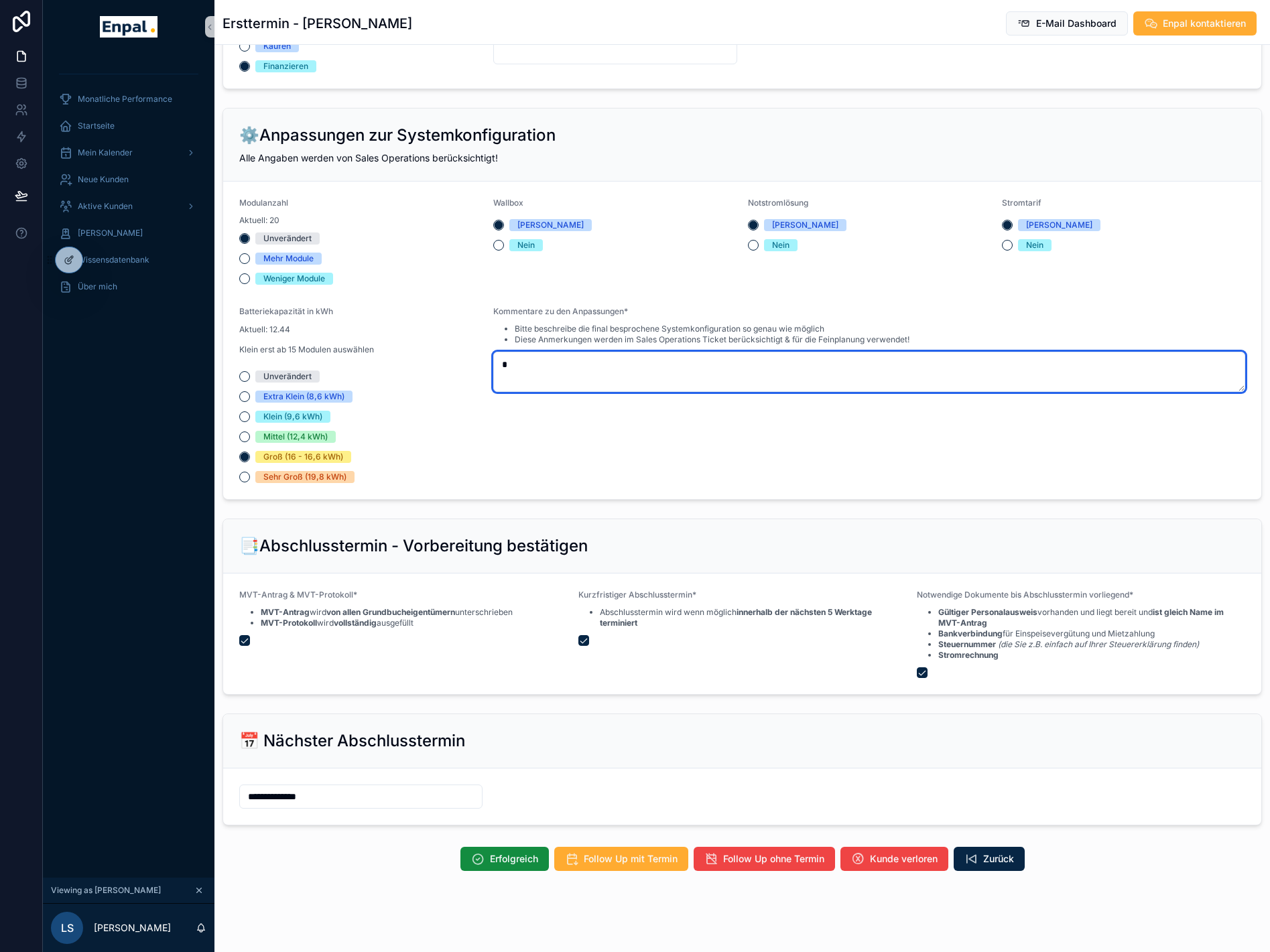
click at [544, 367] on textarea "*" at bounding box center [870, 372] width 752 height 40
click at [546, 363] on textarea "scrollable content" at bounding box center [870, 372] width 752 height 40
type textarea "*"
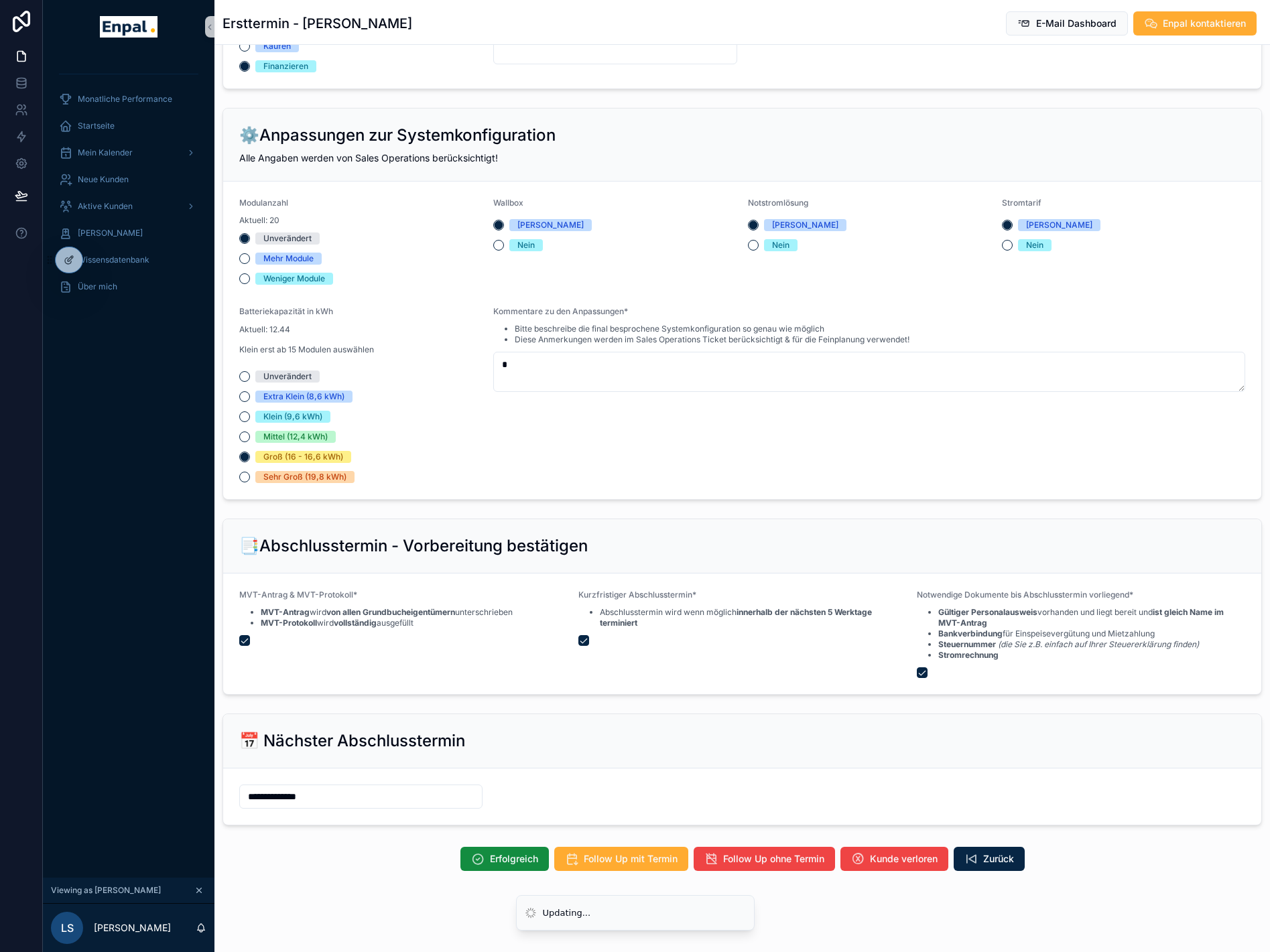
click at [529, 447] on div "Kommentare zu den Anpassungen* Bitte beschreibe die final besprochene Systemkon…" at bounding box center [870, 395] width 752 height 177
click at [244, 438] on button "Mittel (12,4 kWh)" at bounding box center [244, 437] width 11 height 11
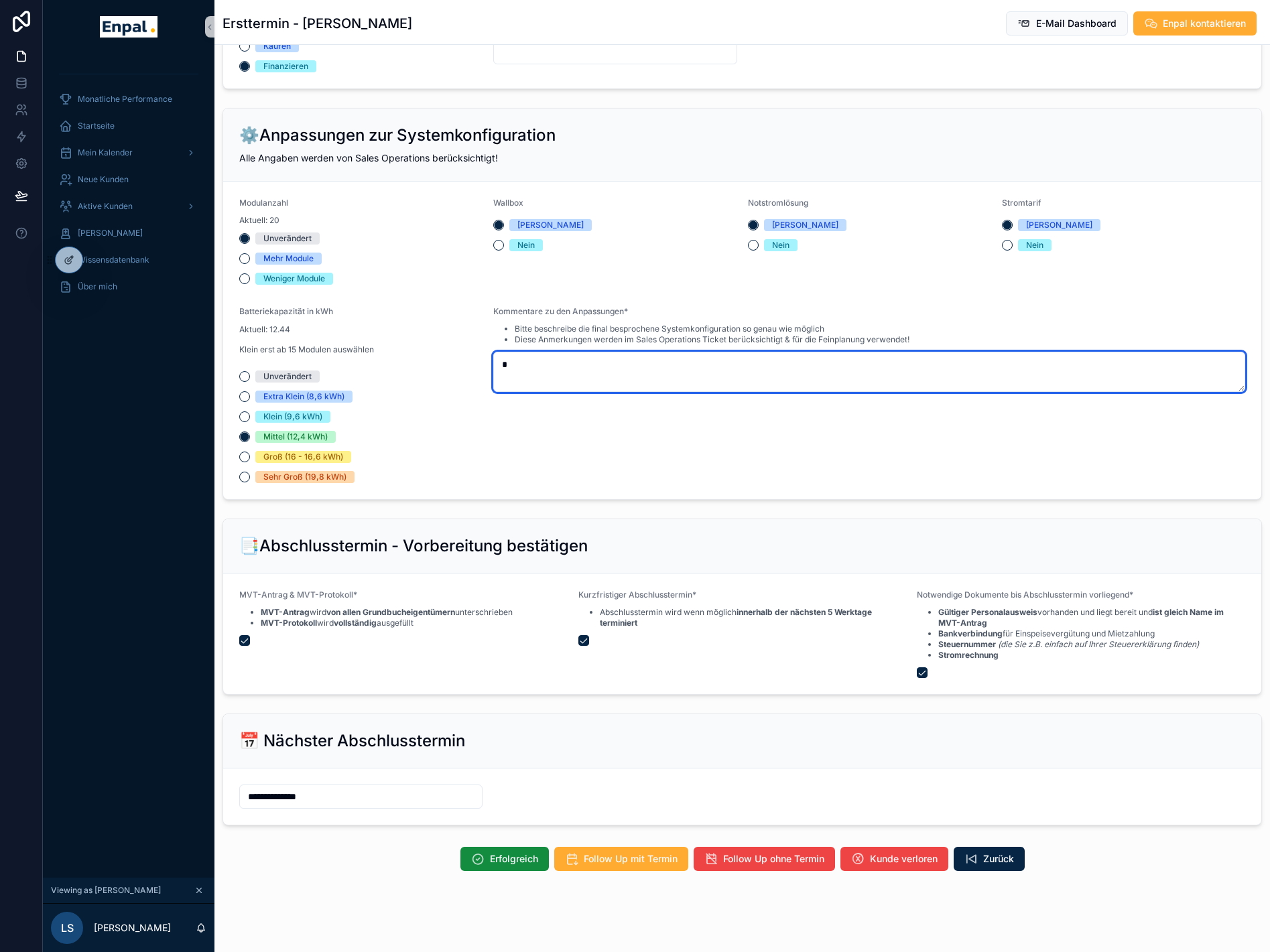
click at [527, 379] on textarea "*" at bounding box center [870, 372] width 752 height 40
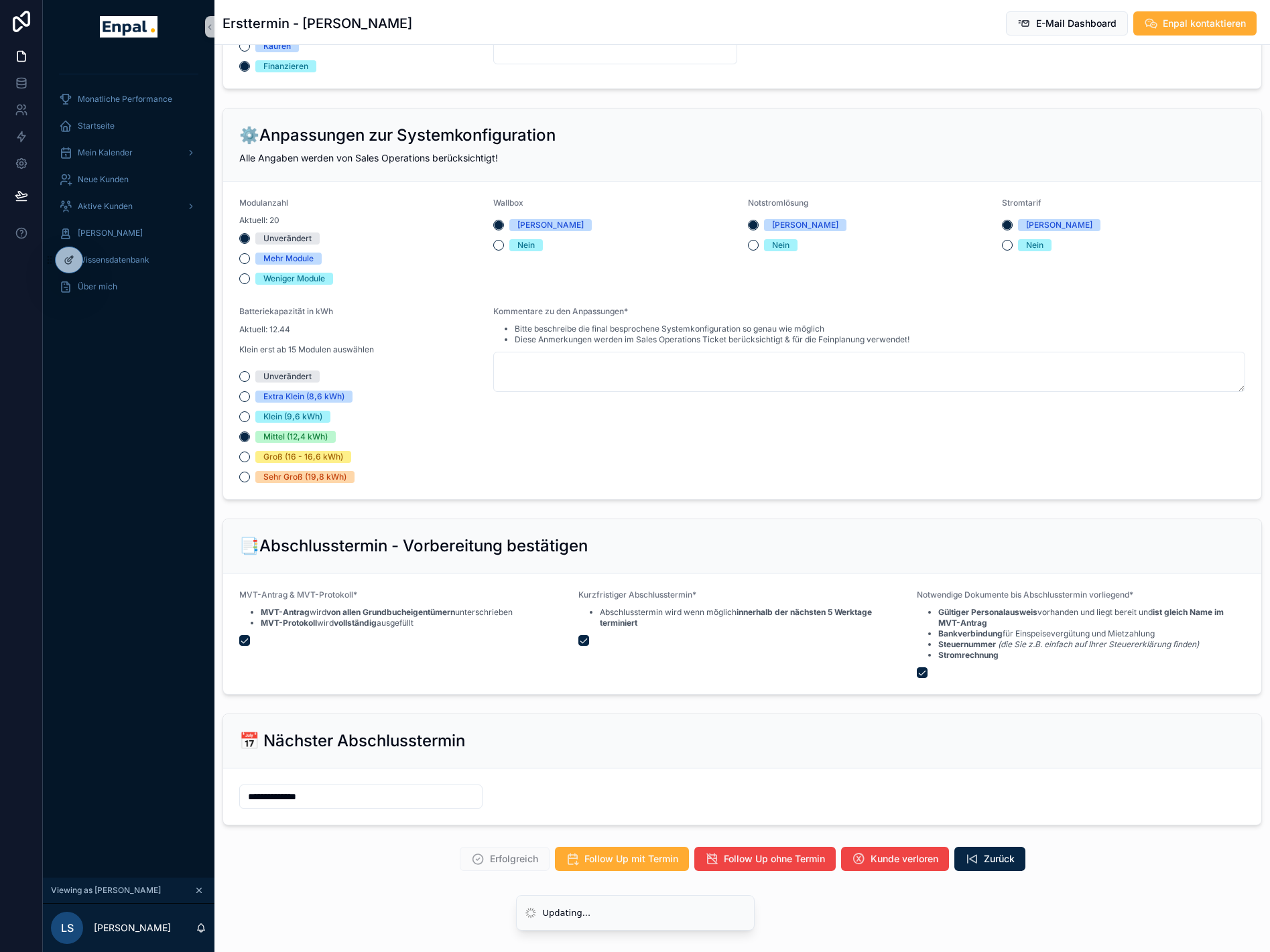
click at [480, 471] on div "Unverändert Extra Klein (8,6 kWh) Klein (9,6 kWh) Mittel (12,4 kWh) Groß (16 - …" at bounding box center [360, 427] width 244 height 112
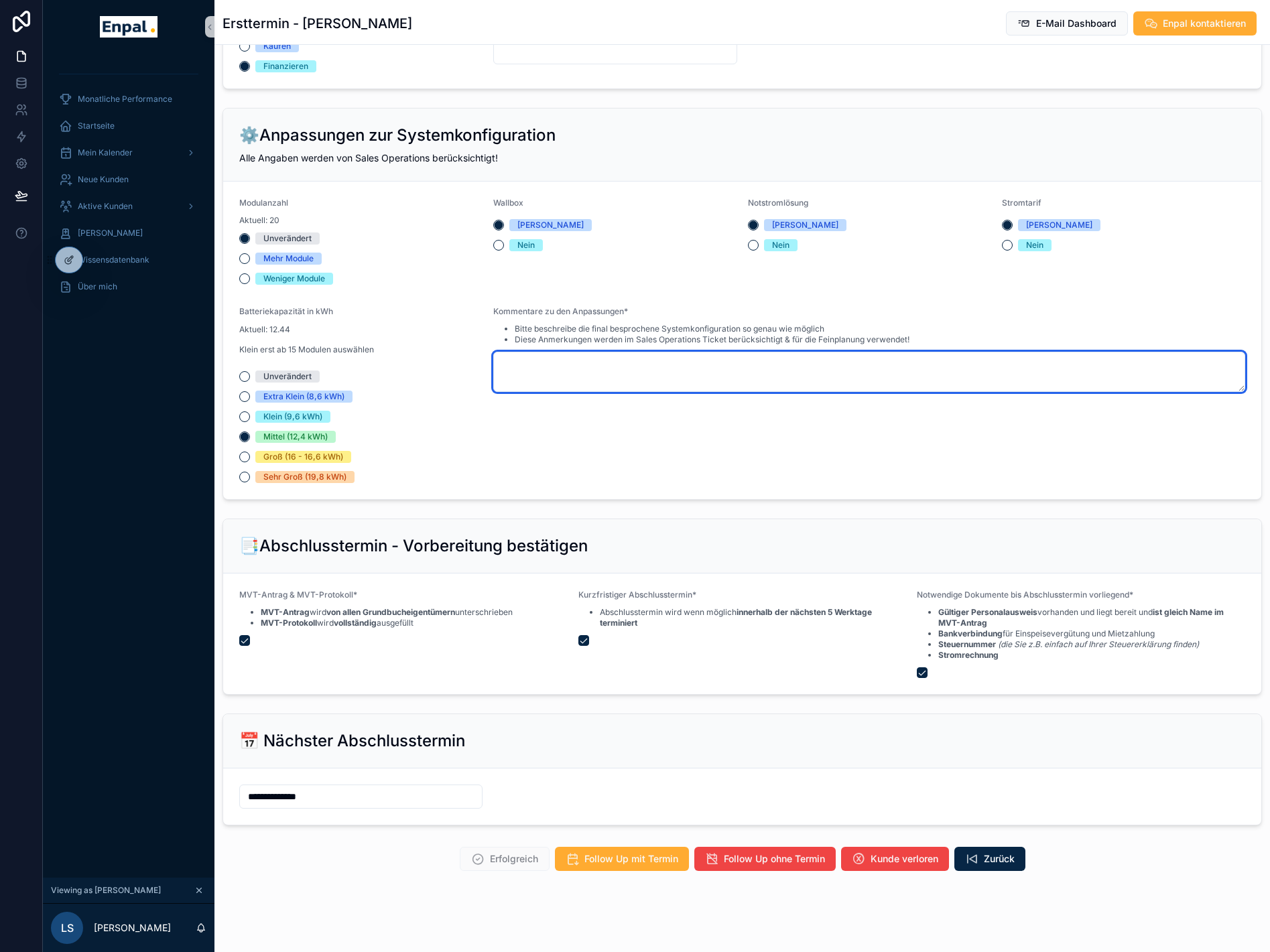
click at [523, 361] on textarea "scrollable content" at bounding box center [870, 372] width 752 height 40
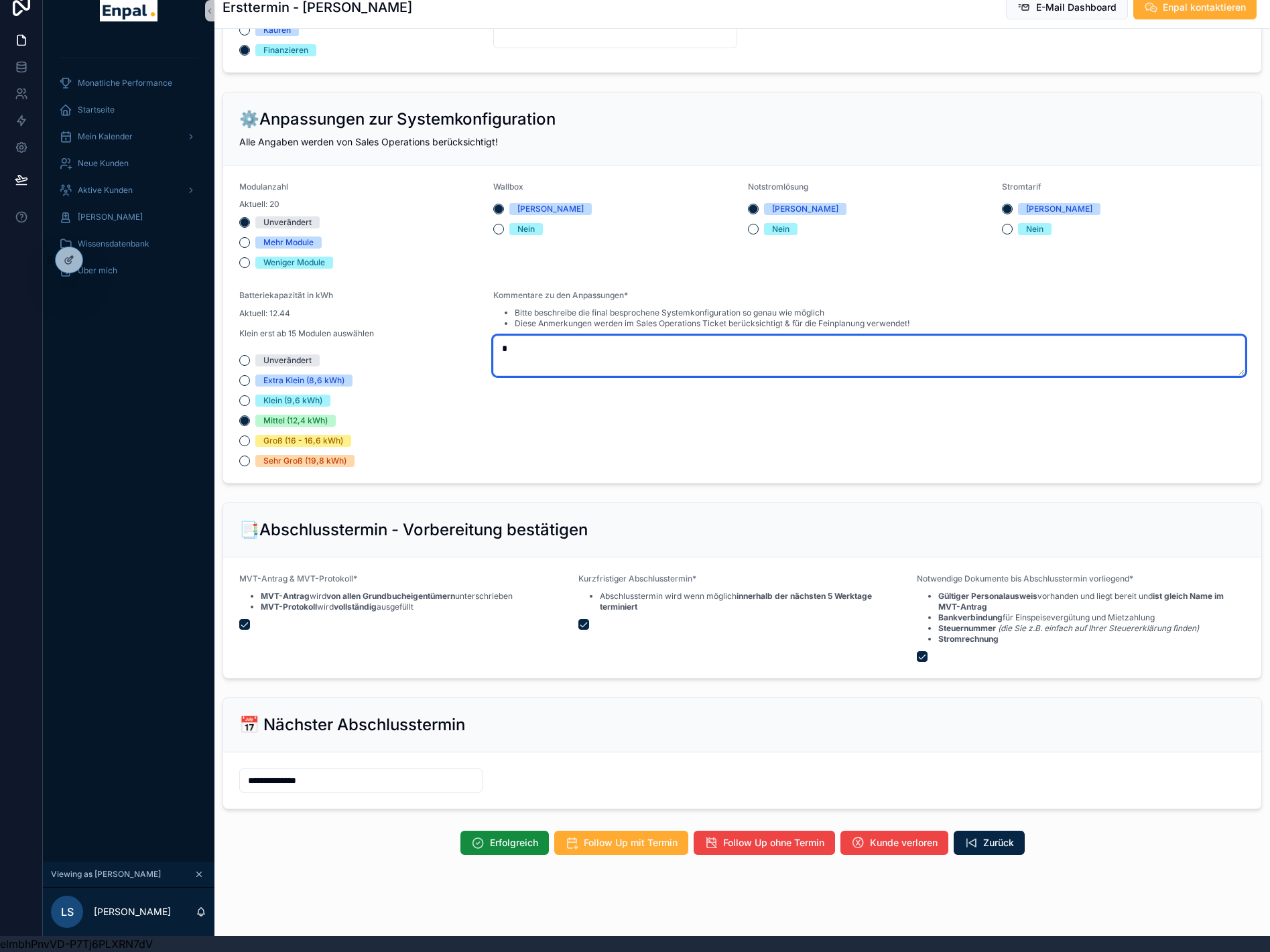
scroll to position [26, 0]
type textarea "*"
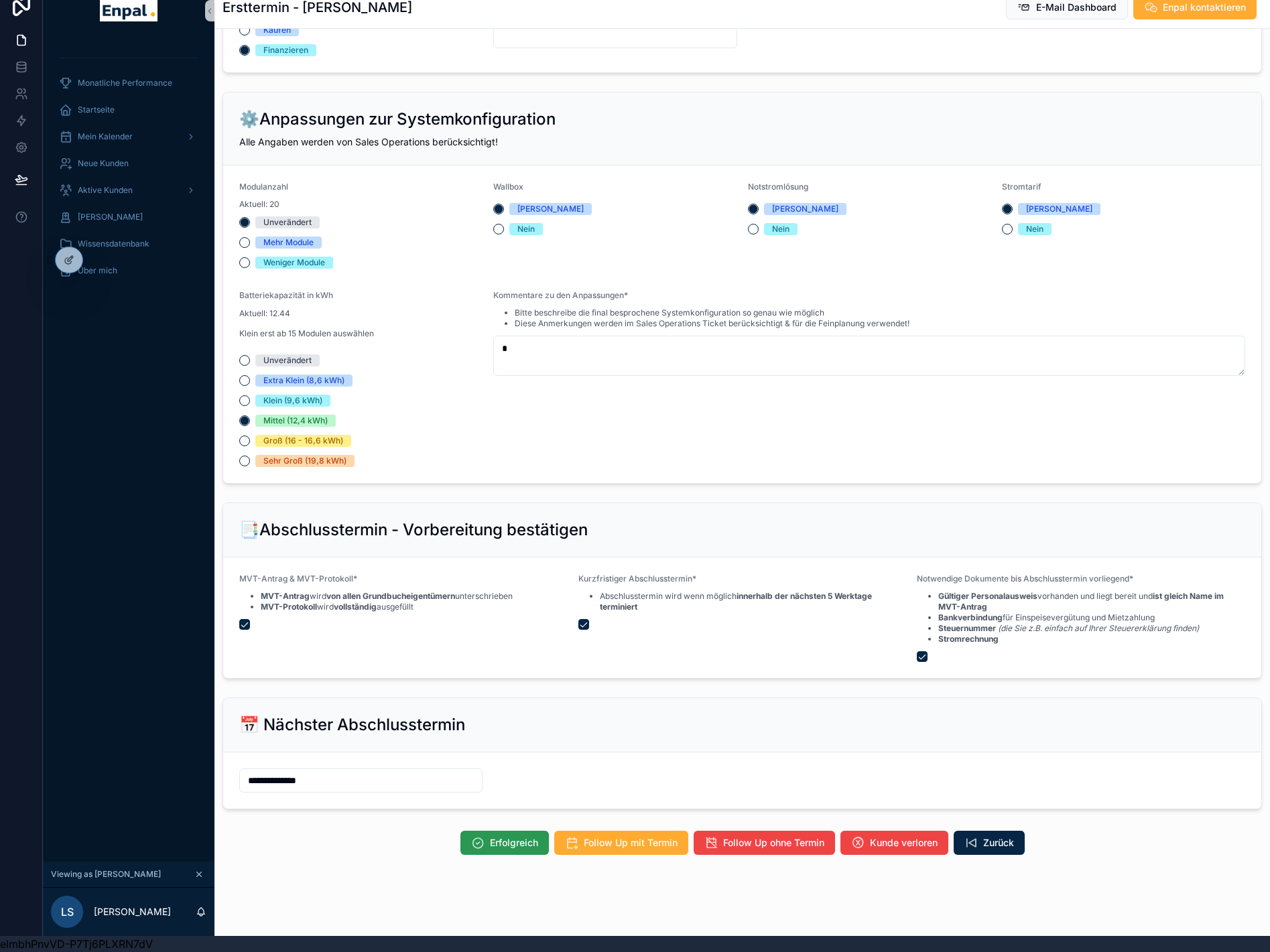
click at [501, 837] on span "Erfolgreich" at bounding box center [514, 843] width 48 height 13
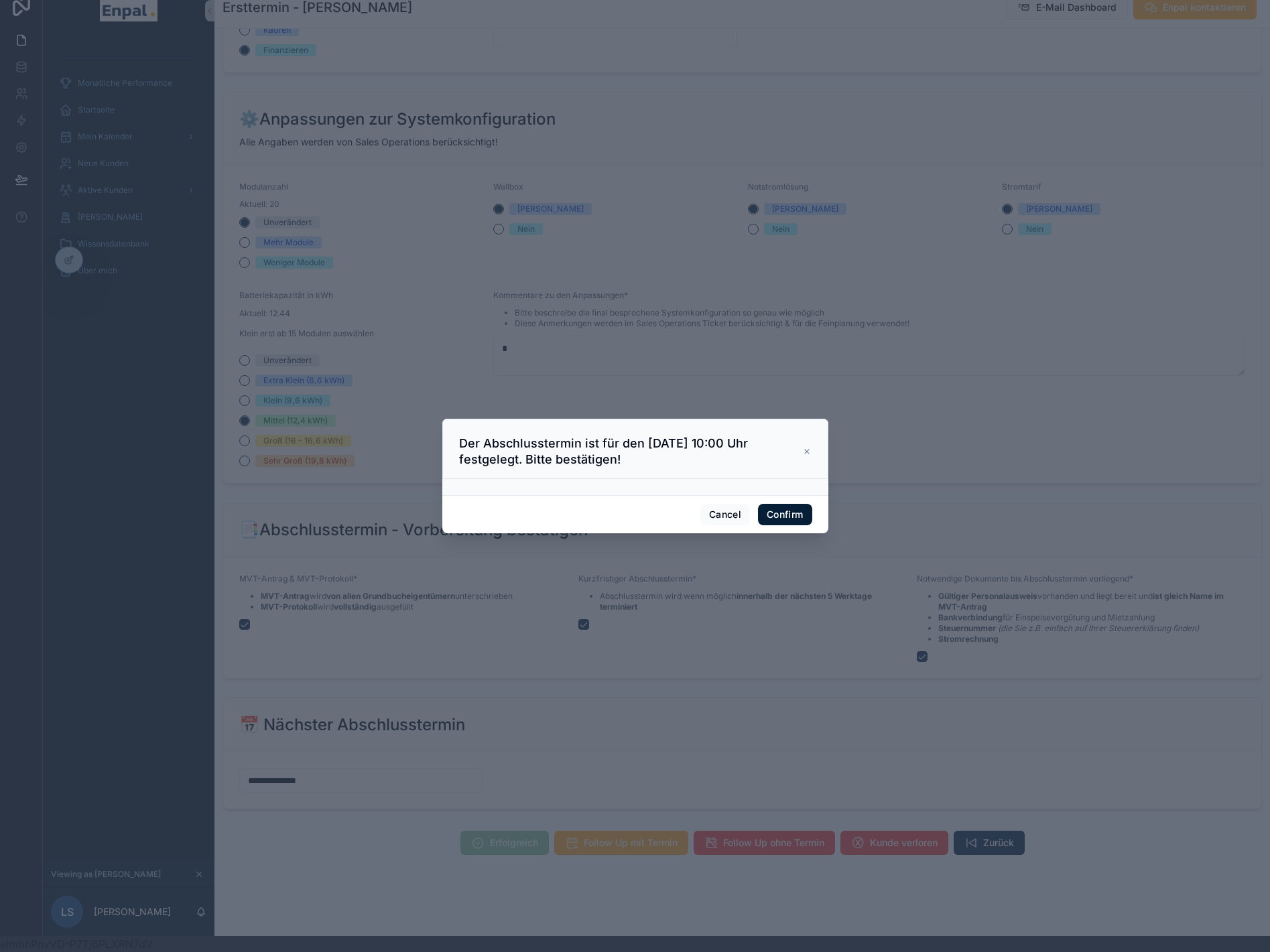
click at [772, 514] on button "Confirm" at bounding box center [785, 515] width 54 height 22
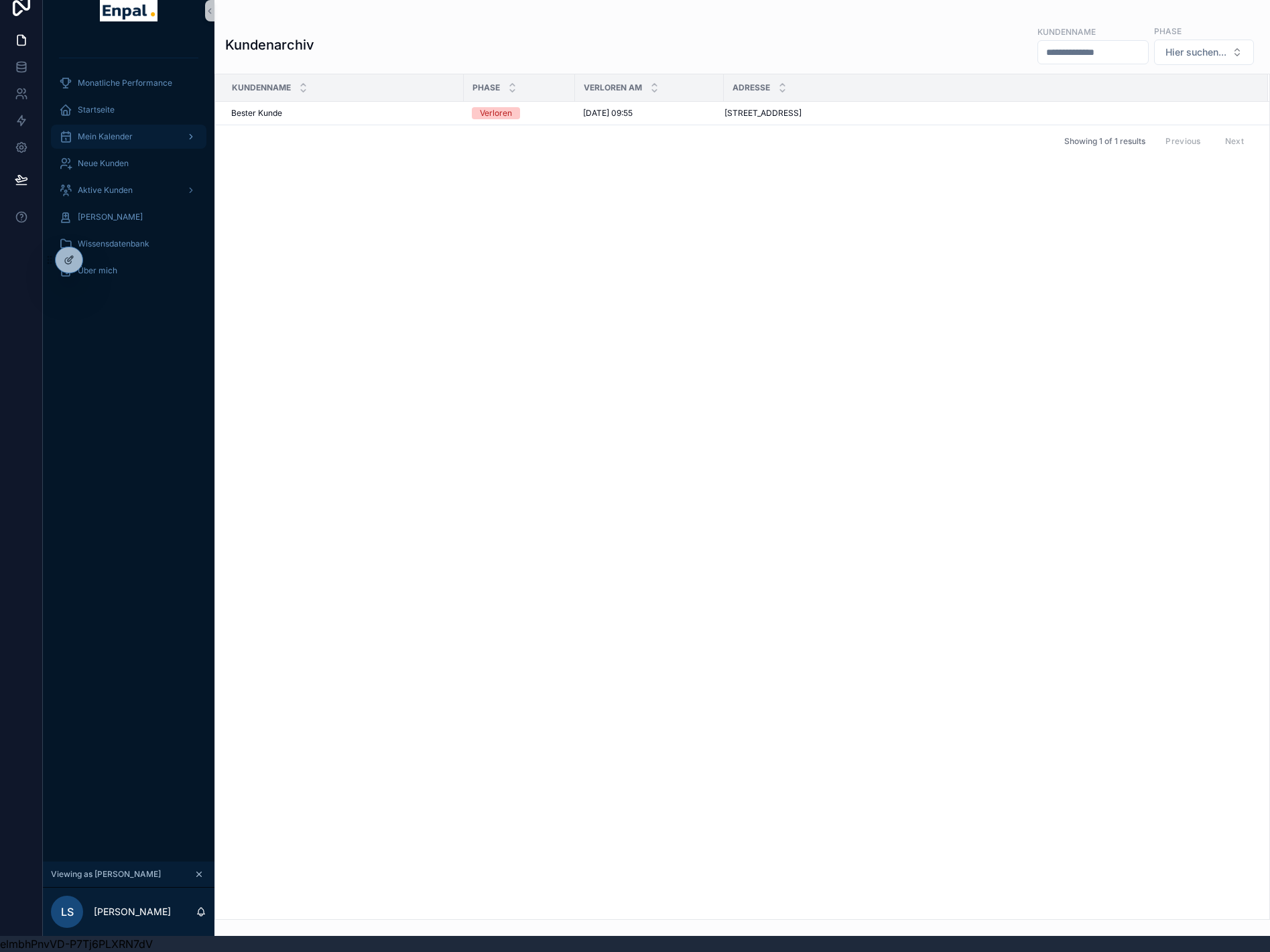
click at [152, 132] on div "Mein Kalender" at bounding box center [128, 137] width 139 height 22
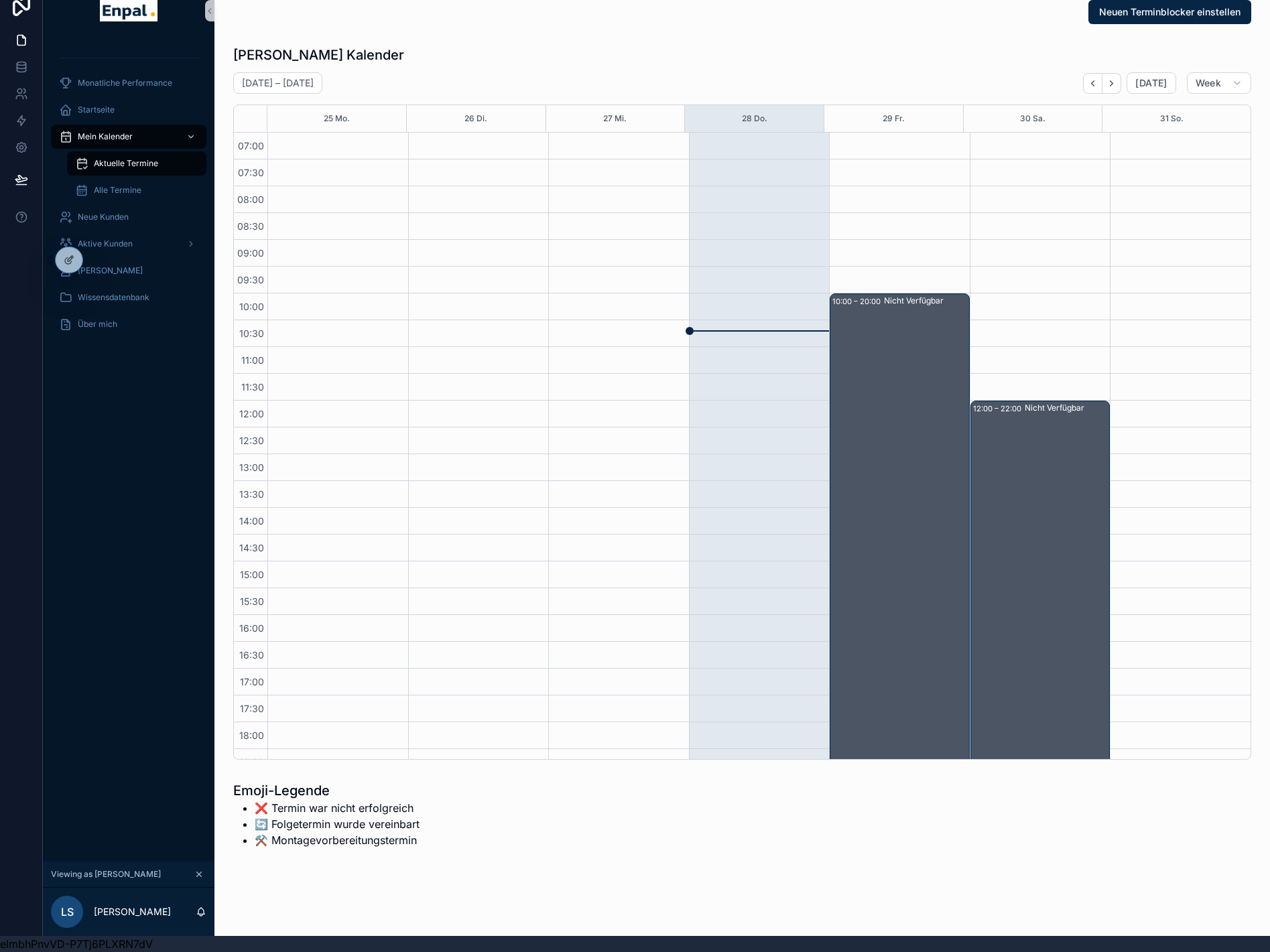
scroll to position [170, 0]
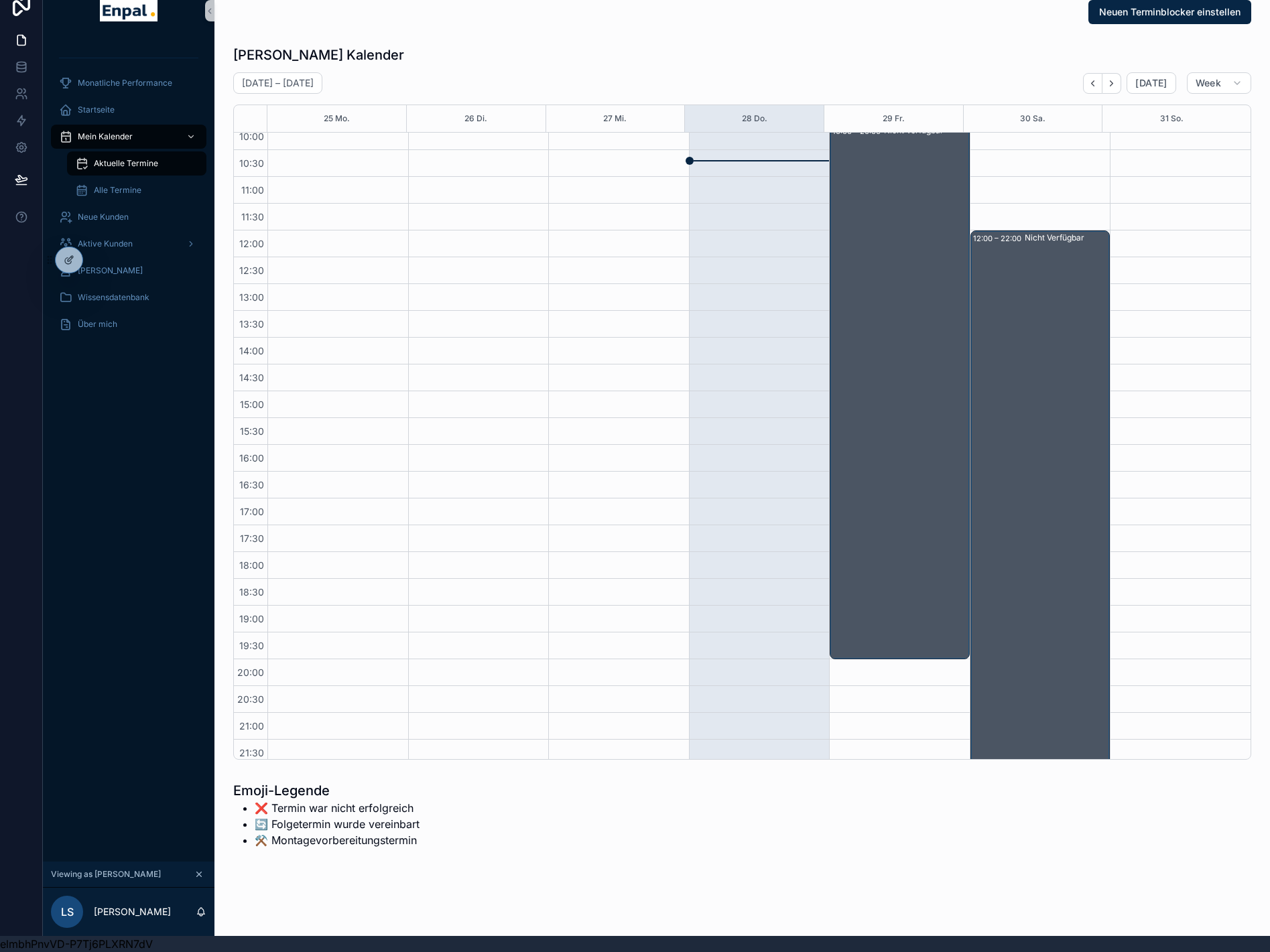
click at [135, 158] on span "Aktuelle Termine" at bounding box center [125, 163] width 65 height 11
click at [1115, 79] on icon "Next" at bounding box center [1112, 84] width 10 height 10
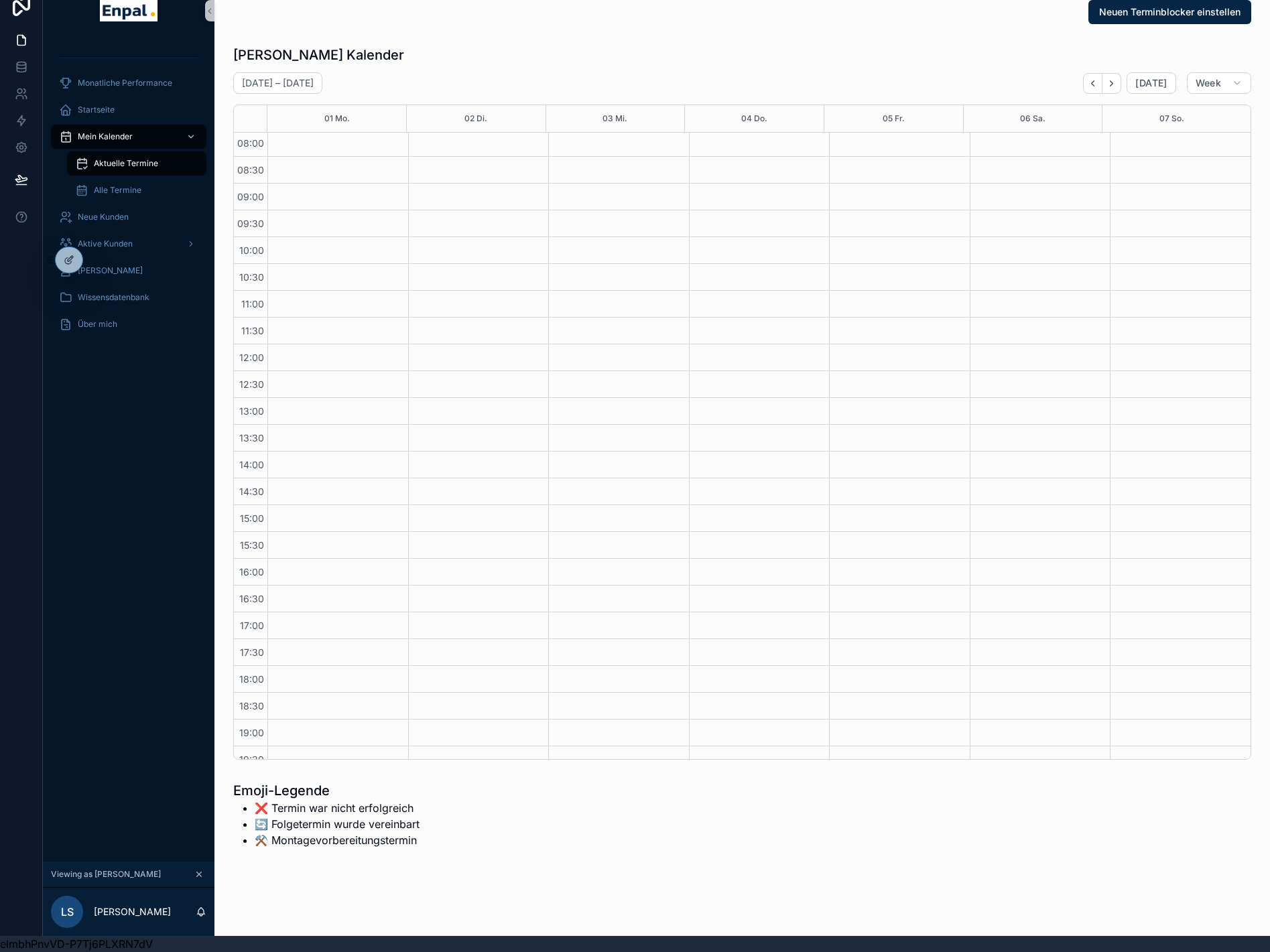
scroll to position [170, 0]
click at [138, 185] on span "Alle Termine" at bounding box center [117, 190] width 48 height 11
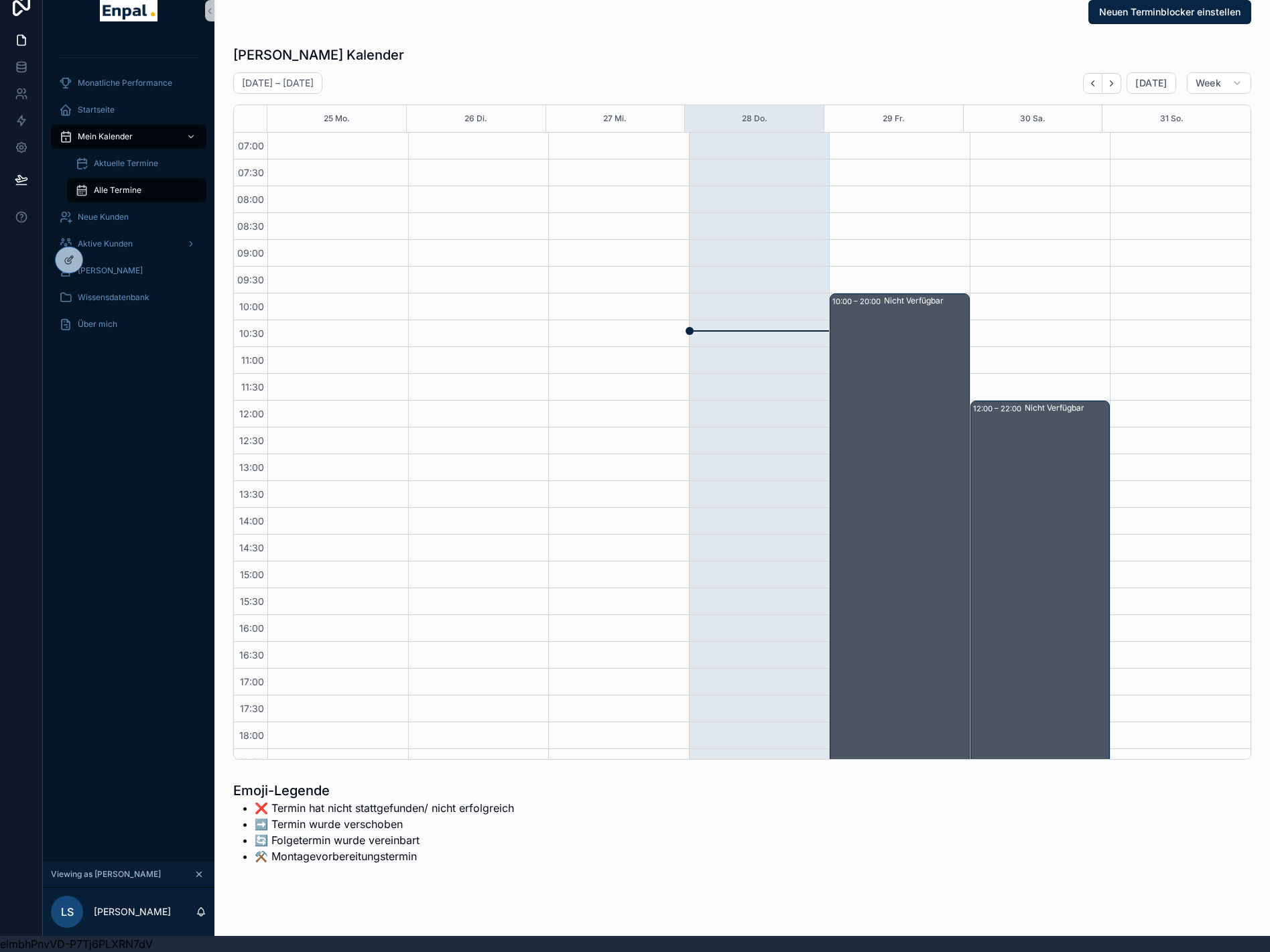
scroll to position [170, 0]
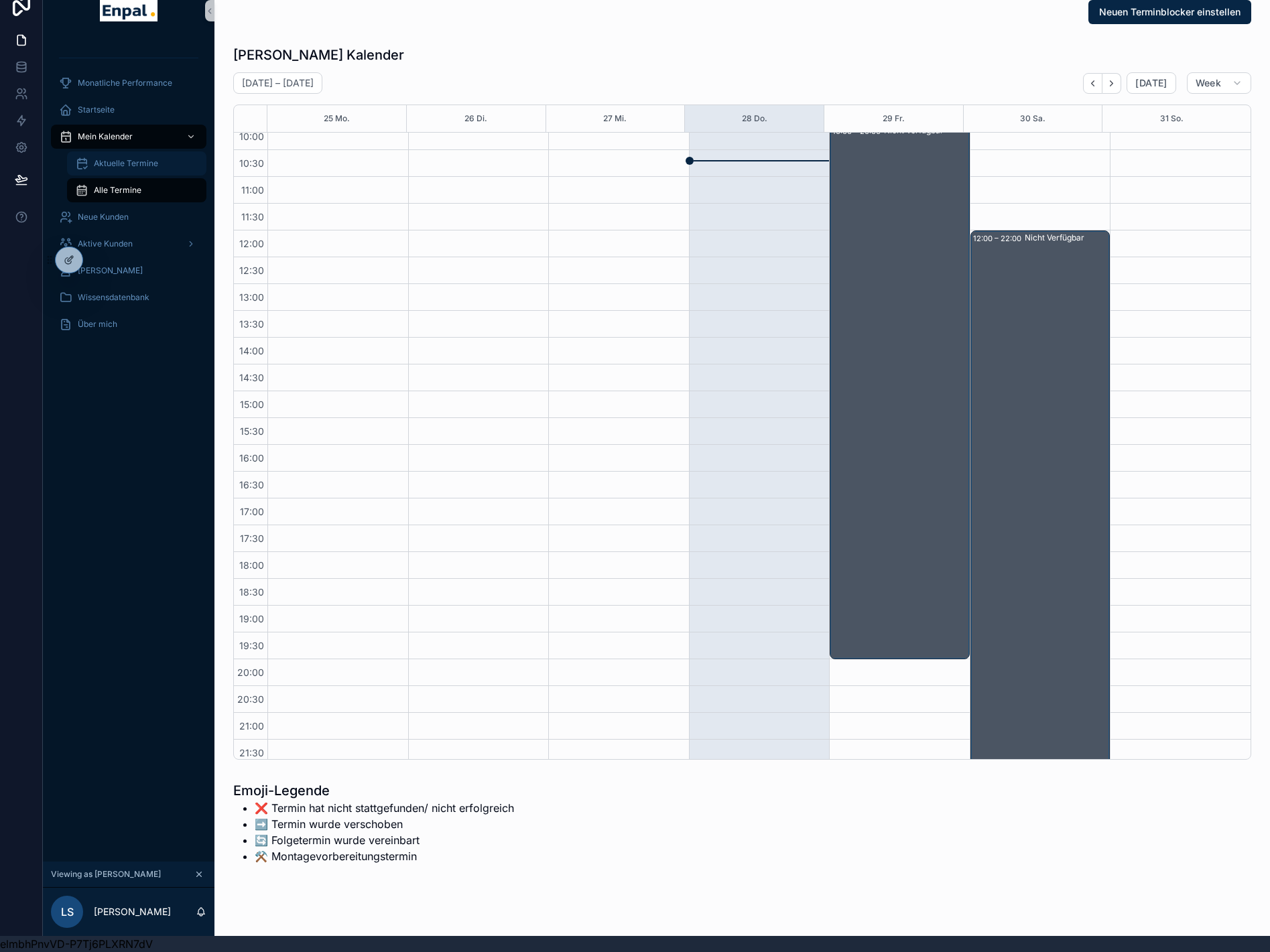
click at [136, 158] on span "Aktuelle Termine" at bounding box center [125, 163] width 65 height 11
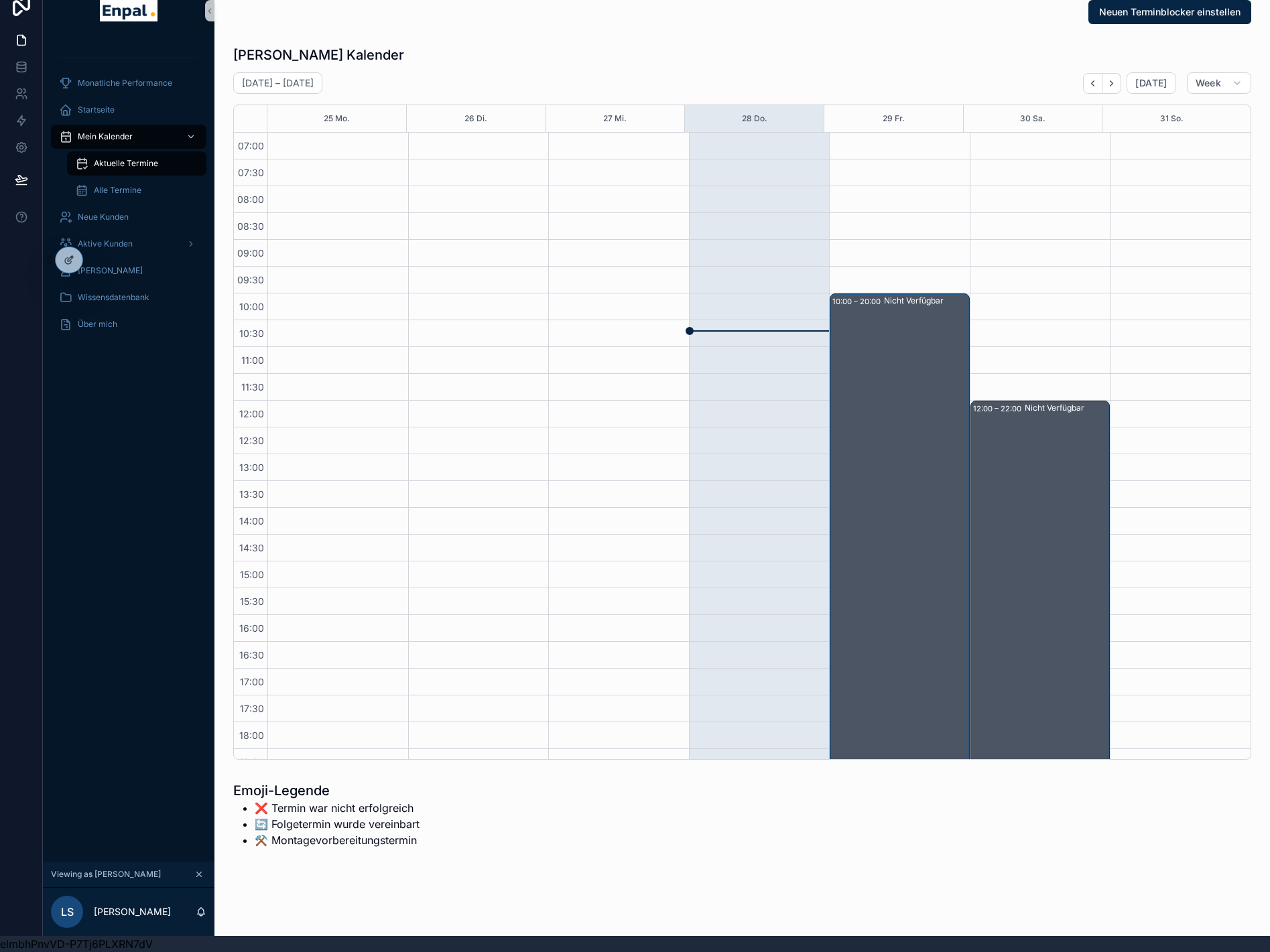
scroll to position [170, 0]
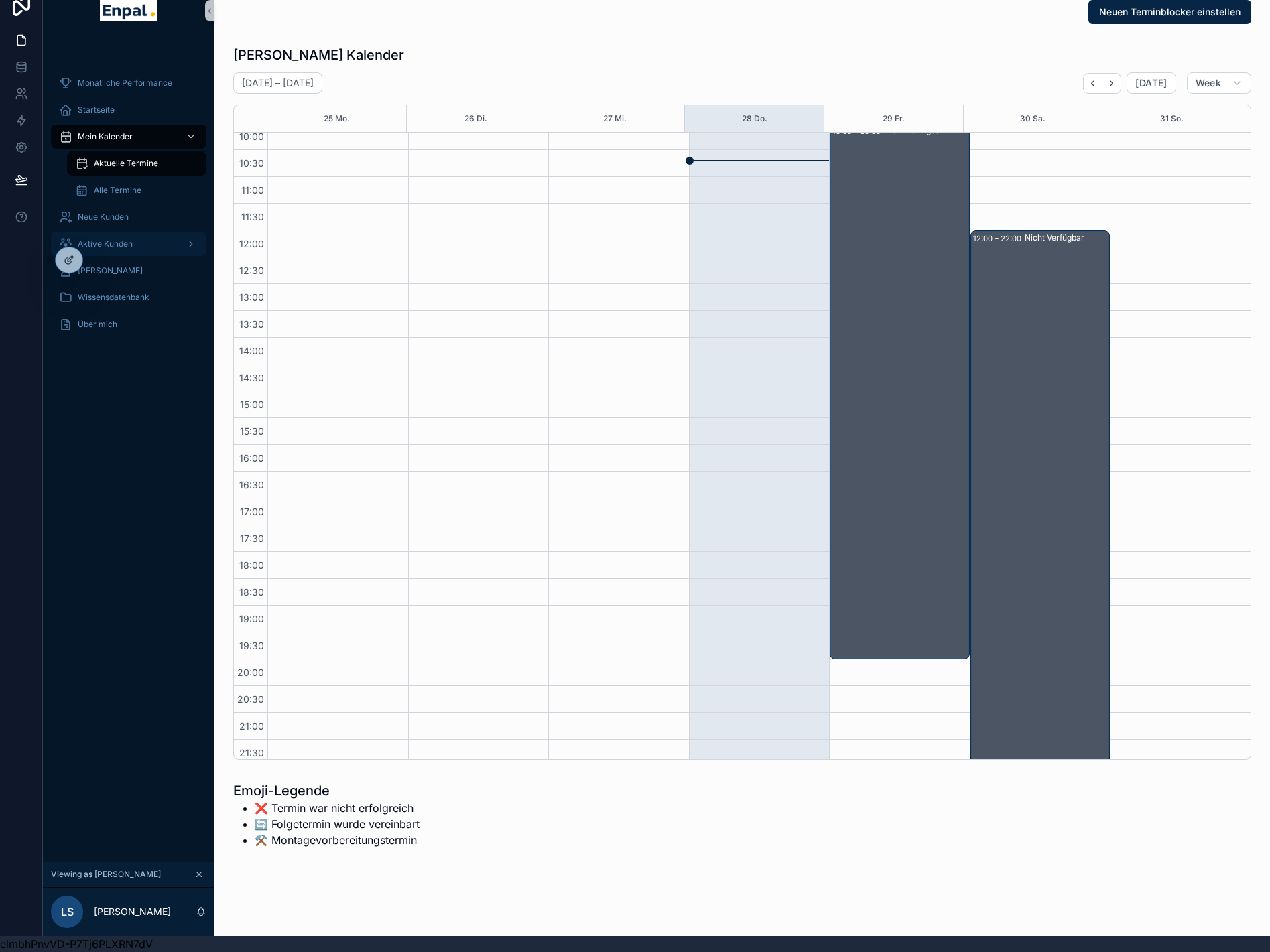
click at [97, 239] on div "Aktive Kunden" at bounding box center [128, 244] width 139 height 22
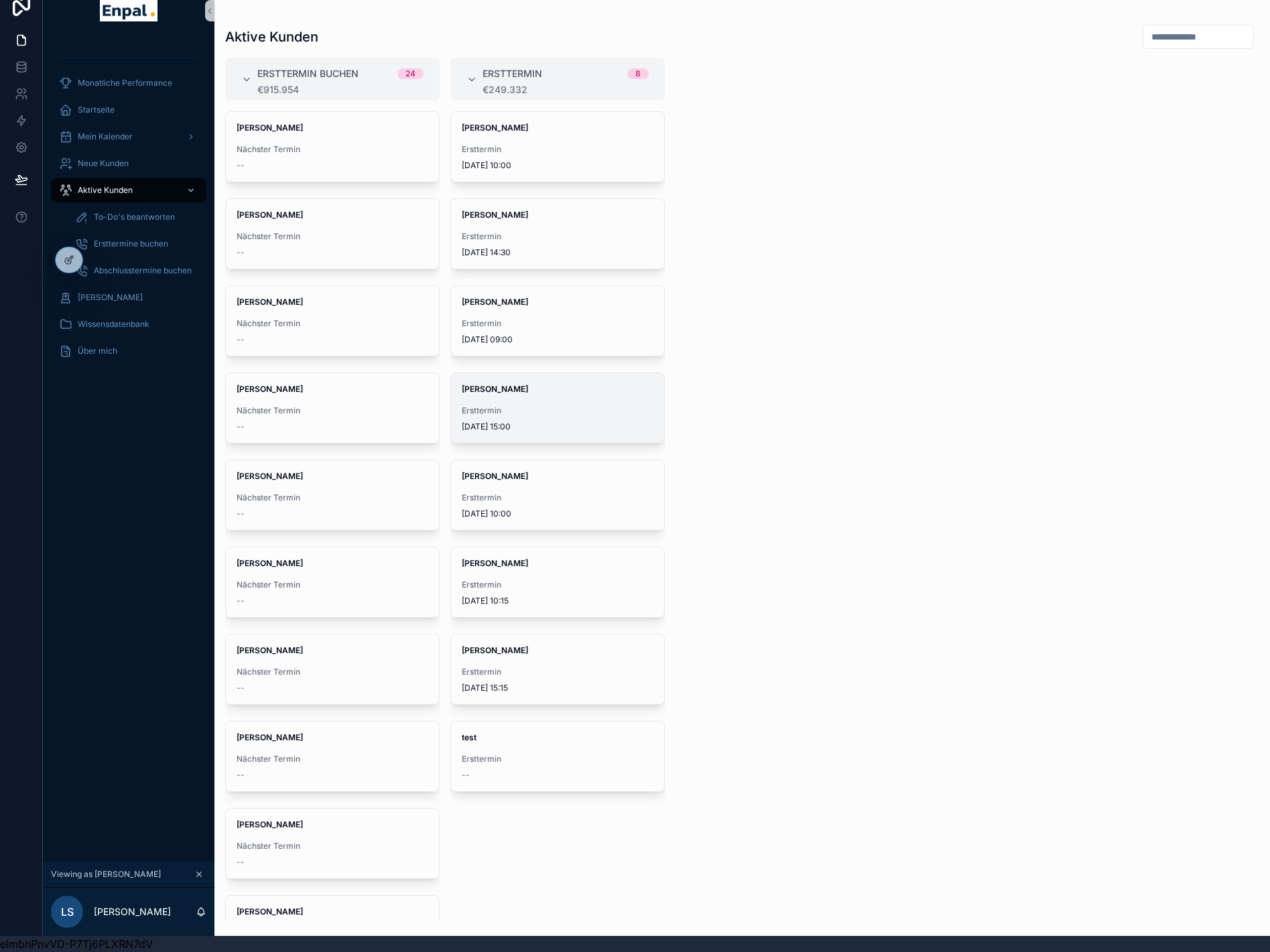
click at [542, 387] on div "David Seidel Ersttermin 3.9.2025 15:00" at bounding box center [557, 408] width 213 height 70
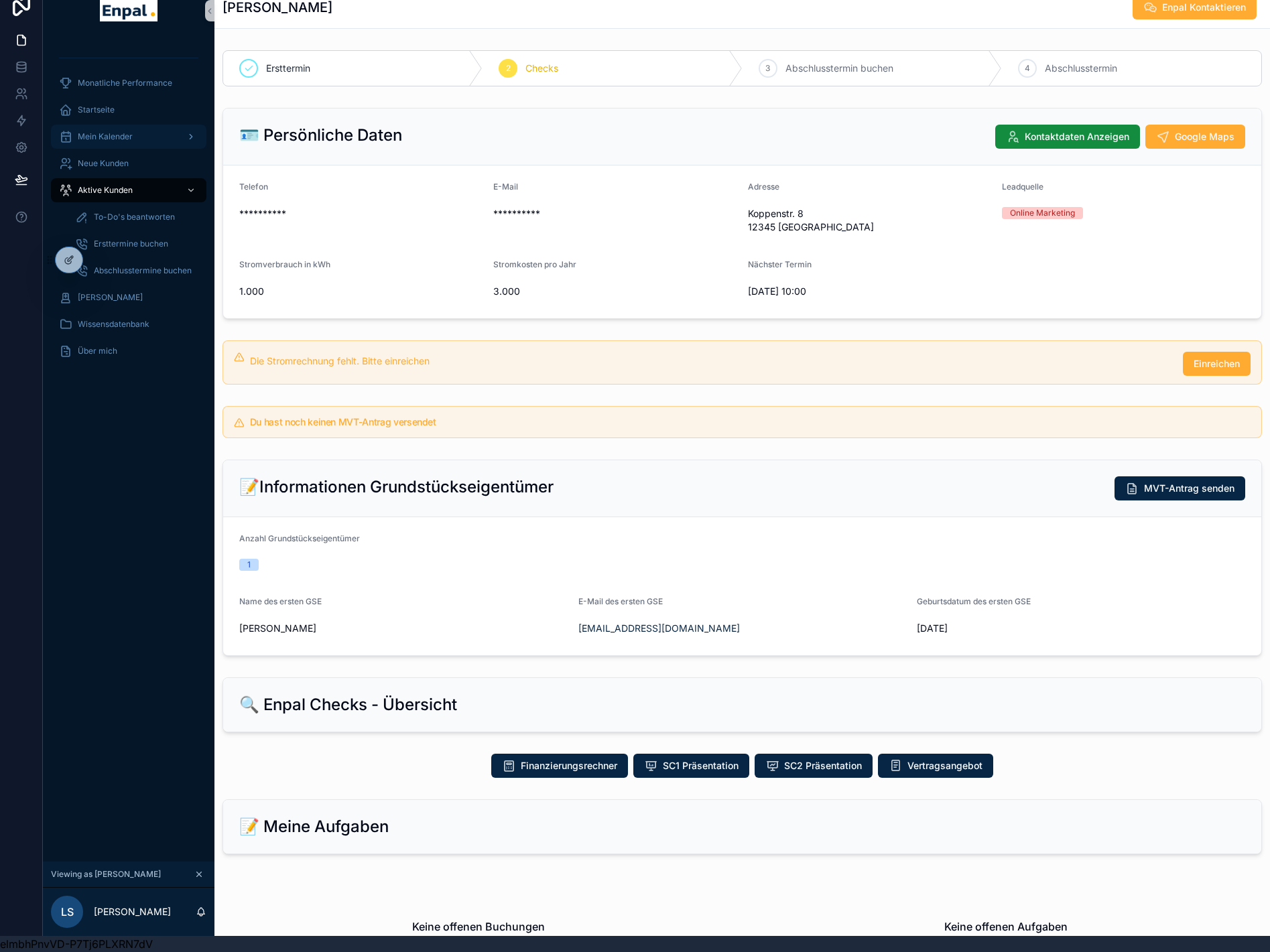
click at [88, 131] on span "Mein Kalender" at bounding box center [105, 136] width 55 height 11
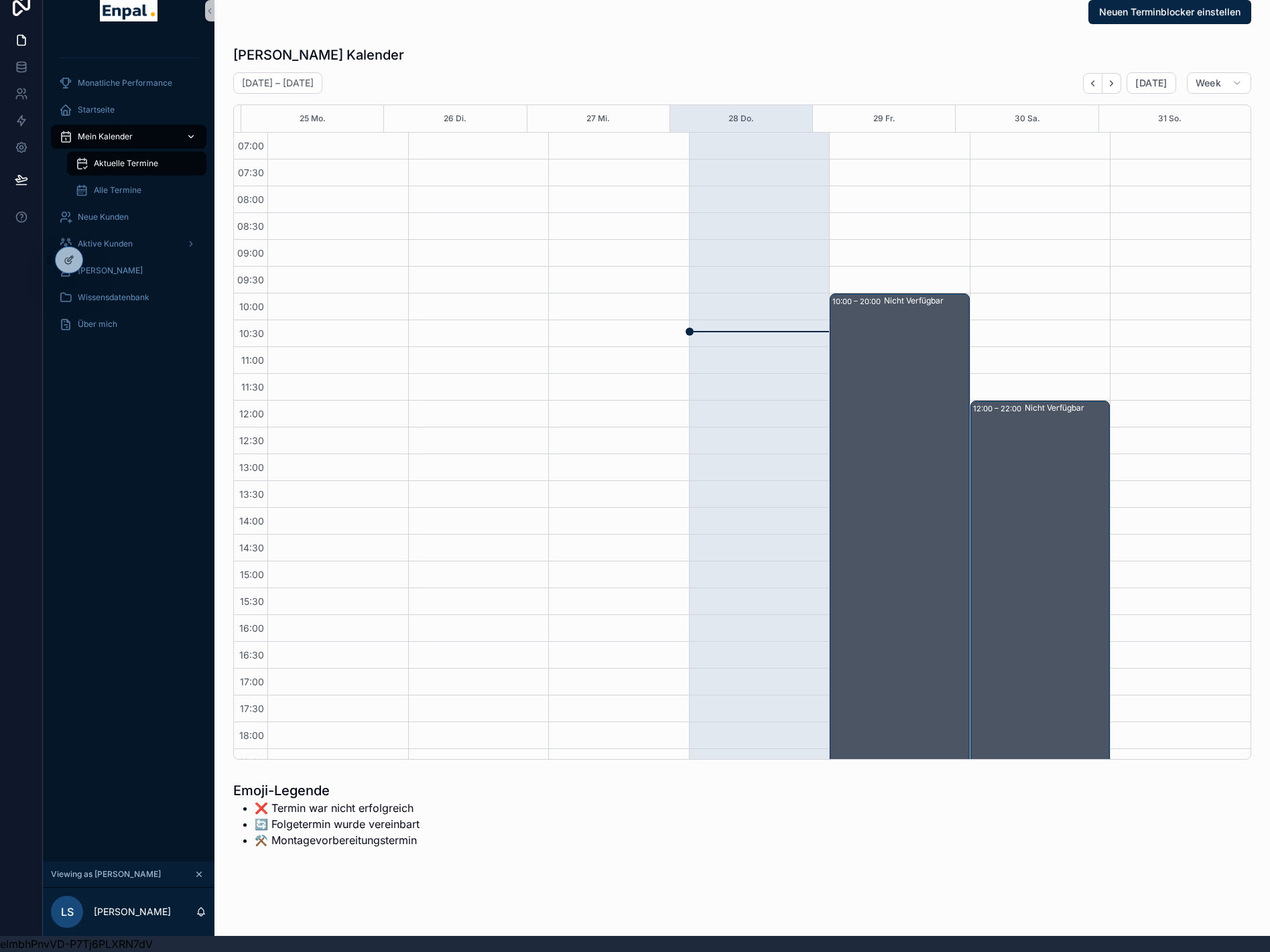
scroll to position [170, 0]
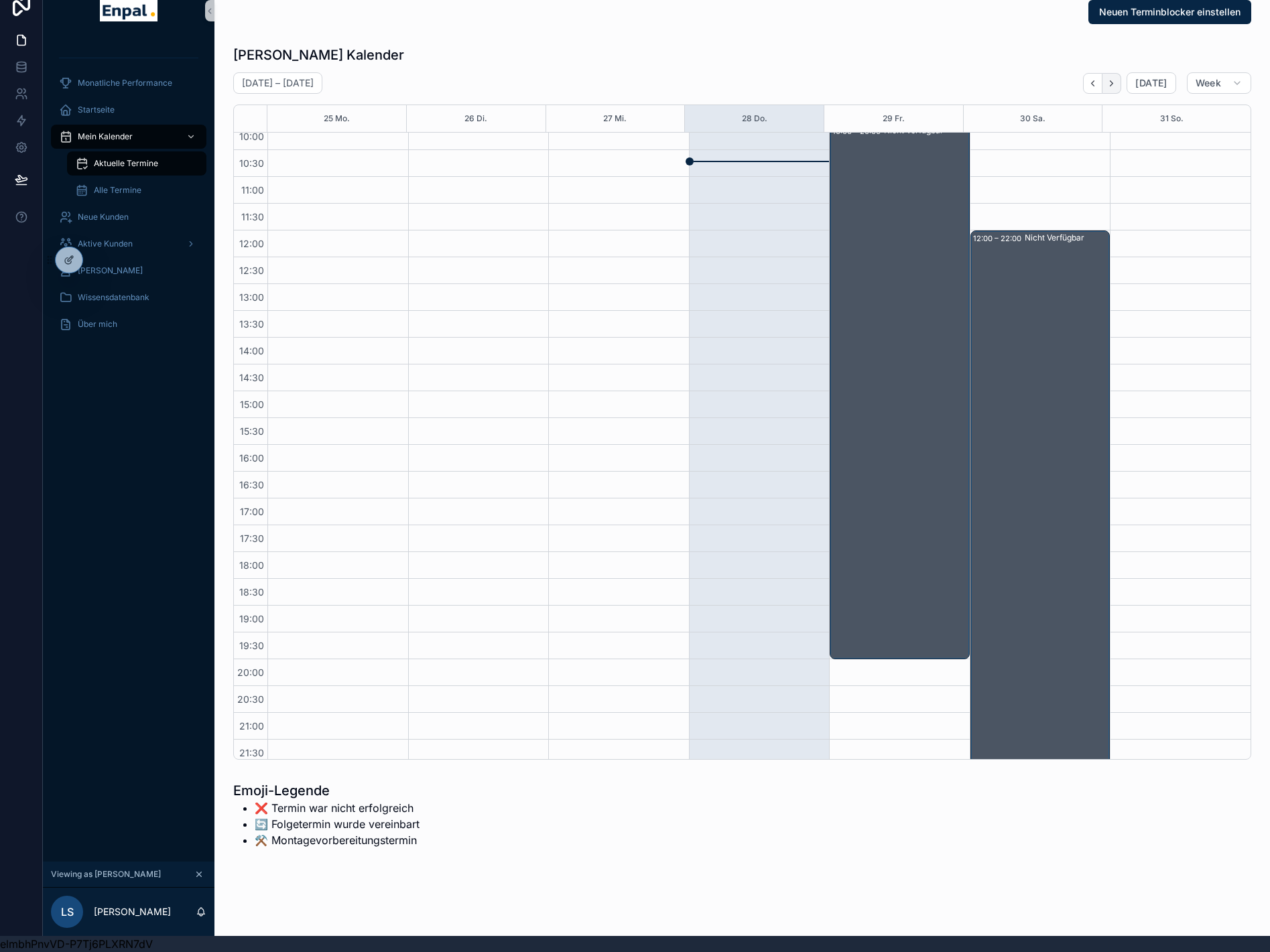
click at [1117, 79] on icon "Next" at bounding box center [1112, 84] width 10 height 10
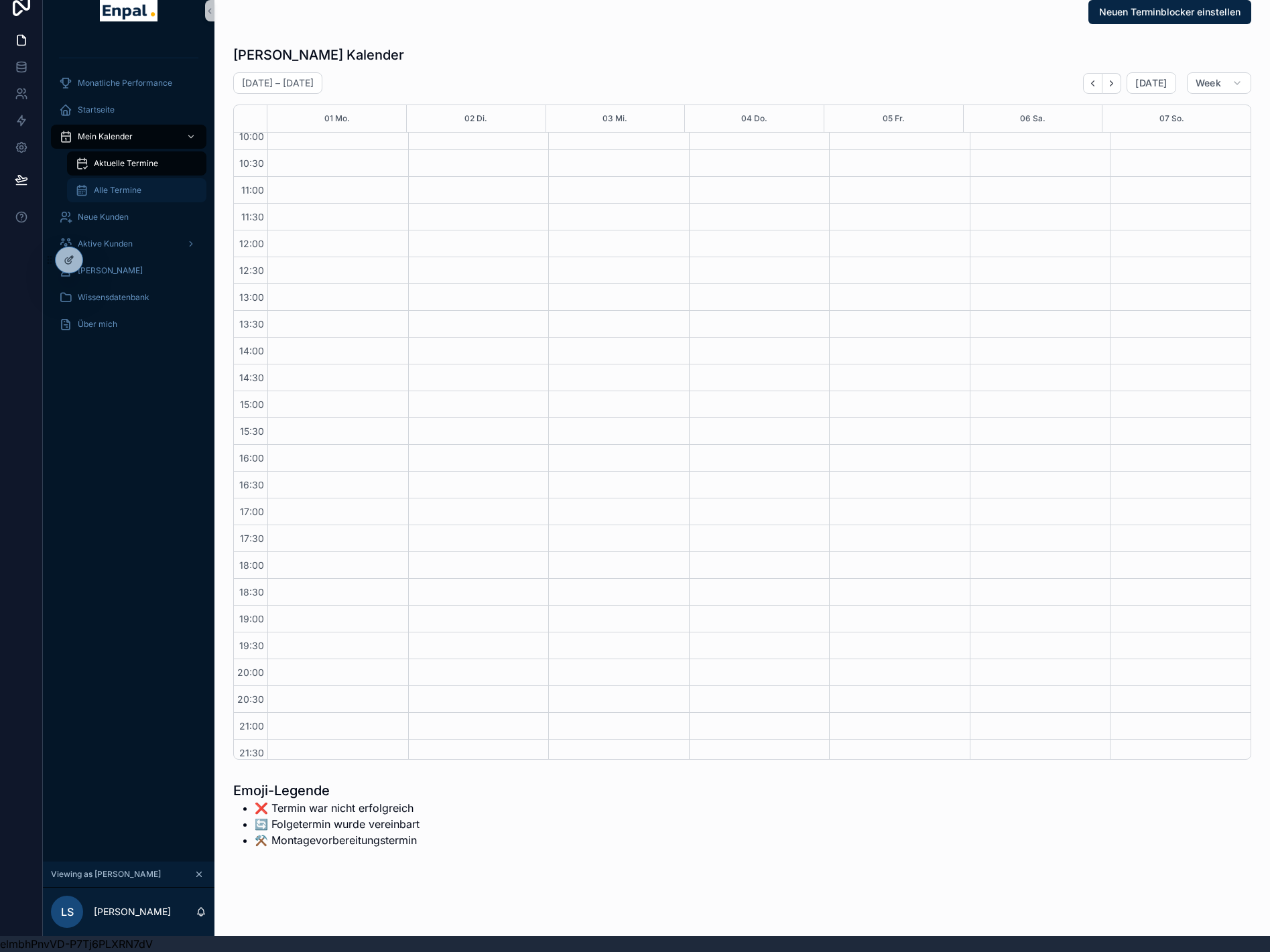
click at [100, 185] on span "Alle Termine" at bounding box center [117, 190] width 48 height 11
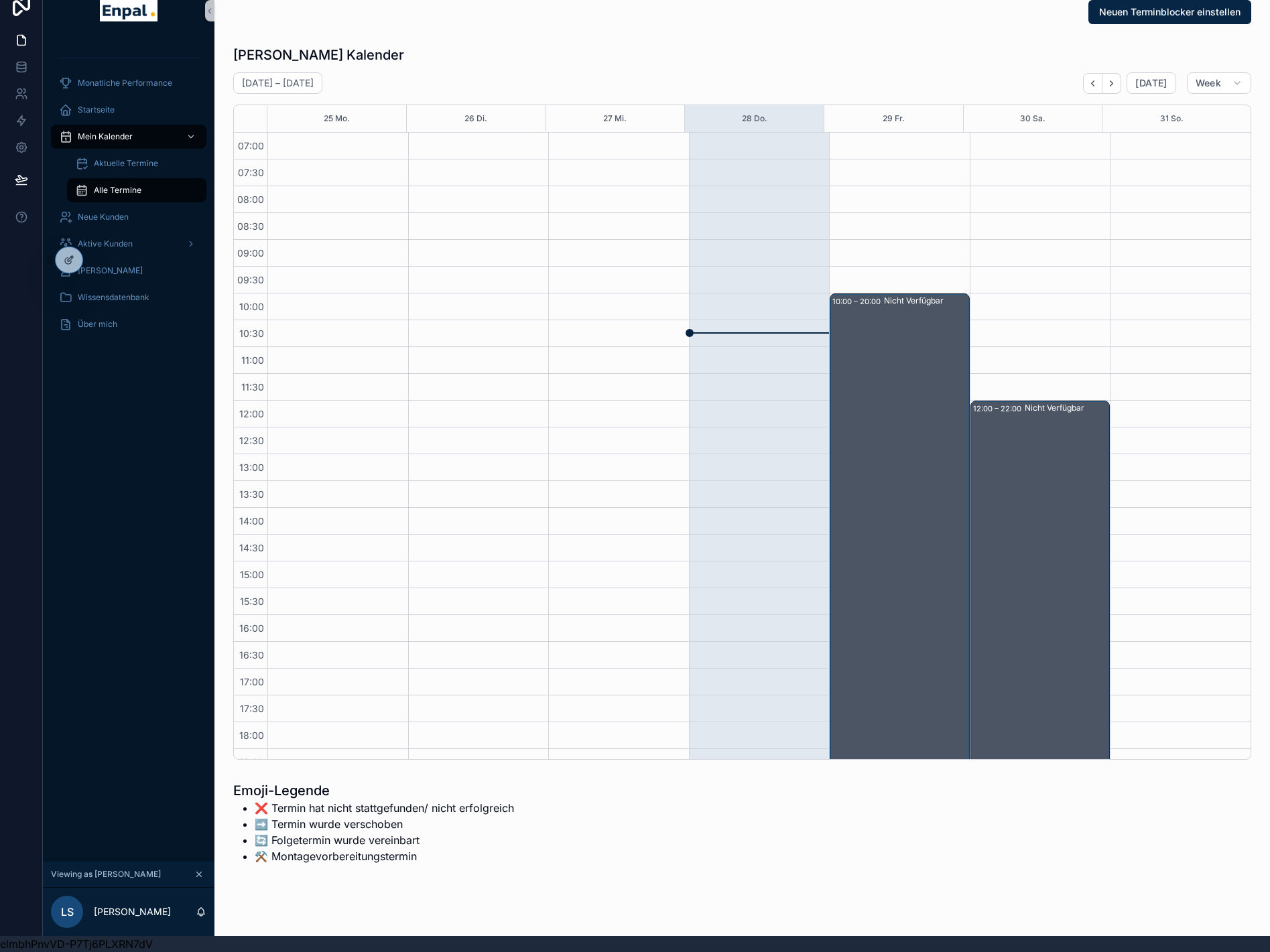
scroll to position [170, 0]
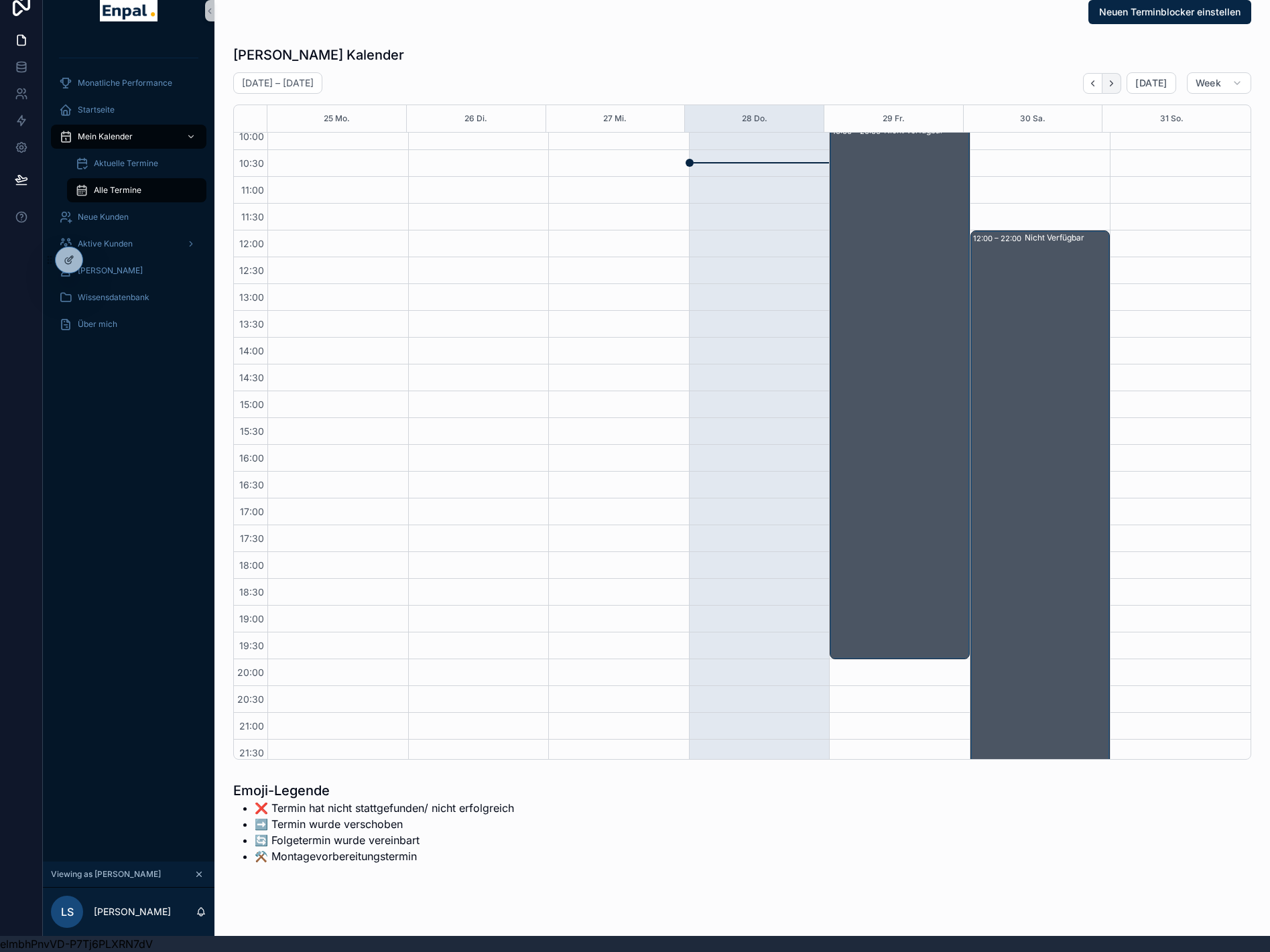
click at [1111, 79] on icon "Next" at bounding box center [1112, 84] width 10 height 10
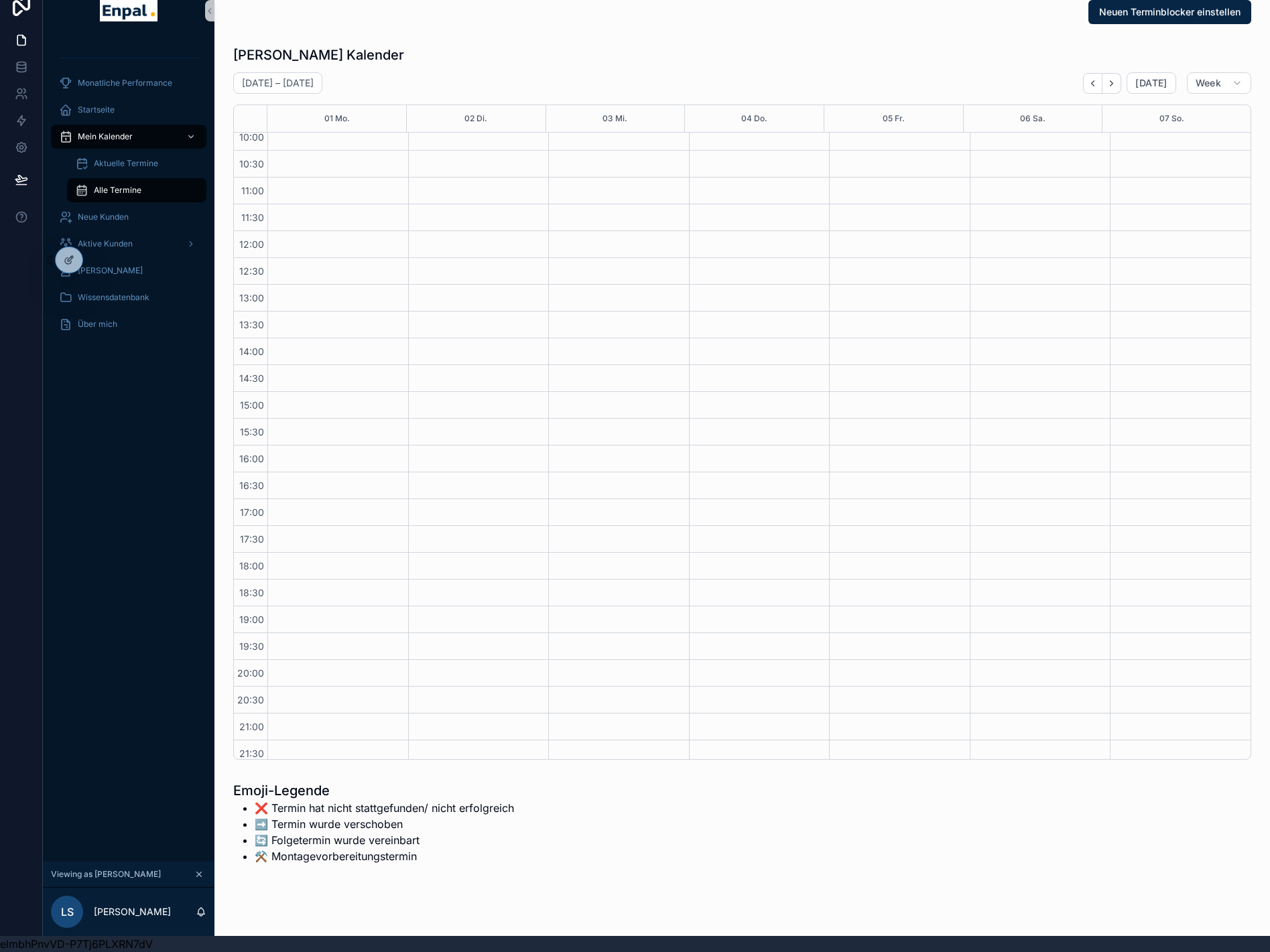
scroll to position [170, 0]
click at [115, 239] on span "Aktive Kunden" at bounding box center [105, 244] width 55 height 11
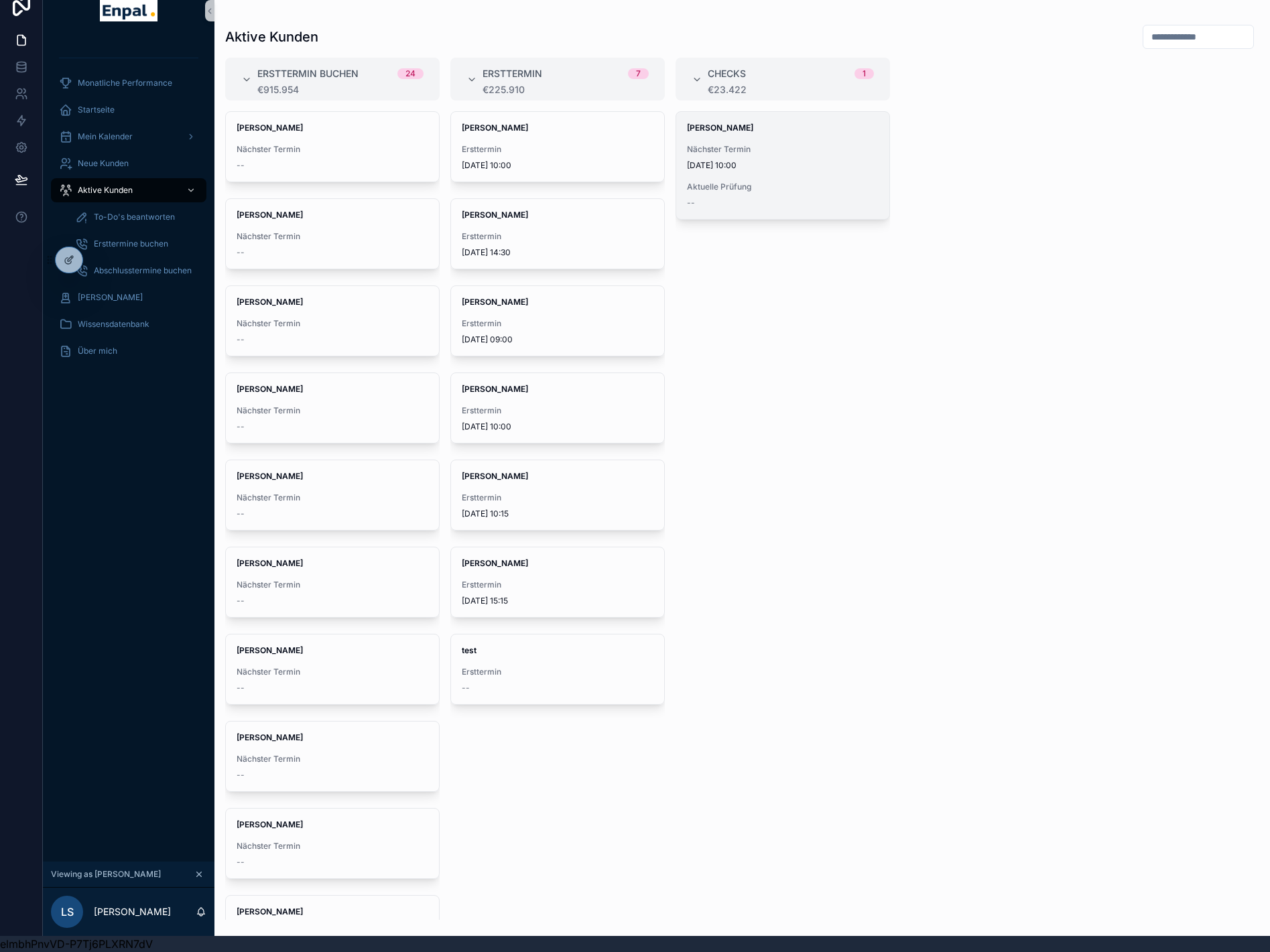
click at [779, 132] on div "David Seidel Nächster Termin 8.9.2025 10:00 Aktuelle Prüfung --" at bounding box center [783, 165] width 213 height 107
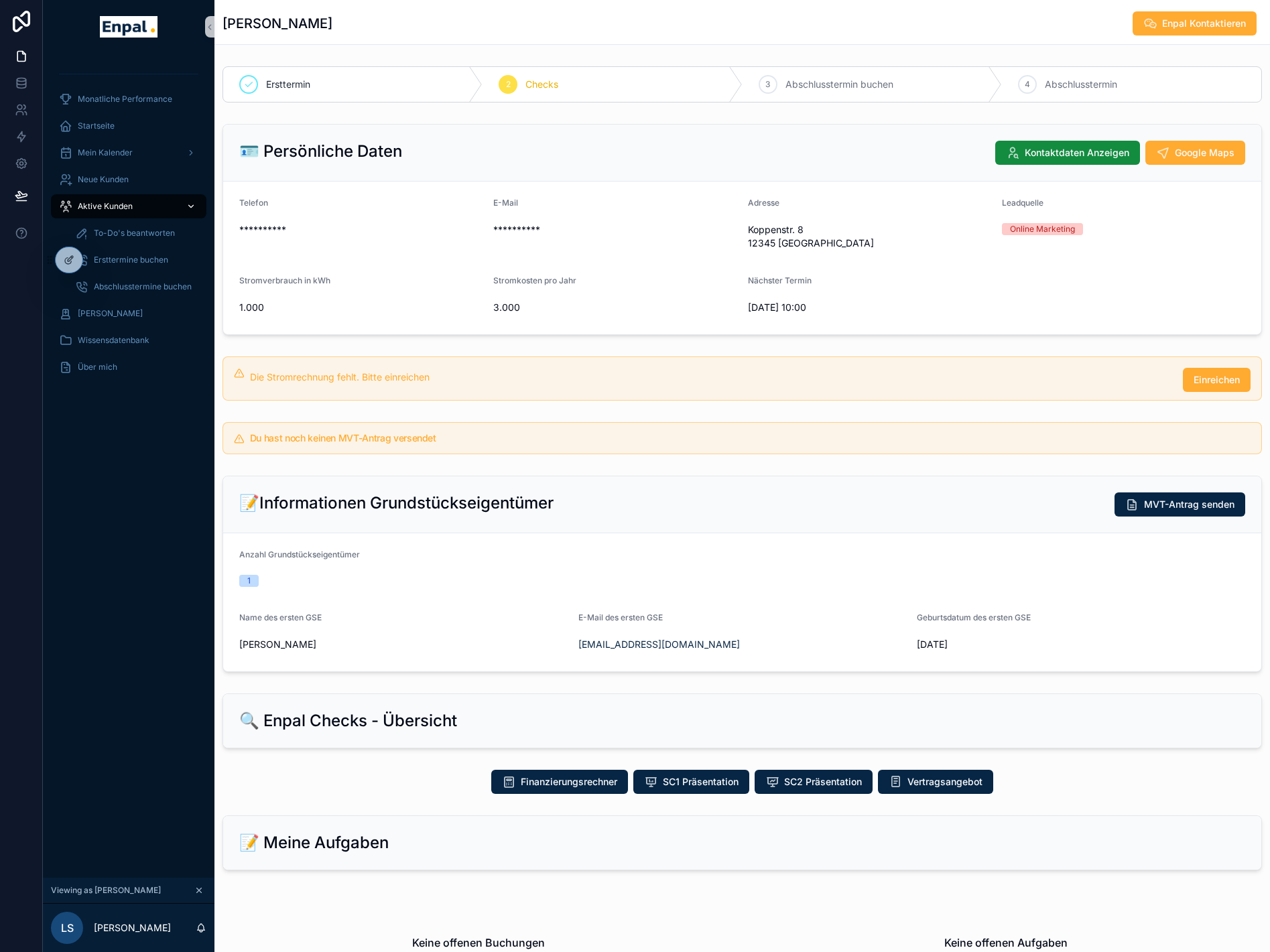
click at [102, 207] on span "Aktive Kunden" at bounding box center [105, 206] width 55 height 11
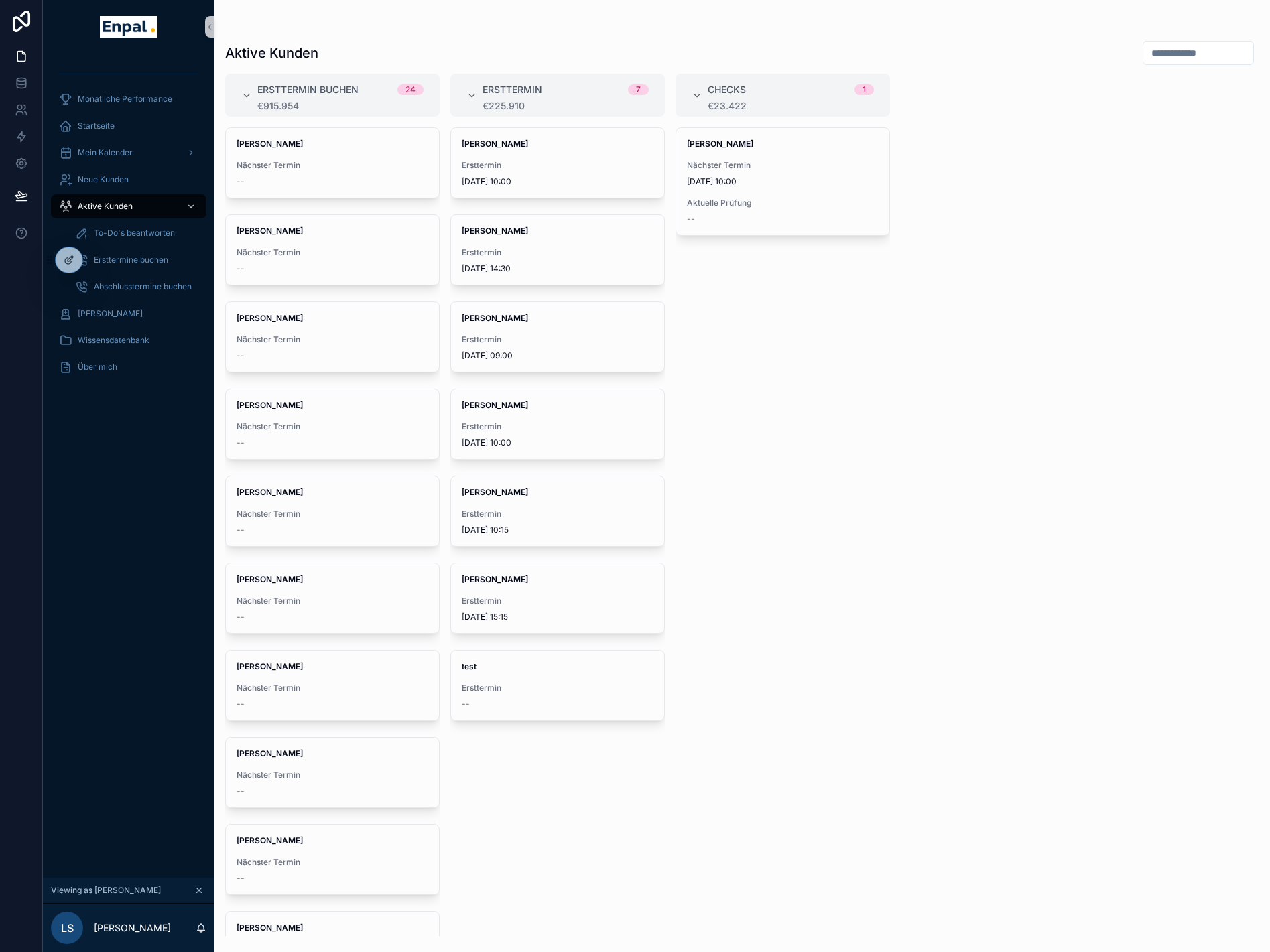
click at [488, 237] on div "Laura Schmitt Ersttermin 8.9.2025 14:30" at bounding box center [557, 250] width 213 height 70
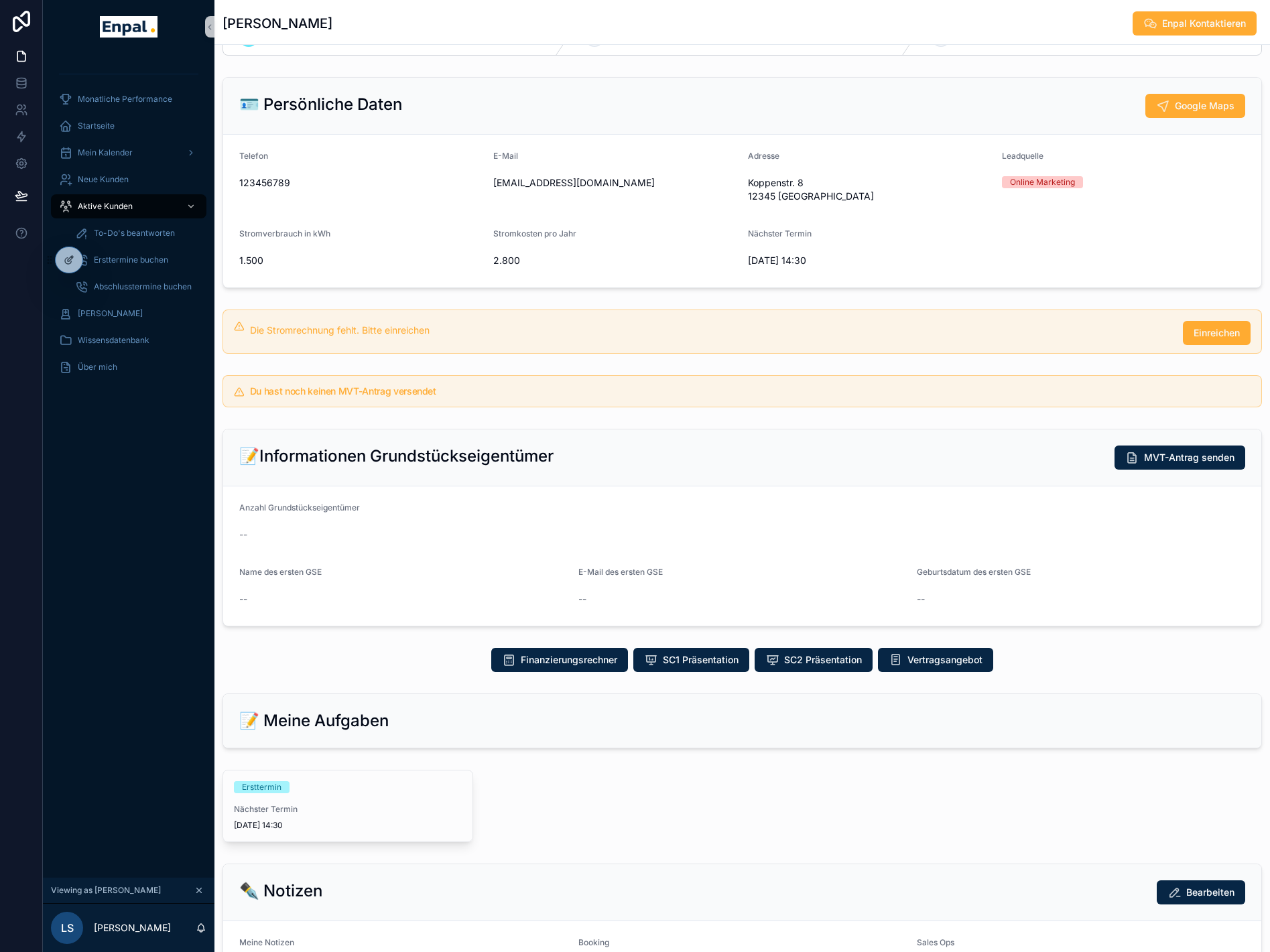
scroll to position [67, 0]
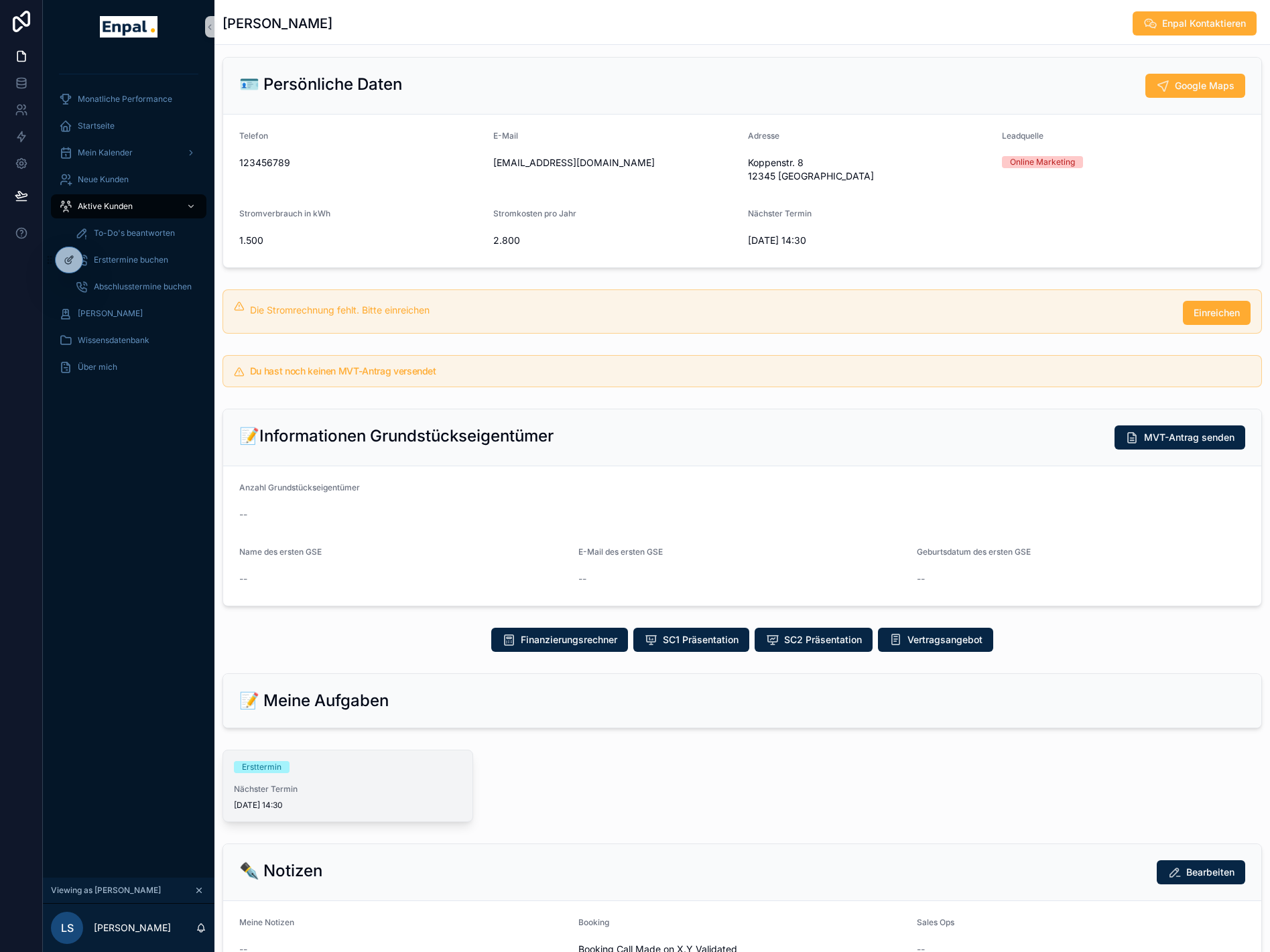
click at [283, 767] on span "Ersttermin" at bounding box center [262, 767] width 56 height 12
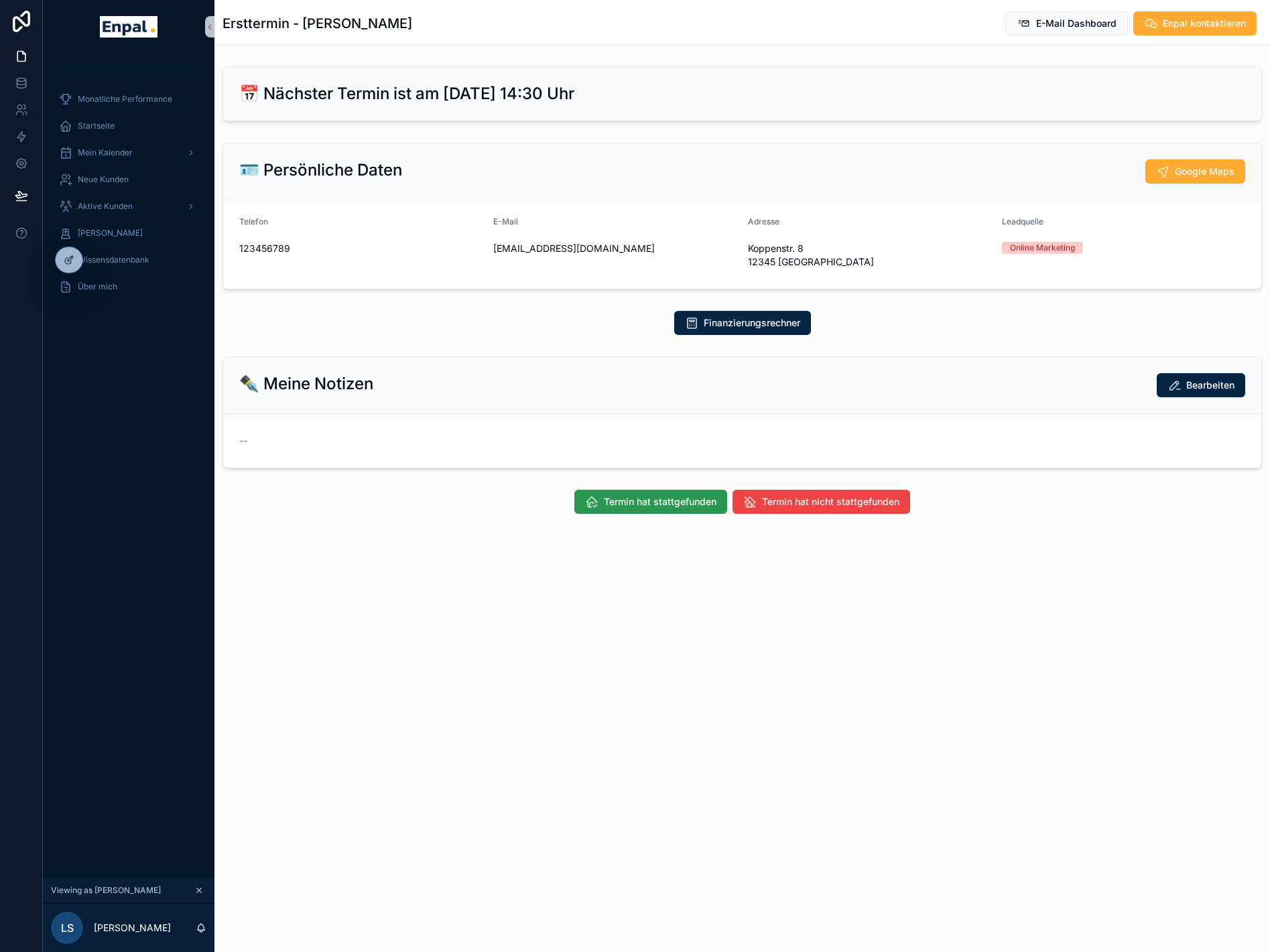
click at [654, 500] on span "Termin hat stattgefunden" at bounding box center [660, 501] width 112 height 13
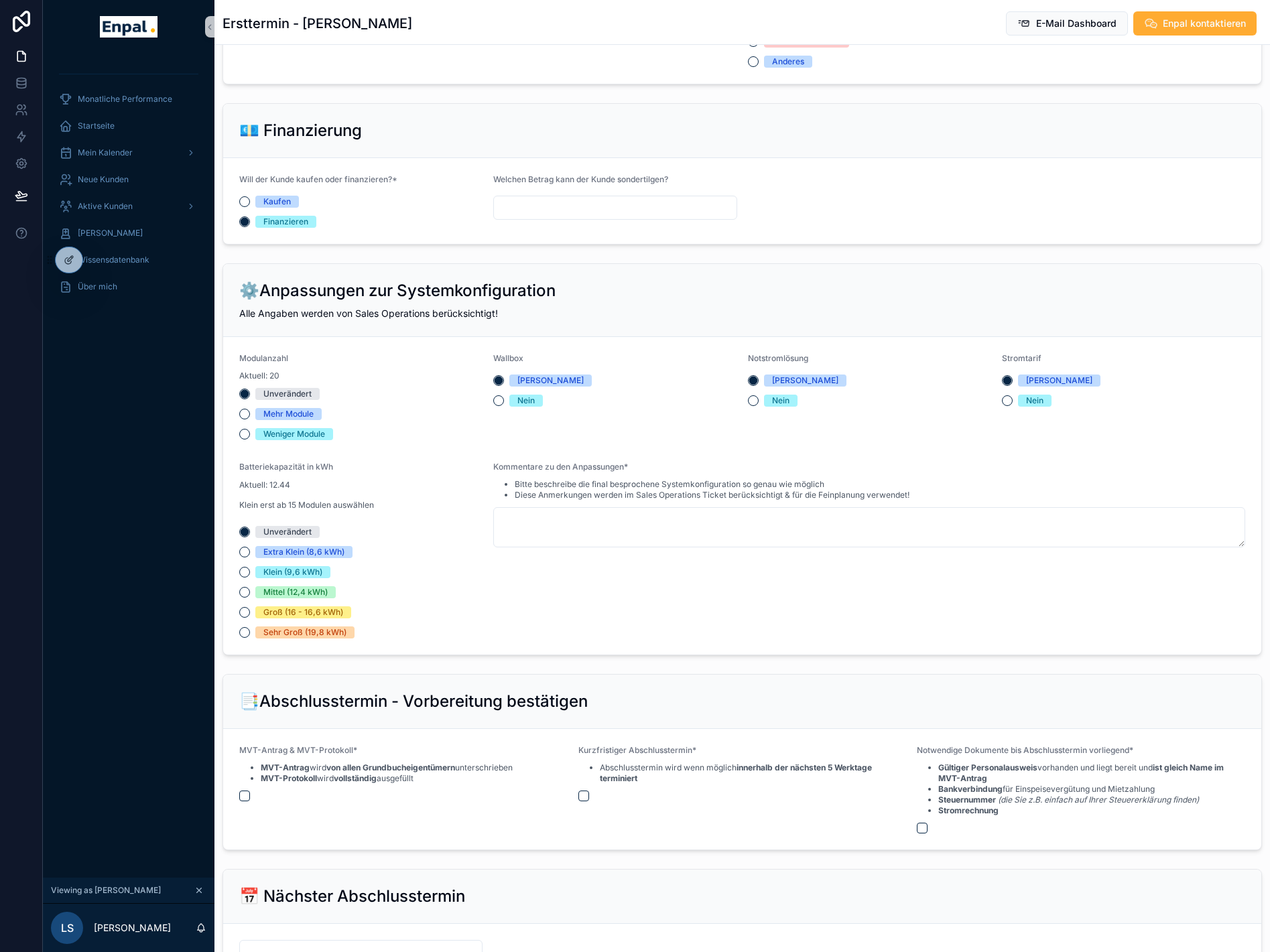
scroll to position [908, 0]
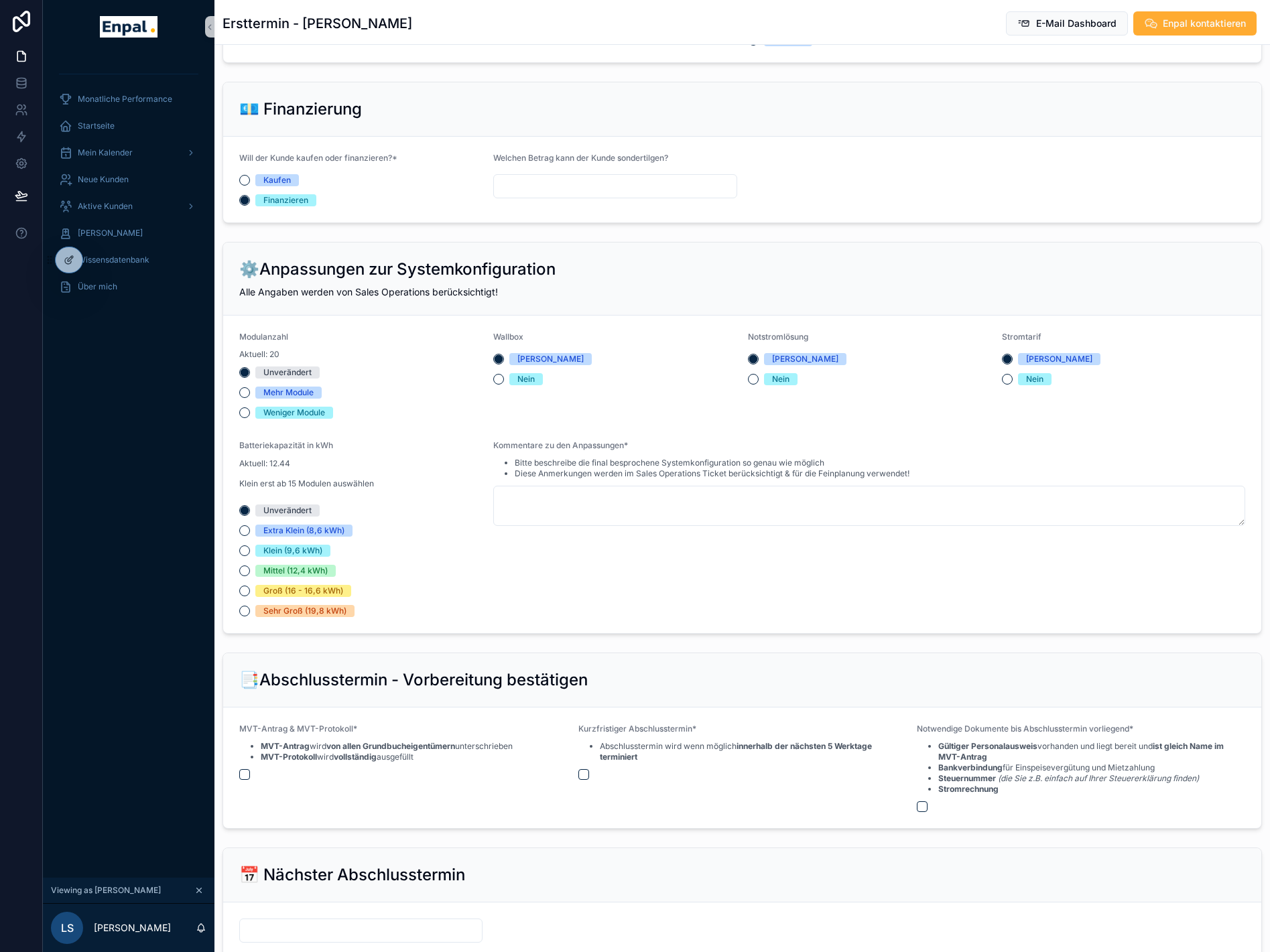
click at [843, 584] on div "Kommentare zu den Anpassungen* Bitte beschreibe die final besprochene Systemkon…" at bounding box center [870, 529] width 752 height 177
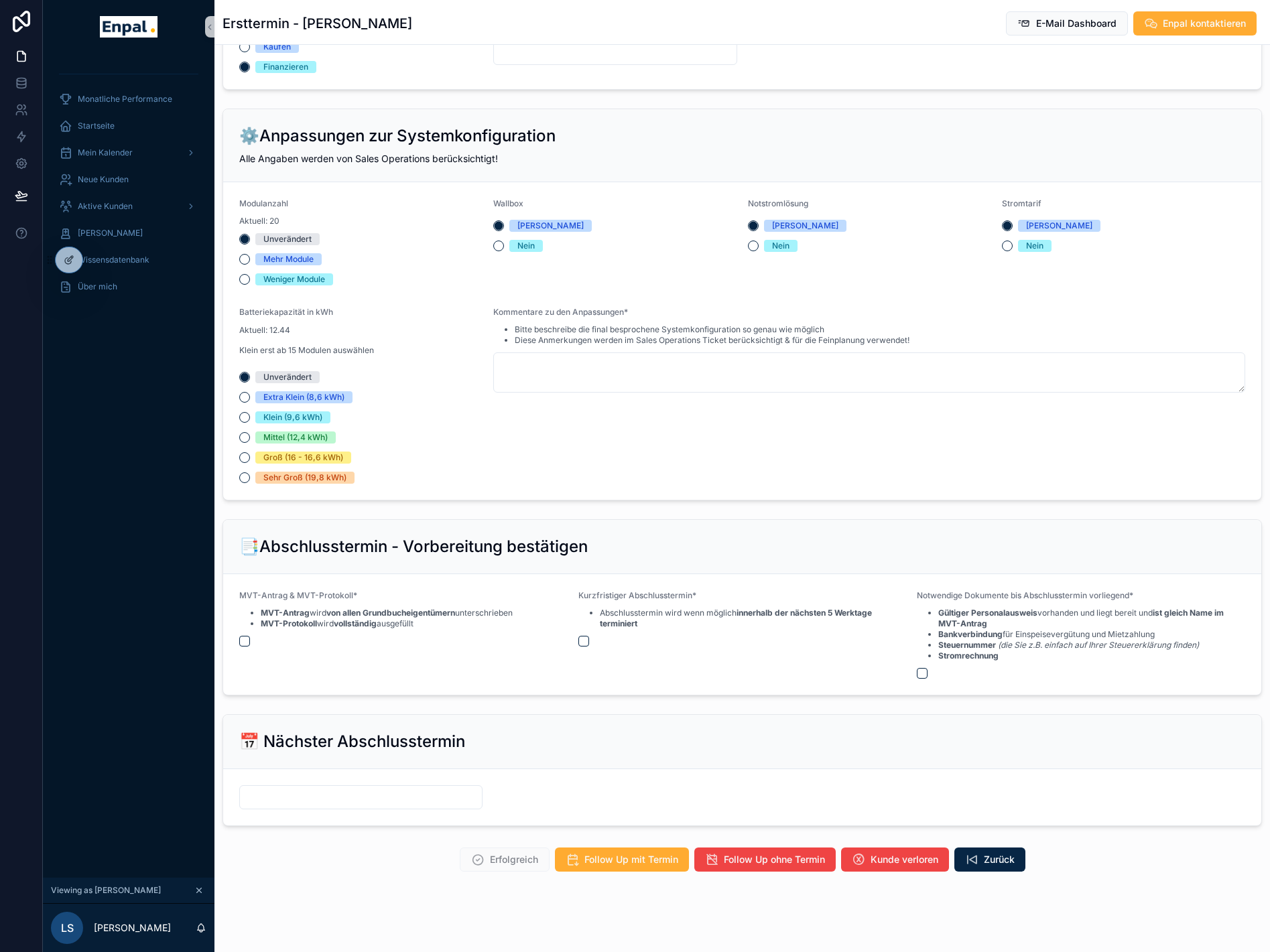
scroll to position [1042, 0]
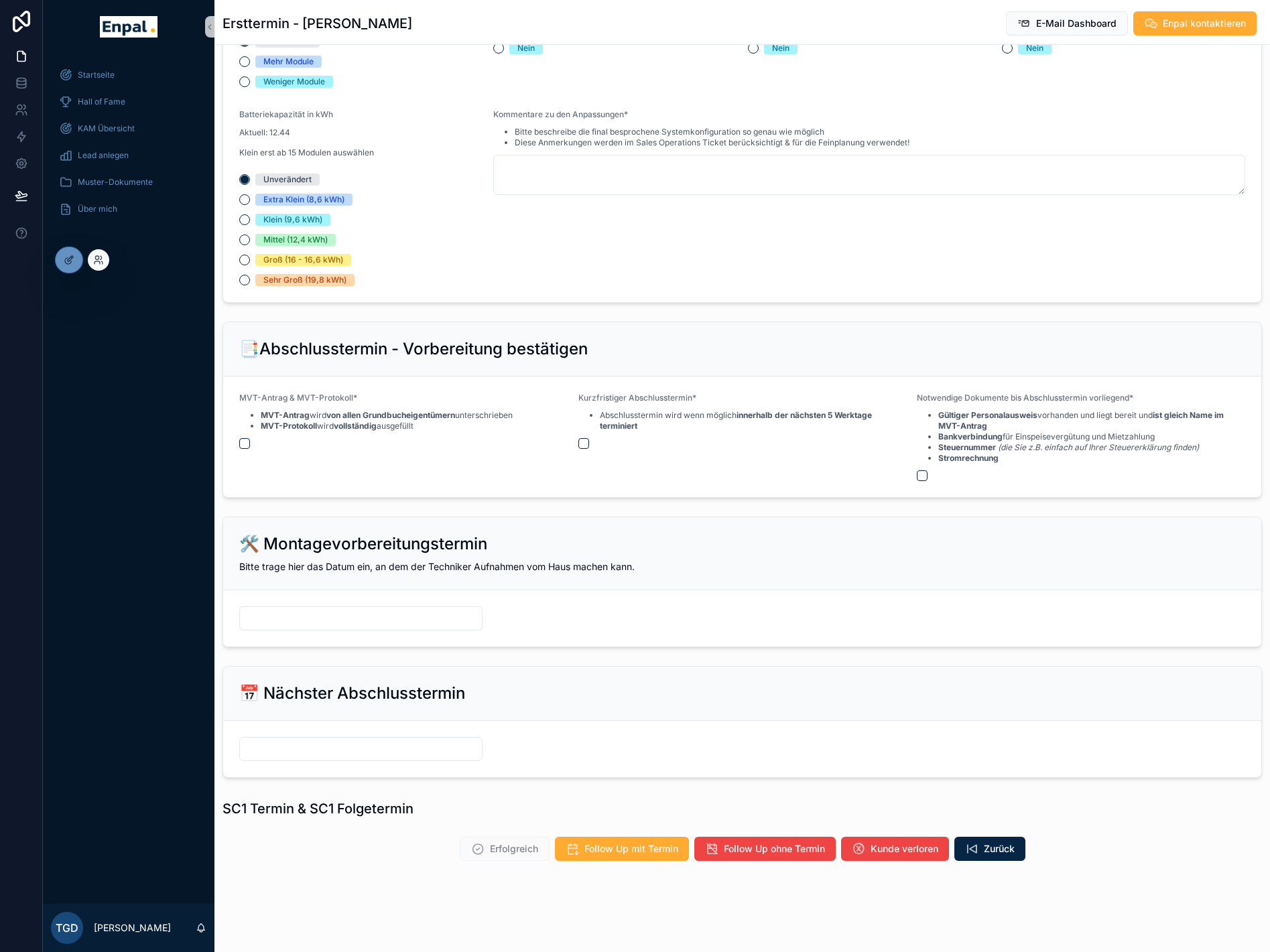
click at [98, 254] on div at bounding box center [99, 261] width 22 height 22
click at [97, 259] on icon at bounding box center [99, 260] width 11 height 11
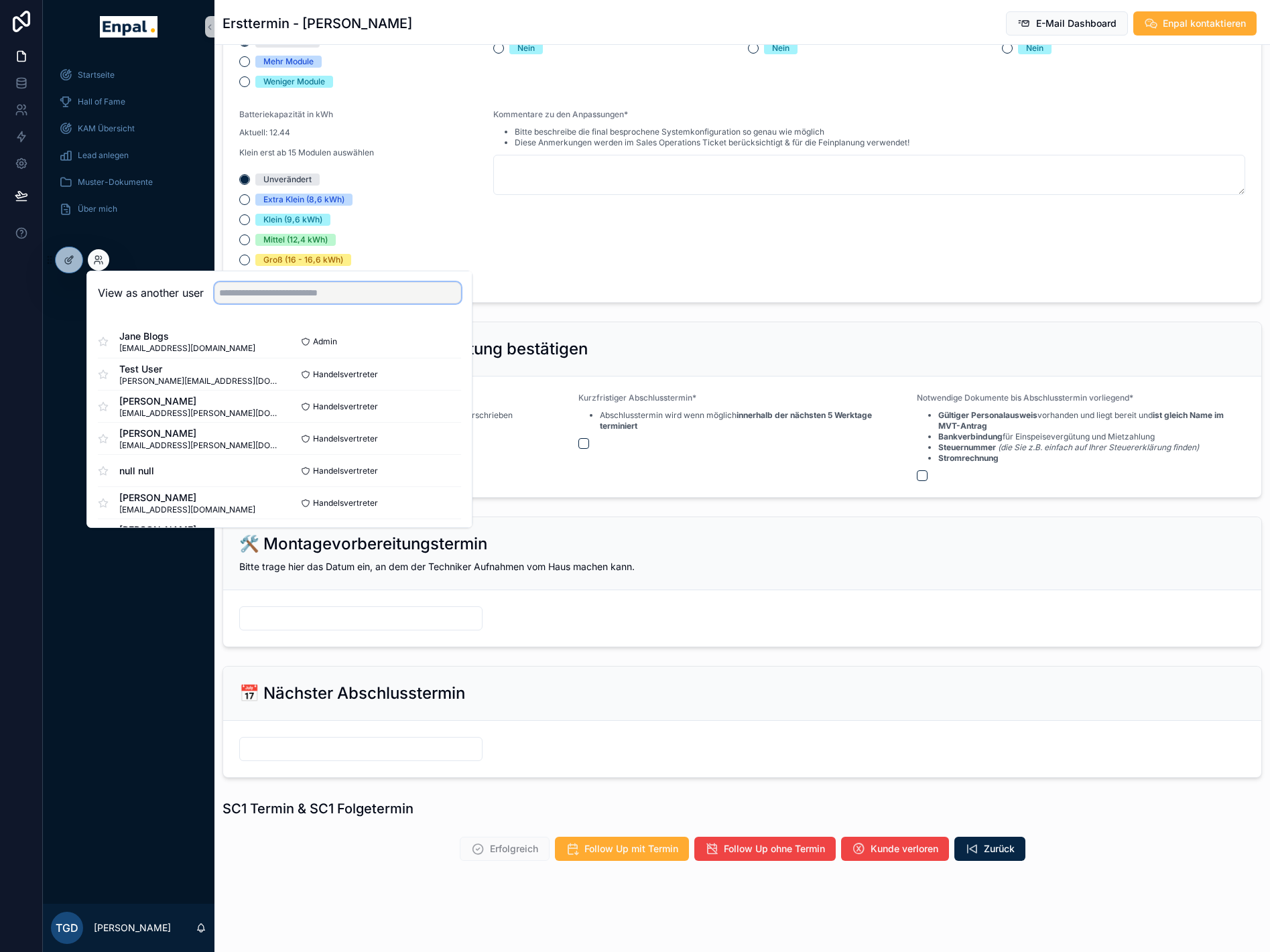
click at [306, 295] on input "text" at bounding box center [338, 293] width 247 height 22
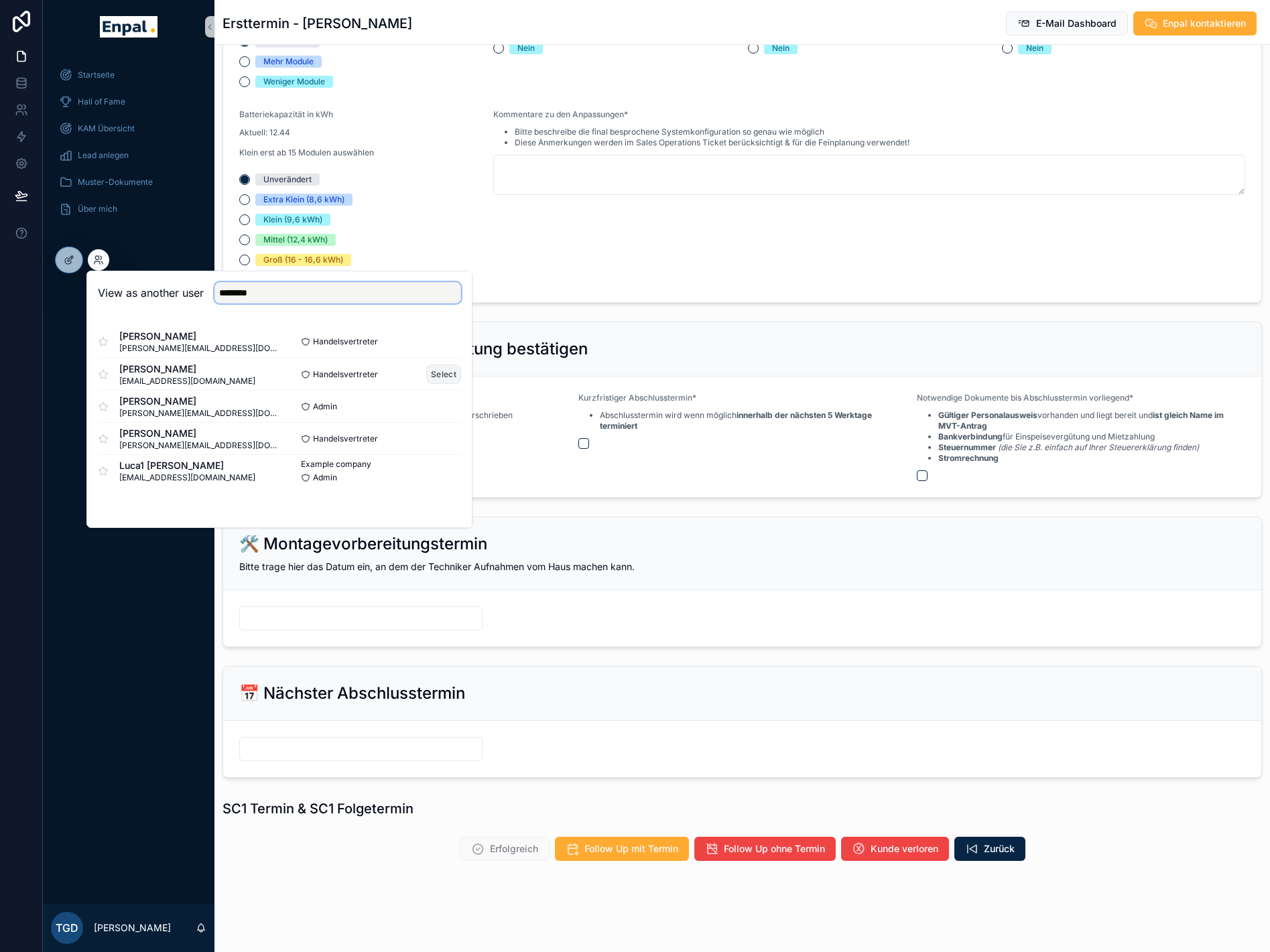
type input "********"
click at [439, 374] on button "Select" at bounding box center [443, 374] width 35 height 20
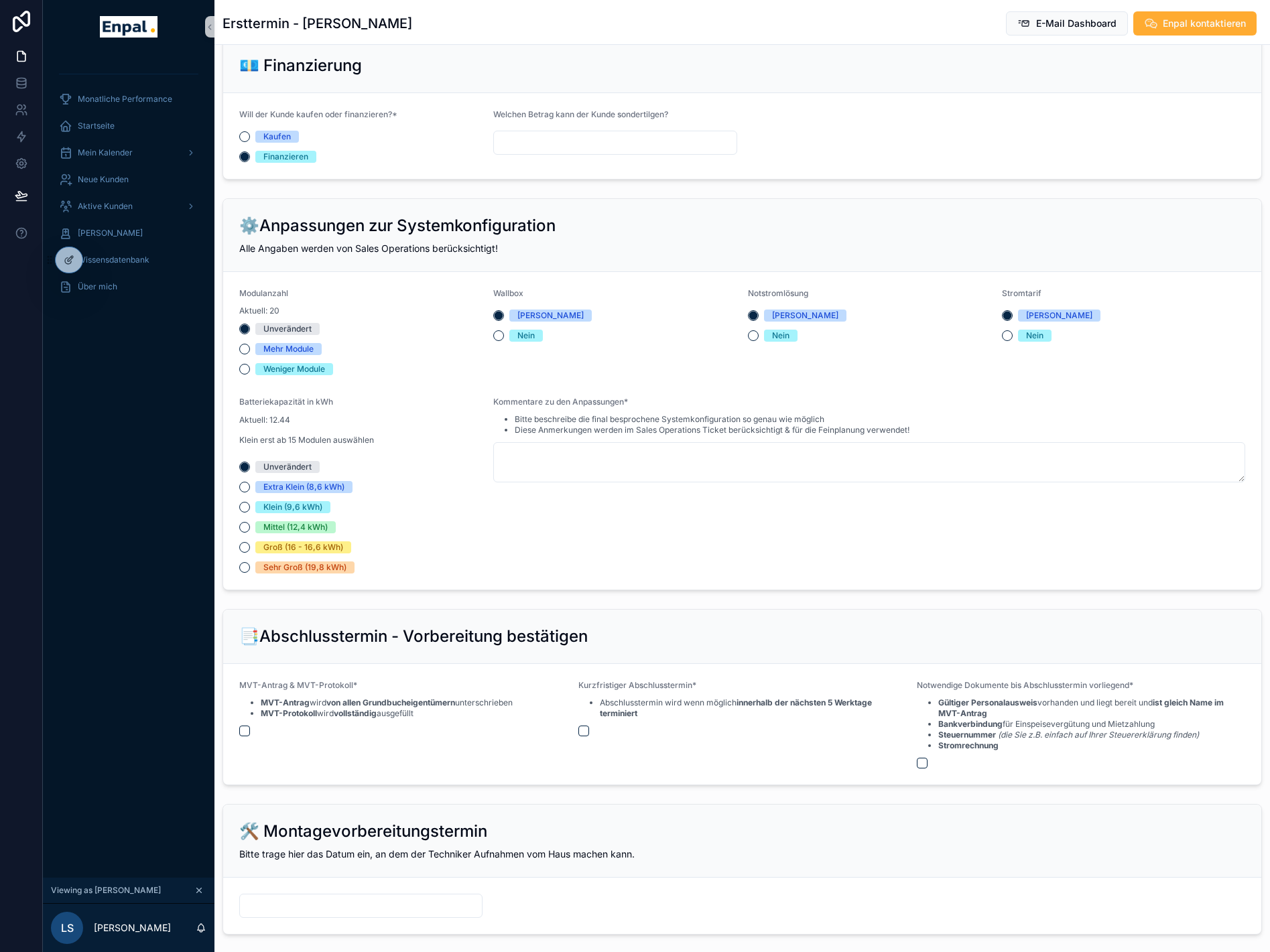
scroll to position [1192, 0]
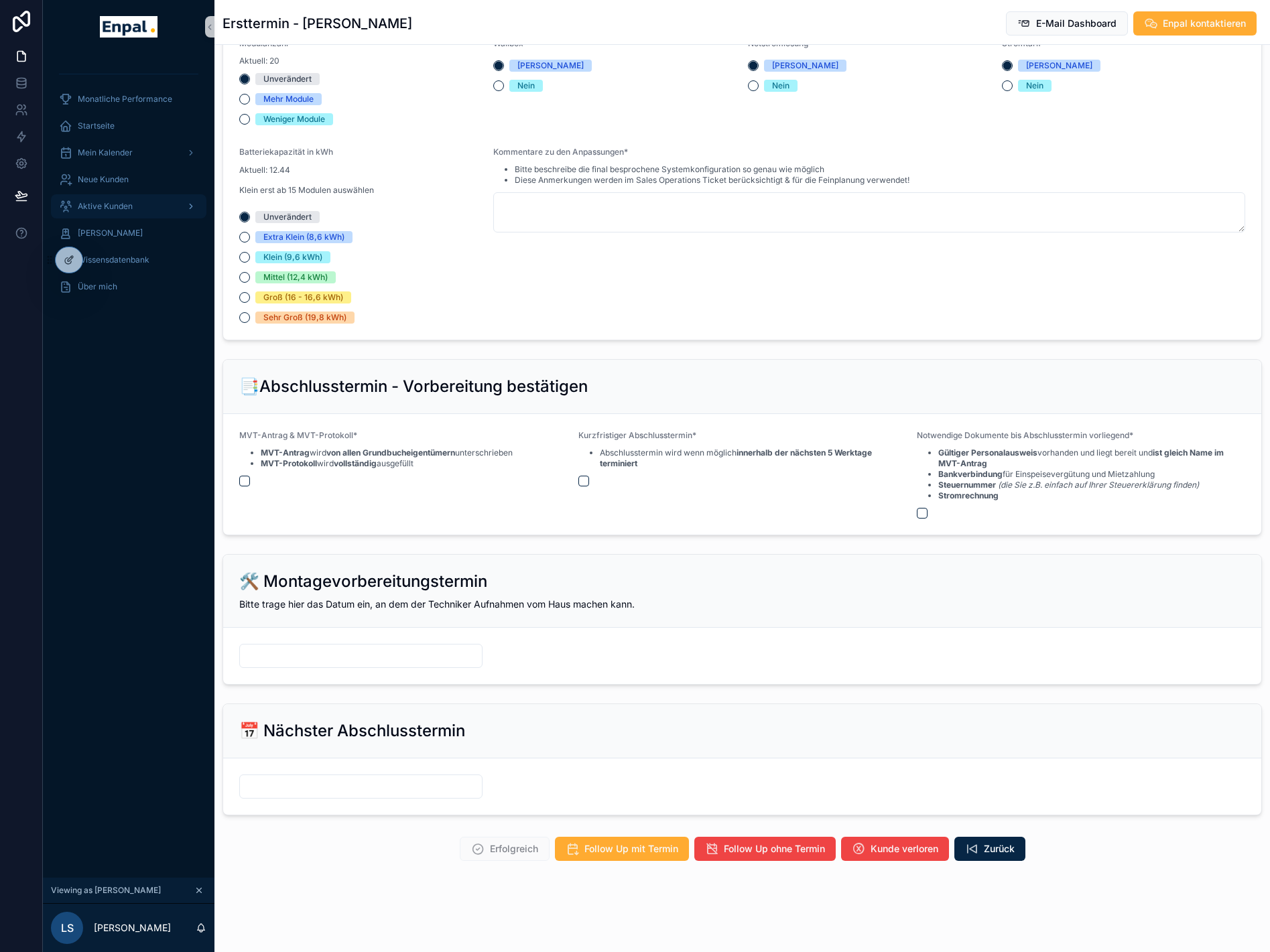
click at [117, 206] on span "Aktive Kunden" at bounding box center [105, 206] width 55 height 11
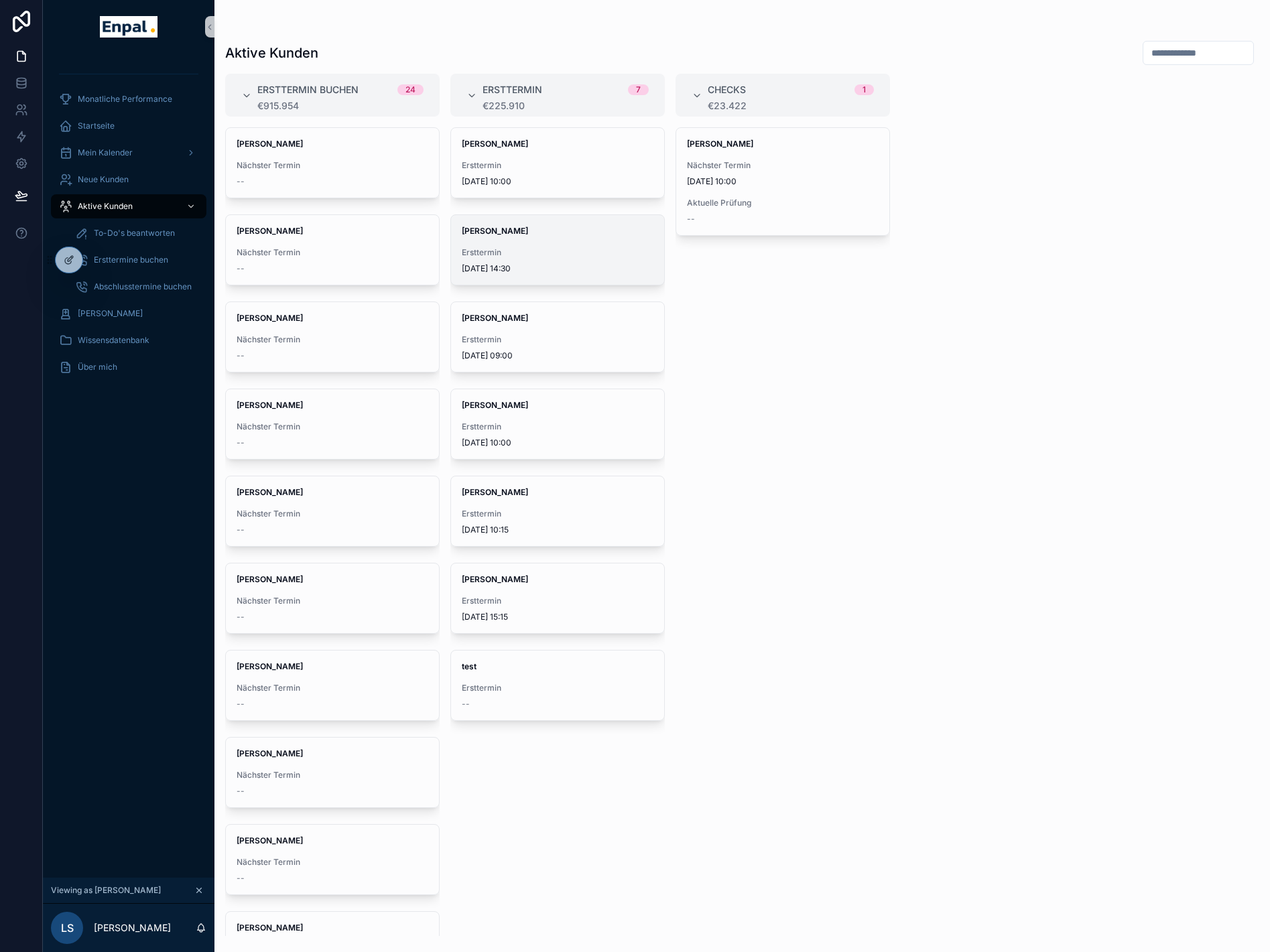
click at [504, 228] on strong "[PERSON_NAME]" at bounding box center [495, 231] width 67 height 10
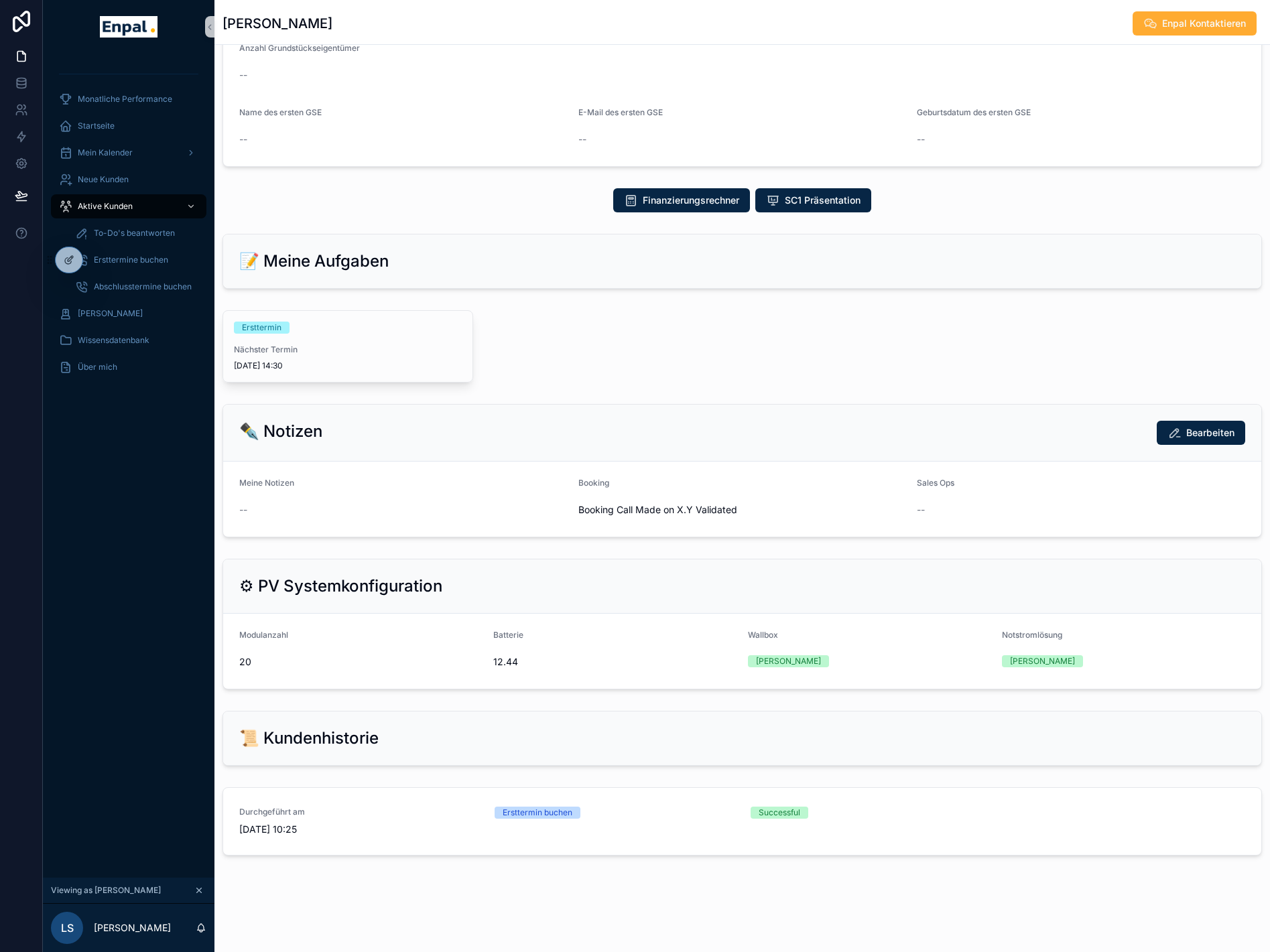
scroll to position [496, 0]
click at [289, 347] on div "Ersttermin Nächster Termin 8.9.2025 14:30" at bounding box center [347, 346] width 250 height 71
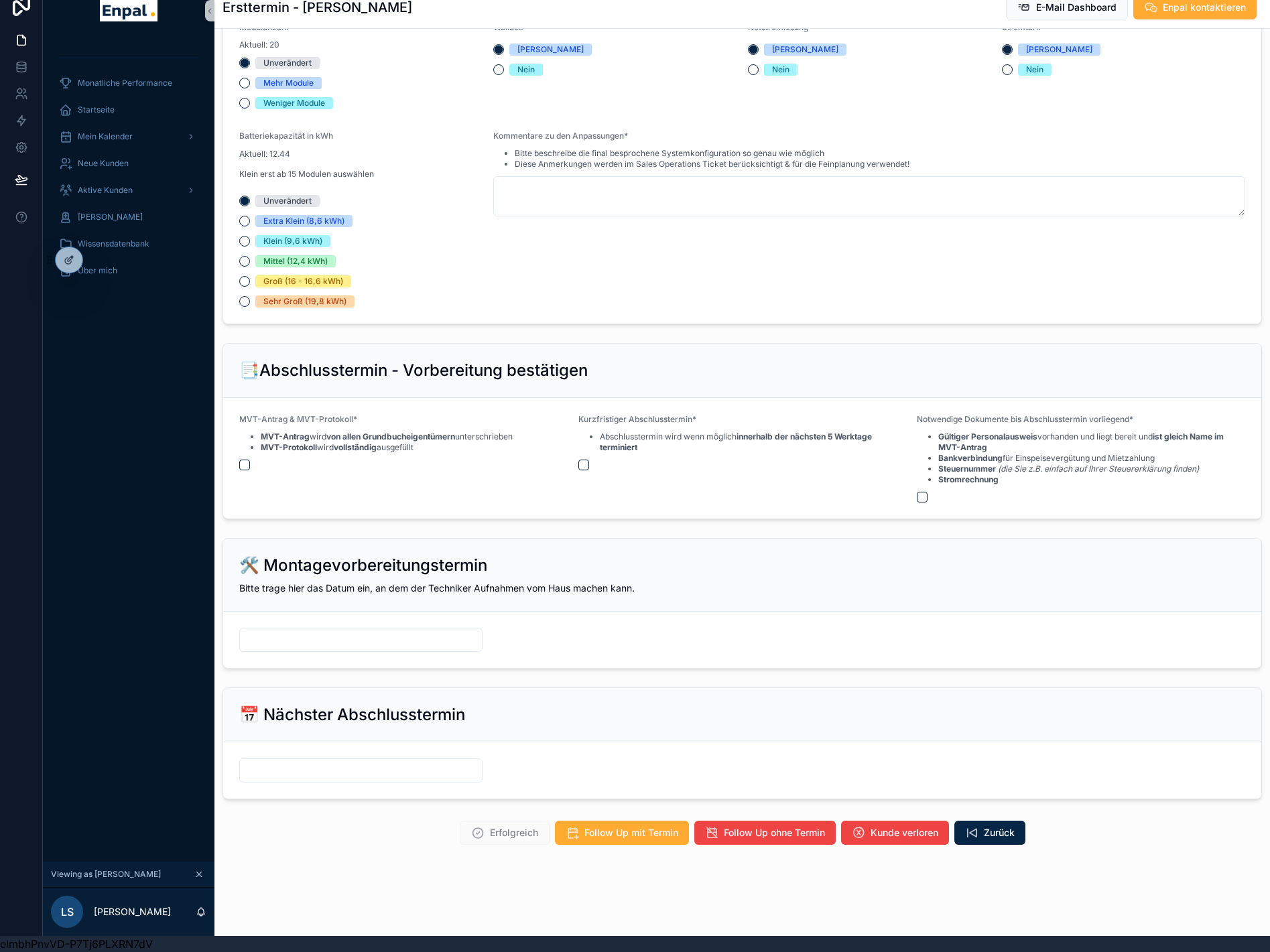
scroll to position [26, 0]
click at [117, 131] on span "Mein Kalender" at bounding box center [105, 136] width 55 height 11
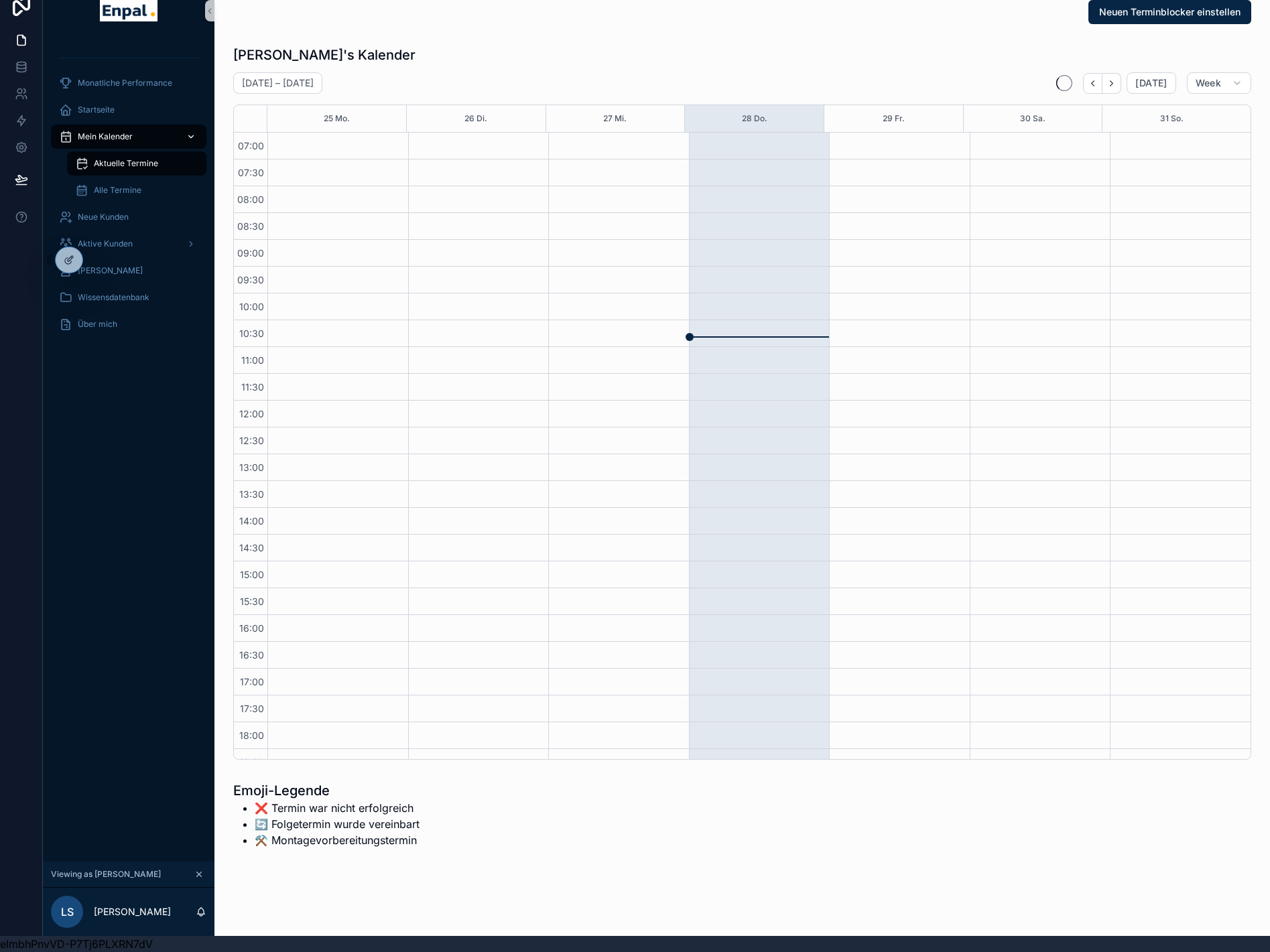
scroll to position [170, 0]
click at [125, 158] on span "Aktuelle Termine" at bounding box center [125, 163] width 65 height 11
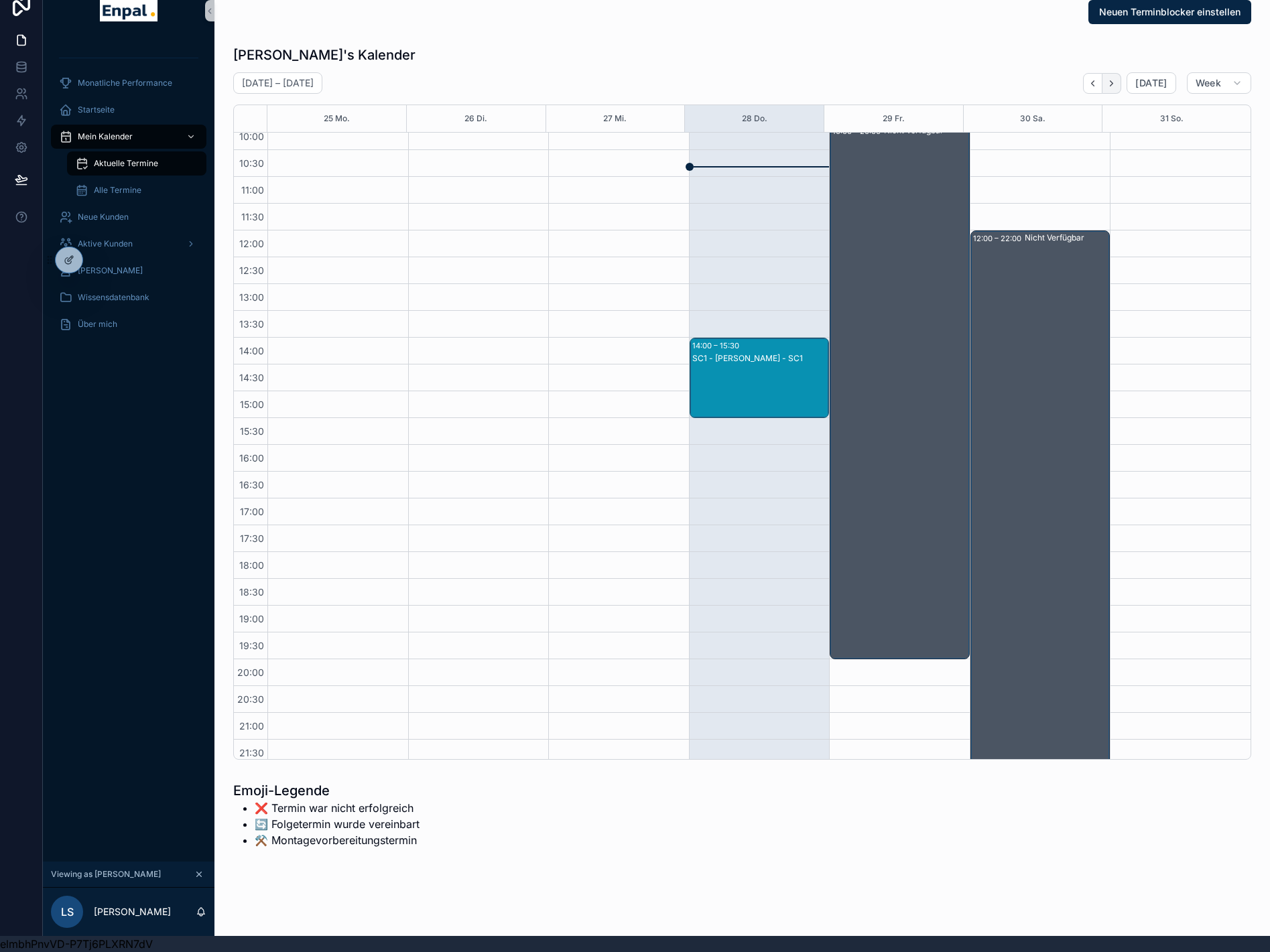
click at [1117, 79] on icon "Next" at bounding box center [1112, 84] width 10 height 10
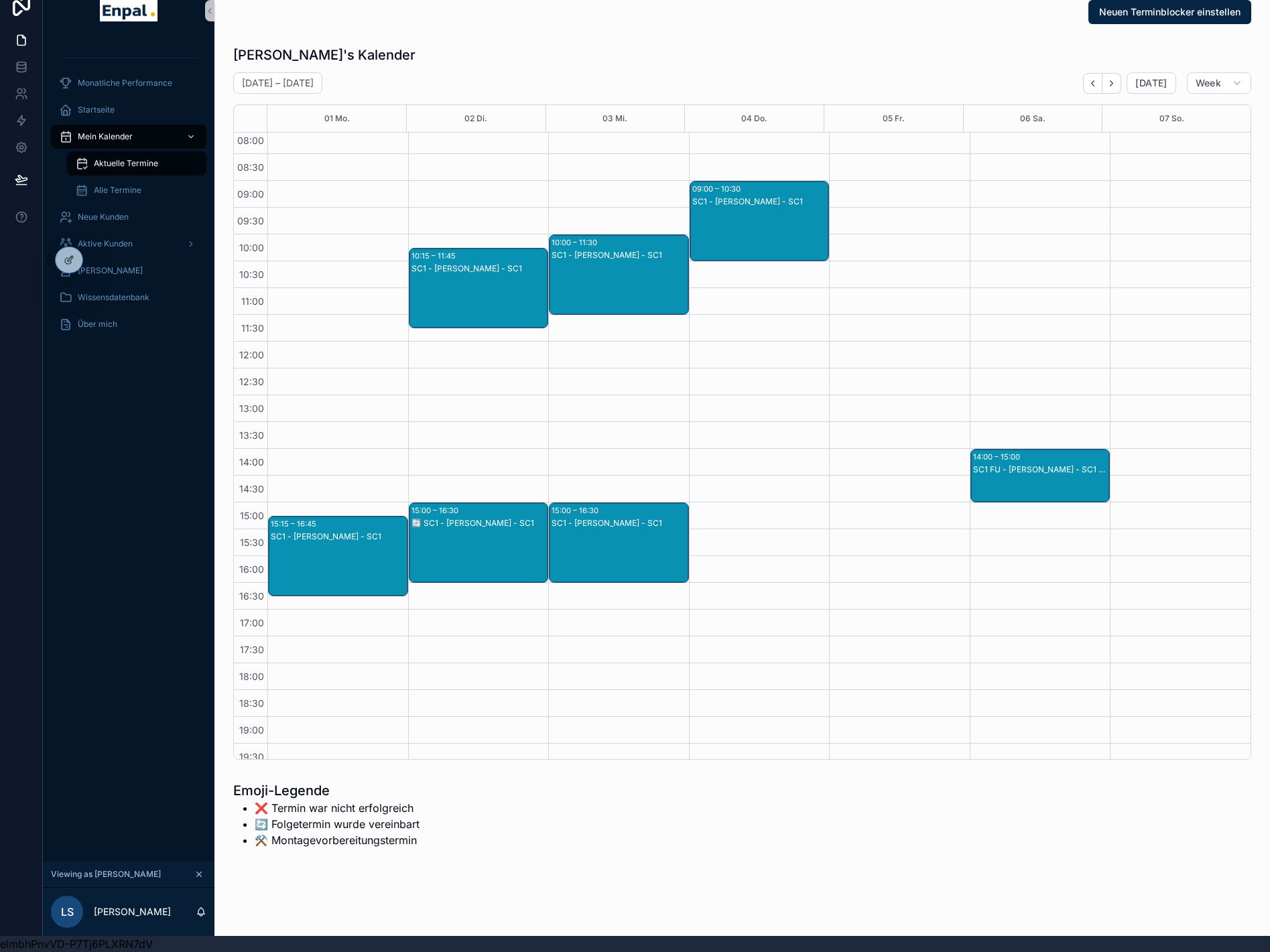
scroll to position [36, 0]
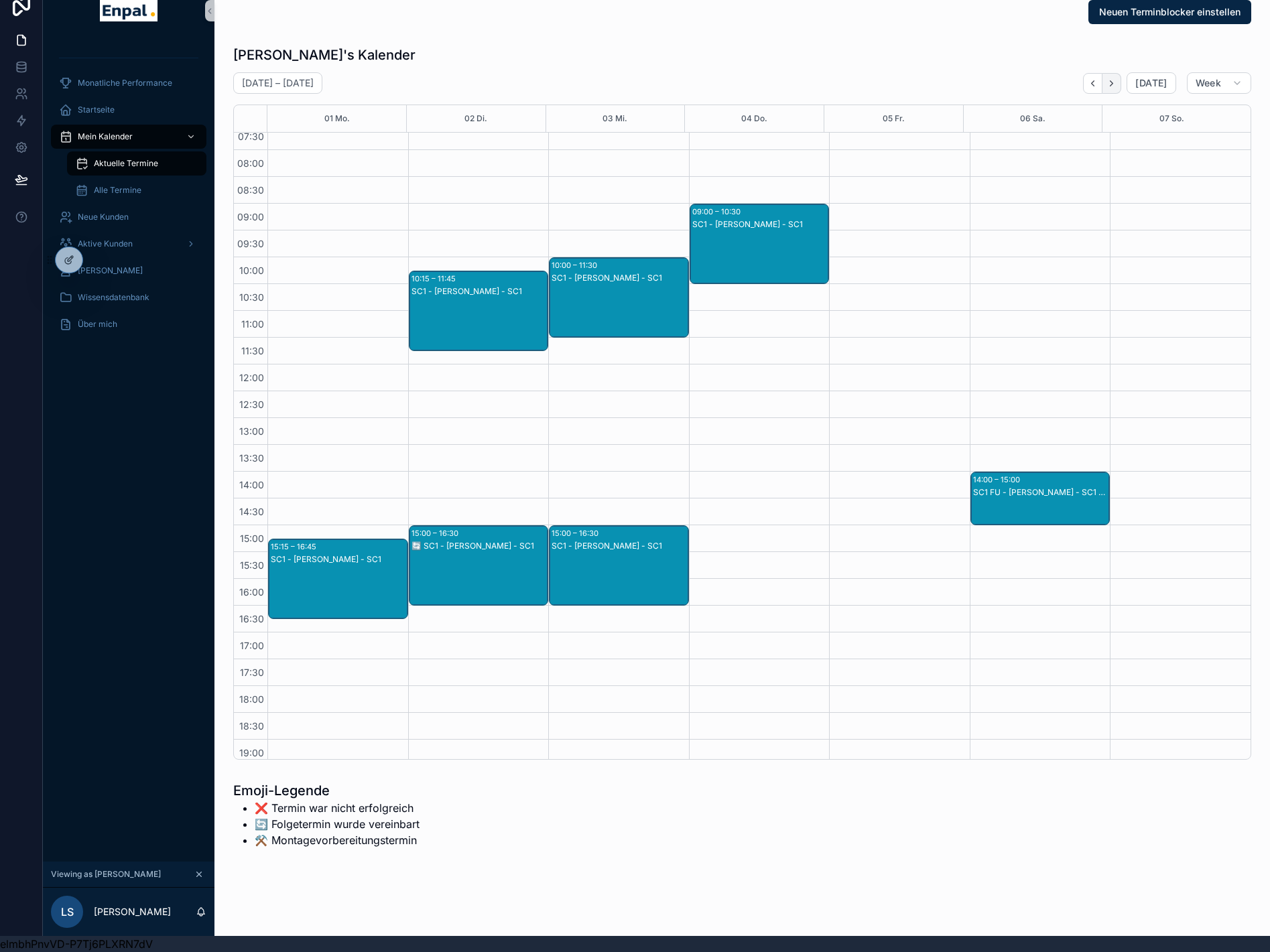
click at [1114, 81] on icon "Next" at bounding box center [1112, 83] width 3 height 5
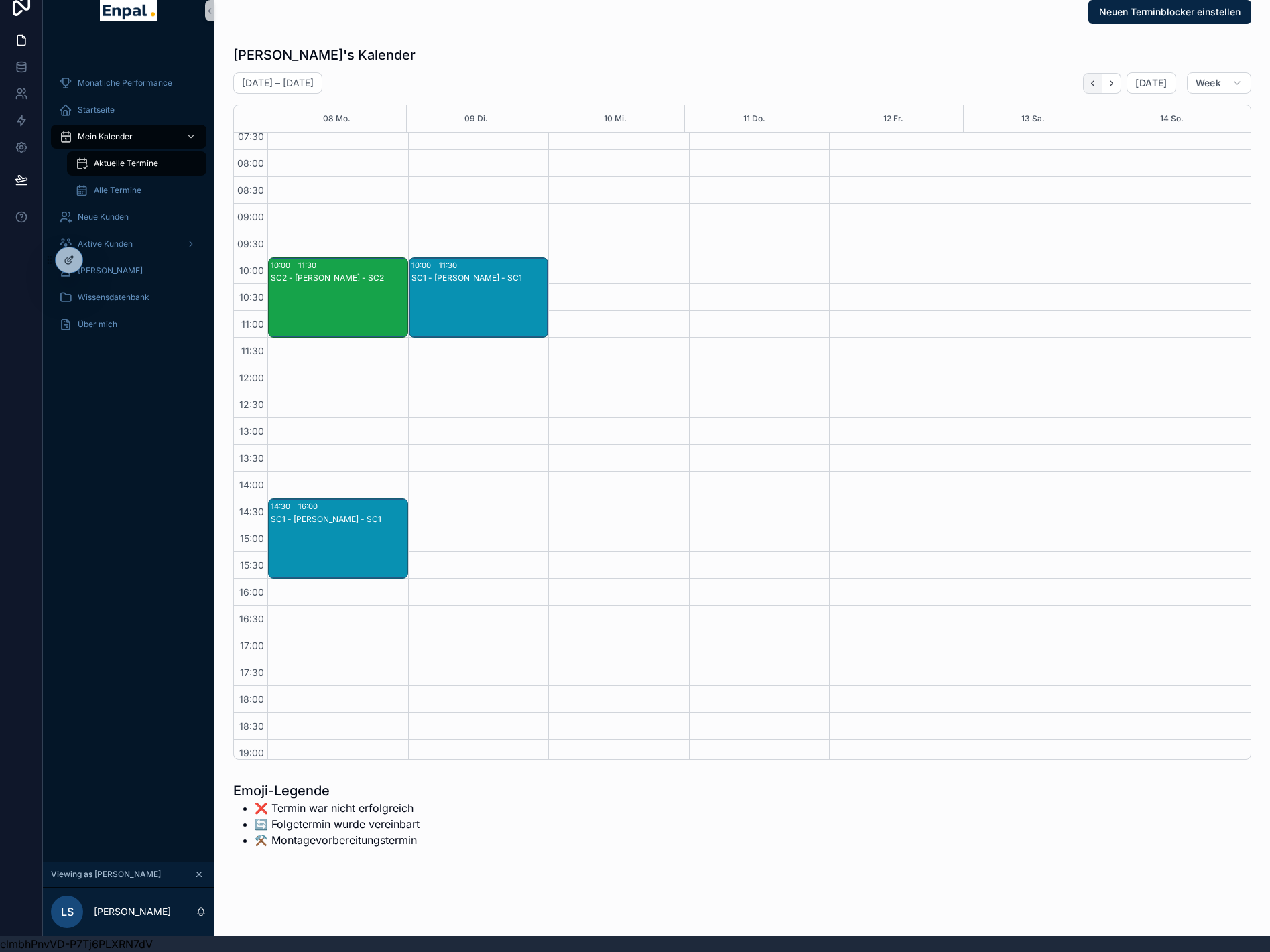
click at [1098, 79] on icon "Back" at bounding box center [1093, 84] width 10 height 10
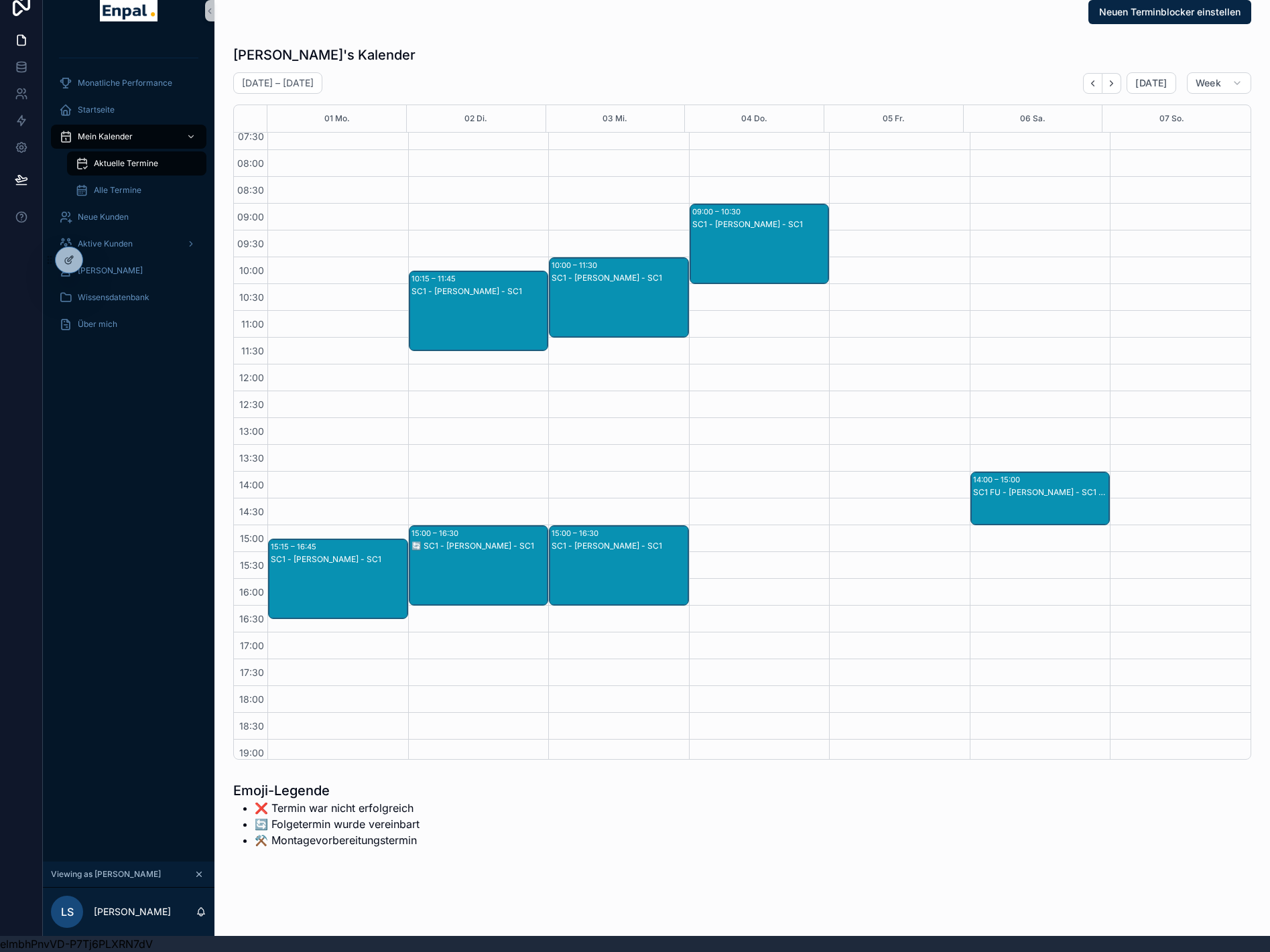
click at [595, 541] on div "SC1 - David Seidel - SC1" at bounding box center [619, 546] width 136 height 11
click at [599, 541] on div "SC1 - David Seidel - SC1" at bounding box center [619, 546] width 136 height 11
click at [613, 540] on div "SC1 - David Seidel - SC1" at bounding box center [619, 546] width 136 height 12
click at [862, 475] on button "Zum Kunden" at bounding box center [856, 470] width 81 height 22
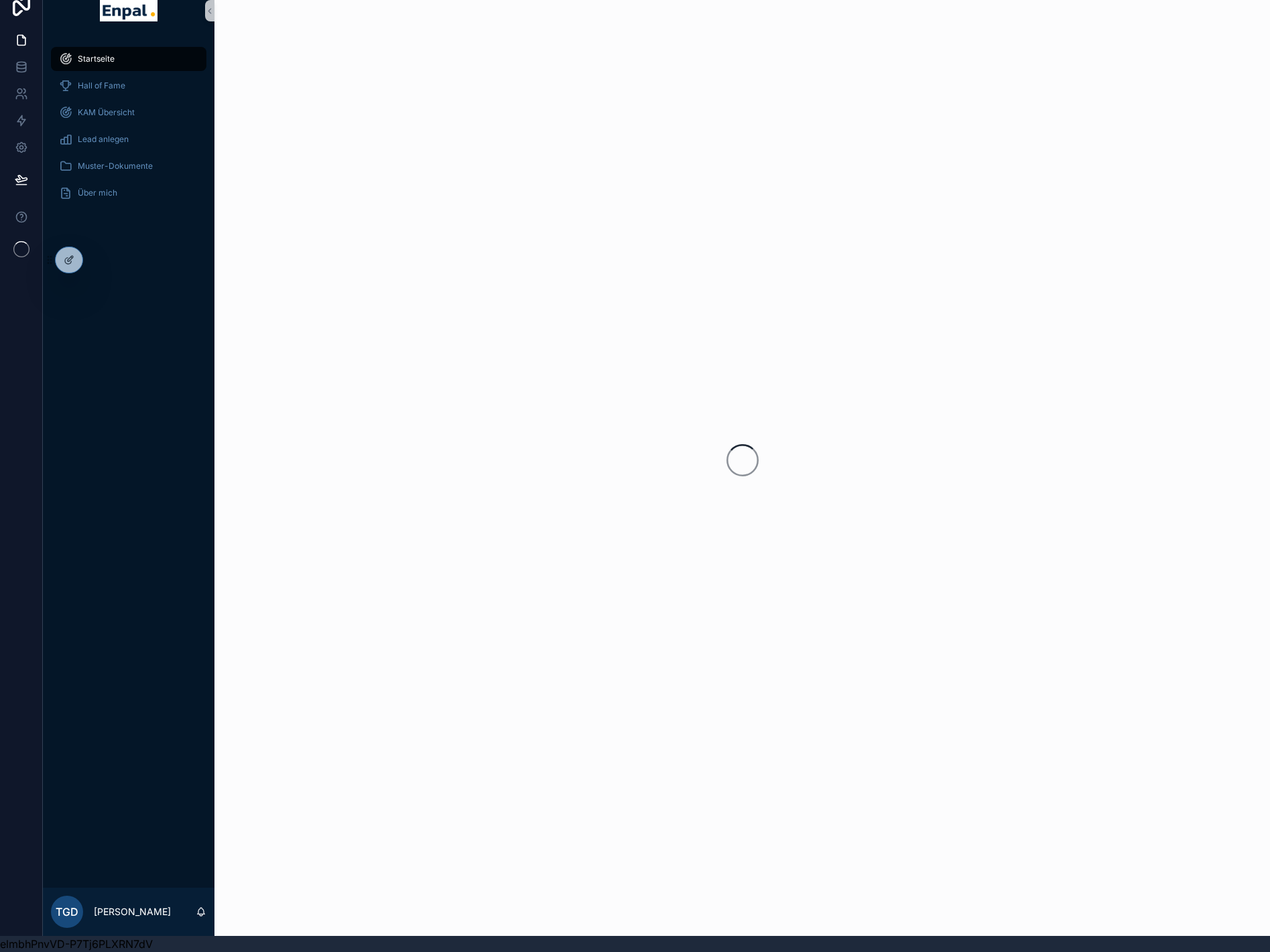
scroll to position [26, 0]
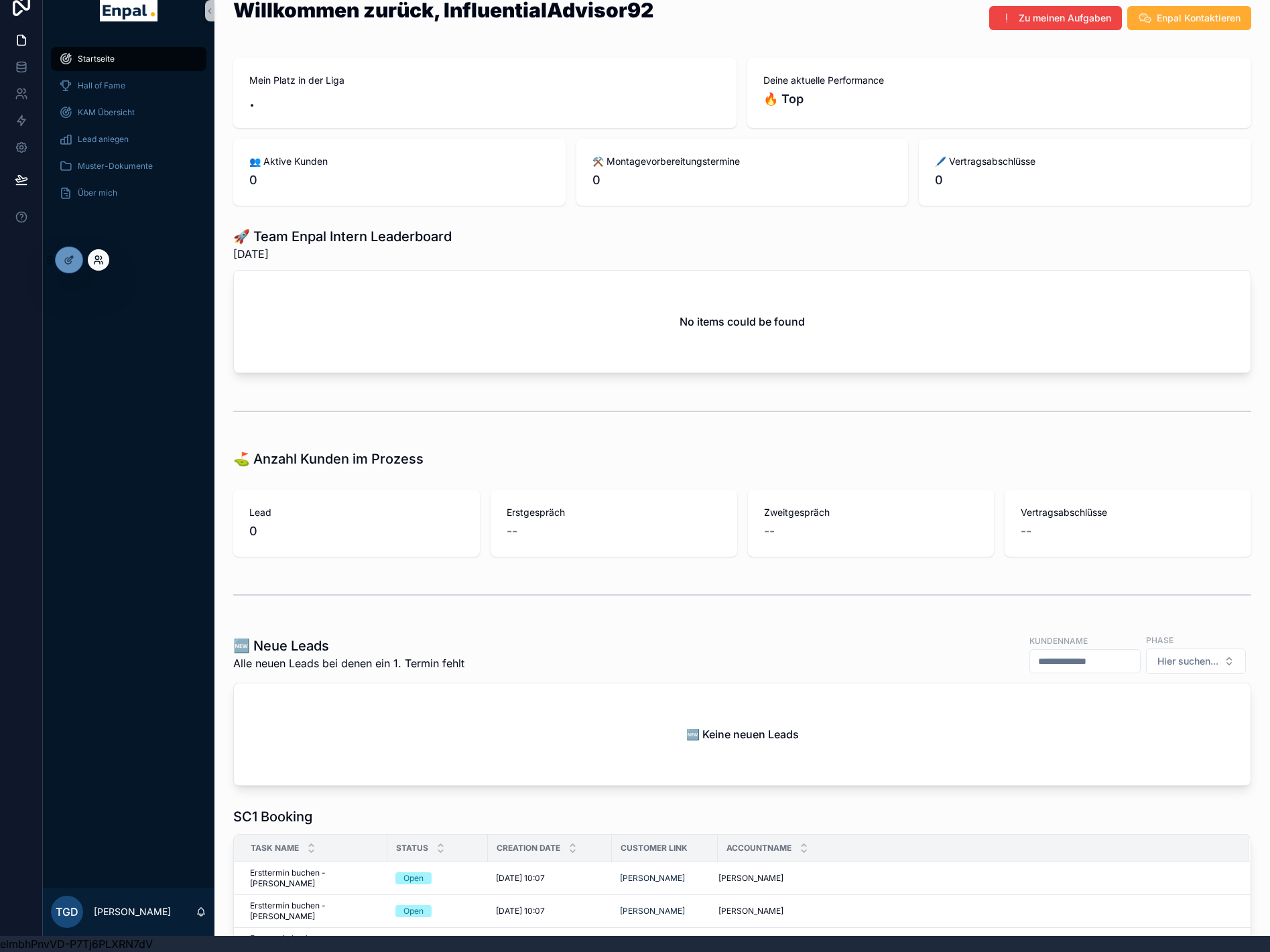
click at [98, 258] on icon at bounding box center [99, 260] width 11 height 11
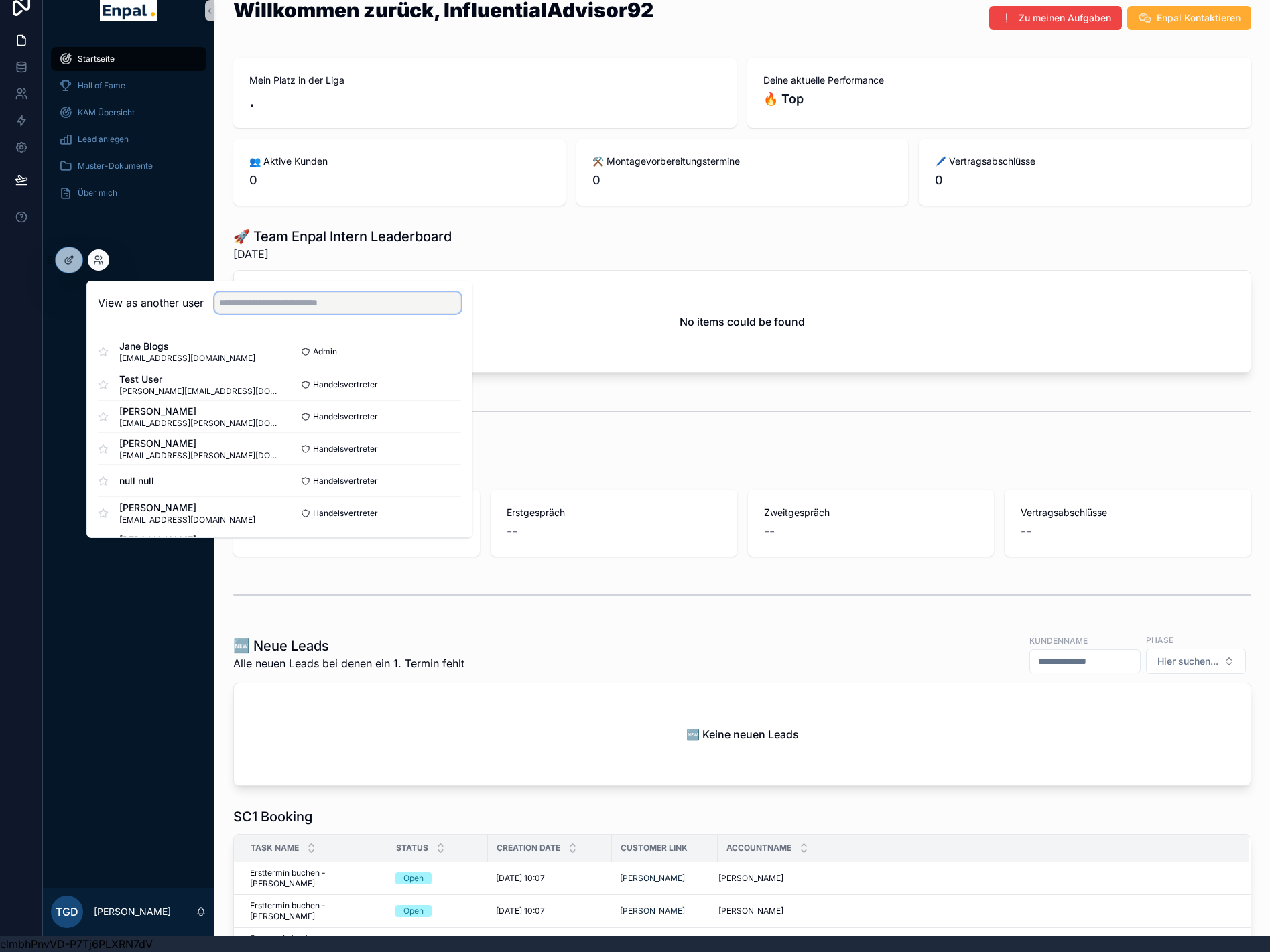
click at [308, 298] on input "text" at bounding box center [338, 303] width 247 height 22
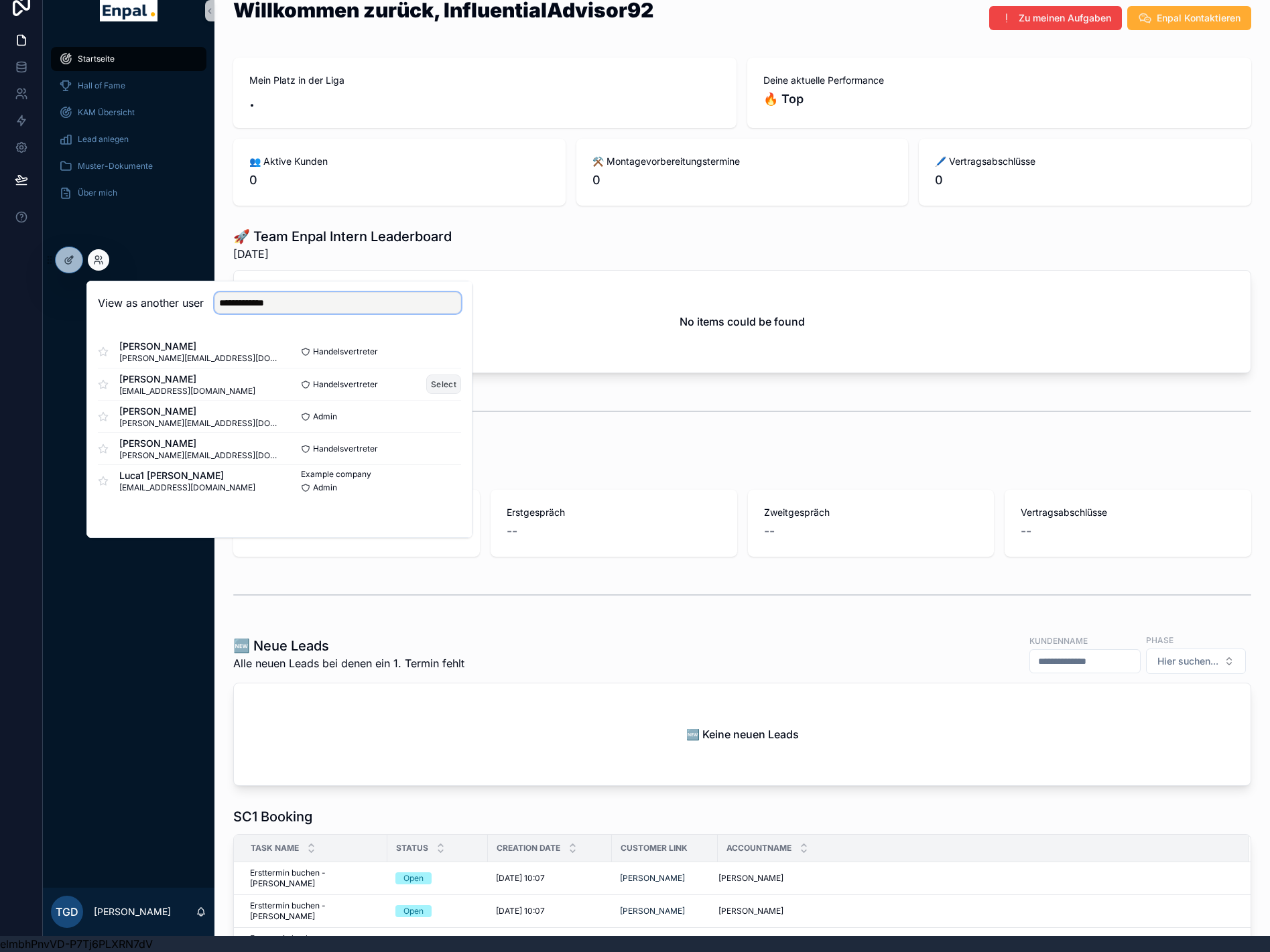
type input "**********"
click at [436, 376] on button "Select" at bounding box center [443, 385] width 35 height 20
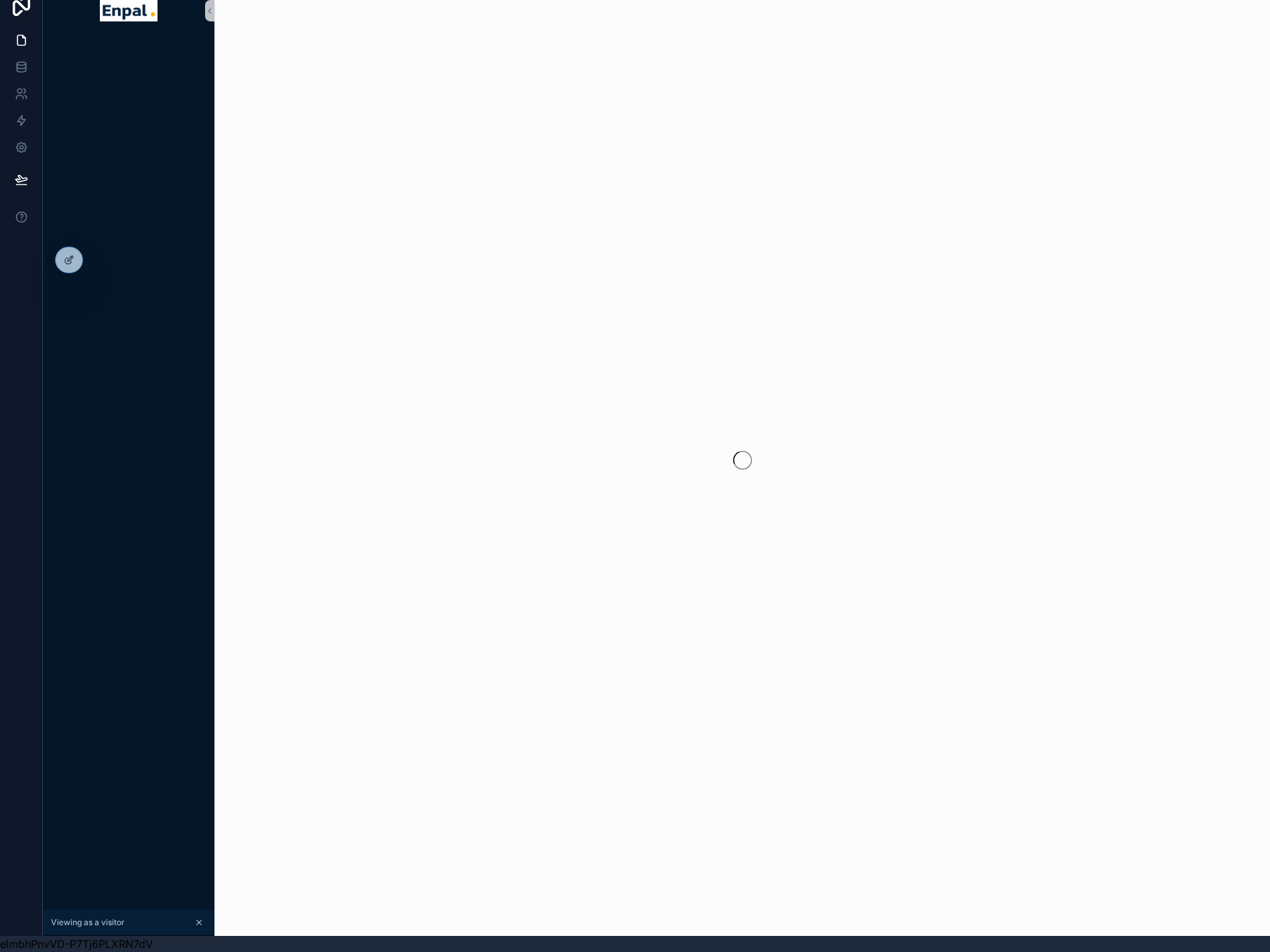
scroll to position [26, 0]
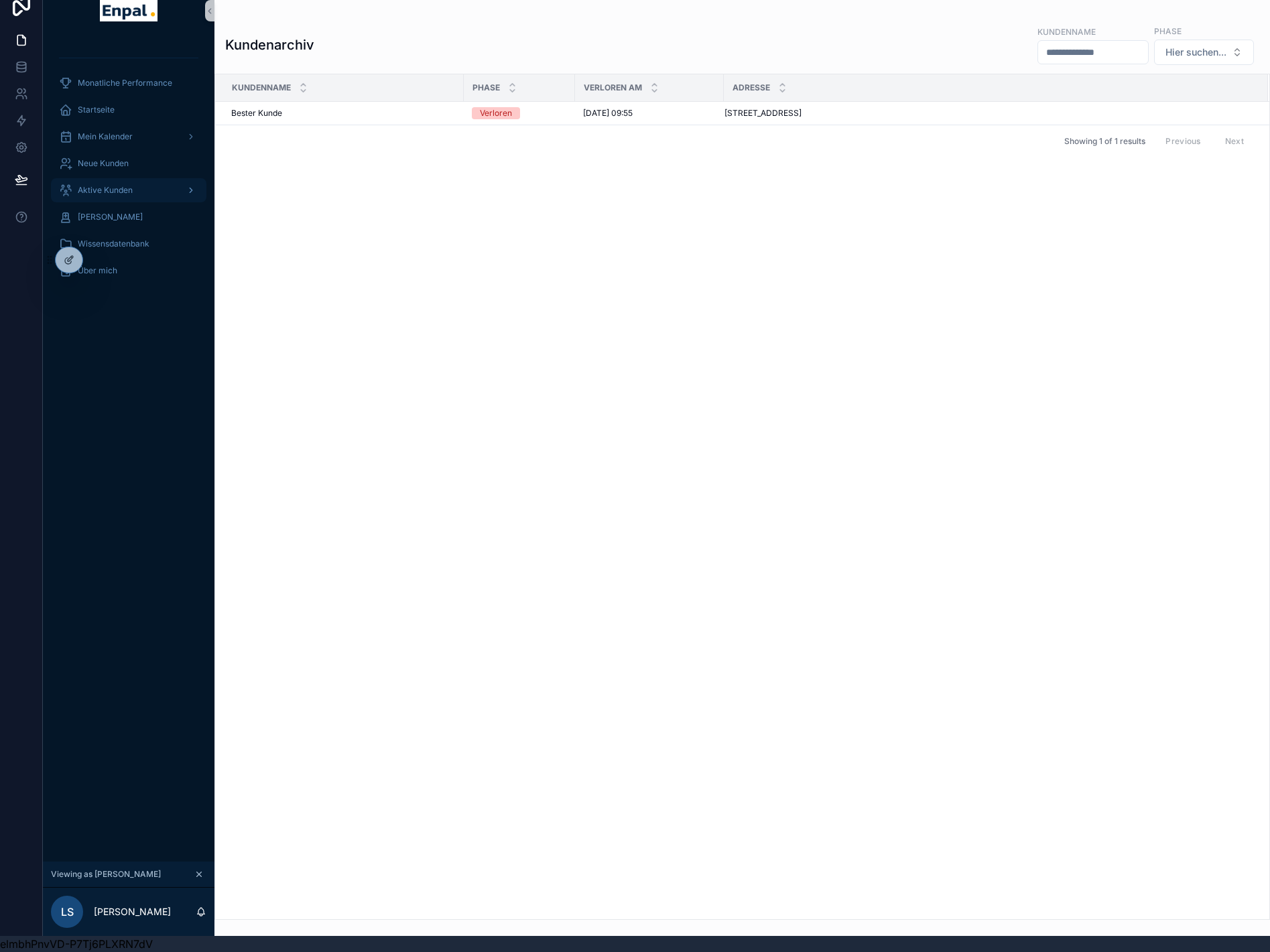
click at [122, 185] on span "Aktive Kunden" at bounding box center [105, 190] width 55 height 11
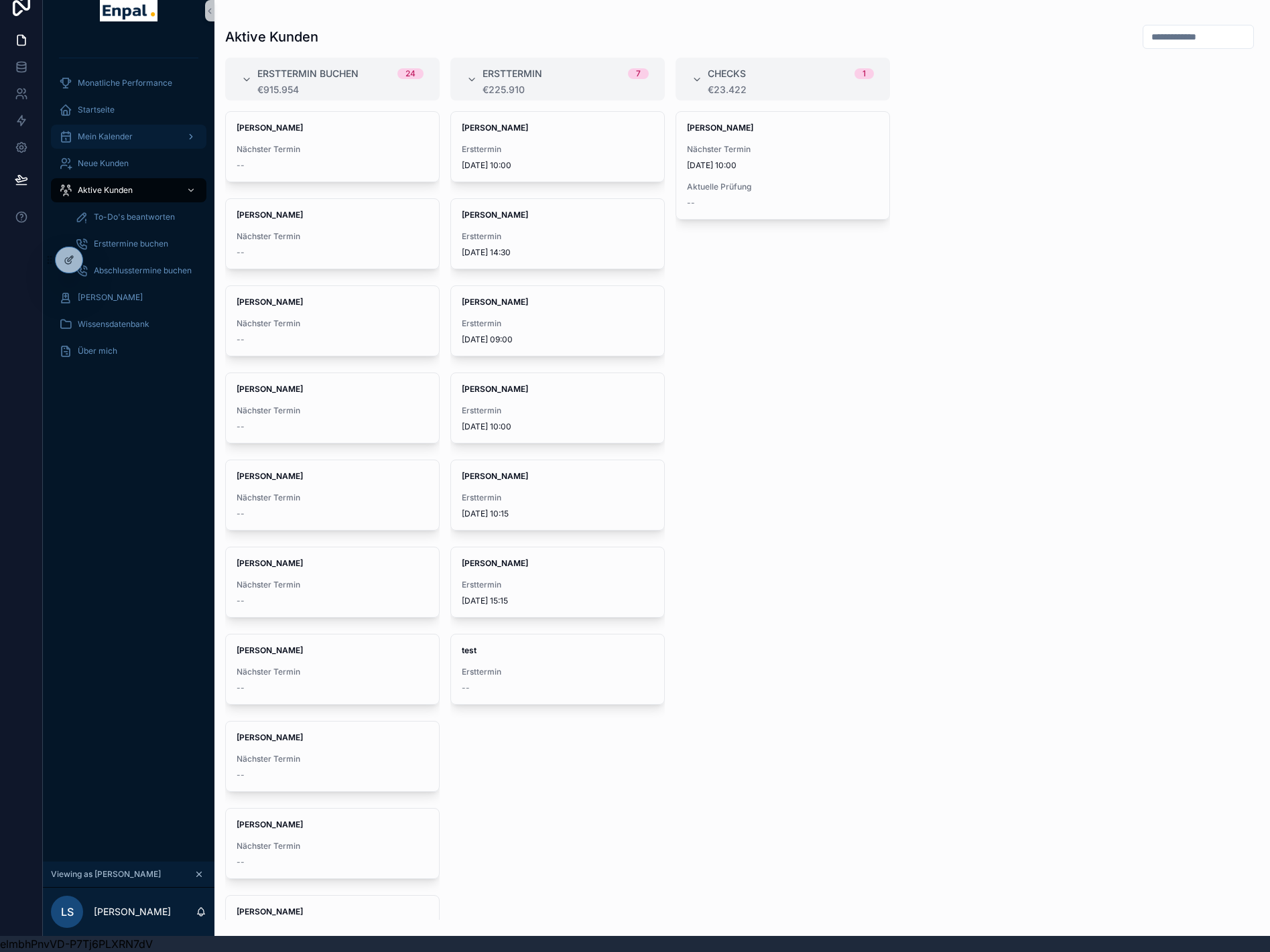
click at [120, 131] on span "Mein Kalender" at bounding box center [105, 136] width 55 height 11
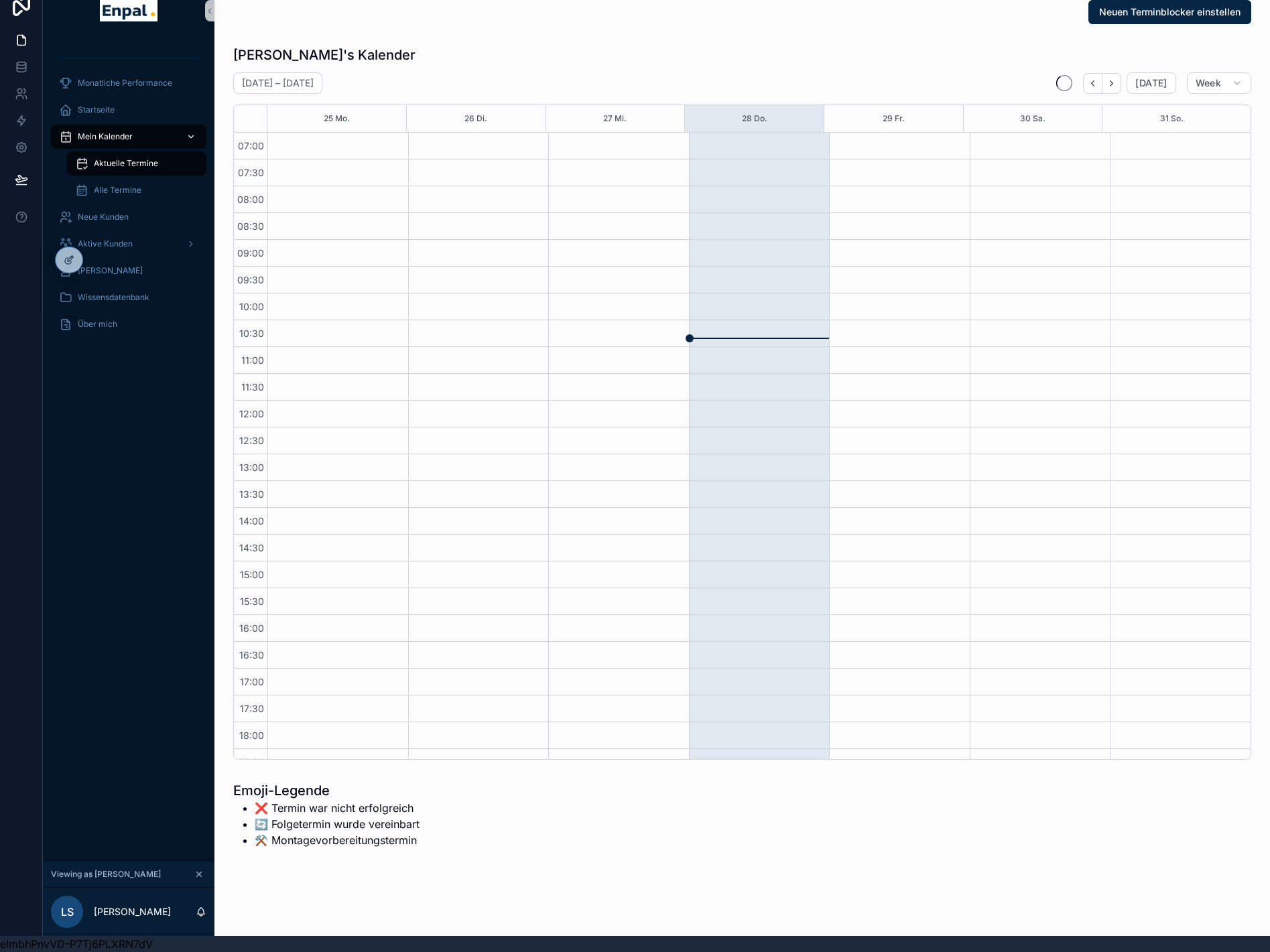
scroll to position [170, 0]
click at [137, 158] on span "Aktuelle Termine" at bounding box center [125, 163] width 65 height 11
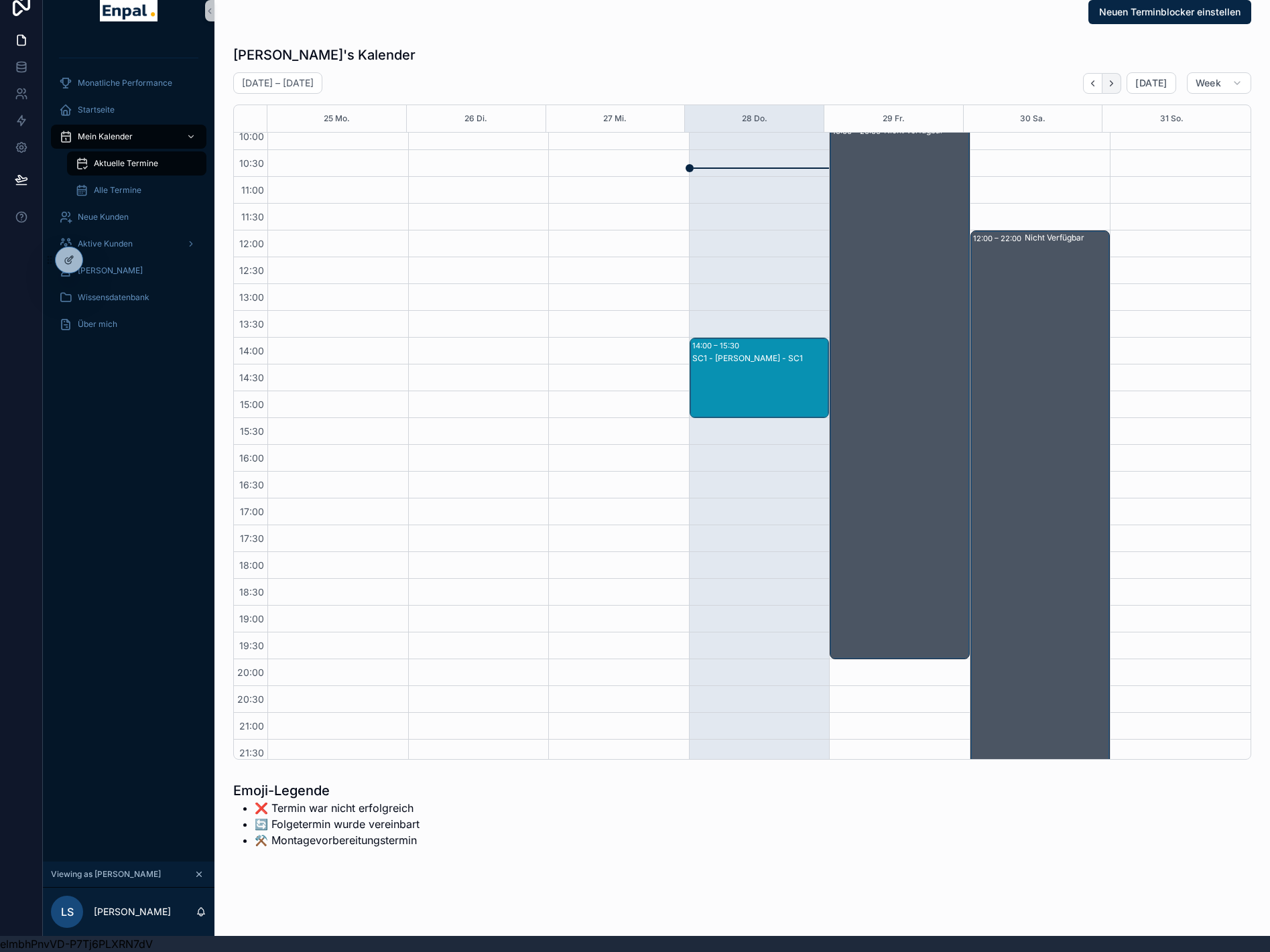
click at [1110, 79] on icon "Next" at bounding box center [1112, 84] width 10 height 10
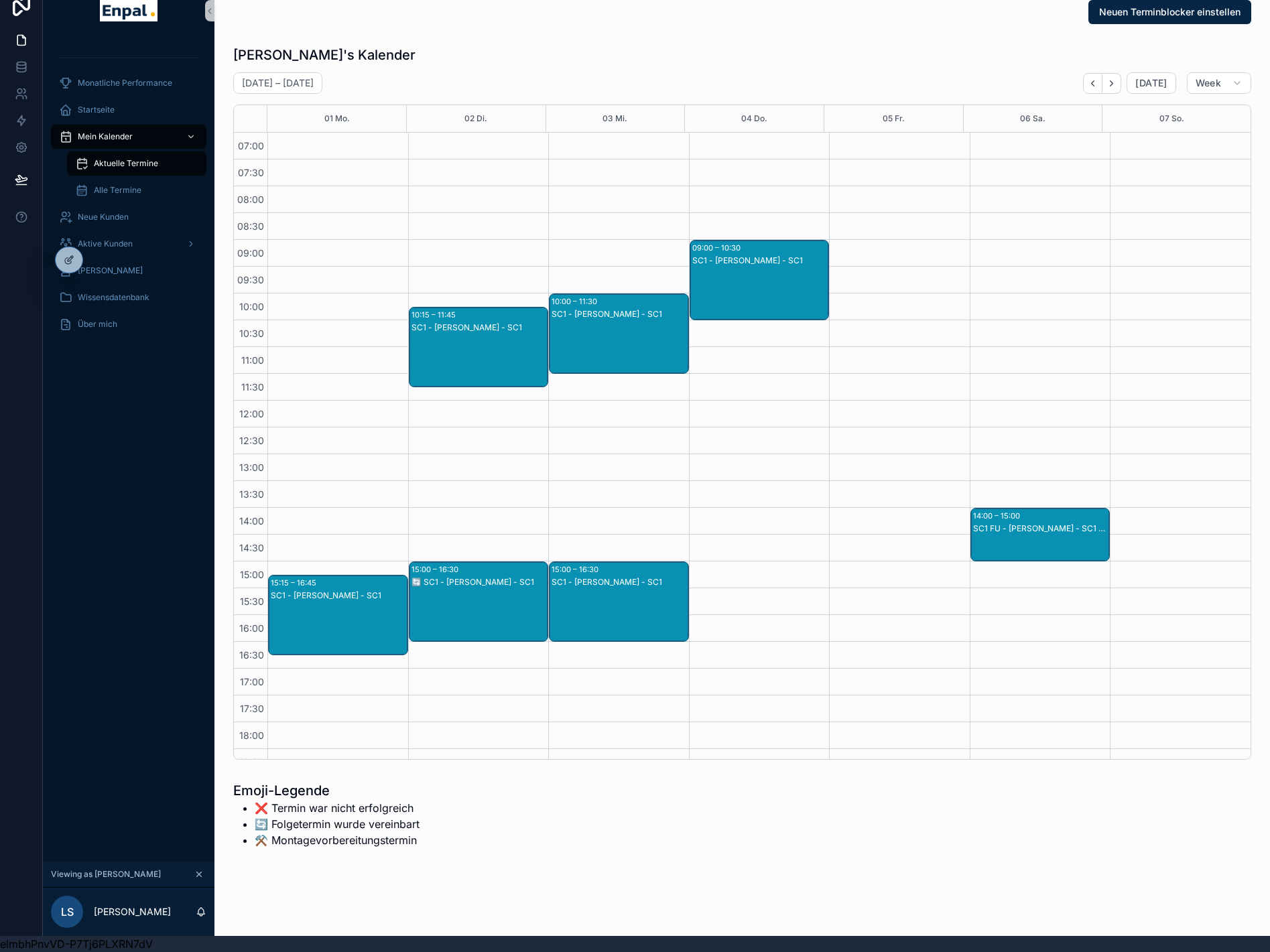
click at [594, 577] on div "SC1 - David Seidel - SC1" at bounding box center [619, 582] width 136 height 11
click at [839, 512] on button "Zum Kunden" at bounding box center [856, 505] width 81 height 22
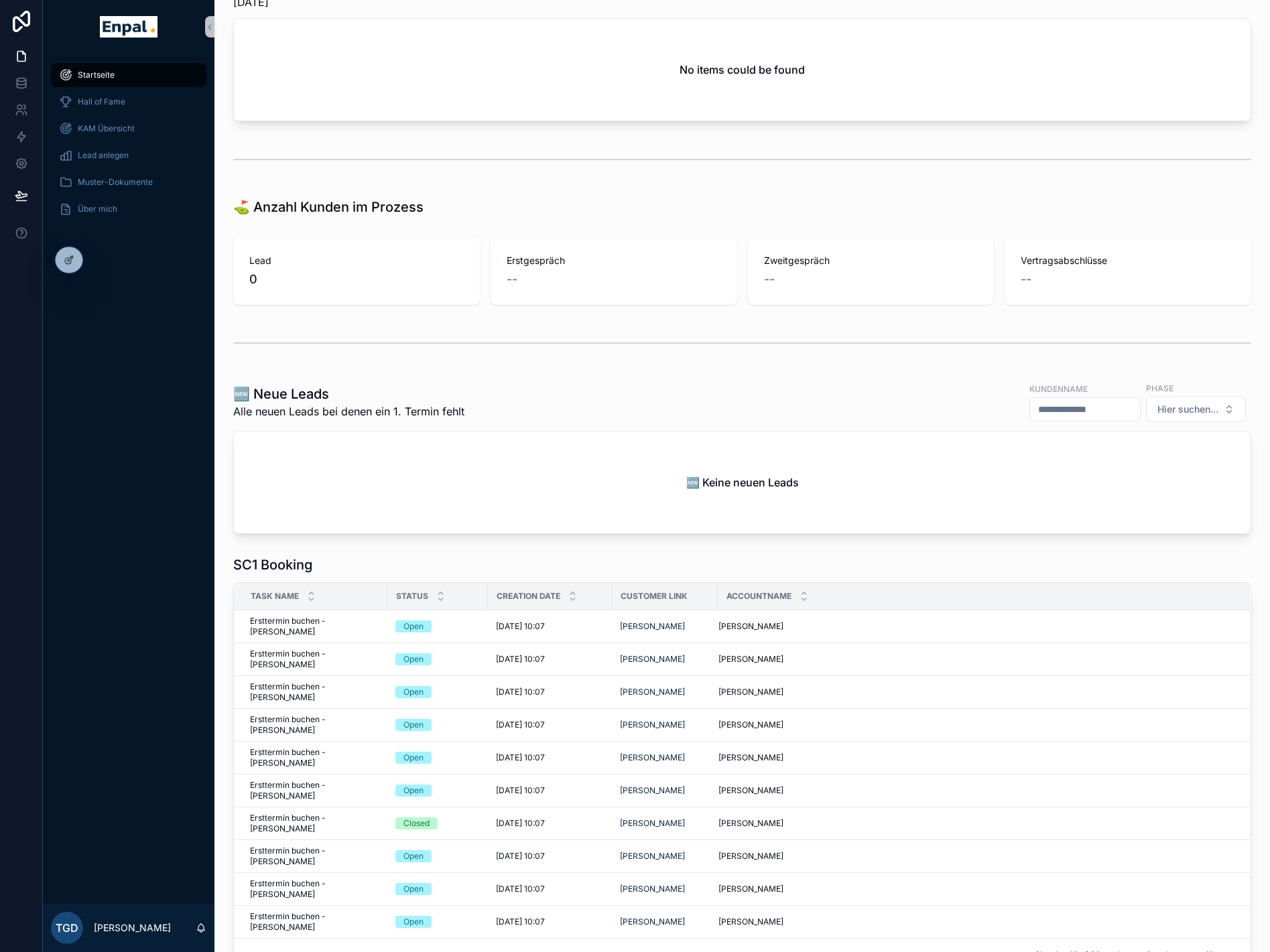
scroll to position [335, 0]
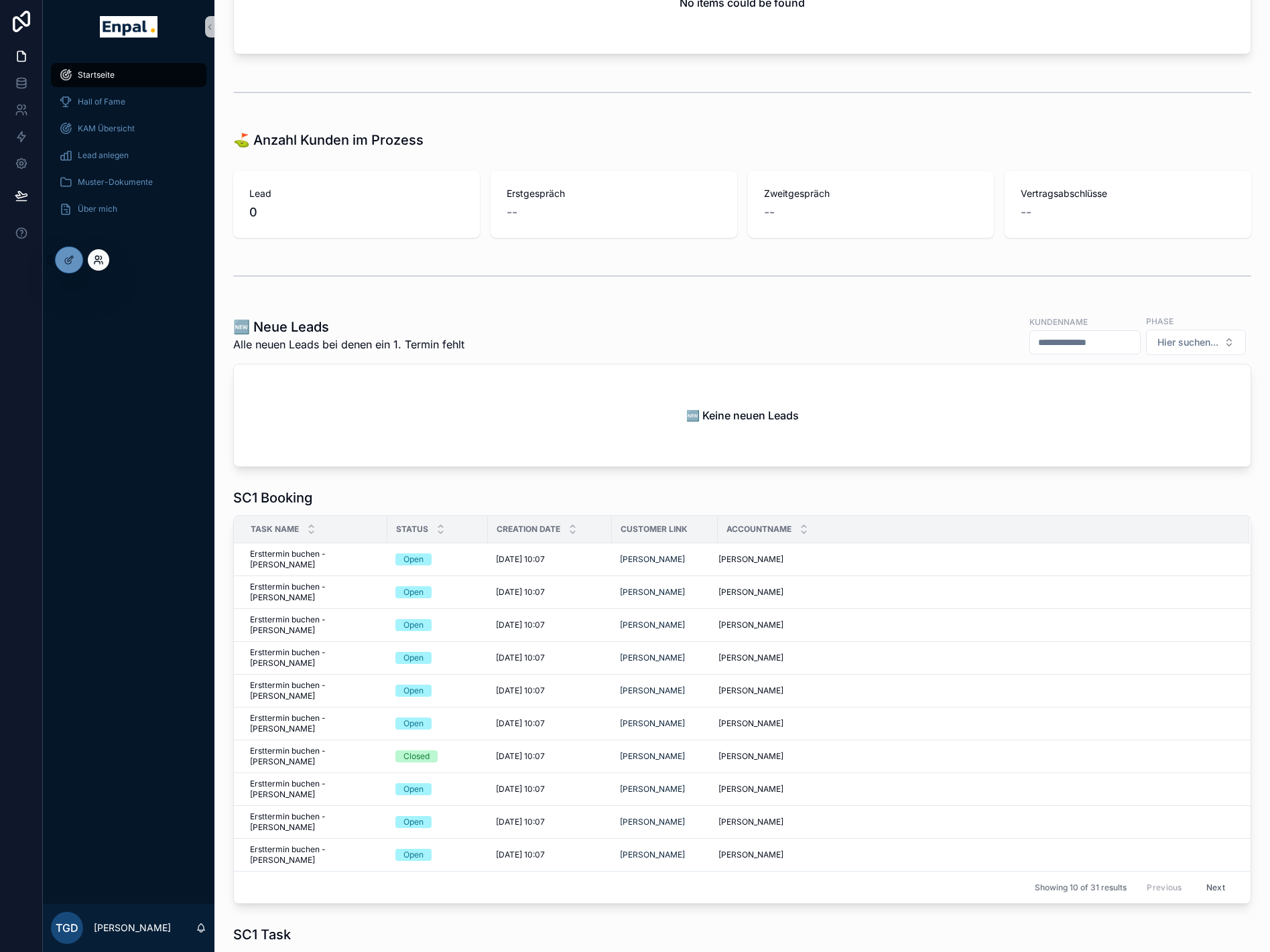
click at [98, 258] on icon at bounding box center [99, 260] width 11 height 11
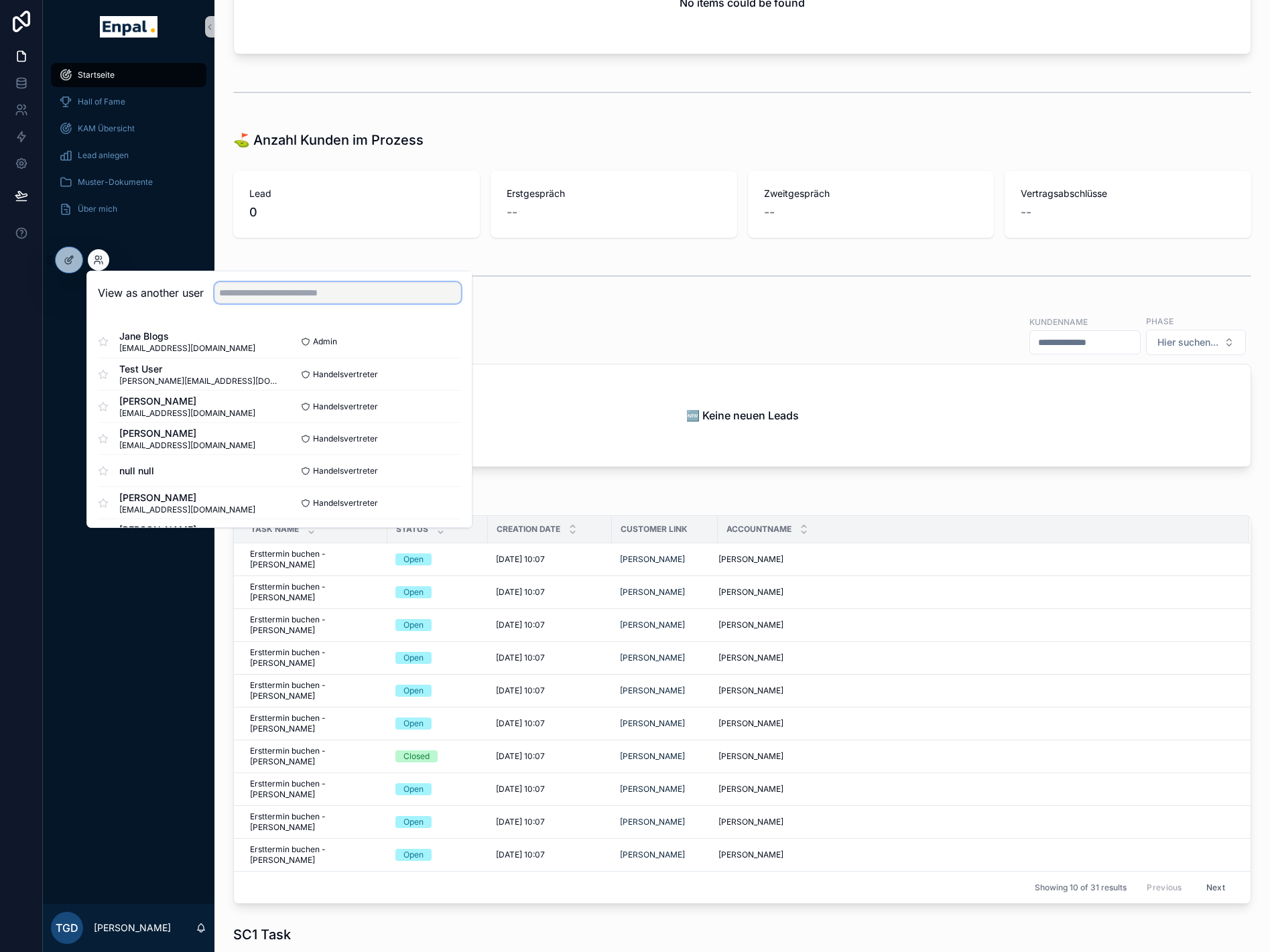
click at [287, 298] on input "text" at bounding box center [338, 293] width 247 height 22
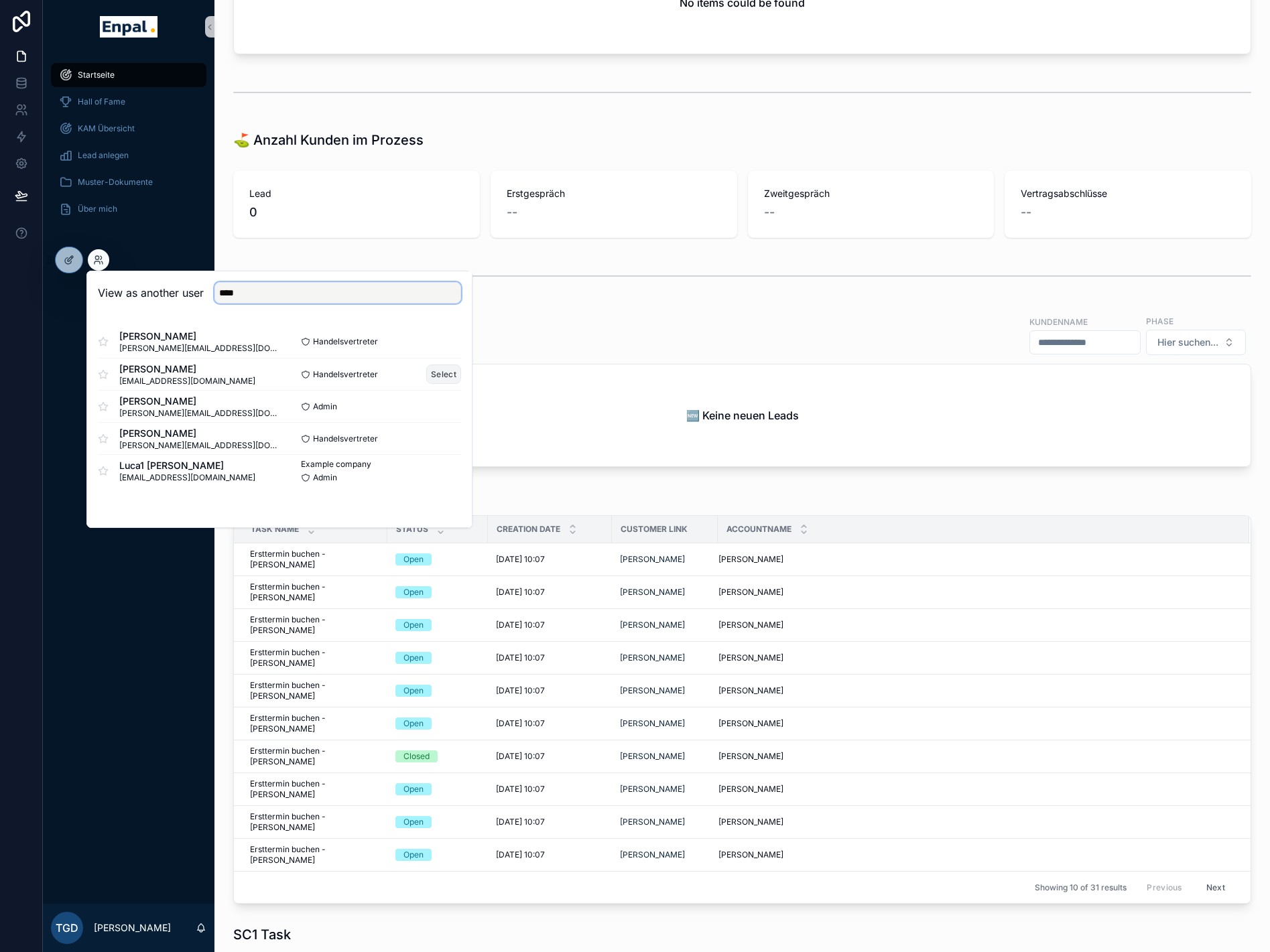
type input "****"
click at [442, 376] on button "Select" at bounding box center [443, 374] width 35 height 20
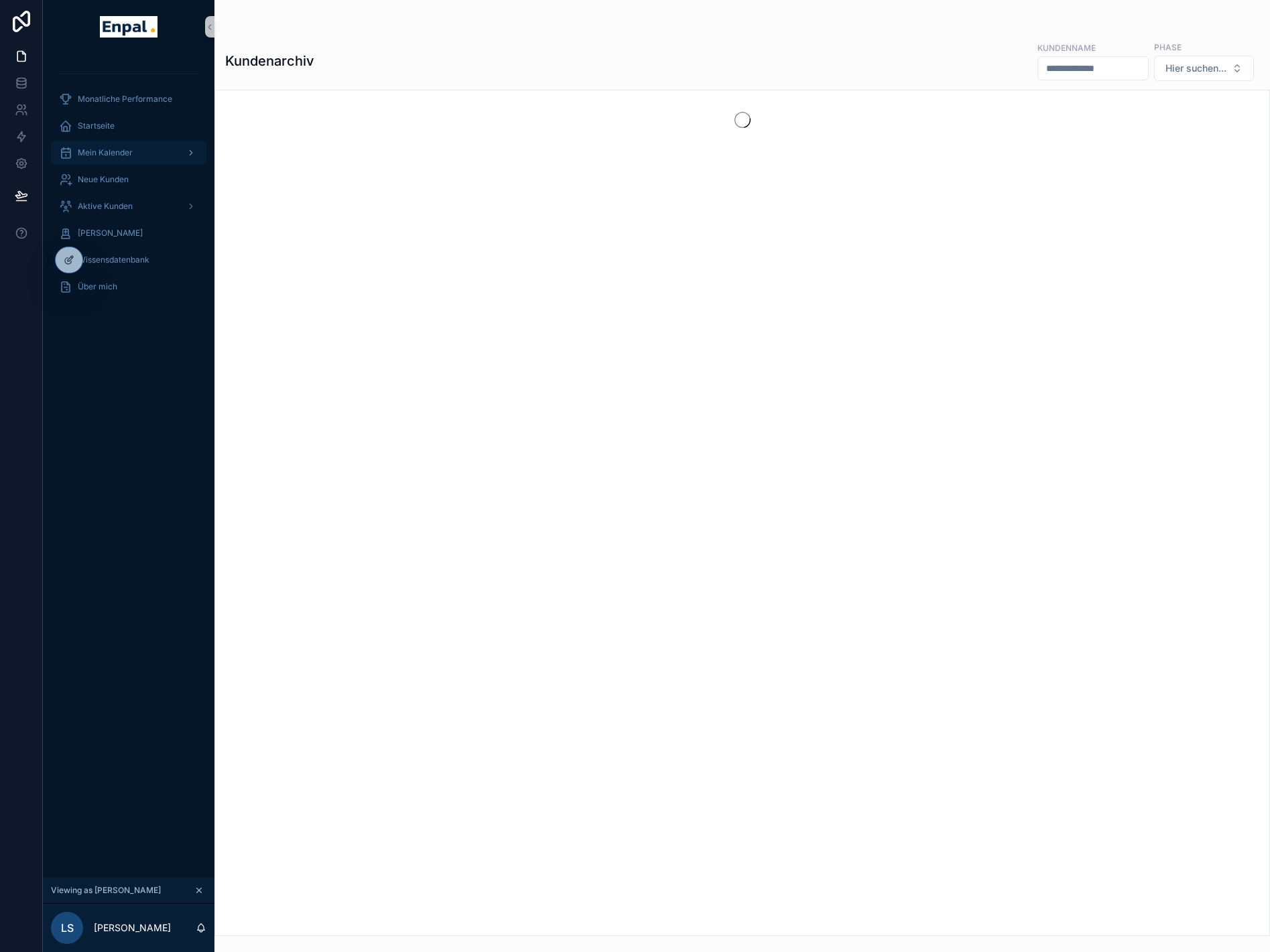
click at [134, 154] on div "Mein Kalender" at bounding box center [128, 153] width 139 height 22
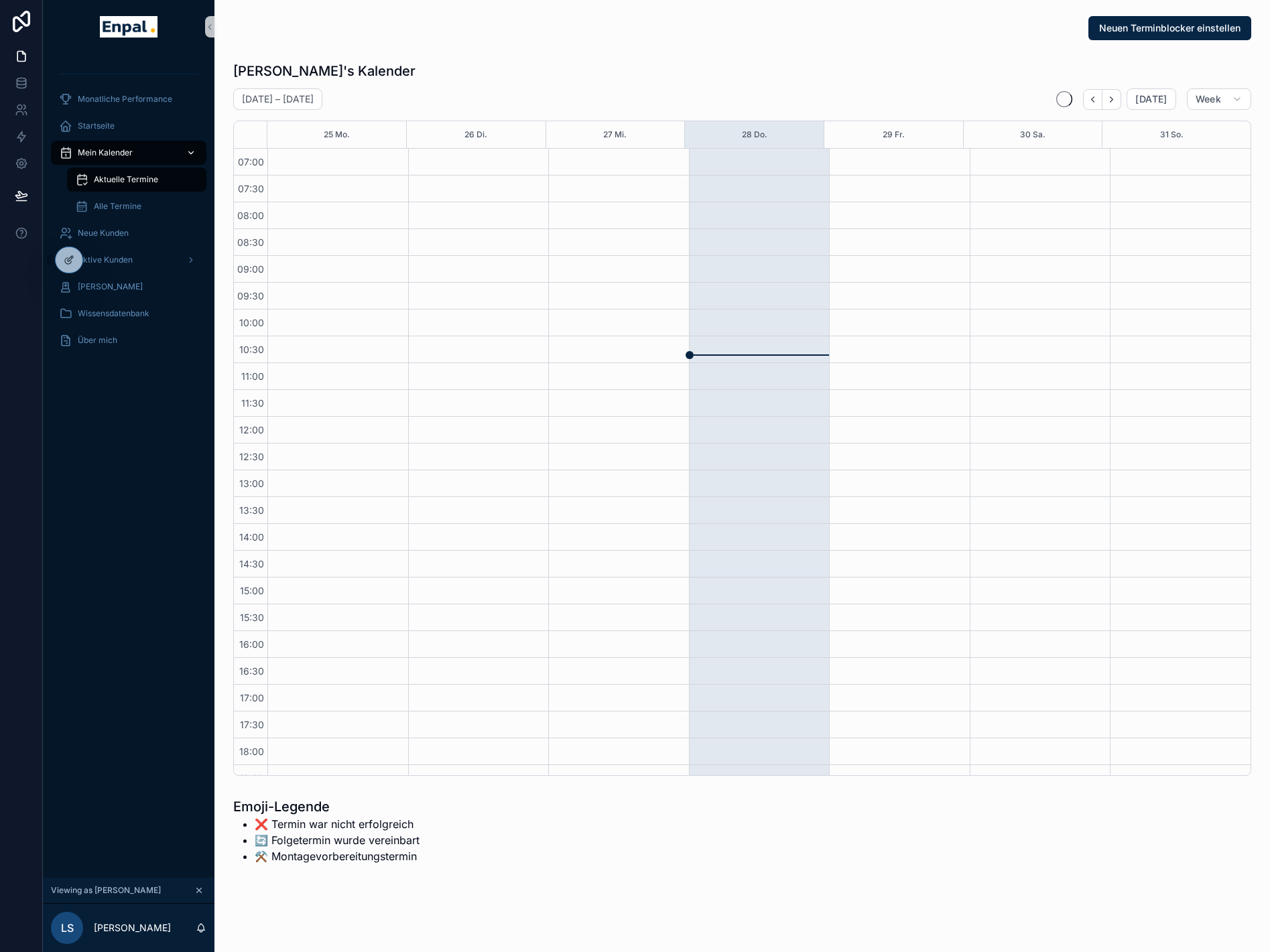
scroll to position [170, 0]
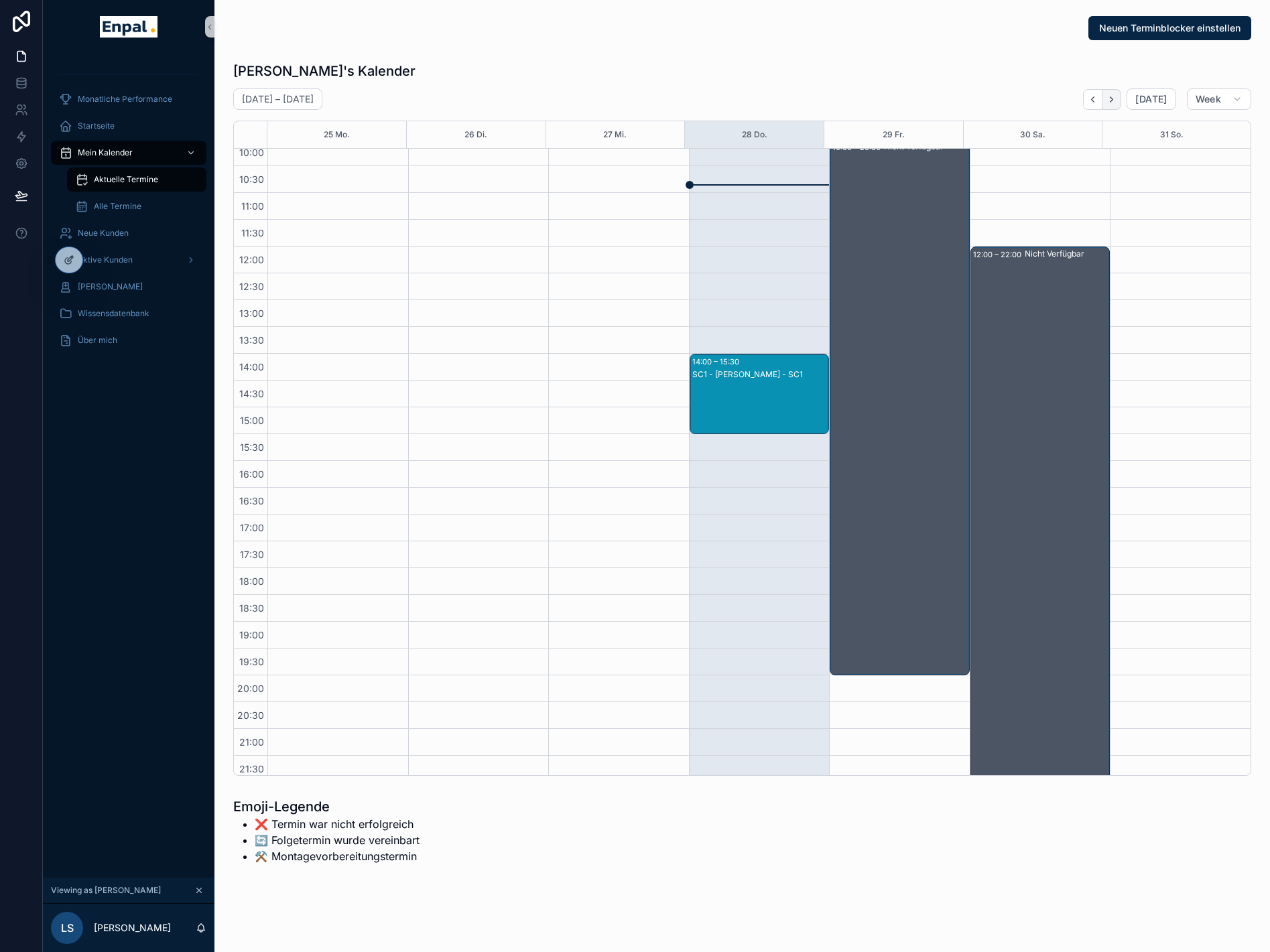
click at [1113, 100] on icon "Next" at bounding box center [1112, 99] width 10 height 10
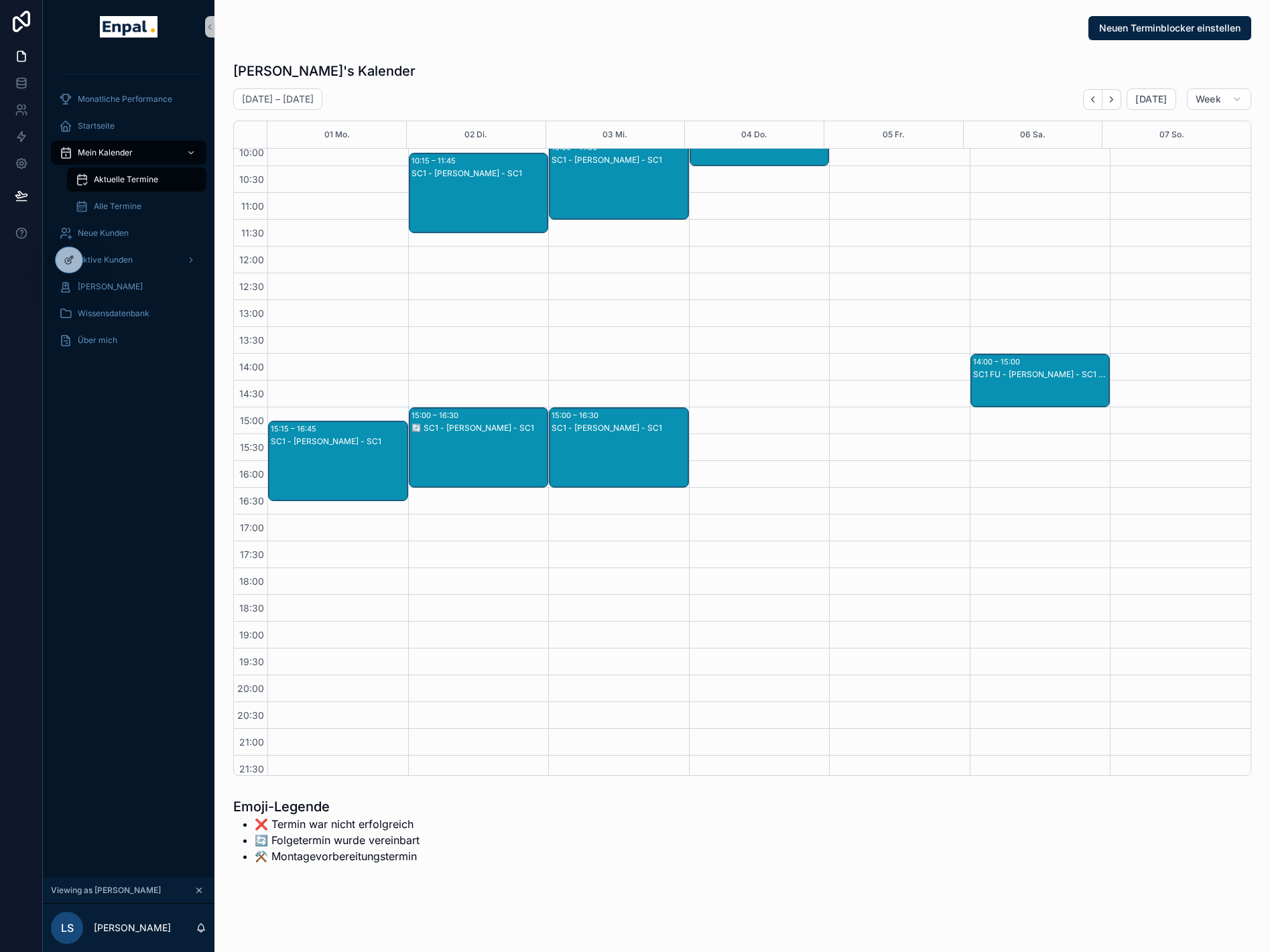
drag, startPoint x: 623, startPoint y: 428, endPoint x: 610, endPoint y: 427, distance: 13.0
click at [610, 427] on div "SC1 - [PERSON_NAME] - SC1" at bounding box center [619, 428] width 136 height 11
click at [852, 356] on span "Zum Kunden" at bounding box center [865, 361] width 48 height 11
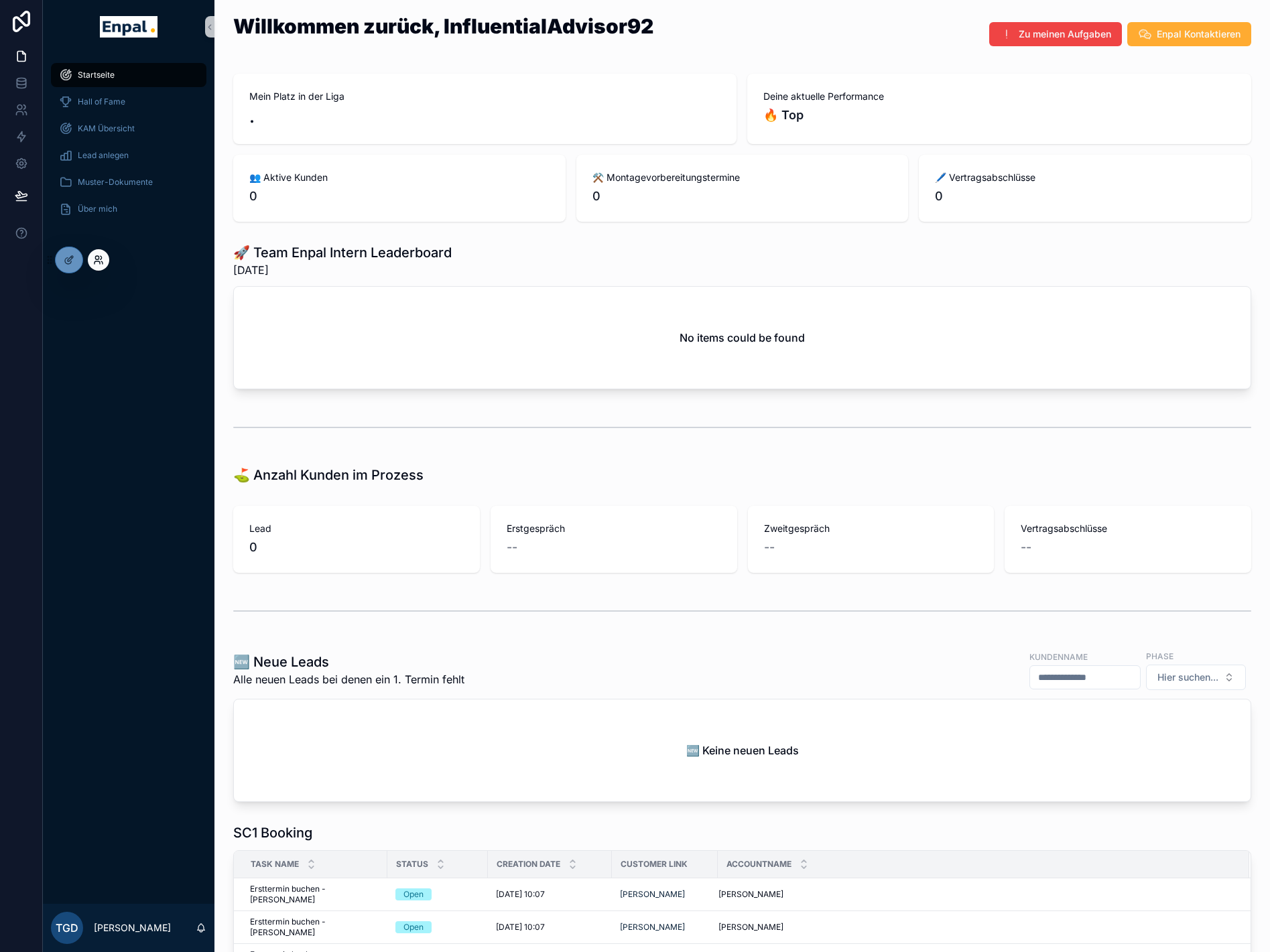
click at [99, 257] on icon at bounding box center [97, 257] width 3 height 3
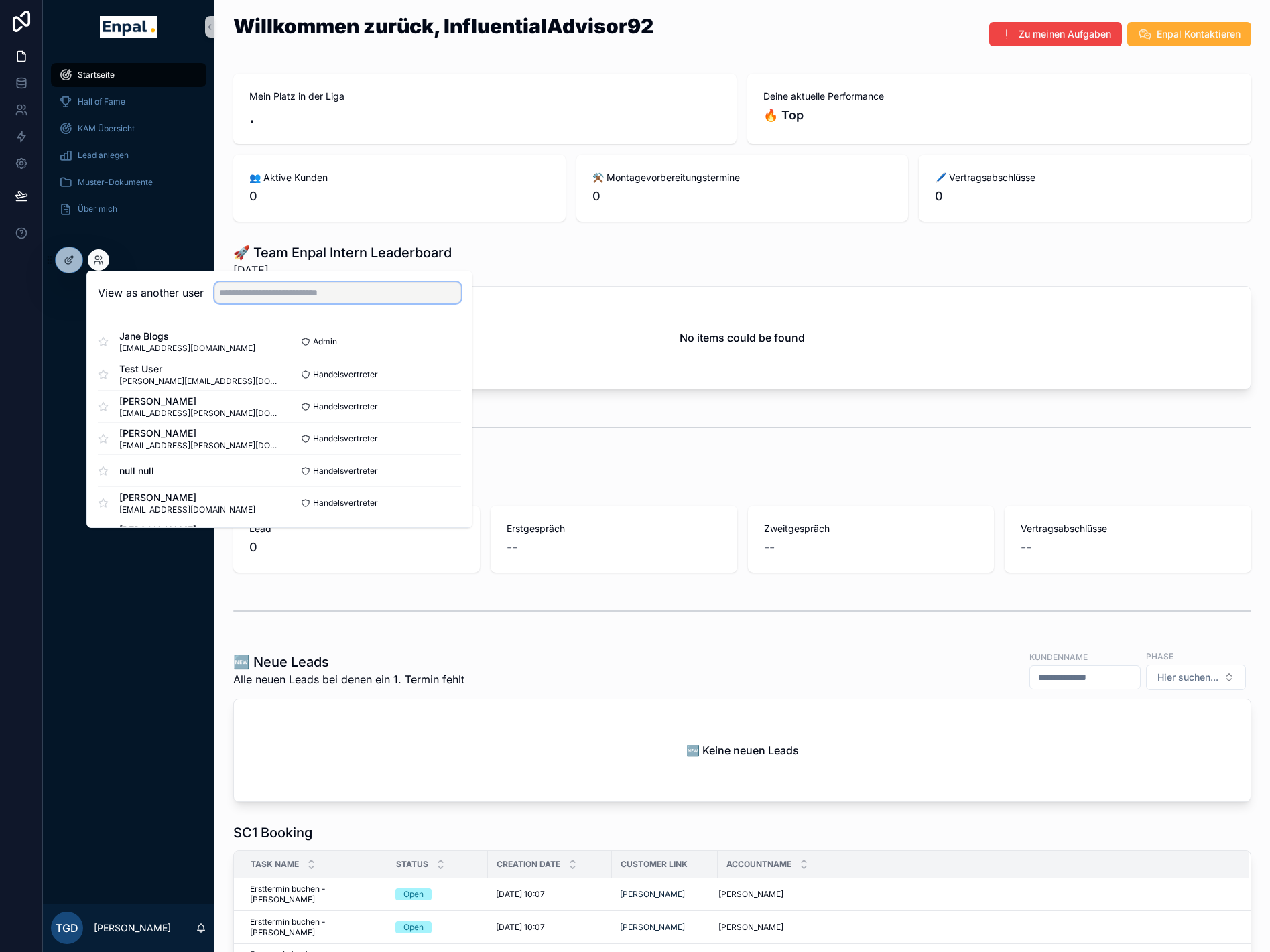
click at [266, 296] on input "text" at bounding box center [338, 293] width 247 height 22
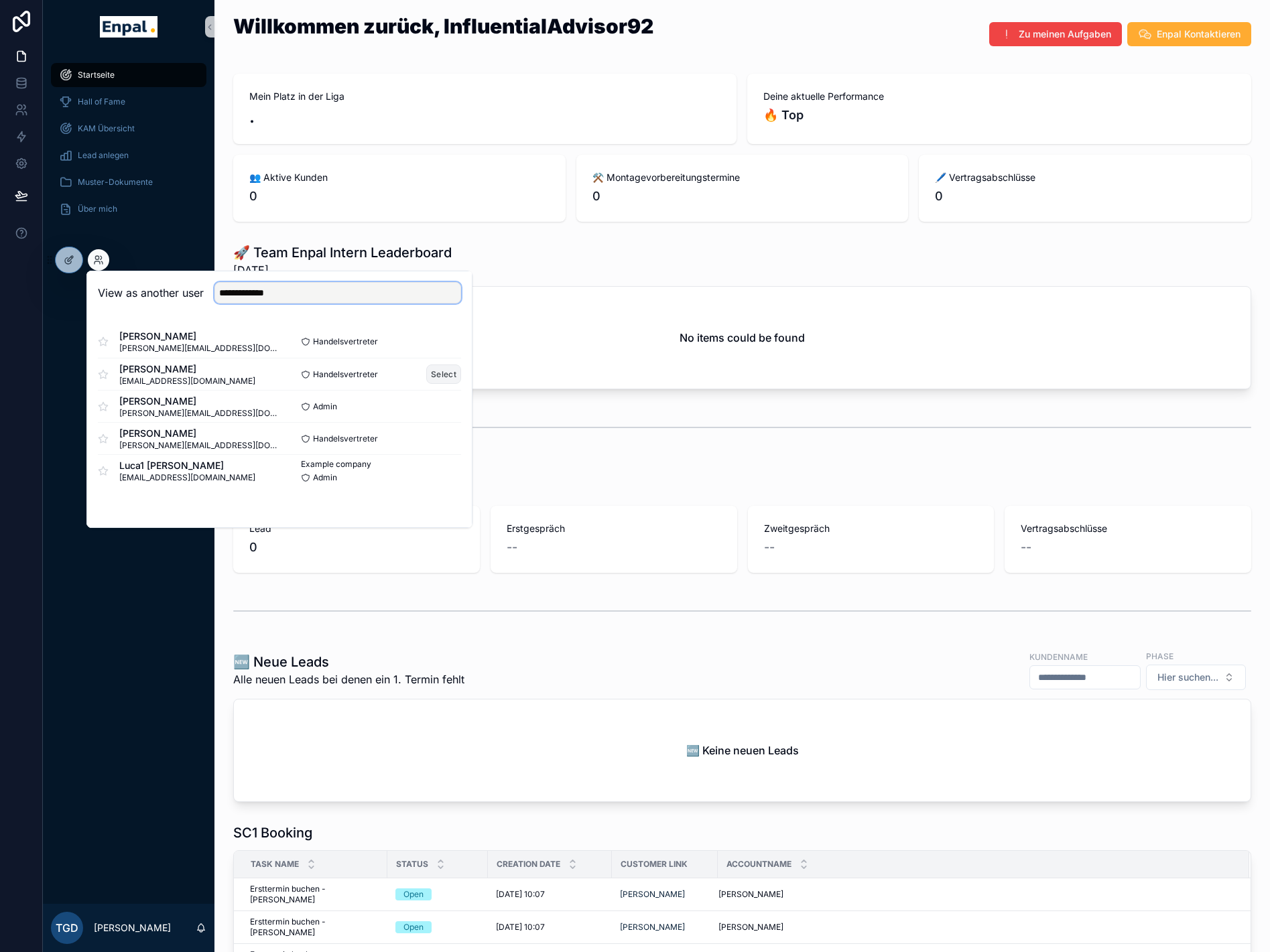
type input "**********"
click at [442, 376] on button "Select" at bounding box center [443, 374] width 35 height 20
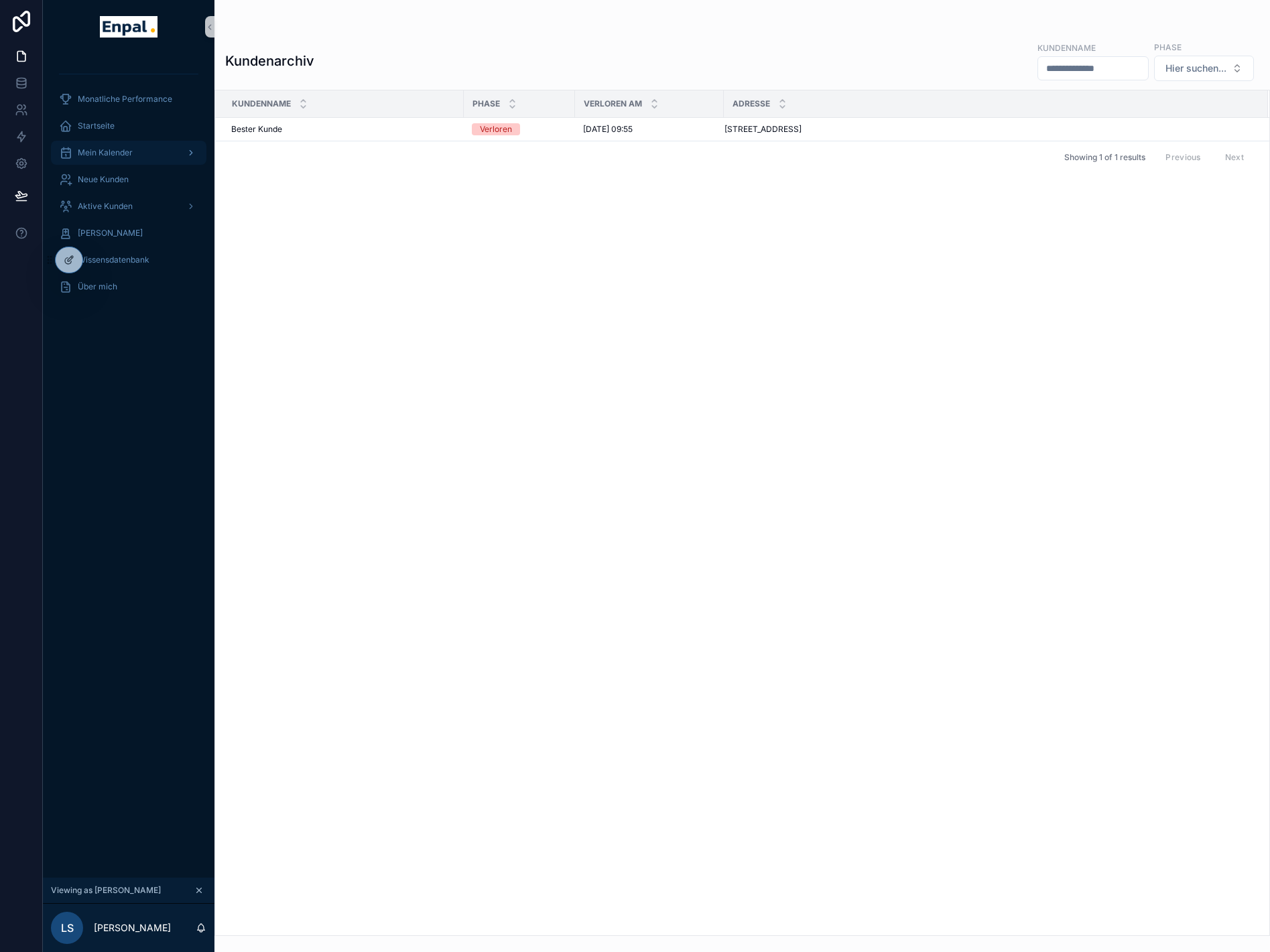
click at [126, 154] on span "Mein Kalender" at bounding box center [105, 152] width 55 height 11
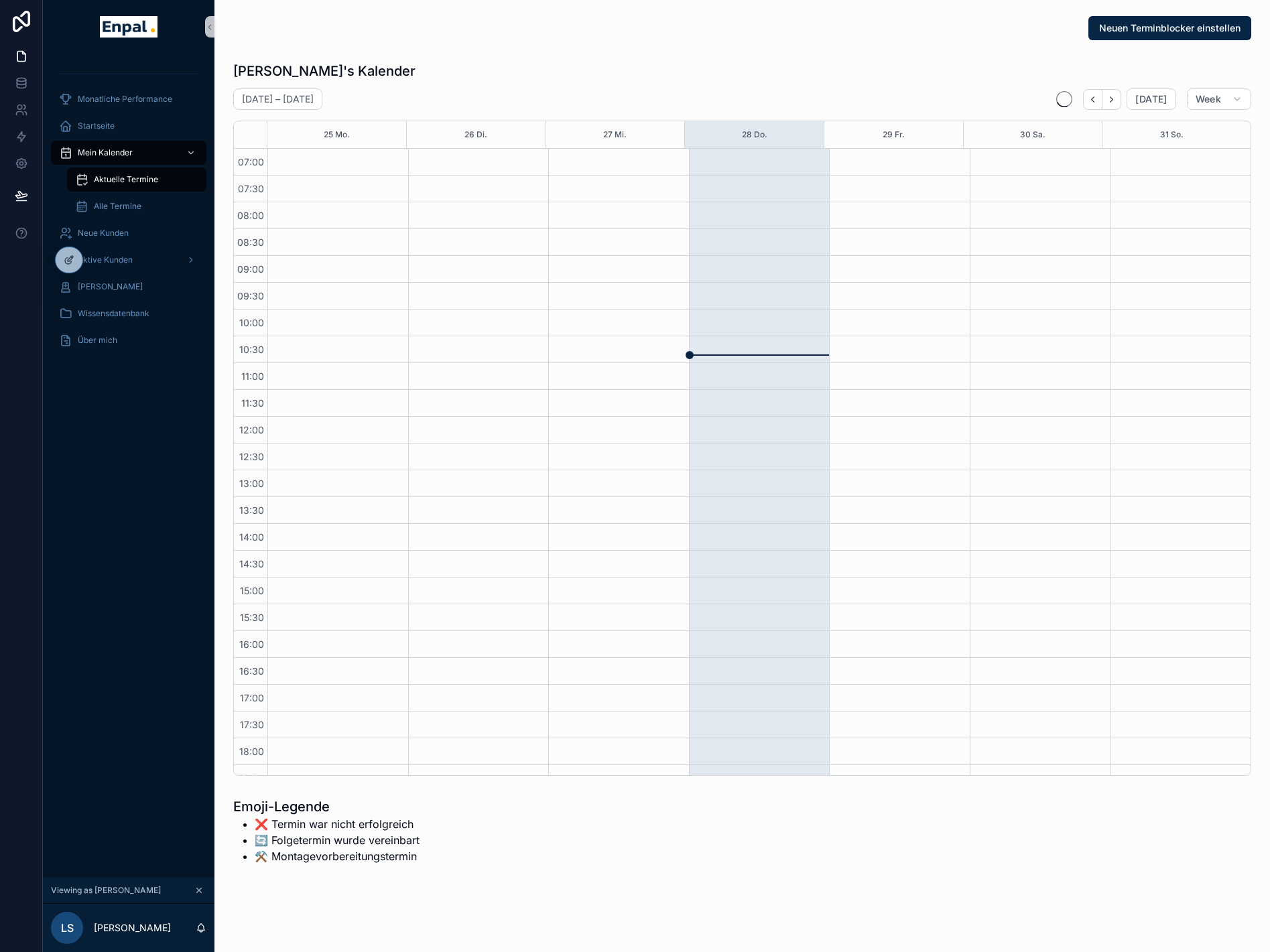
scroll to position [170, 0]
click at [133, 178] on span "Aktuelle Termine" at bounding box center [125, 179] width 65 height 11
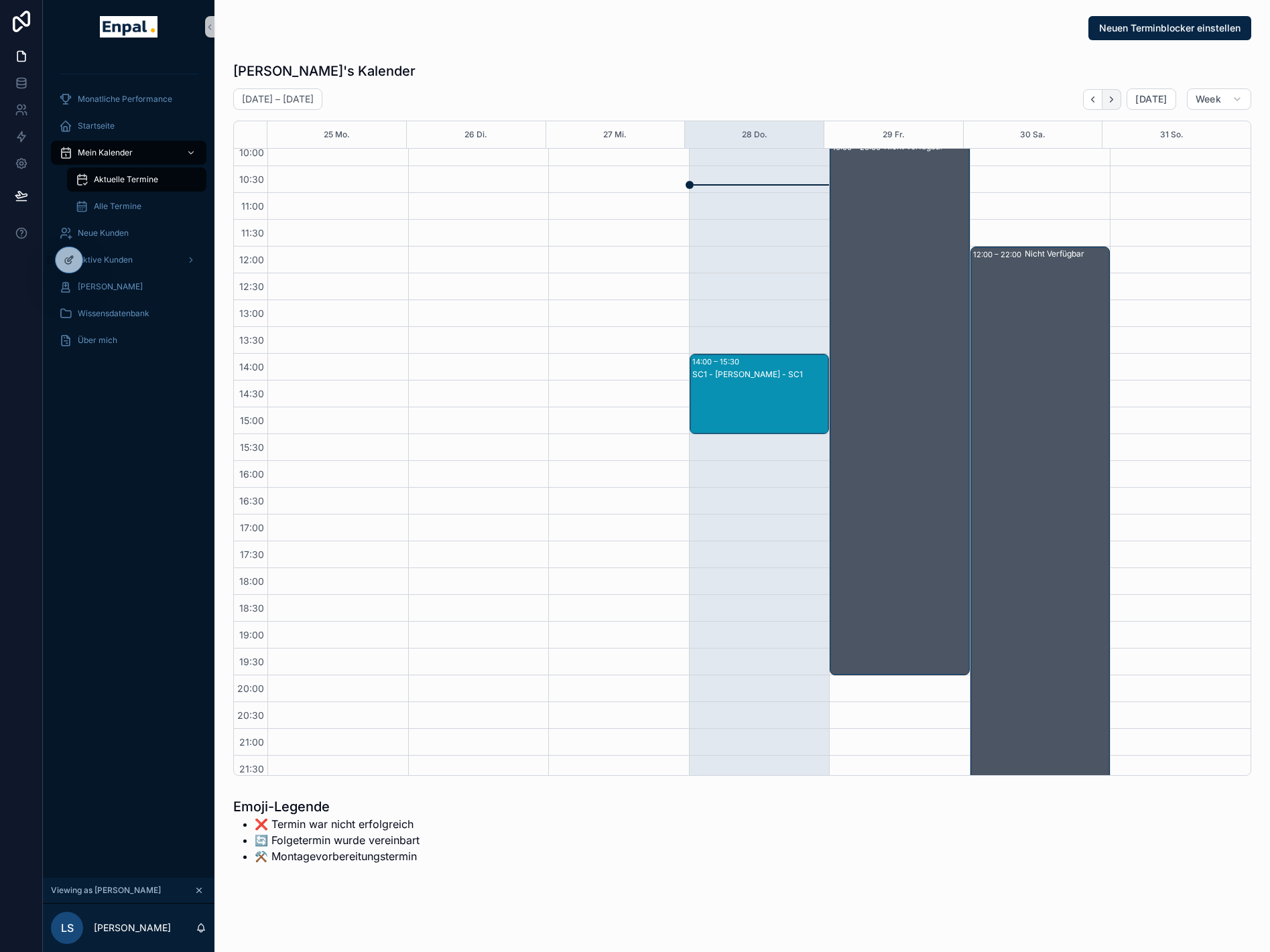
click at [1114, 97] on icon "Next" at bounding box center [1112, 98] width 3 height 5
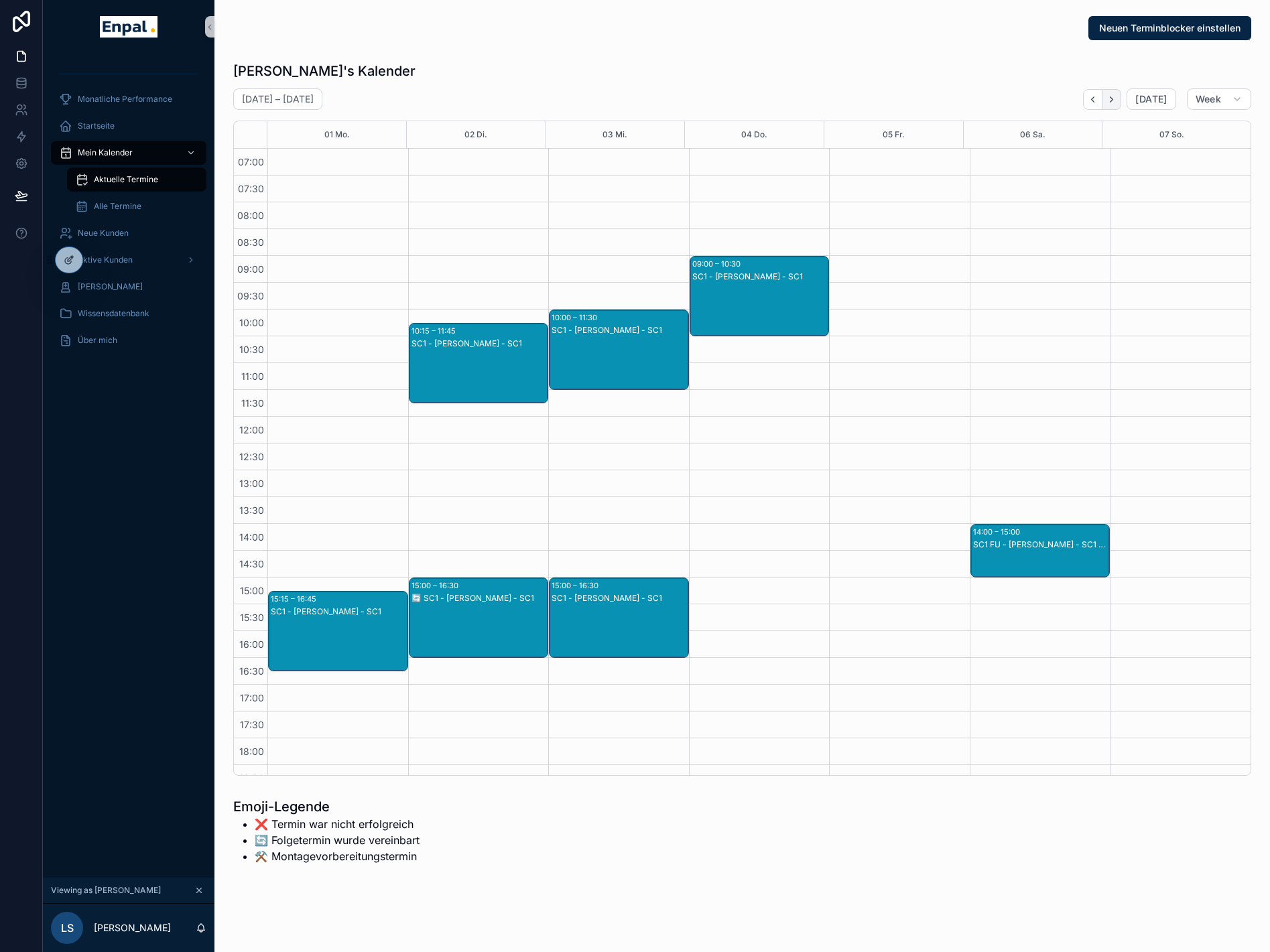
click at [1114, 100] on icon "Next" at bounding box center [1112, 99] width 10 height 10
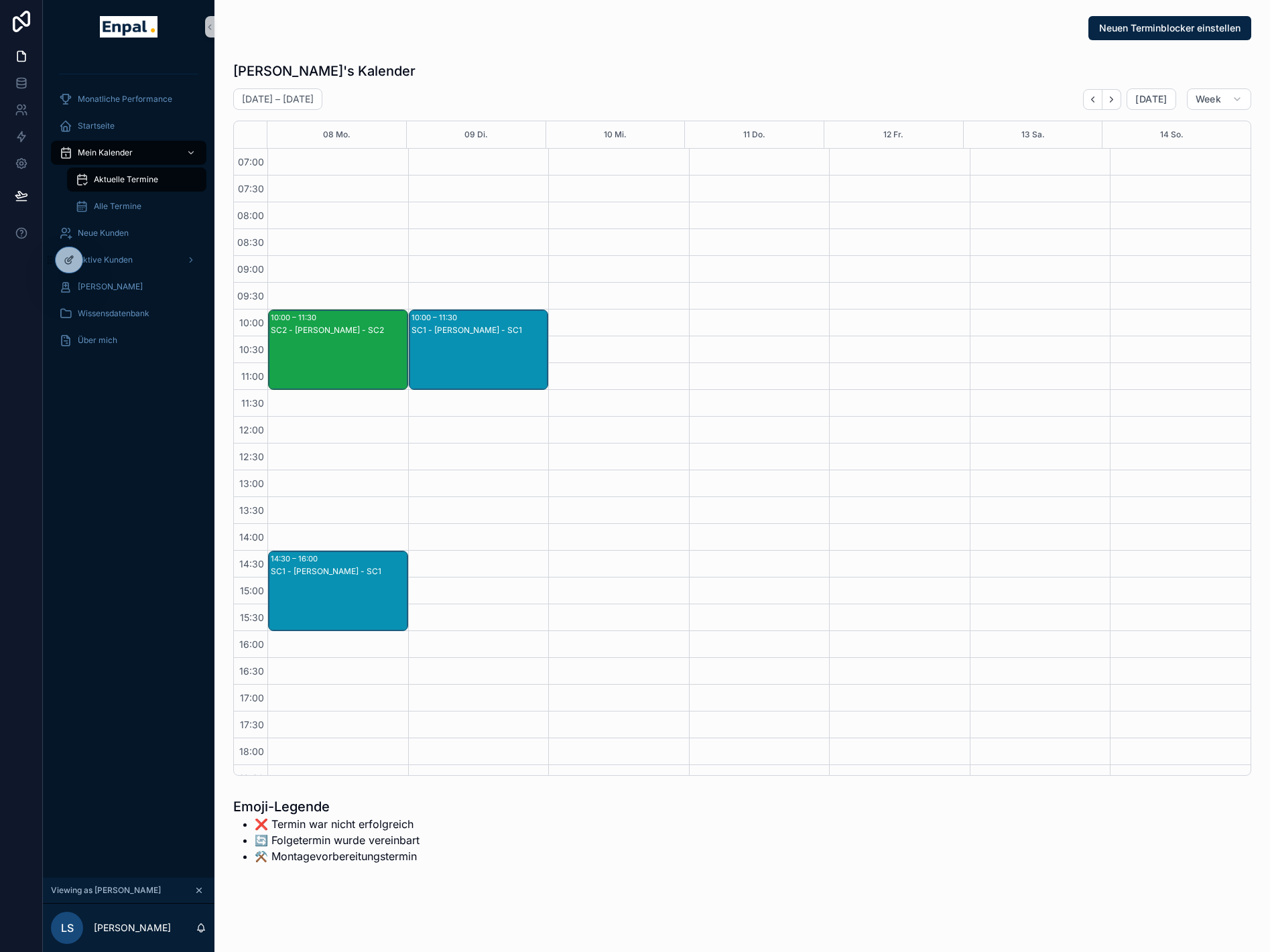
click at [343, 327] on div "SC2 - David Seidel - SC2" at bounding box center [338, 330] width 136 height 11
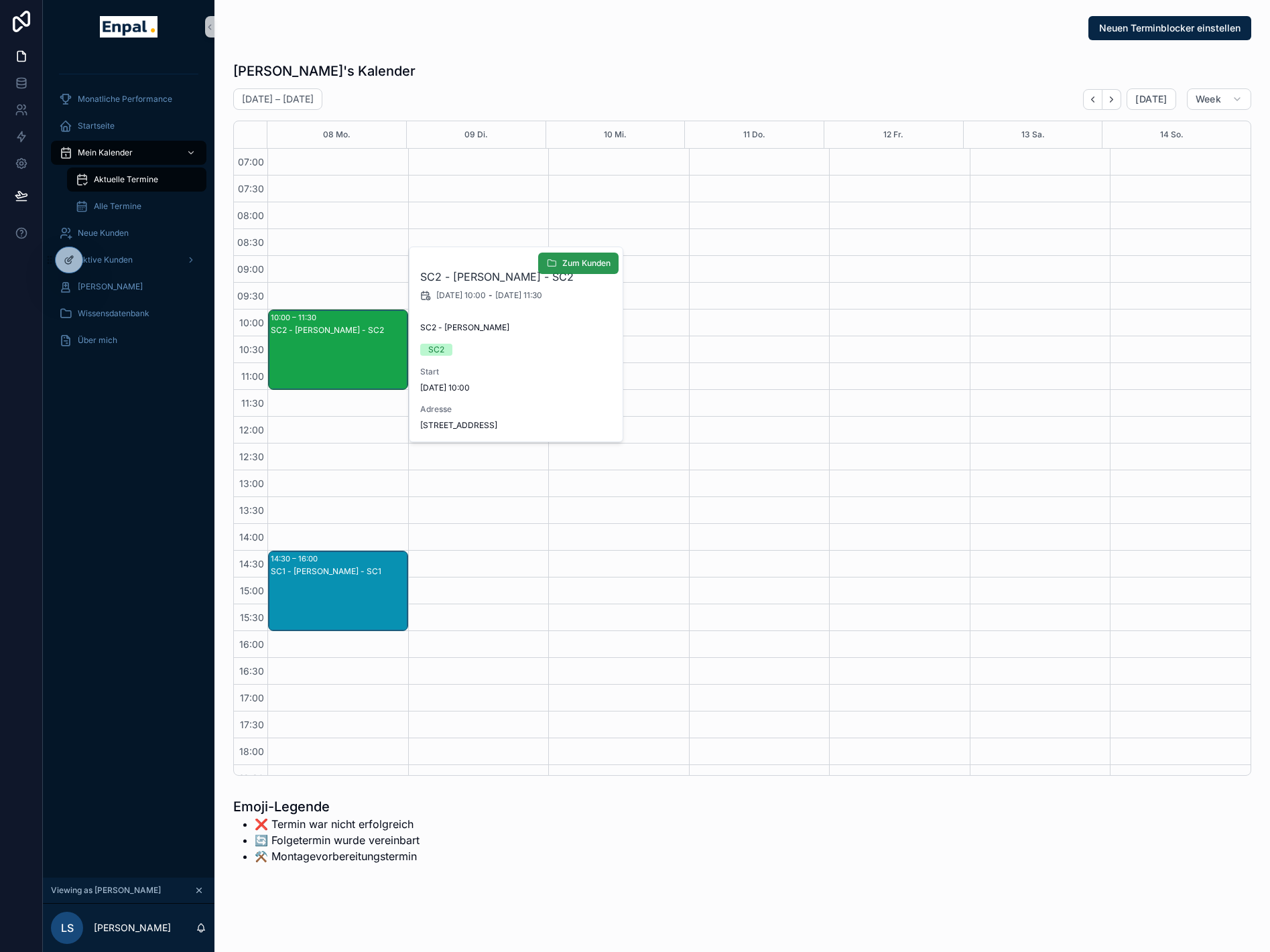
click at [575, 261] on span "Zum Kunden" at bounding box center [586, 263] width 48 height 11
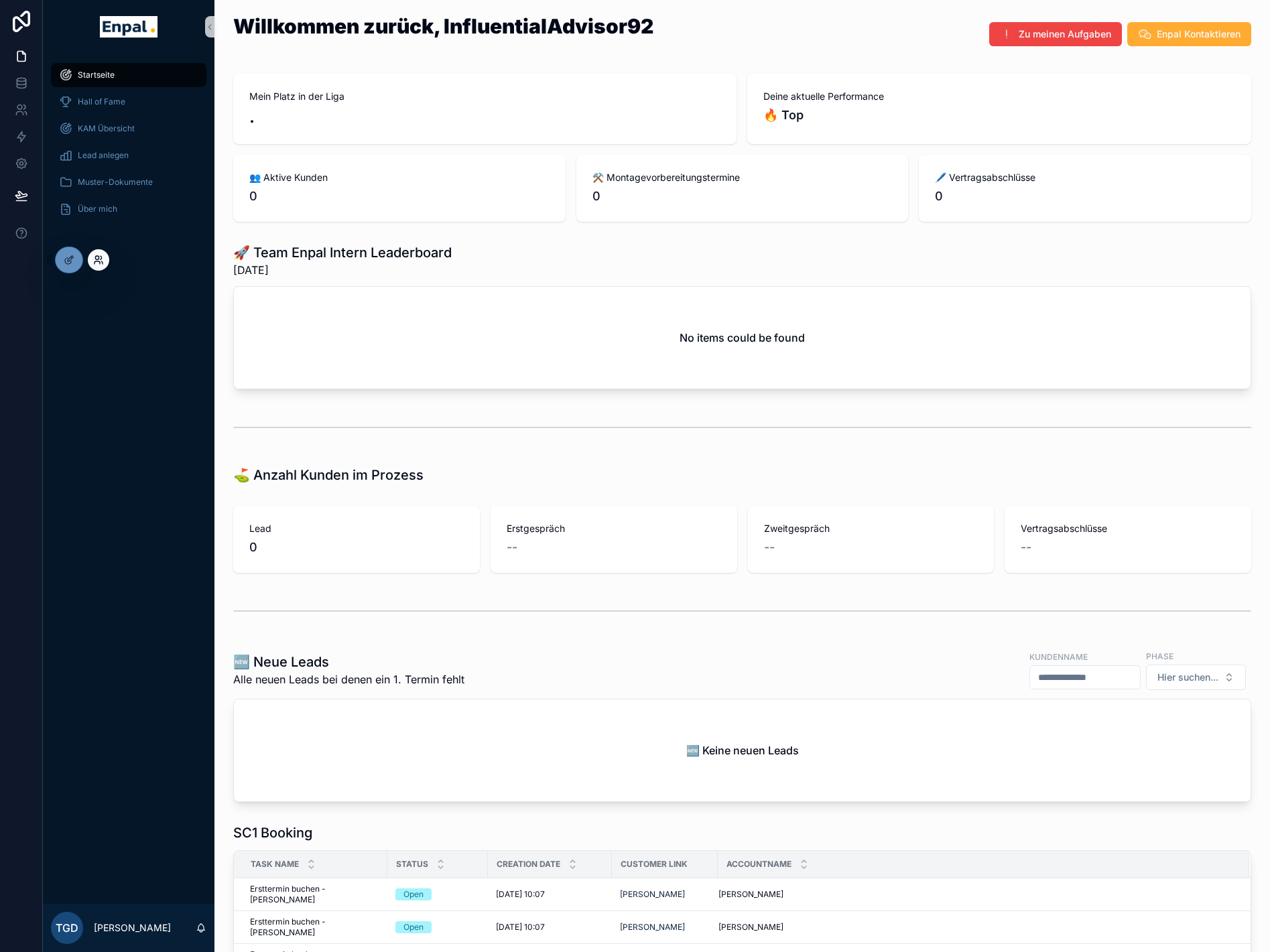
click at [98, 261] on icon at bounding box center [99, 260] width 11 height 11
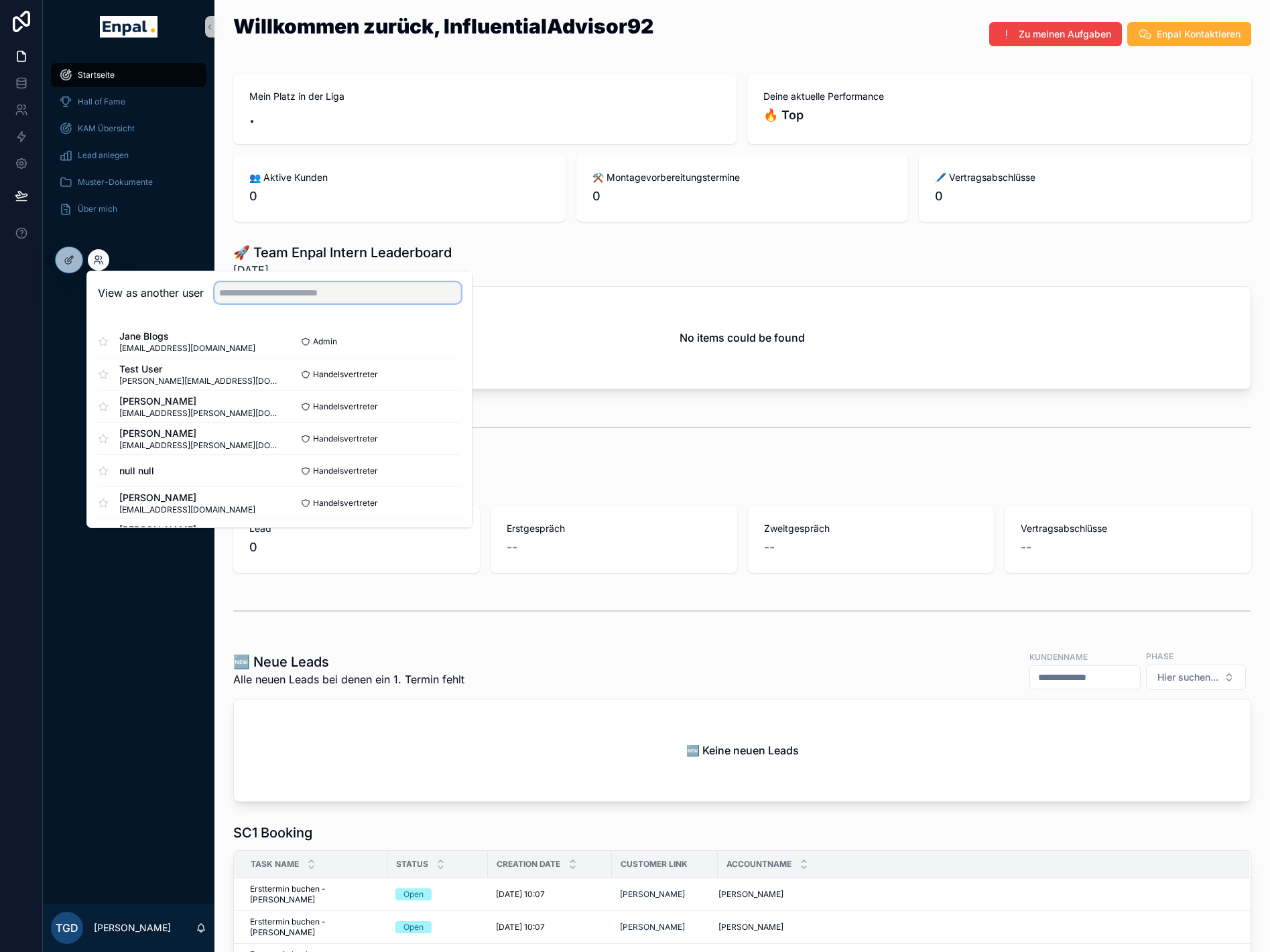
click at [254, 285] on input "text" at bounding box center [338, 293] width 247 height 22
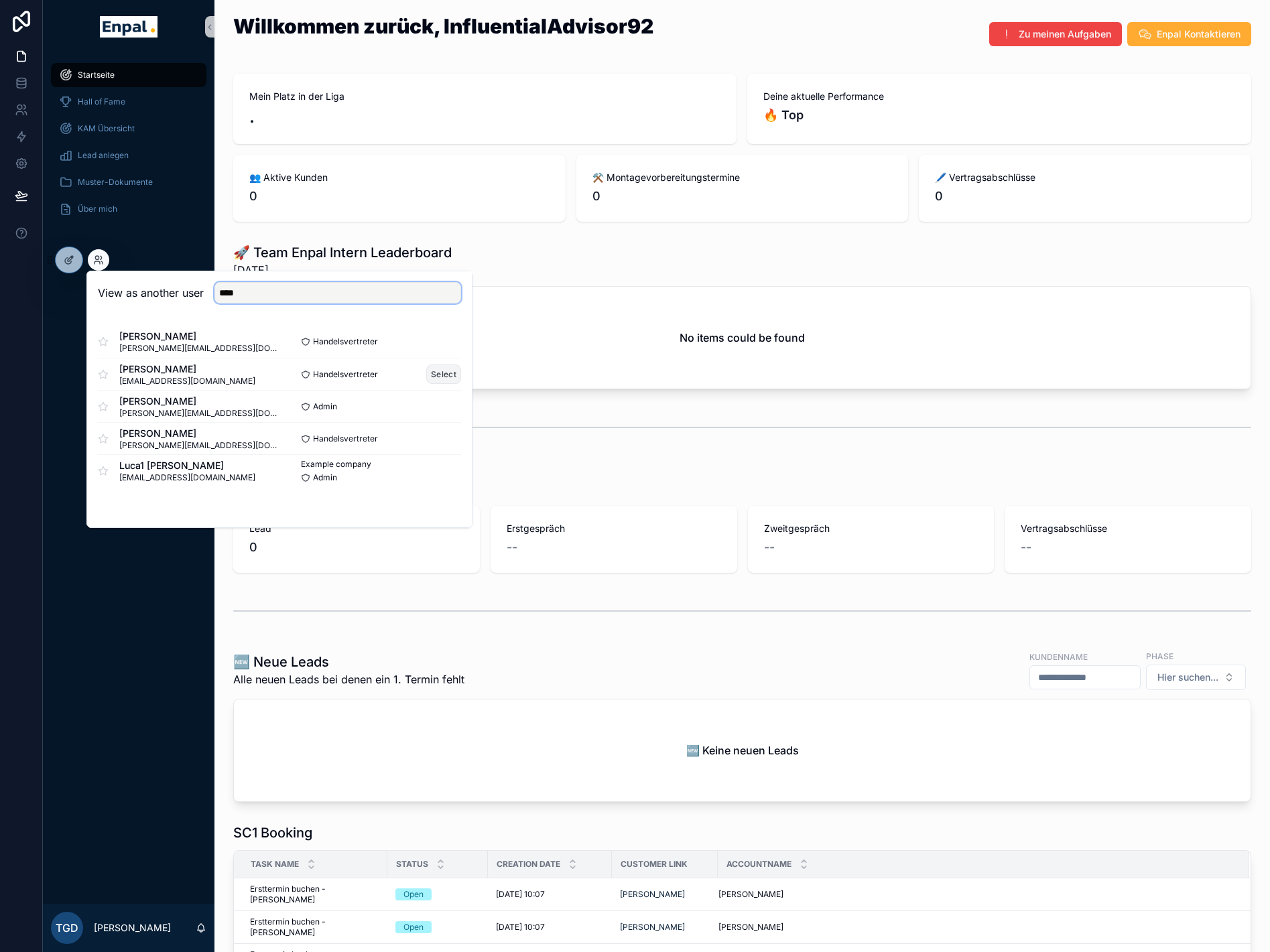
type input "****"
click at [435, 371] on button "Select" at bounding box center [443, 374] width 35 height 20
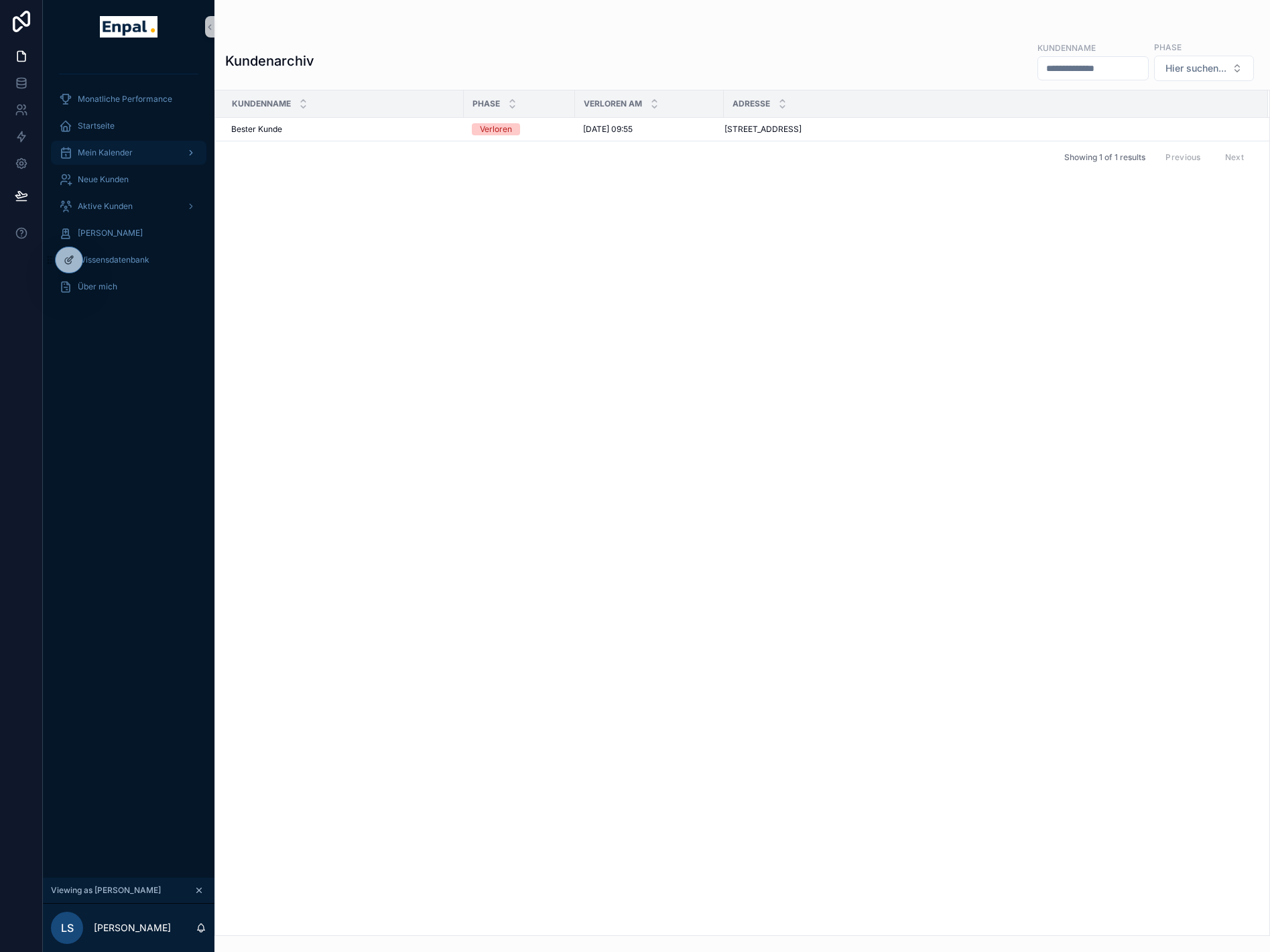
click at [136, 150] on div "Mein Kalender" at bounding box center [128, 153] width 139 height 22
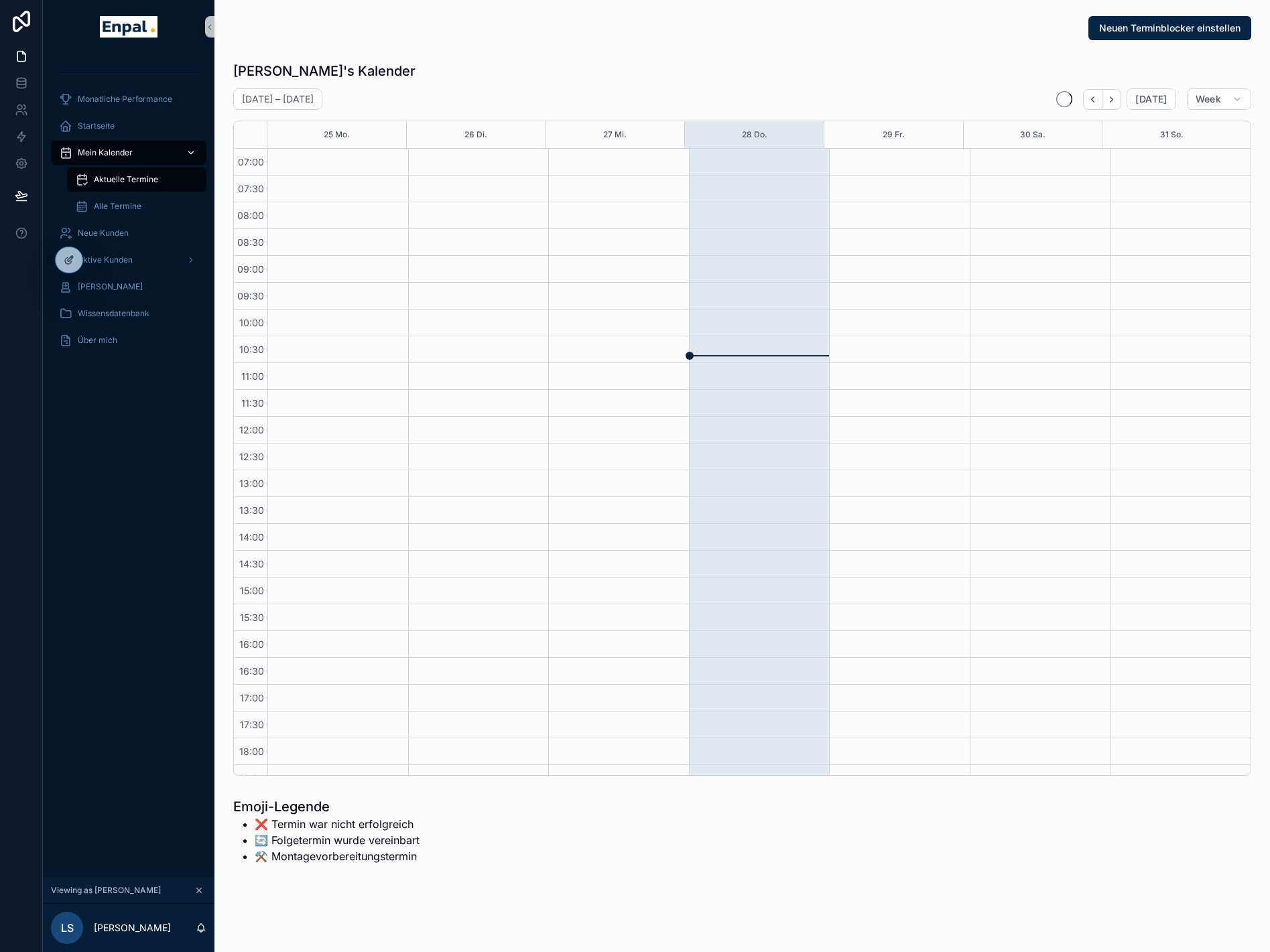
scroll to position [170, 0]
click at [145, 175] on span "Aktuelle Termine" at bounding box center [125, 179] width 65 height 11
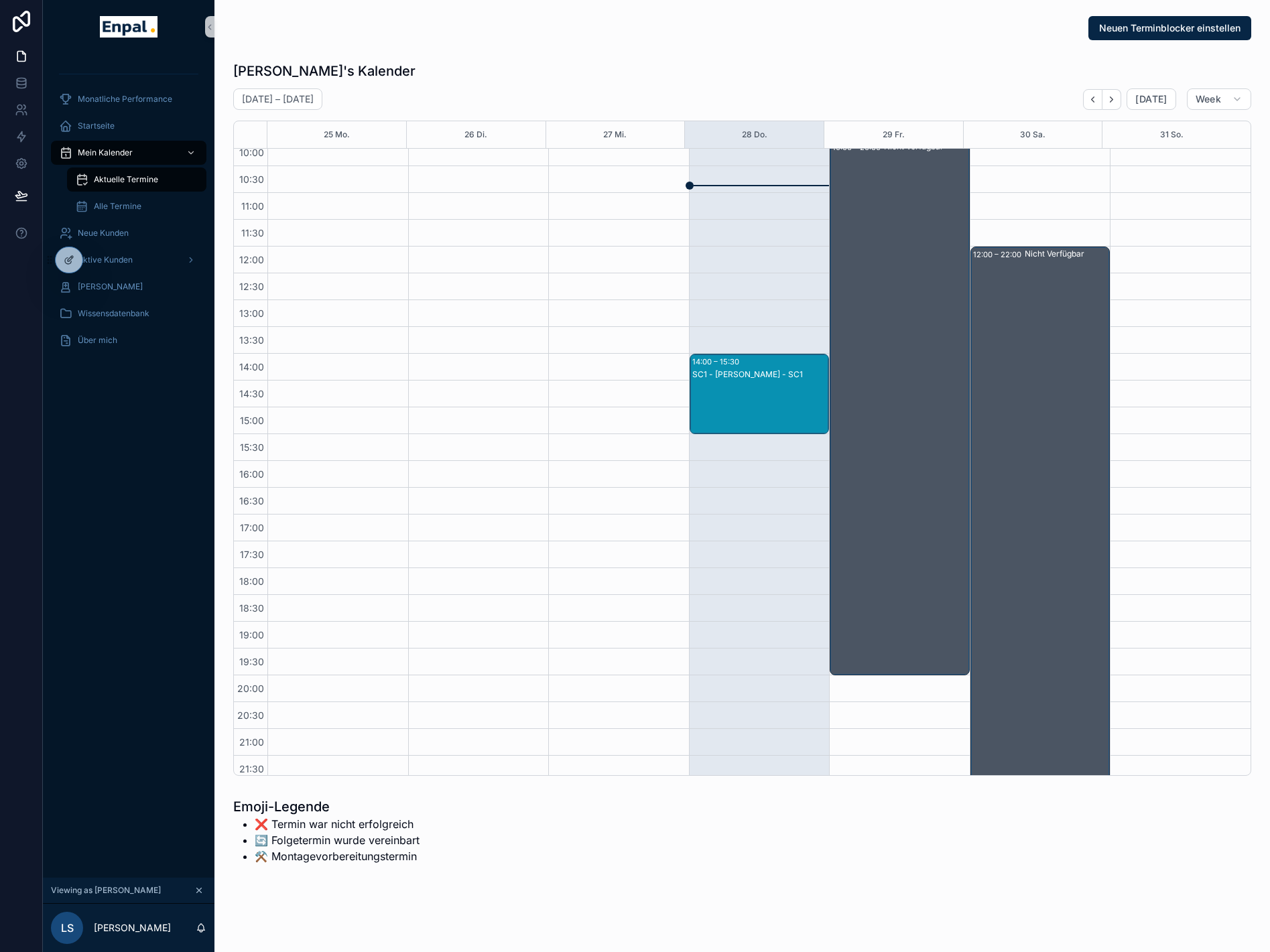
click at [772, 373] on div "SC1 - [PERSON_NAME] - SC1" at bounding box center [760, 374] width 136 height 11
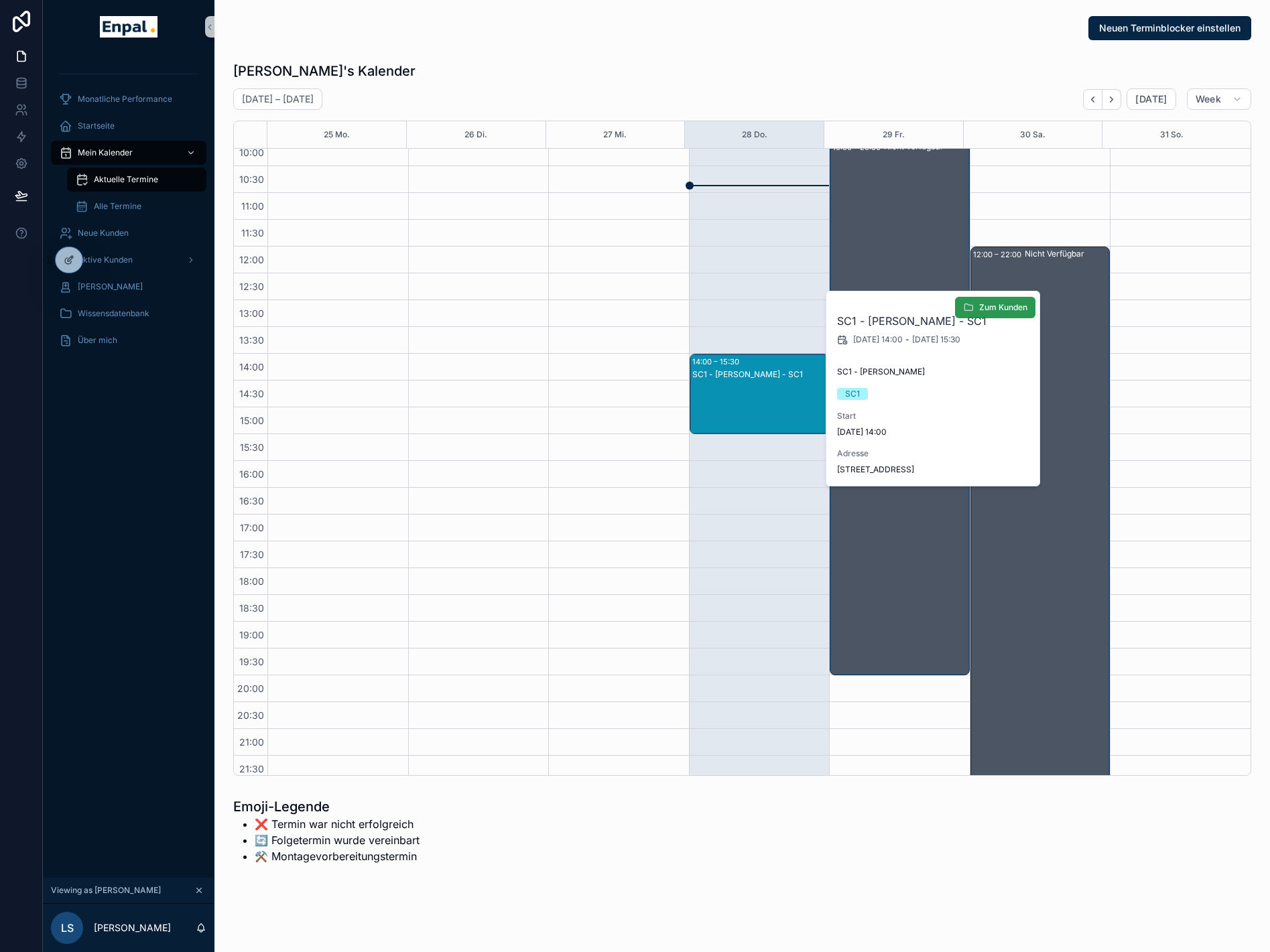
click at [989, 311] on span "Zum Kunden" at bounding box center [1003, 307] width 48 height 11
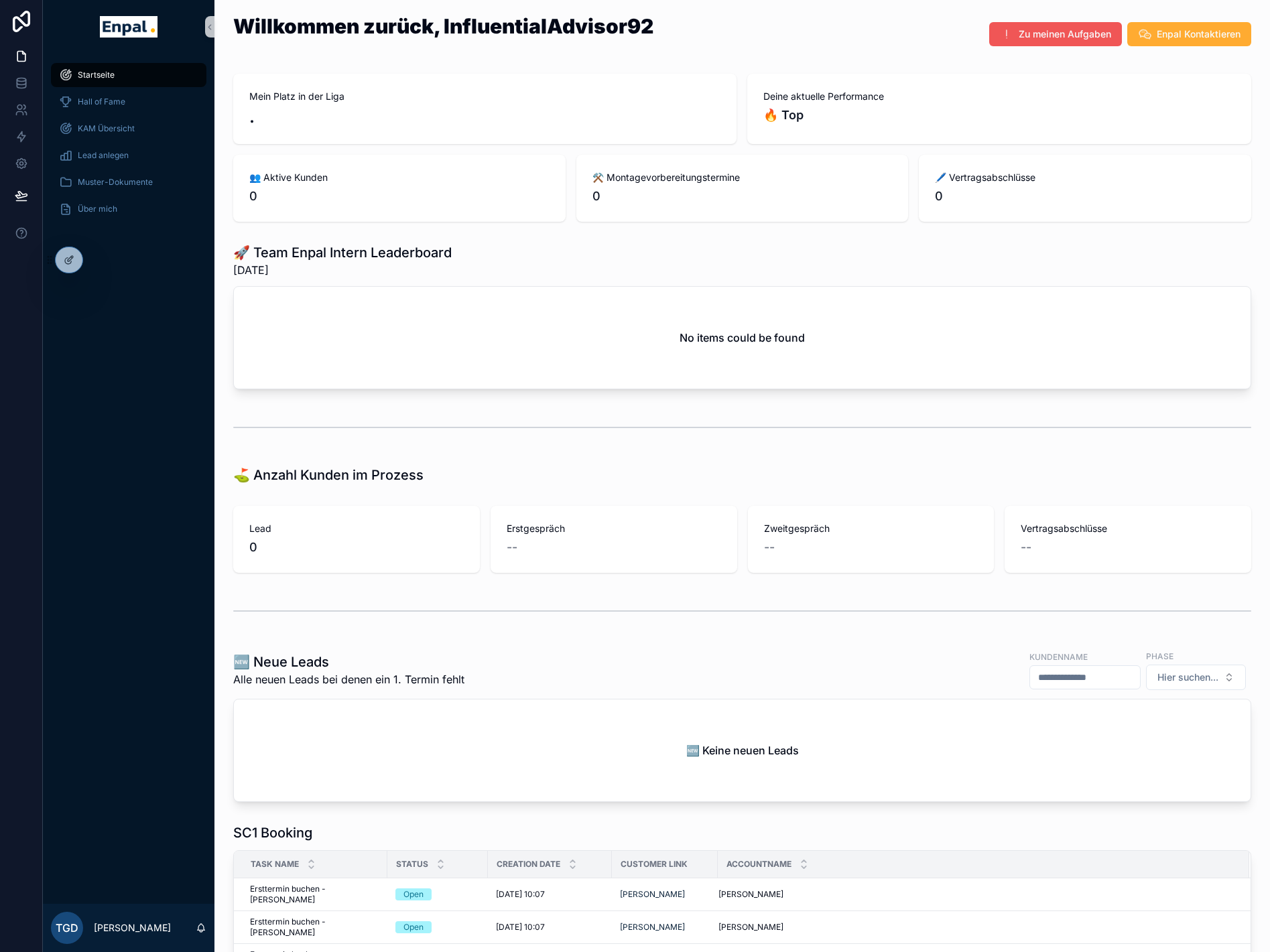
click at [1071, 39] on span "Zu meinen Aufgaben" at bounding box center [1065, 34] width 93 height 13
click at [99, 258] on icon at bounding box center [97, 257] width 3 height 3
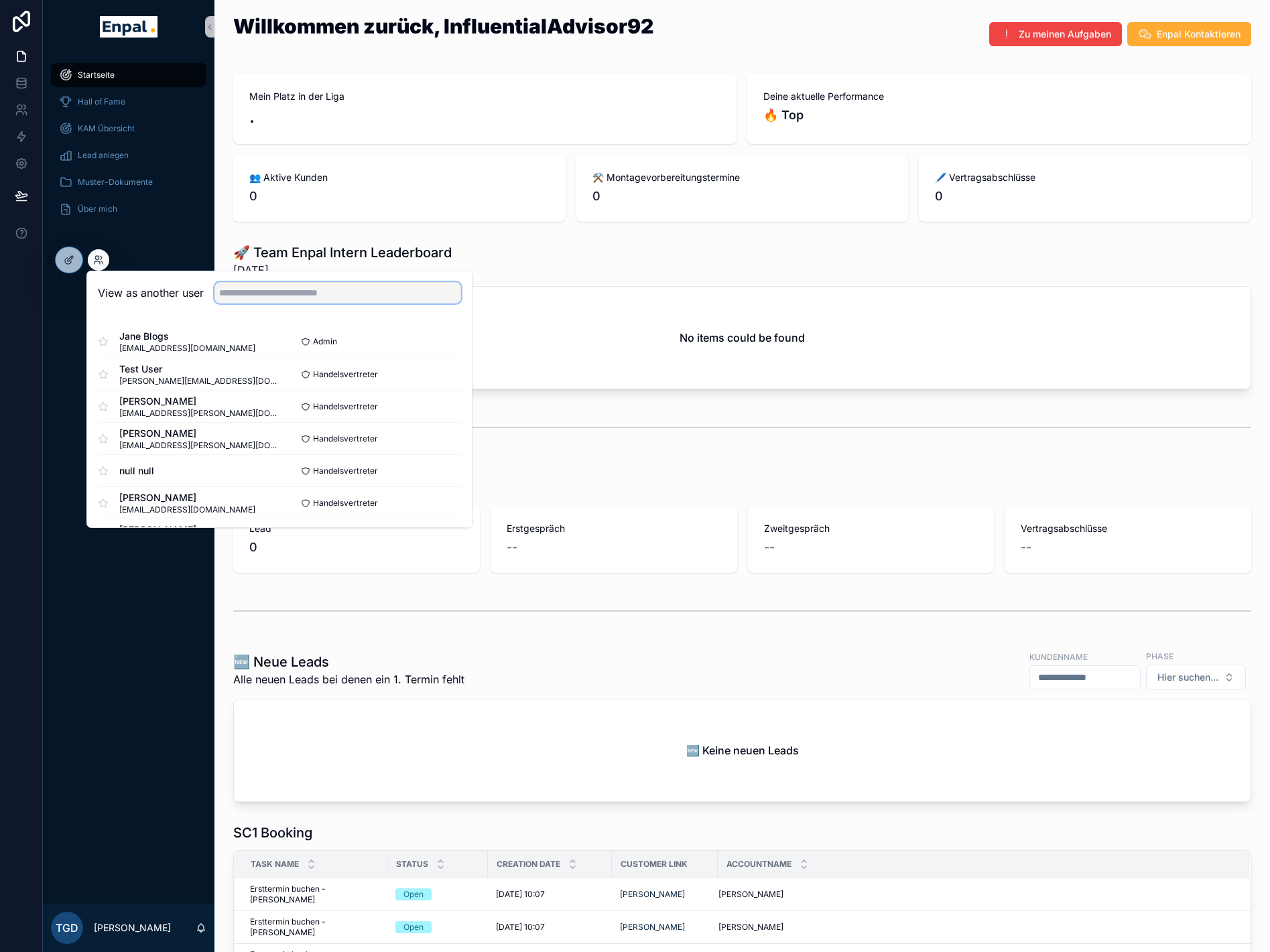
click at [285, 286] on input "text" at bounding box center [338, 293] width 247 height 22
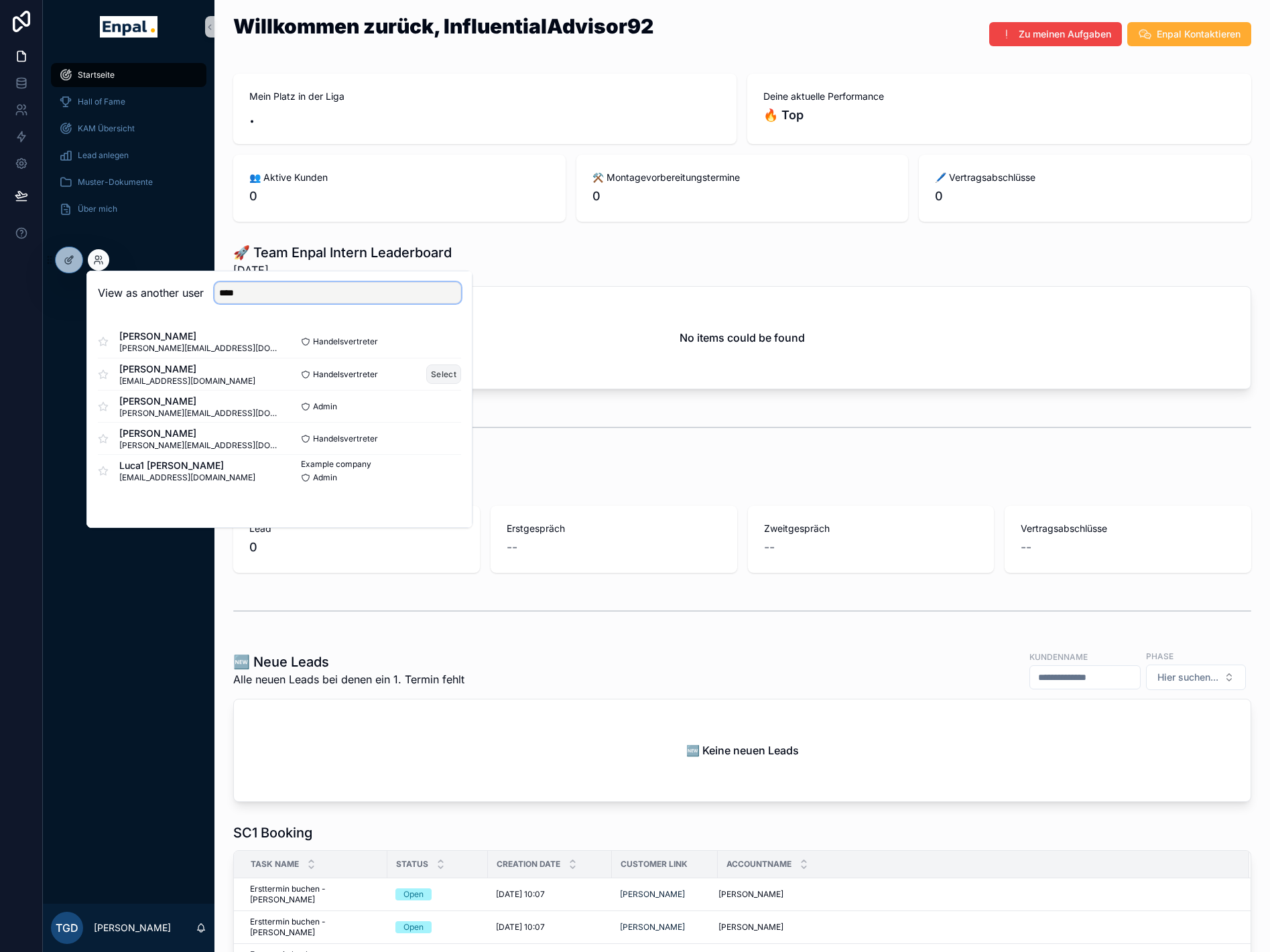
type input "****"
click at [449, 374] on button "Select" at bounding box center [443, 374] width 35 height 20
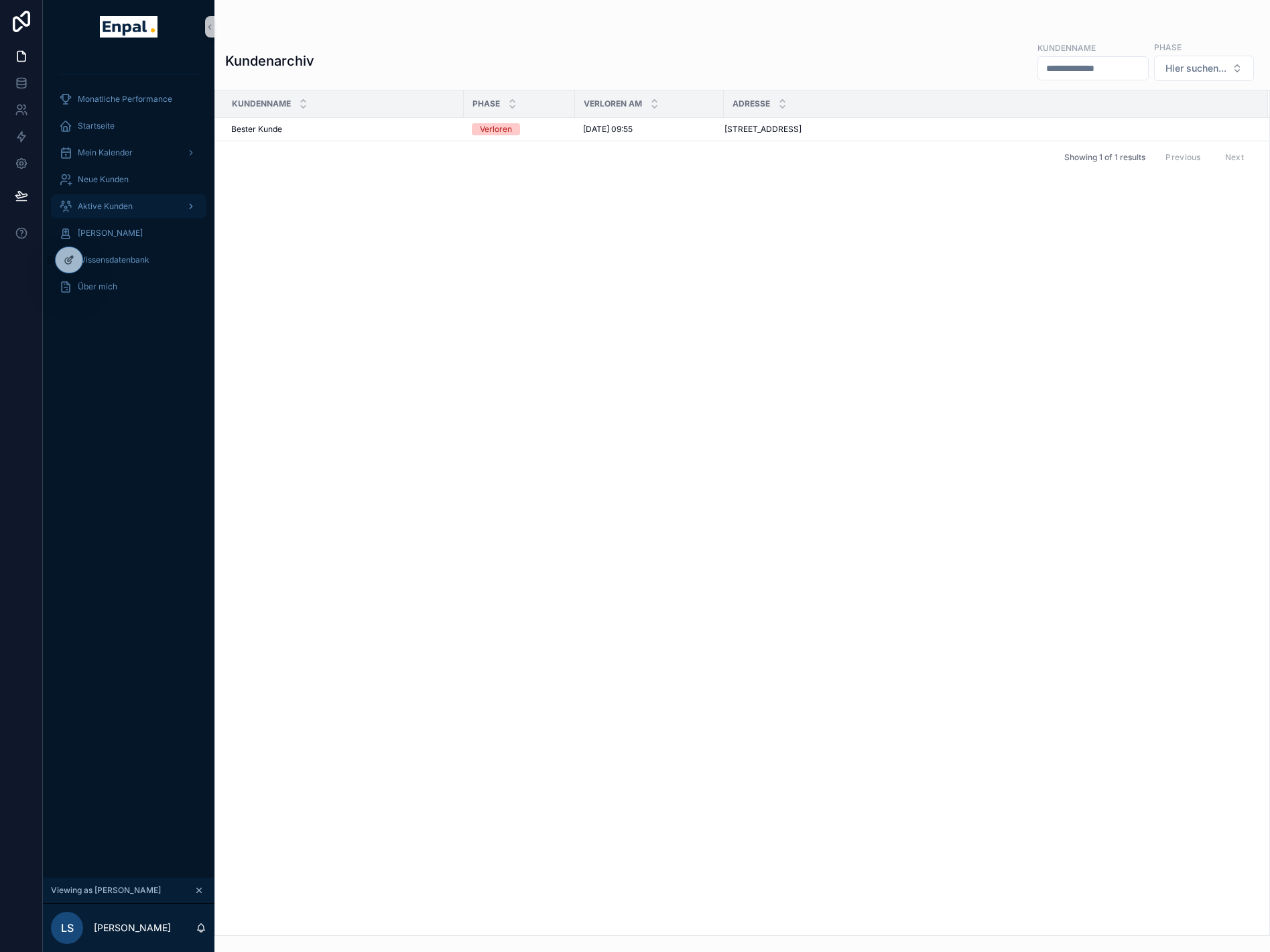
click at [118, 202] on span "Aktive Kunden" at bounding box center [105, 206] width 55 height 11
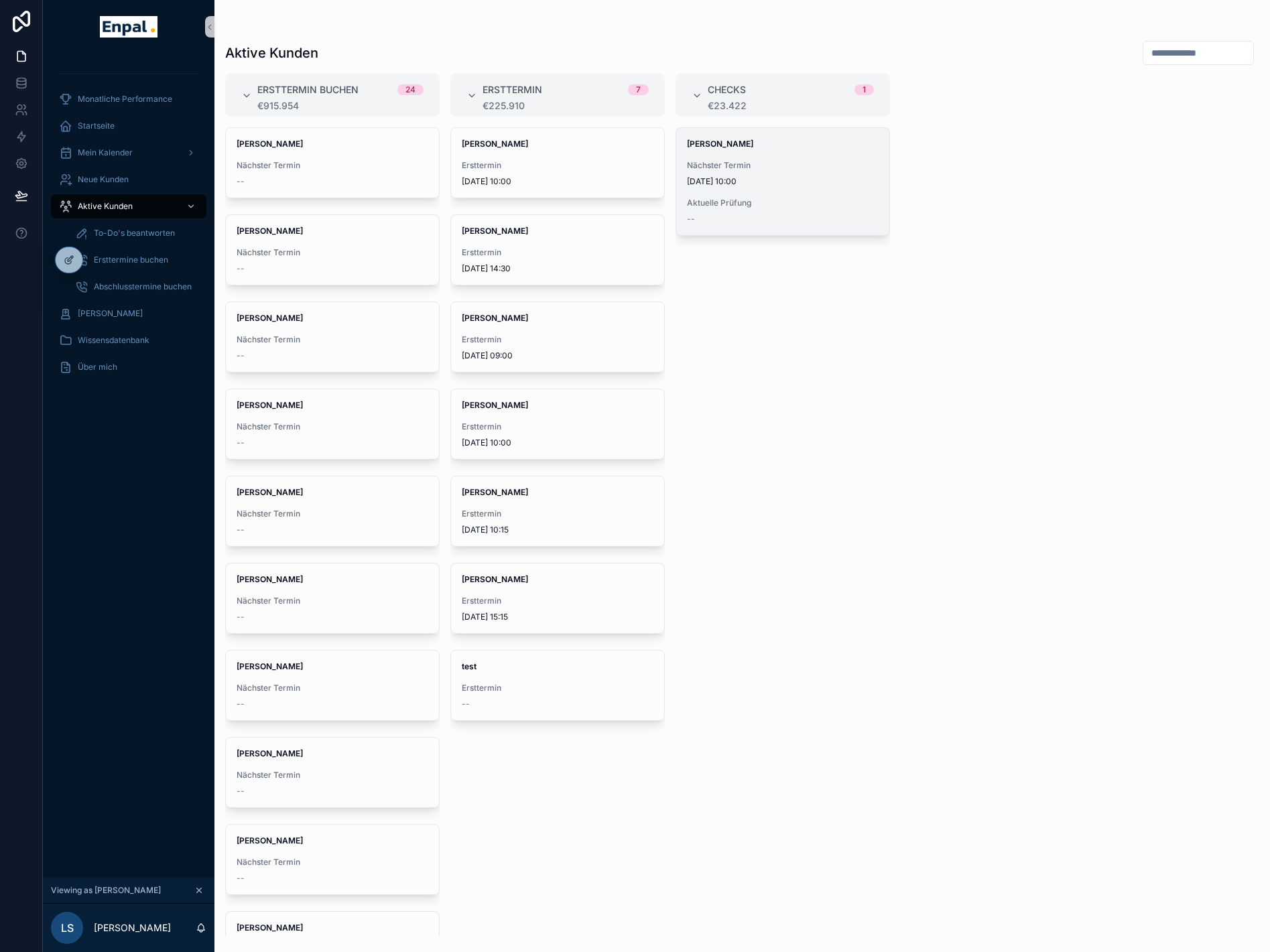
click at [720, 168] on span "Nächster Termin" at bounding box center [782, 165] width 192 height 11
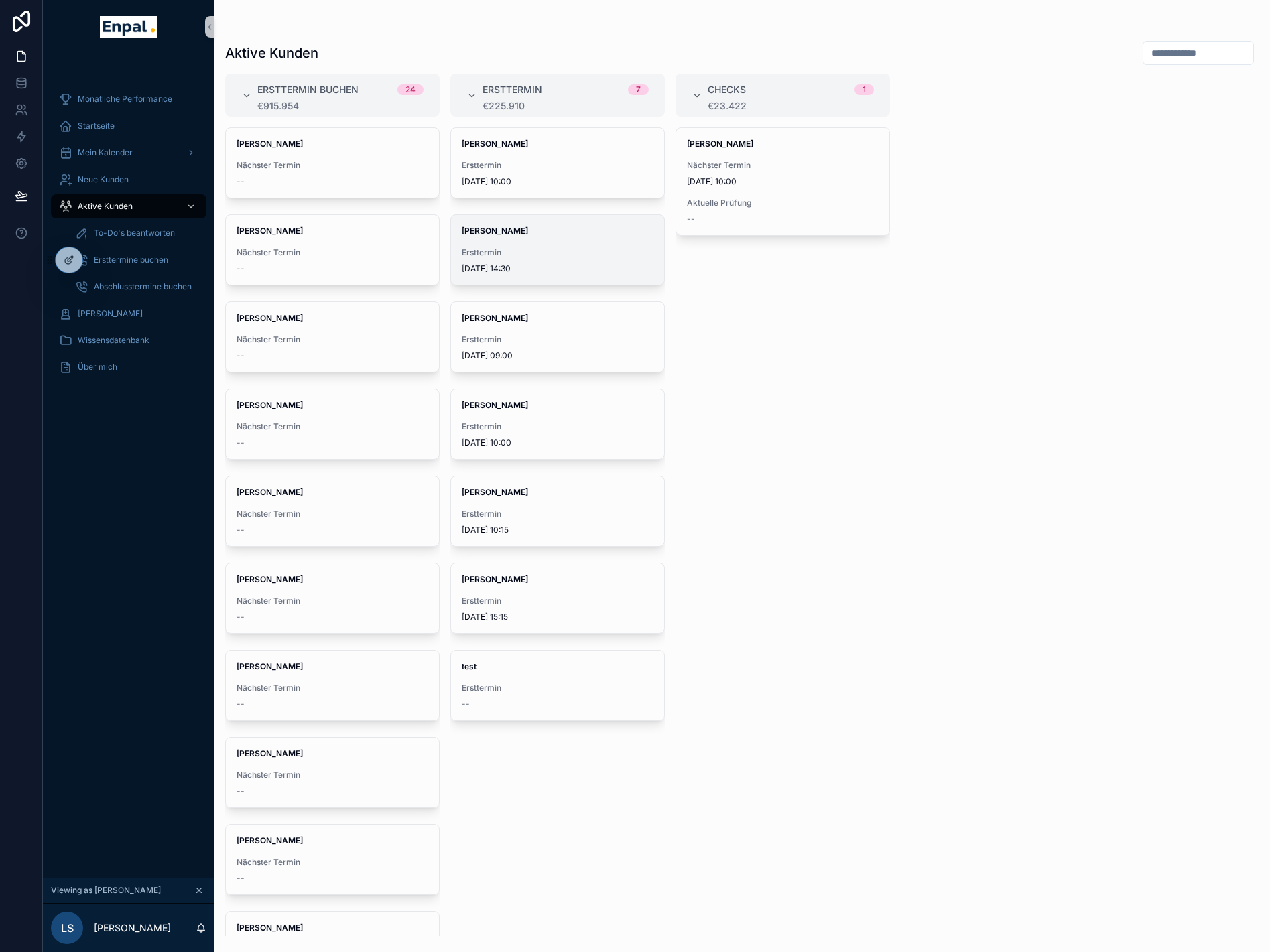
click at [579, 252] on span "Ersttermin" at bounding box center [557, 253] width 192 height 11
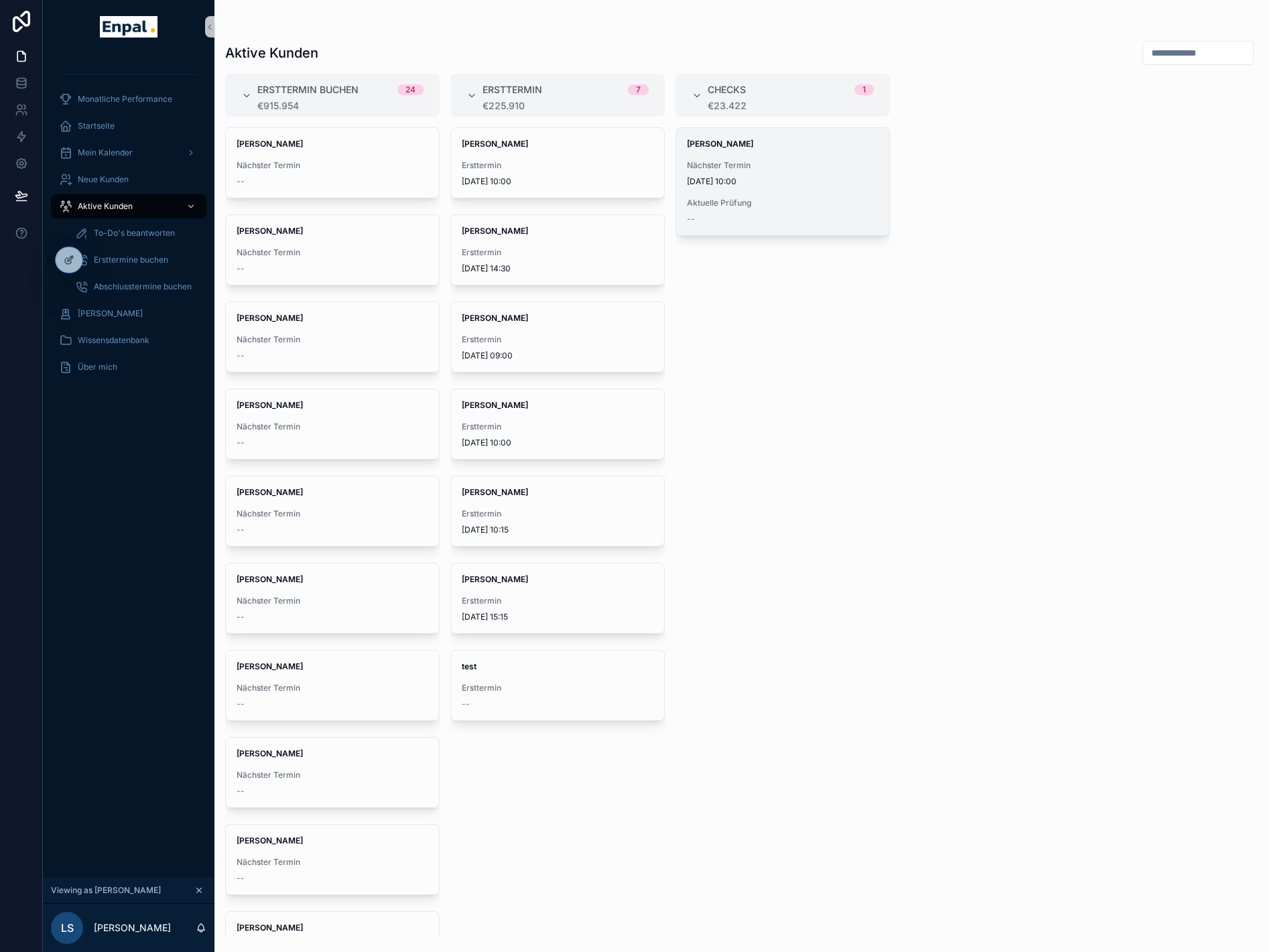
click at [789, 163] on span "Nächster Termin" at bounding box center [782, 165] width 192 height 11
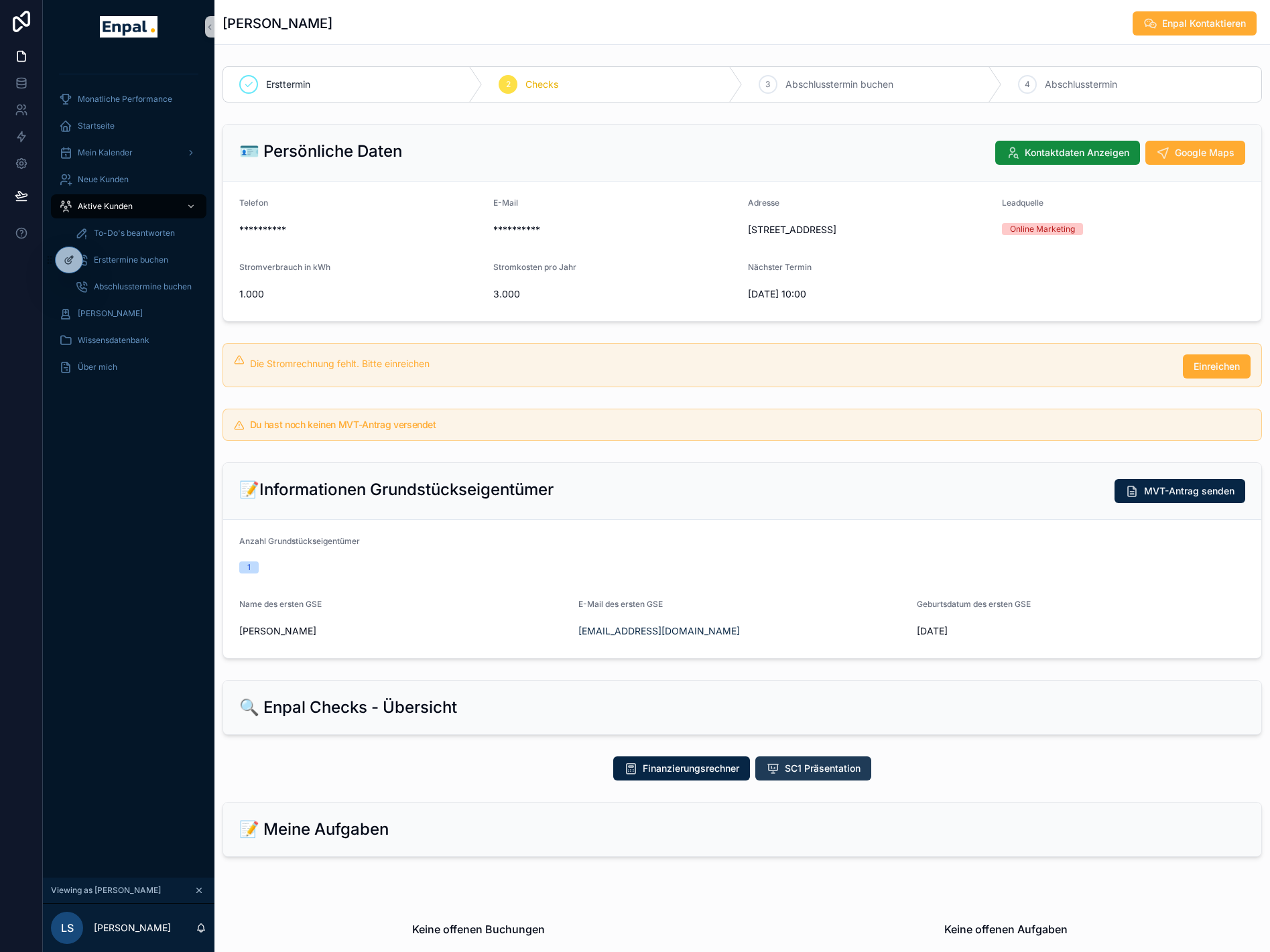
click at [810, 775] on span "SC1 Präsentation" at bounding box center [823, 768] width 76 height 13
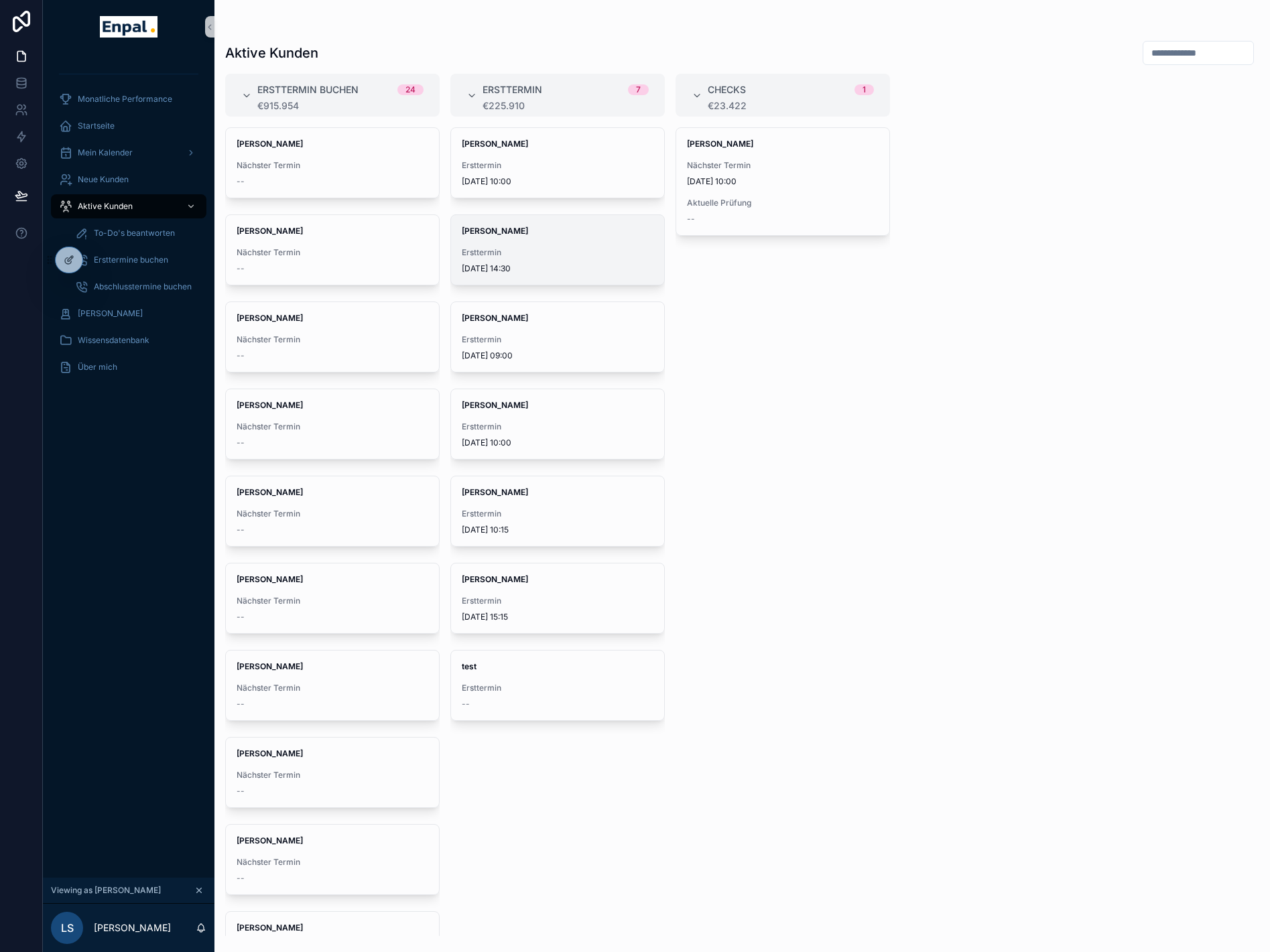
click at [498, 230] on strong "[PERSON_NAME]" at bounding box center [495, 231] width 67 height 10
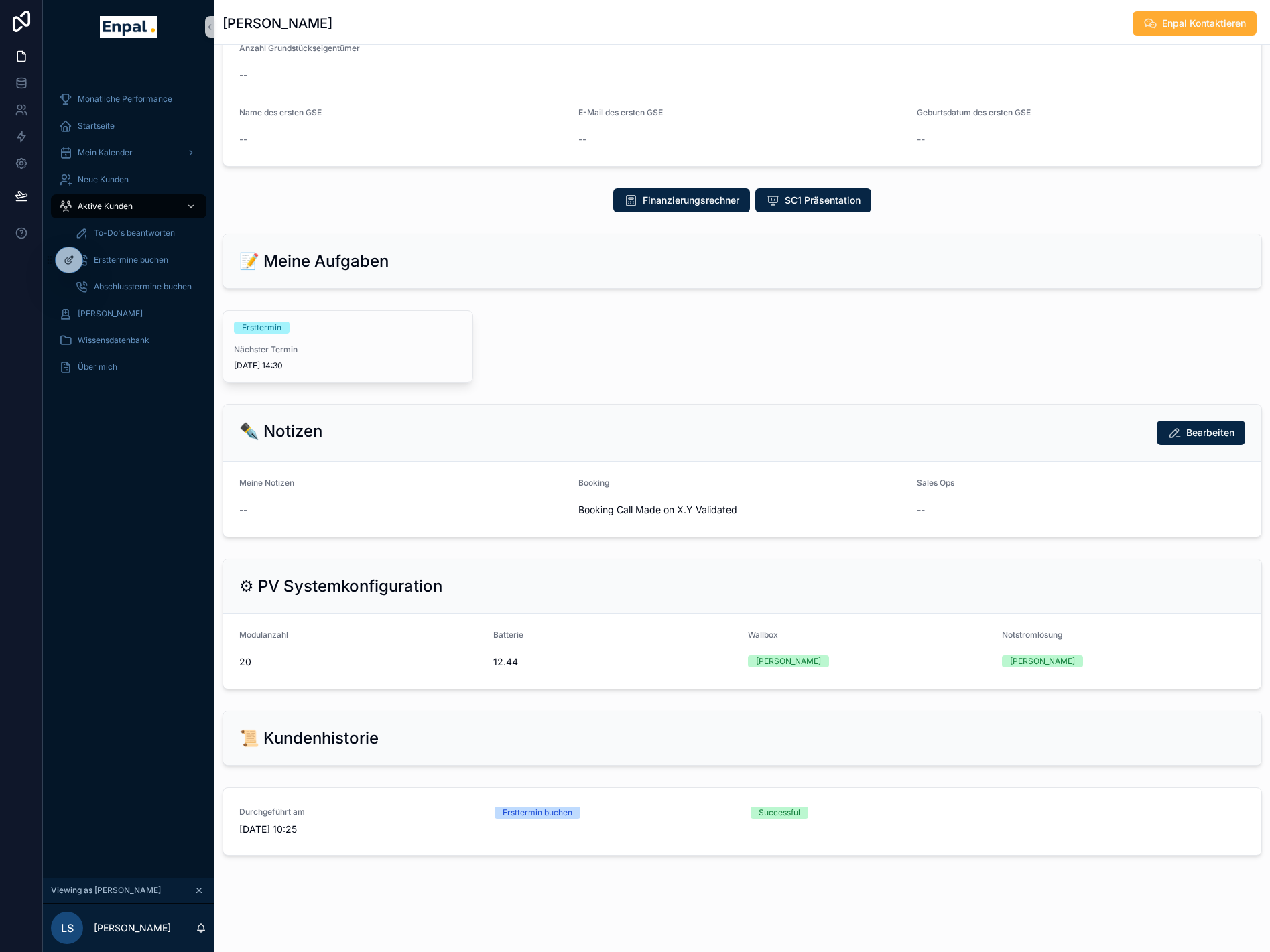
scroll to position [496, 0]
click at [289, 333] on span "Ersttermin" at bounding box center [262, 327] width 56 height 12
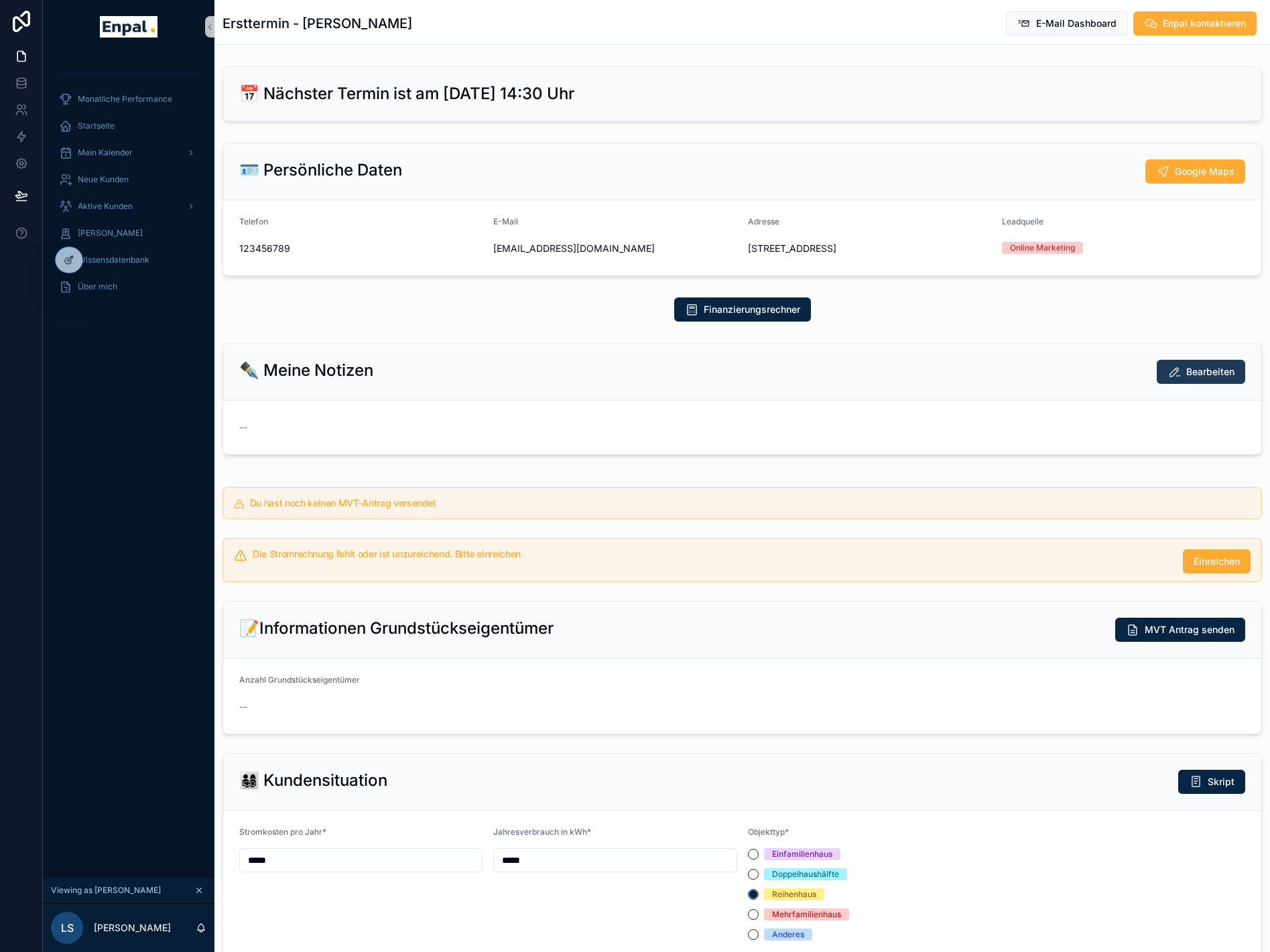
click at [1191, 379] on span "Bearbeiten" at bounding box center [1210, 371] width 48 height 13
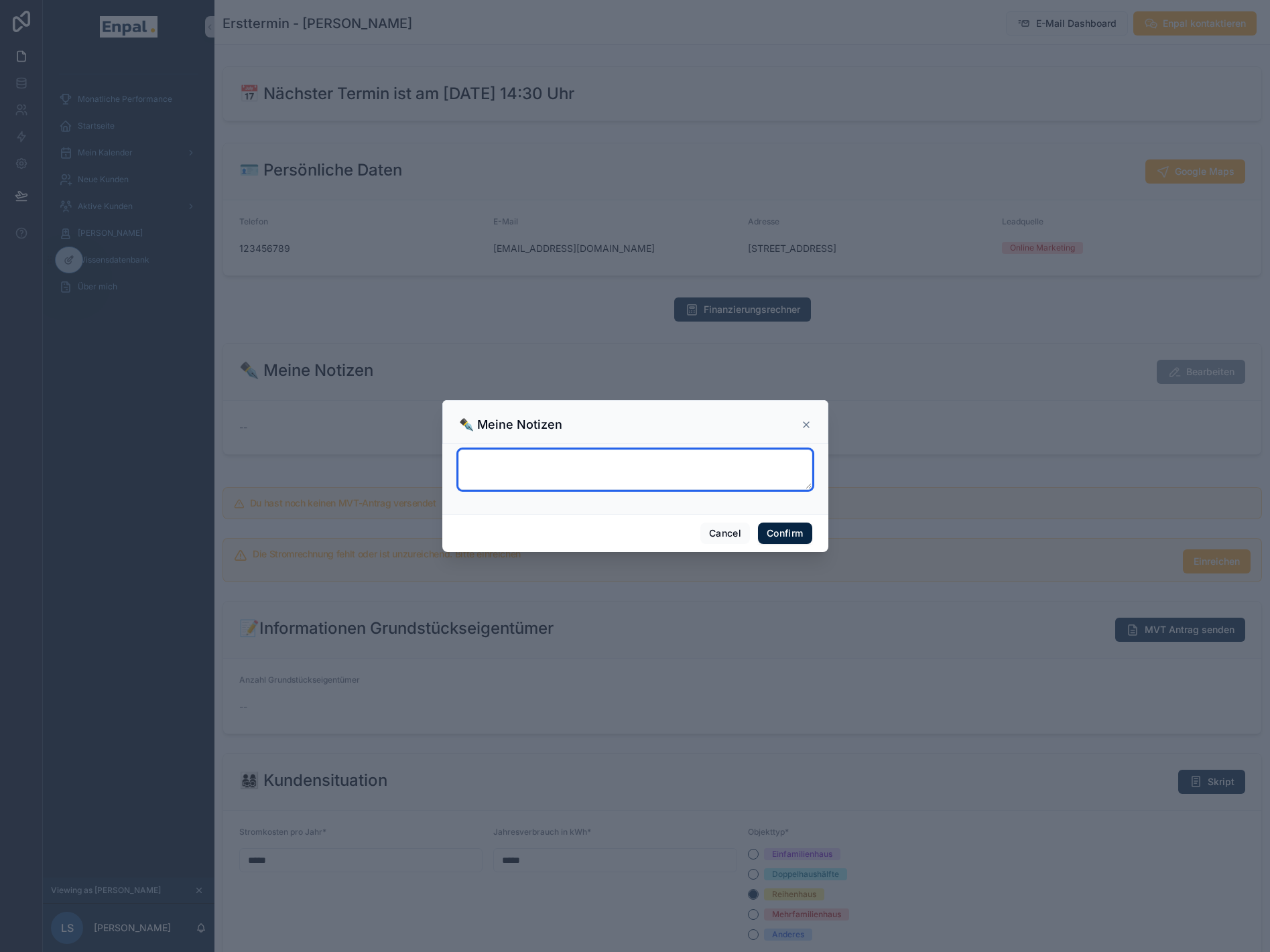
click at [588, 467] on textarea at bounding box center [636, 470] width 354 height 40
type textarea "*"
type textarea "*****"
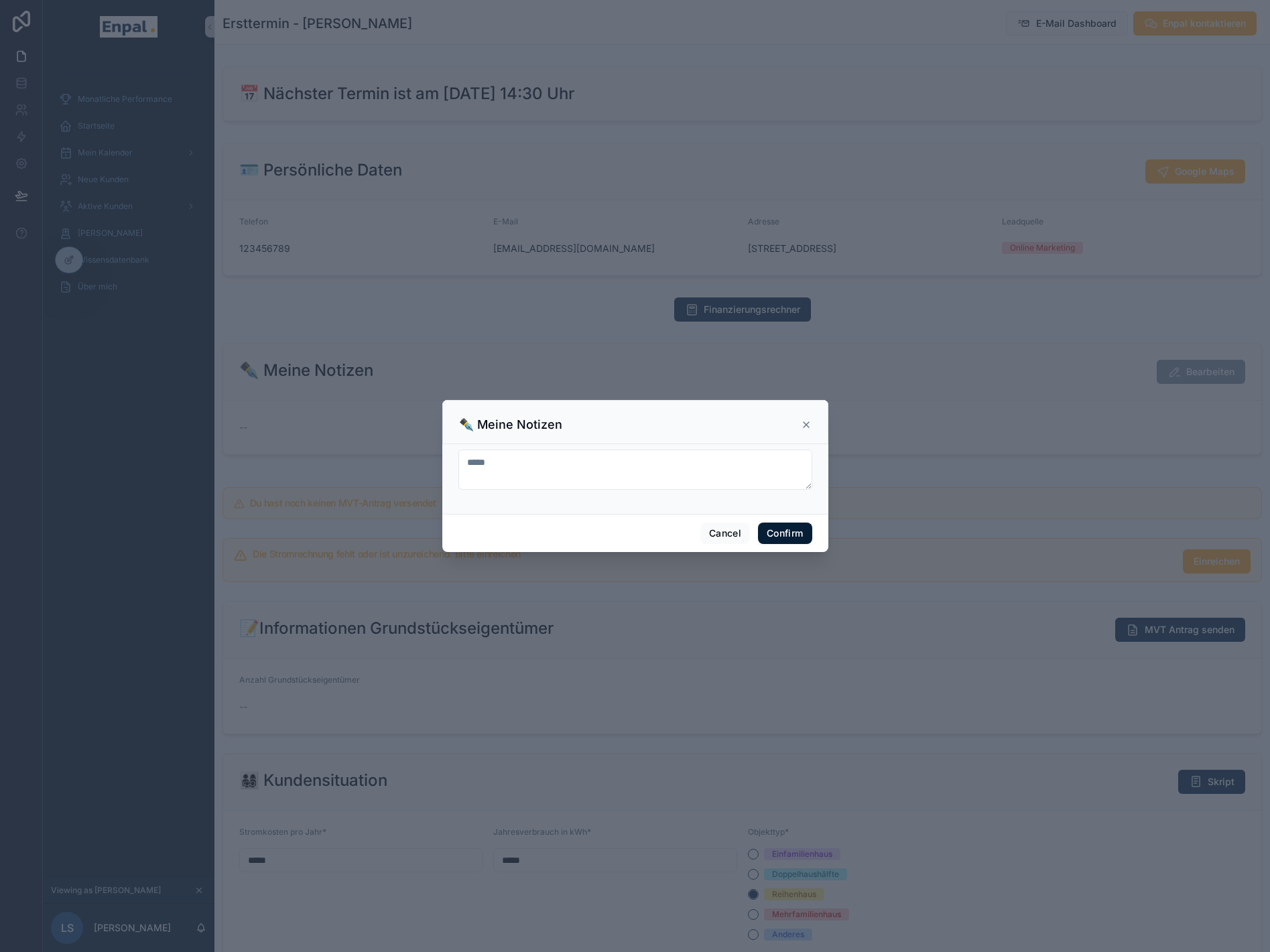
click at [769, 536] on button "Confirm" at bounding box center [785, 533] width 54 height 22
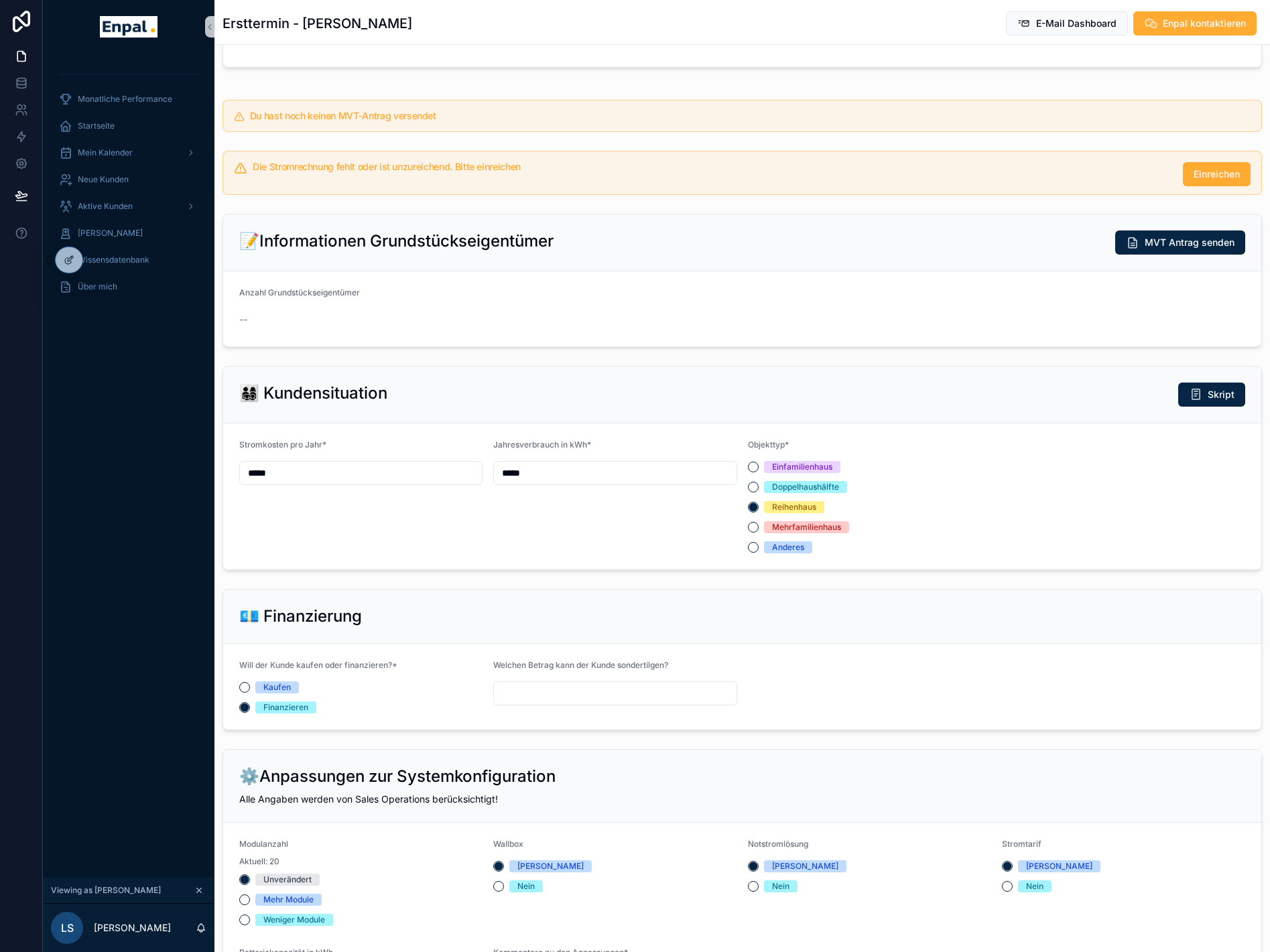
scroll to position [402, 0]
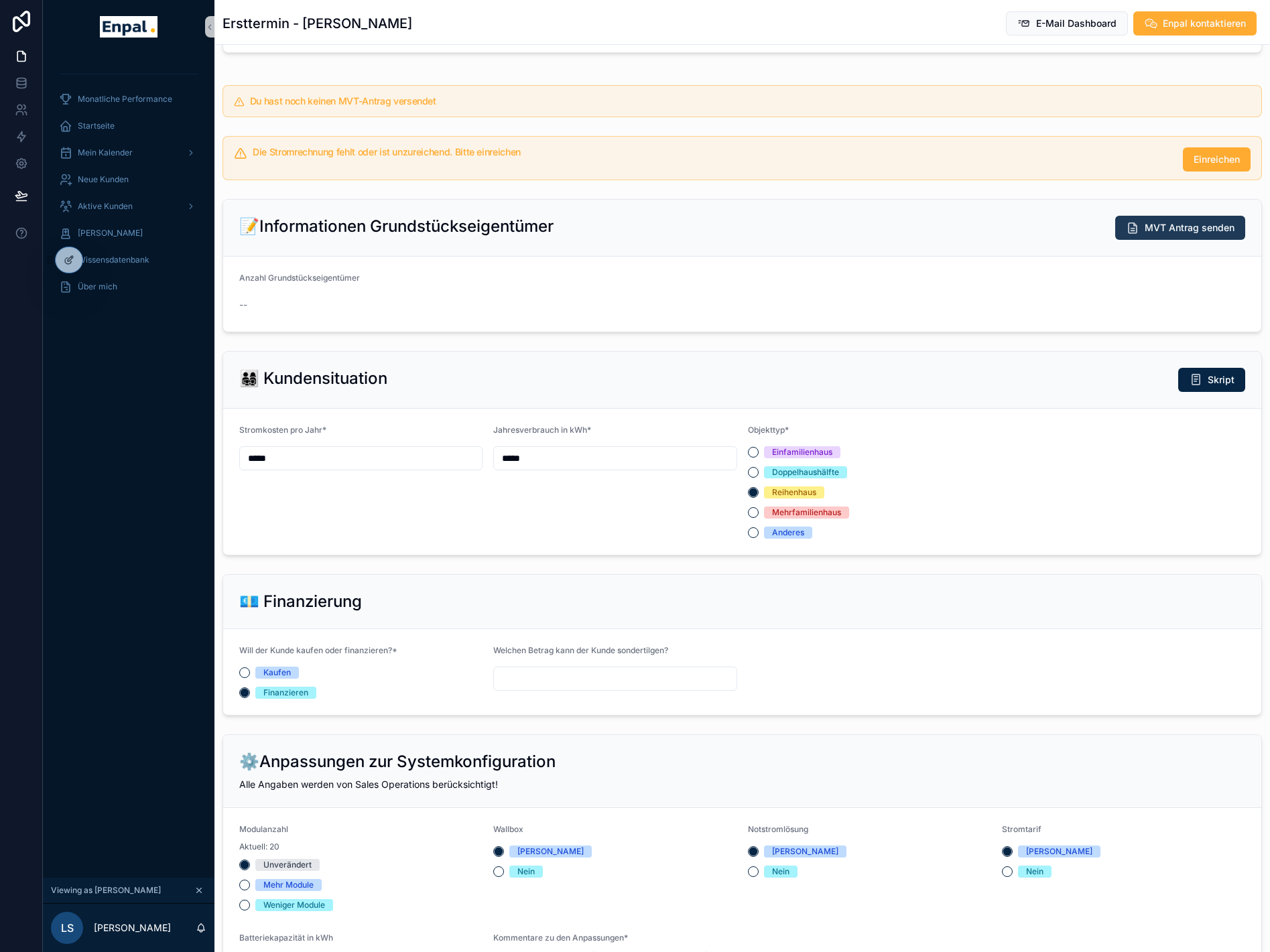
click at [1170, 235] on span "MVT Antrag senden" at bounding box center [1190, 227] width 90 height 13
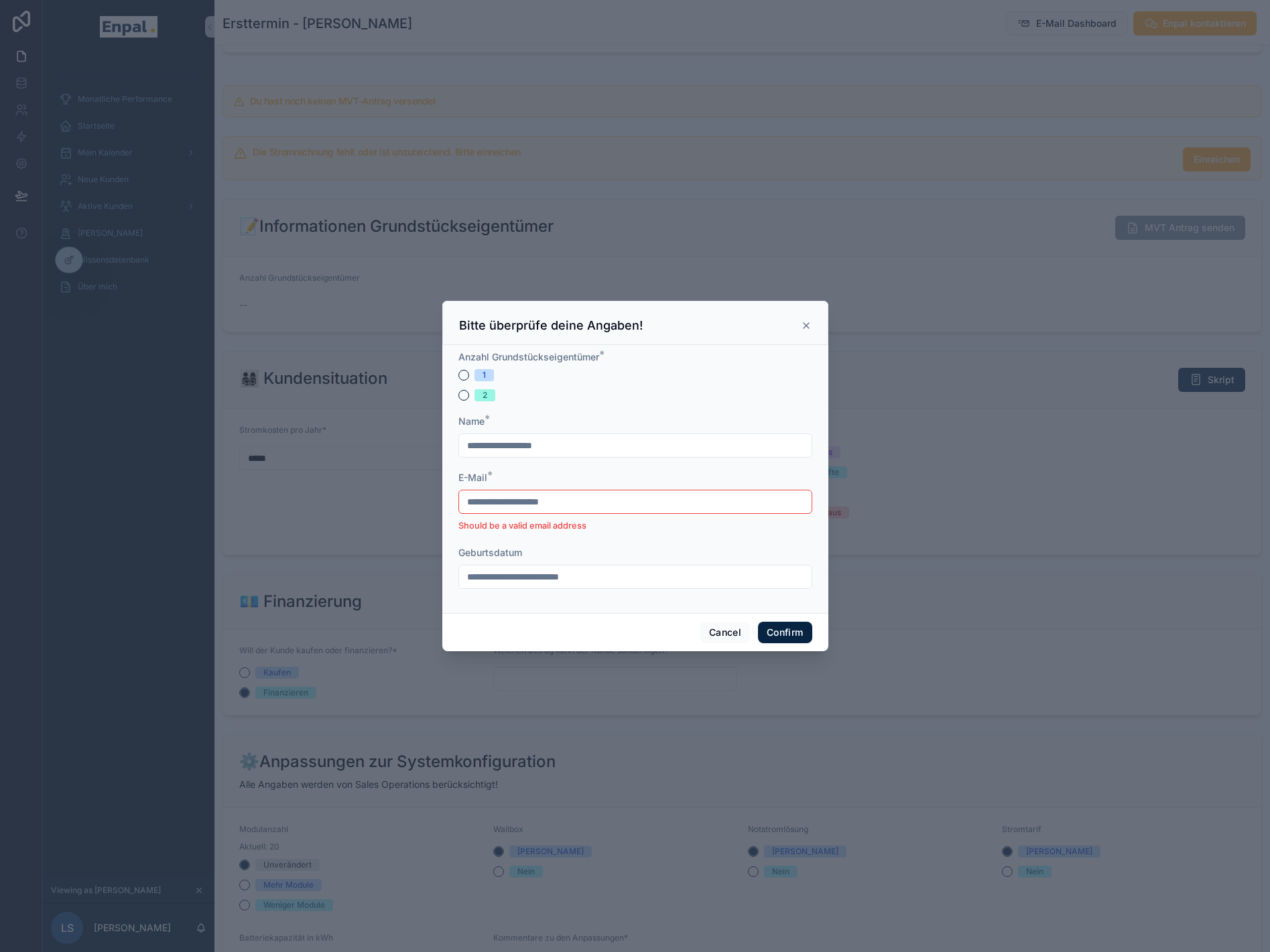
click at [459, 375] on div "1" at bounding box center [636, 375] width 354 height 12
click at [459, 379] on button "1" at bounding box center [464, 375] width 11 height 11
click at [492, 448] on input "text" at bounding box center [635, 446] width 352 height 19
click at [511, 451] on input "**********" at bounding box center [635, 446] width 352 height 19
type input "**********"
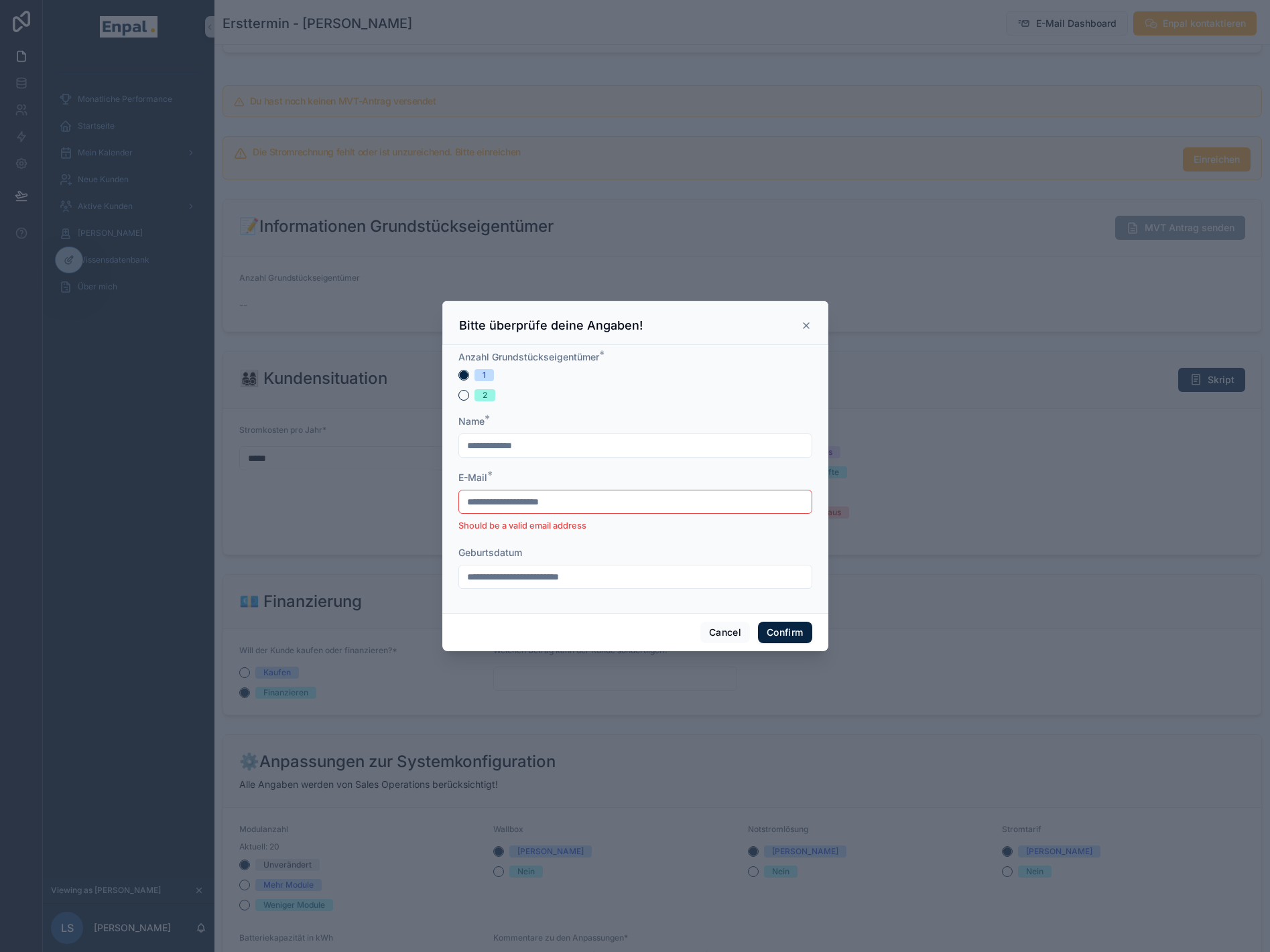
click at [568, 511] on input "**********" at bounding box center [635, 501] width 352 height 19
click at [568, 504] on input "**********" at bounding box center [635, 501] width 352 height 19
type input "****"
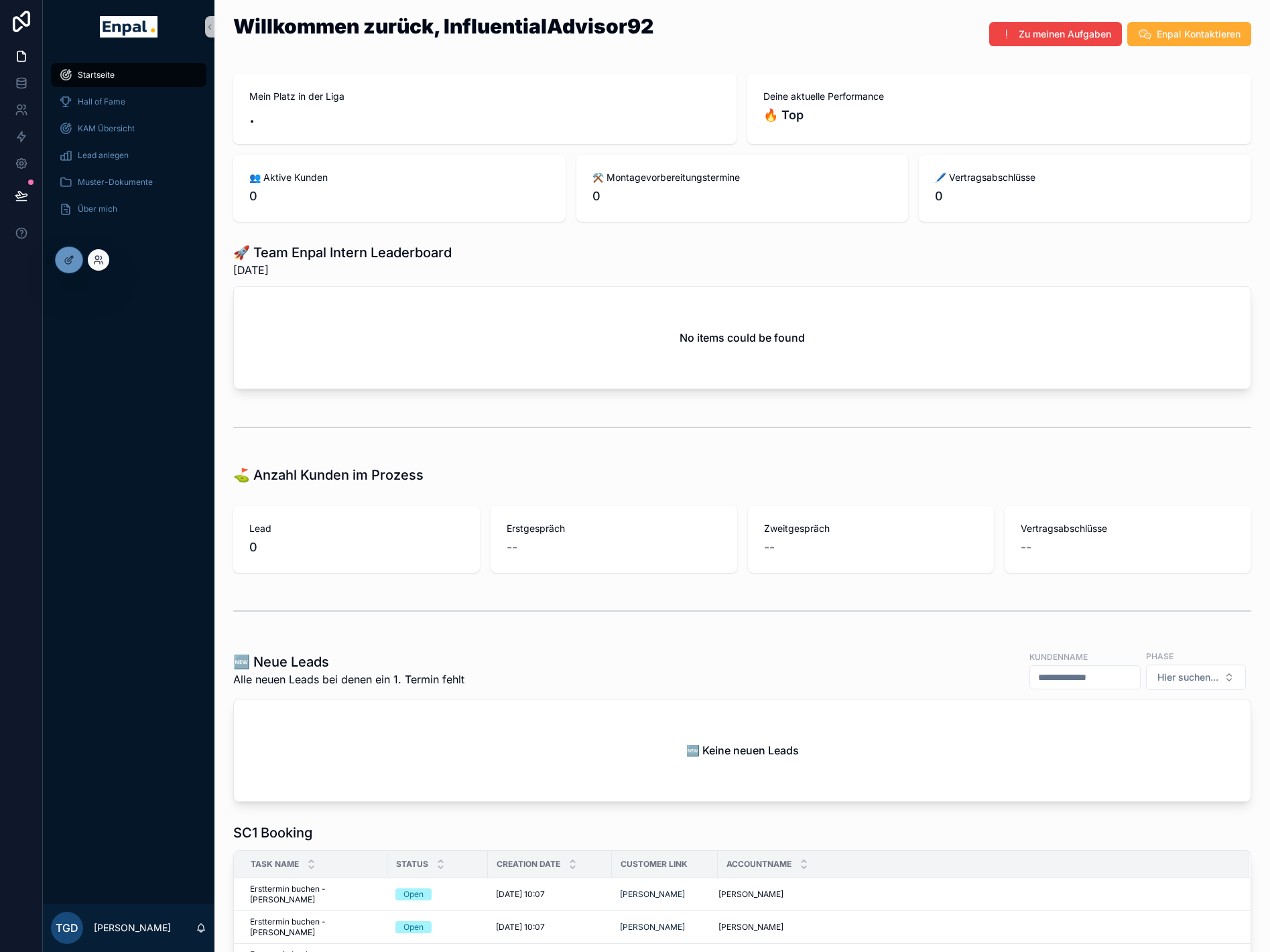
click at [97, 254] on div at bounding box center [99, 261] width 22 height 22
click at [97, 262] on icon at bounding box center [97, 263] width 5 height 3
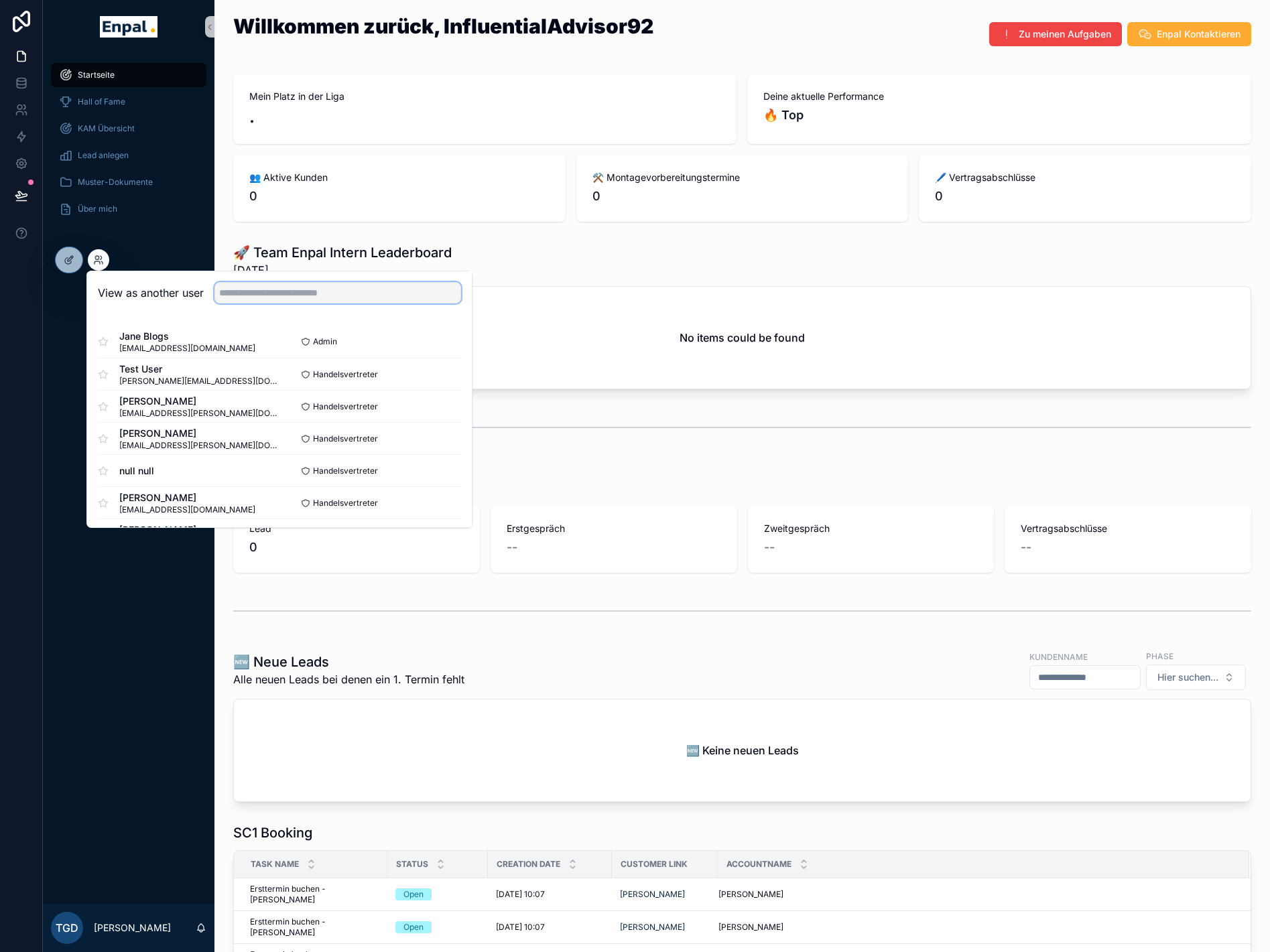
click at [319, 296] on input "text" at bounding box center [338, 293] width 247 height 22
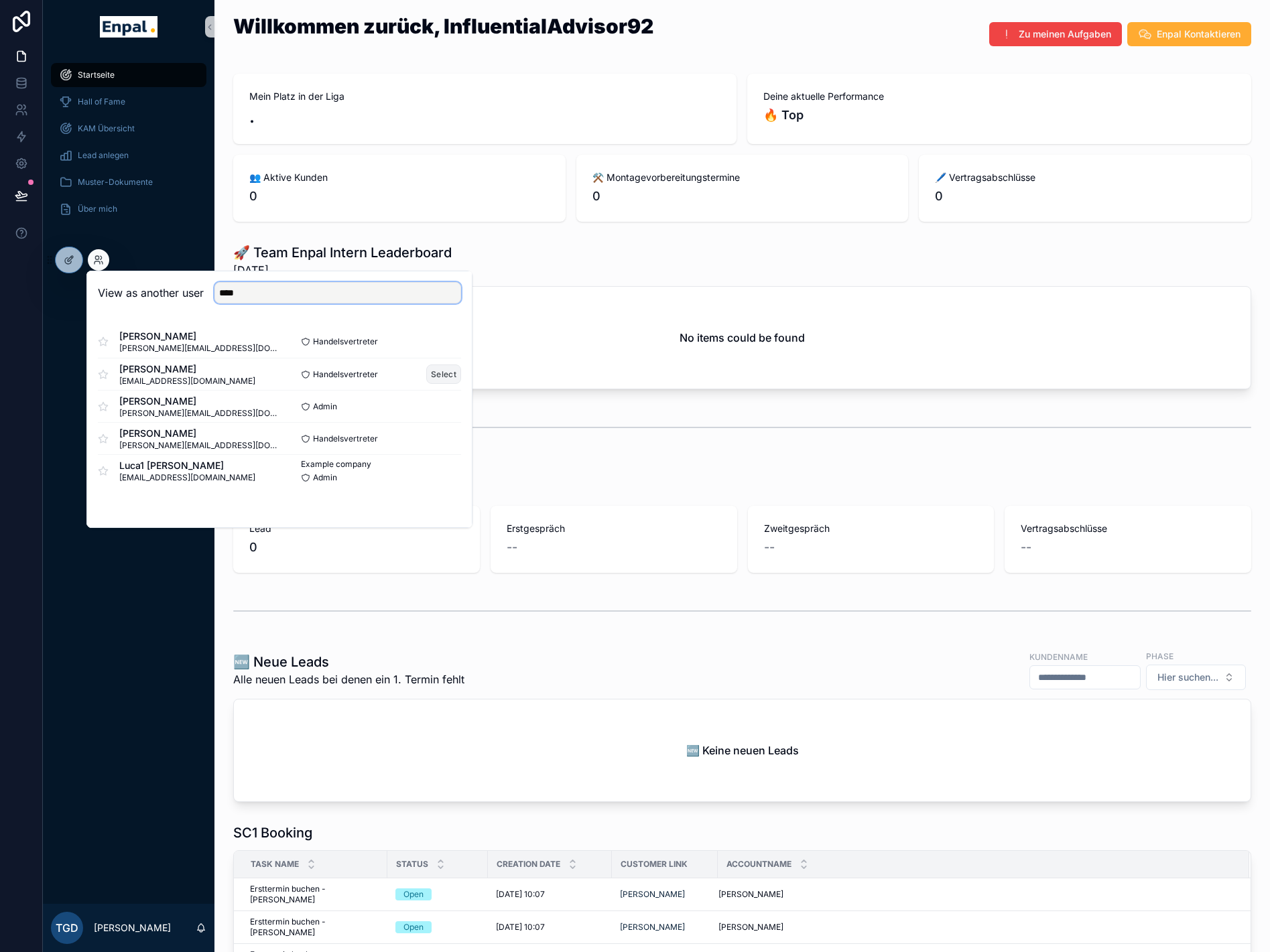
type input "****"
click at [450, 372] on button "Select" at bounding box center [443, 374] width 35 height 20
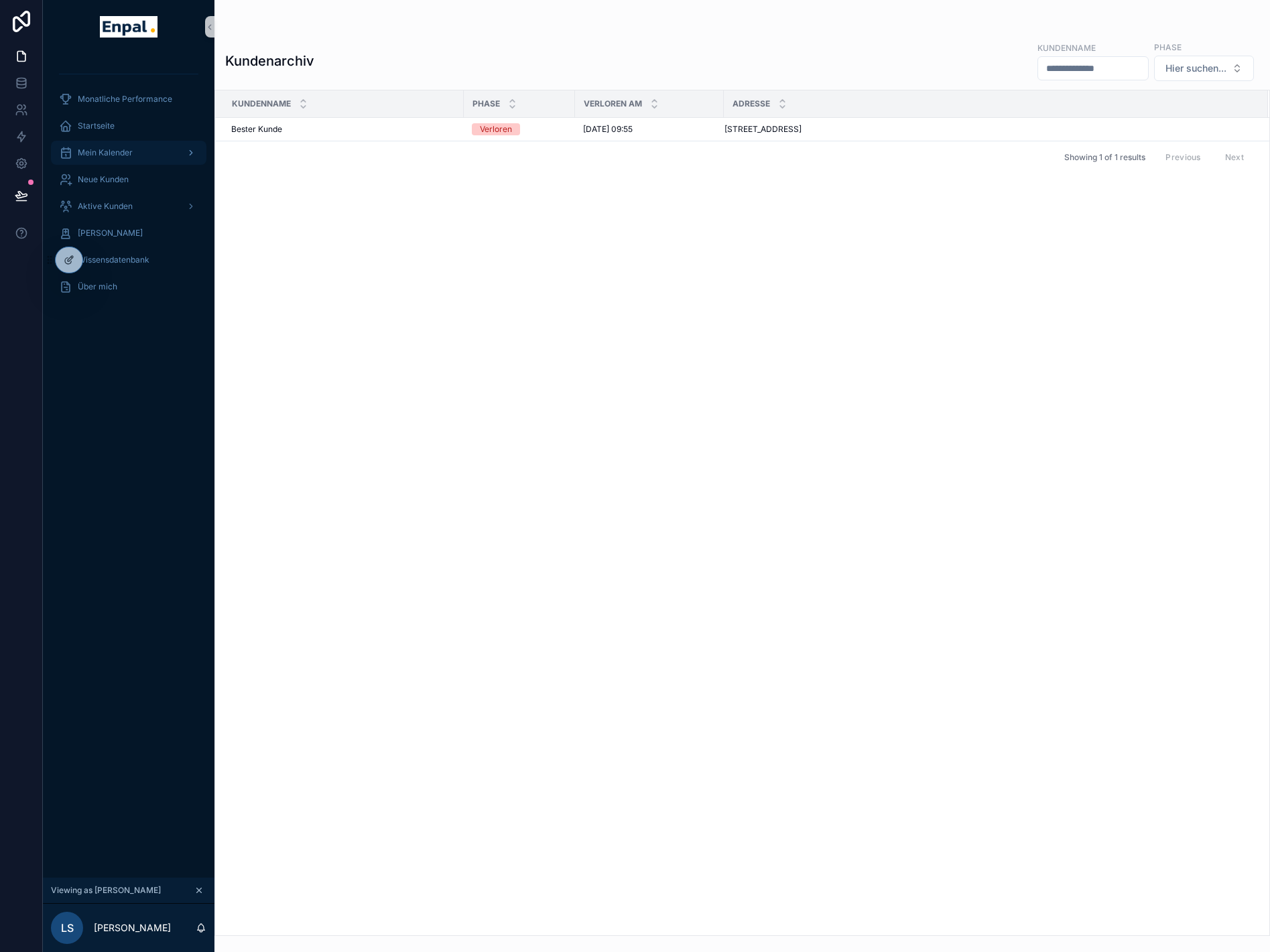
click at [131, 151] on span "Mein Kalender" at bounding box center [105, 152] width 55 height 11
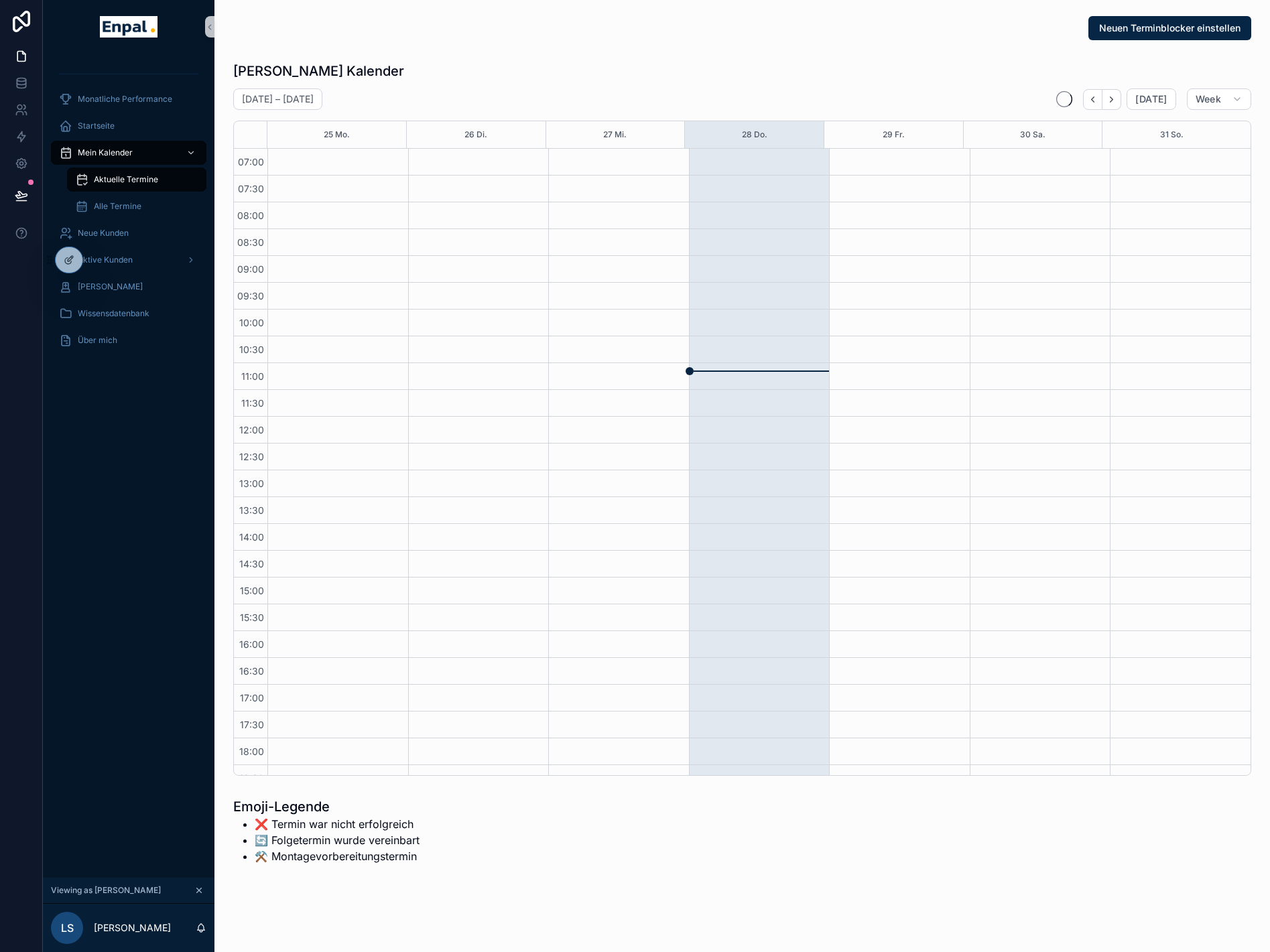
scroll to position [170, 0]
click at [130, 172] on div "Aktuelle Termine" at bounding box center [136, 180] width 123 height 22
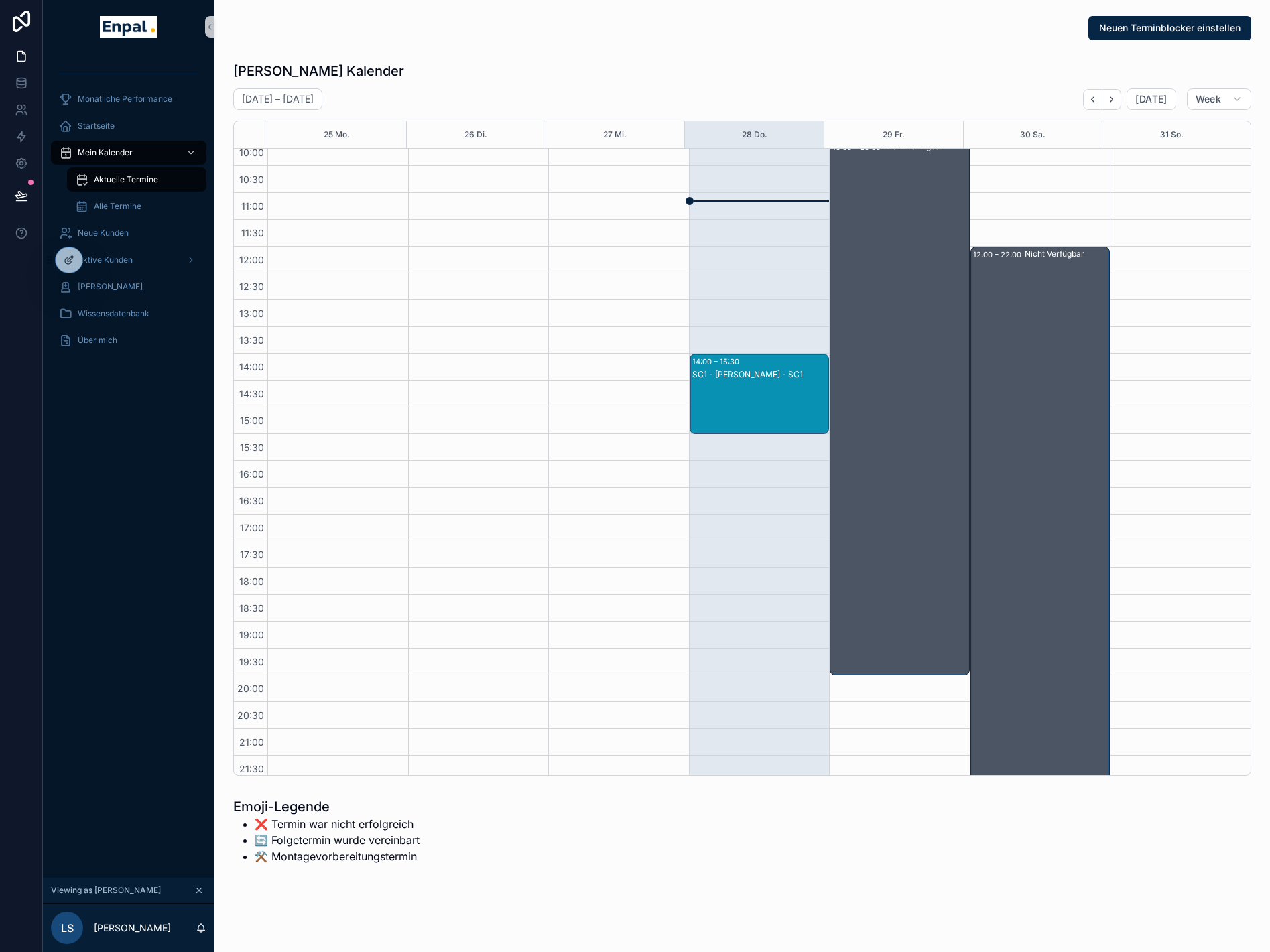
click at [787, 380] on div "SC1 - Katharina Vogel - SC1" at bounding box center [760, 374] width 136 height 12
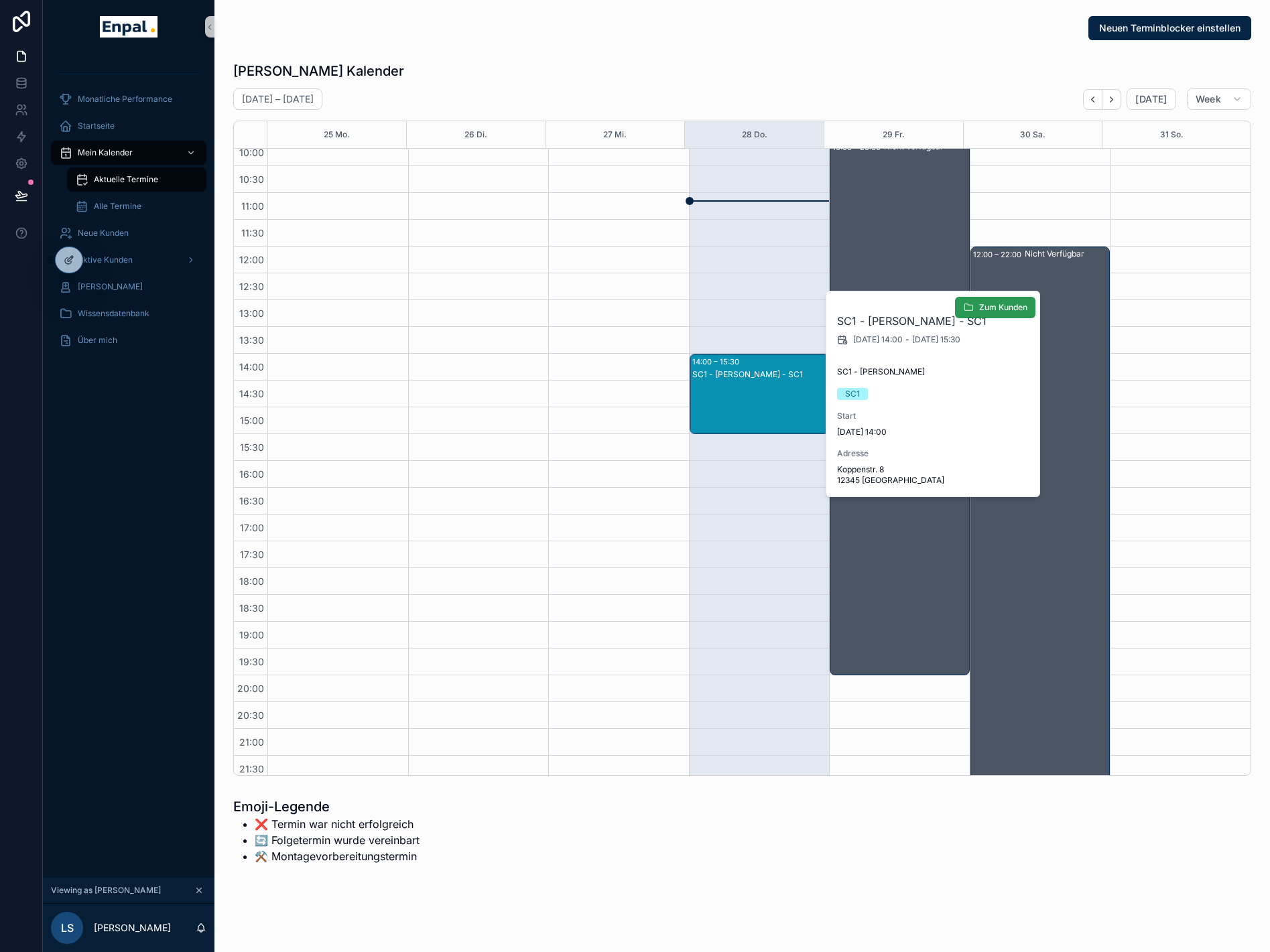
click at [995, 311] on span "Zum Kunden" at bounding box center [1003, 307] width 48 height 11
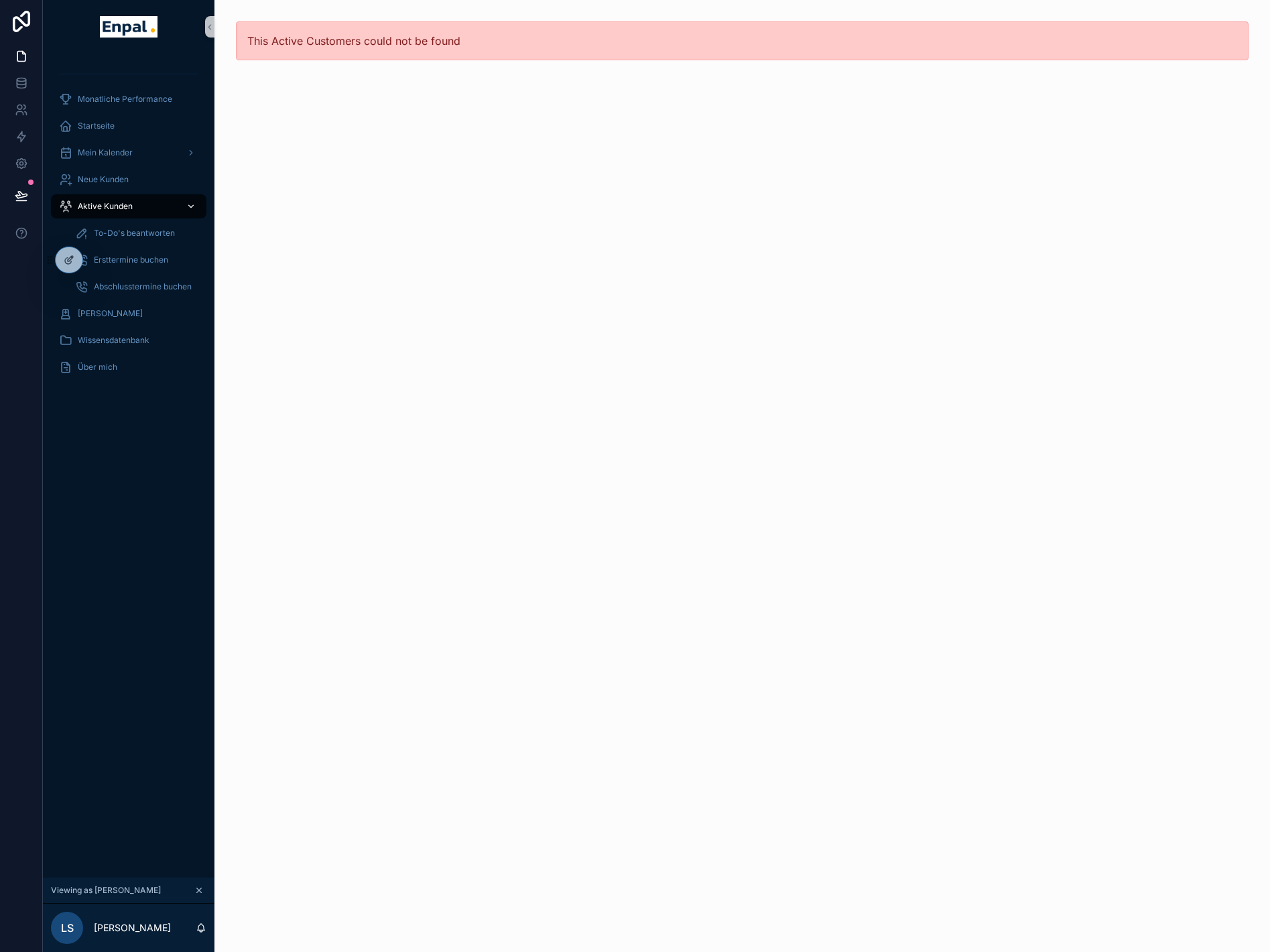
click at [118, 199] on div "Aktive Kunden" at bounding box center [128, 207] width 139 height 22
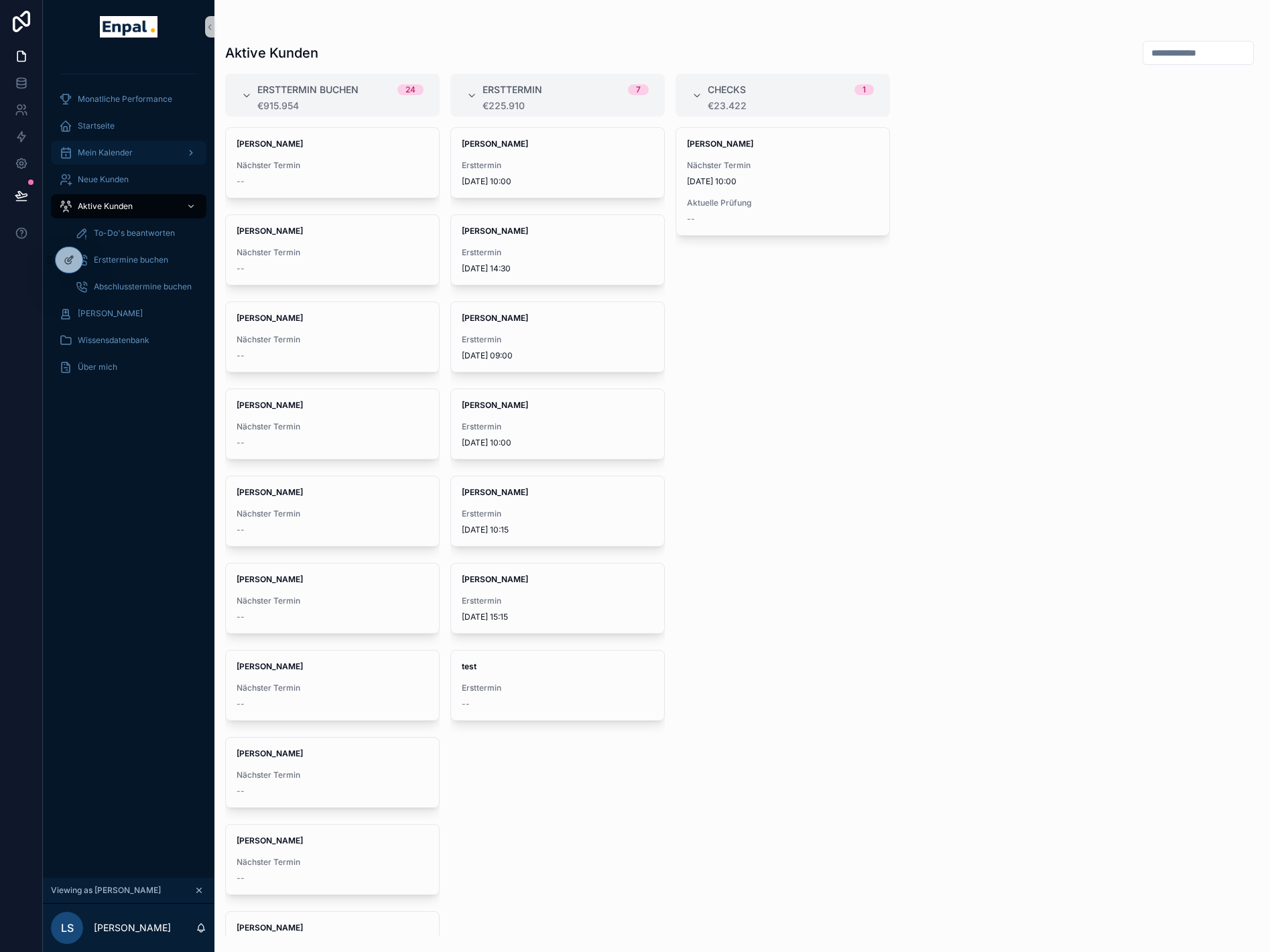
click at [115, 147] on div "Mein Kalender" at bounding box center [128, 153] width 139 height 22
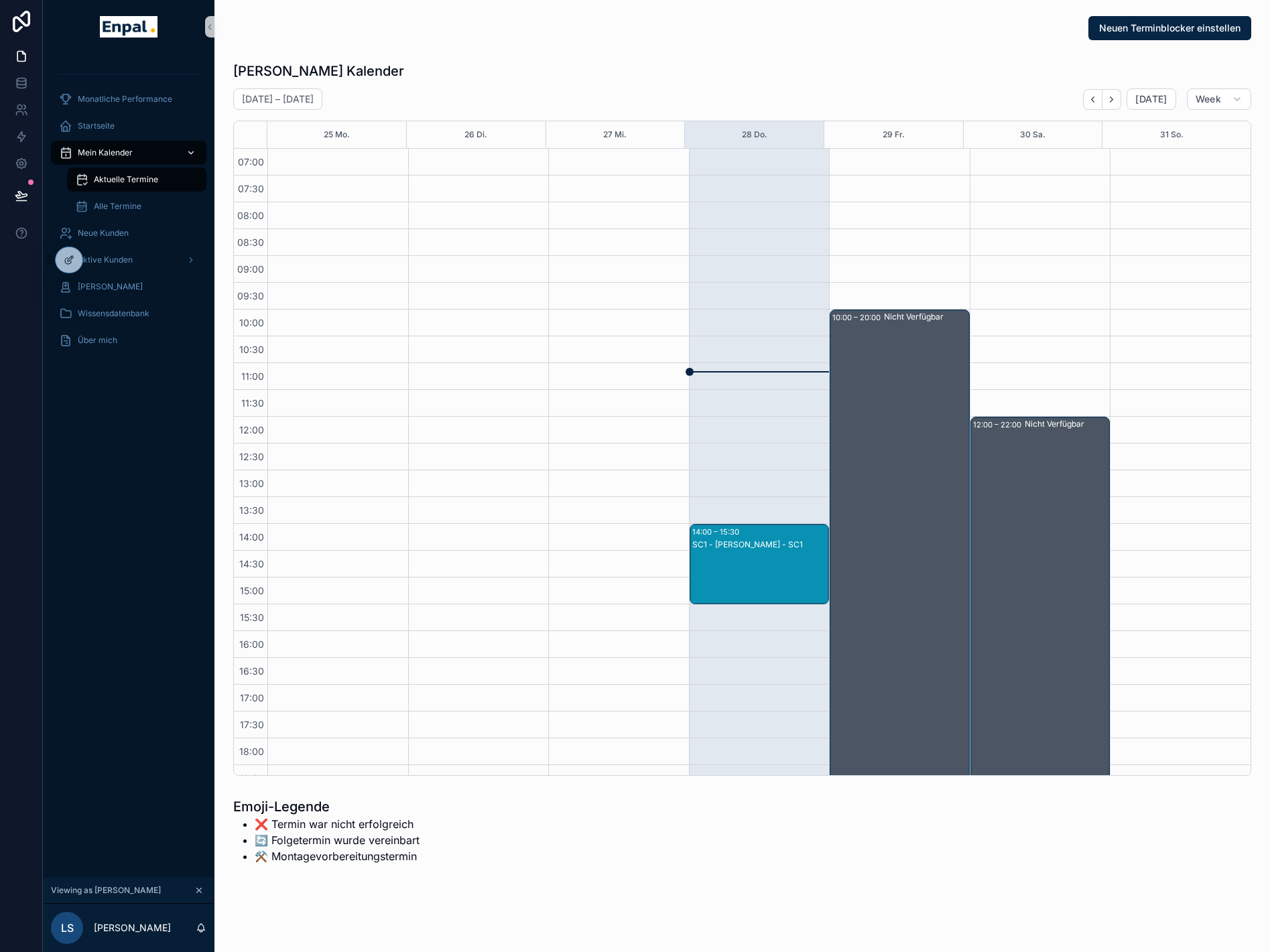
scroll to position [170, 0]
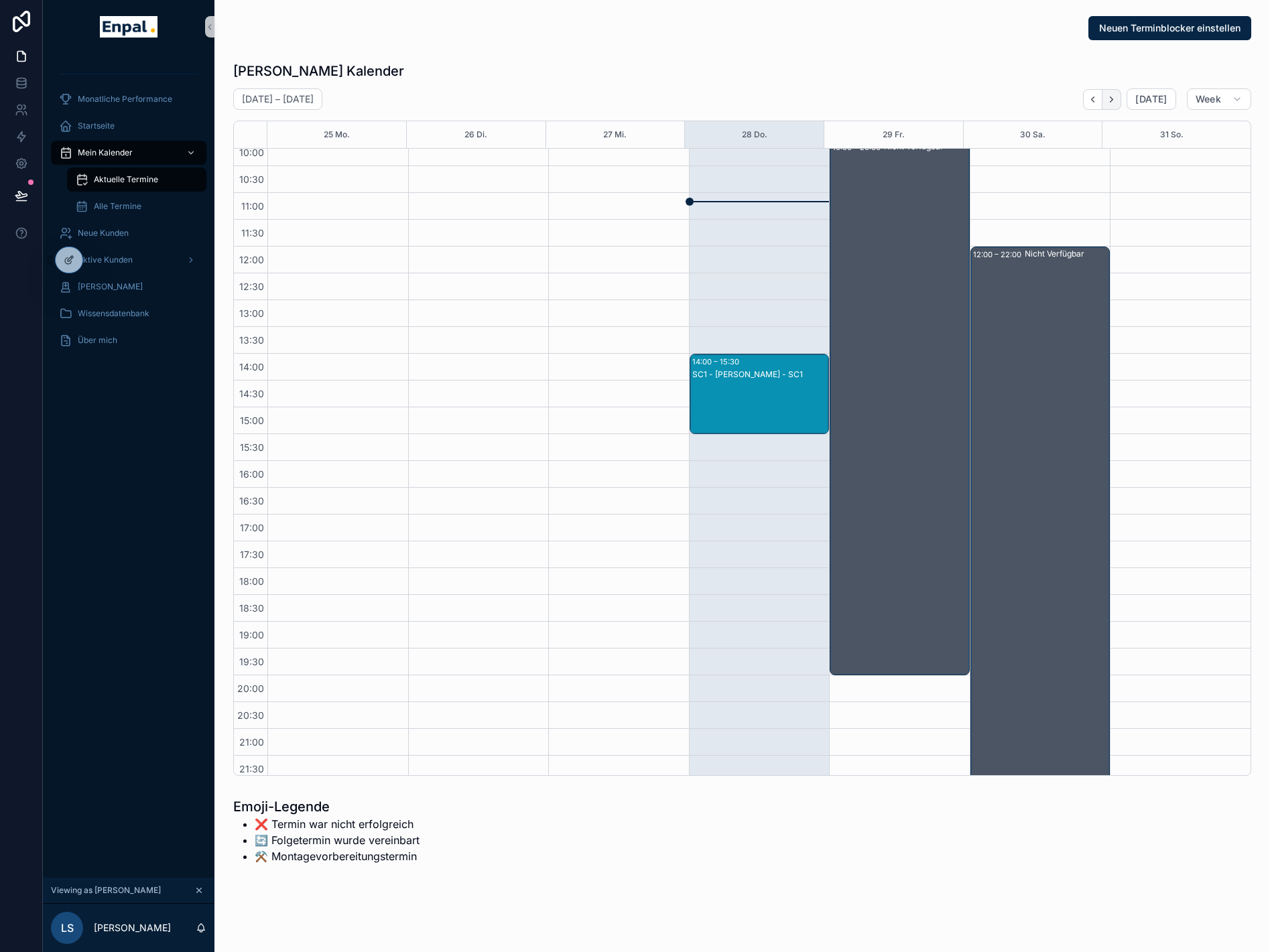
click at [1117, 95] on icon "Next" at bounding box center [1112, 99] width 10 height 10
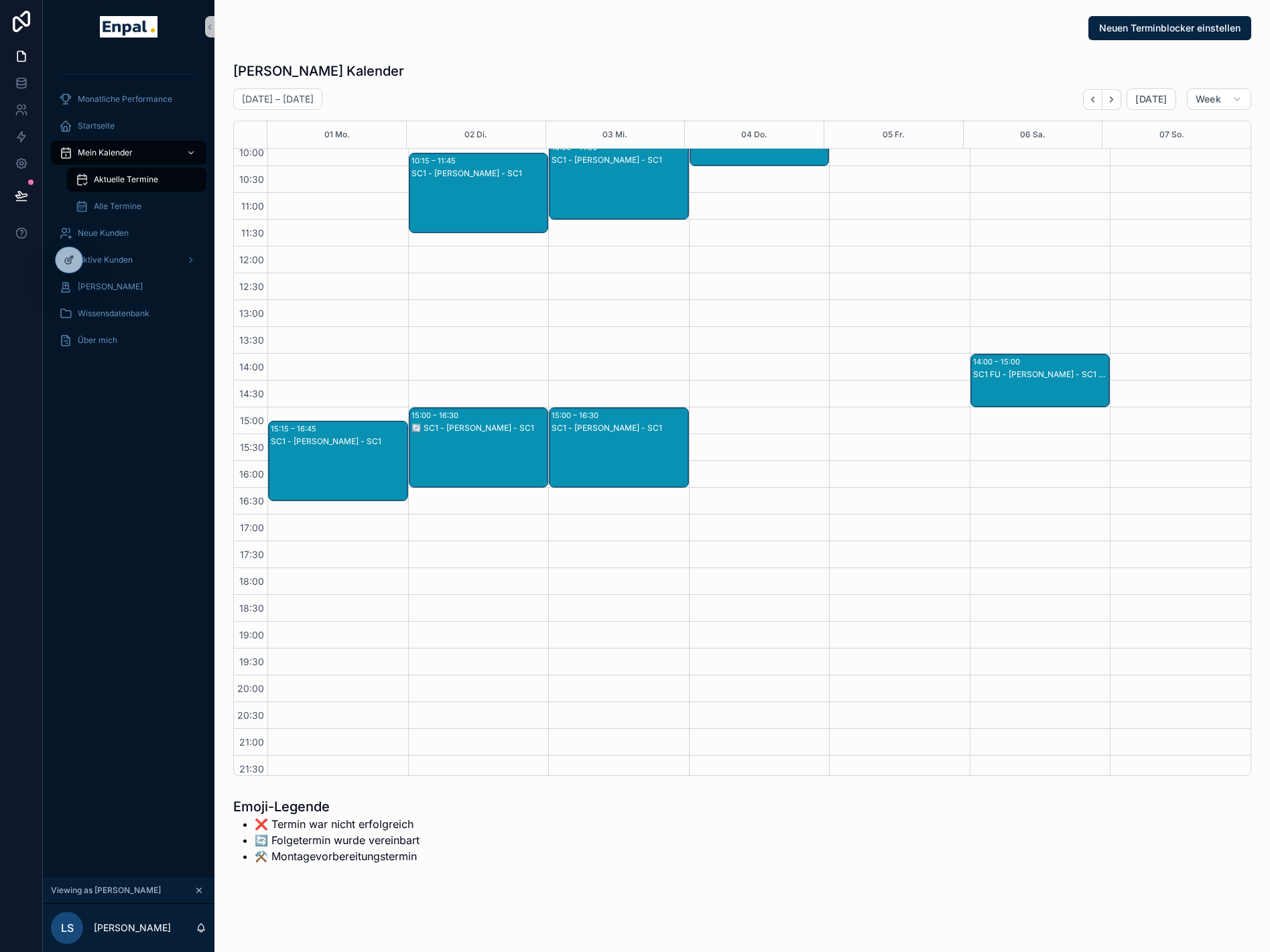
click at [619, 433] on div "SC1 - David Seidel - SC1" at bounding box center [619, 428] width 136 height 11
click at [872, 359] on span "Zum Kunden" at bounding box center [865, 361] width 48 height 11
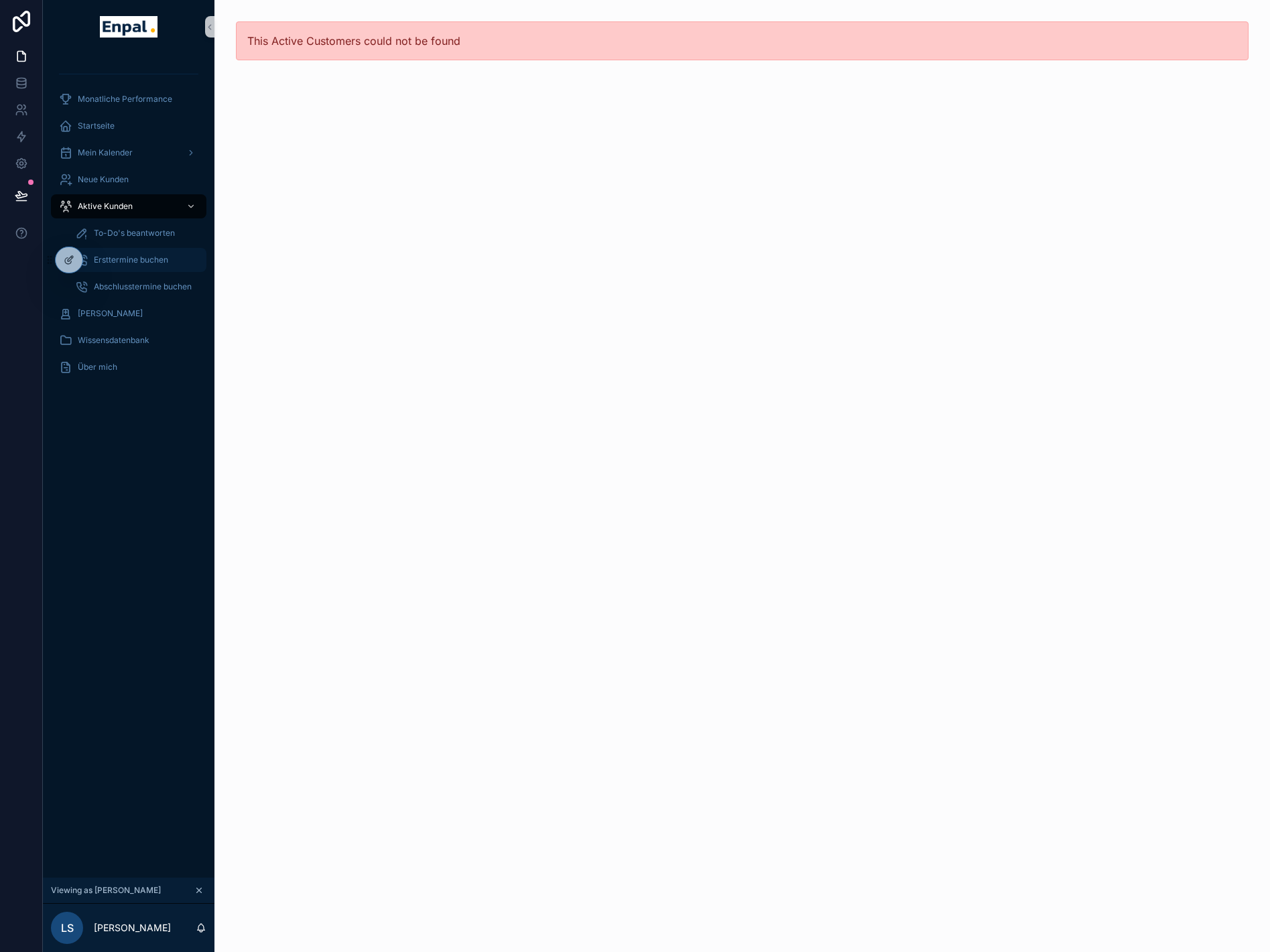
click at [144, 256] on span "Ersttermine buchen" at bounding box center [130, 260] width 75 height 11
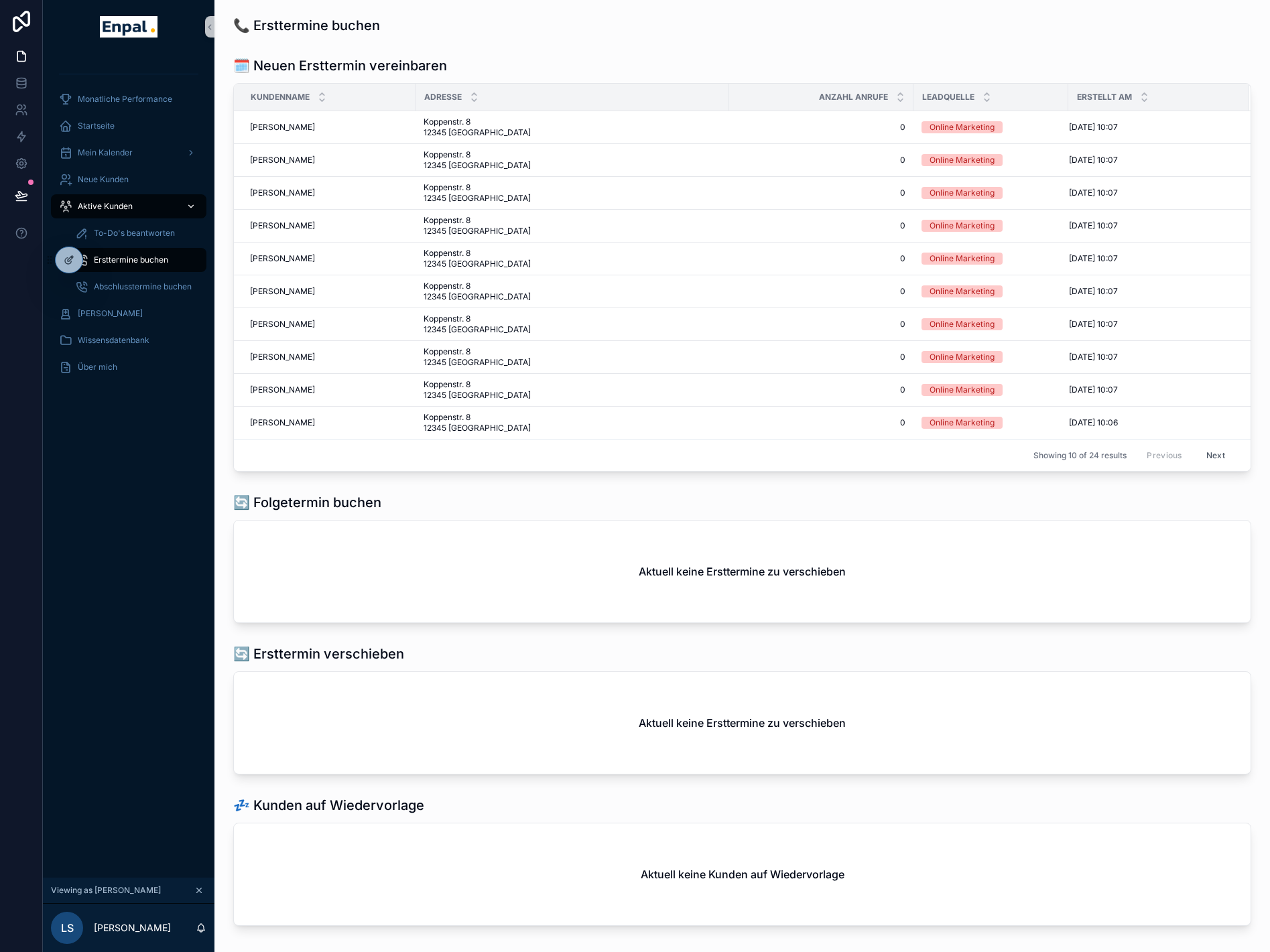
click at [115, 212] on div "Aktive Kunden" at bounding box center [128, 207] width 139 height 22
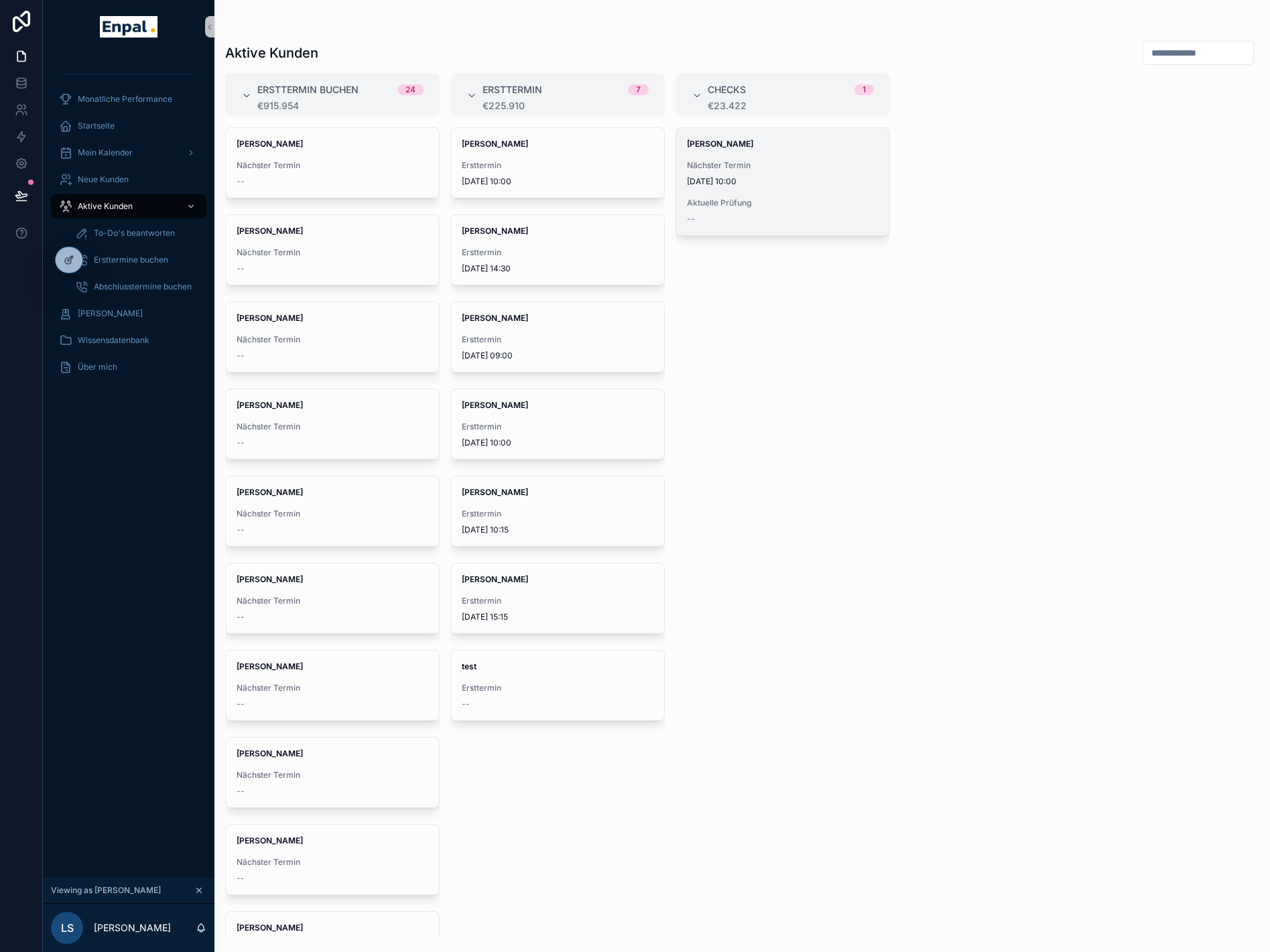
click at [766, 178] on span "8.9.2025 10:00" at bounding box center [782, 181] width 192 height 11
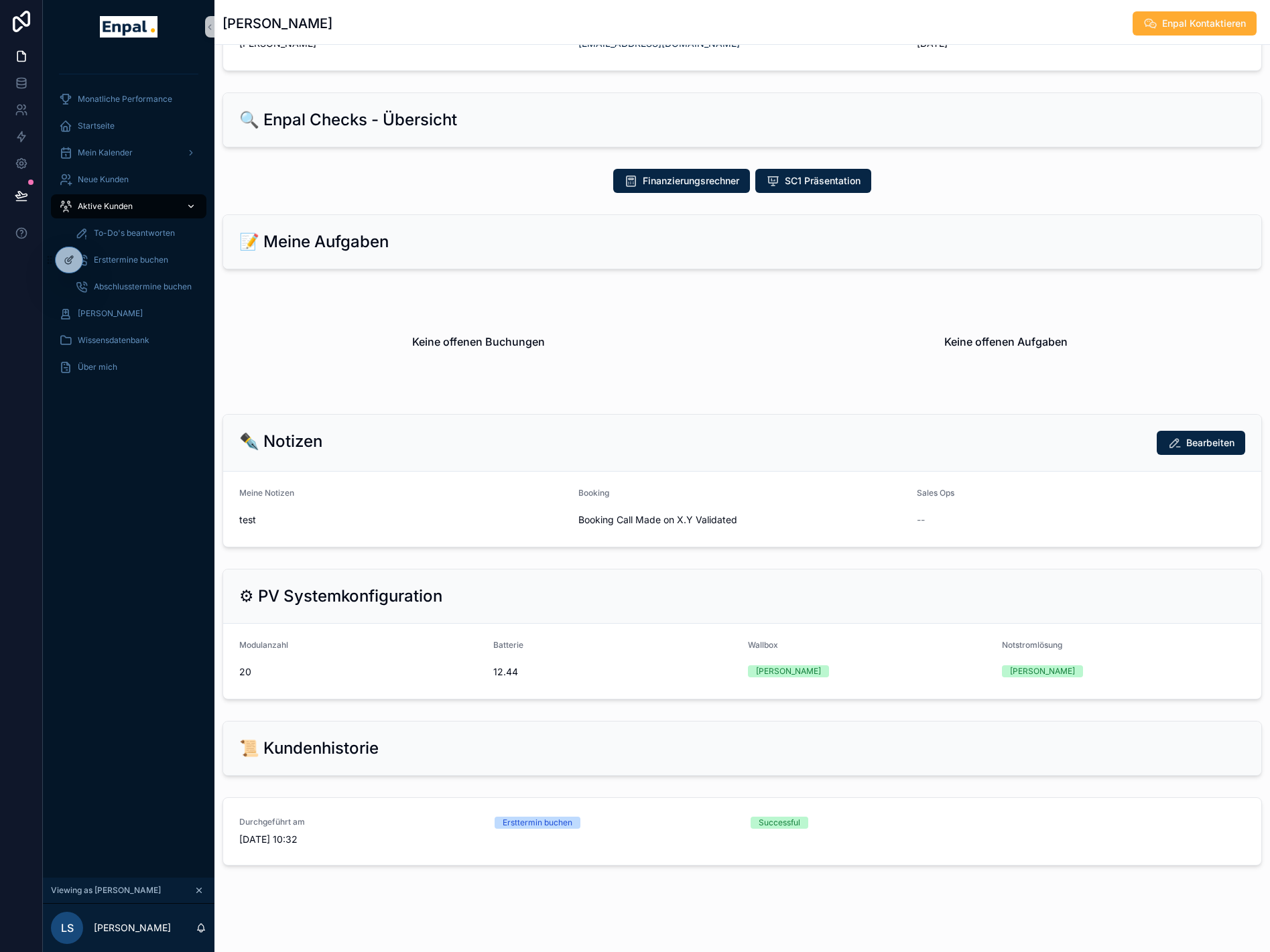
click at [134, 206] on div "Aktive Kunden" at bounding box center [128, 207] width 139 height 22
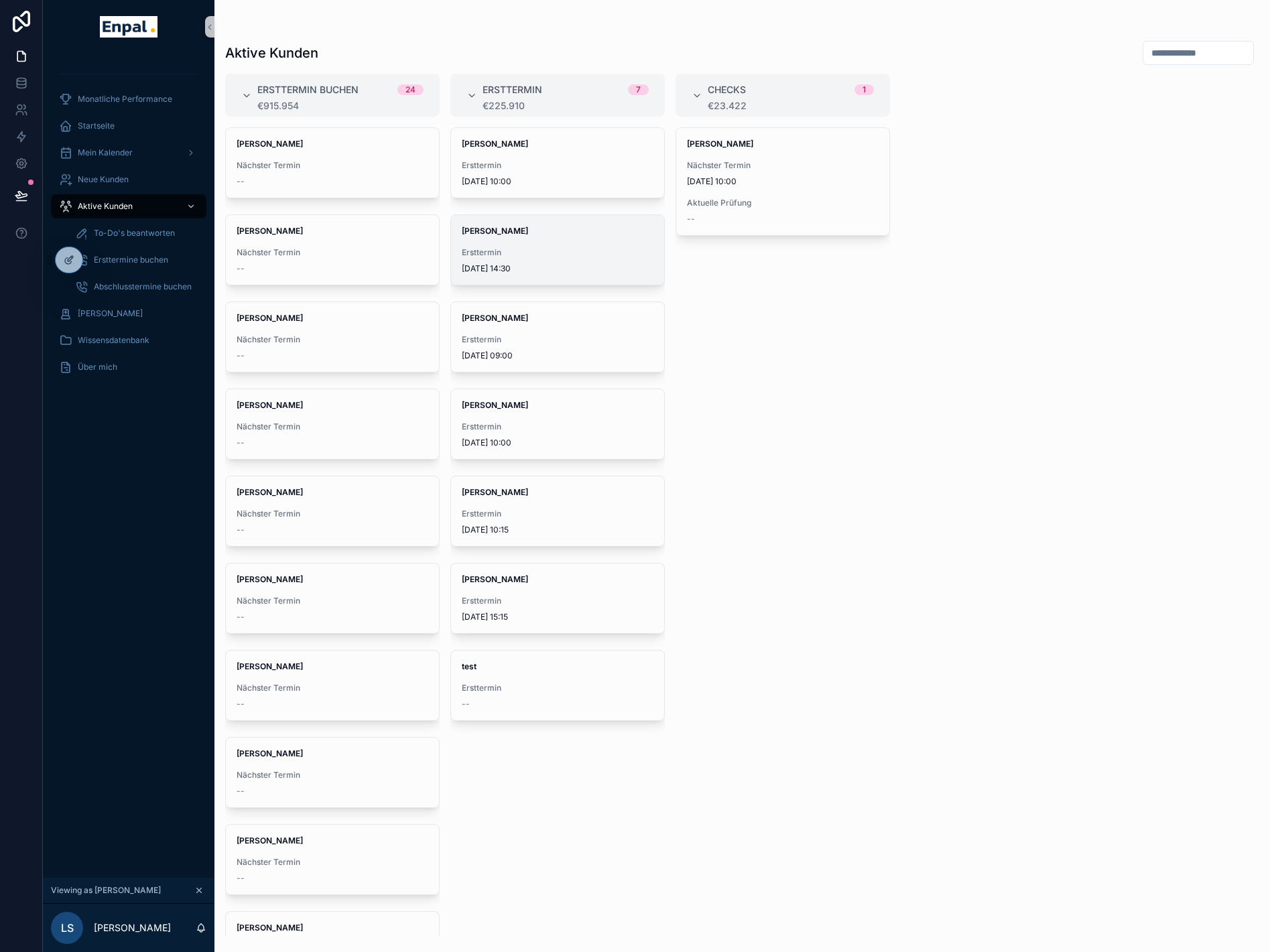
click at [511, 243] on div "Laura Schmitt Ersttermin 8.9.2025 14:30" at bounding box center [557, 250] width 213 height 70
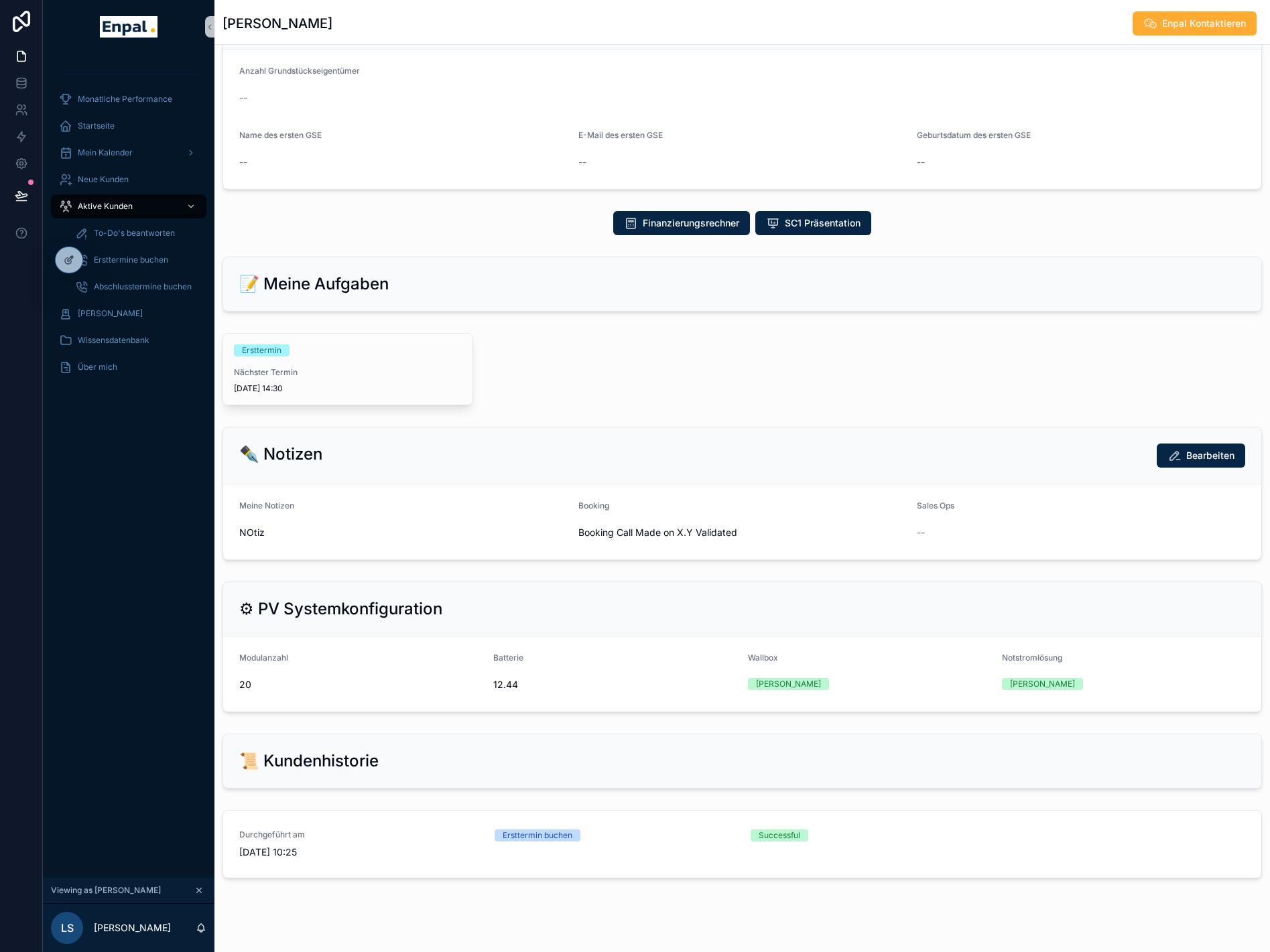
scroll to position [496, 0]
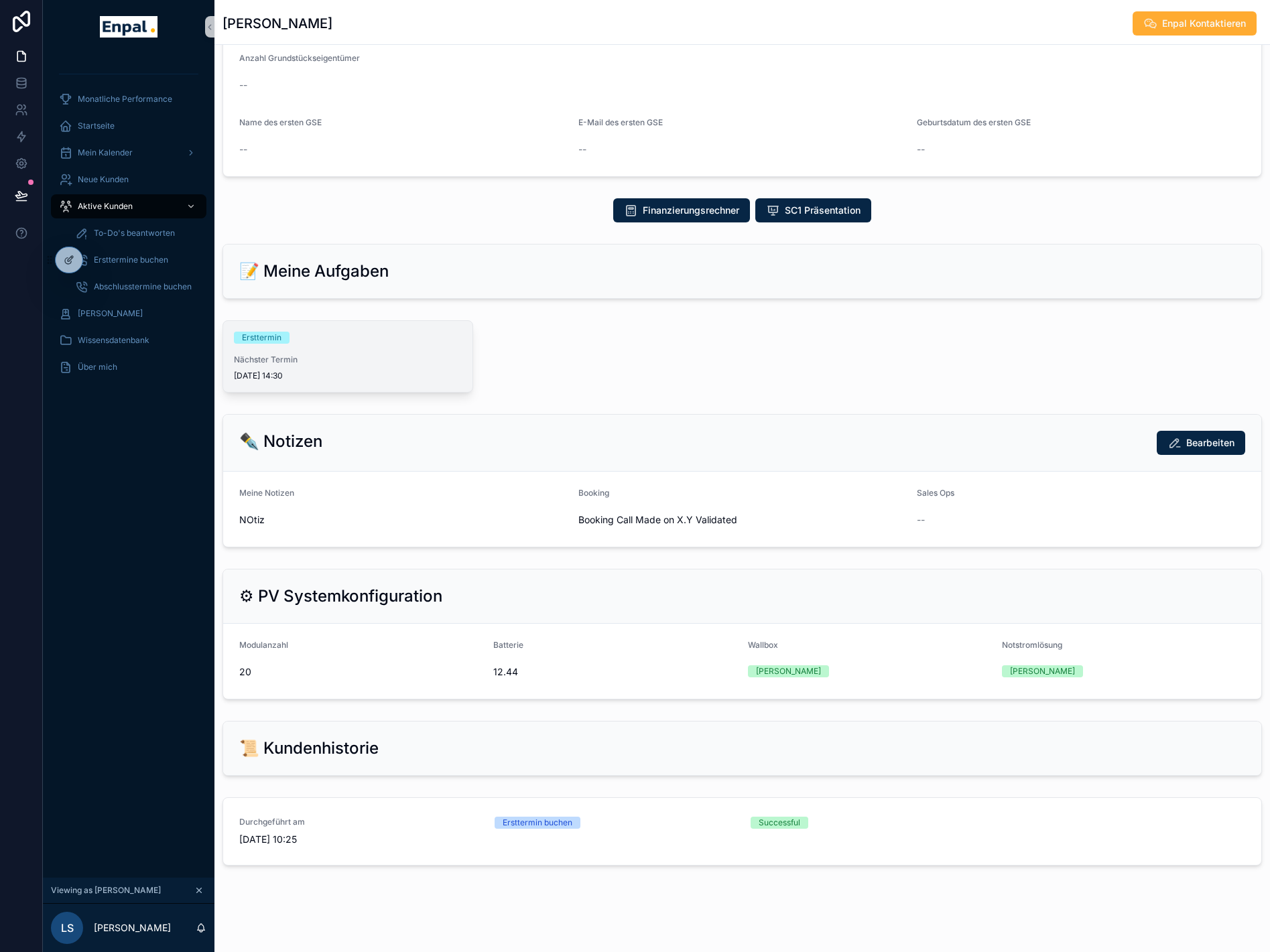
click at [353, 370] on div "Nächster Termin 8.9.2025 14:30" at bounding box center [347, 367] width 228 height 27
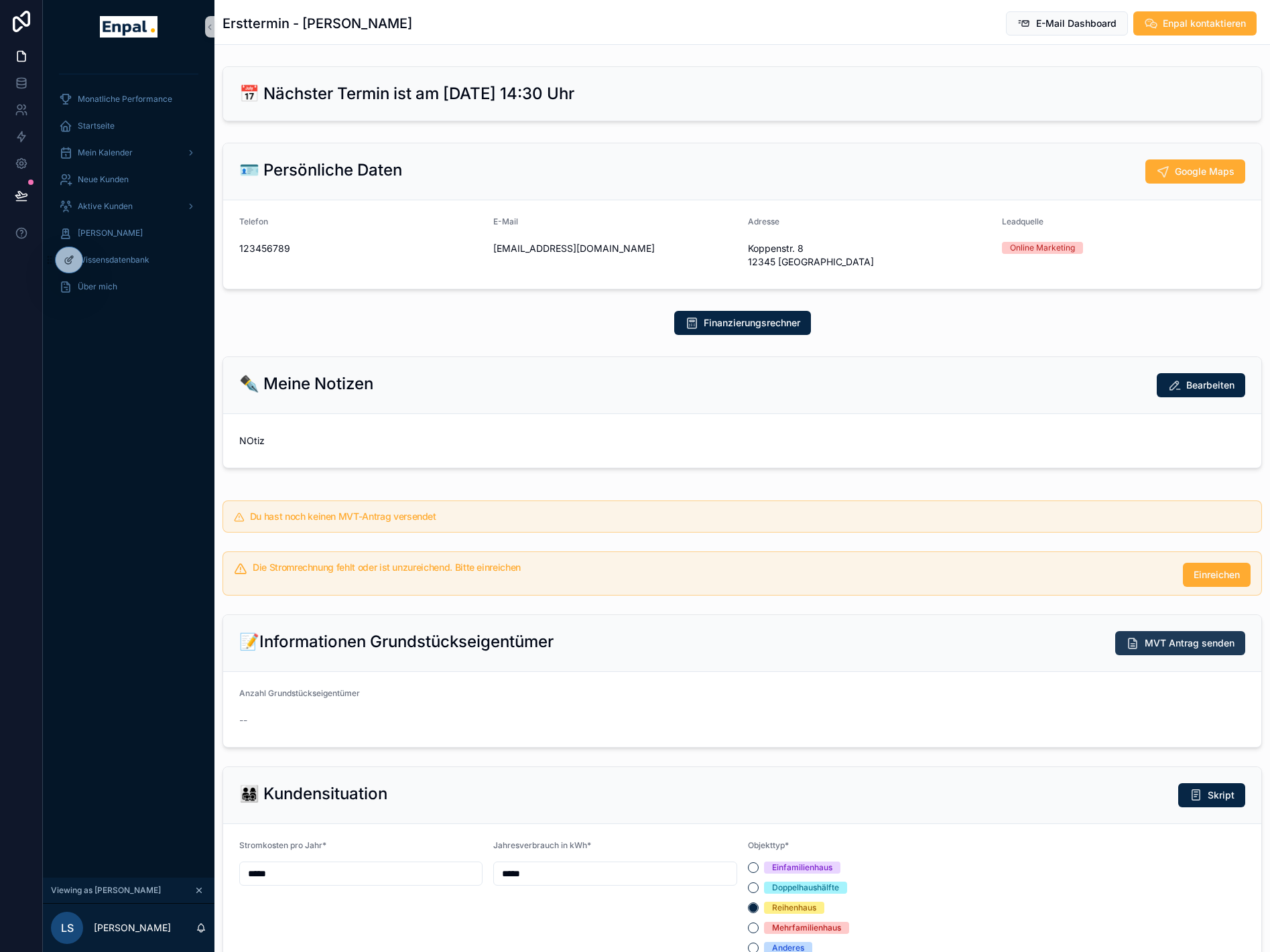
click at [1208, 652] on button "MVT Antrag senden" at bounding box center [1180, 644] width 130 height 24
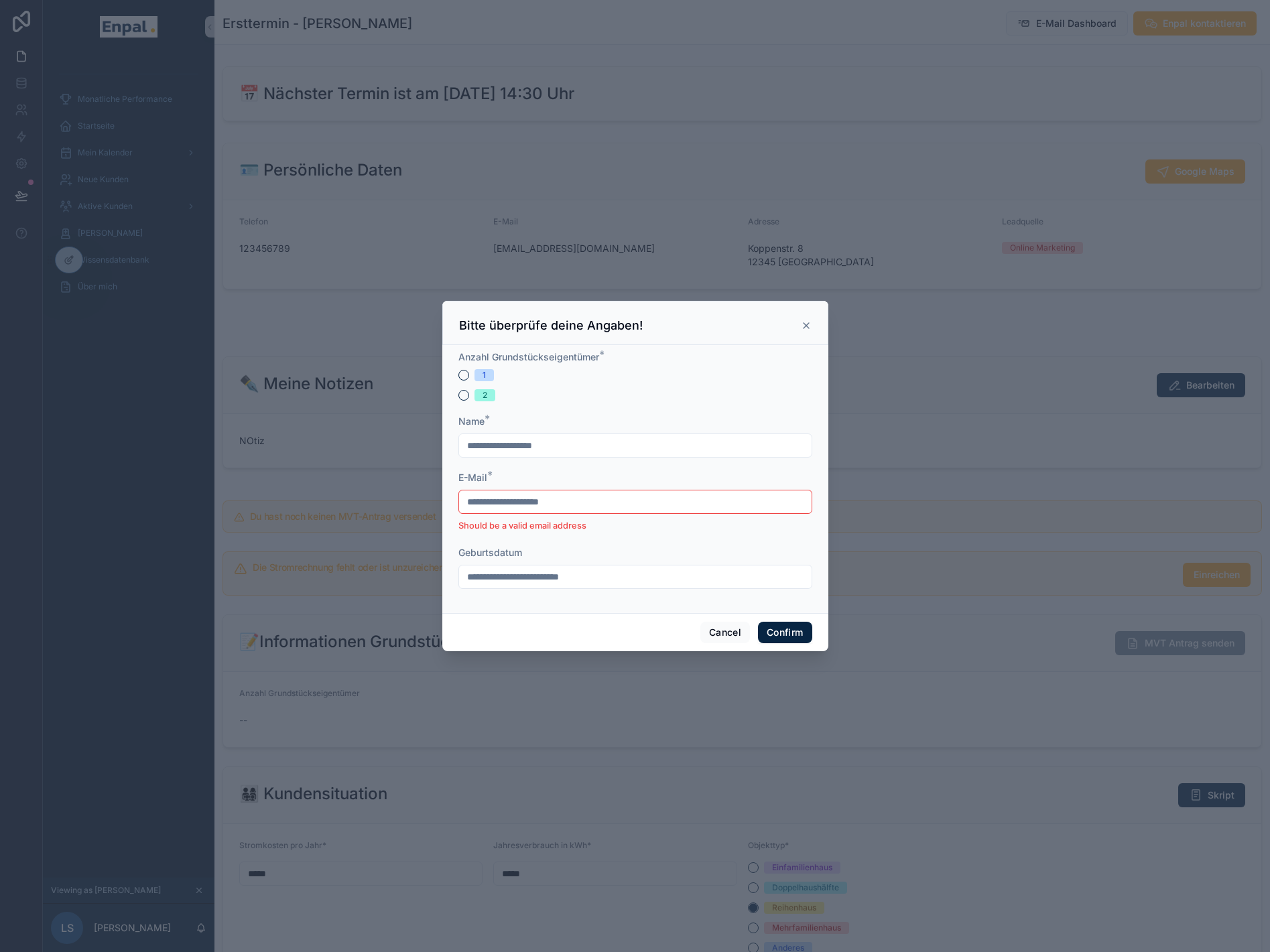
click at [540, 428] on div "Name *" at bounding box center [636, 421] width 354 height 13
click at [459, 378] on button "1" at bounding box center [464, 375] width 11 height 11
click at [487, 449] on input "text" at bounding box center [635, 446] width 352 height 19
click at [470, 449] on input "text" at bounding box center [635, 446] width 352 height 19
type input "**********"
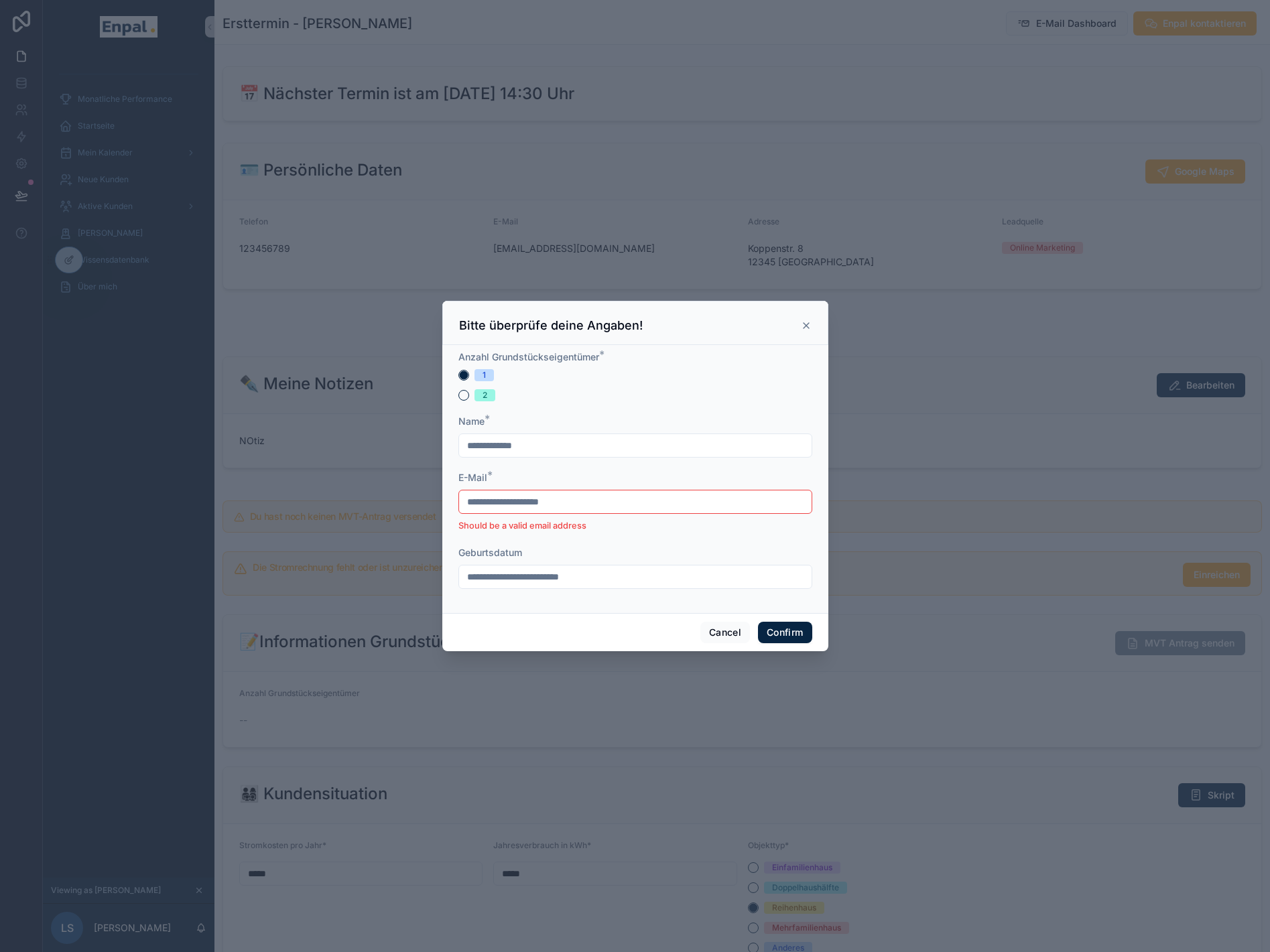
click at [503, 502] on input "**********" at bounding box center [635, 501] width 352 height 19
click at [517, 495] on div "**********" at bounding box center [636, 501] width 354 height 24
click at [517, 511] on input "**********" at bounding box center [635, 501] width 352 height 19
click at [516, 511] on input "**********" at bounding box center [635, 501] width 352 height 19
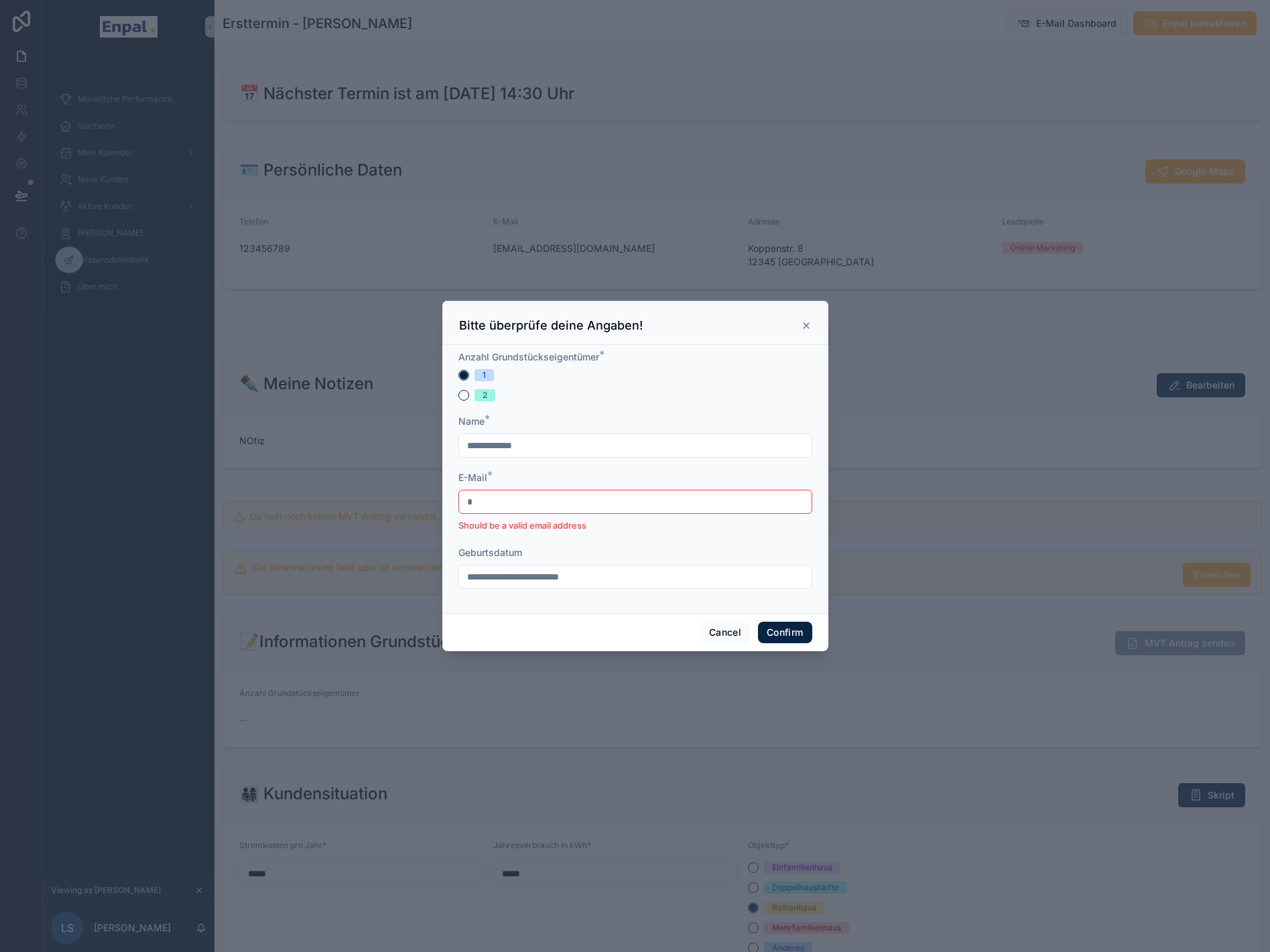
type input "**********"
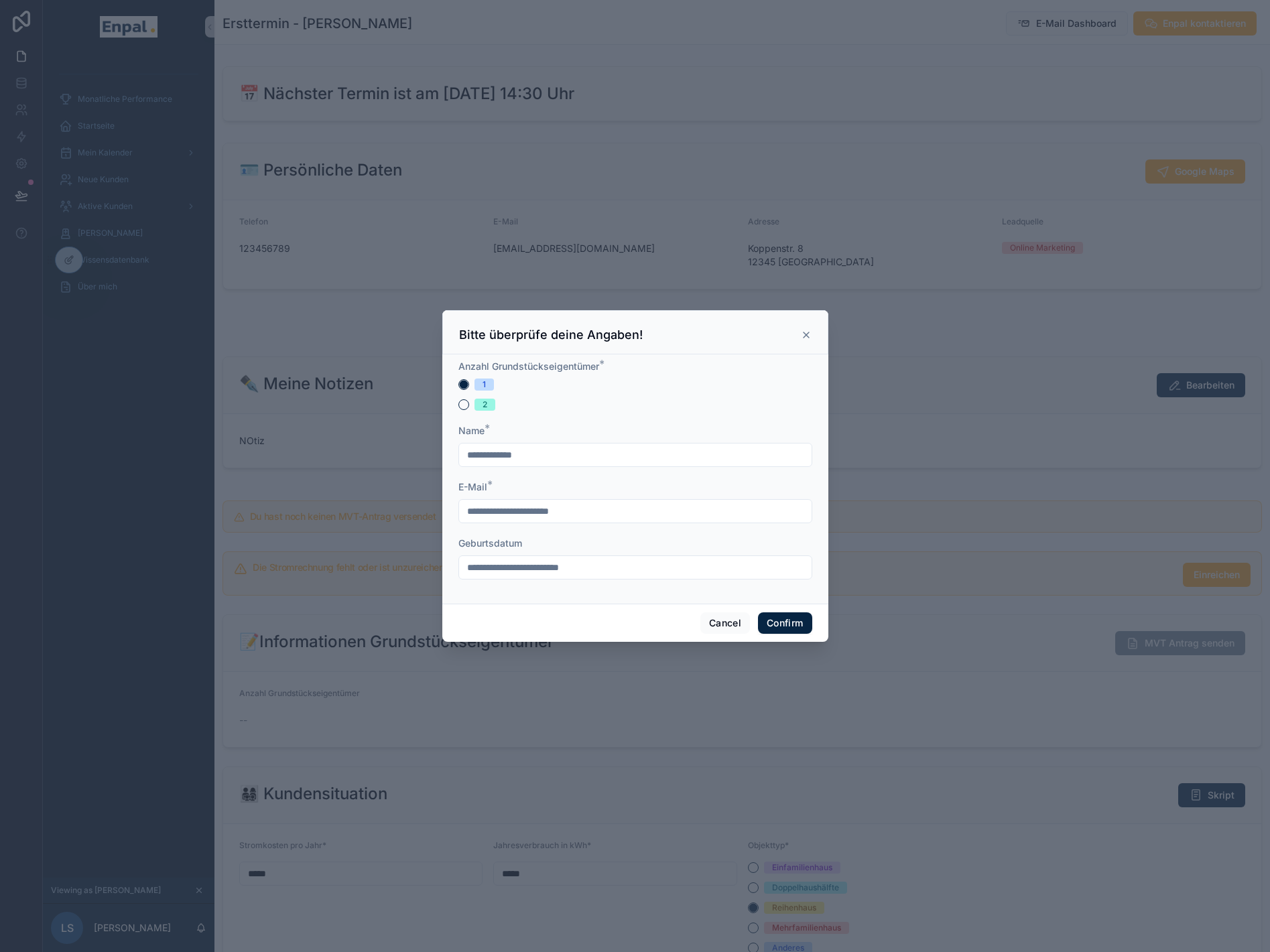
click at [515, 572] on input "text" at bounding box center [635, 567] width 352 height 19
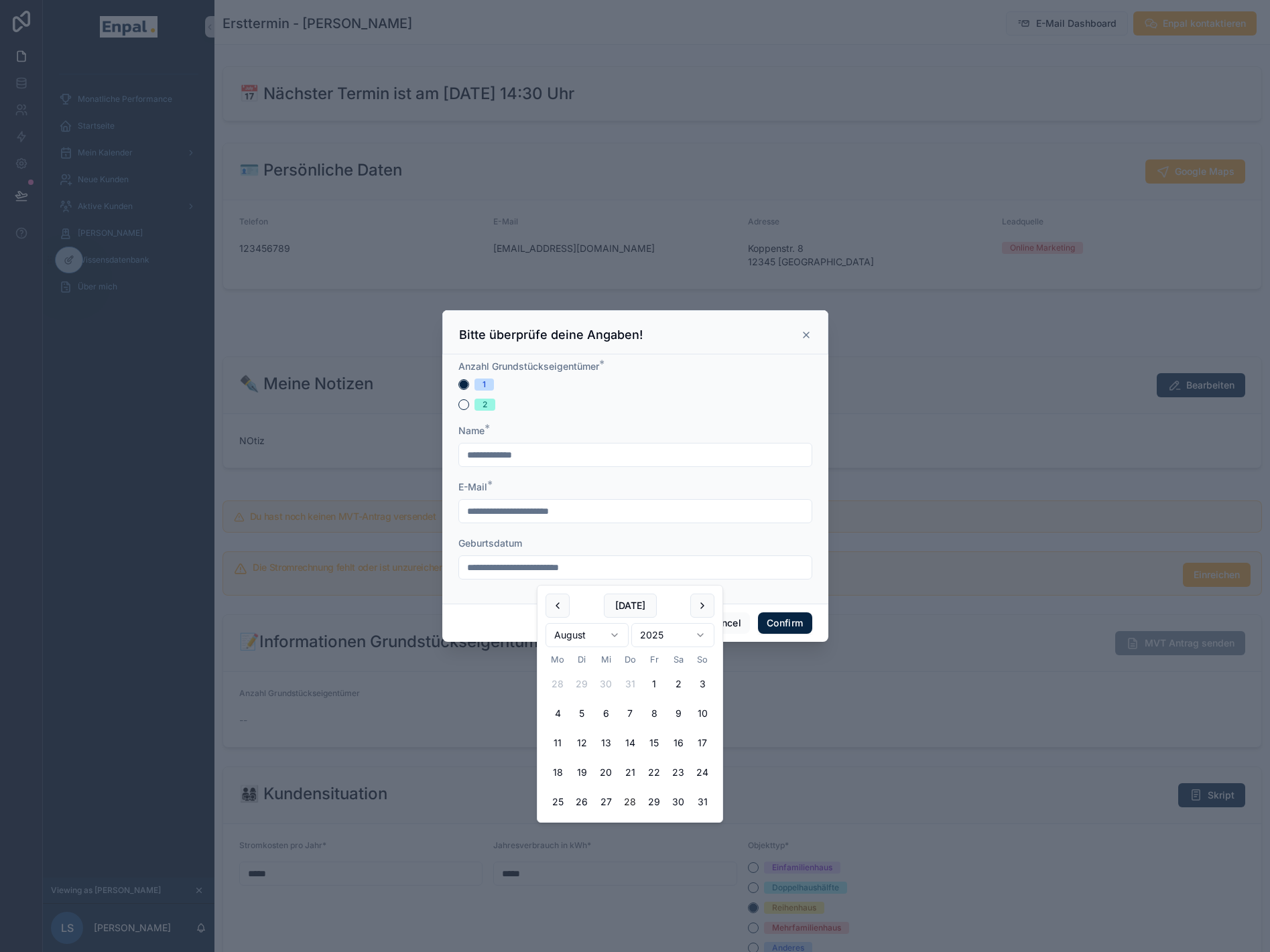
click at [671, 640] on html "Monatliche Performance Startseite Mein Kalender Neue Kunden Aktive Kunden Verlo…" at bounding box center [635, 483] width 1270 height 968
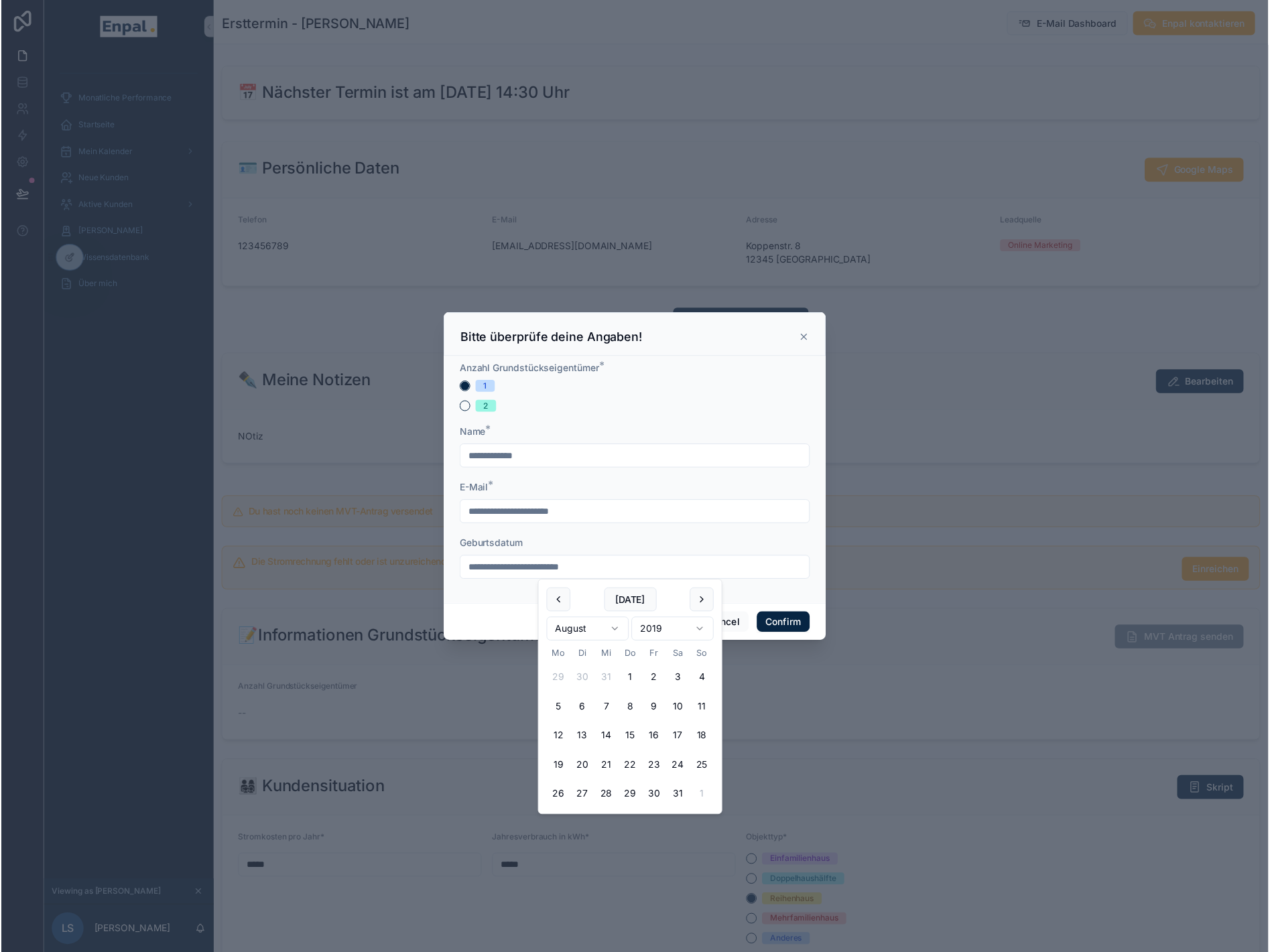
scroll to position [26, 0]
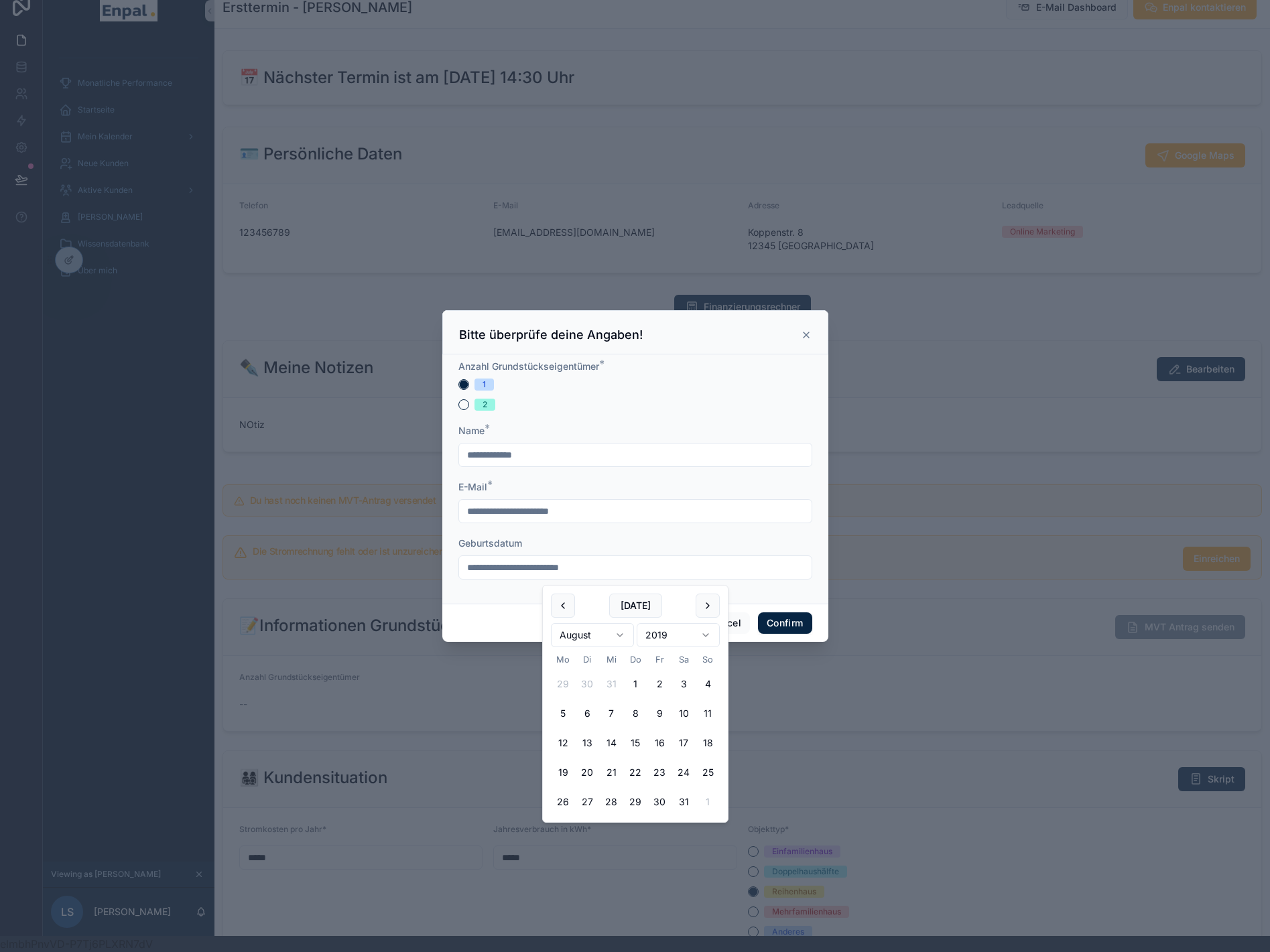
click at [678, 639] on html "Monatliche Performance Startseite Mein Kalender Neue Kunden Aktive Kunden Verlo…" at bounding box center [635, 468] width 1270 height 968
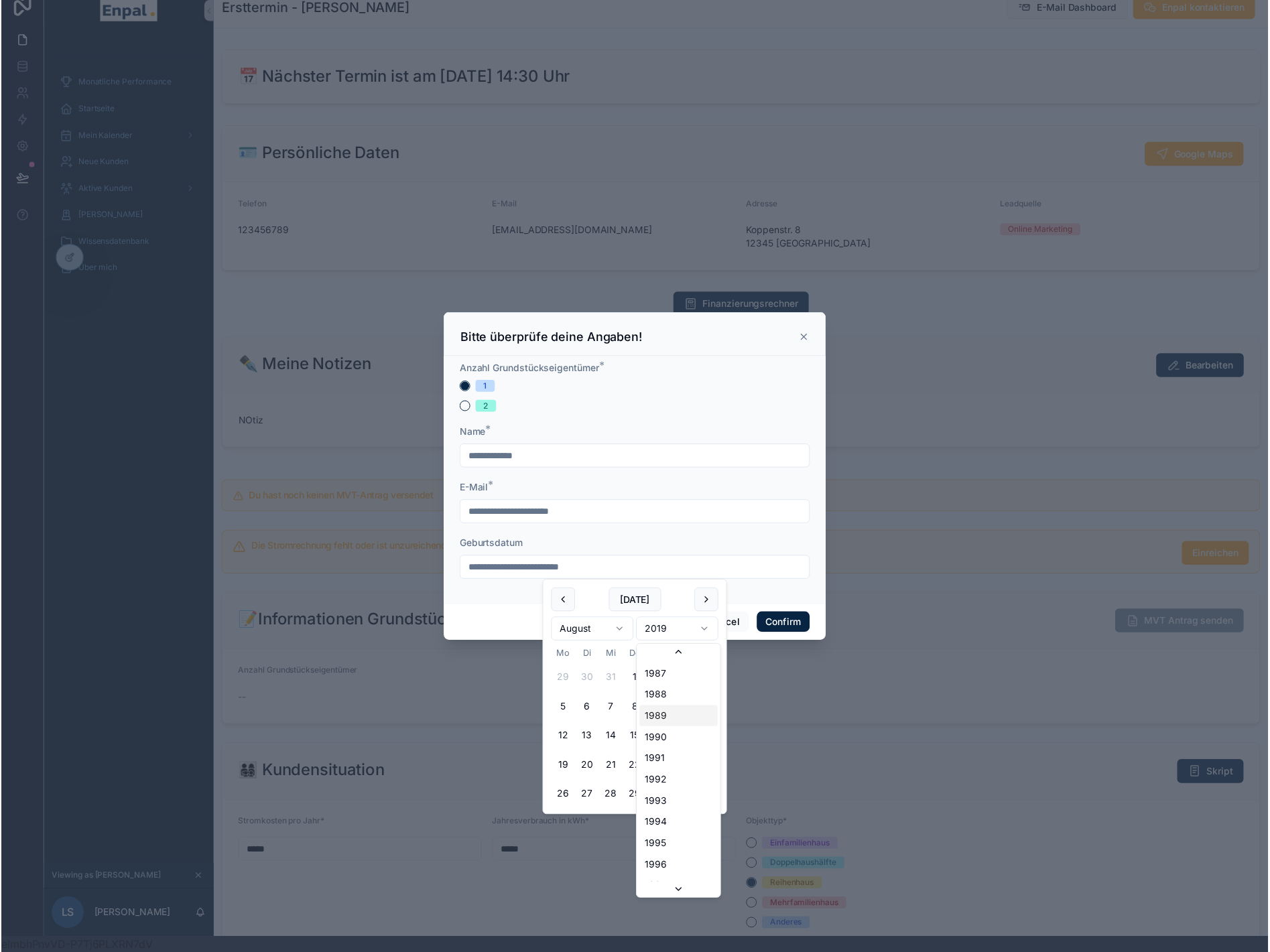
scroll to position [1861, 0]
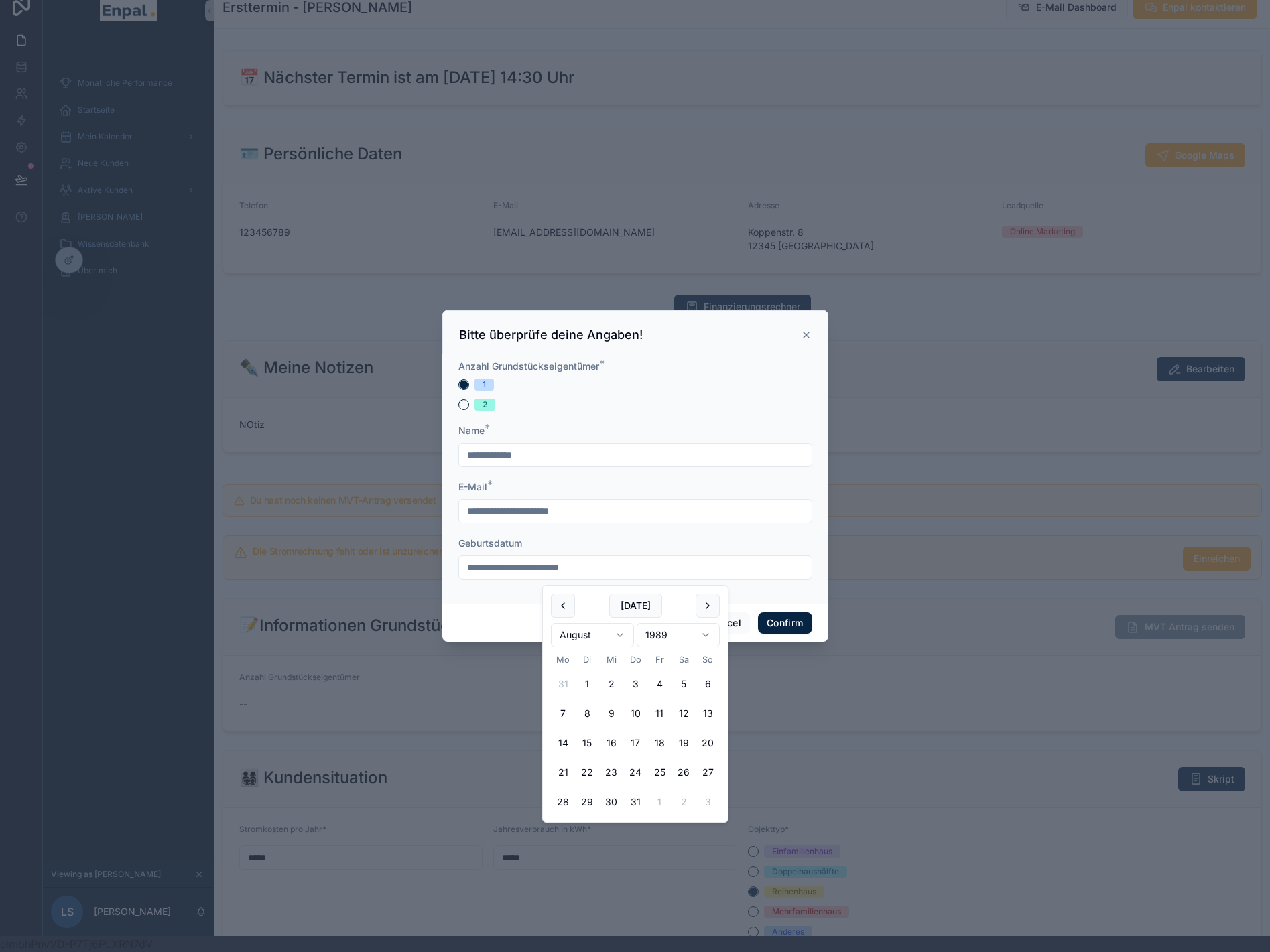
click at [609, 713] on button "9" at bounding box center [611, 713] width 24 height 24
type input "********"
click at [743, 548] on div "Geburtsdatum" at bounding box center [636, 543] width 354 height 13
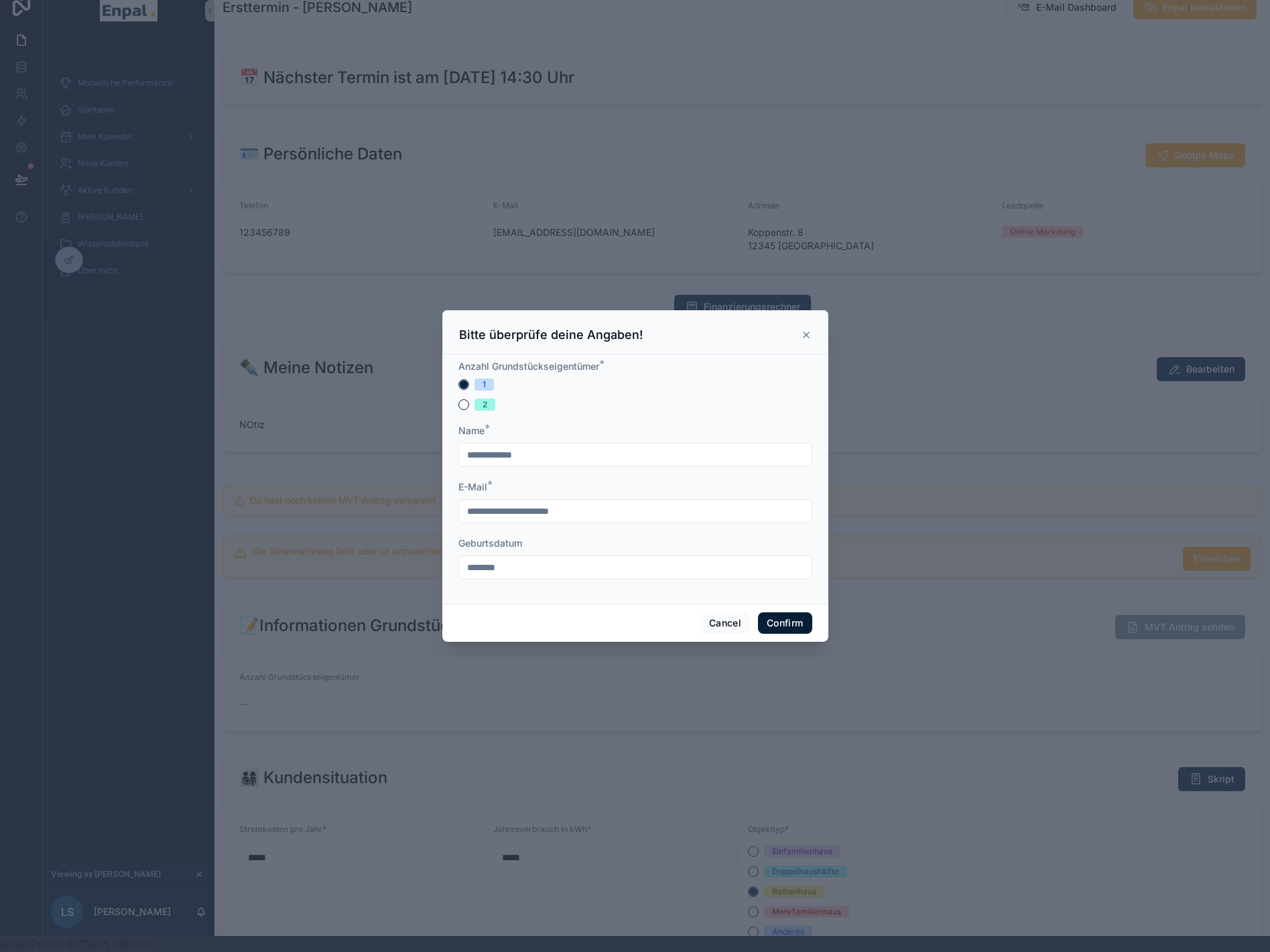
click at [775, 627] on button "Confirm" at bounding box center [785, 624] width 54 height 22
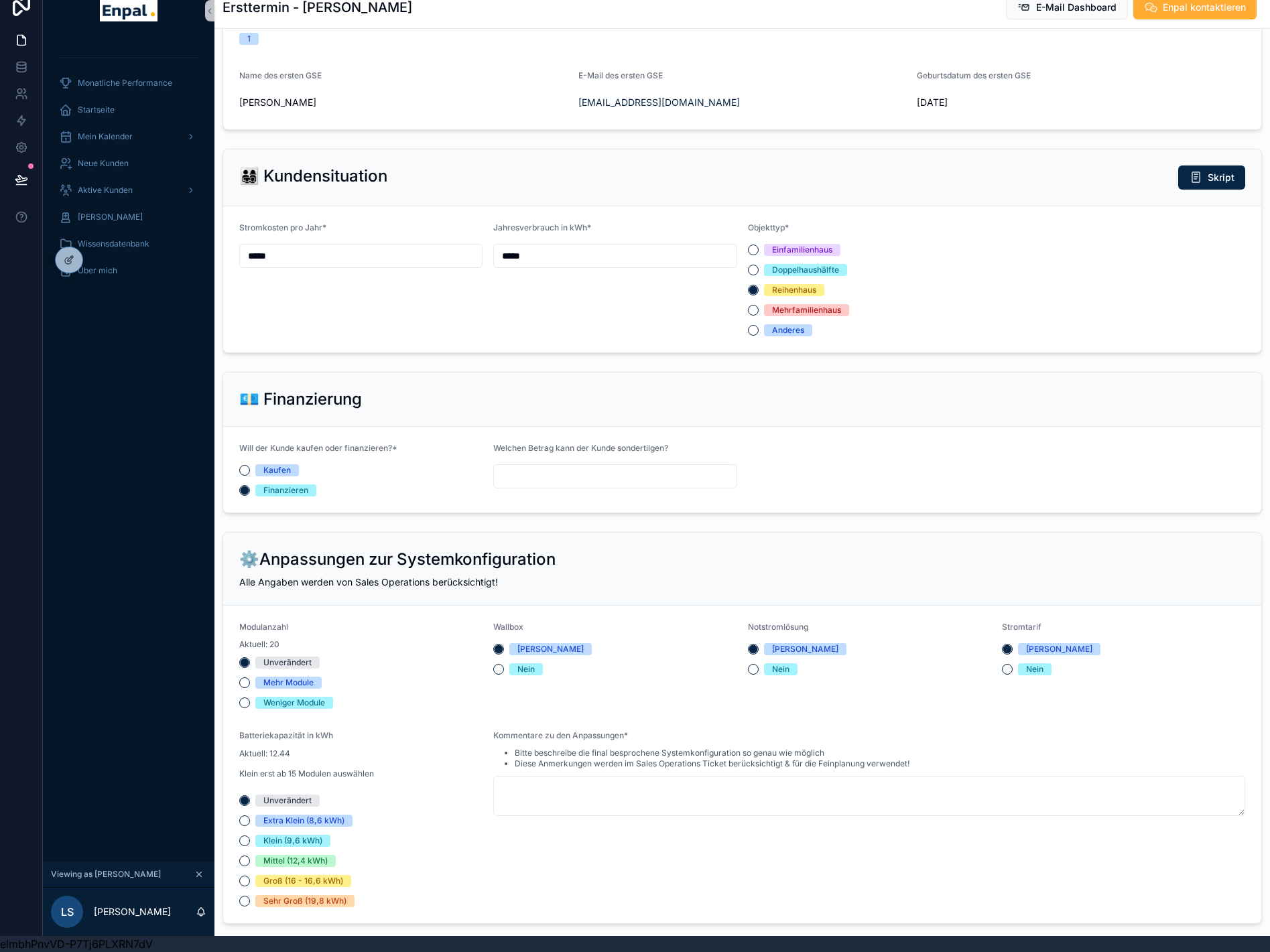
scroll to position [670, 0]
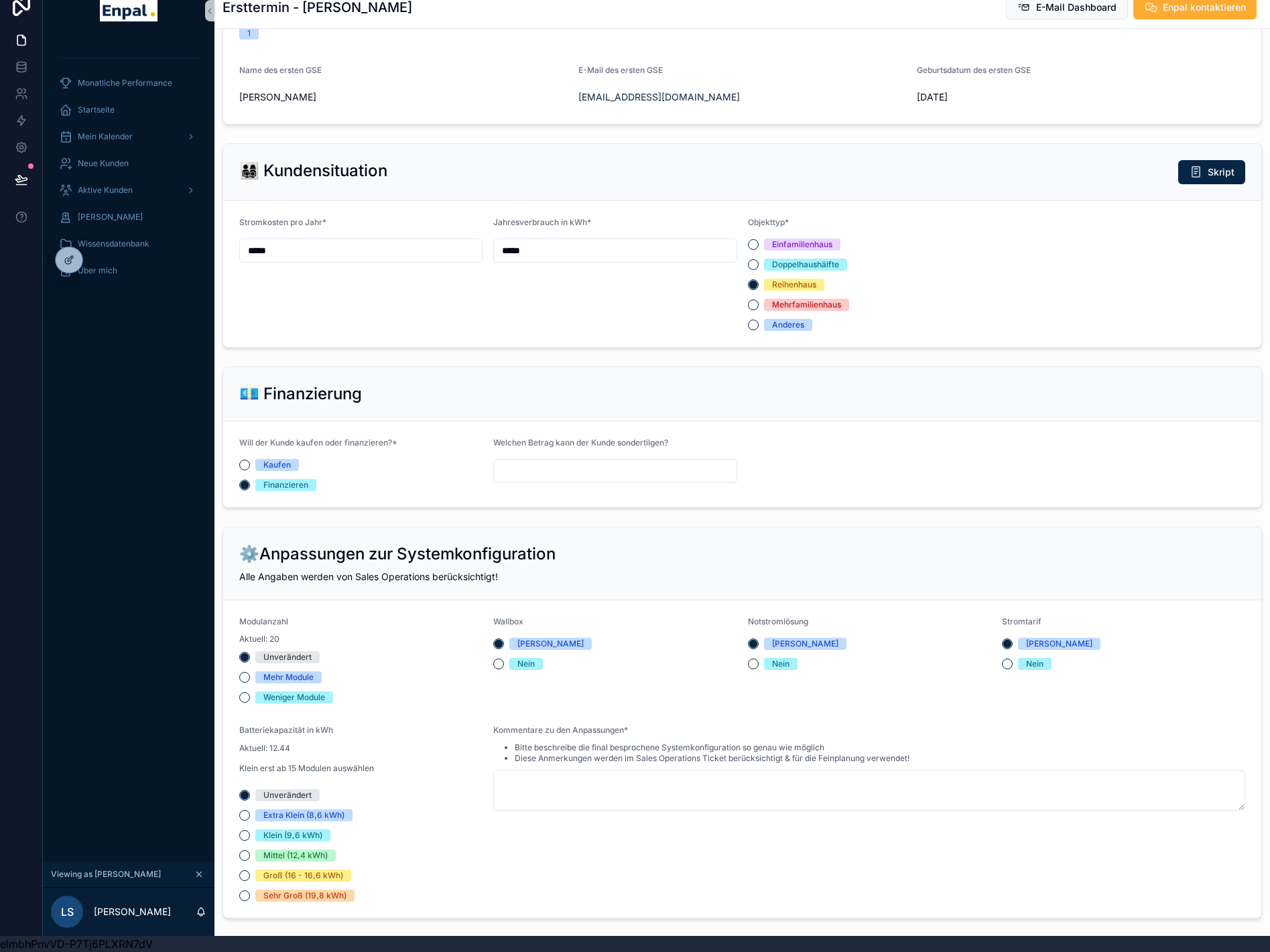
click at [358, 250] on input "*****" at bounding box center [360, 250] width 242 height 19
type input "*****"
click at [530, 254] on input "*****" at bounding box center [614, 250] width 242 height 19
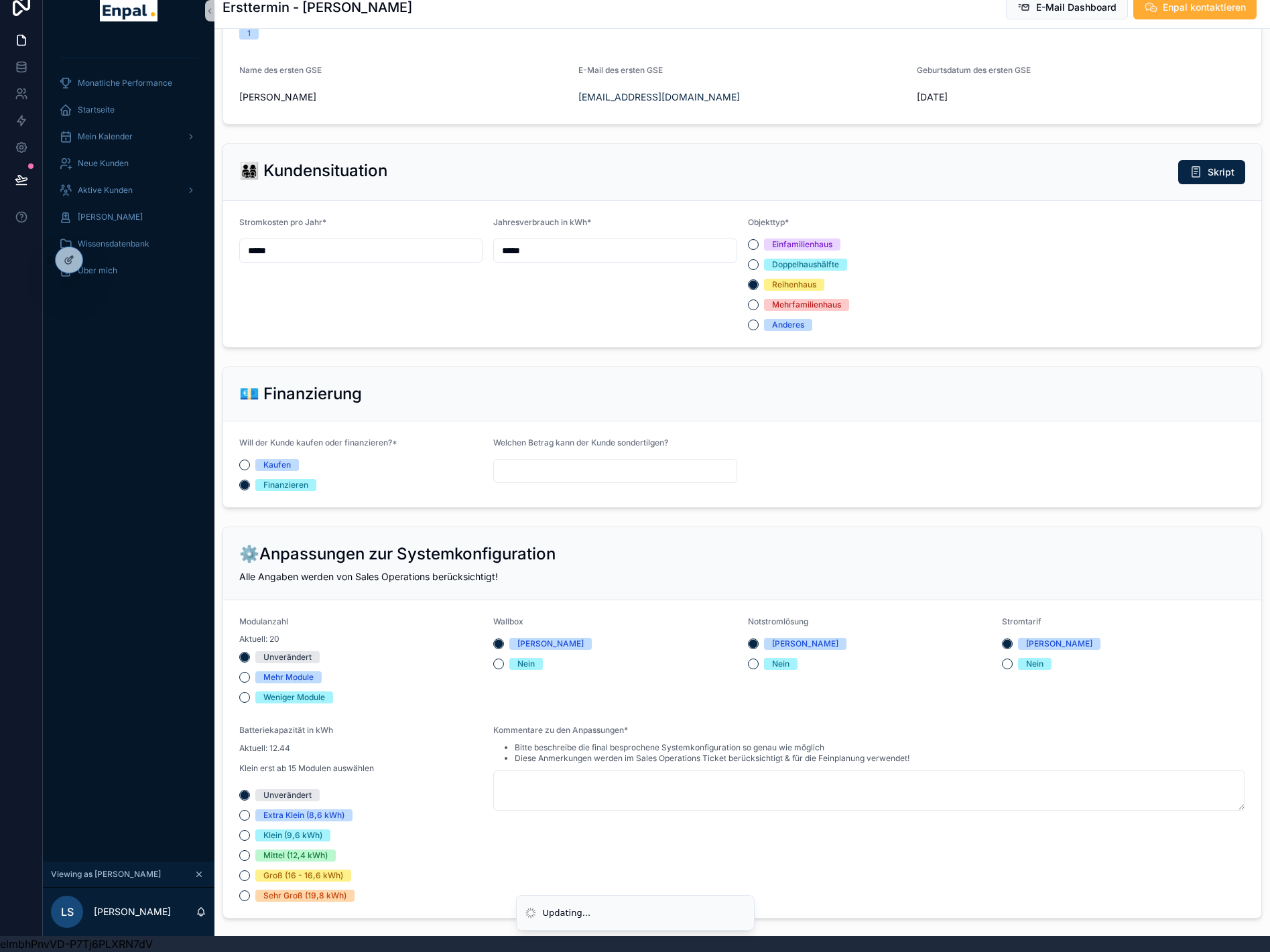
click at [530, 254] on input "*****" at bounding box center [614, 250] width 242 height 19
type input "*****"
click at [322, 315] on div "Stromkosten pro Jahr* *****" at bounding box center [360, 274] width 244 height 114
click at [512, 481] on div "scrollable content" at bounding box center [615, 471] width 244 height 24
click at [520, 474] on input "scrollable content" at bounding box center [614, 471] width 242 height 19
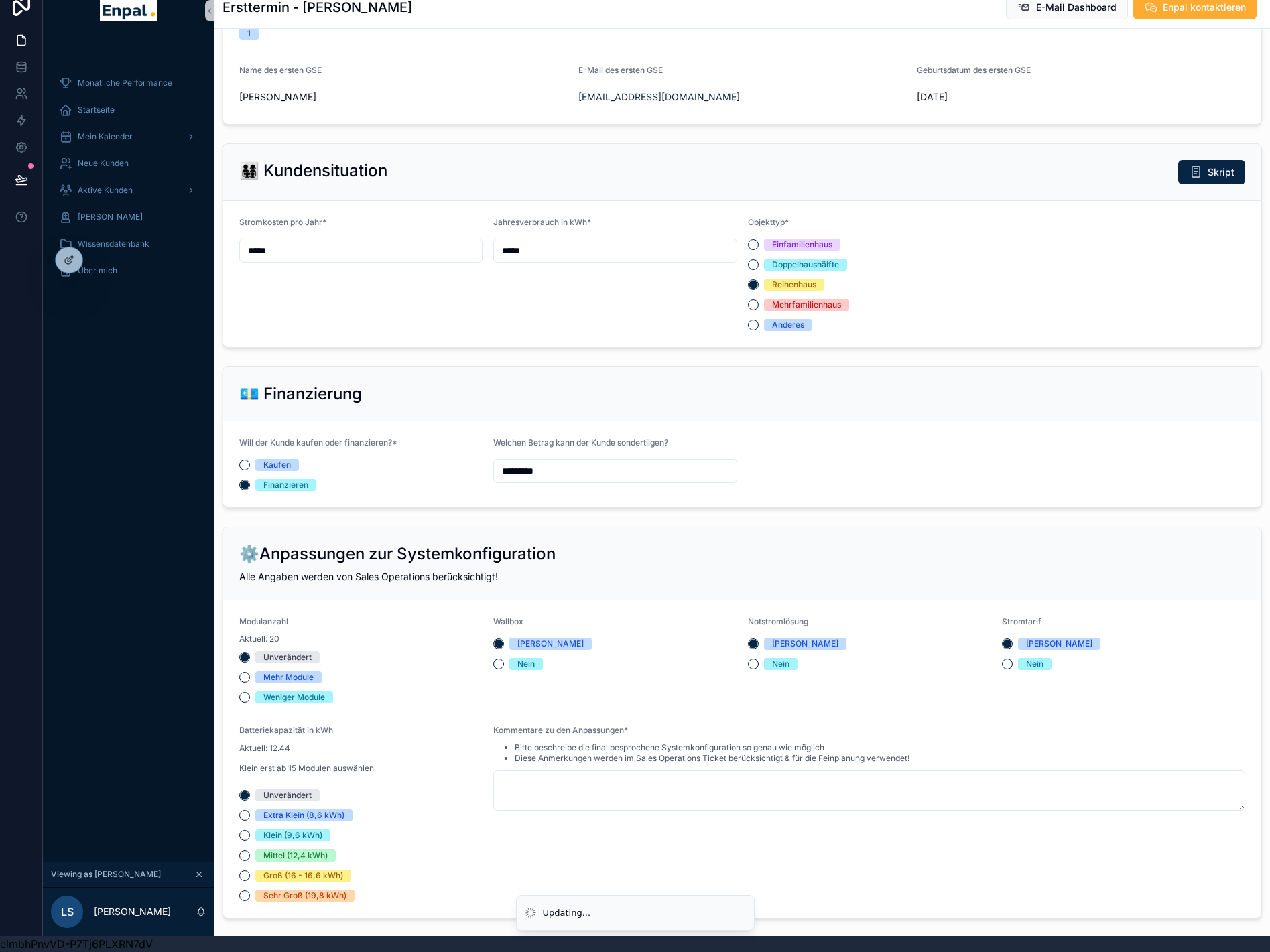
type input "*********"
click at [354, 305] on div "Stromkosten pro Jahr* *****" at bounding box center [360, 274] width 244 height 114
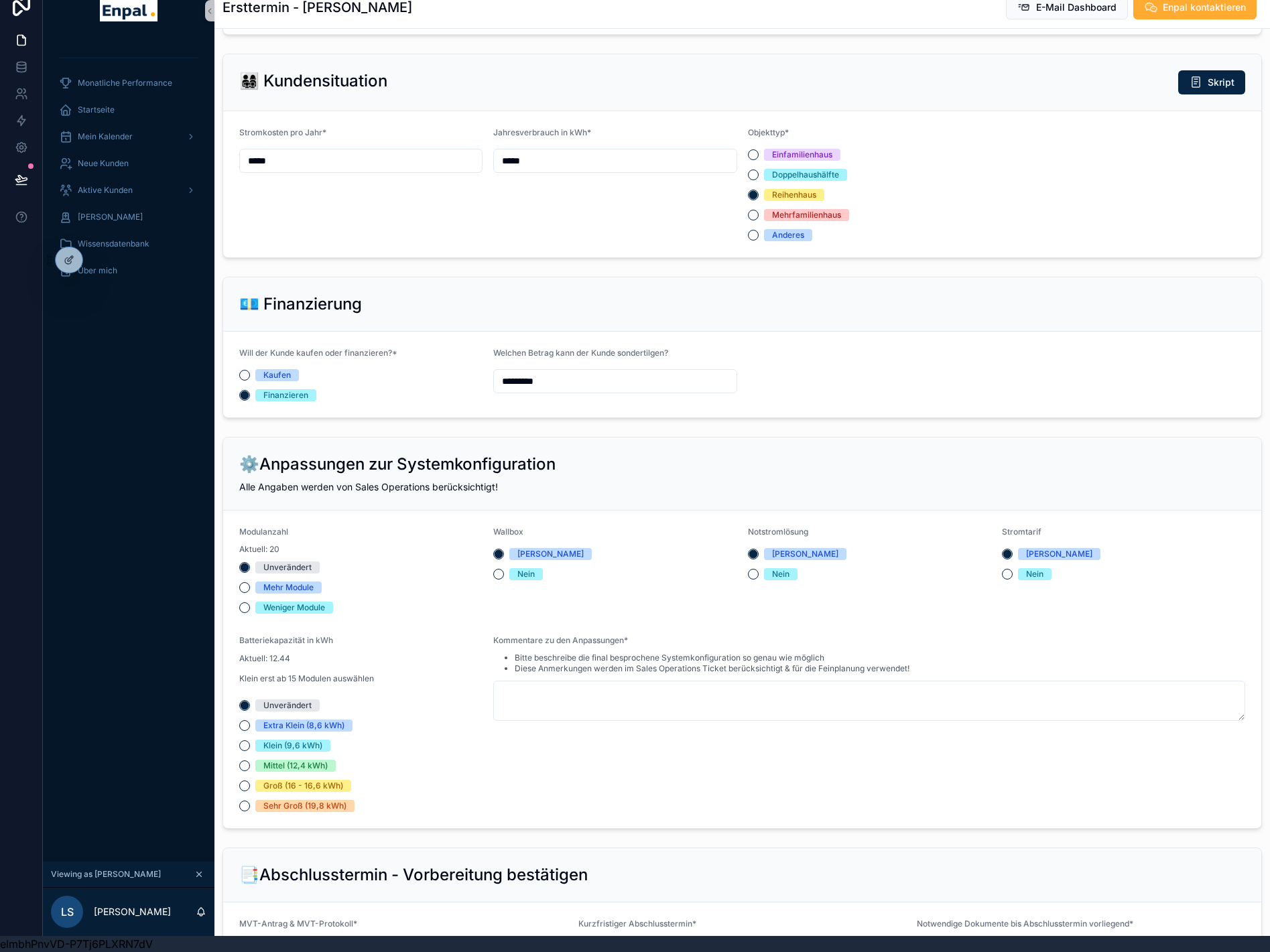
scroll to position [804, 0]
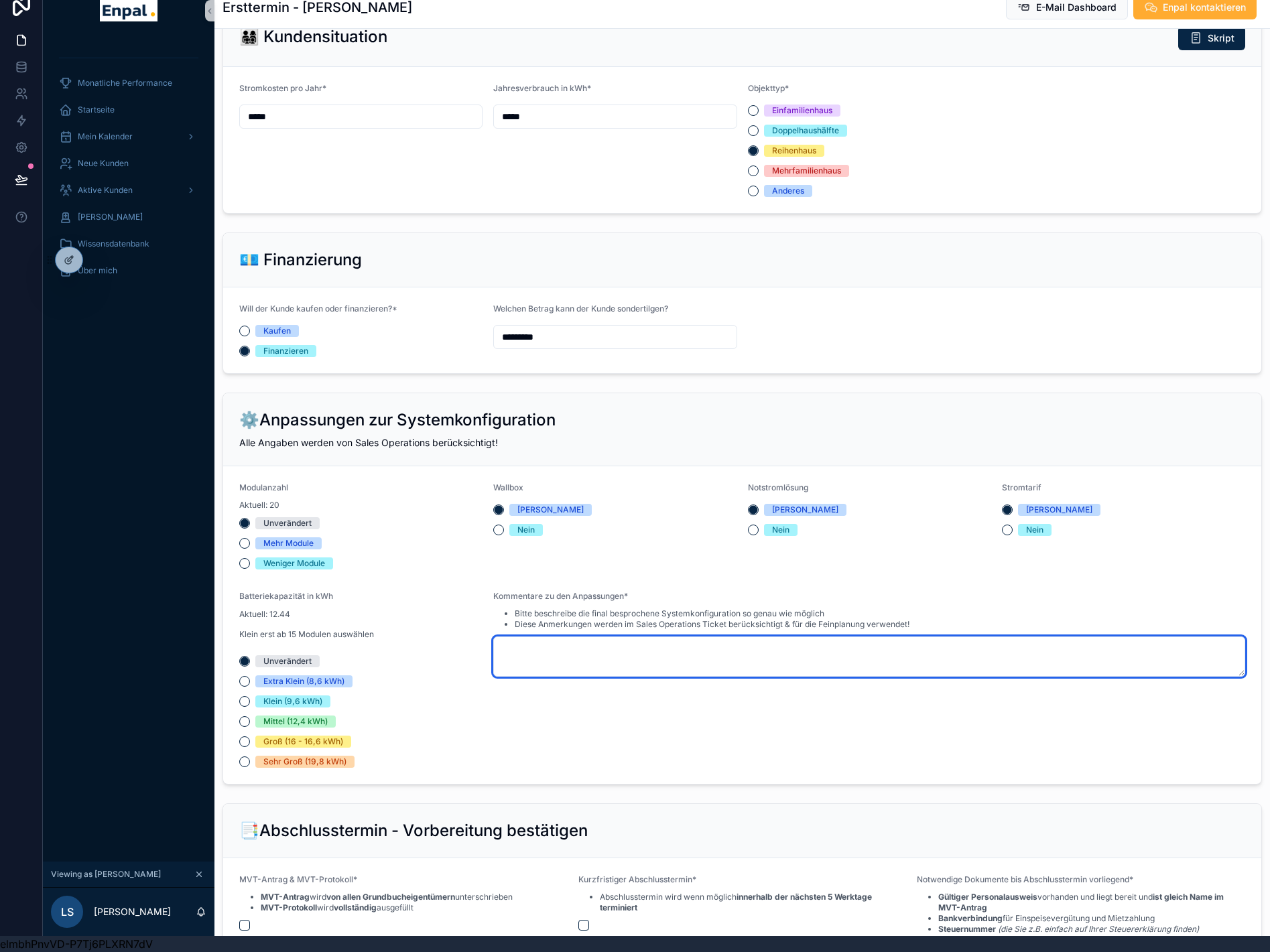
click at [537, 656] on textarea "scrollable content" at bounding box center [870, 657] width 752 height 40
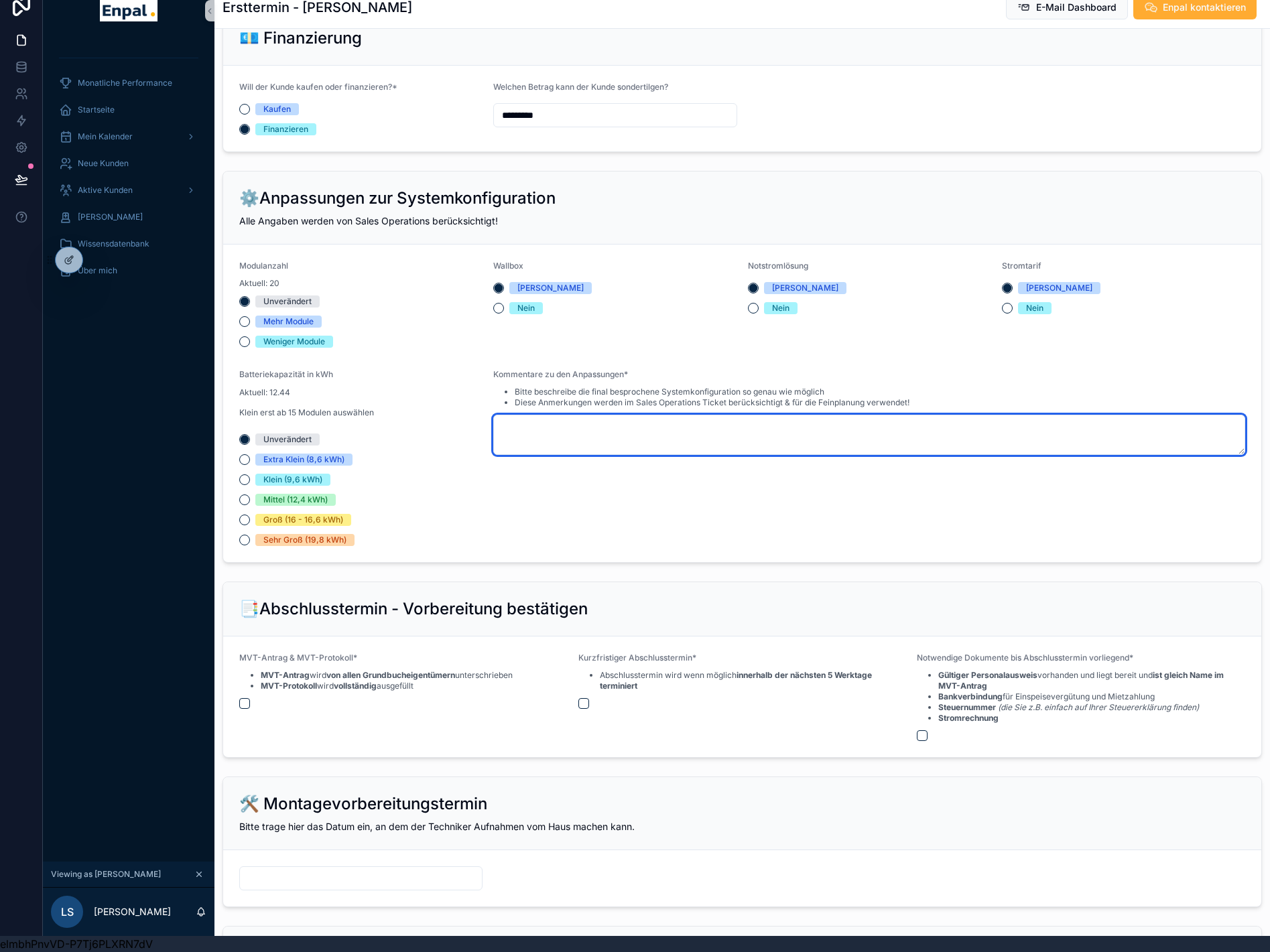
scroll to position [1072, 0]
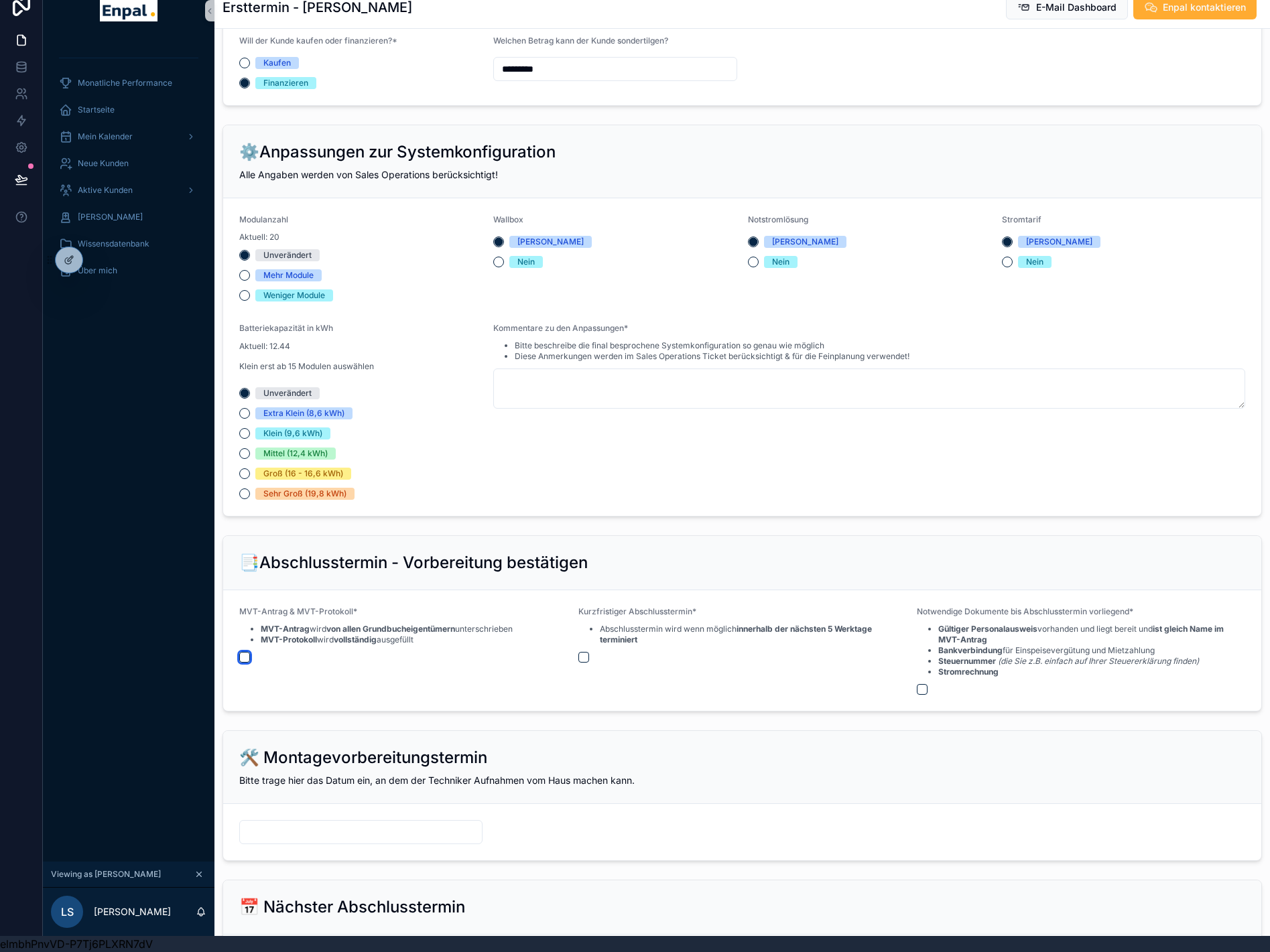
click at [244, 659] on button "scrollable content" at bounding box center [244, 657] width 11 height 11
click at [587, 660] on button "scrollable content" at bounding box center [583, 657] width 11 height 11
click at [919, 695] on form "MVT-Antrag & MVT-Protokoll* MVT-Antrag wird von allen Grundbucheigentümern unte…" at bounding box center [741, 650] width 1038 height 120
click at [922, 693] on button "scrollable content" at bounding box center [922, 689] width 11 height 11
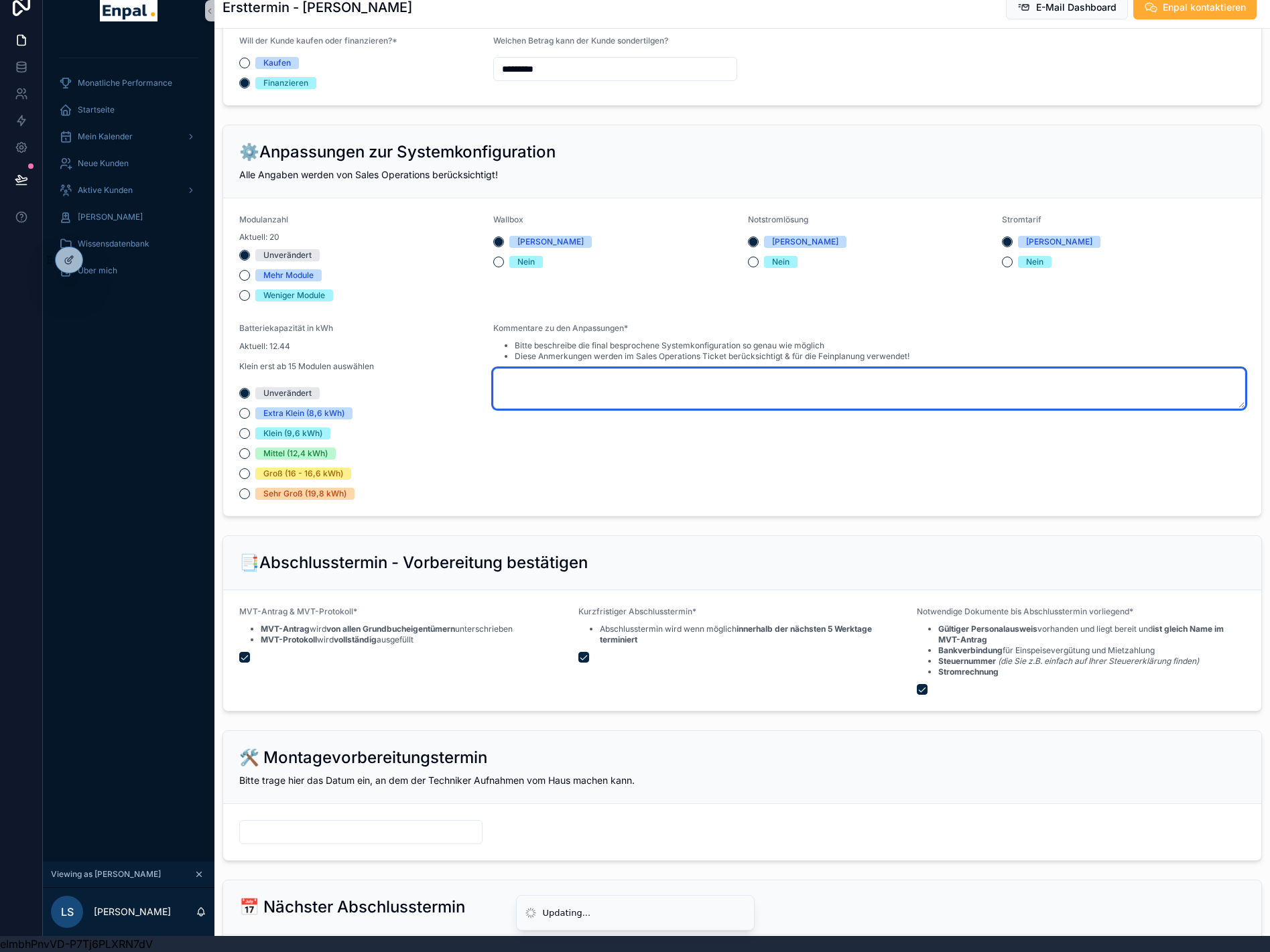
click at [609, 391] on textarea "scrollable content" at bounding box center [870, 388] width 752 height 40
type textarea "*"
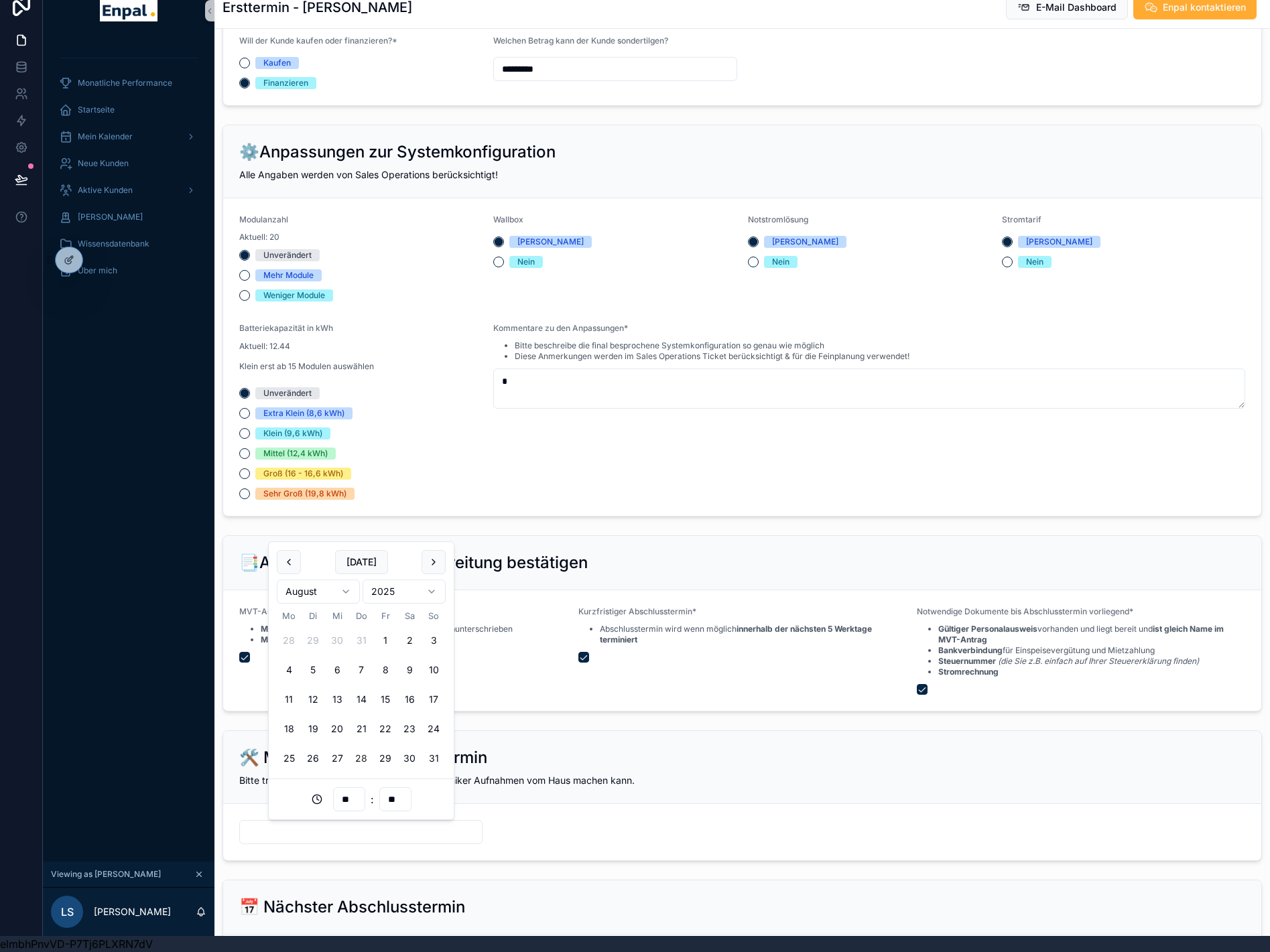
click at [452, 831] on input "scrollable content" at bounding box center [360, 832] width 242 height 19
click at [435, 565] on button "scrollable content" at bounding box center [434, 562] width 24 height 24
click at [292, 642] on button "1" at bounding box center [289, 641] width 24 height 24
click at [305, 642] on button "2" at bounding box center [313, 641] width 24 height 24
click at [578, 683] on div "Kurzfristiger Abschlusstermin* Abschlusstermin wird wenn möglich innerhalb der …" at bounding box center [742, 651] width 328 height 89
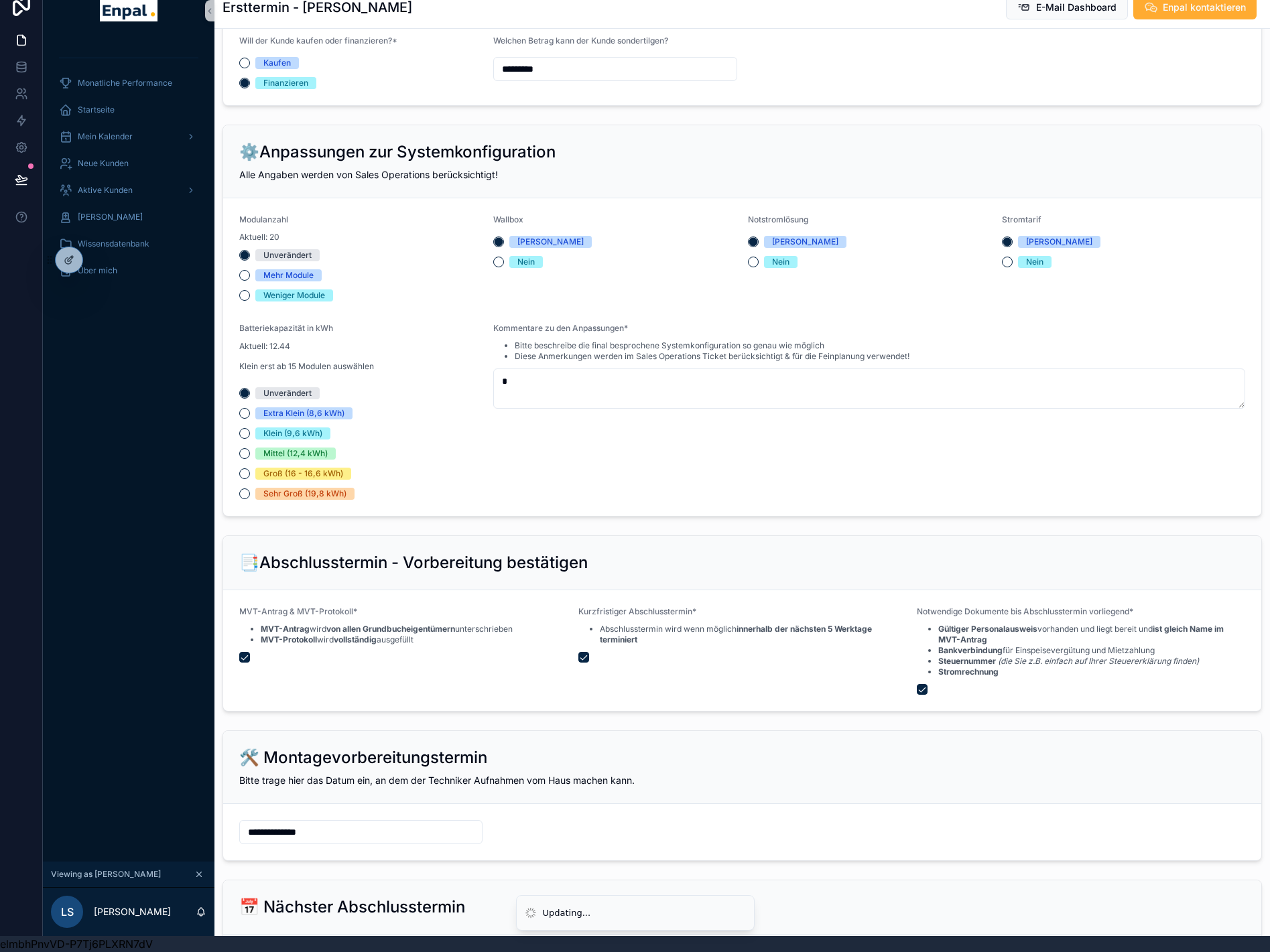
click at [299, 829] on input "**********" at bounding box center [360, 832] width 242 height 19
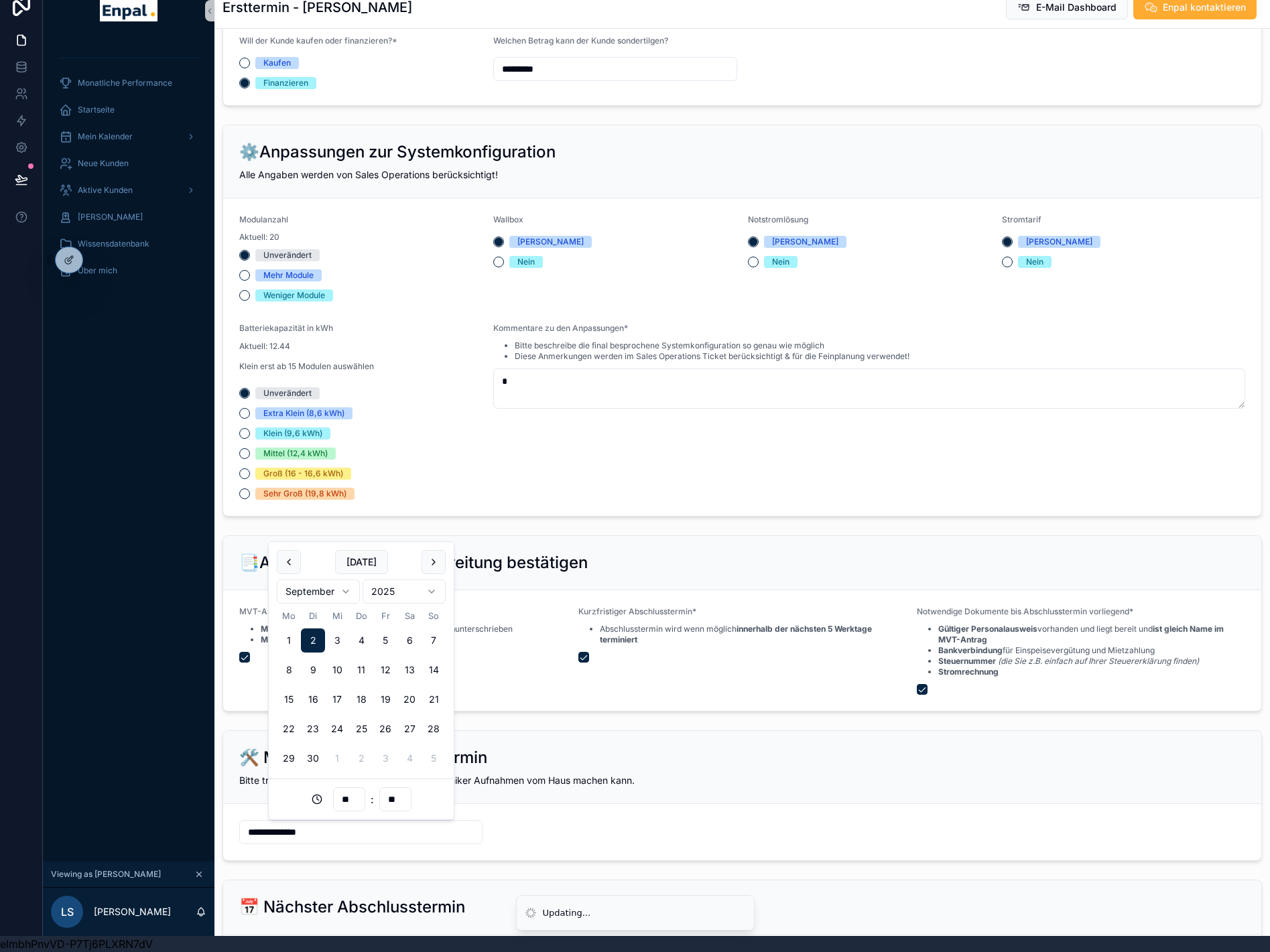
click at [344, 800] on input "**" at bounding box center [348, 799] width 31 height 19
click at [336, 676] on div "16" at bounding box center [349, 675] width 61 height 22
type input "**********"
type input "**"
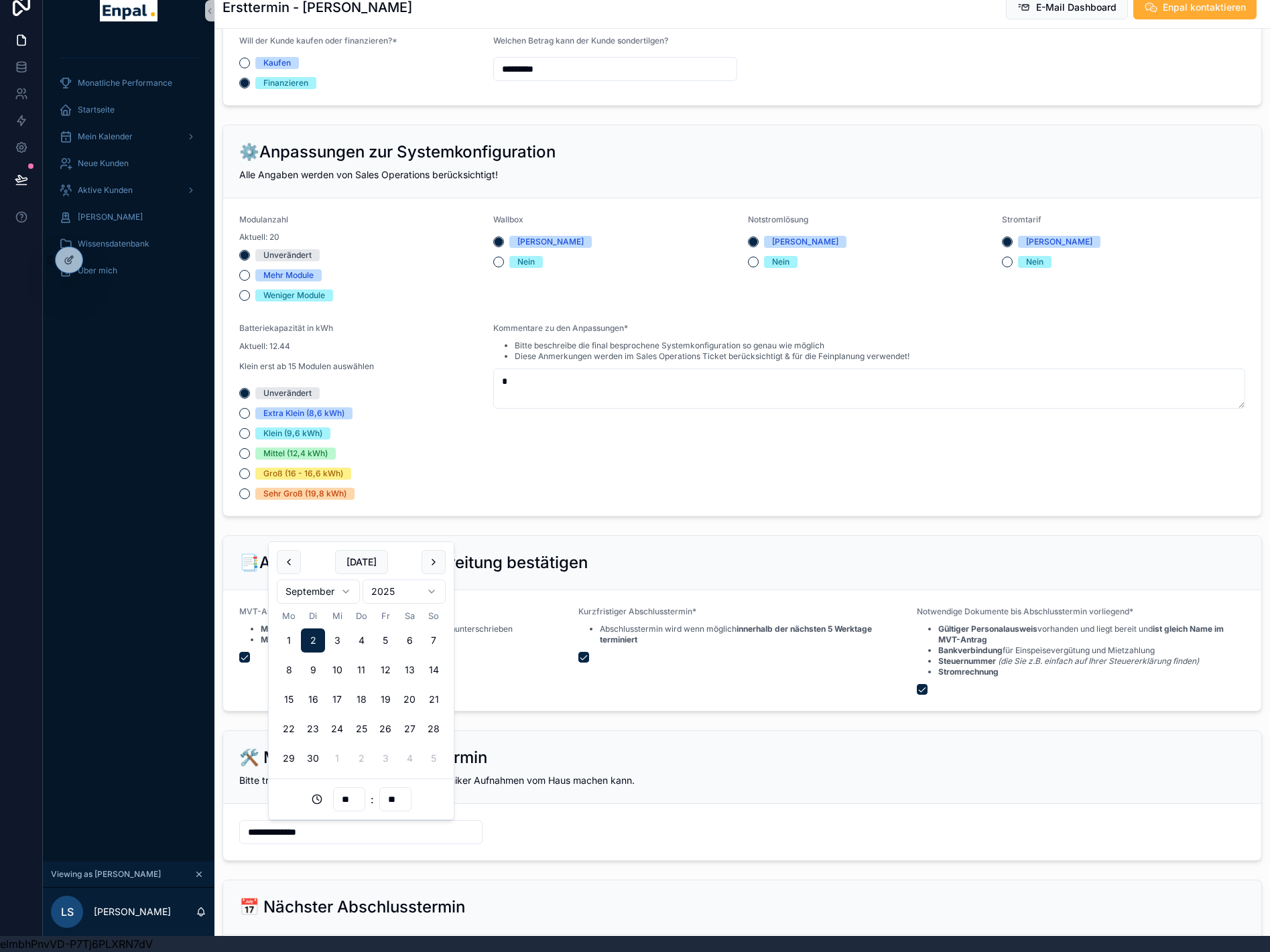
click at [611, 681] on div "Kurzfristiger Abschlusstermin* Abschlusstermin wird wenn möglich innerhalb der …" at bounding box center [742, 651] width 328 height 89
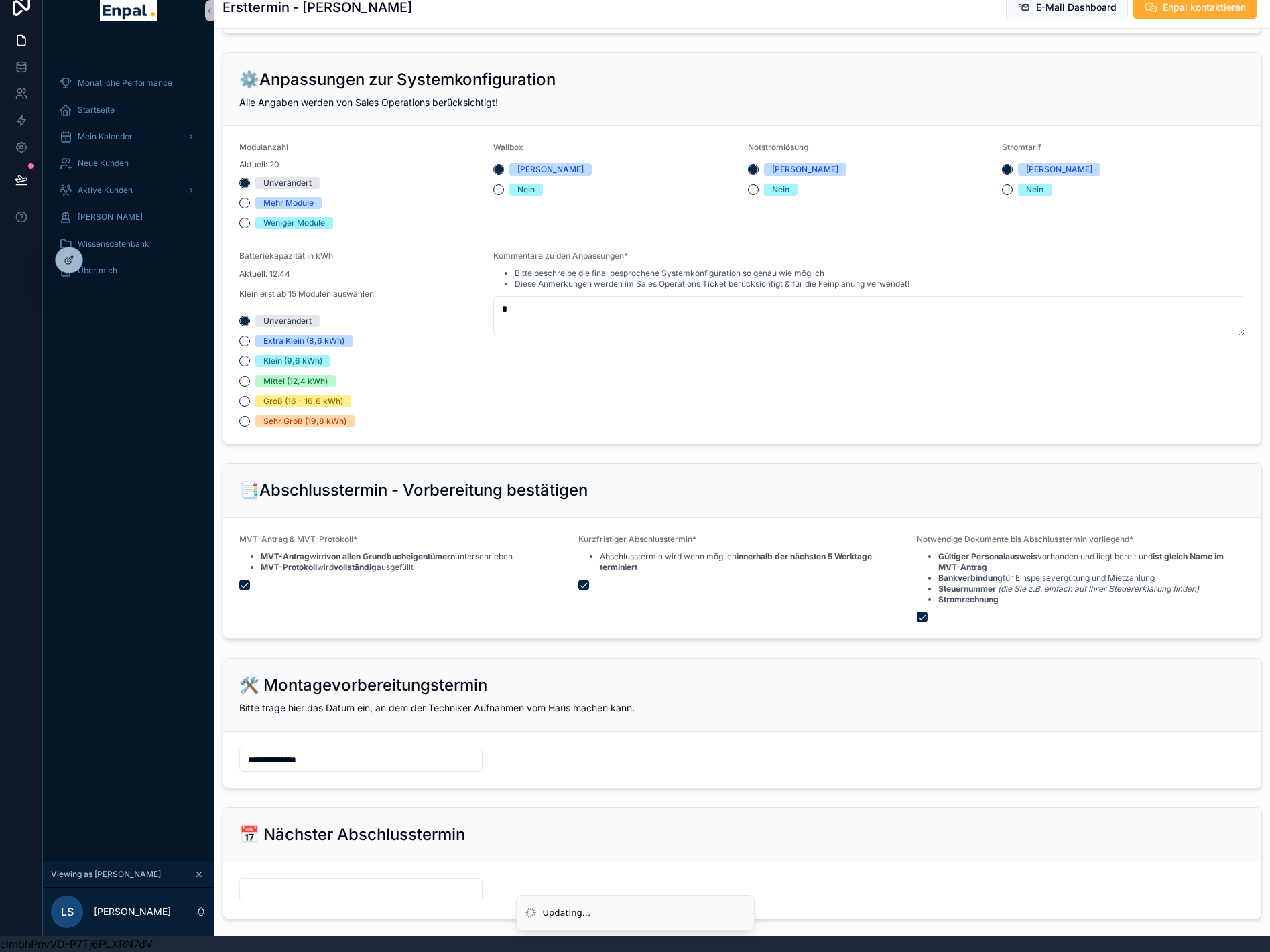
scroll to position [1254, 0]
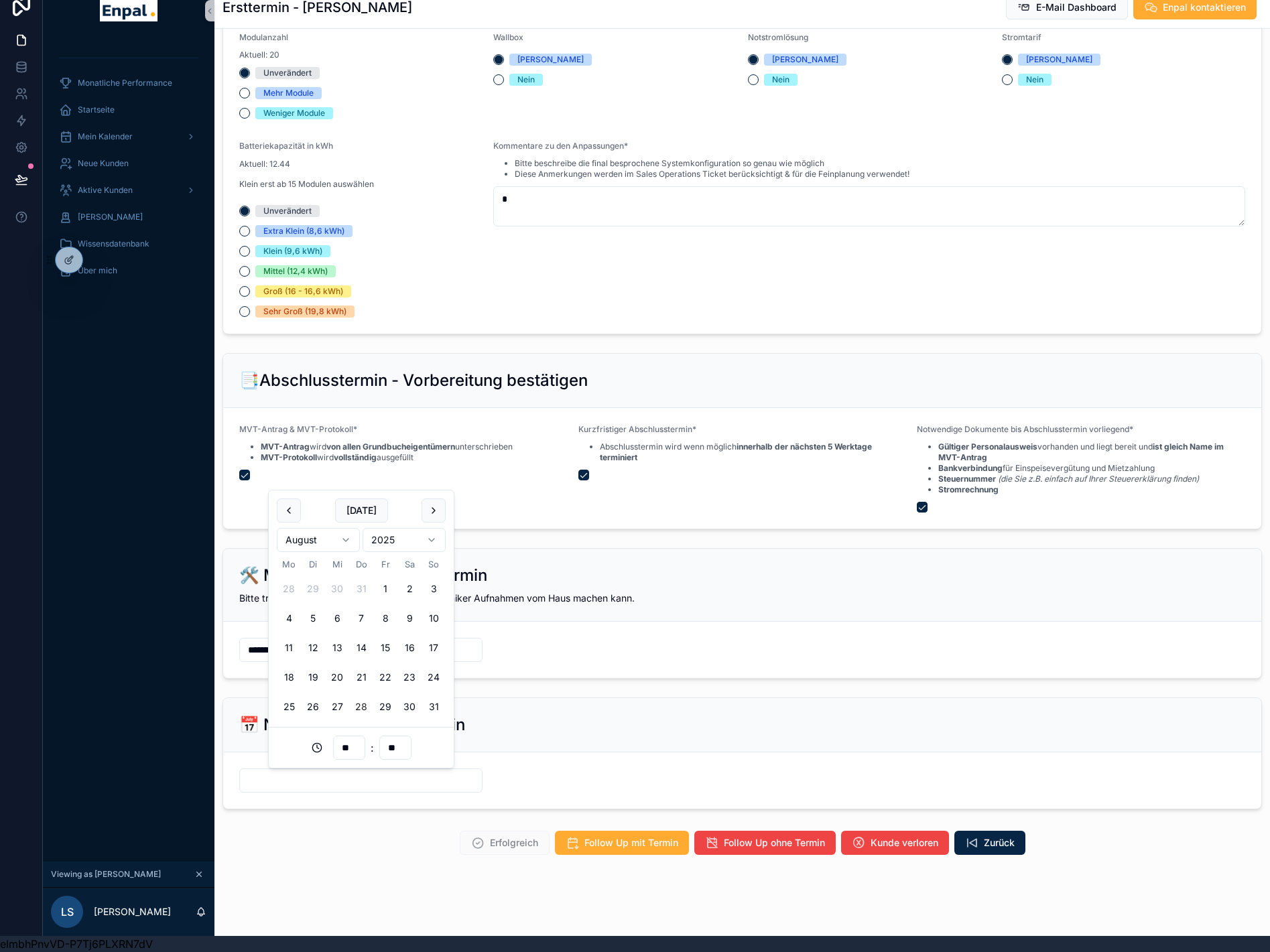
click at [459, 787] on input "scrollable content" at bounding box center [360, 780] width 242 height 19
click at [437, 499] on button "scrollable content" at bounding box center [434, 510] width 24 height 24
click at [387, 593] on button "5" at bounding box center [385, 589] width 24 height 24
click at [529, 568] on div "🛠️ Montagevorbereitungstermin" at bounding box center [741, 576] width 1006 height 22
click at [323, 774] on input "**********" at bounding box center [360, 780] width 242 height 19
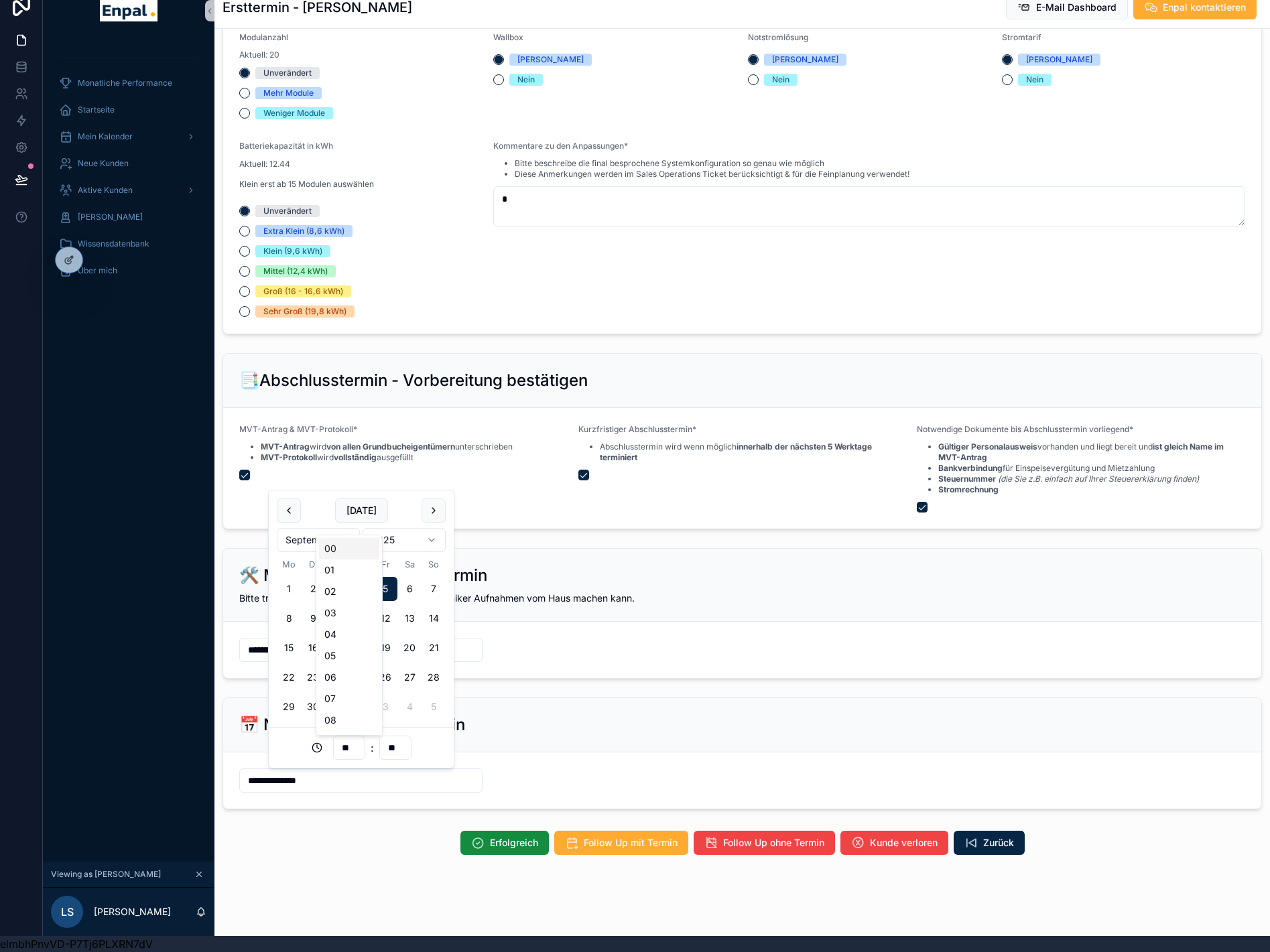
click at [350, 746] on input "**" at bounding box center [348, 747] width 31 height 19
click at [345, 636] on div "04" at bounding box center [349, 635] width 61 height 22
type input "**********"
type input "**"
drag, startPoint x: 677, startPoint y: 544, endPoint x: 661, endPoint y: 541, distance: 16.3
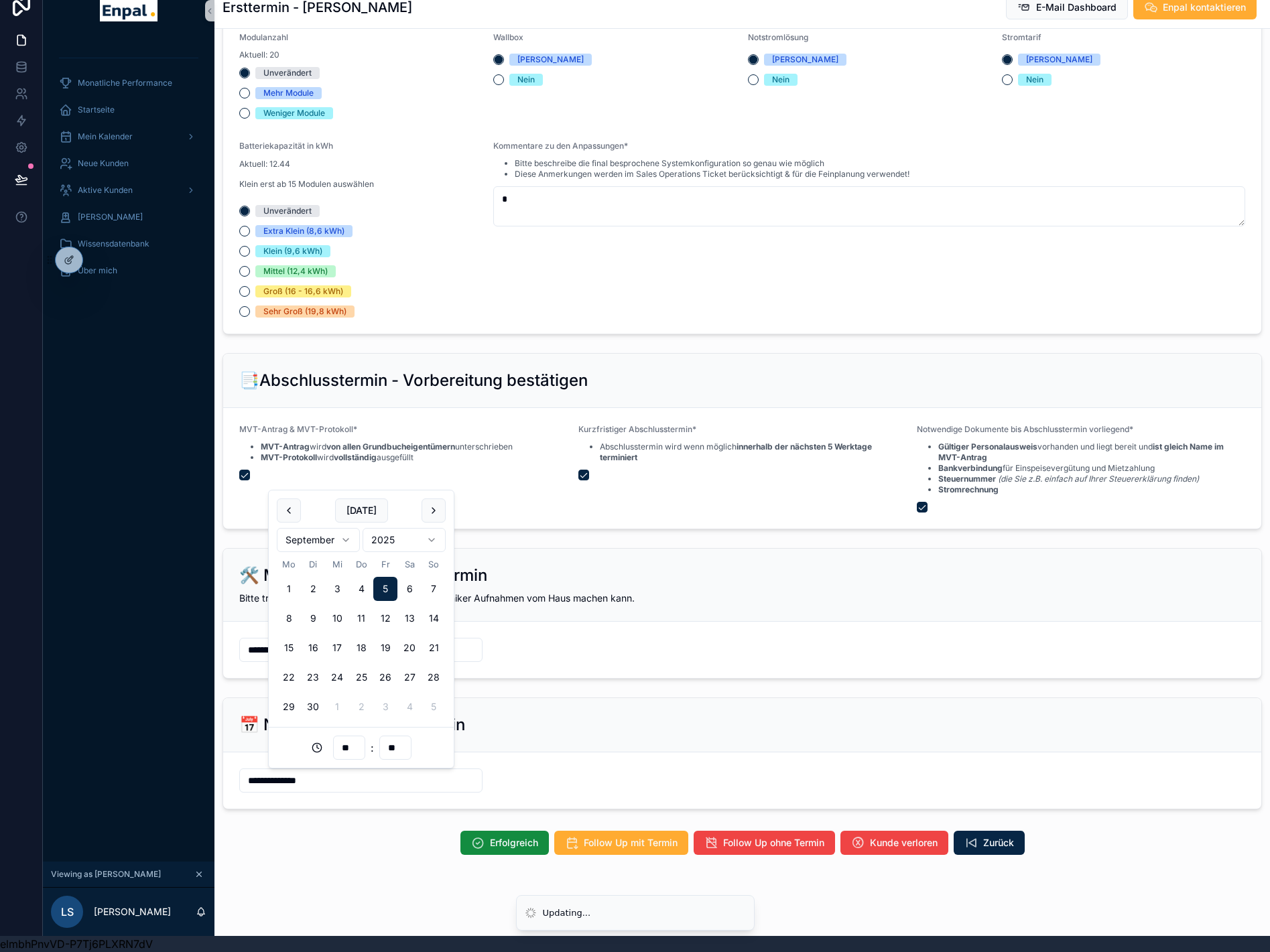
click at [671, 544] on div "**********" at bounding box center [742, 614] width 1056 height 141
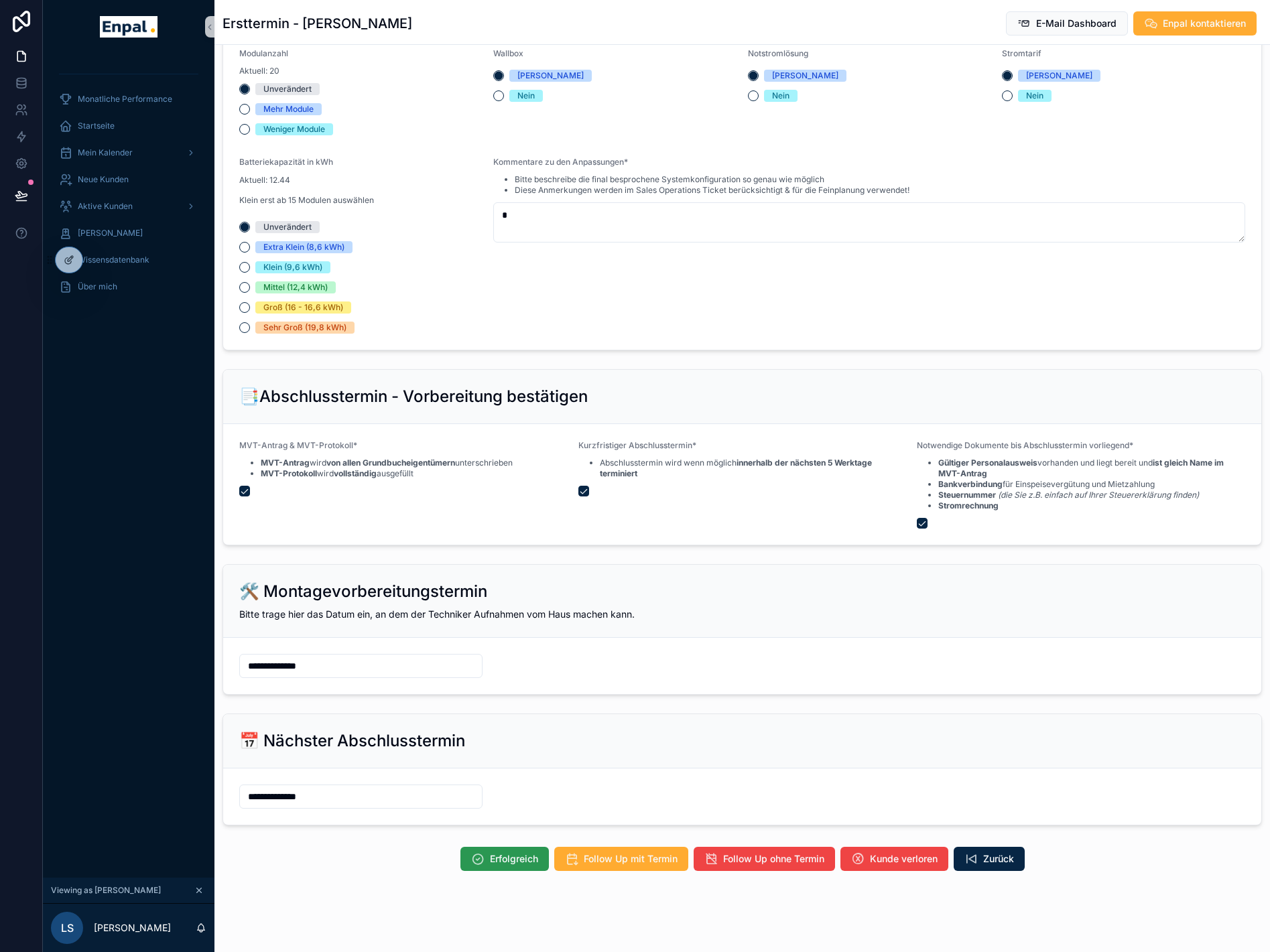
click at [509, 859] on span "Erfolgreich" at bounding box center [514, 858] width 48 height 13
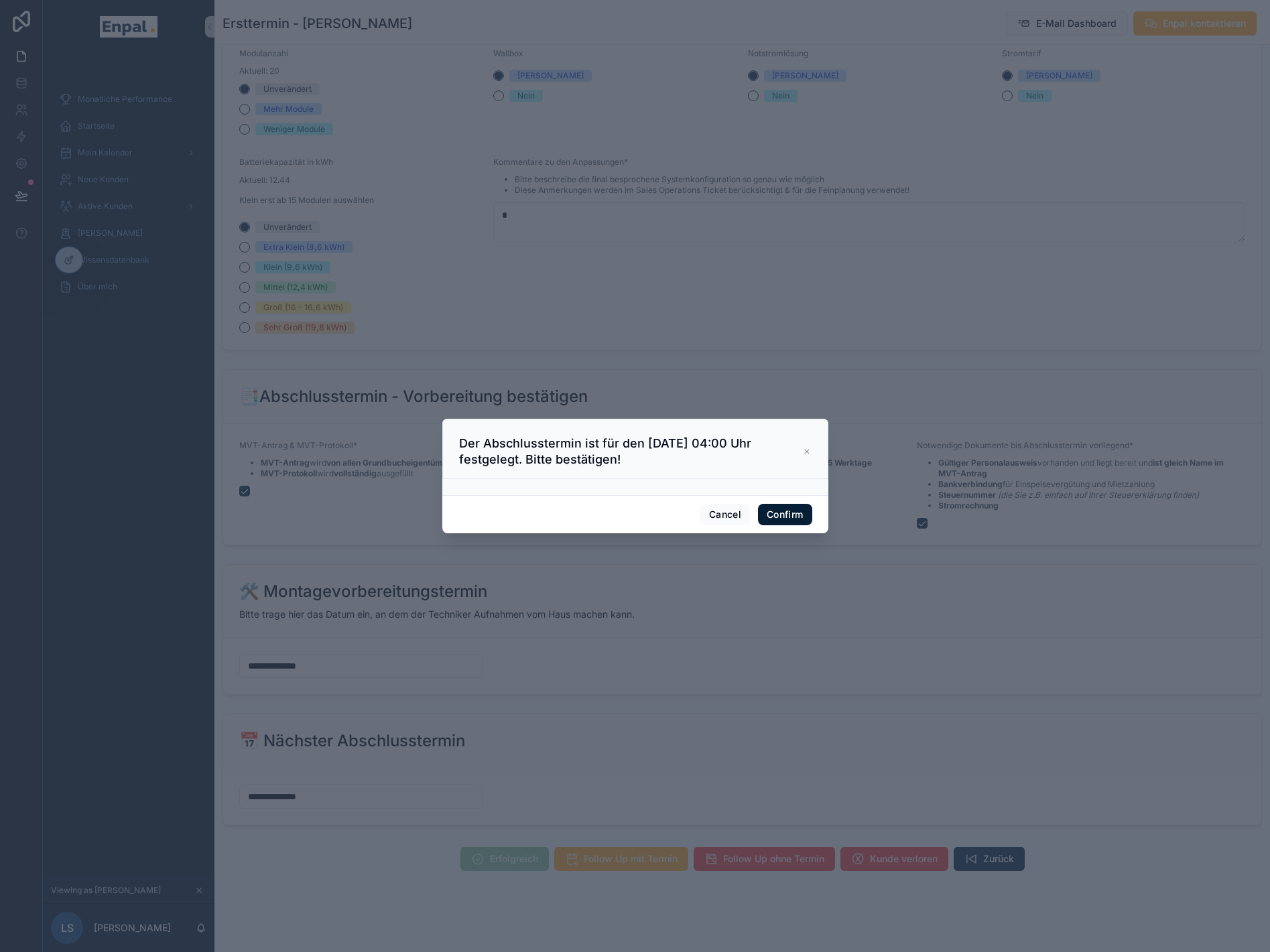
click at [789, 519] on button "Confirm" at bounding box center [785, 515] width 54 height 22
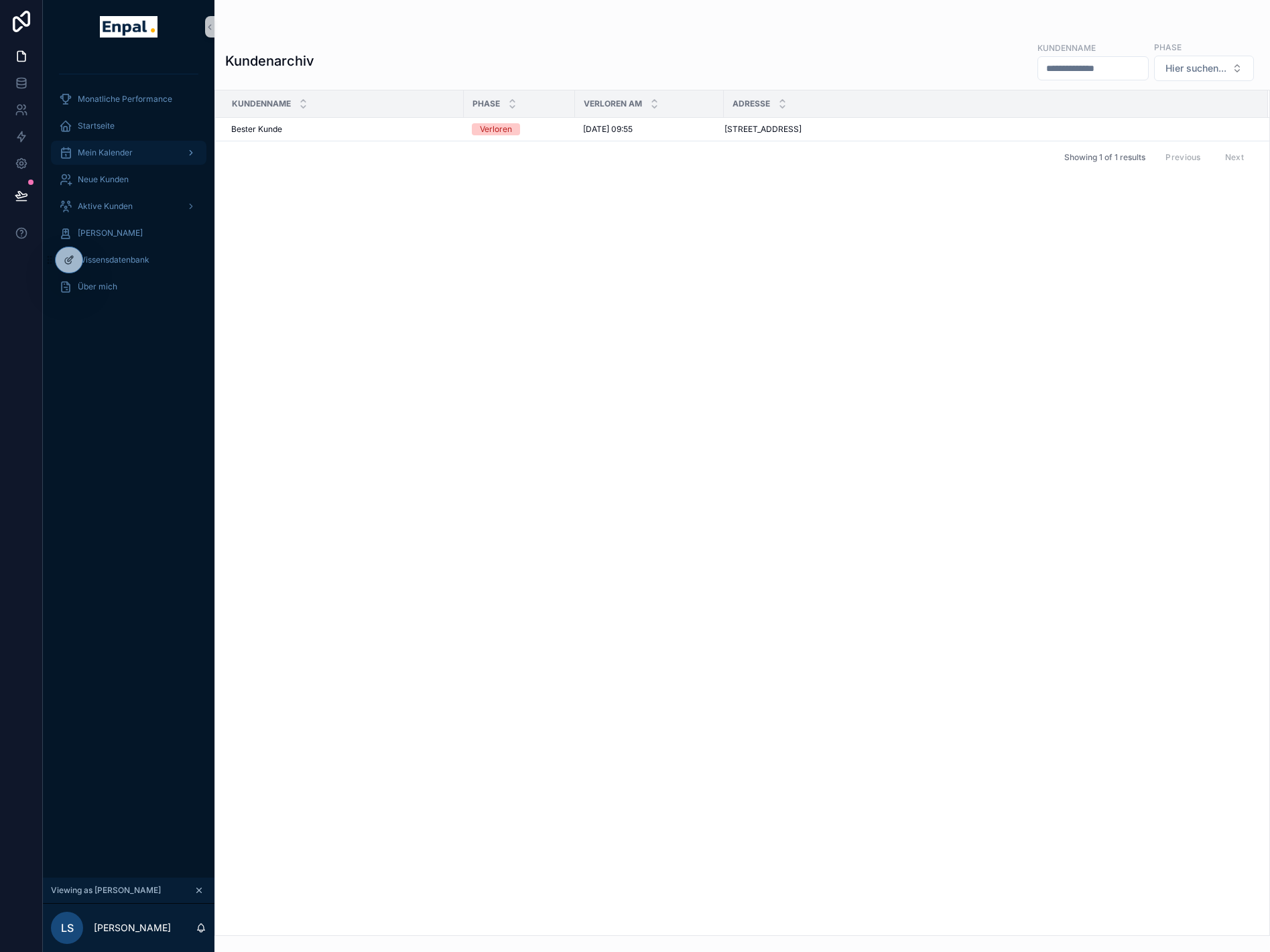
click at [118, 153] on span "Mein Kalender" at bounding box center [105, 152] width 55 height 11
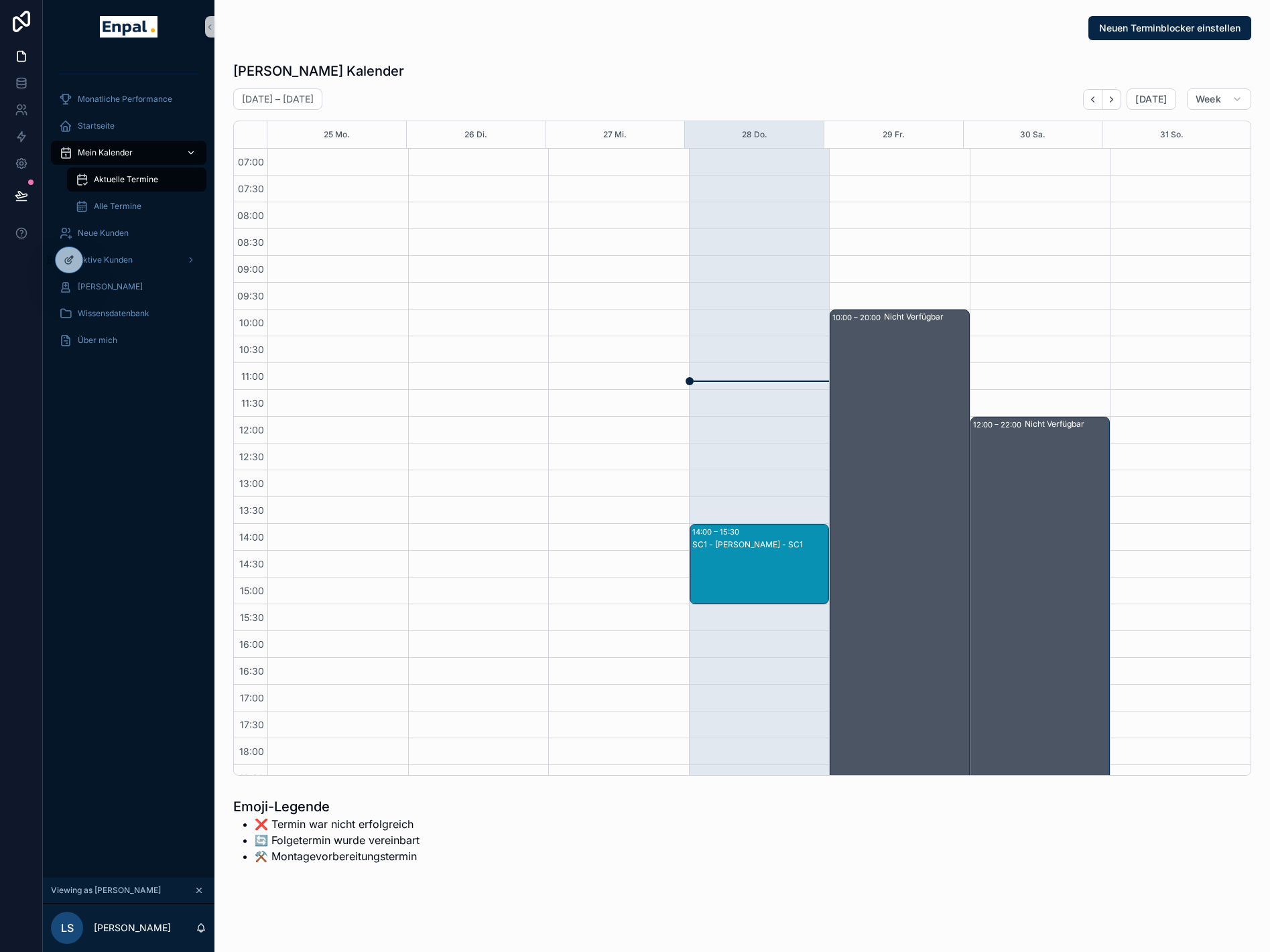
scroll to position [170, 0]
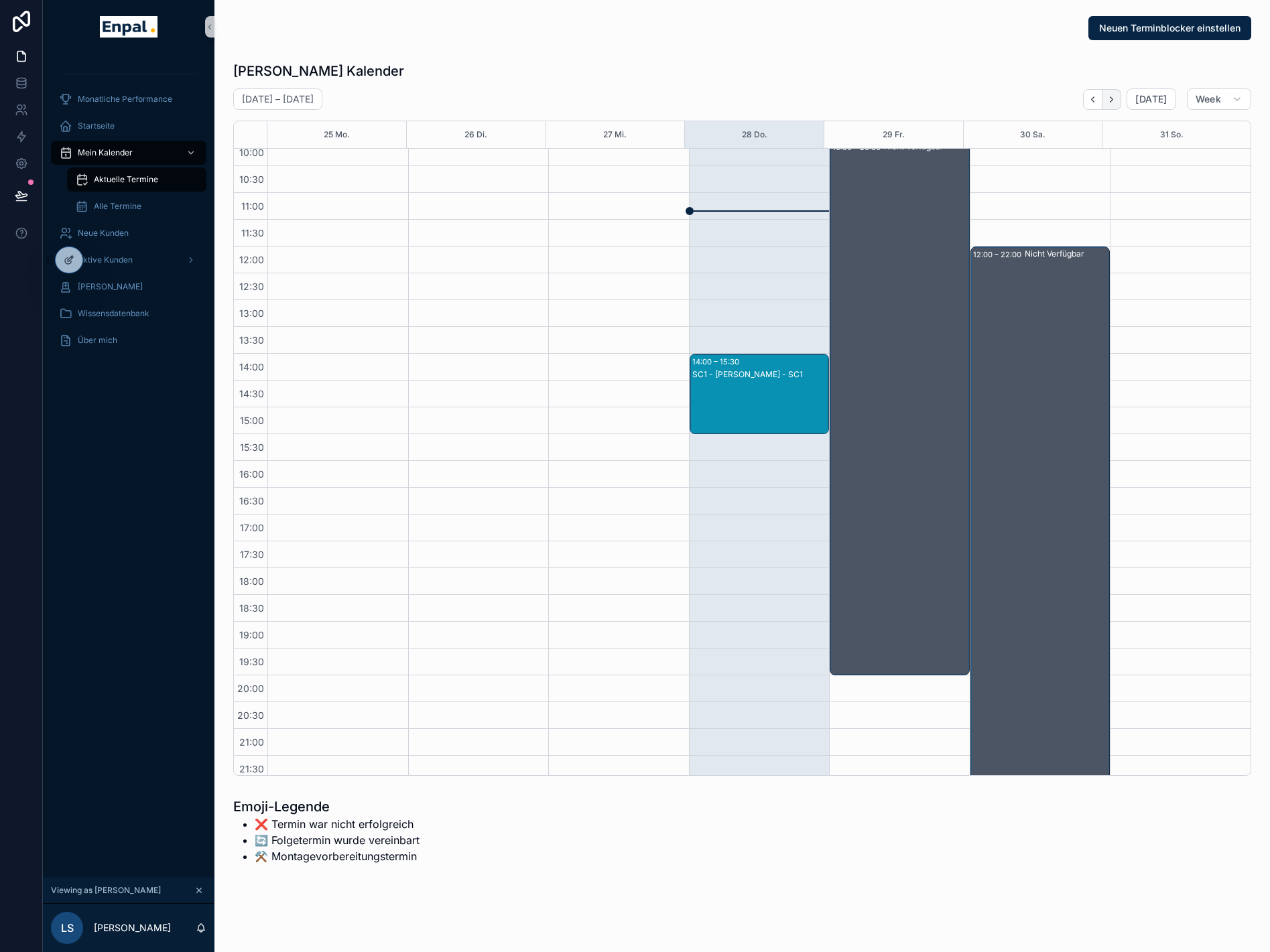
click at [1117, 98] on icon "Next" at bounding box center [1112, 99] width 10 height 10
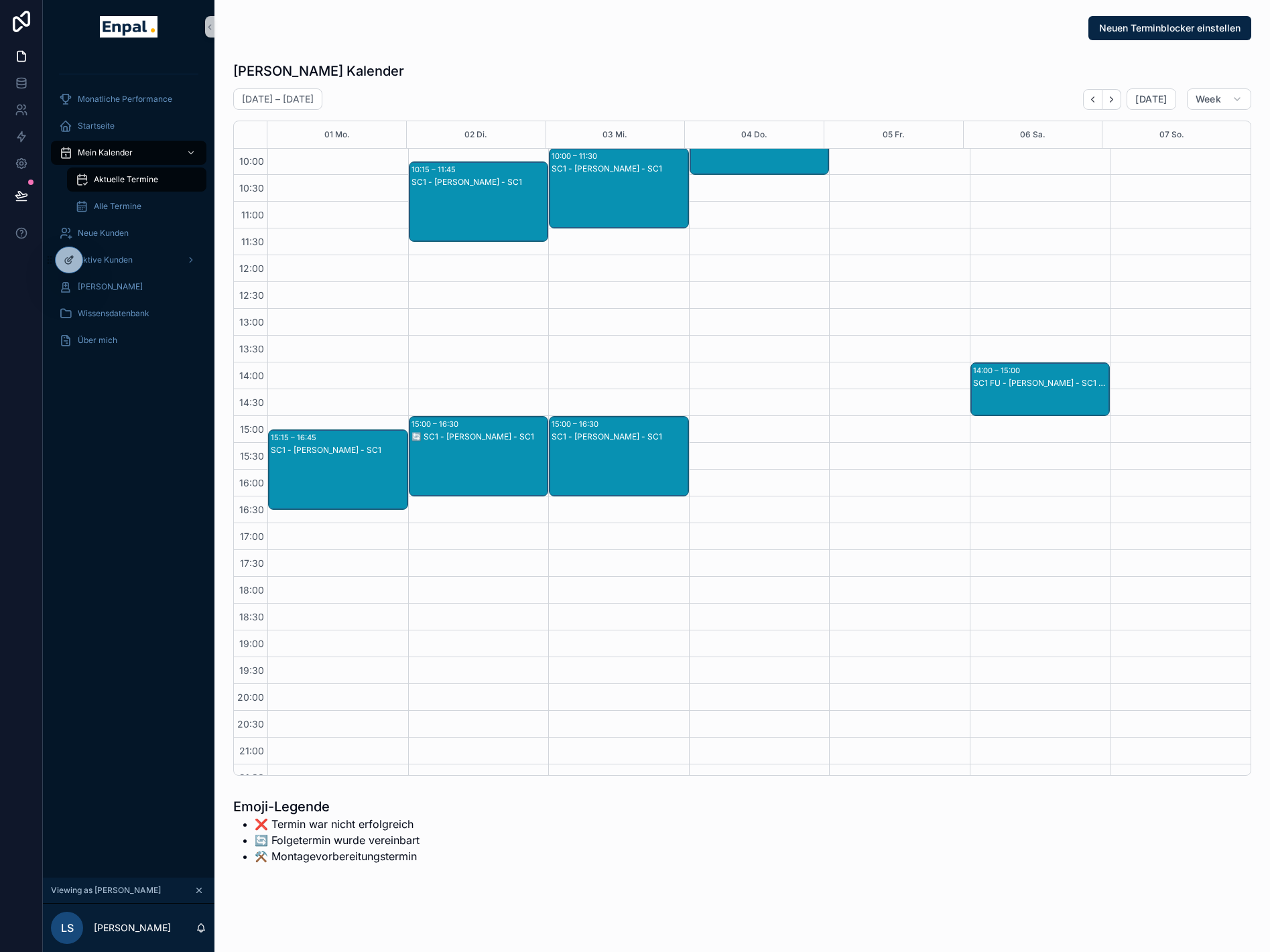
scroll to position [170, 0]
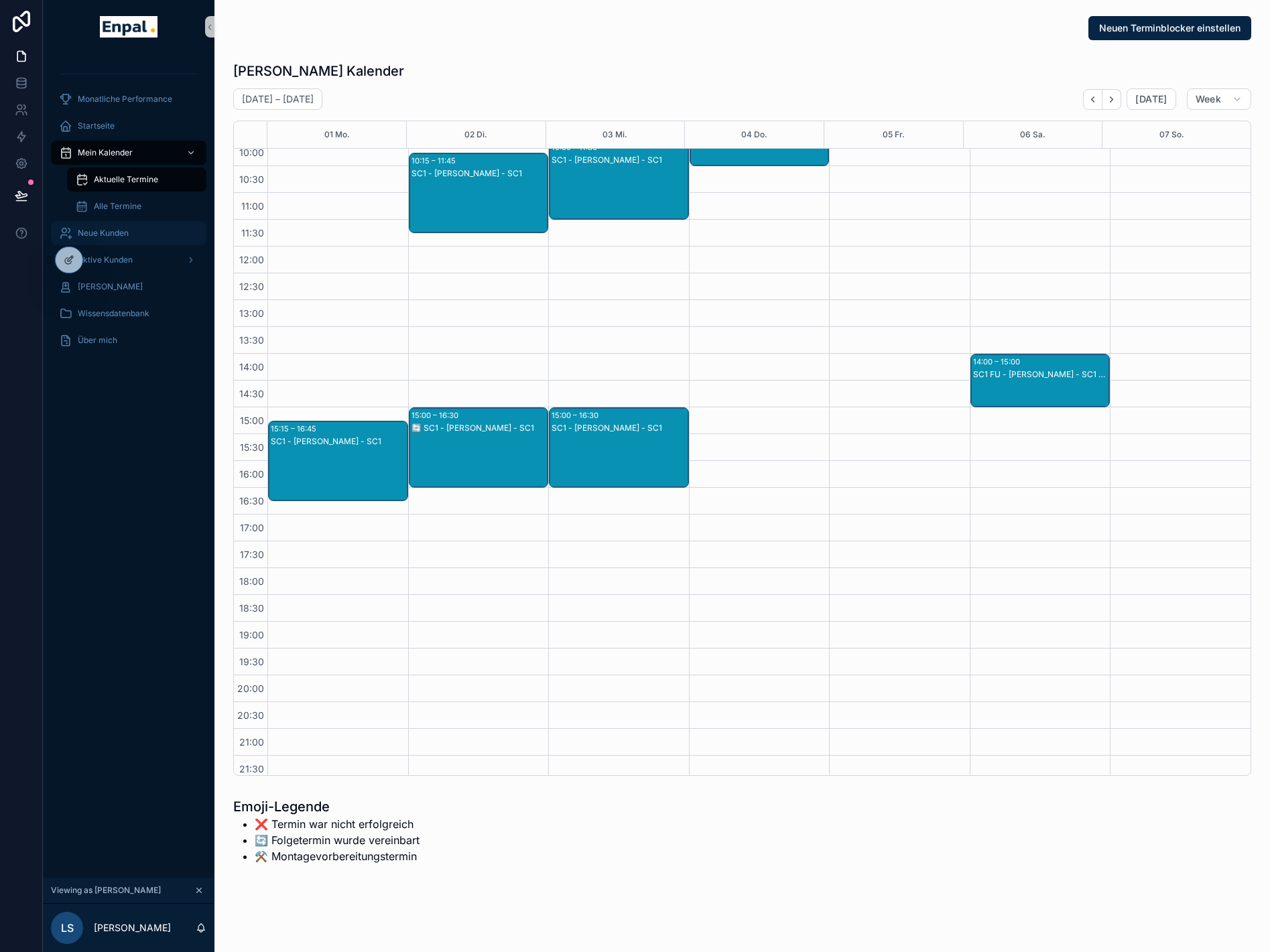
click at [118, 230] on span "Neue Kunden" at bounding box center [103, 233] width 51 height 11
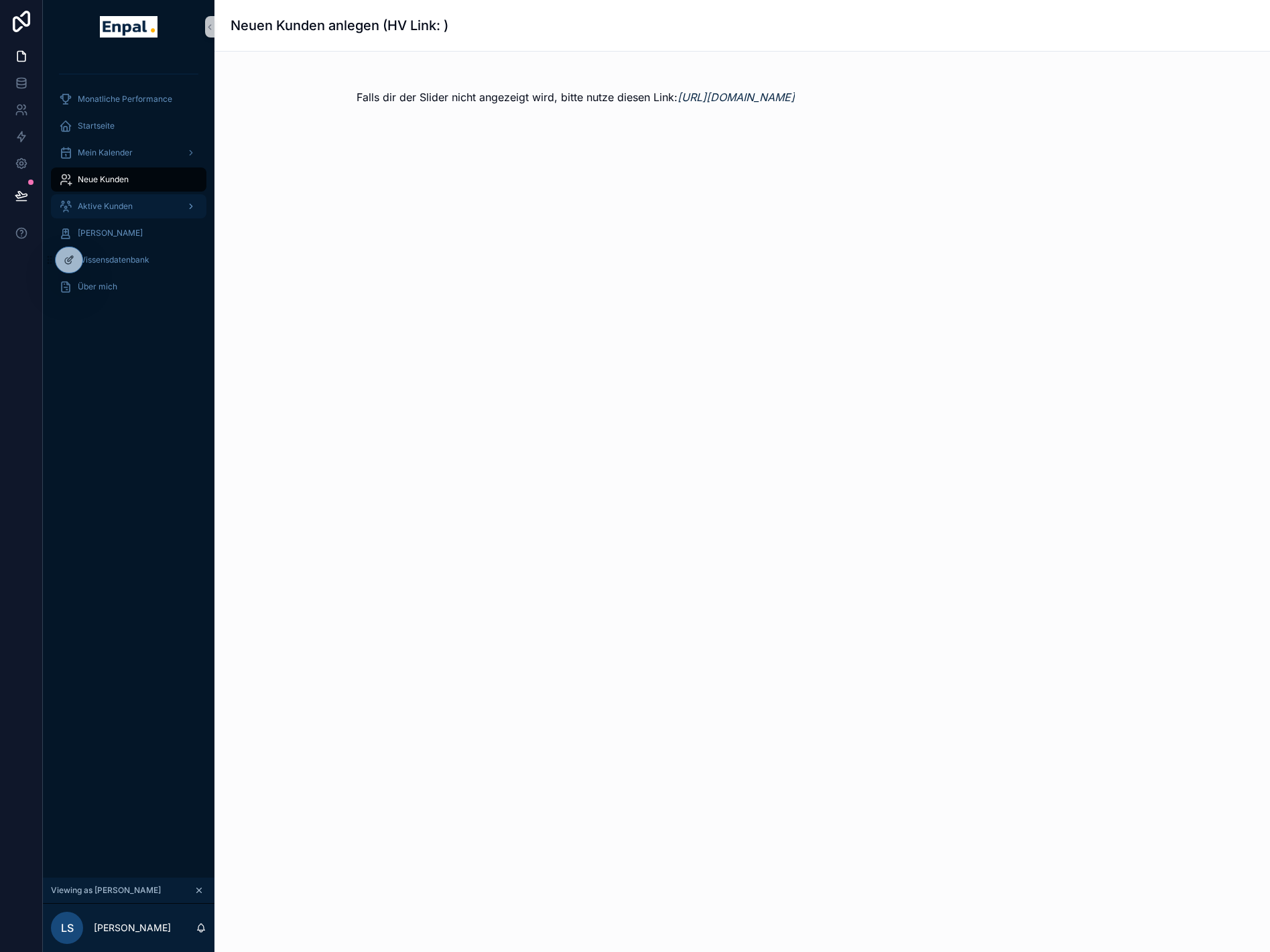
click at [120, 210] on span "Aktive Kunden" at bounding box center [105, 206] width 55 height 11
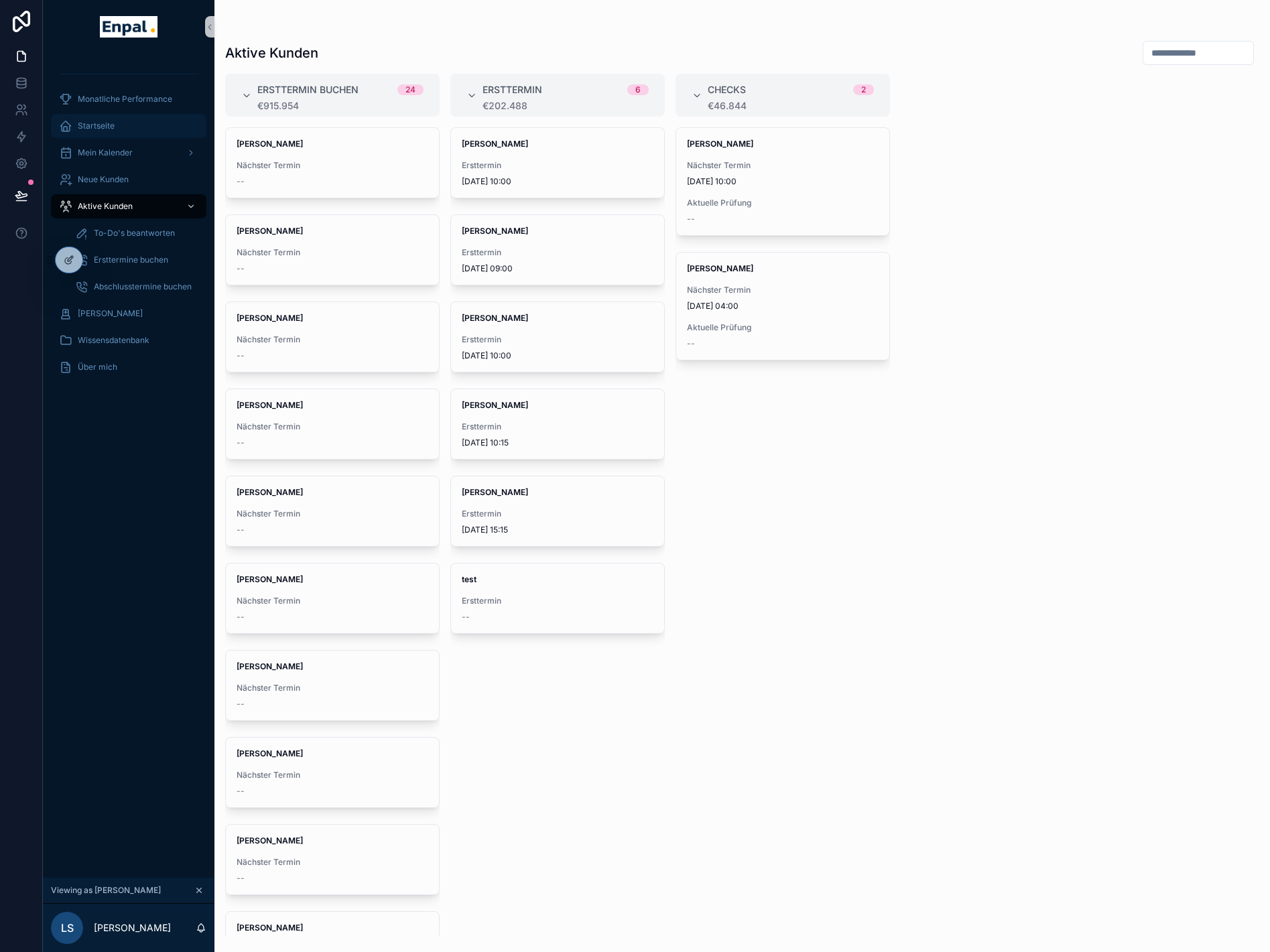
click at [106, 122] on span "Startseite" at bounding box center [96, 125] width 37 height 11
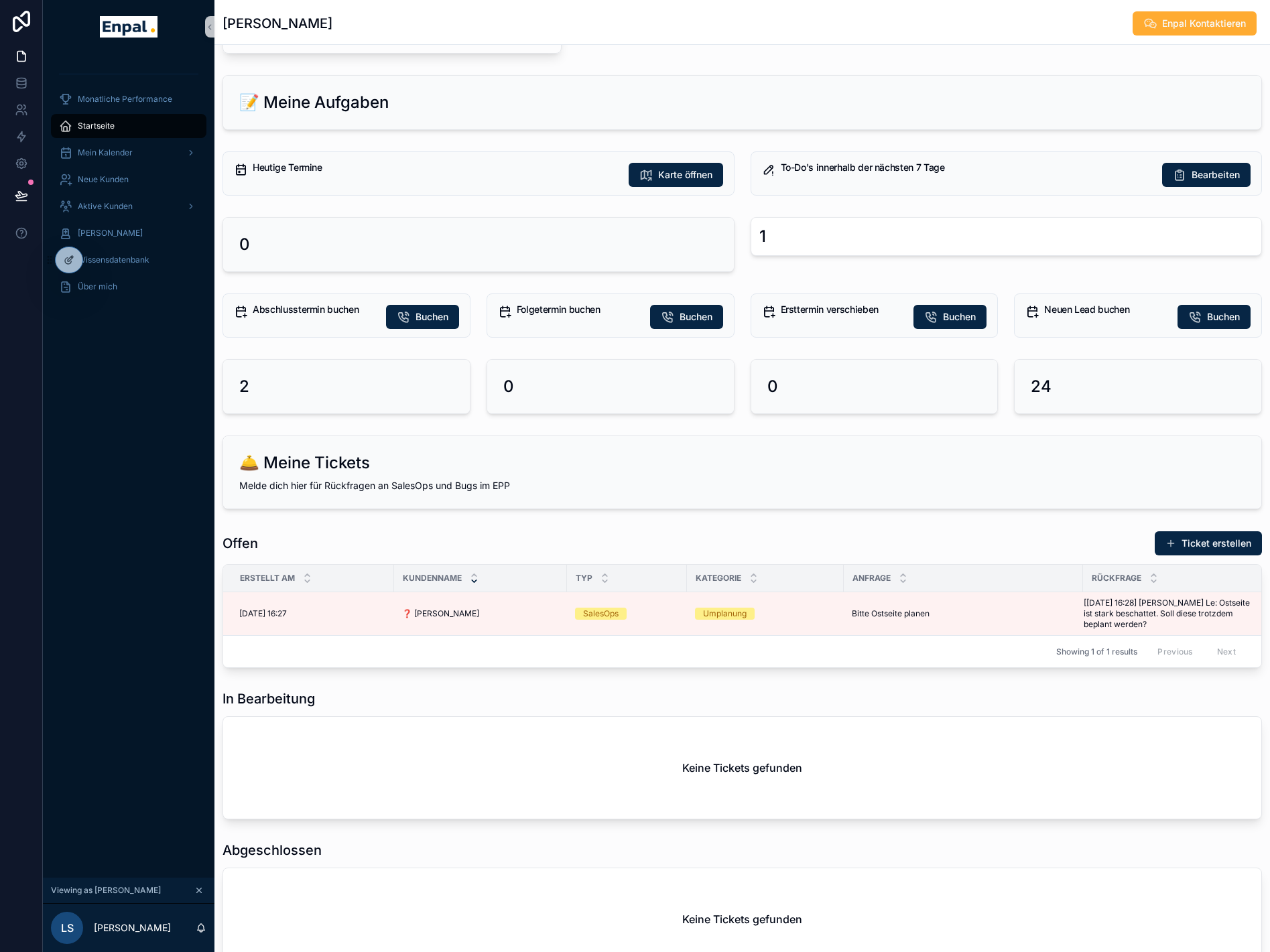
scroll to position [136, 0]
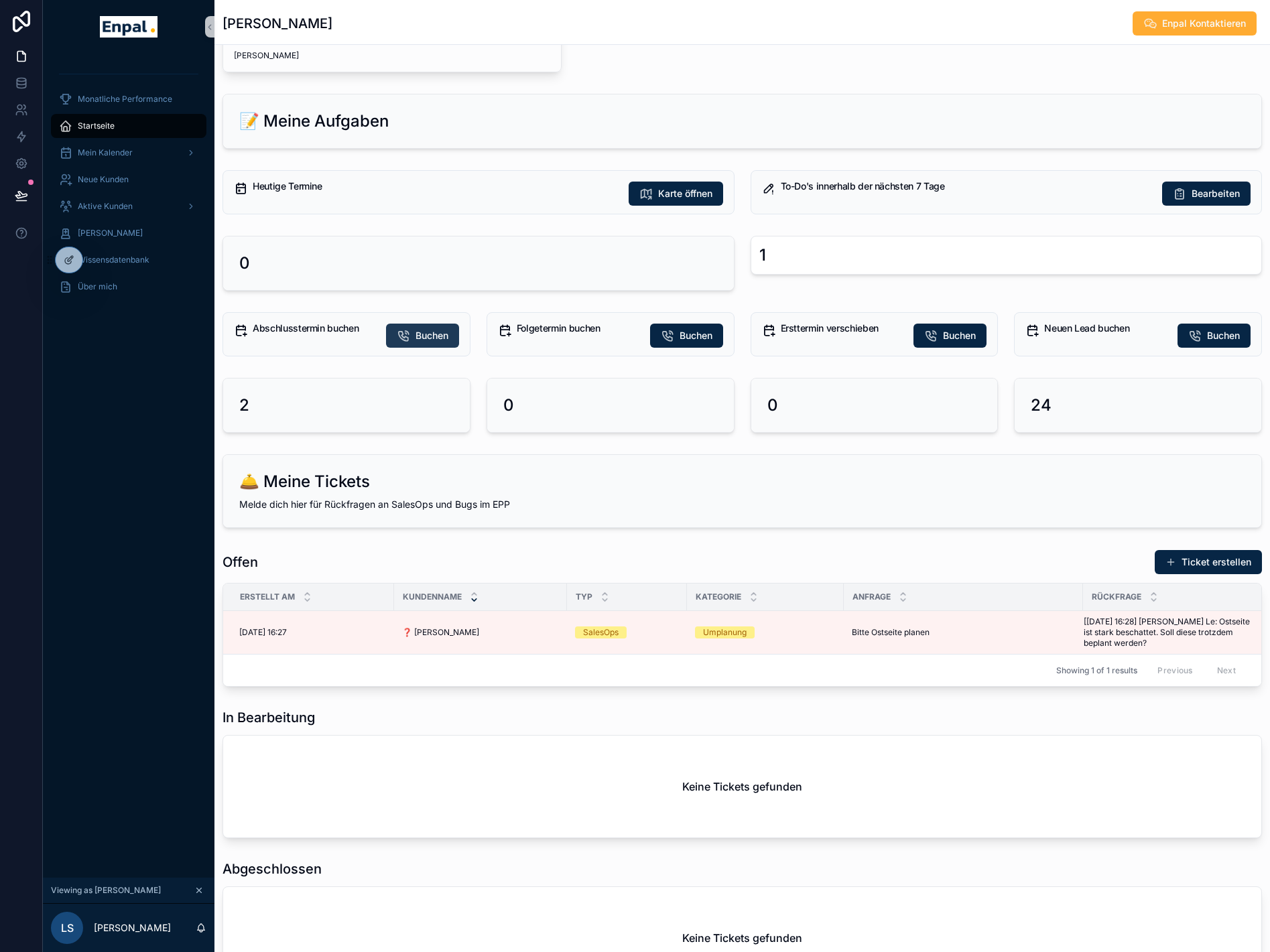
click at [412, 341] on button "Buchen" at bounding box center [422, 335] width 73 height 24
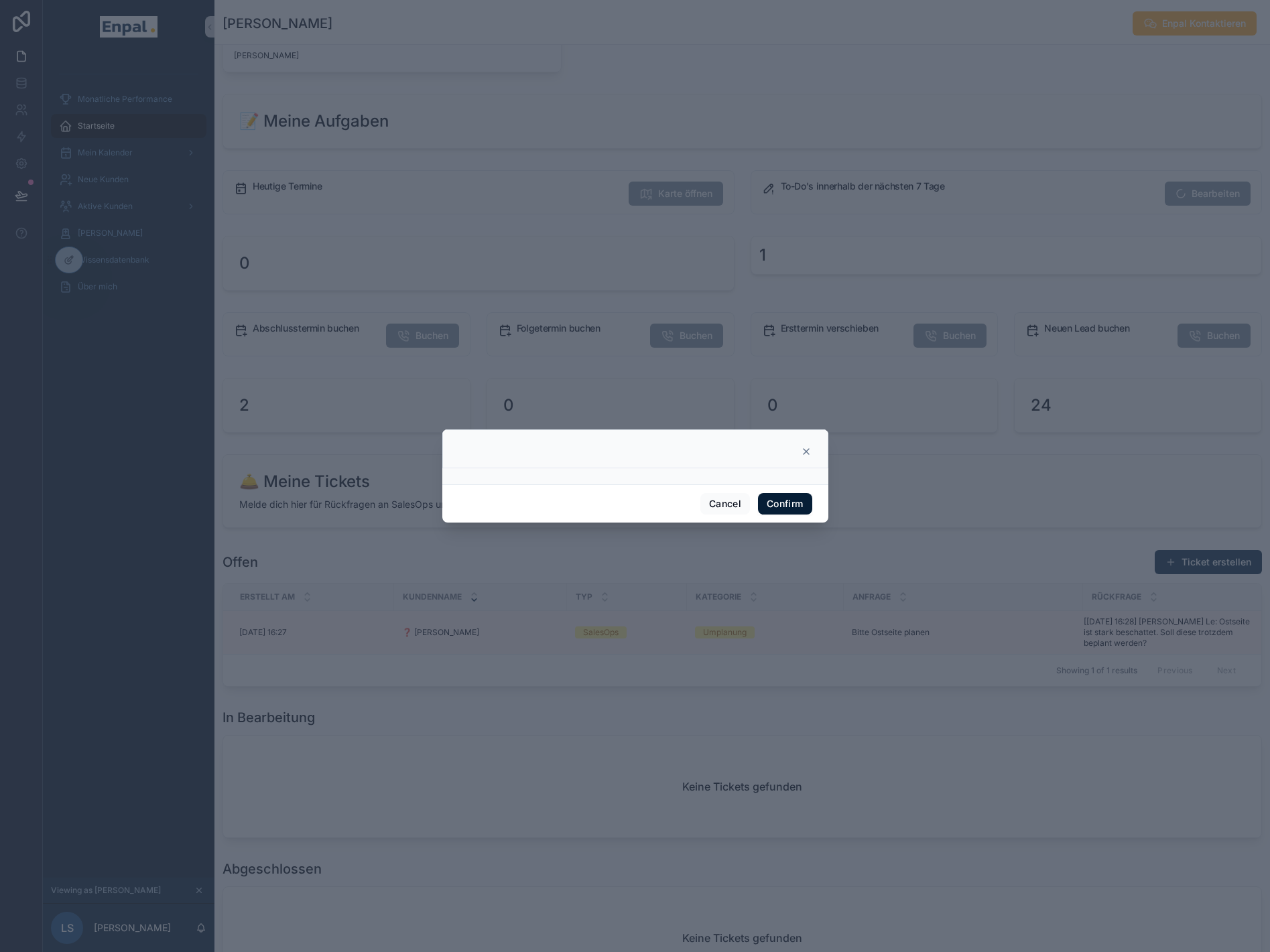
click at [772, 508] on button "Confirm" at bounding box center [785, 504] width 54 height 22
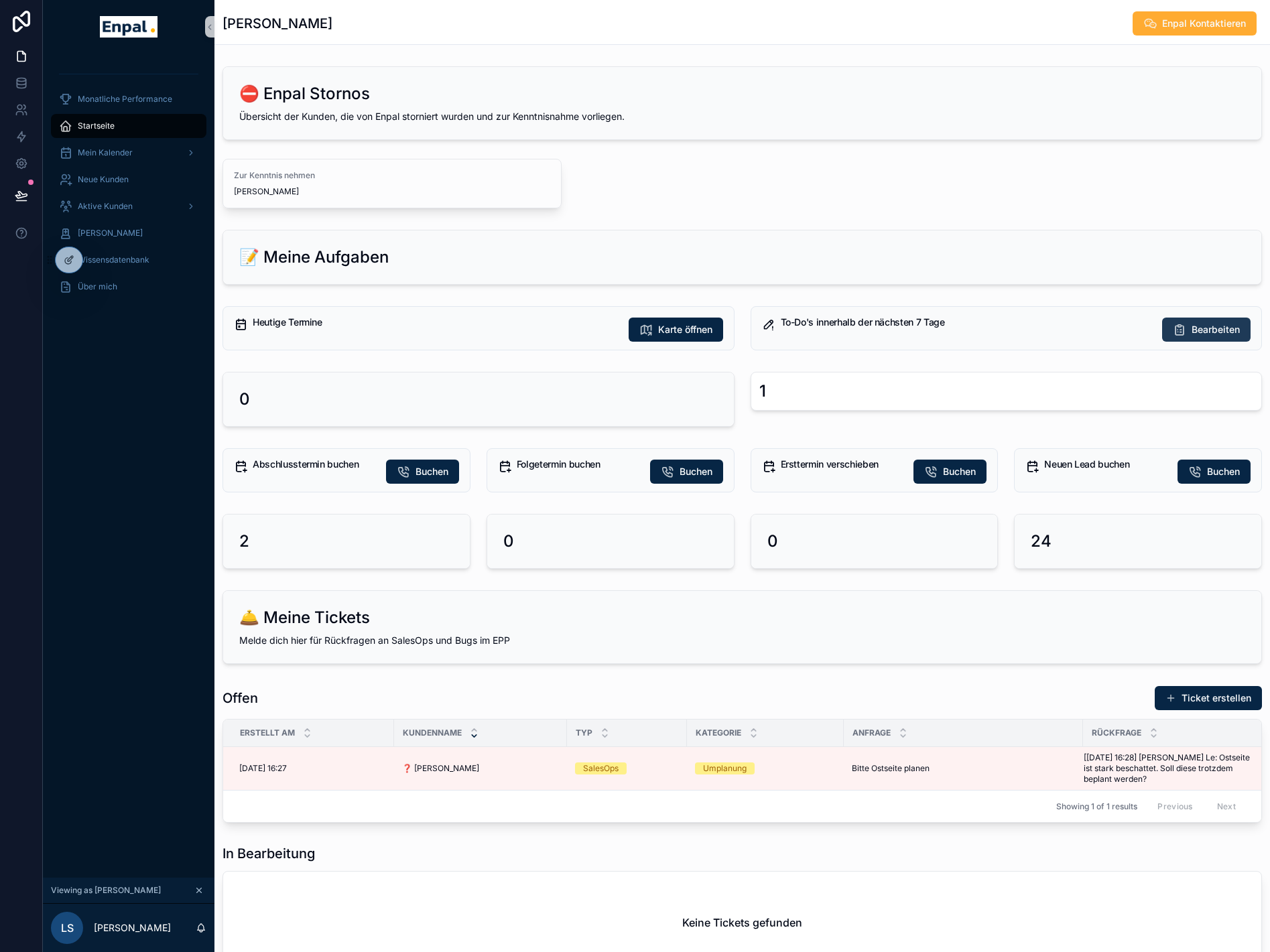
click at [1196, 329] on span "Bearbeiten" at bounding box center [1216, 329] width 48 height 13
click at [389, 184] on div "Zur Kenntnis nehmen Oliver Brandt" at bounding box center [392, 183] width 317 height 27
click at [807, 646] on div "Melde dich hier für Rückfragen an SalesOps und Bugs im EPP" at bounding box center [741, 640] width 1006 height 13
click at [592, 192] on div "Zur Kenntnis nehmen Oliver Brandt" at bounding box center [742, 184] width 1040 height 50
drag, startPoint x: 87, startPoint y: 461, endPoint x: 98, endPoint y: 458, distance: 11.4
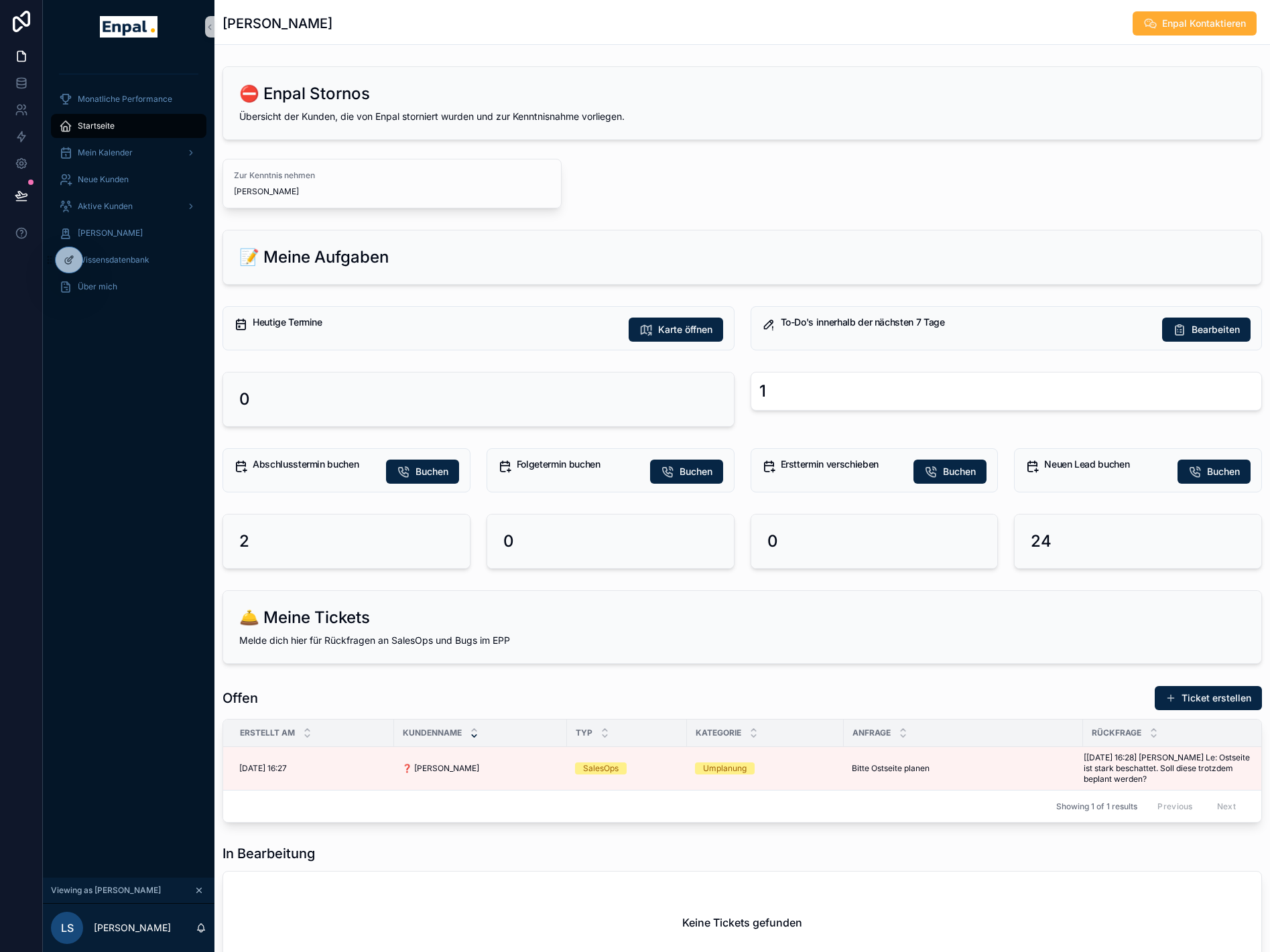
click at [87, 461] on div "Monatliche Performance Startseite Mein Kalender Neue Kunden Aktive Kunden Verlo…" at bounding box center [128, 466] width 171 height 825
click at [138, 399] on div "Monatliche Performance Startseite Mein Kalender Neue Kunden Aktive Kunden Verlo…" at bounding box center [128, 466] width 171 height 825
click at [120, 182] on span "Neue Kunden" at bounding box center [103, 179] width 51 height 11
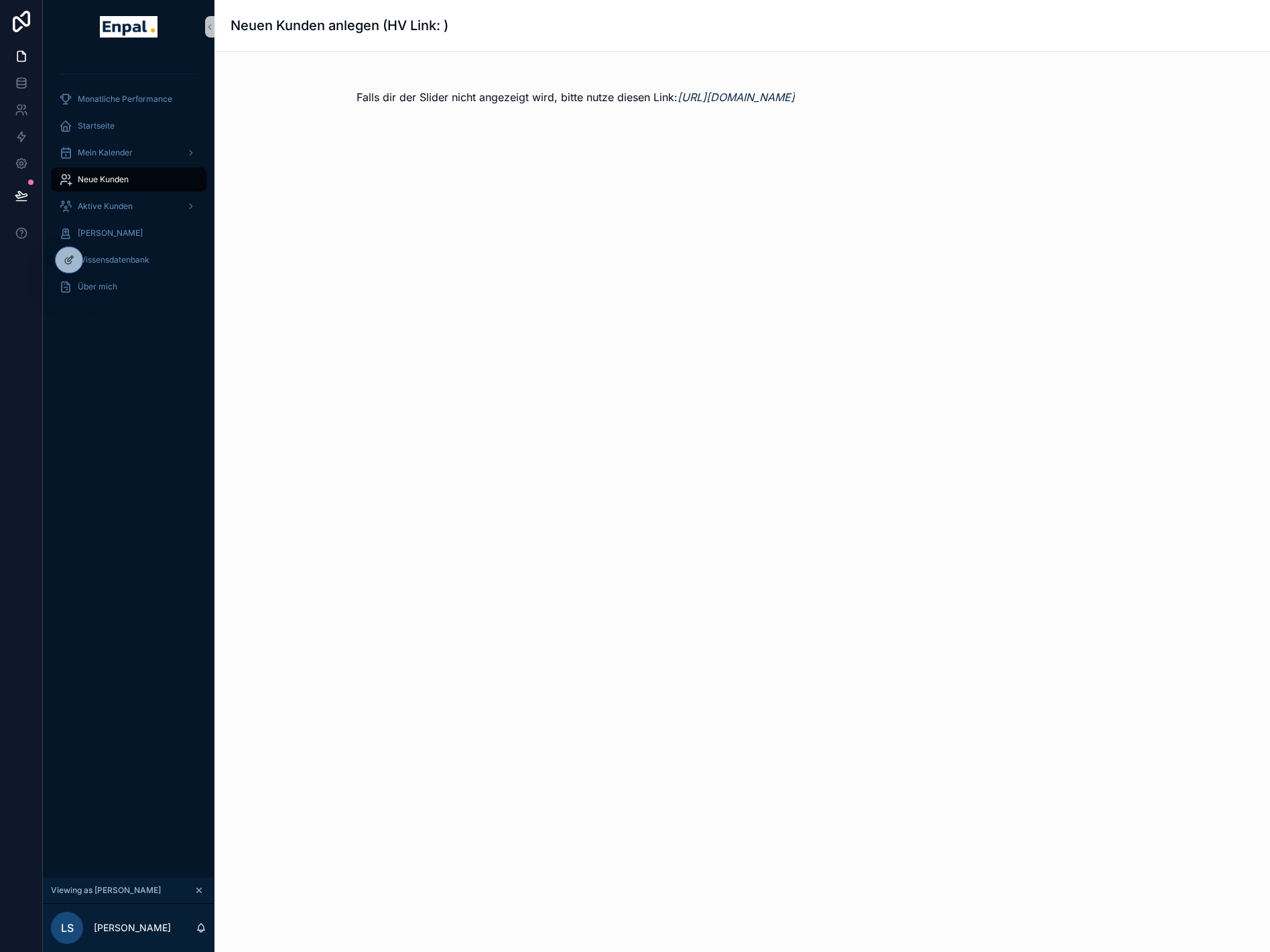
click at [424, 271] on div "Neuen Kunden anlegen (HV Link: ) Falls dir der Slider nicht angezeigt wird, bit…" at bounding box center [742, 476] width 1056 height 952
click at [127, 207] on span "Aktive Kunden" at bounding box center [105, 206] width 55 height 11
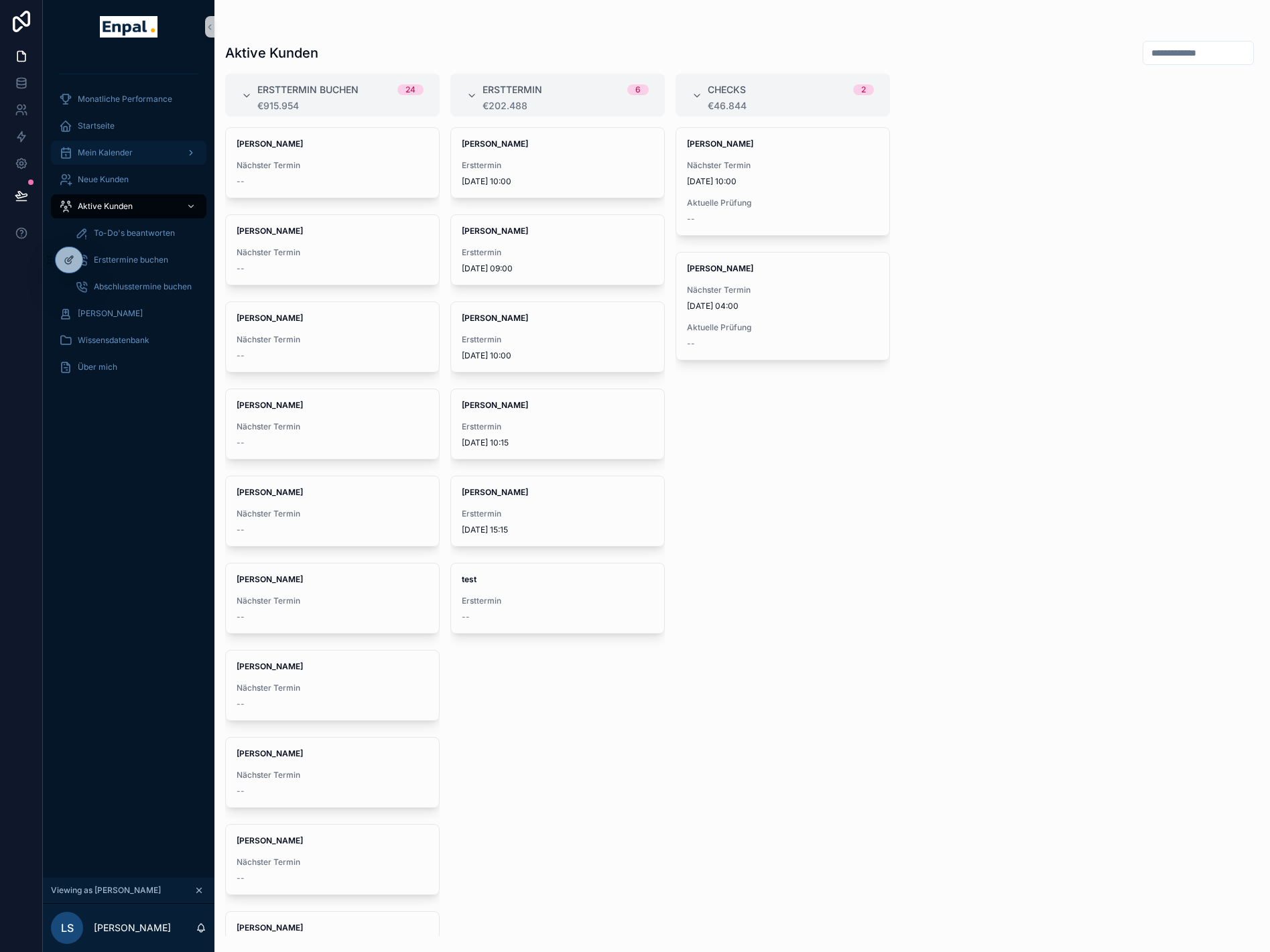
click at [124, 155] on span "Mein Kalender" at bounding box center [105, 152] width 55 height 11
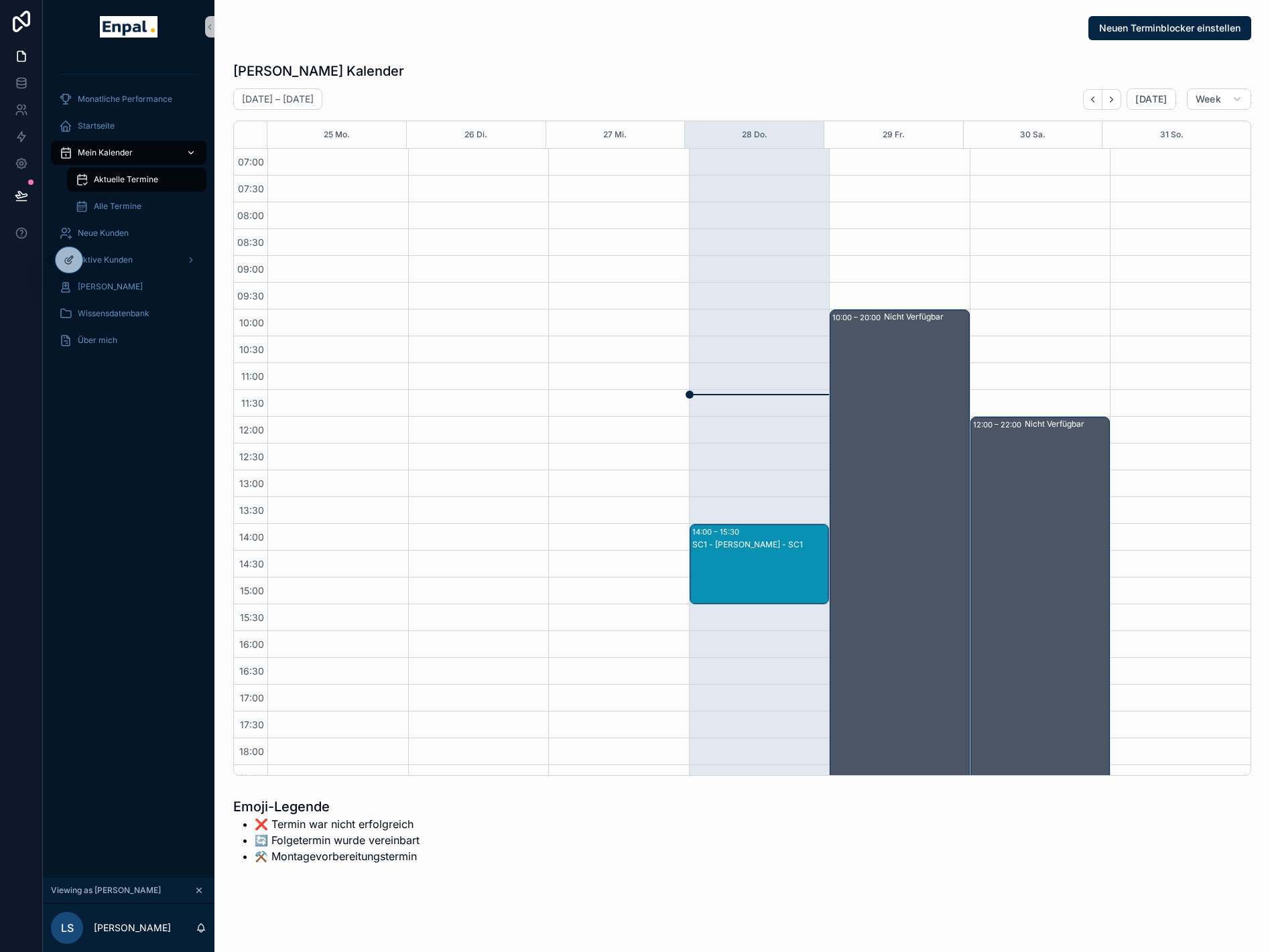
scroll to position [170, 0]
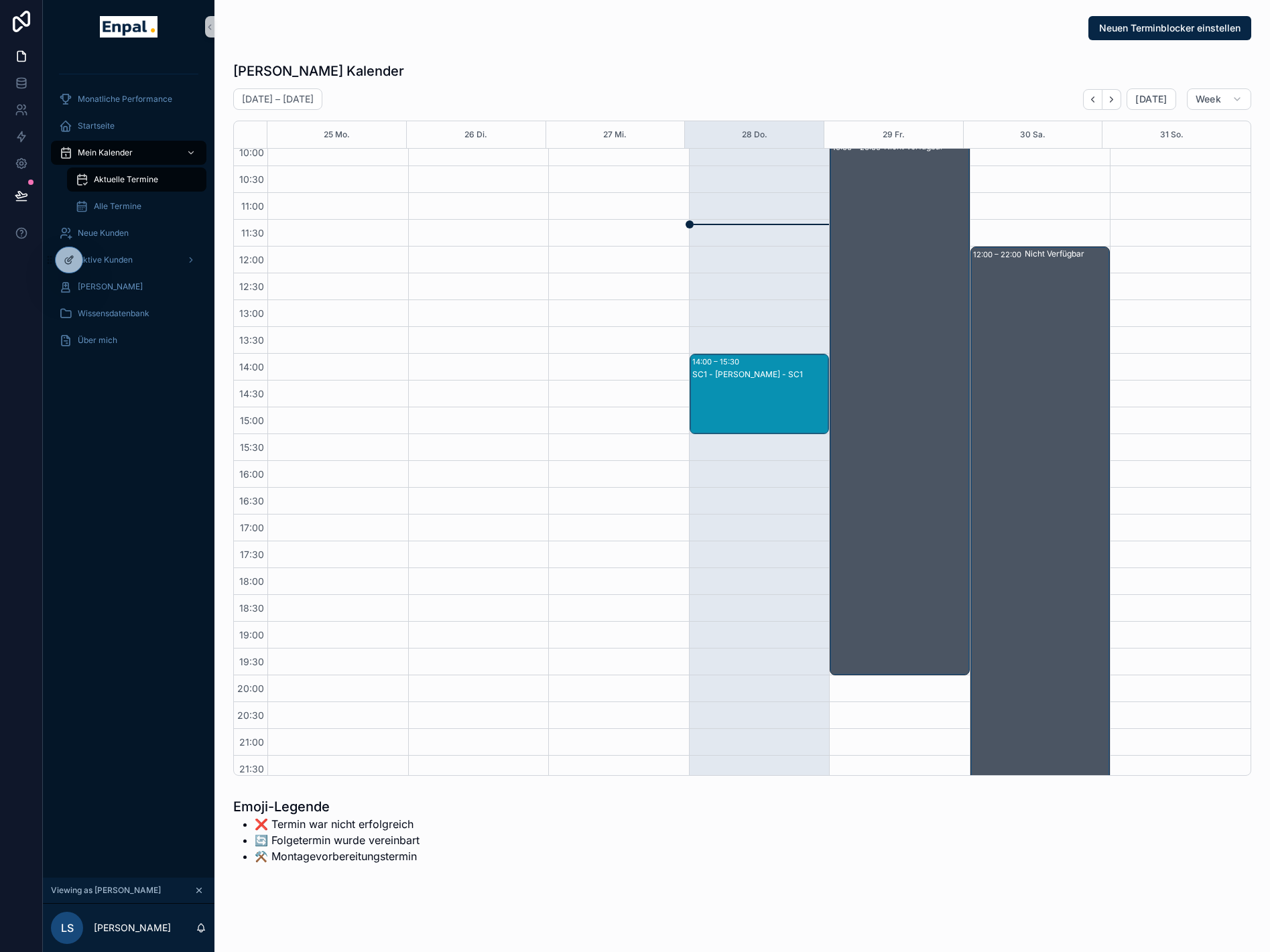
click at [467, 84] on div "Luca's Kalender August 25 – 31 Today Week 25 Mo. 26 Di. 27 Mi. 28 Do. 29 Fr. 30…" at bounding box center [741, 419] width 1018 height 714
click at [455, 91] on div "August 25 – 31 Today Week" at bounding box center [741, 99] width 1018 height 22
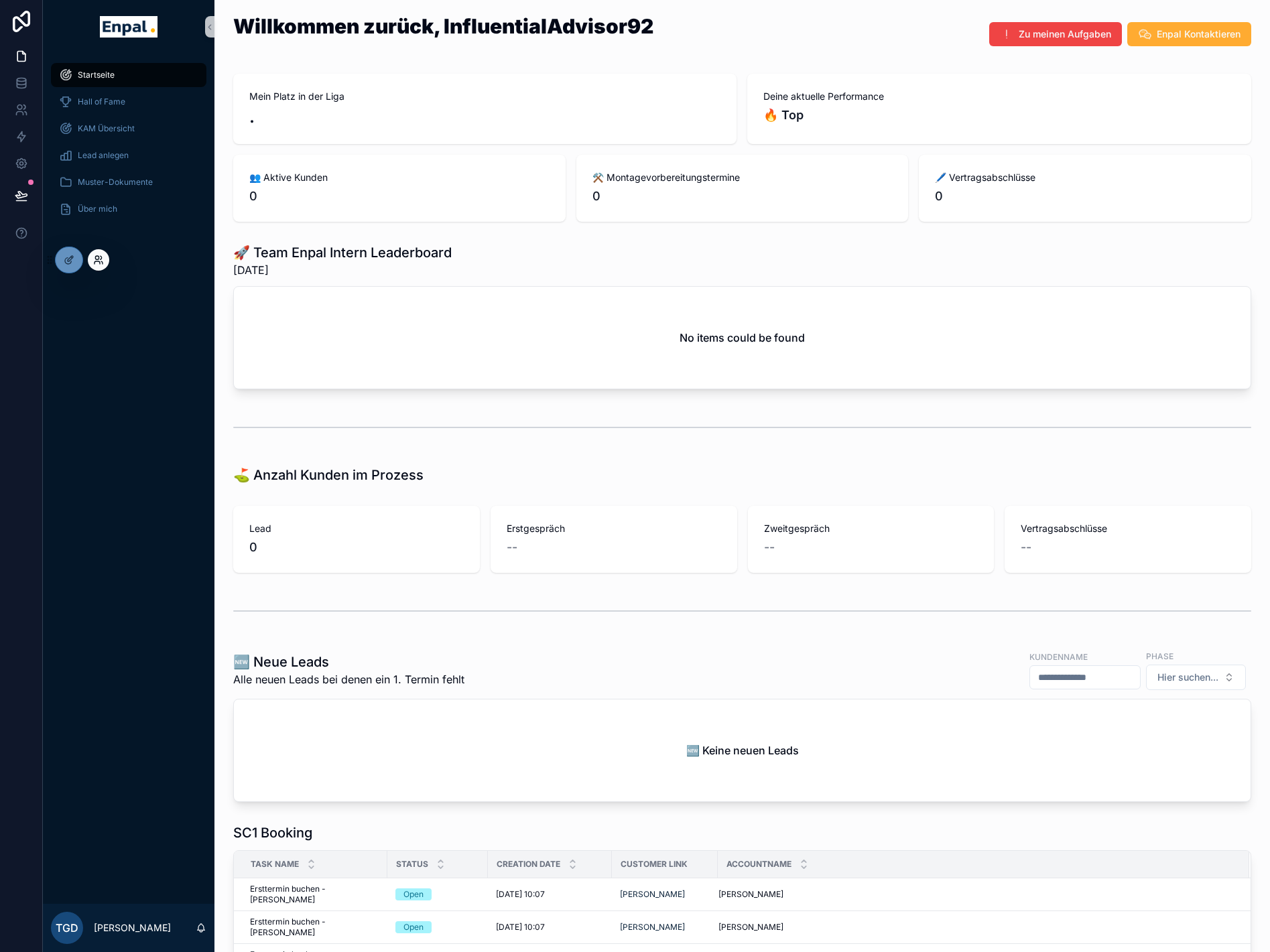
click at [94, 258] on icon at bounding box center [99, 260] width 11 height 11
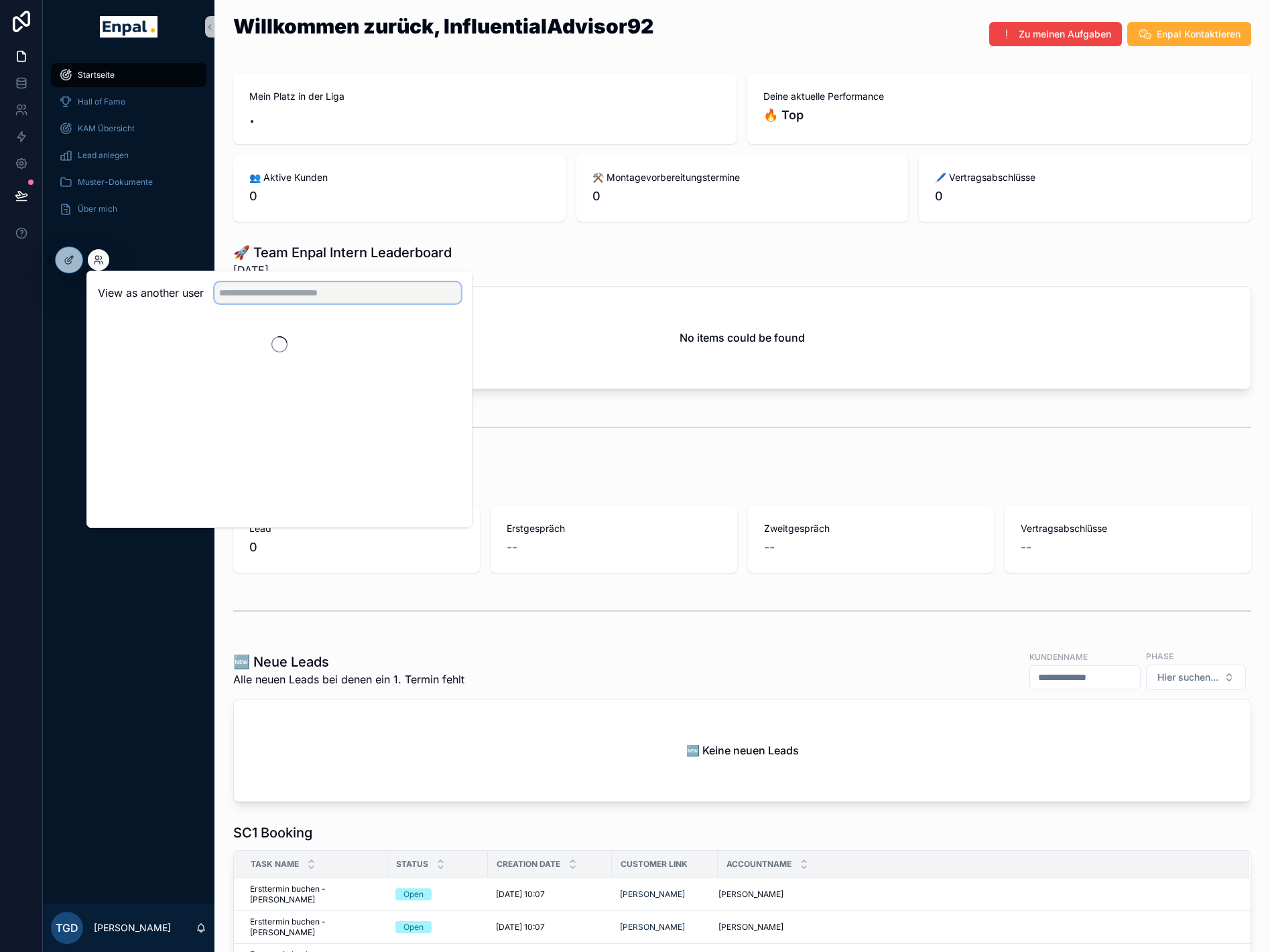
click at [338, 295] on input "text" at bounding box center [338, 293] width 247 height 22
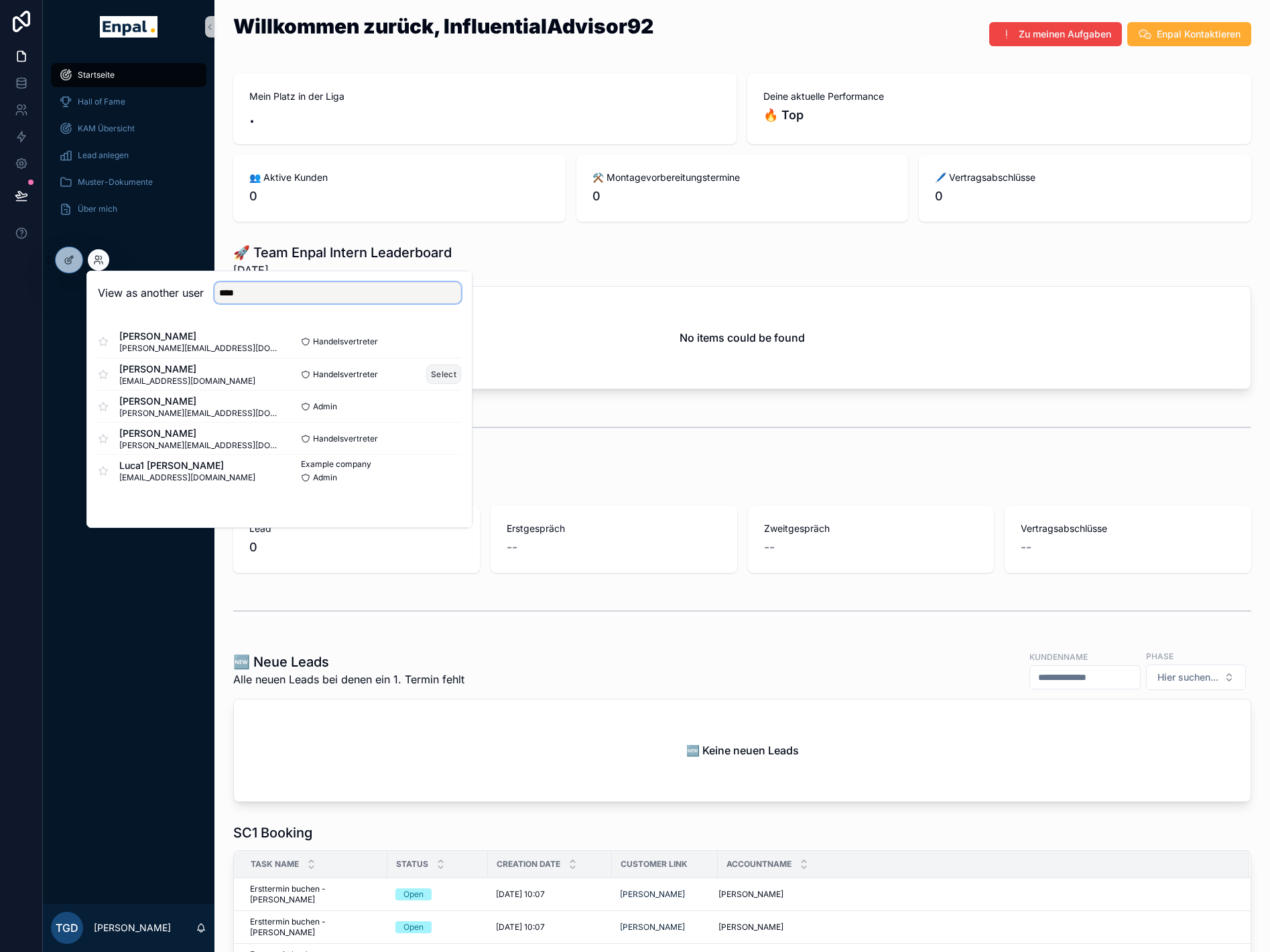
type input "****"
click at [454, 373] on button "Select" at bounding box center [443, 374] width 35 height 20
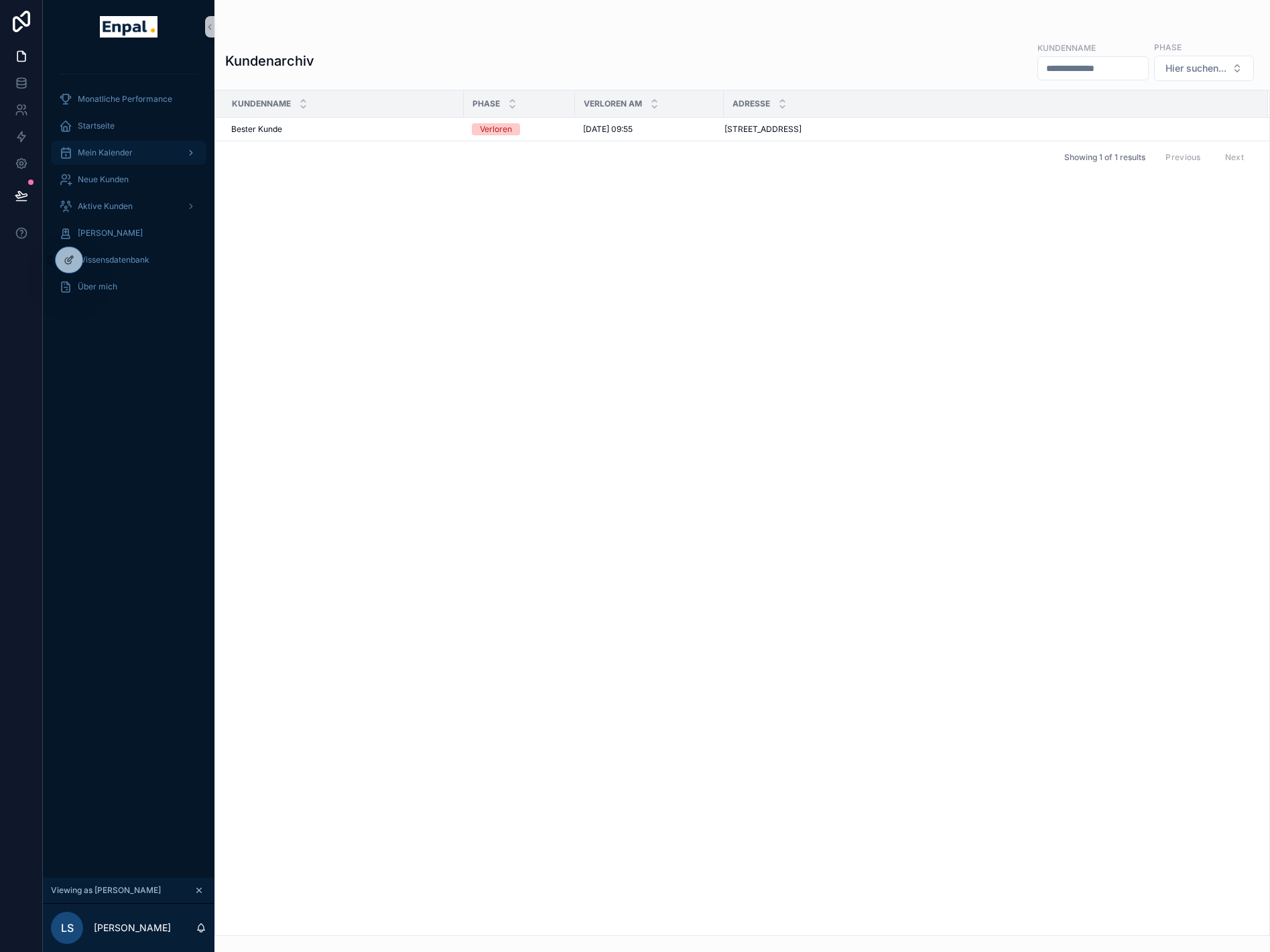
click at [118, 147] on span "Mein Kalender" at bounding box center [105, 152] width 55 height 11
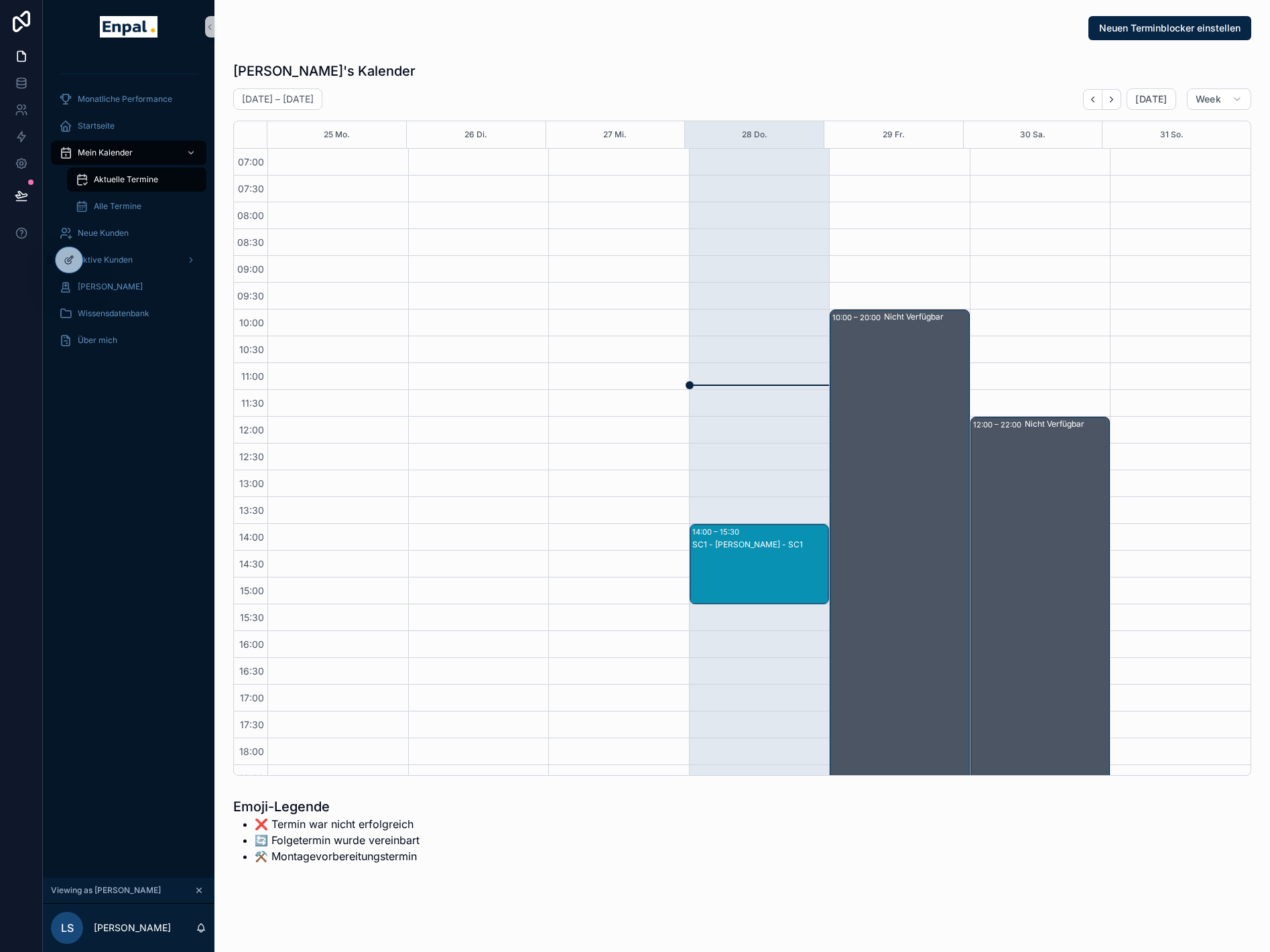
scroll to position [170, 0]
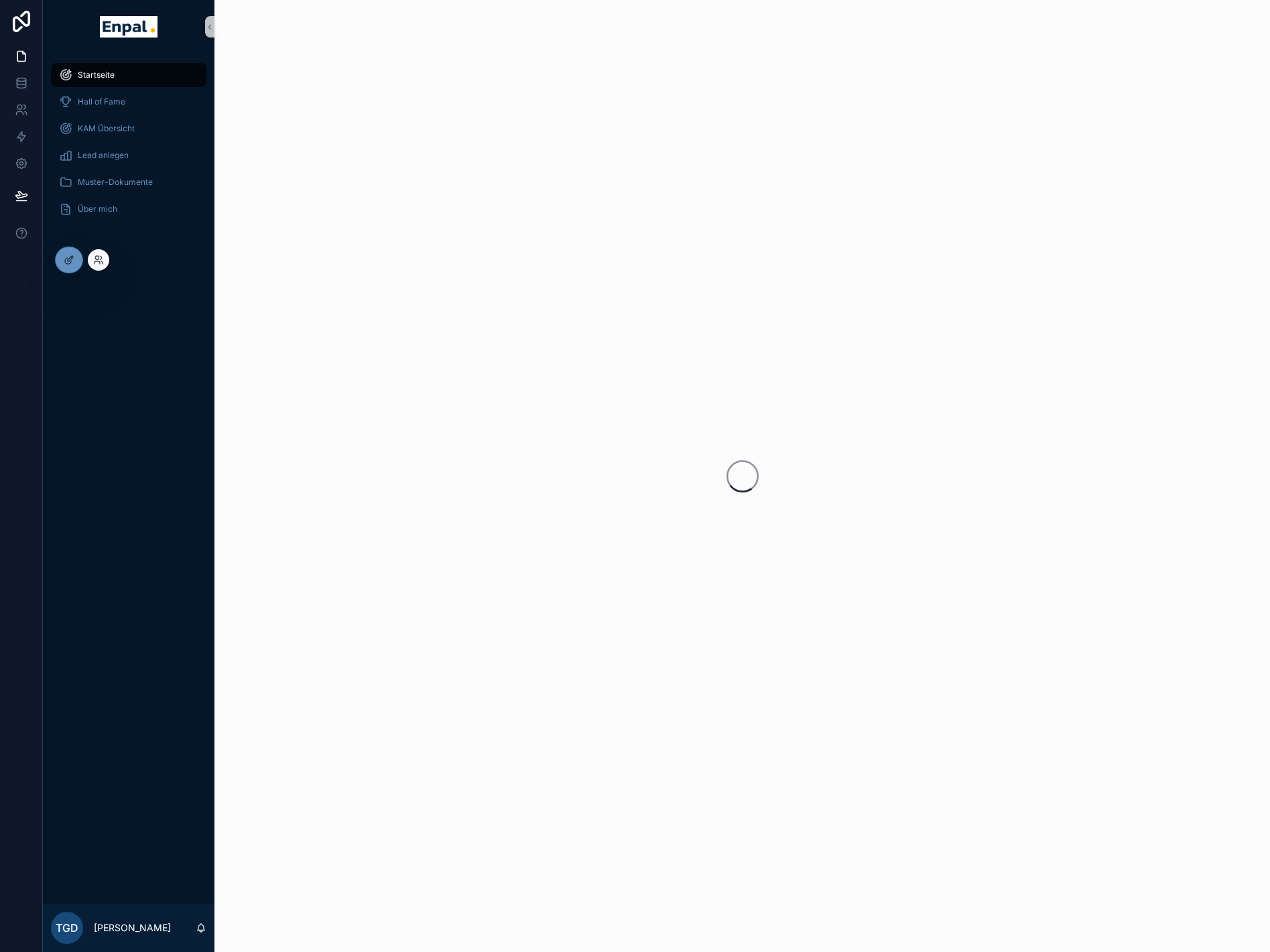
click at [106, 258] on div at bounding box center [99, 261] width 22 height 22
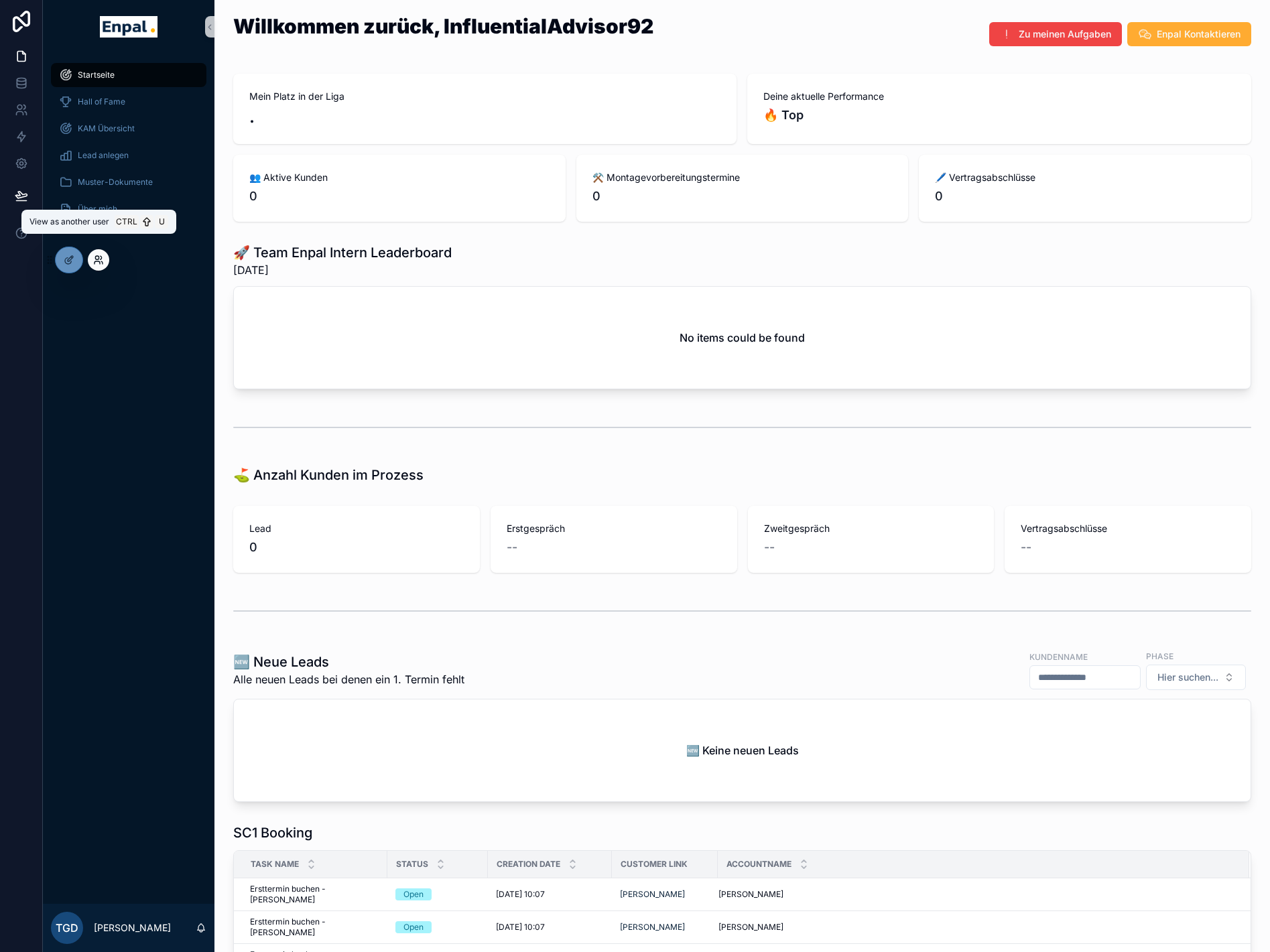
click at [101, 262] on icon at bounding box center [99, 260] width 11 height 11
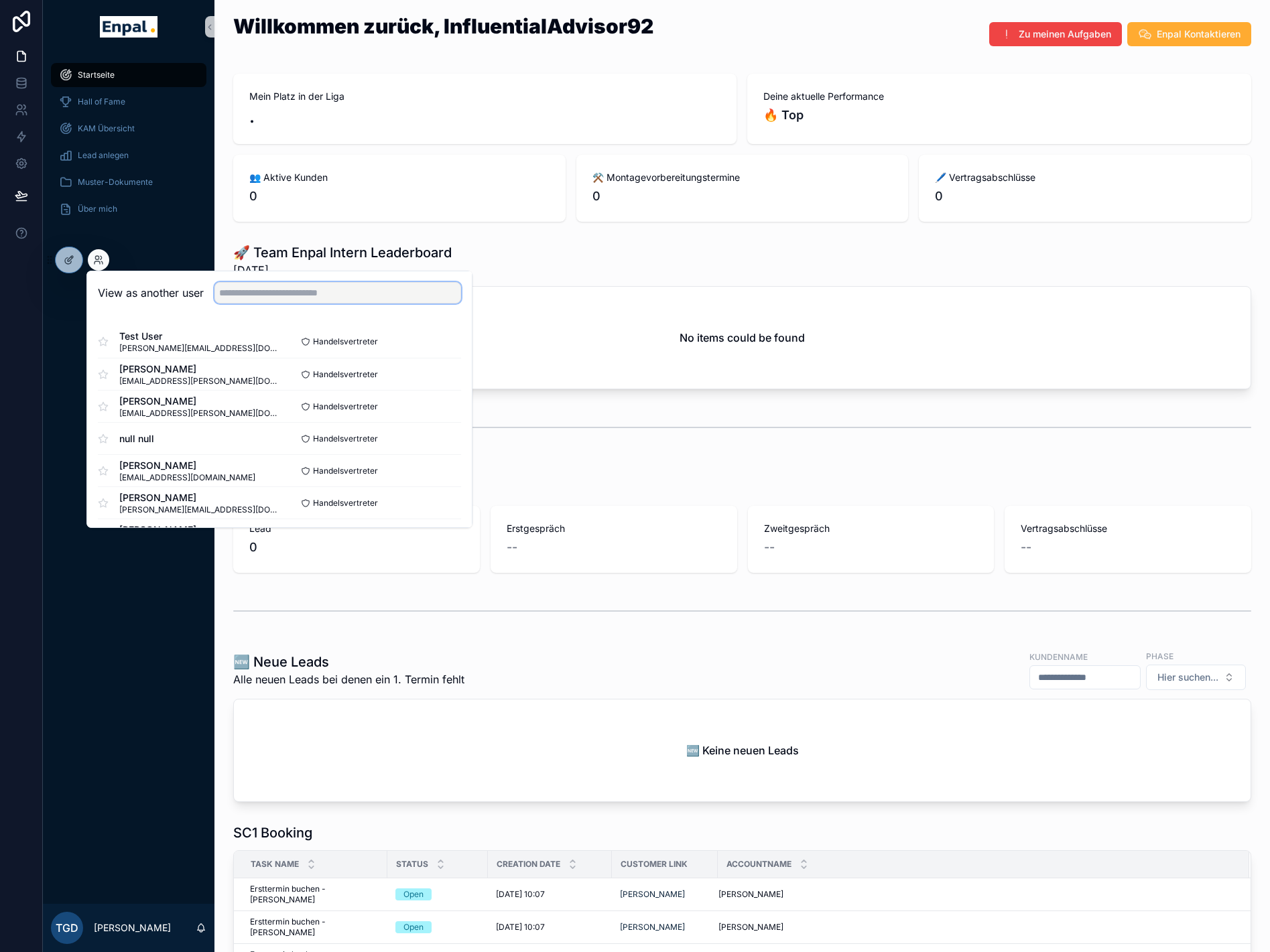
click at [271, 296] on input "text" at bounding box center [338, 293] width 247 height 22
type input "****"
click at [442, 380] on button "Select" at bounding box center [443, 374] width 35 height 20
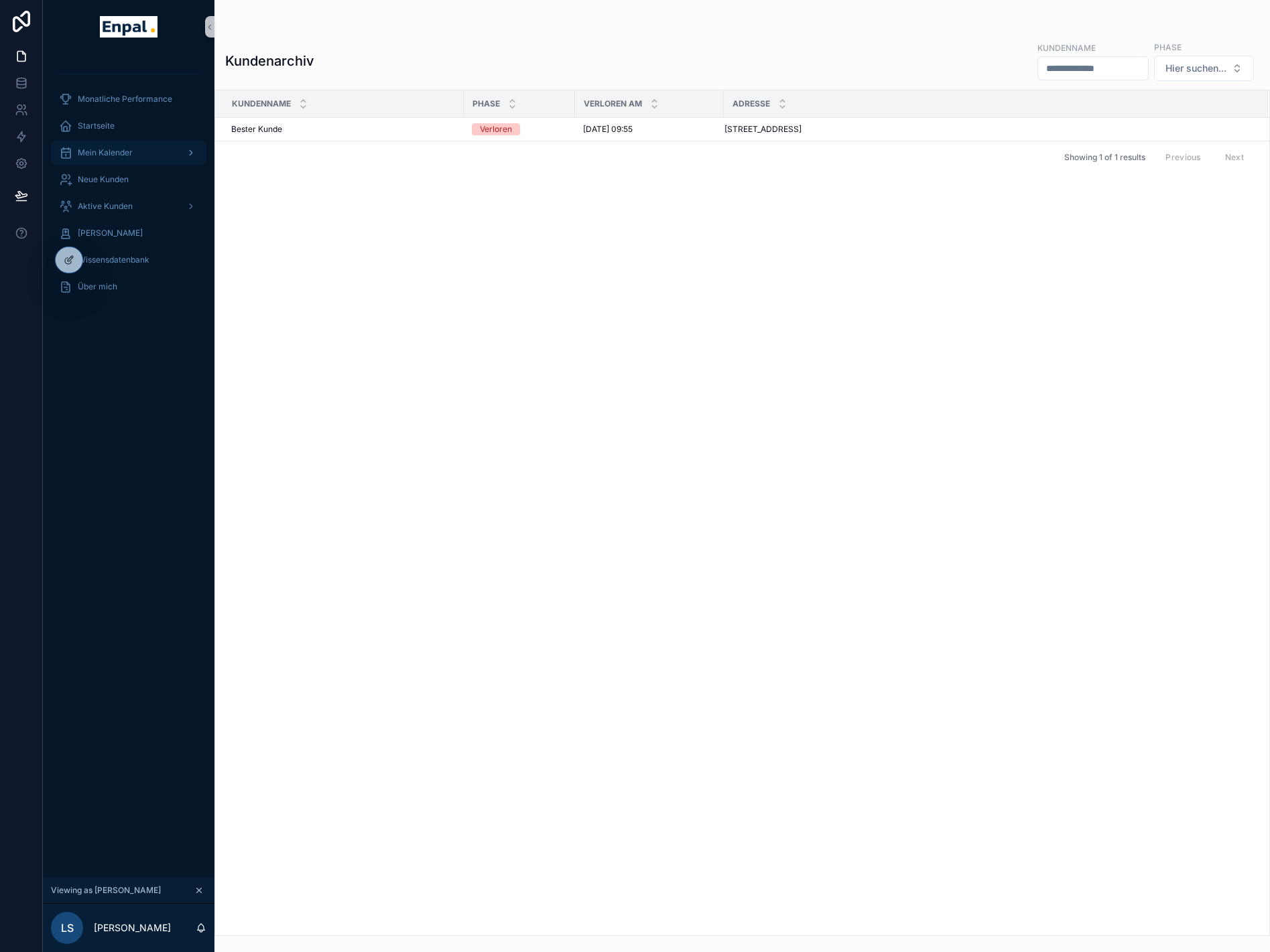
click at [112, 152] on span "Mein Kalender" at bounding box center [105, 152] width 55 height 11
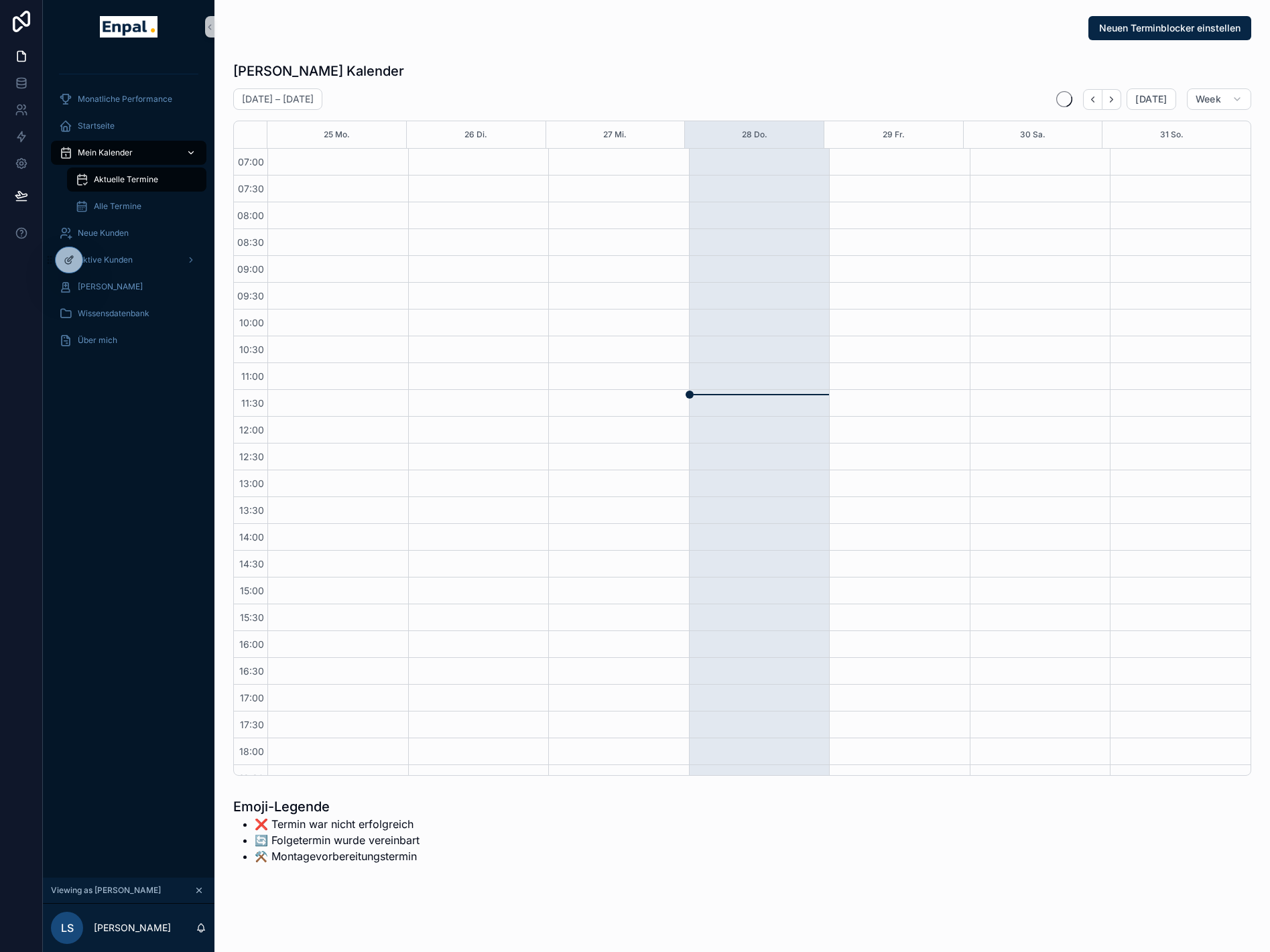
scroll to position [170, 0]
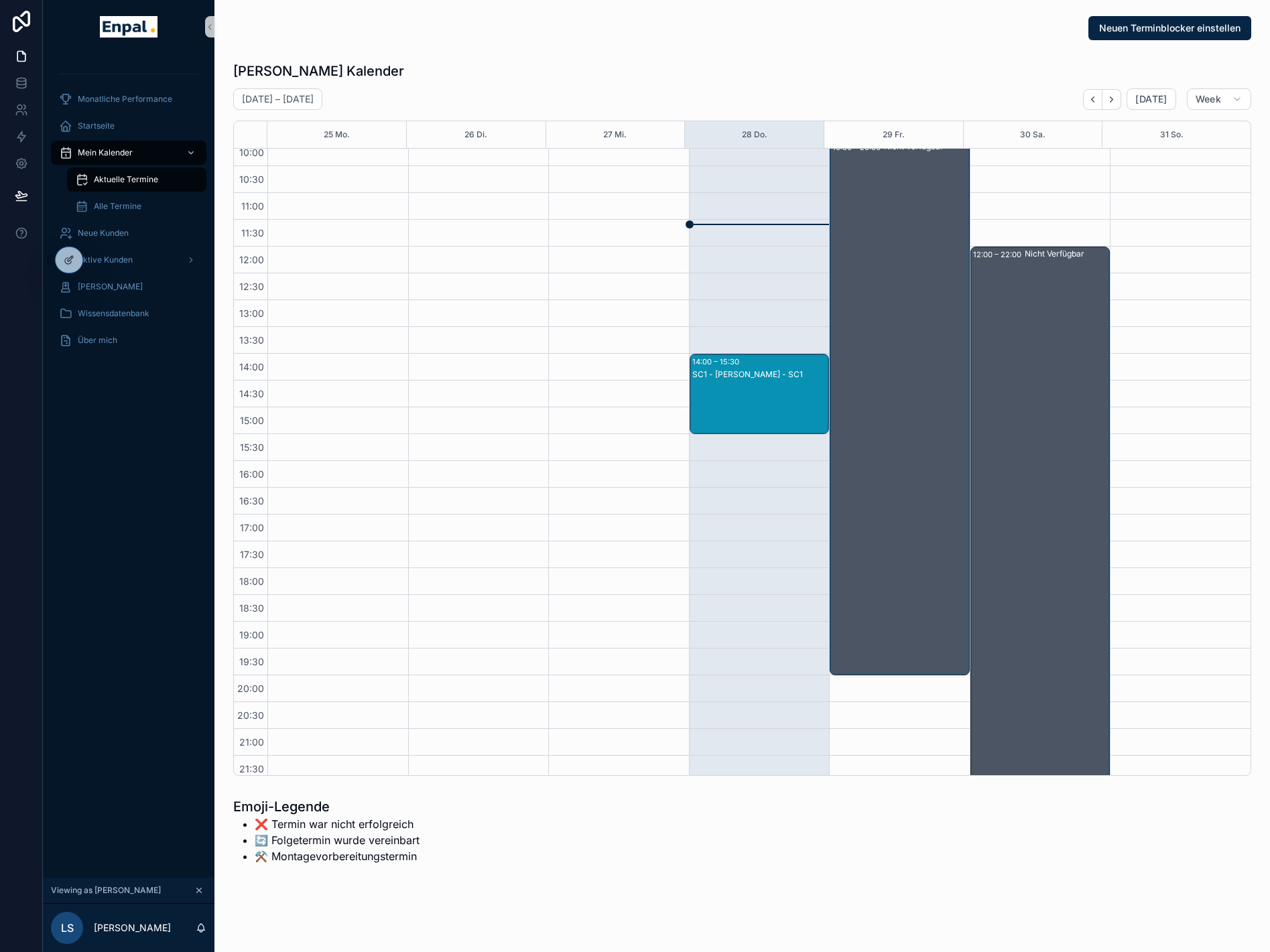
click at [793, 385] on div "SC1 - [PERSON_NAME] - SC1" at bounding box center [760, 407] width 136 height 78
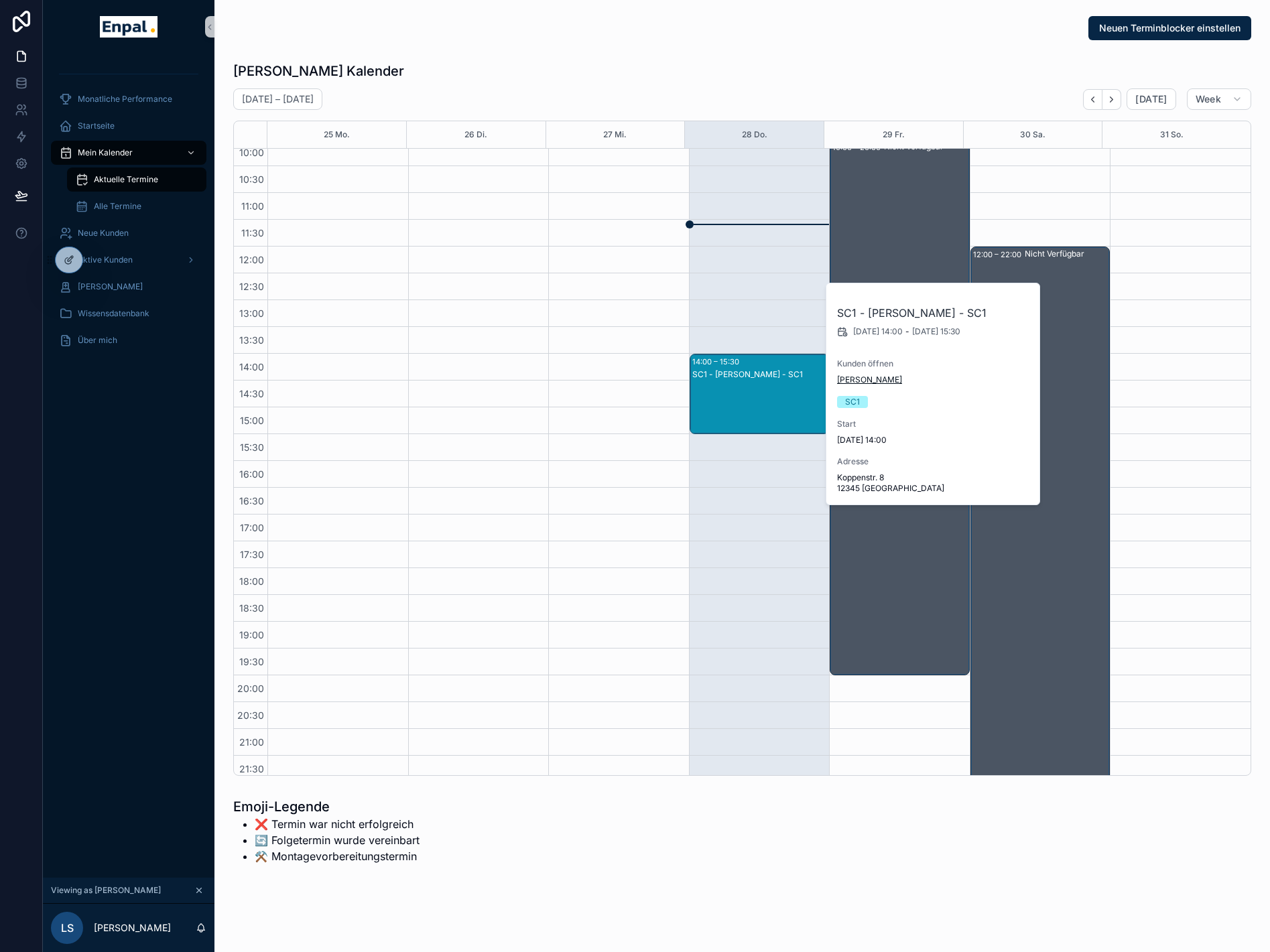
click at [862, 382] on span "Katharina Vogel" at bounding box center [869, 380] width 65 height 11
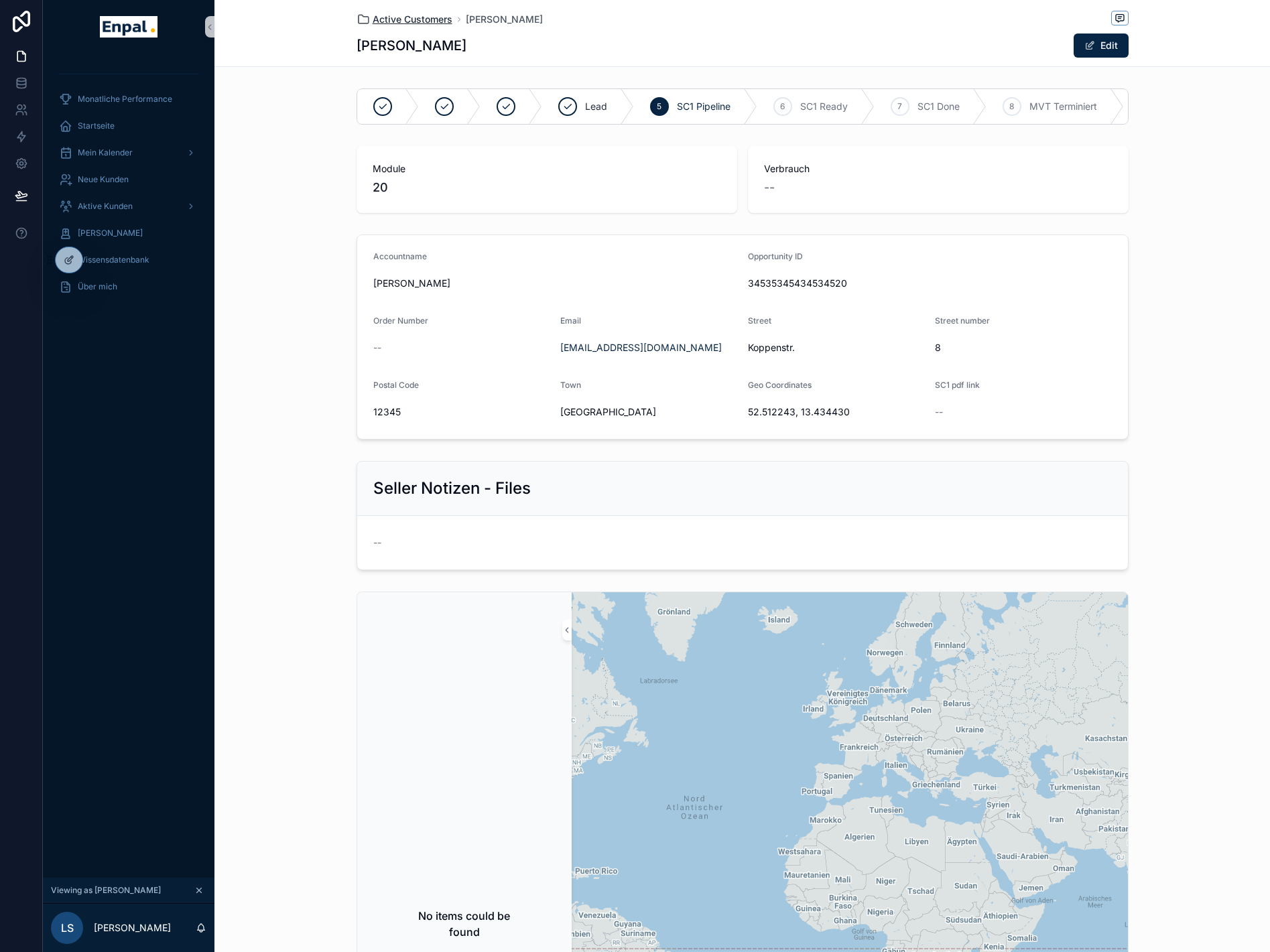
click at [418, 19] on span "Active Customers" at bounding box center [413, 19] width 80 height 13
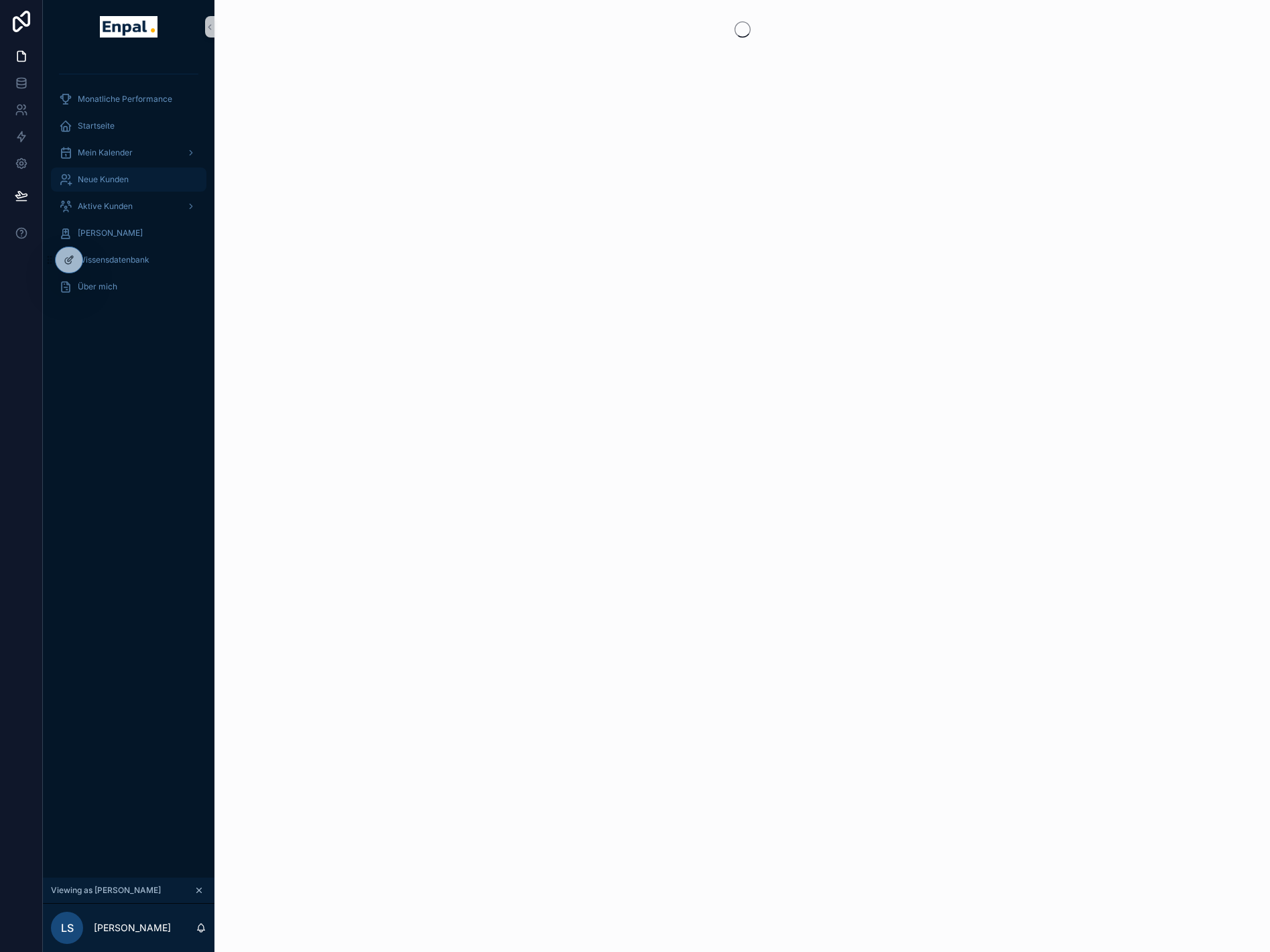
click at [122, 183] on span "Neue Kunden" at bounding box center [103, 179] width 51 height 11
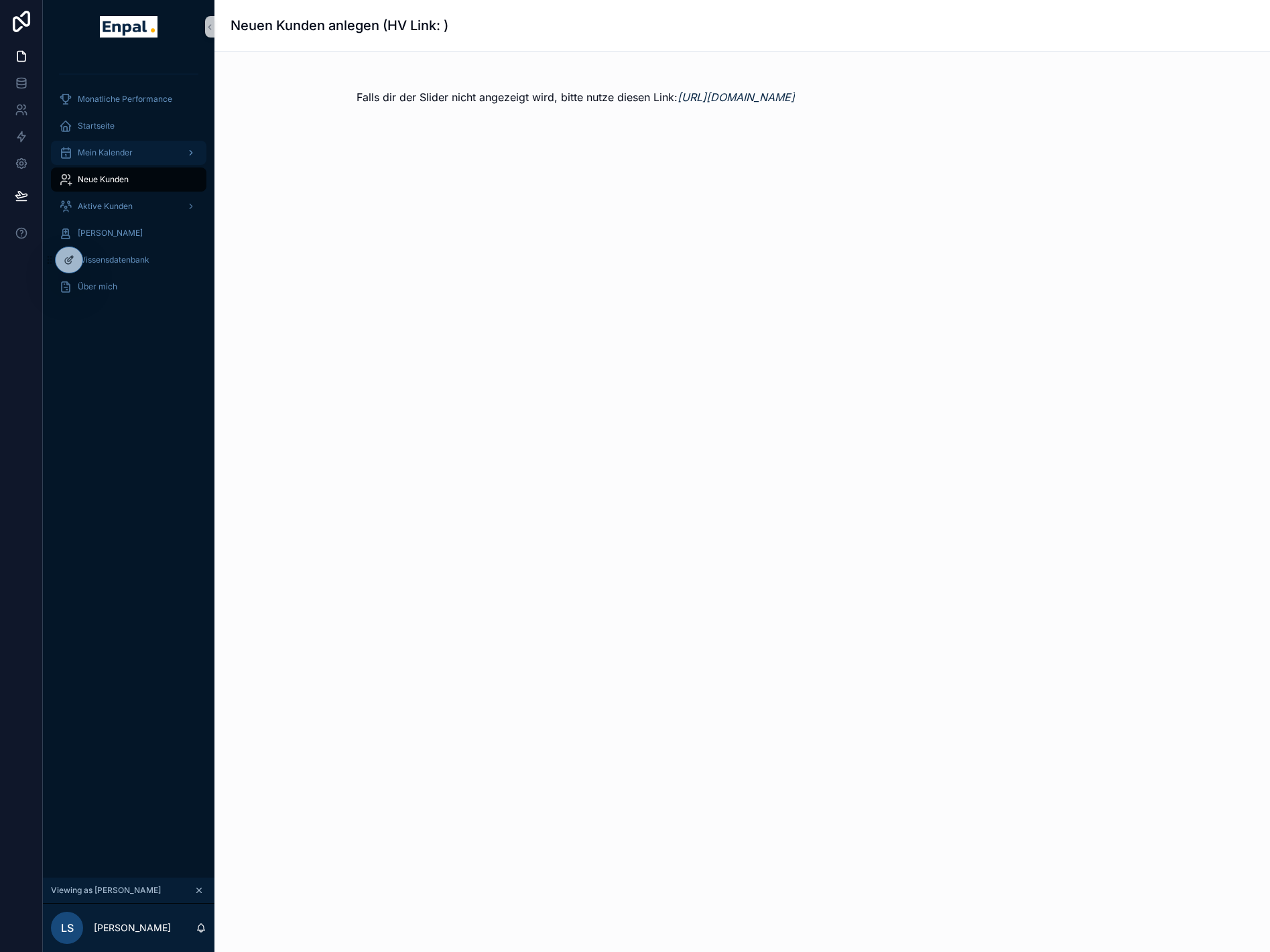
click at [109, 148] on span "Mein Kalender" at bounding box center [105, 152] width 55 height 11
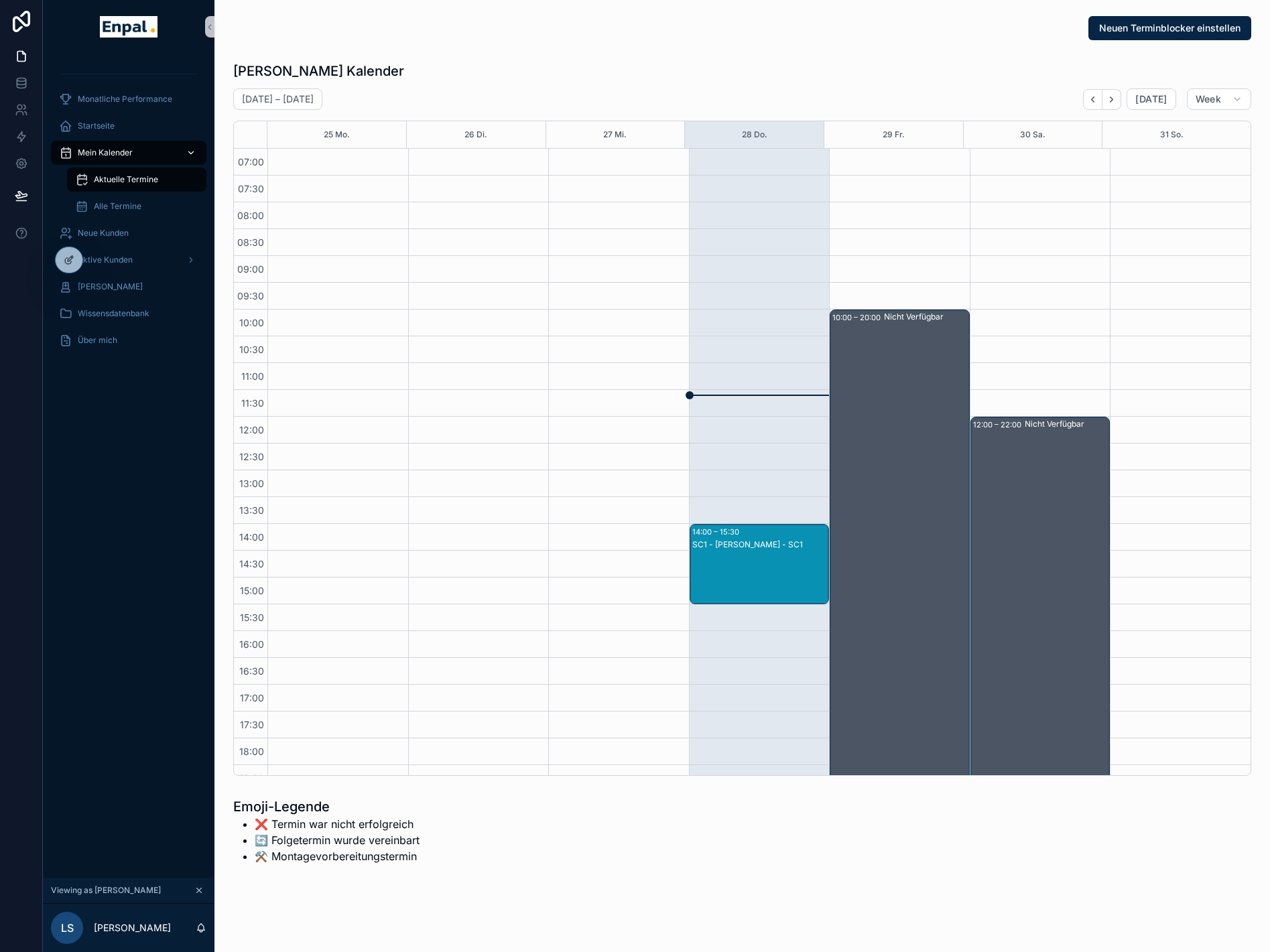
scroll to position [170, 0]
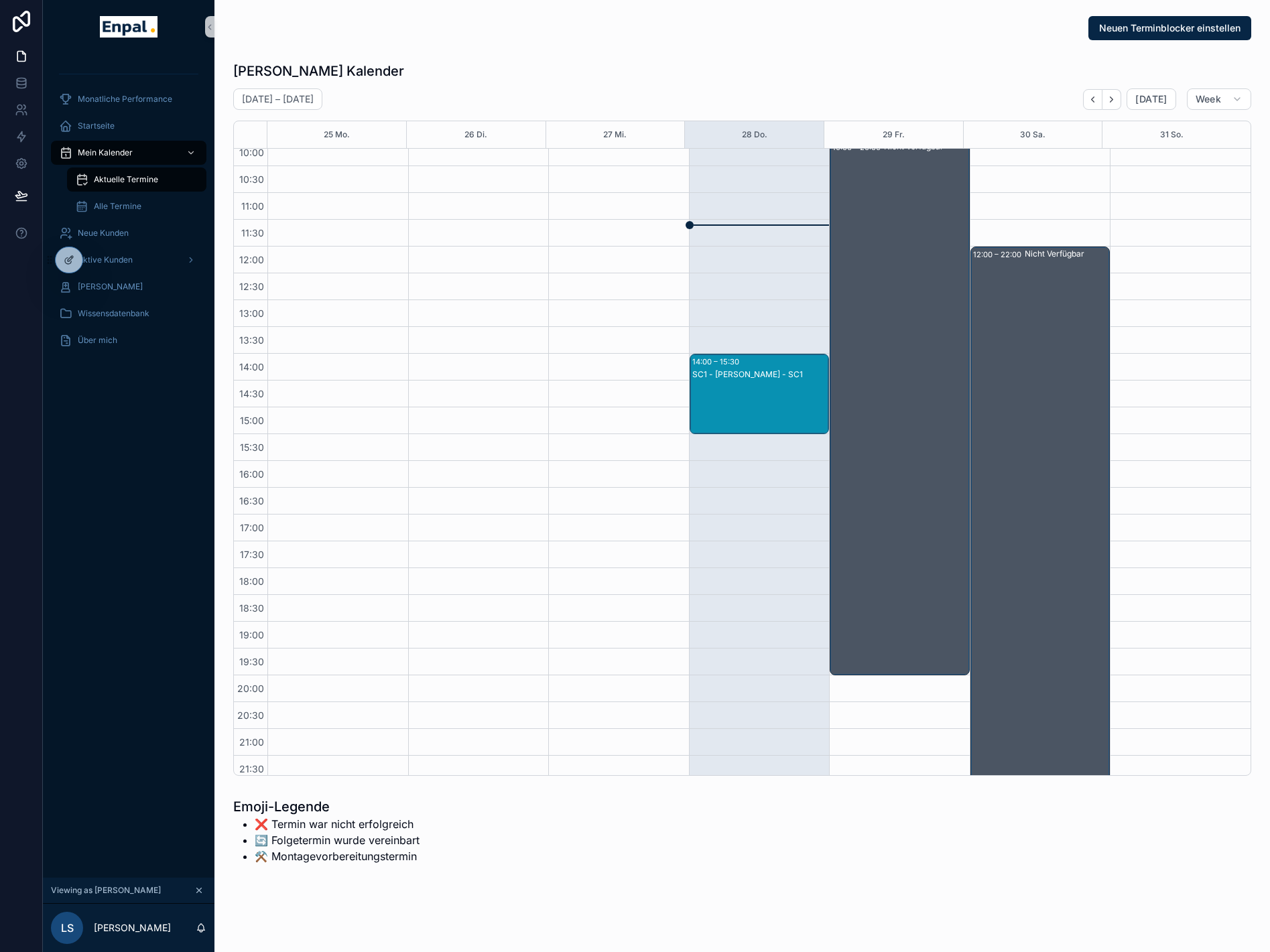
click at [783, 373] on div "SC1 - Katharina Vogel - SC1" at bounding box center [760, 374] width 136 height 11
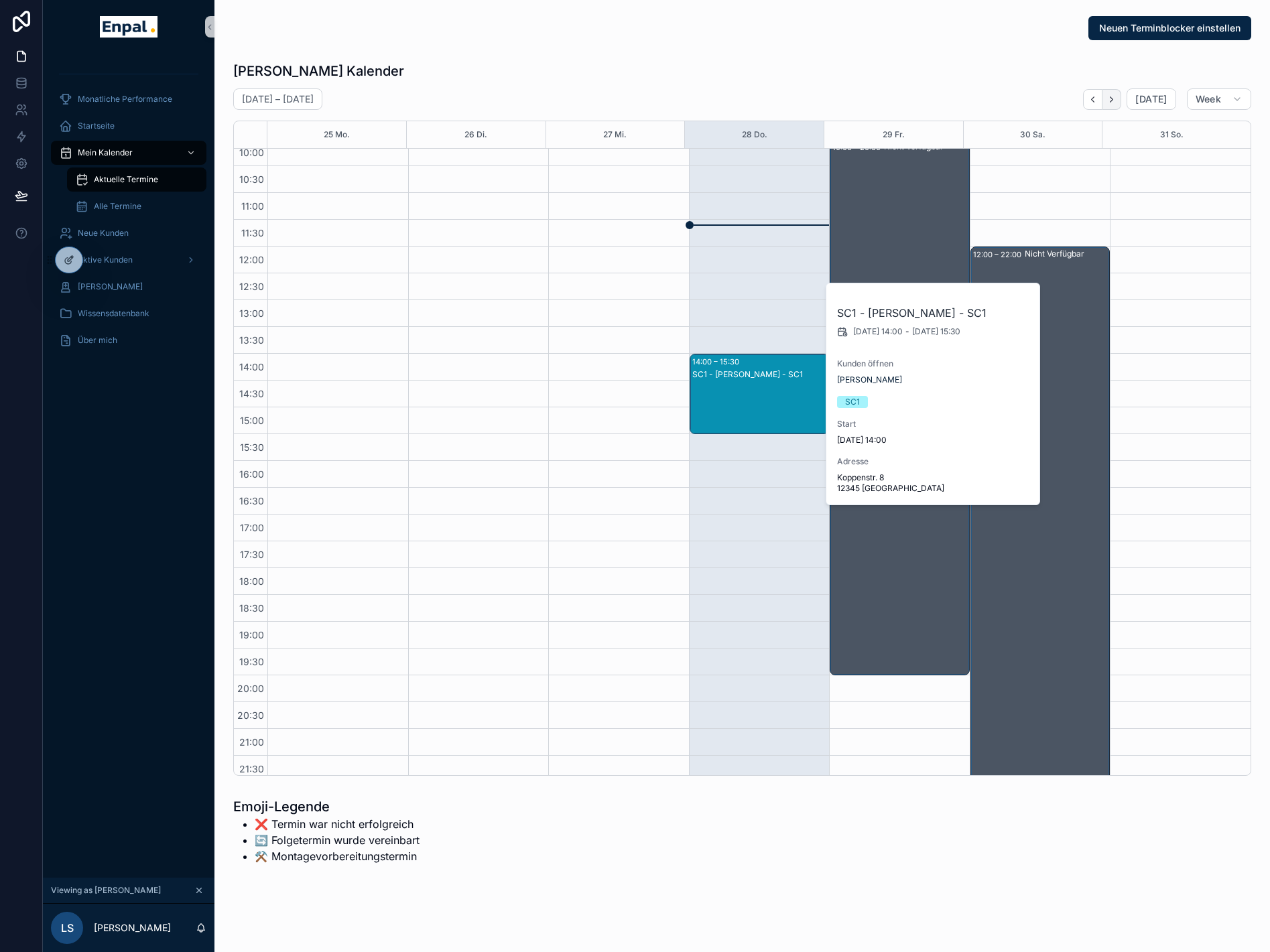
click at [1117, 103] on icon "Next" at bounding box center [1112, 99] width 10 height 10
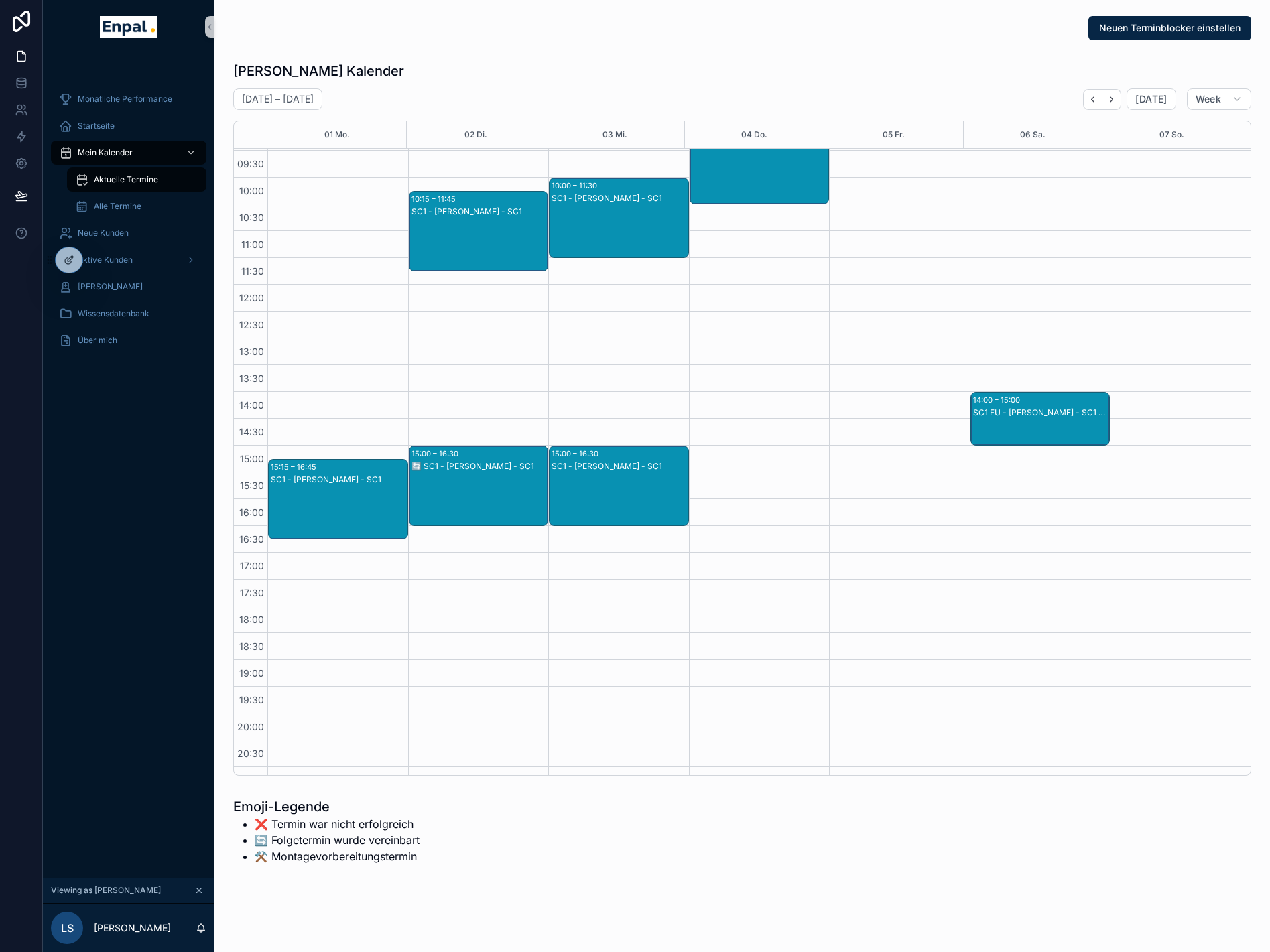
scroll to position [103, 0]
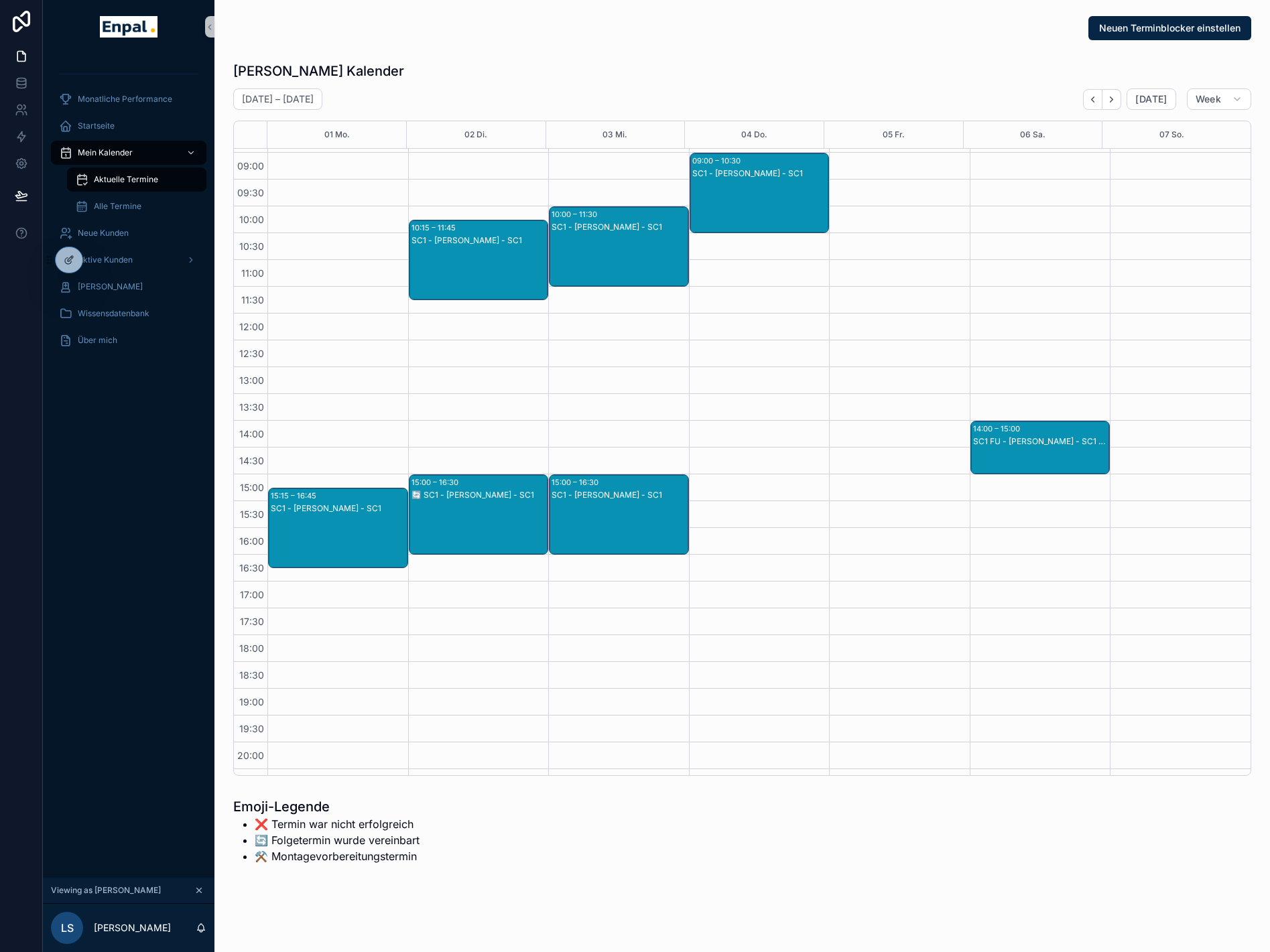
click at [480, 490] on div "🔄️ SC1 - Nicole Weiß - SC1" at bounding box center [480, 494] width 136 height 11
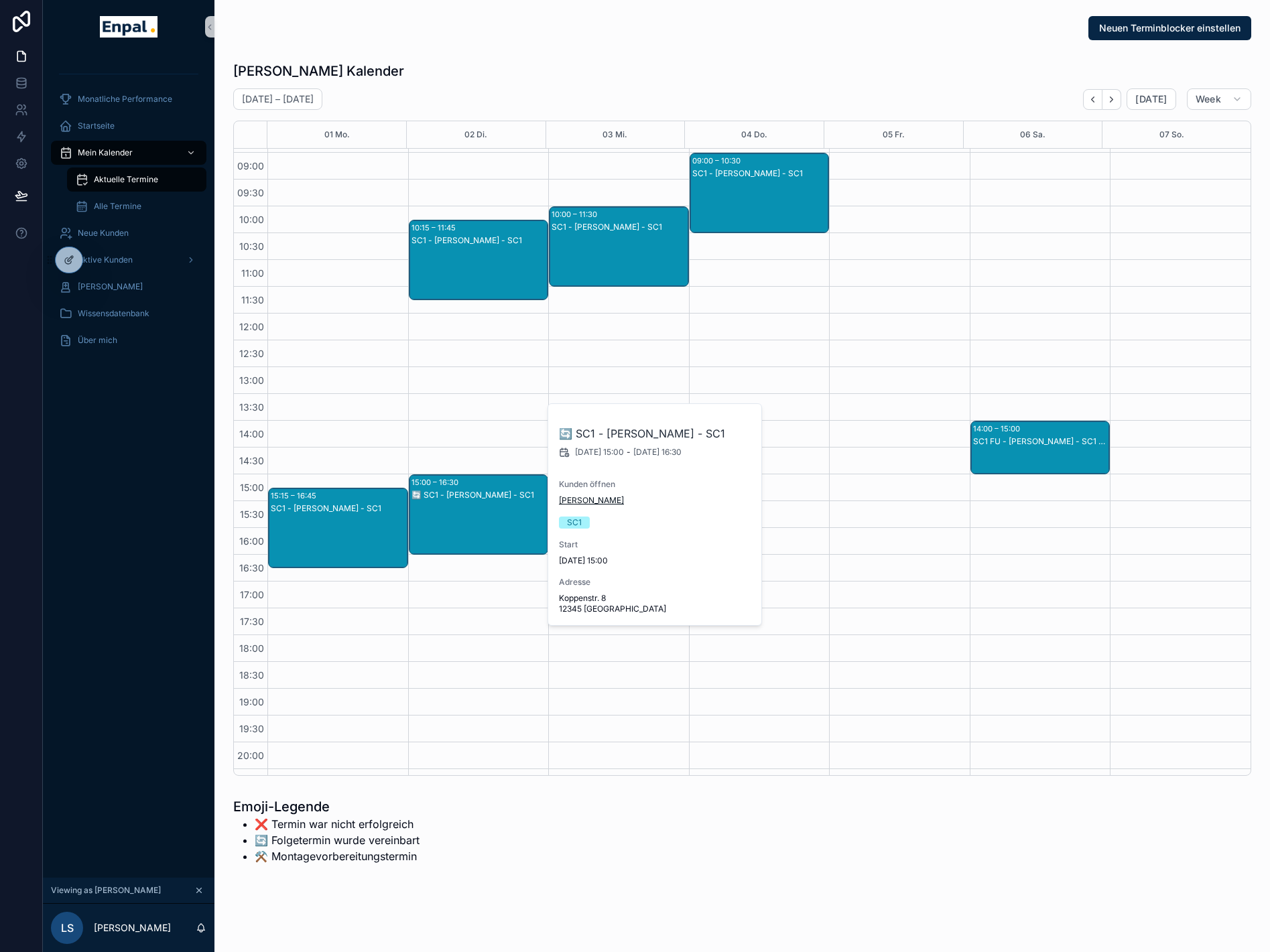
click at [592, 497] on span "[PERSON_NAME]" at bounding box center [591, 500] width 65 height 11
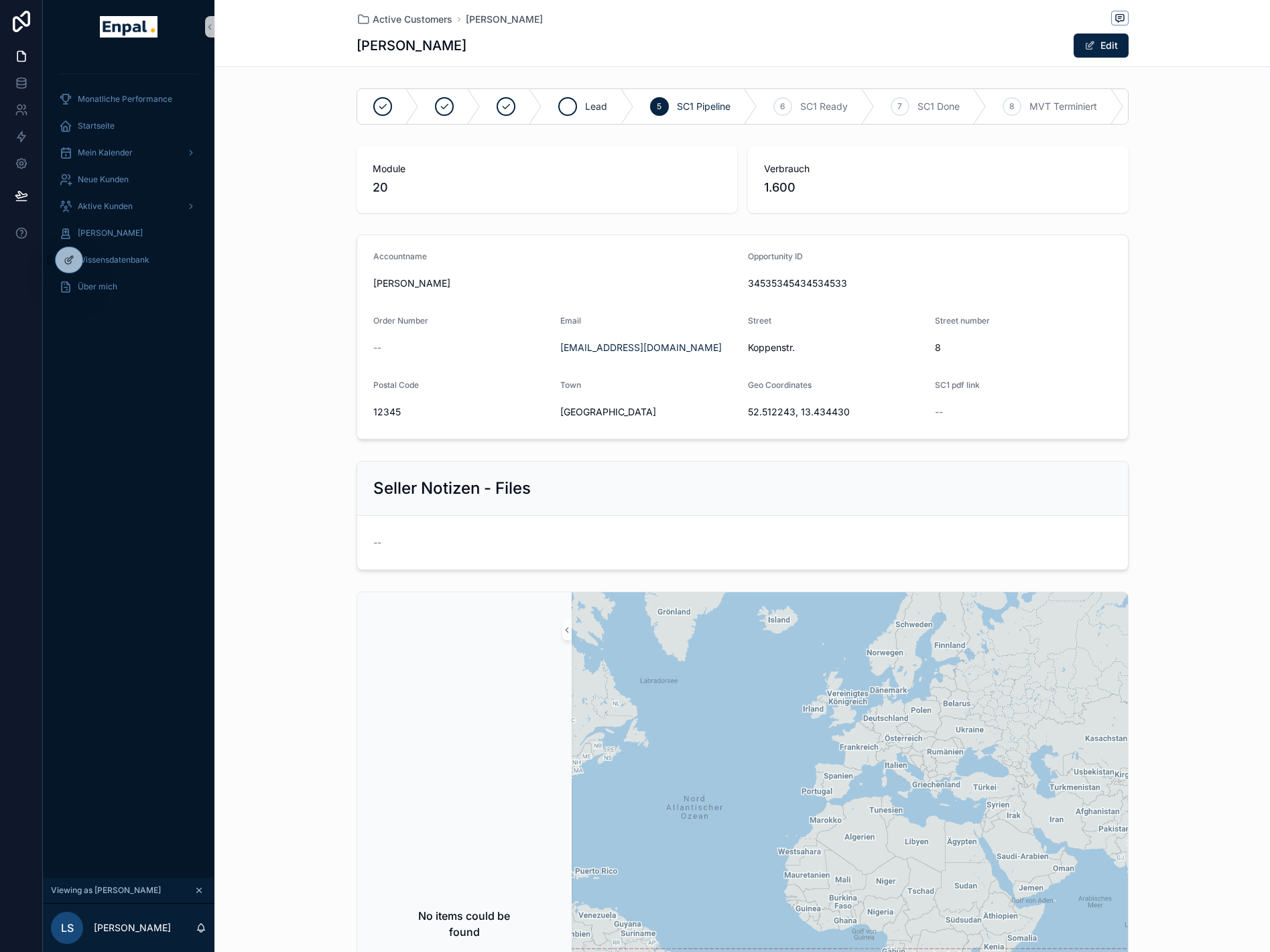
click at [604, 98] on div "Lead" at bounding box center [588, 106] width 92 height 35
click at [742, 99] on div "4 Lead" at bounding box center [736, 106] width 92 height 35
drag, startPoint x: 742, startPoint y: 99, endPoint x: 742, endPoint y: 109, distance: 10.0
click at [742, 109] on span "Lead" at bounding box center [743, 105] width 22 height 13
click at [607, 101] on span "Lead anlegen in SF abschließen" at bounding box center [593, 105] width 139 height 13
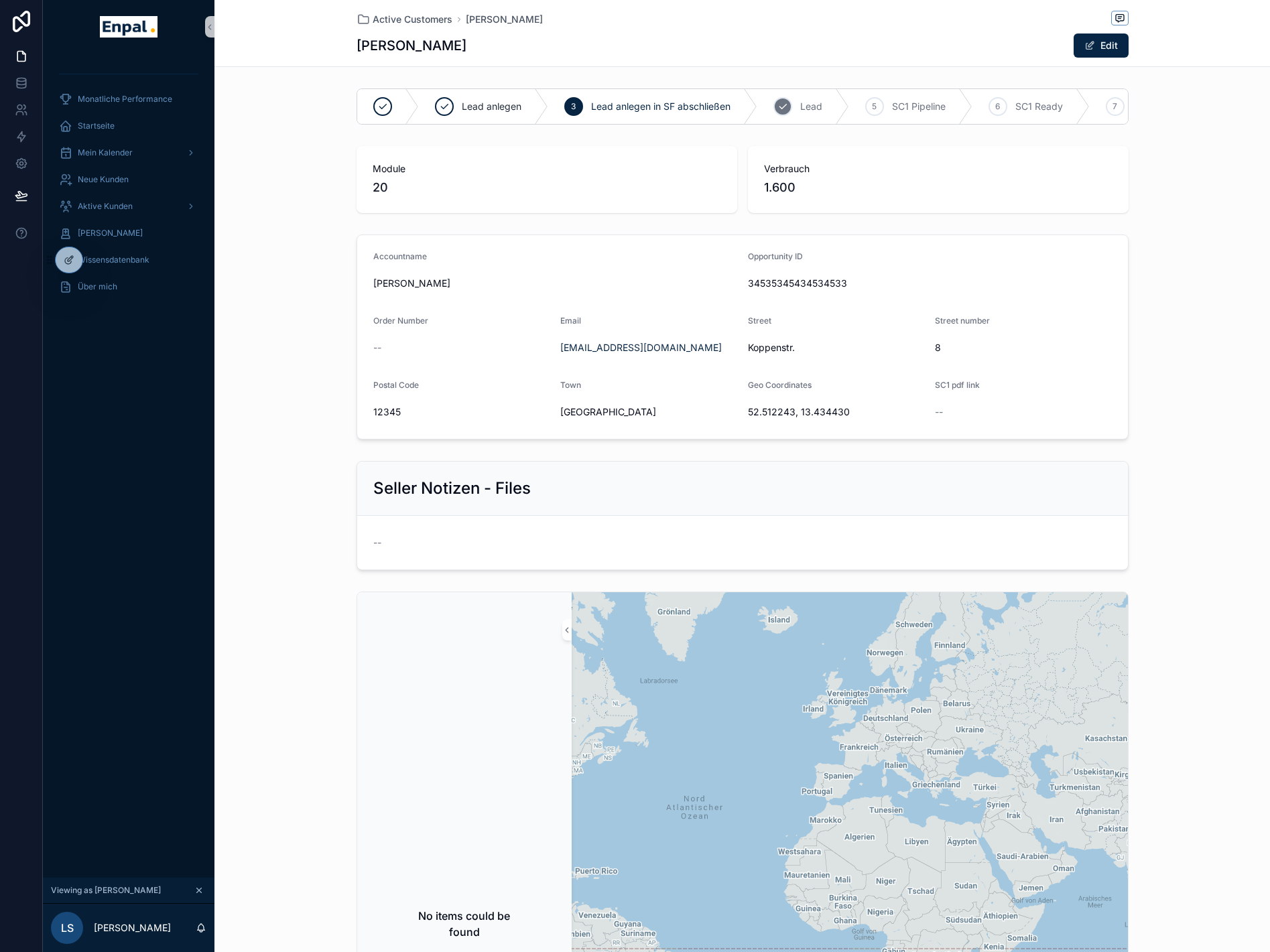
click at [817, 109] on span "Lead" at bounding box center [811, 105] width 22 height 13
click at [837, 109] on span "SC1 Pipeline" at bounding box center [852, 105] width 54 height 13
click at [837, 109] on span "SC1 Ready" at bounding box center [824, 105] width 48 height 13
click at [876, 106] on div "7" at bounding box center [870, 106] width 19 height 19
click at [925, 111] on div "8" at bounding box center [920, 106] width 19 height 19
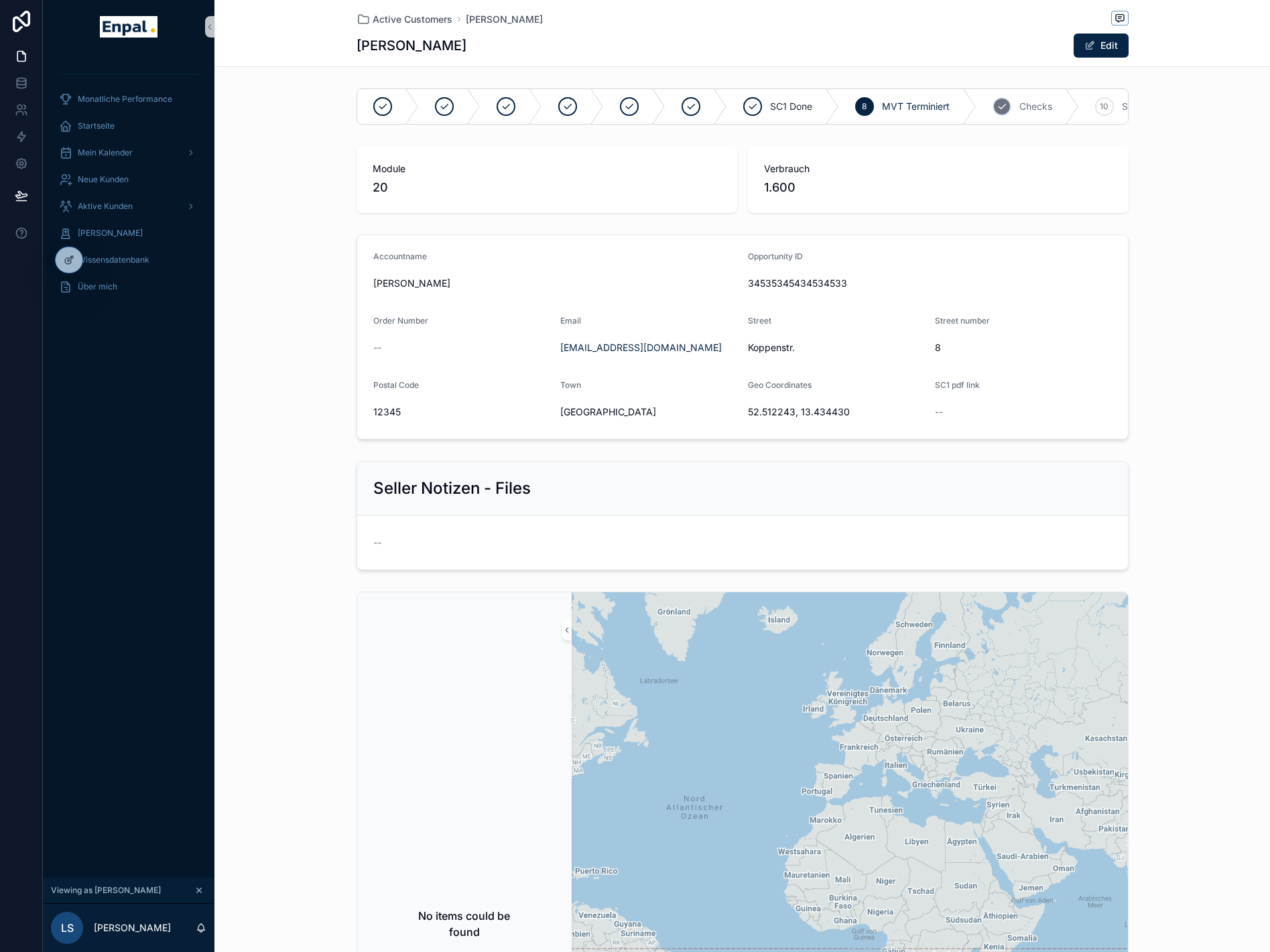
click at [1005, 109] on icon "scrollable content" at bounding box center [1002, 106] width 11 height 11
click at [1213, 165] on div "Module 20 Verbrauch 1.600" at bounding box center [742, 179] width 1056 height 78
click at [1066, 107] on div "10 SC2 Pipeline" at bounding box center [1092, 106] width 125 height 35
click at [1034, 116] on div "10 SC2 Pipeline" at bounding box center [1016, 106] width 125 height 35
click at [1196, 130] on div "Checks 10 SC2 Pipeline 11 SC2 Ready 12 IDV 13 TBK Scheduled 14 TBK 15 Built 16 …" at bounding box center [742, 106] width 1056 height 47
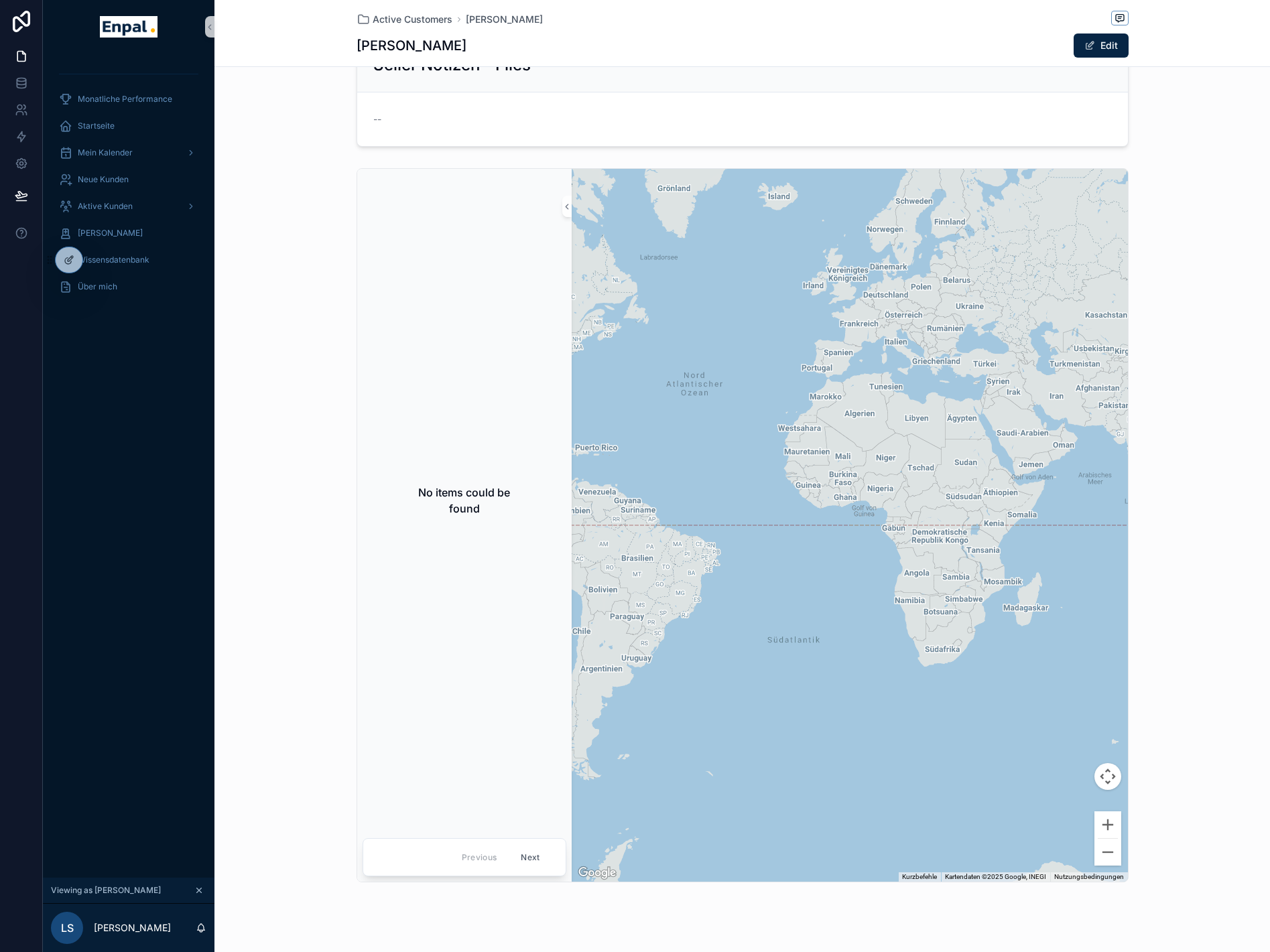
scroll to position [453, 0]
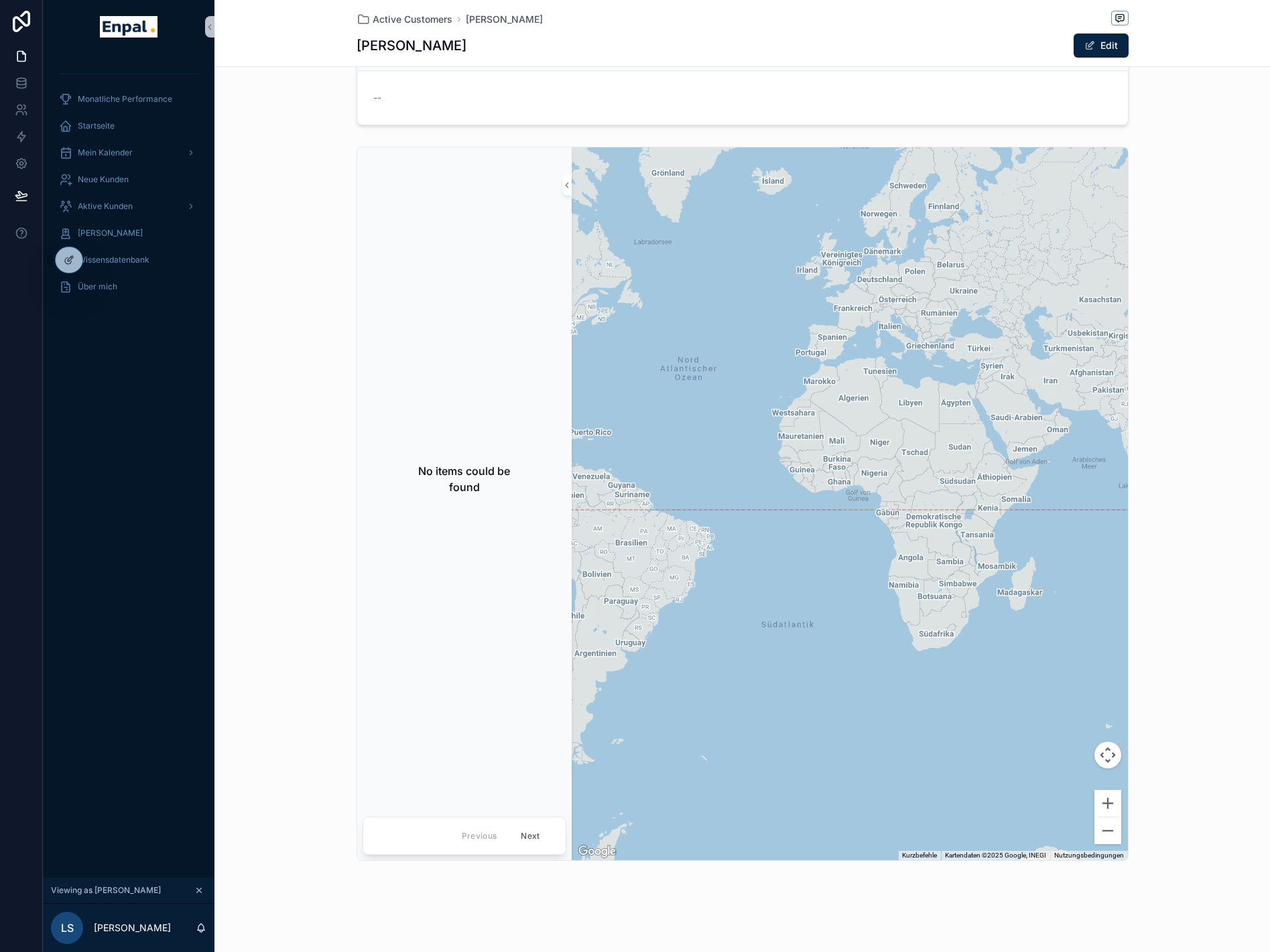
click at [1224, 213] on div "No items could be found Previous Next ← Nach links → Nach rechts ↑ Nach oben ↓ …" at bounding box center [742, 503] width 1056 height 725
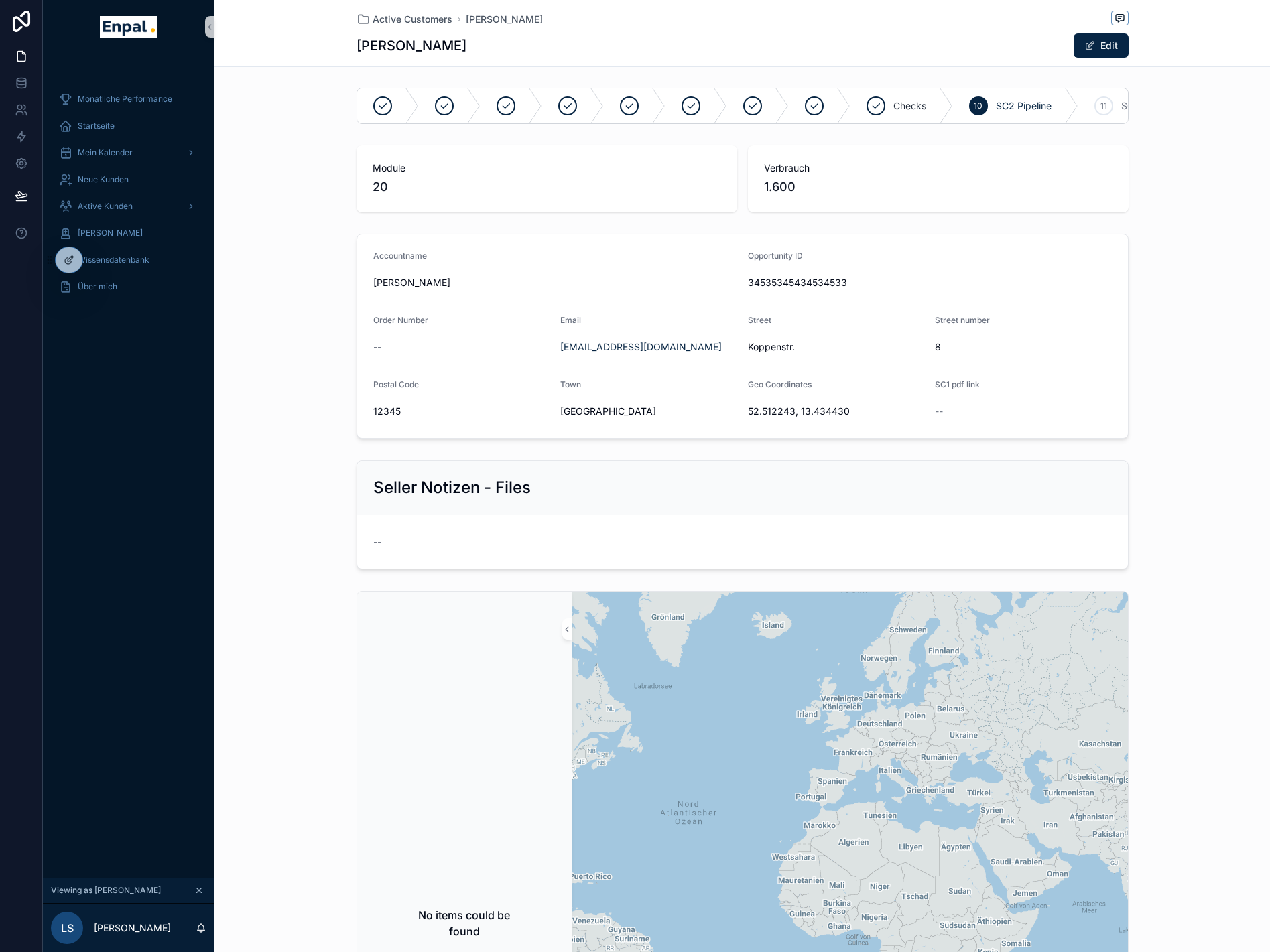
scroll to position [0, 0]
click at [1096, 53] on button "Edit" at bounding box center [1101, 46] width 55 height 24
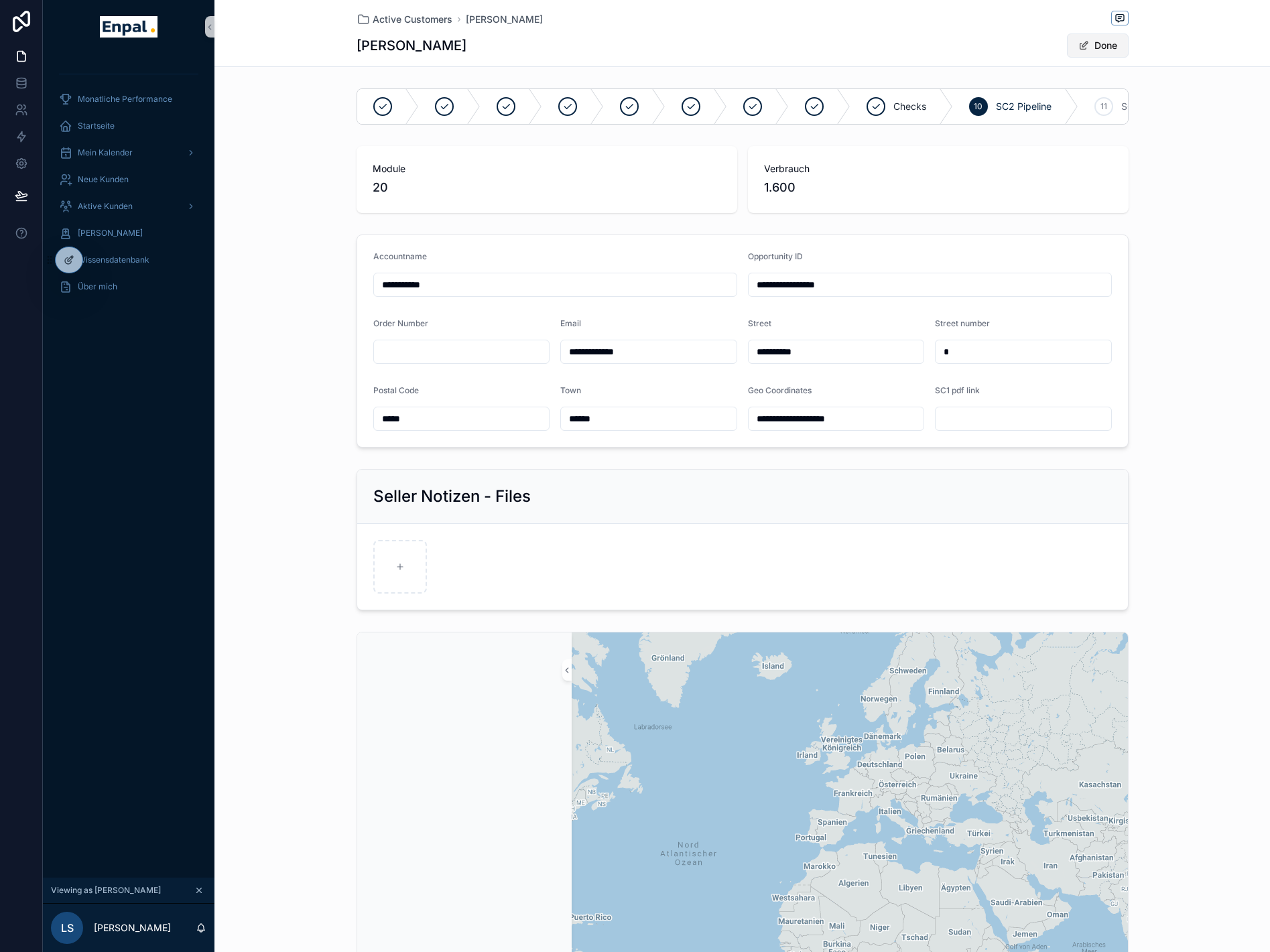
click at [1096, 53] on button "Done" at bounding box center [1098, 46] width 62 height 24
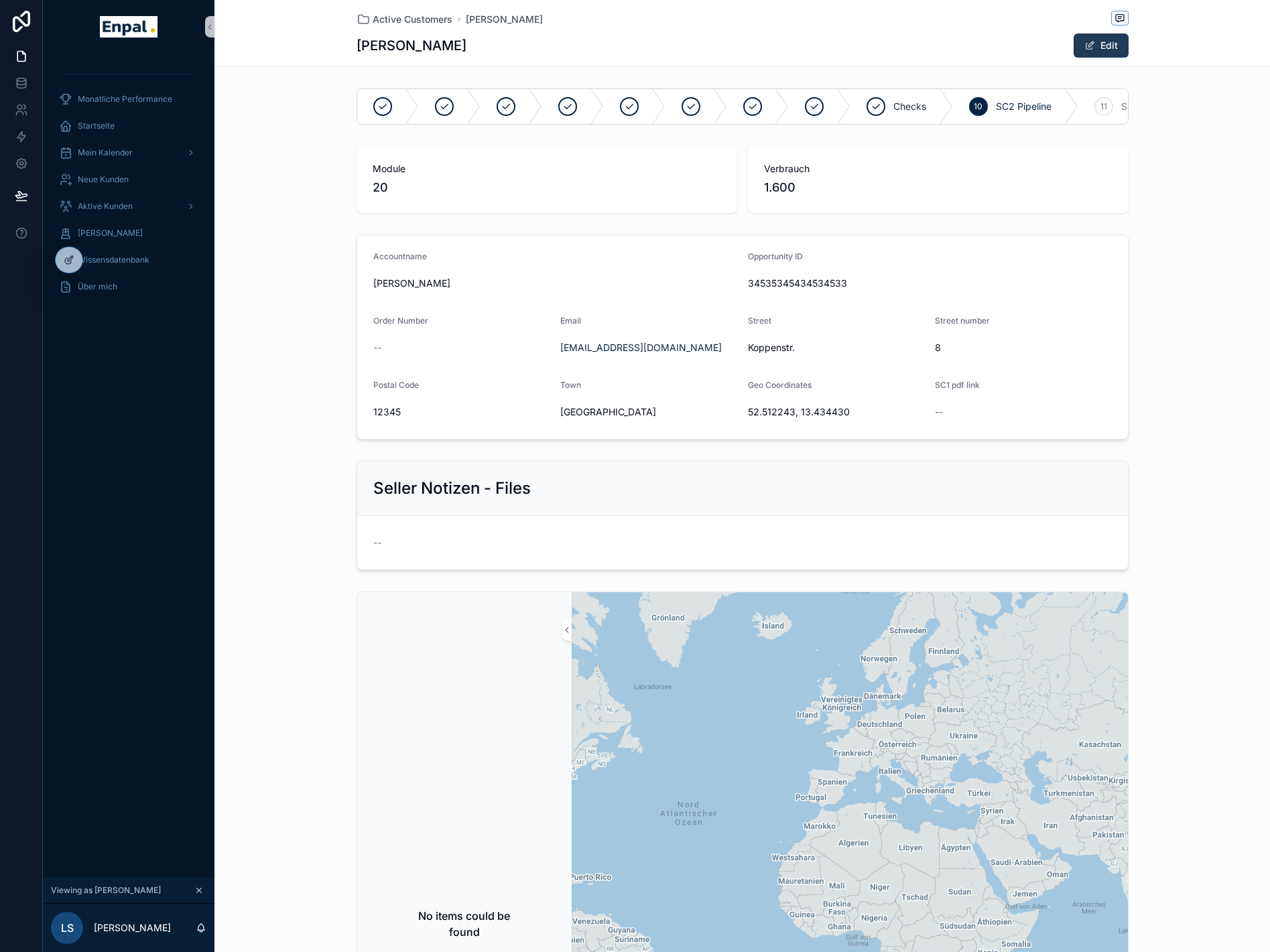
click at [1088, 46] on span "scrollable content" at bounding box center [1090, 45] width 11 height 11
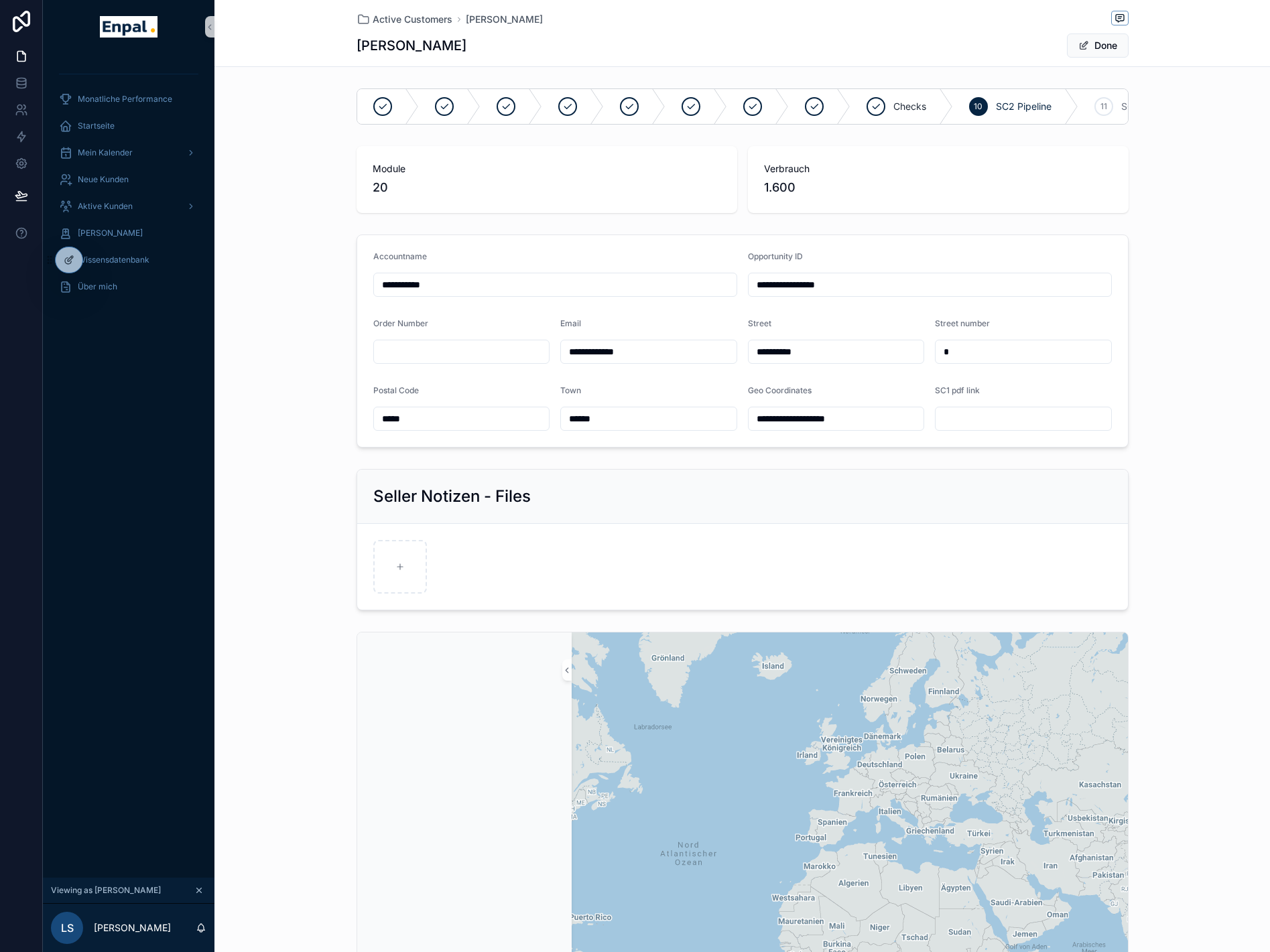
click at [787, 353] on input "**********" at bounding box center [836, 351] width 175 height 19
click at [1215, 324] on div "**********" at bounding box center [742, 340] width 1056 height 224
click at [1112, 39] on button "Done" at bounding box center [1098, 46] width 62 height 24
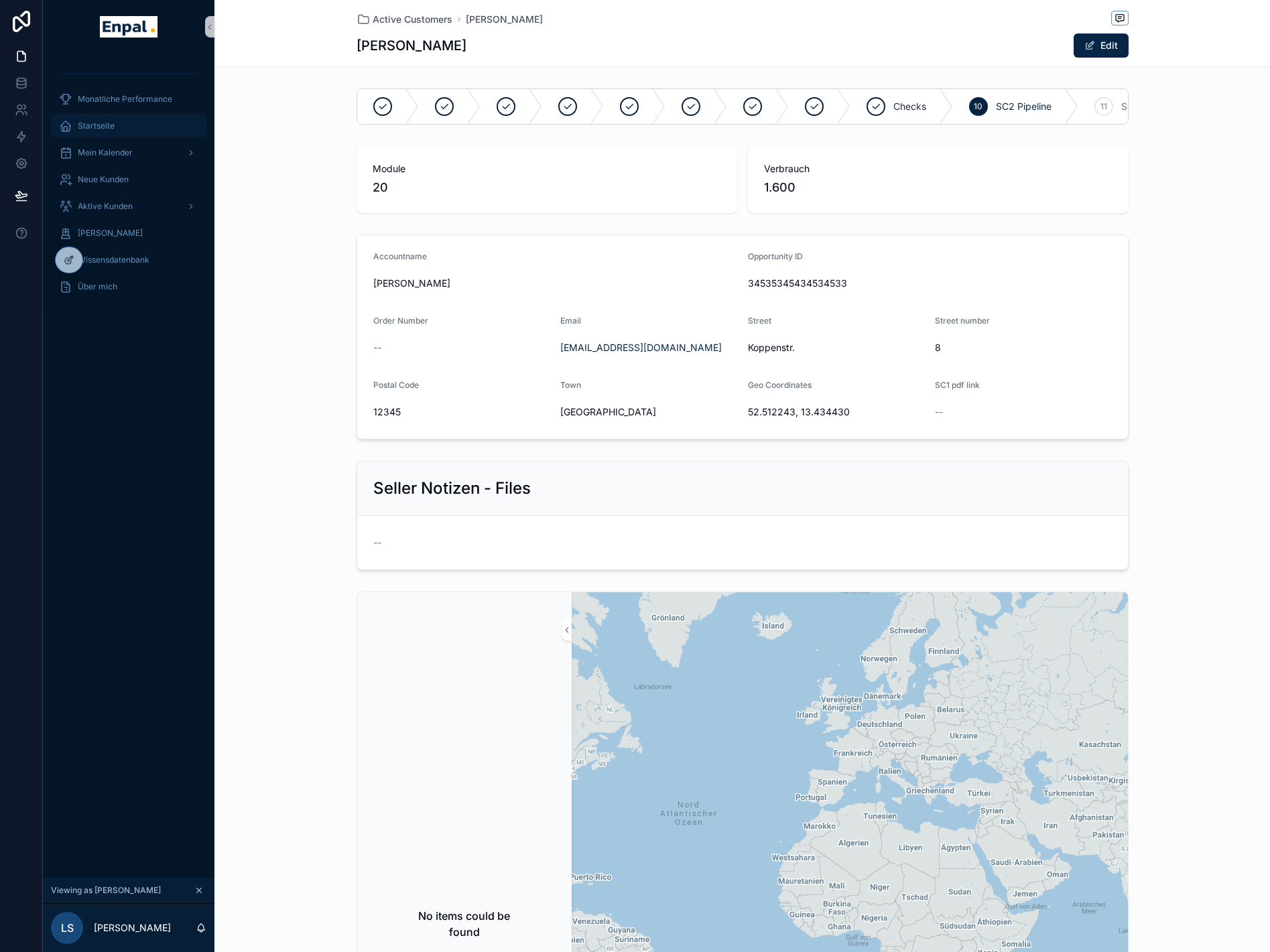
click at [98, 120] on div "Startseite" at bounding box center [128, 126] width 139 height 22
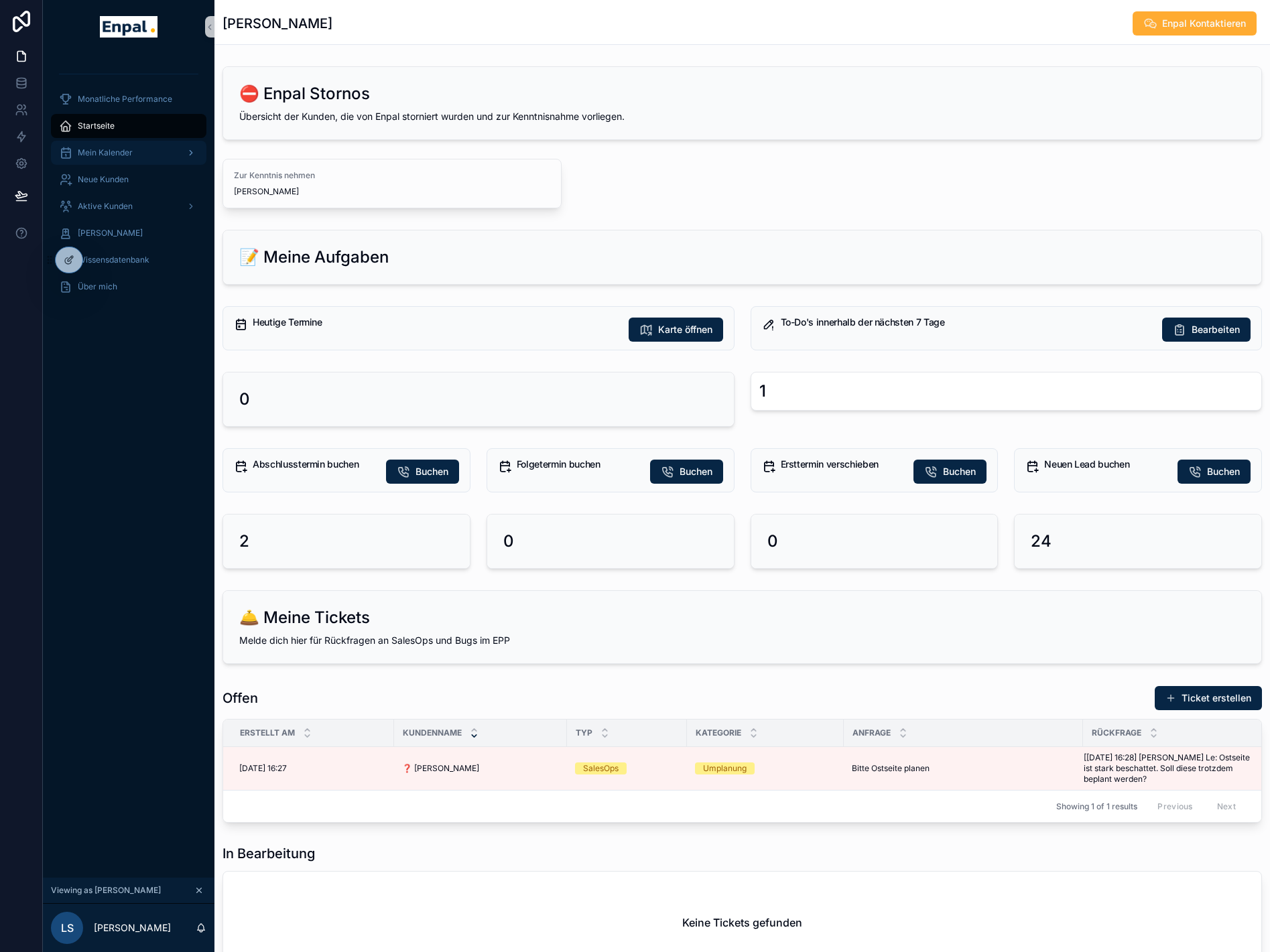
click at [105, 154] on span "Mein Kalender" at bounding box center [105, 152] width 55 height 11
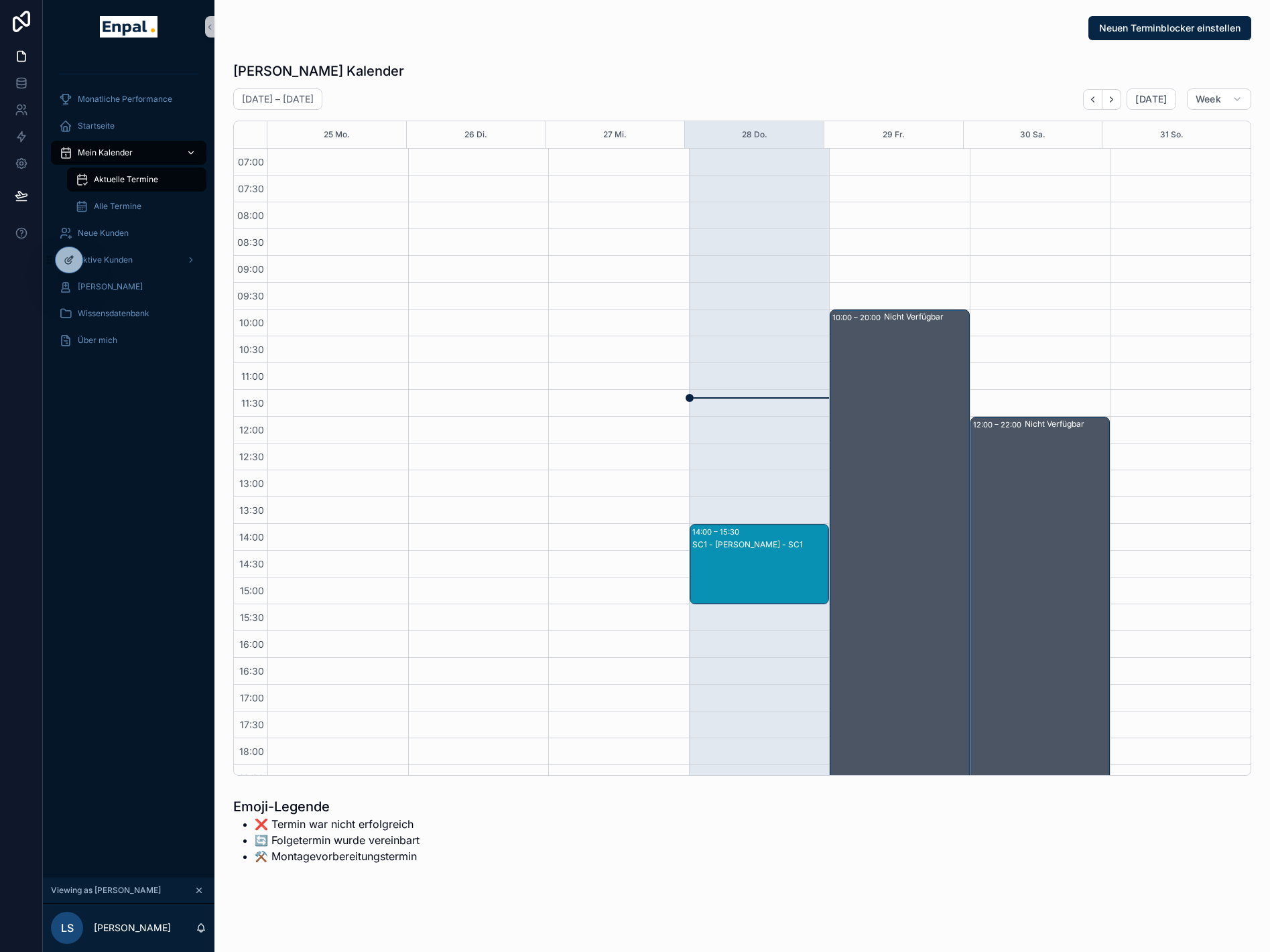
scroll to position [170, 0]
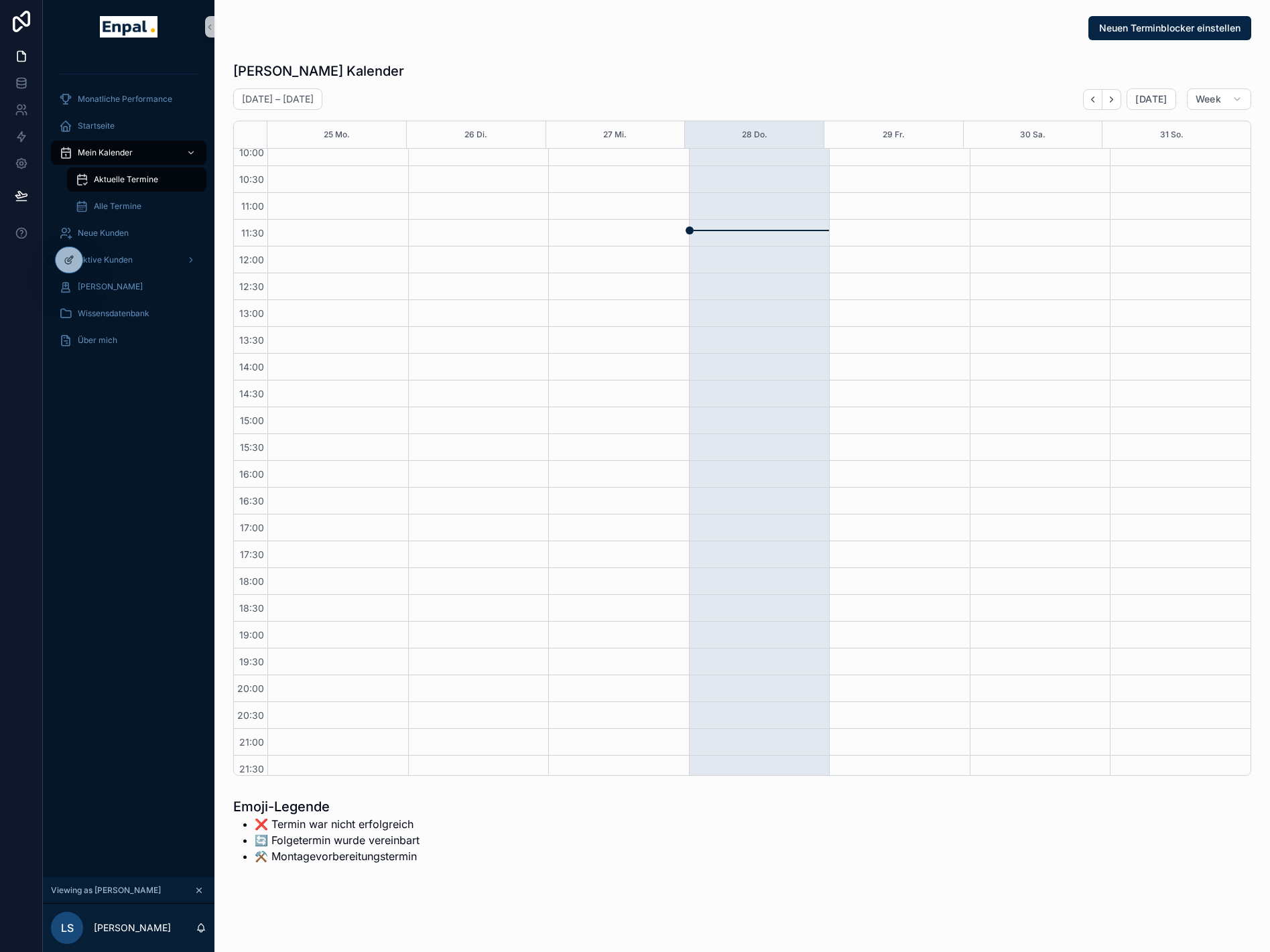
click at [142, 642] on div "Monatliche Performance Startseite Mein Kalender Aktuelle Termine Alle Termine N…" at bounding box center [128, 466] width 171 height 825
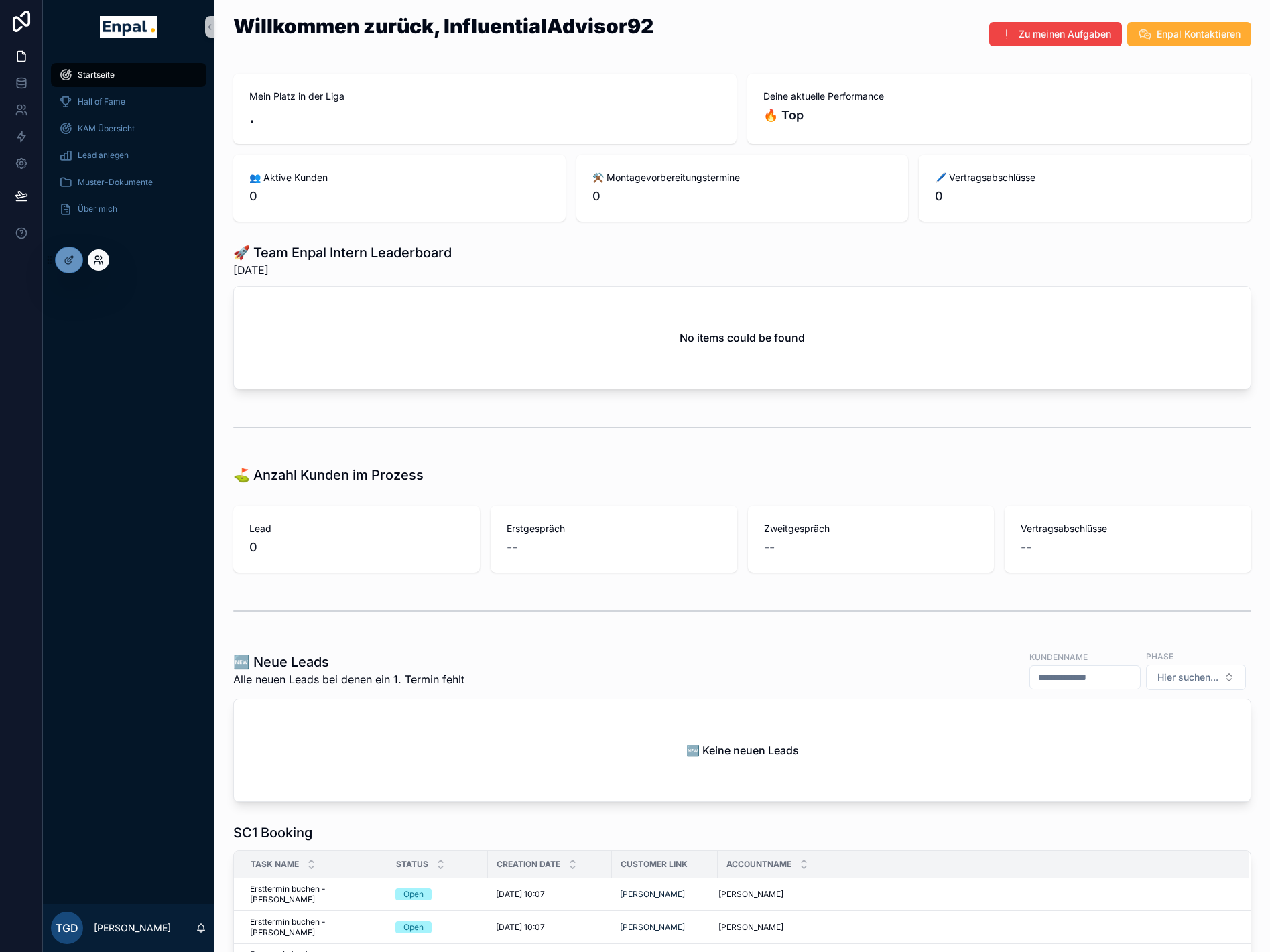
click at [102, 262] on icon at bounding box center [102, 263] width 1 height 3
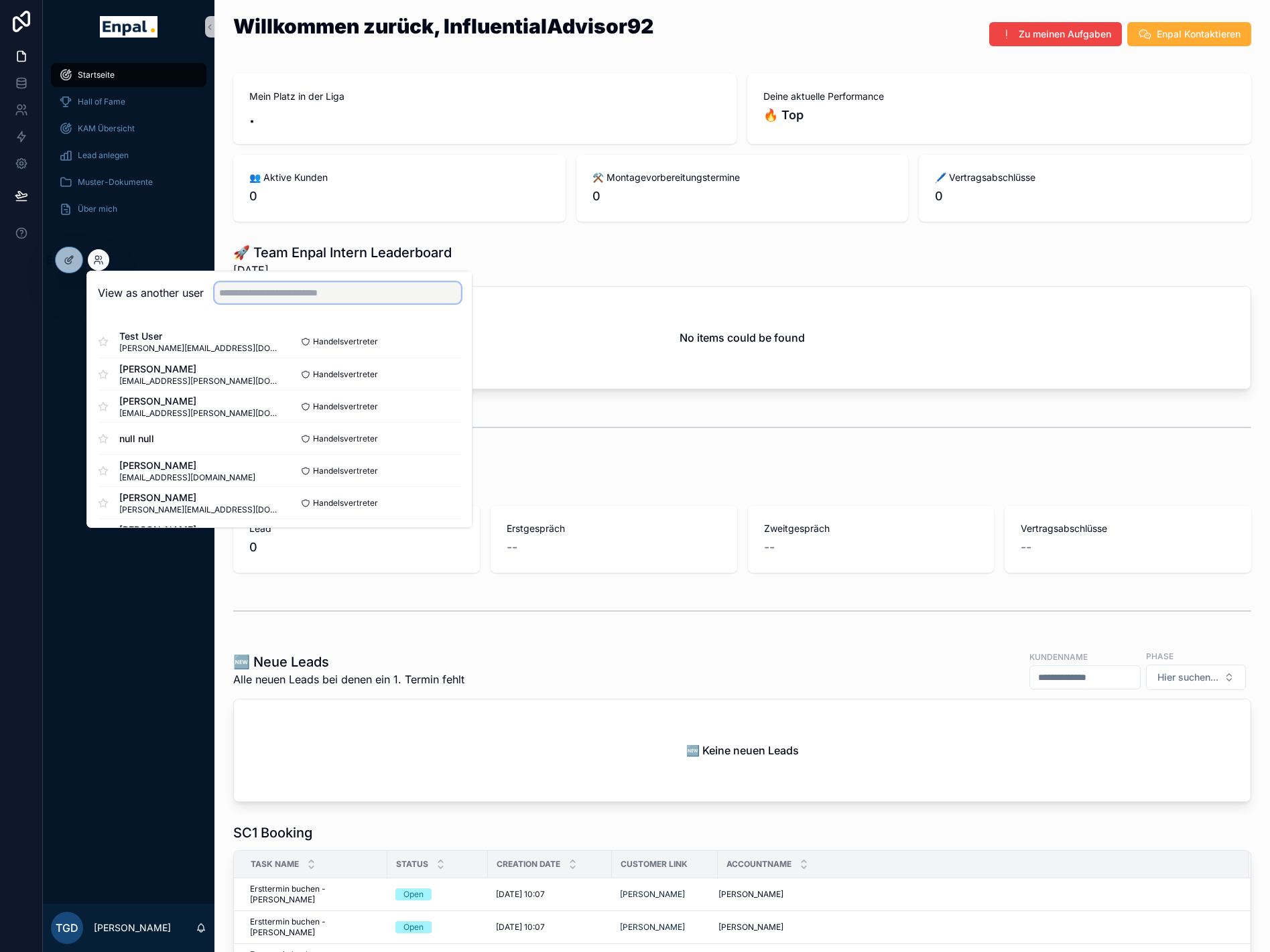
click at [249, 295] on input "text" at bounding box center [338, 293] width 247 height 22
type input "****"
click at [448, 375] on button "Select" at bounding box center [443, 374] width 35 height 20
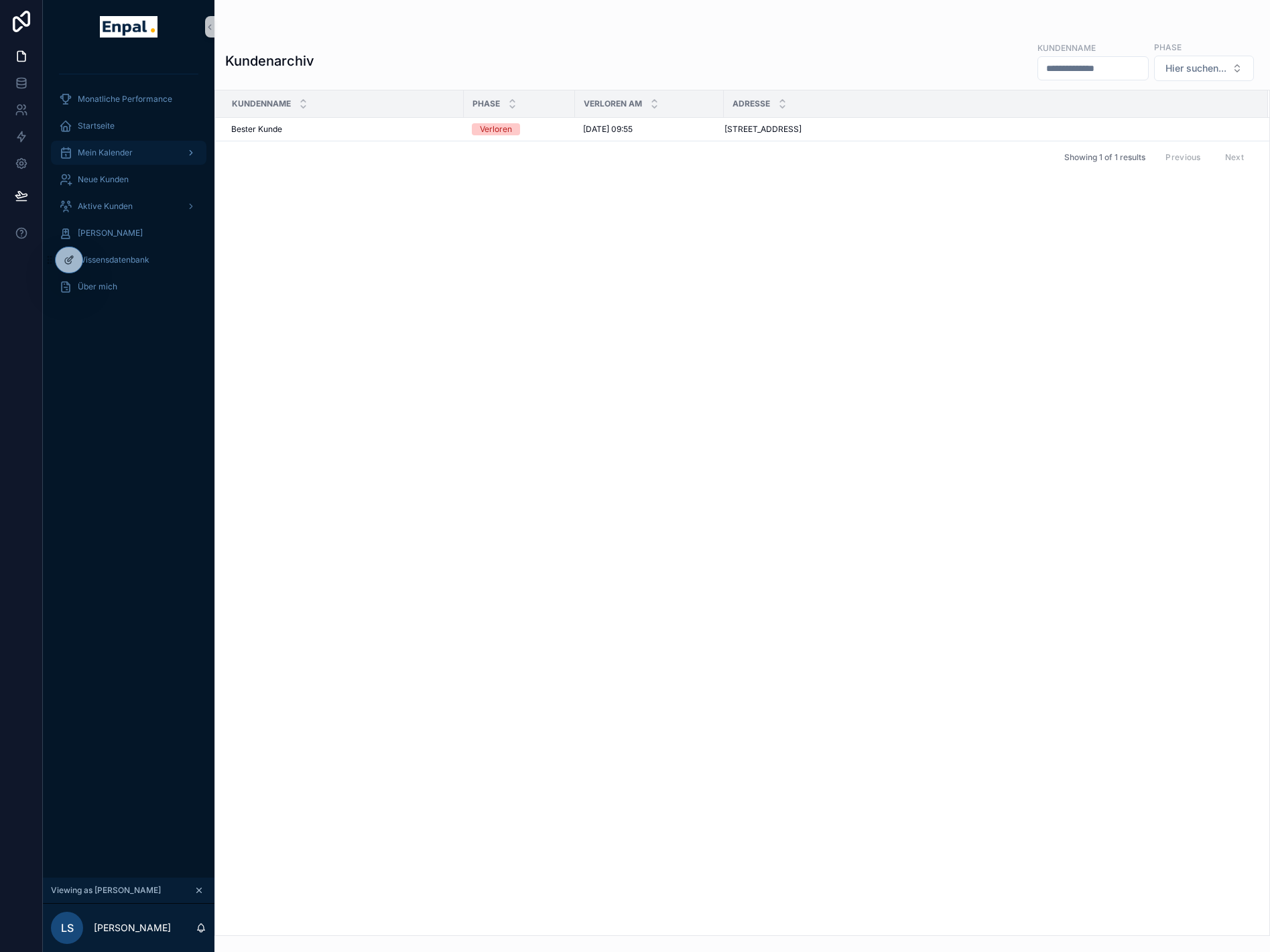
click at [142, 157] on div "Mein Kalender" at bounding box center [128, 153] width 139 height 22
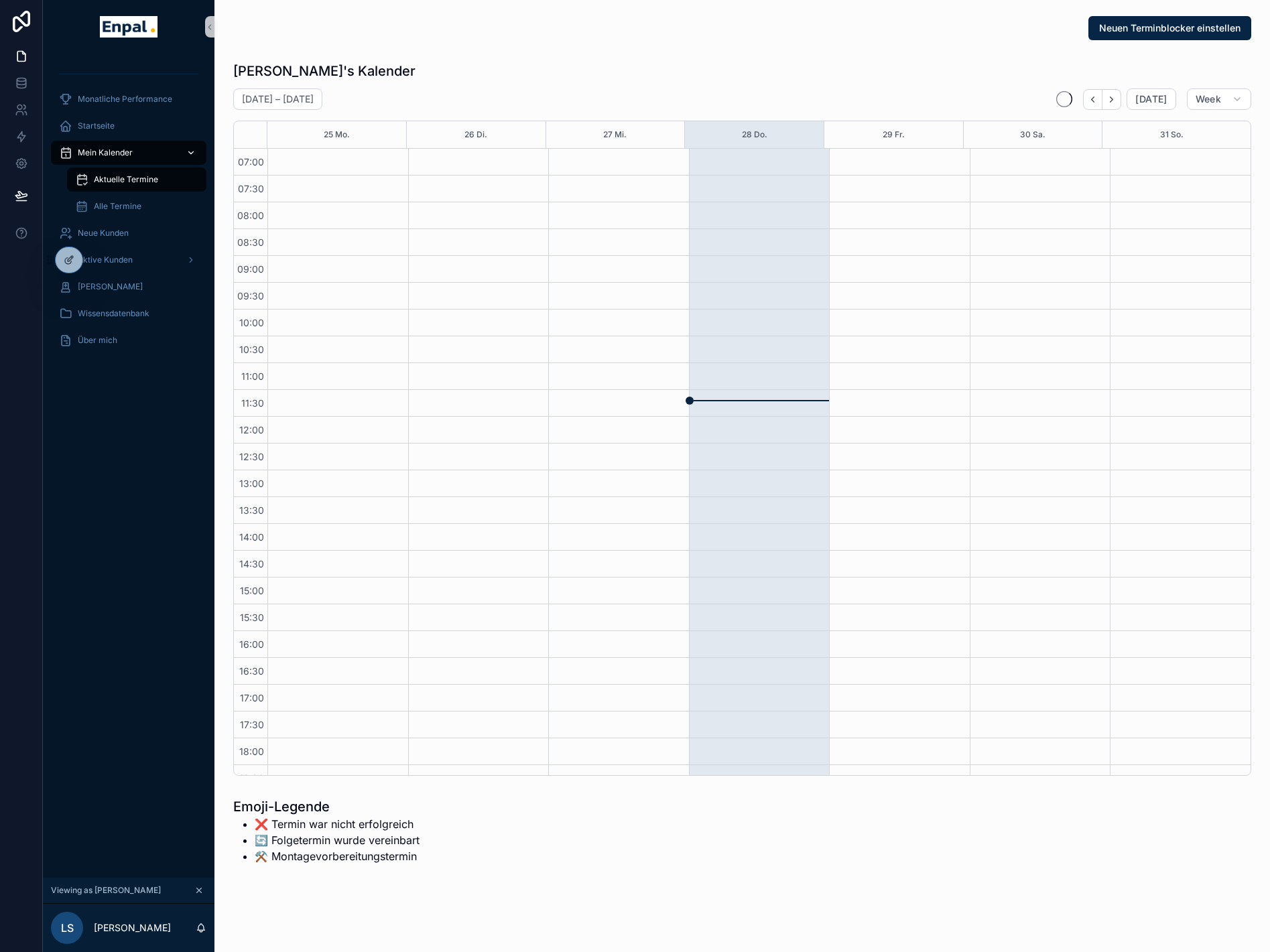
scroll to position [170, 0]
click at [1115, 99] on icon "Next" at bounding box center [1112, 99] width 10 height 10
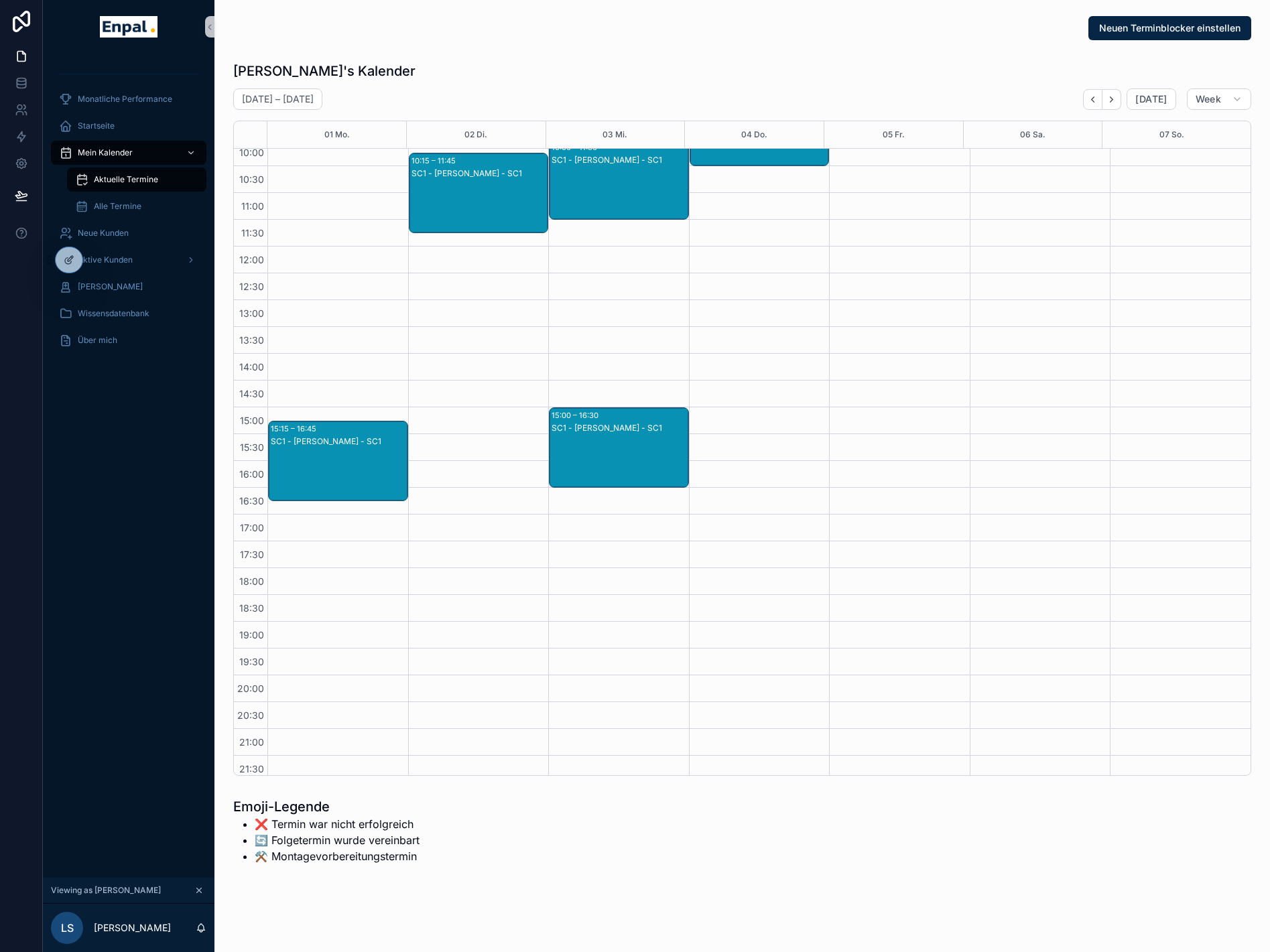
click at [623, 427] on div "SC1 - [PERSON_NAME] - SC1" at bounding box center [619, 428] width 136 height 11
click at [718, 430] on span "[PERSON_NAME]" at bounding box center [731, 433] width 65 height 11
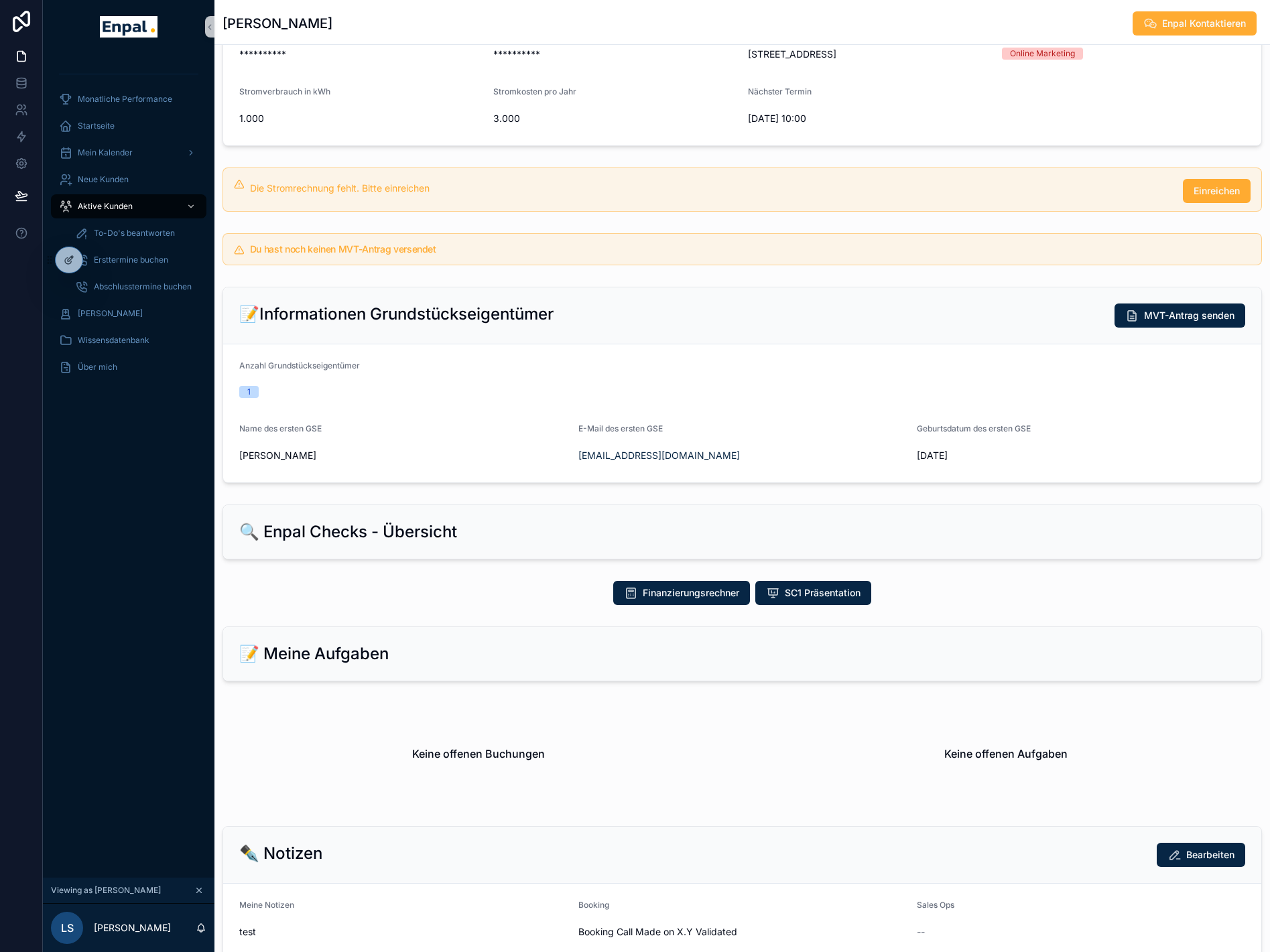
scroll to position [65, 0]
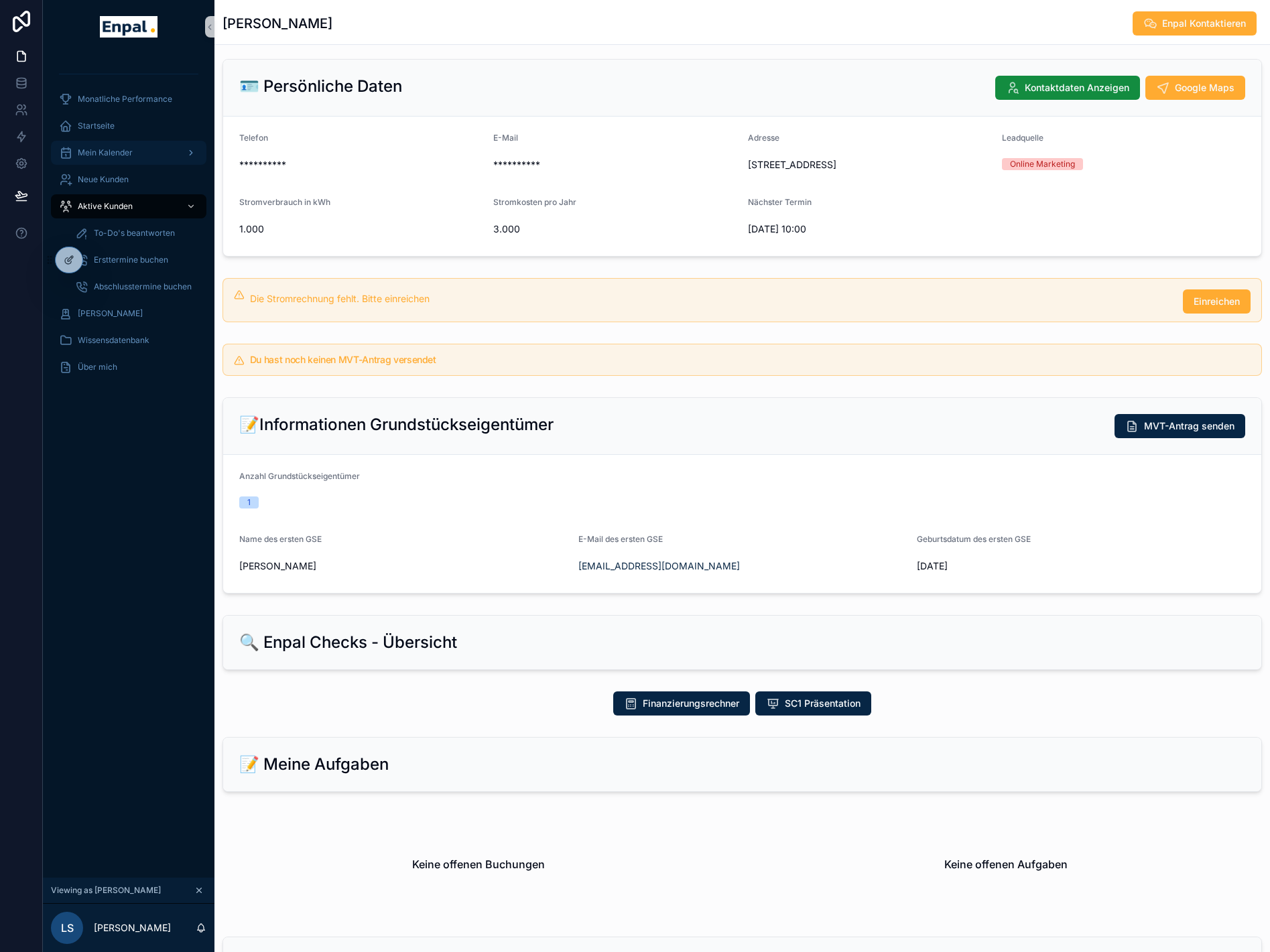
click at [111, 147] on span "Mein Kalender" at bounding box center [105, 152] width 55 height 11
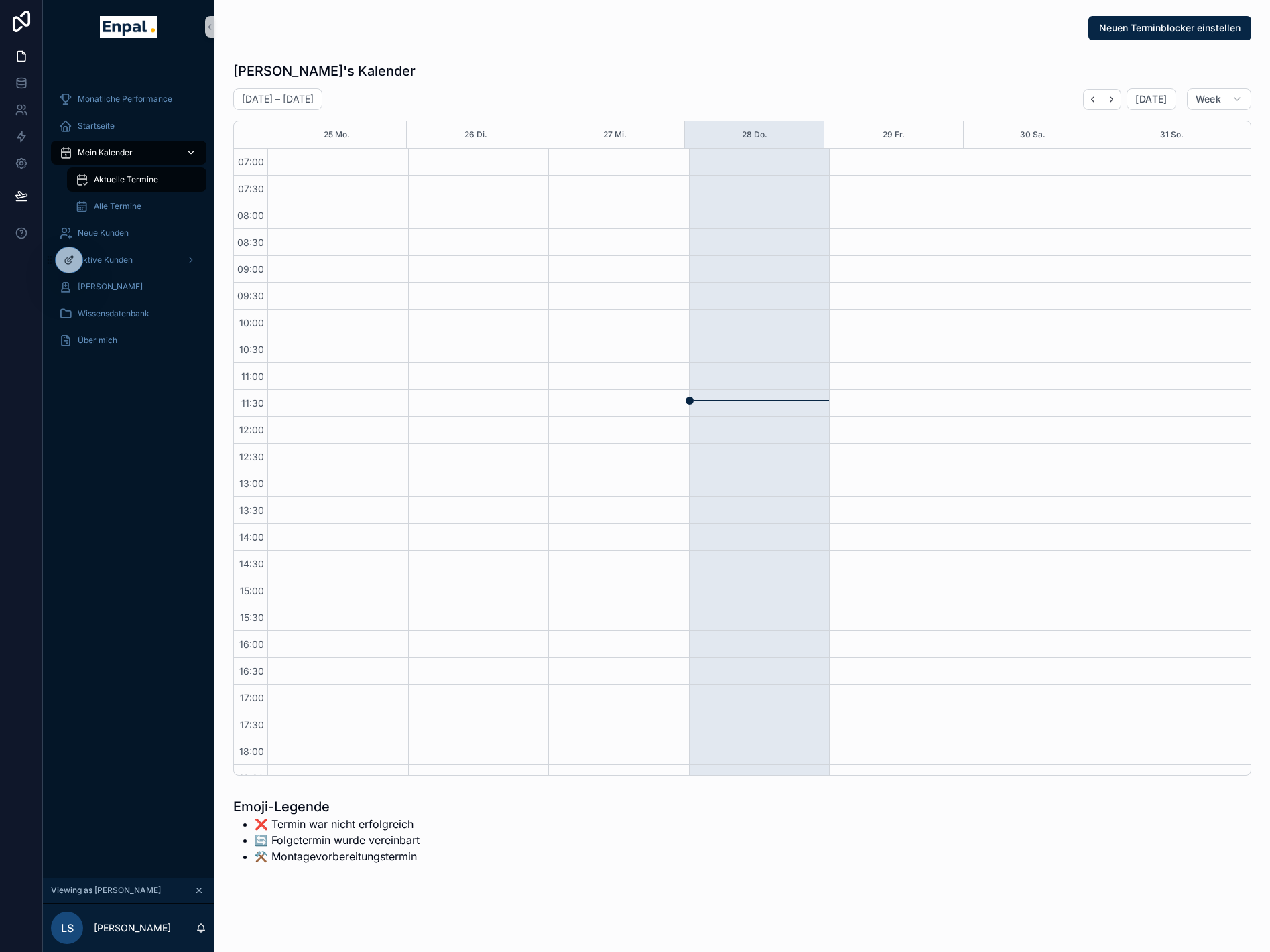
scroll to position [170, 0]
click at [1116, 95] on icon "Next" at bounding box center [1112, 99] width 10 height 10
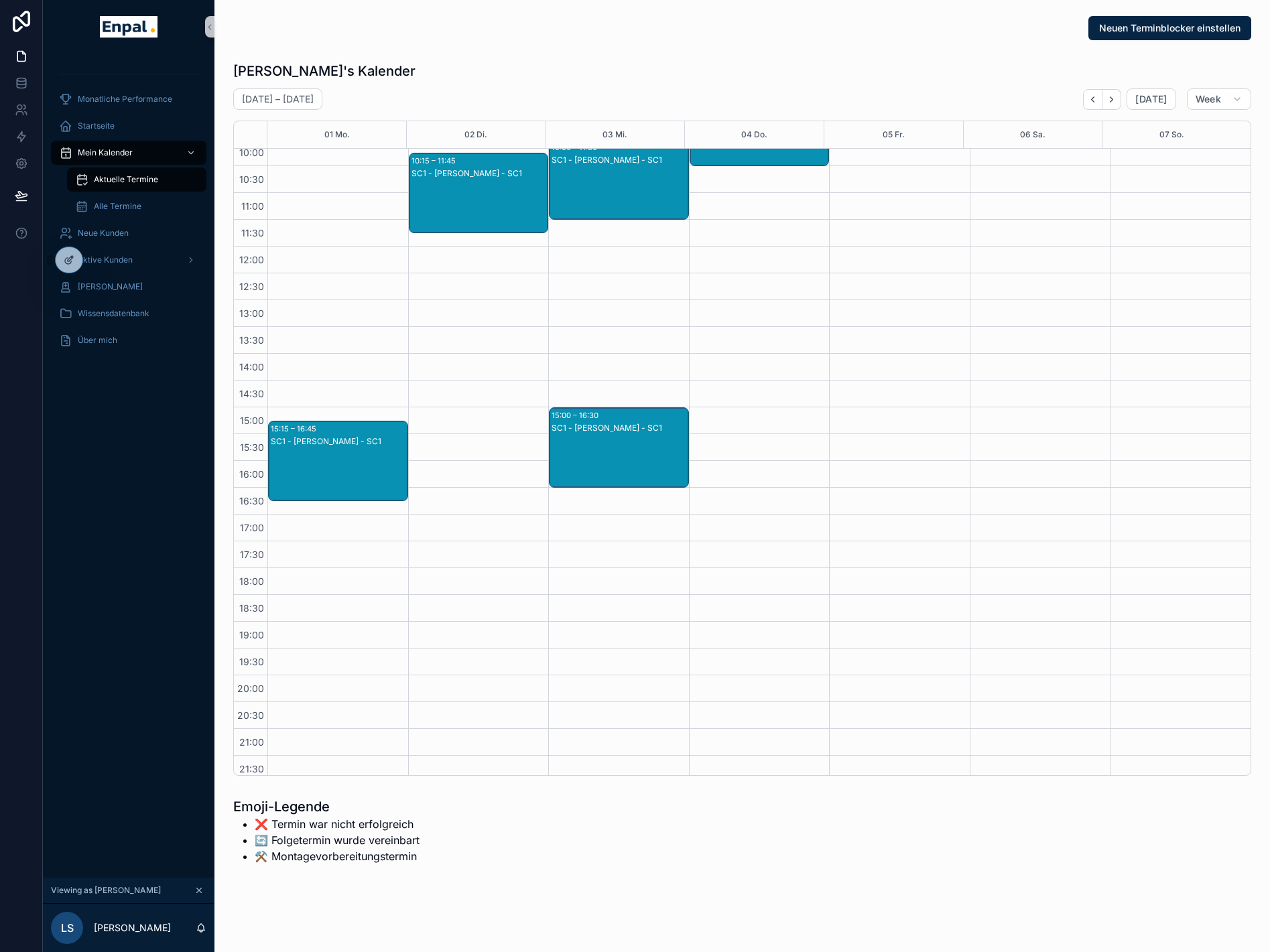
click at [329, 467] on div "SC1 - [PERSON_NAME] - SC1" at bounding box center [338, 475] width 136 height 78
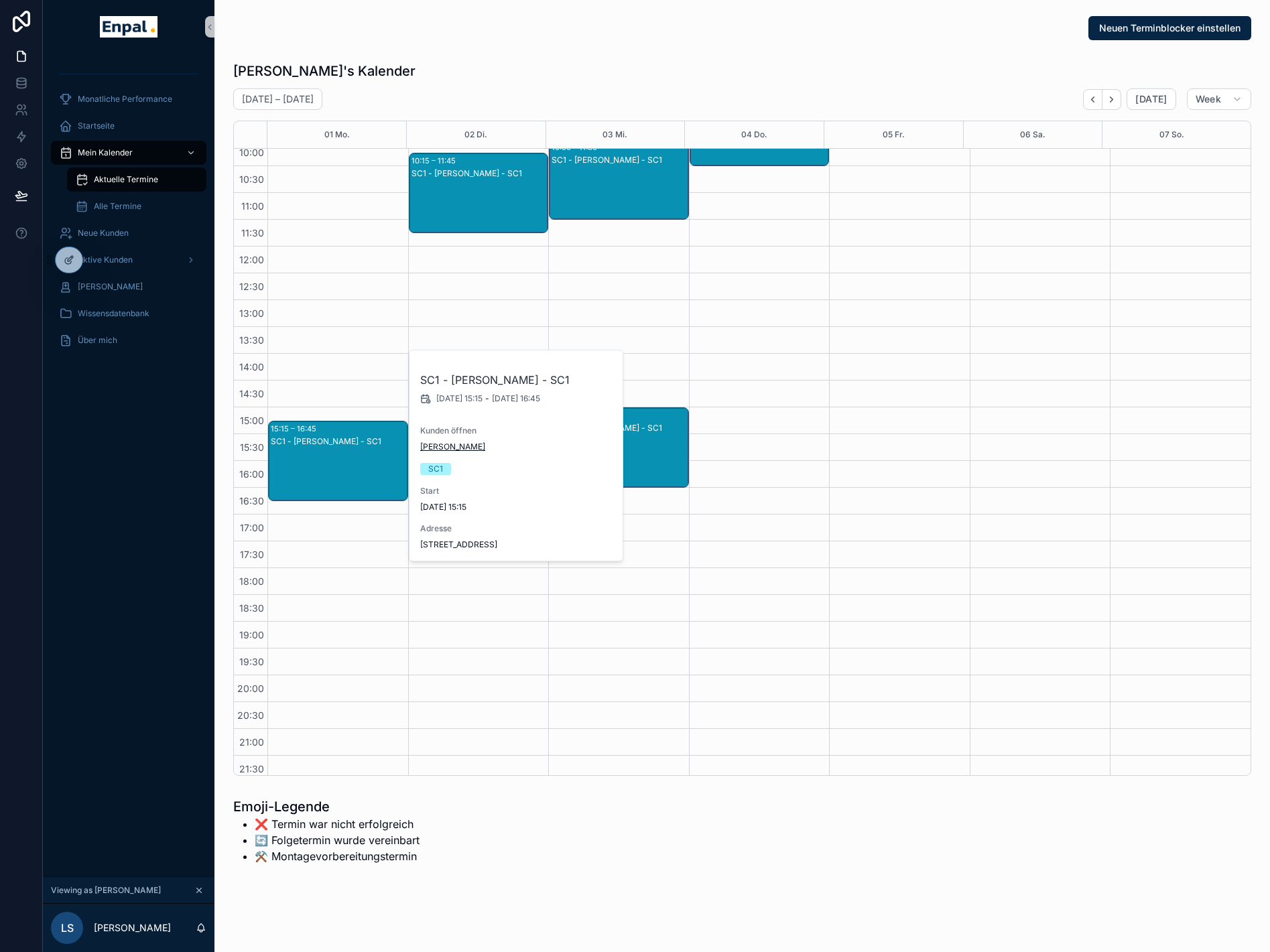
click at [440, 449] on span "[PERSON_NAME]" at bounding box center [452, 447] width 65 height 11
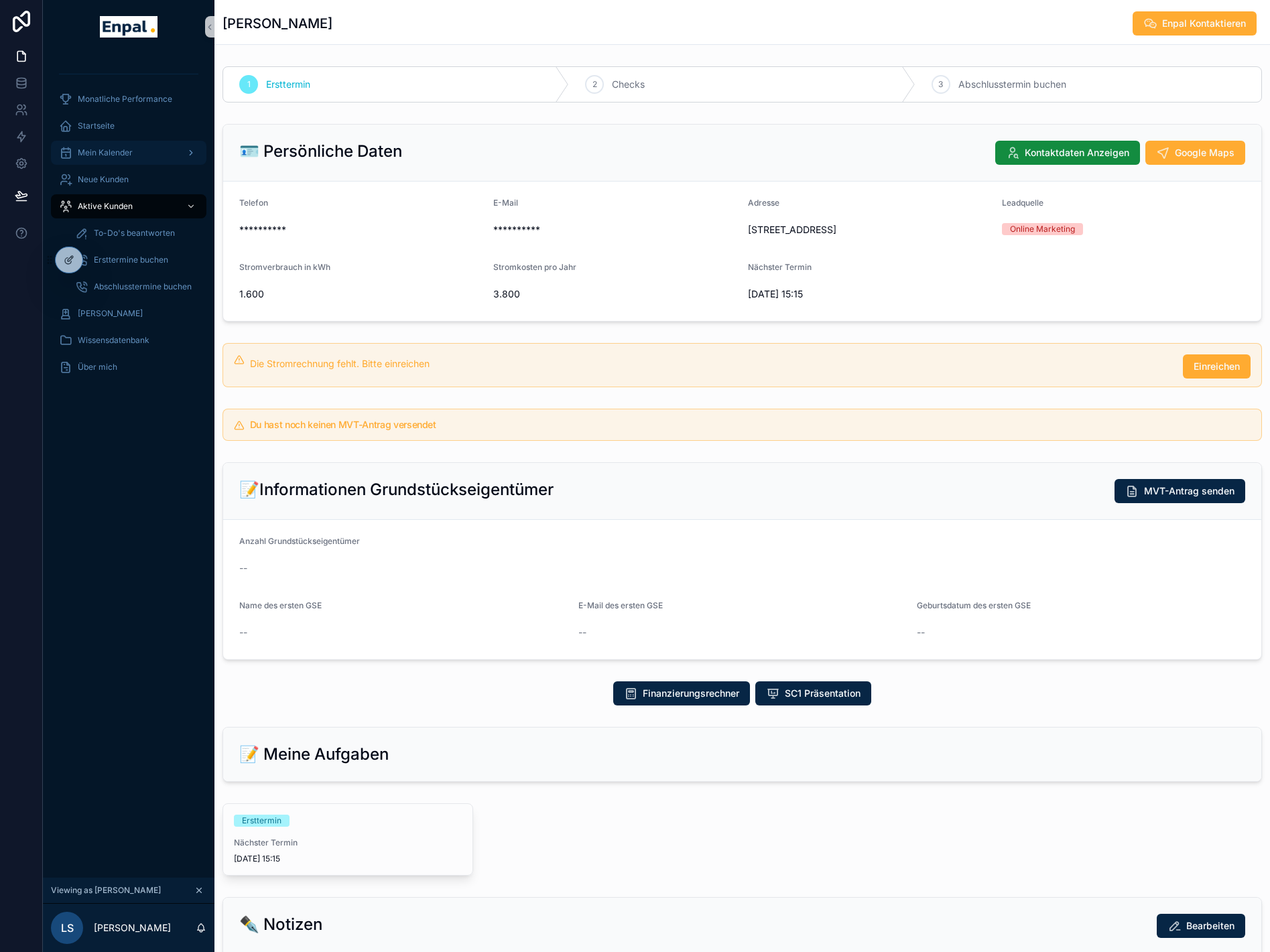
click at [124, 155] on span "Mein Kalender" at bounding box center [105, 152] width 55 height 11
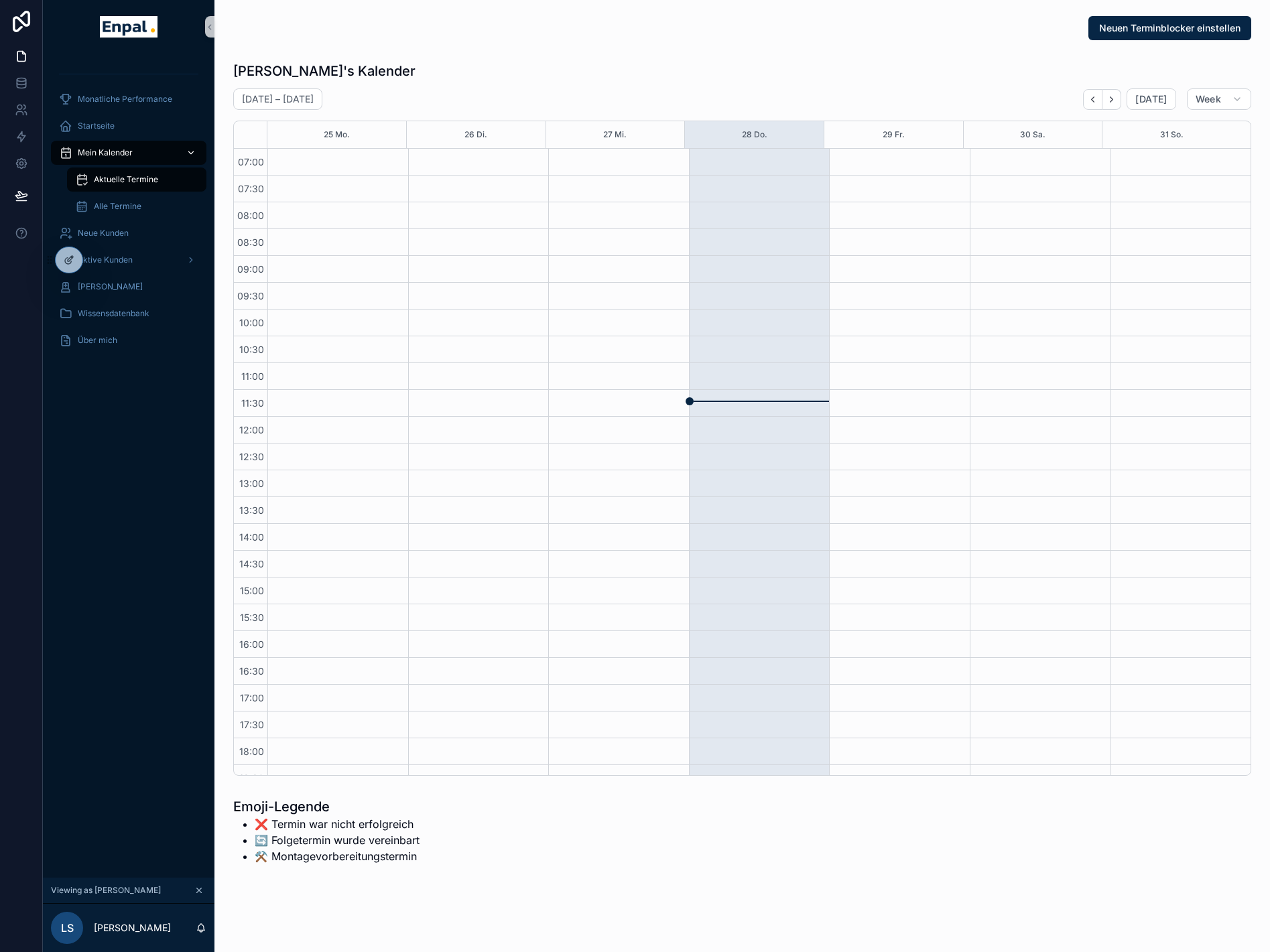
scroll to position [170, 0]
click at [118, 262] on span "Aktive Kunden" at bounding box center [105, 260] width 55 height 11
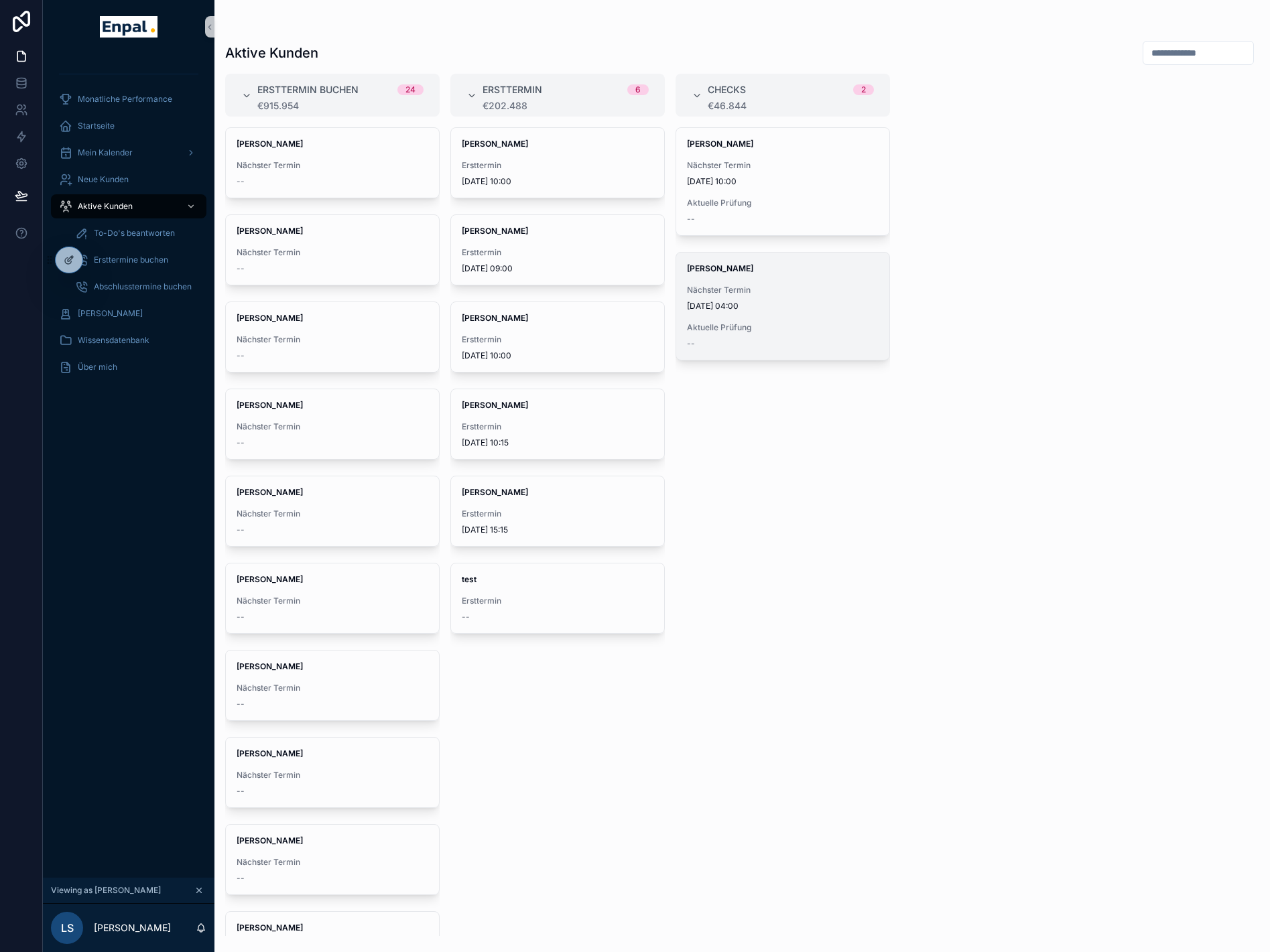
click at [761, 285] on div "[PERSON_NAME] Nächster Termin [DATE] 04:00 Aktuelle Prüfung --" at bounding box center [783, 306] width 213 height 107
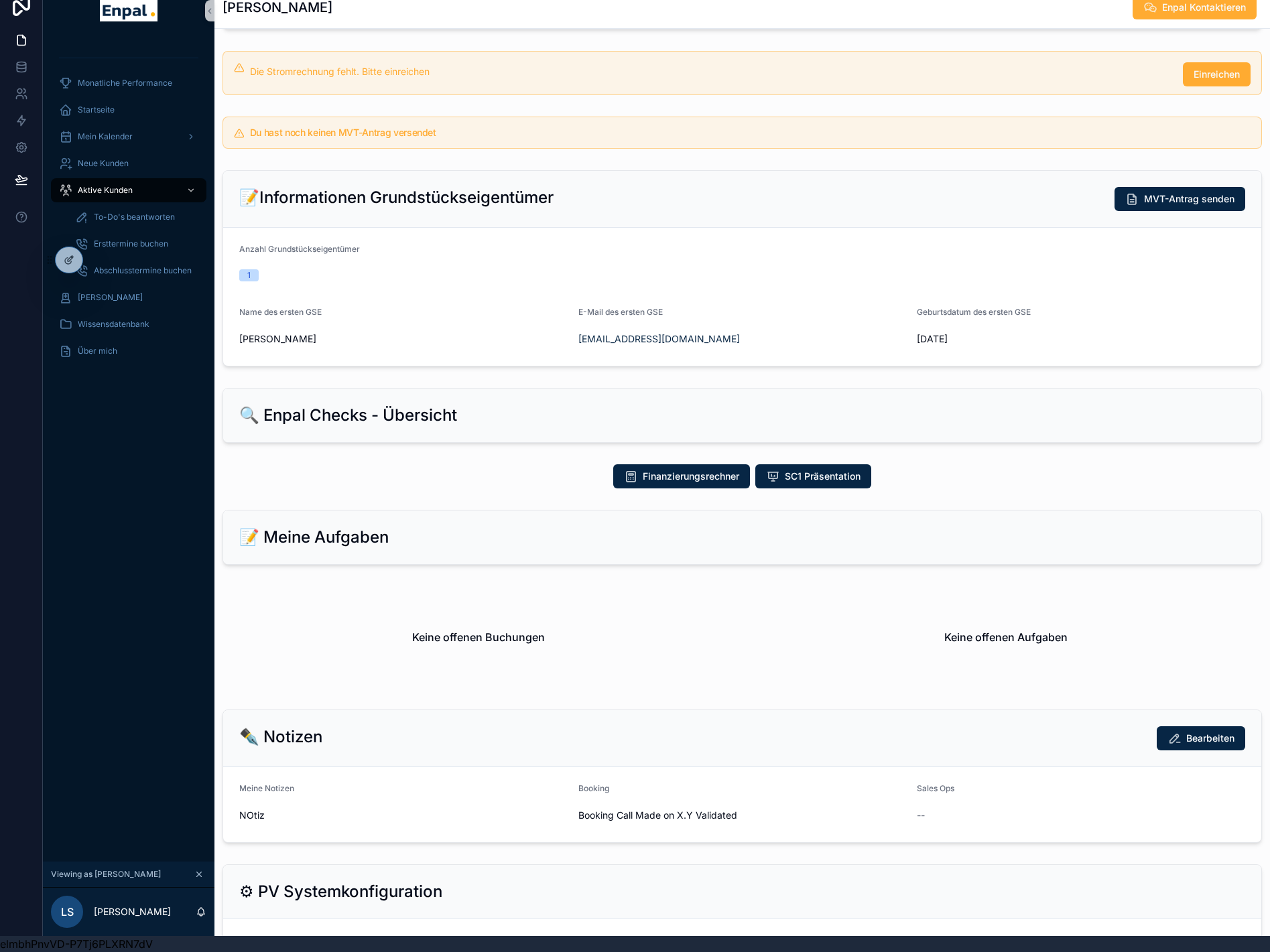
scroll to position [266, 0]
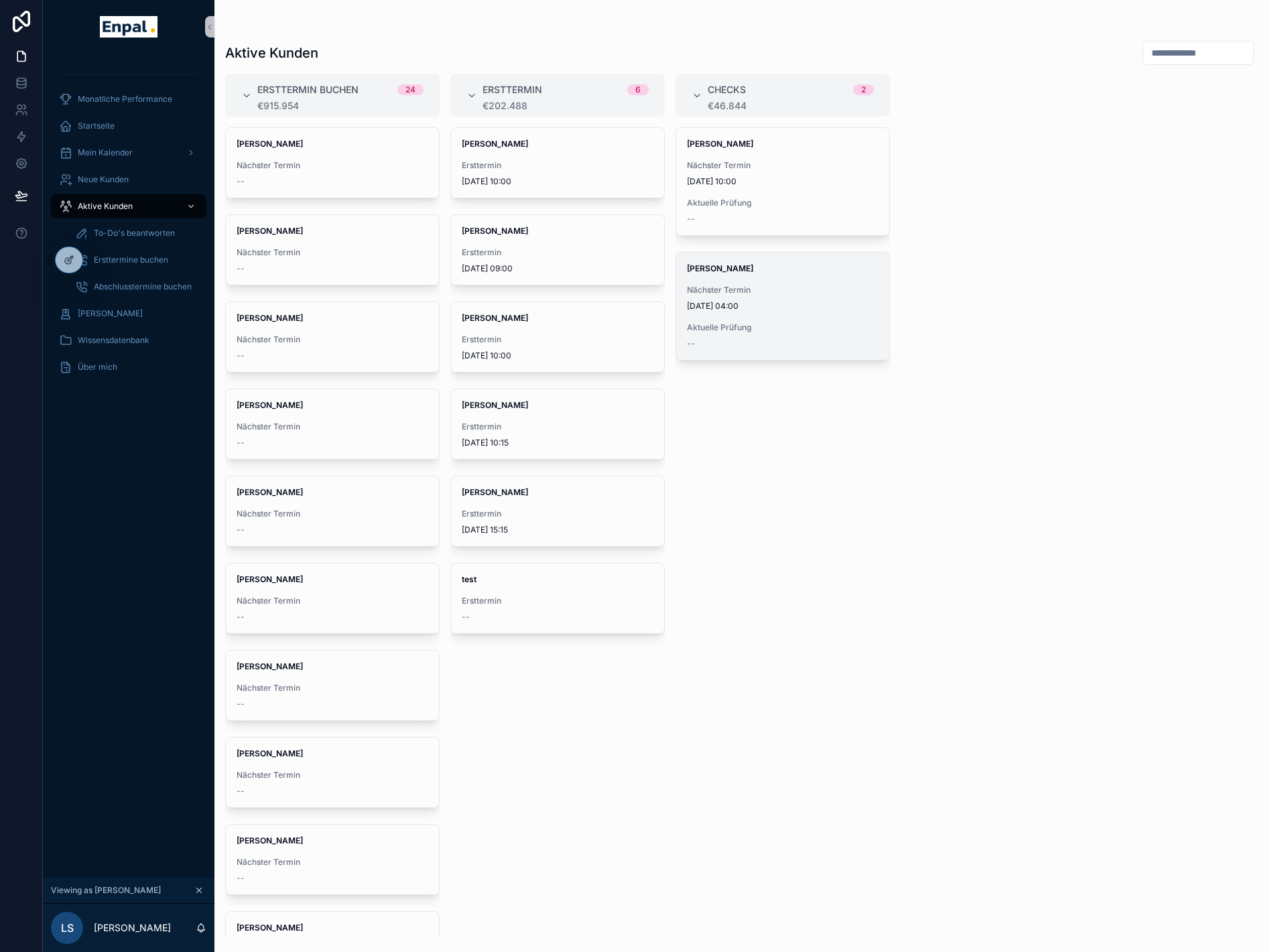
click at [756, 259] on div "[PERSON_NAME] Nächster Termin [DATE] 04:00 Aktuelle Prüfung --" at bounding box center [783, 306] width 213 height 107
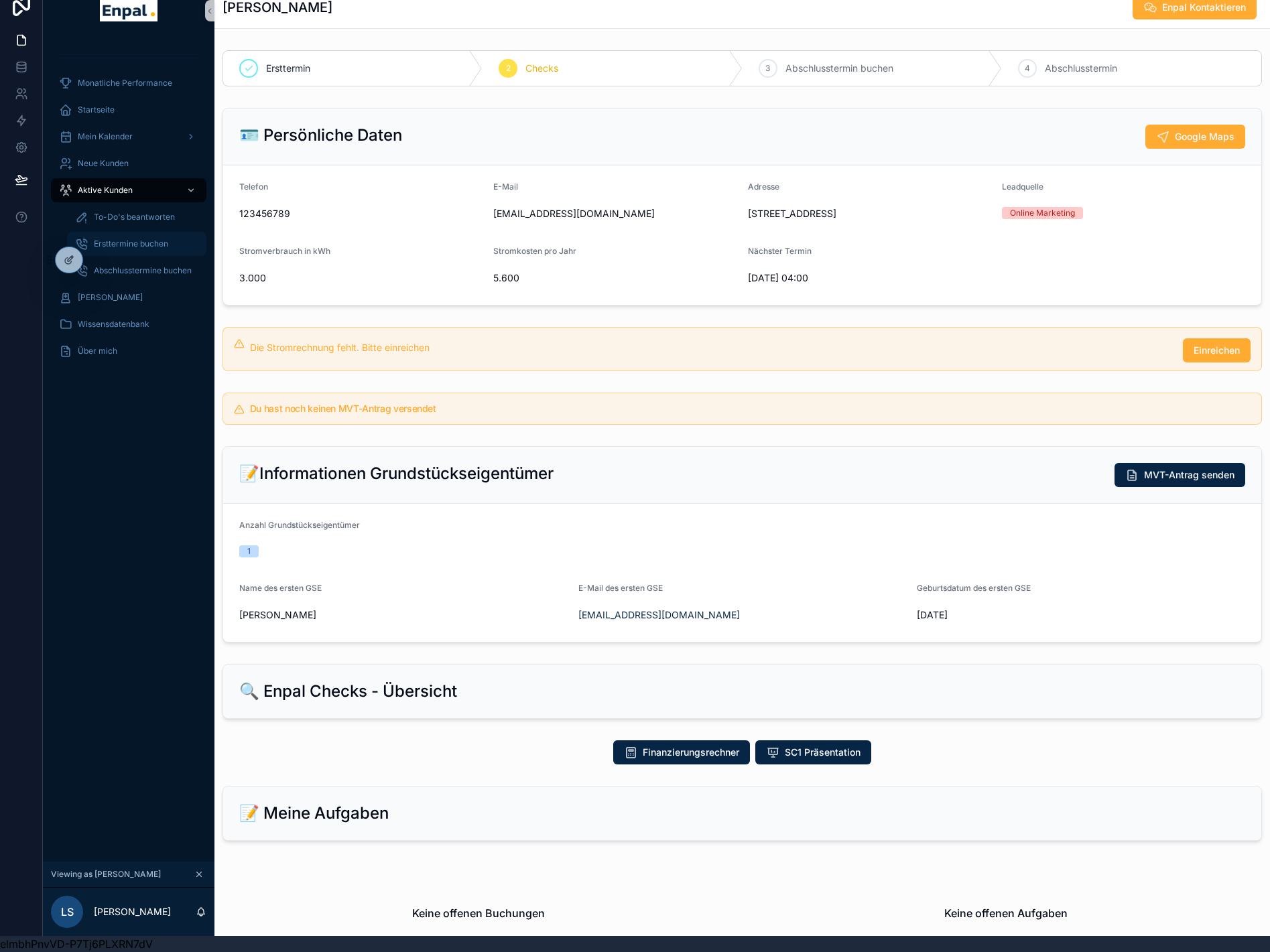
click at [139, 239] on span "Ersttermine buchen" at bounding box center [130, 244] width 75 height 11
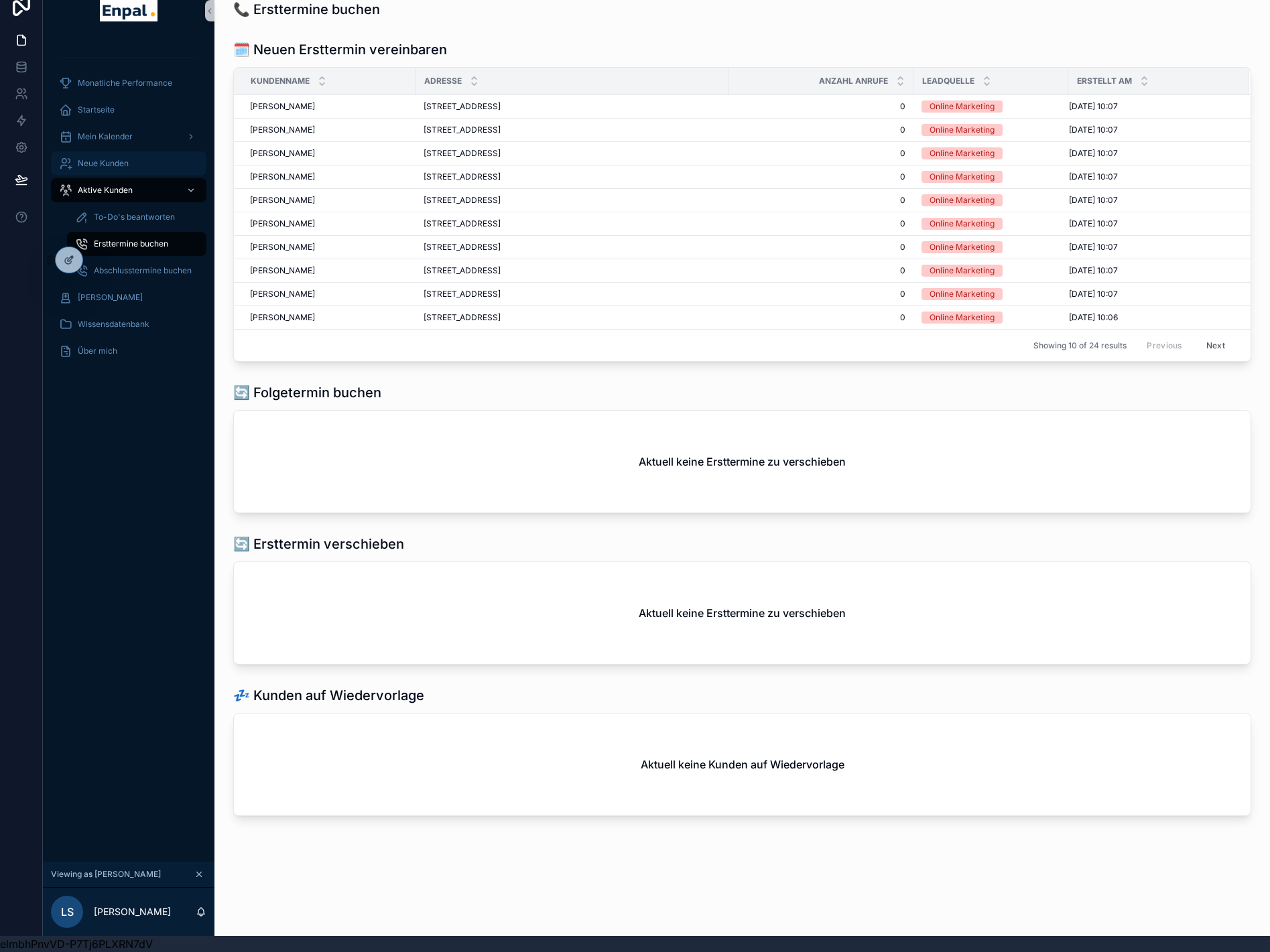
click at [96, 158] on span "Neue Kunden" at bounding box center [103, 163] width 51 height 11
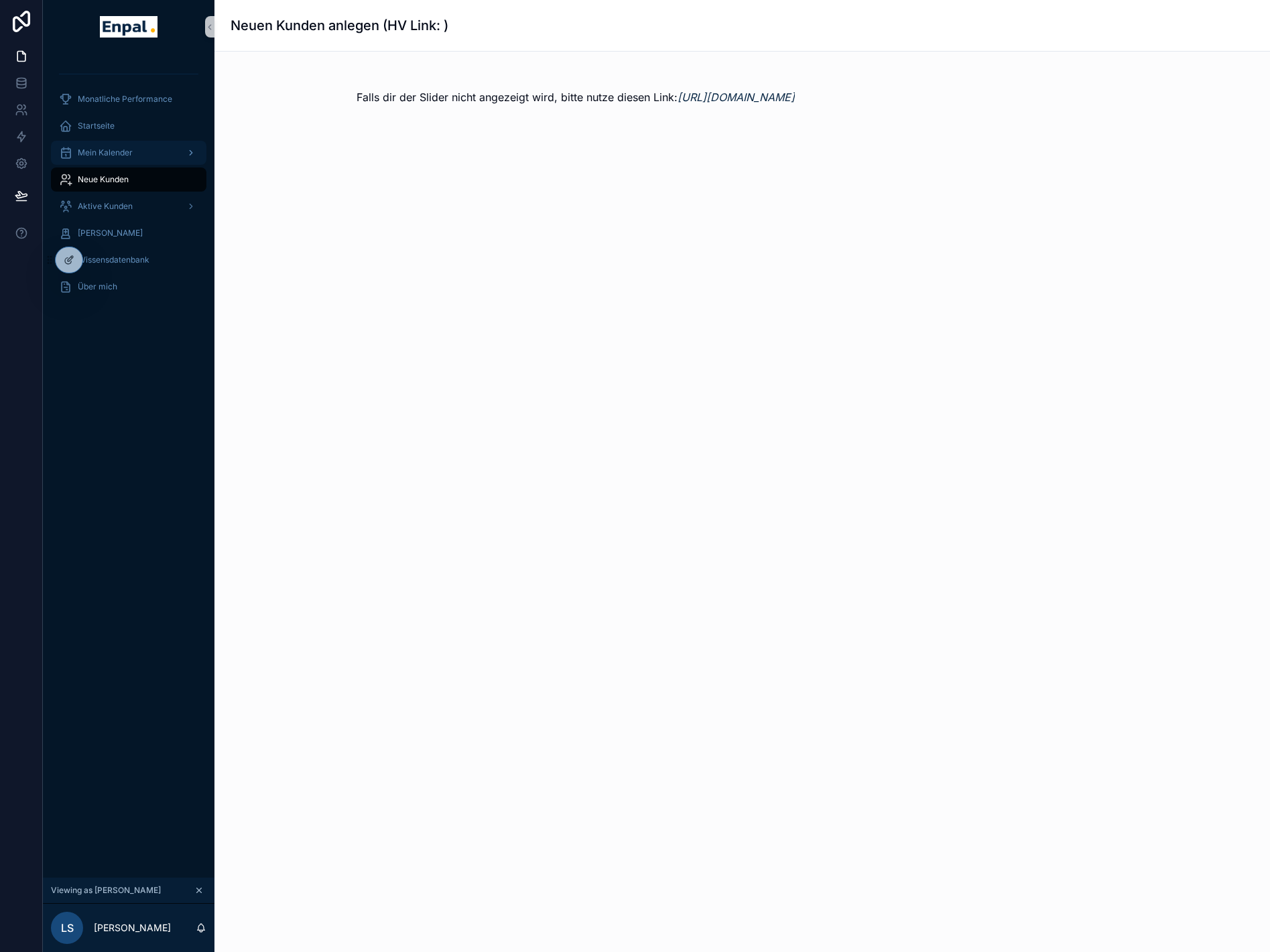
click at [115, 150] on span "Mein Kalender" at bounding box center [105, 152] width 55 height 11
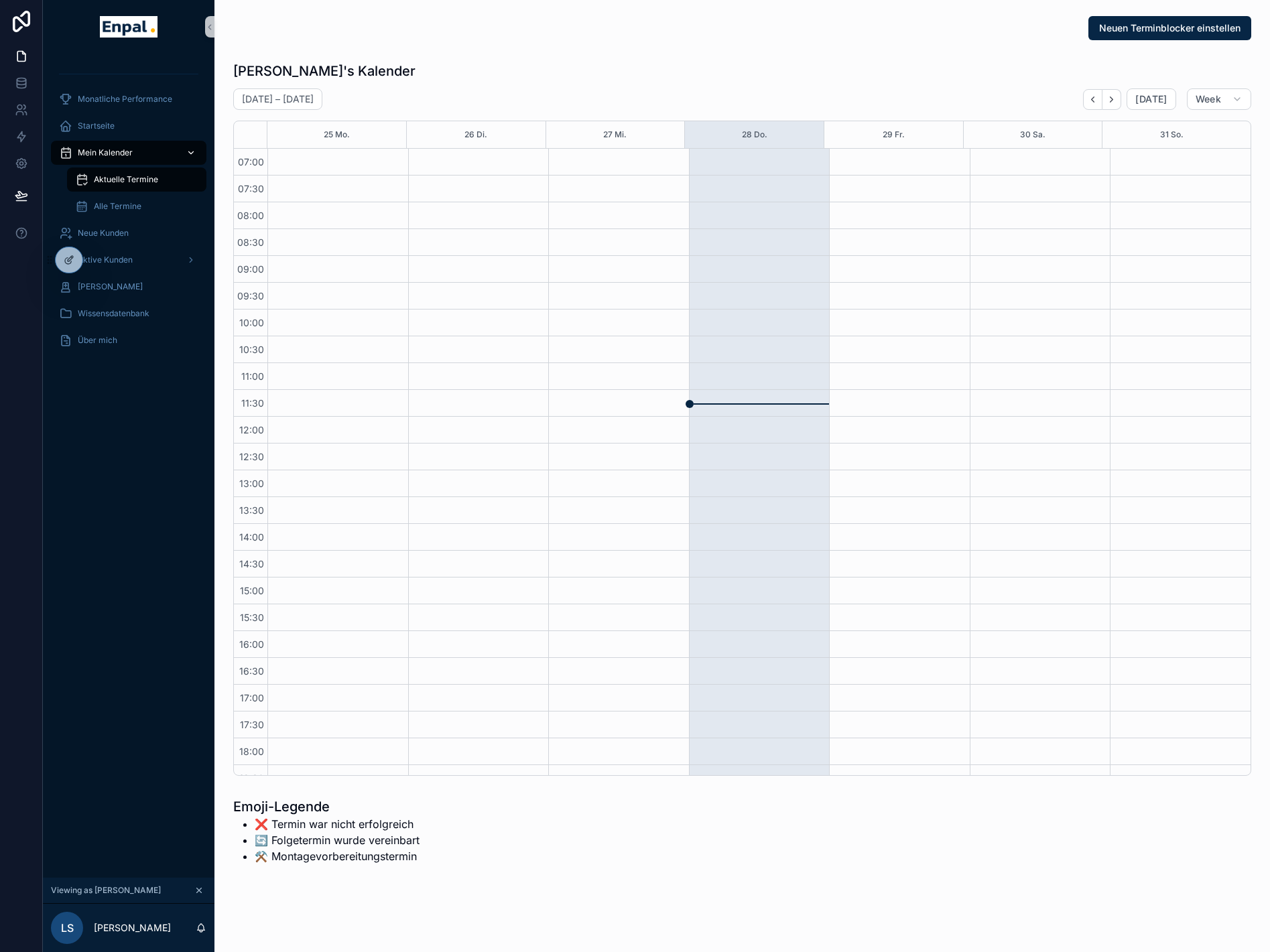
scroll to position [170, 0]
click at [122, 210] on span "Alle Termine" at bounding box center [117, 206] width 48 height 11
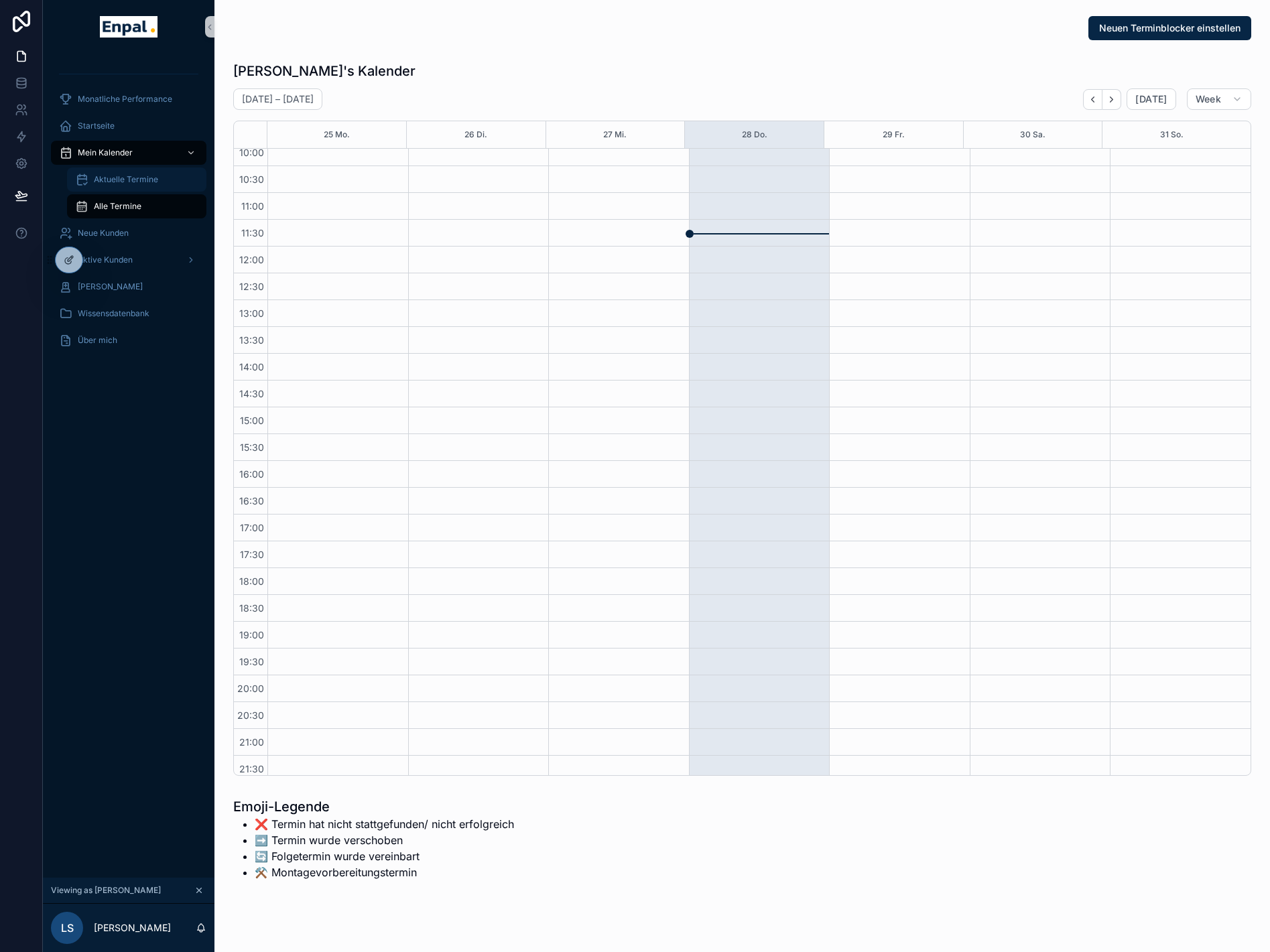
click at [113, 178] on span "Aktuelle Termine" at bounding box center [125, 179] width 65 height 11
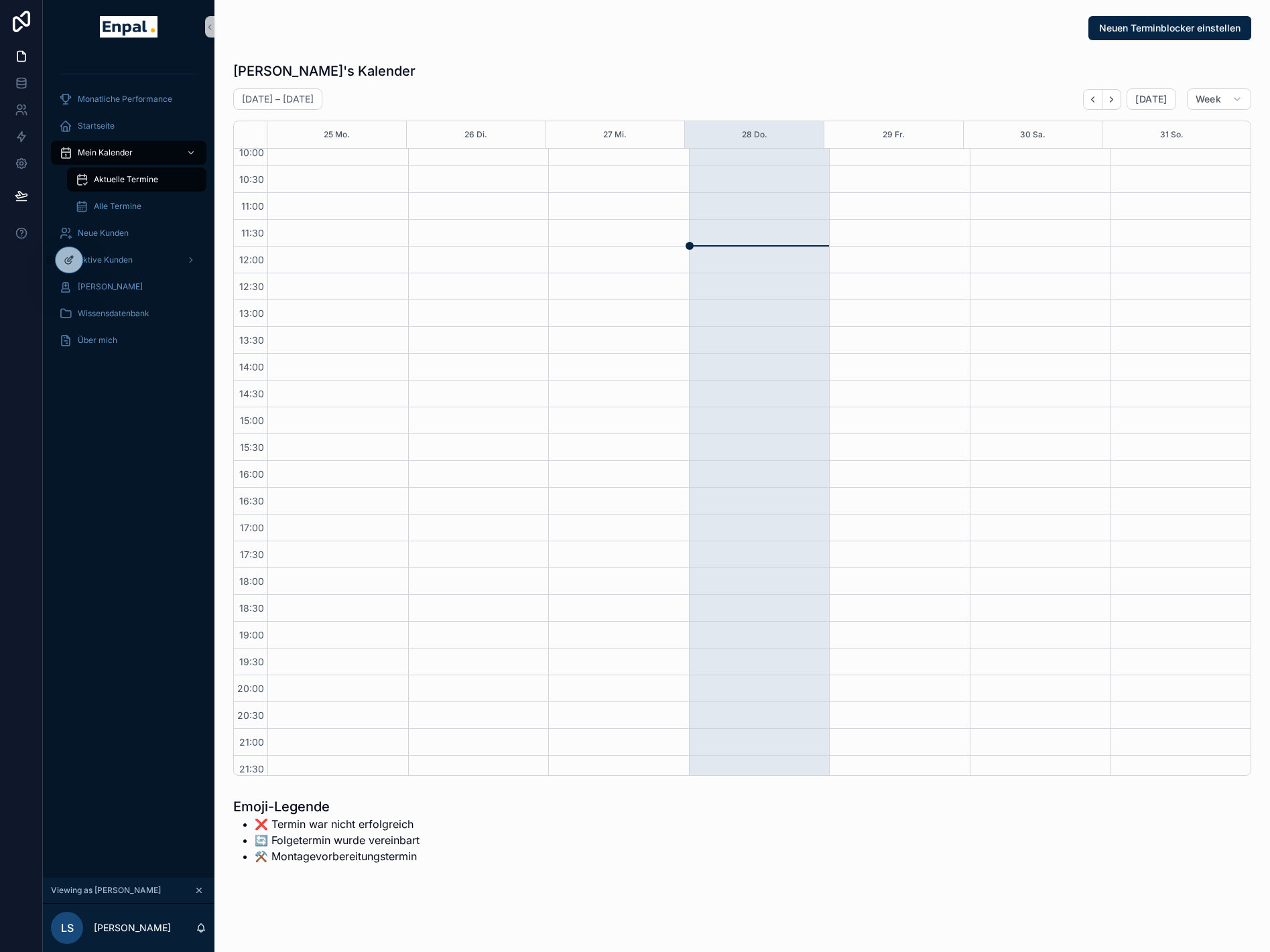
scroll to position [169, 0]
